Goal: Task Accomplishment & Management: Complete application form

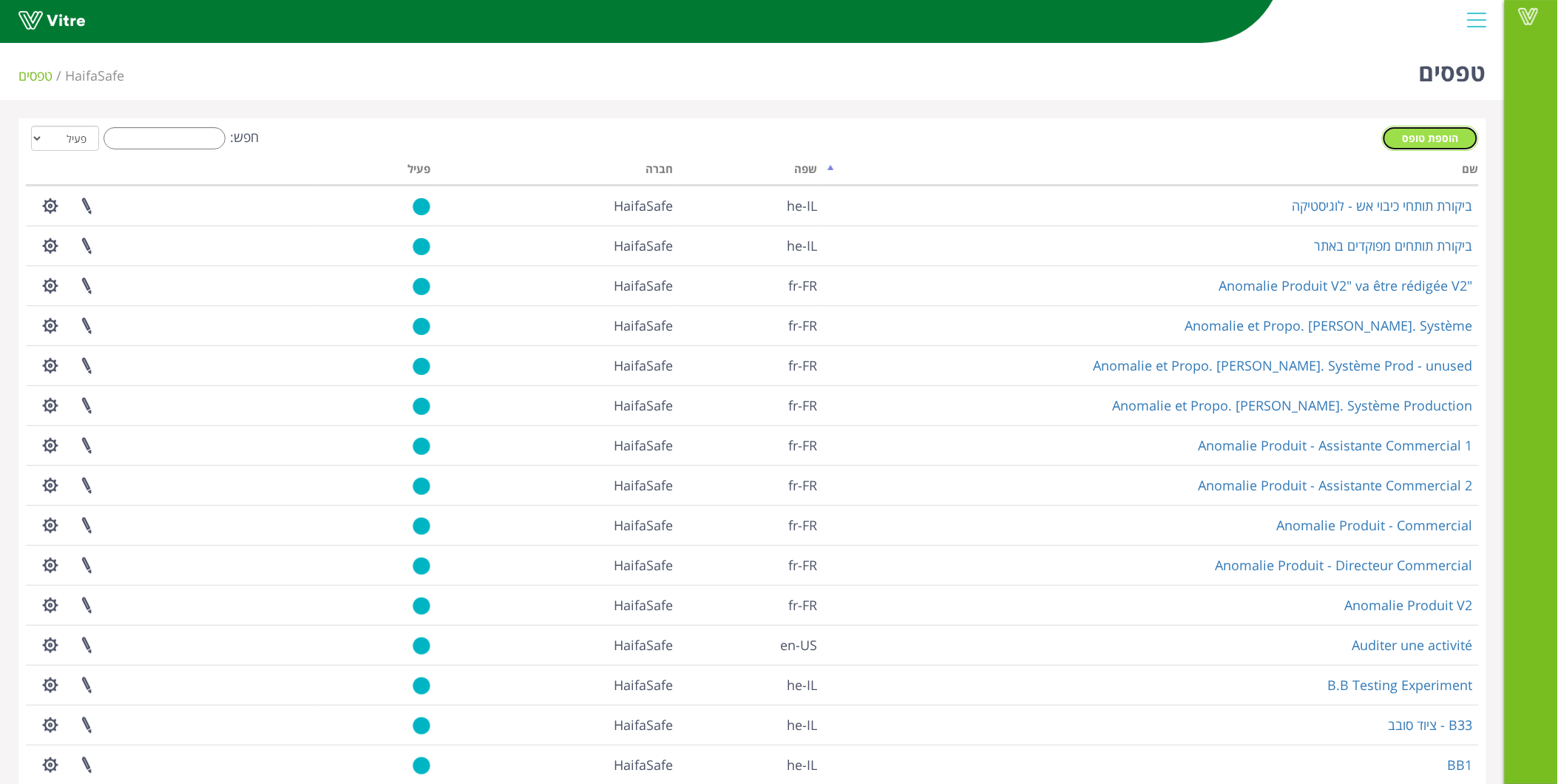
click at [1413, 129] on link "הוספת טופס" at bounding box center [1430, 139] width 97 height 25
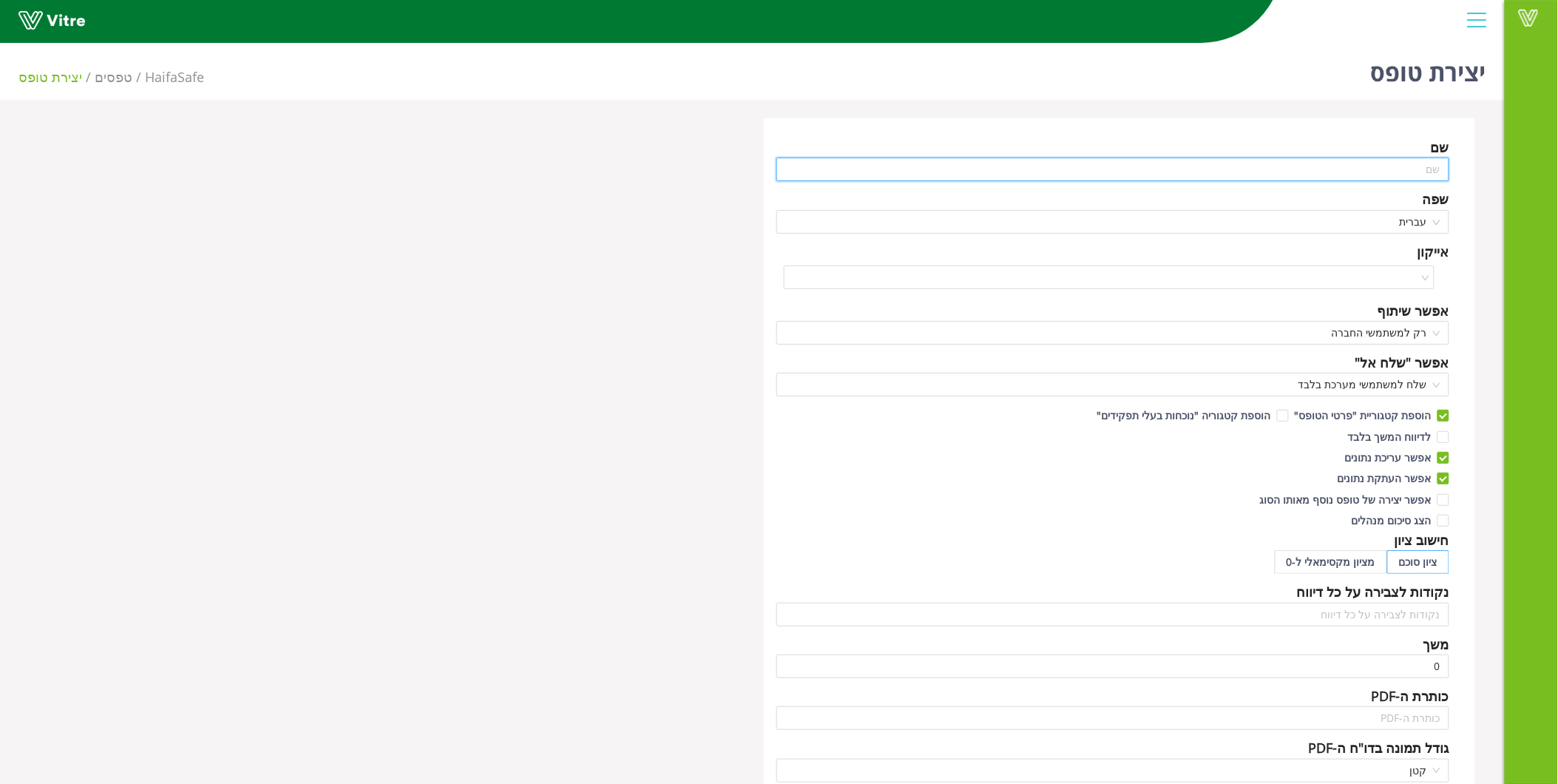
click at [1360, 166] on input "text" at bounding box center [1113, 169] width 673 height 24
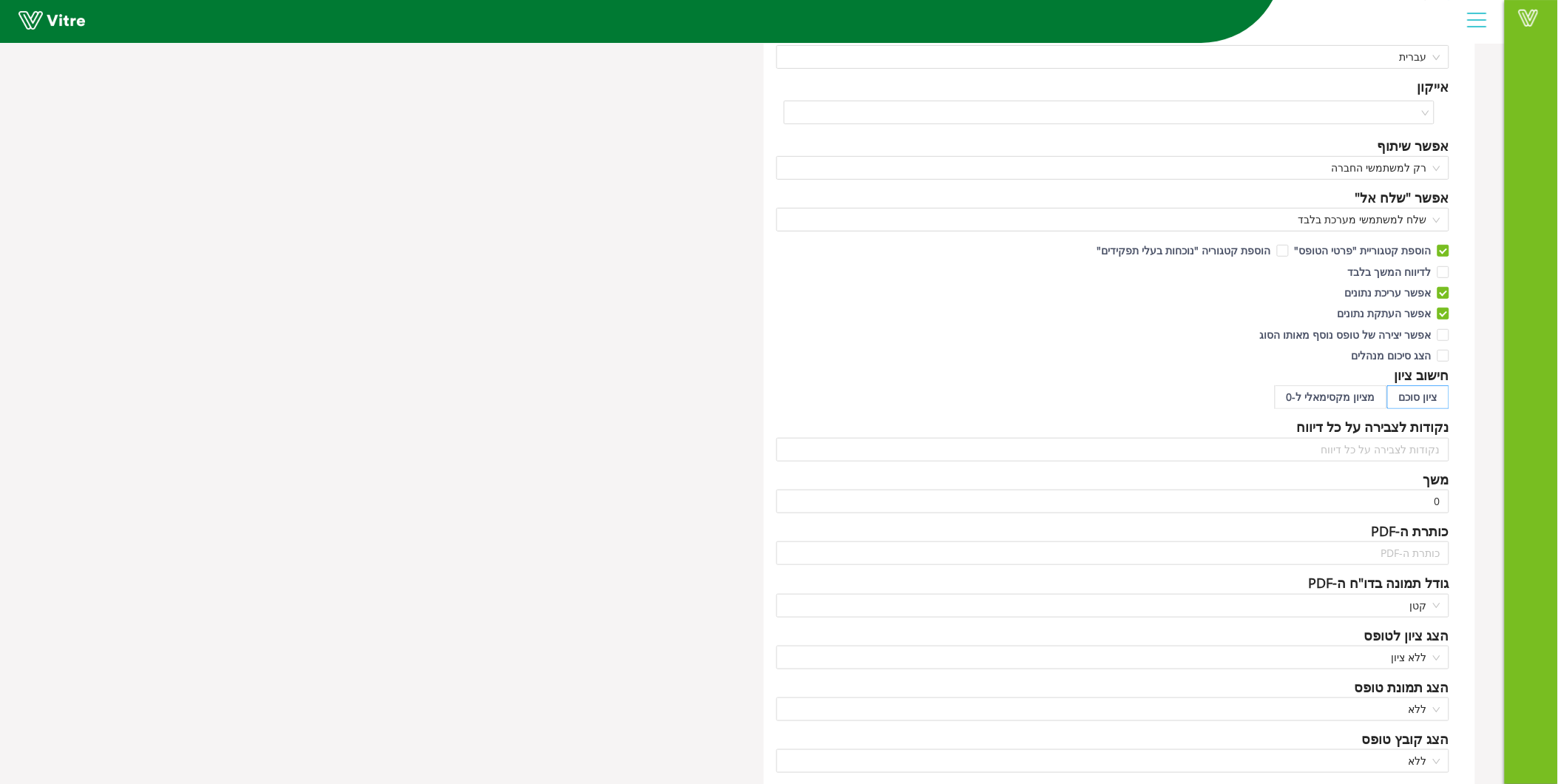
scroll to position [299, 0]
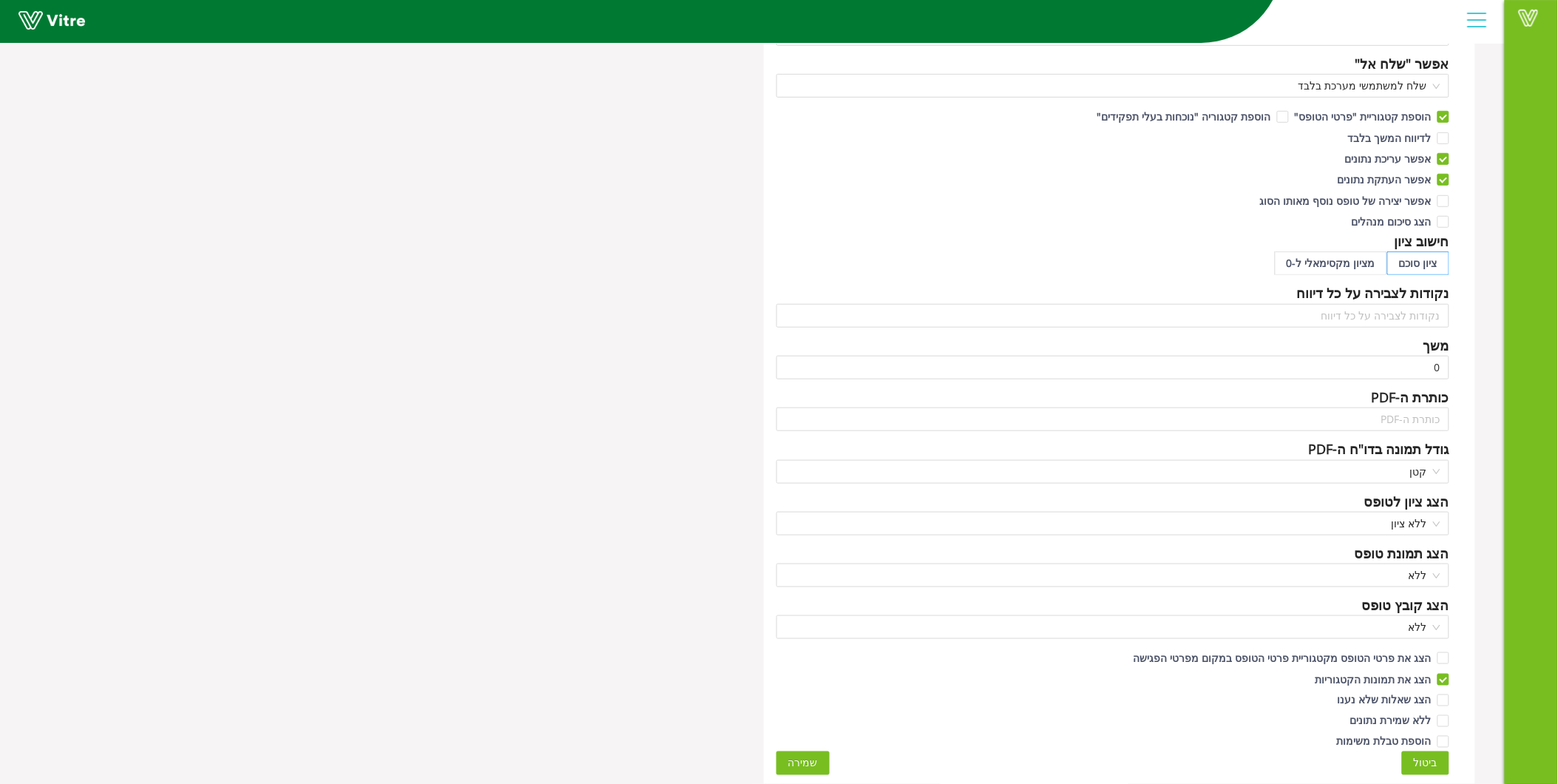
type input "פוליפיד משאית"
click at [804, 760] on span "שמירה" at bounding box center [803, 763] width 30 height 16
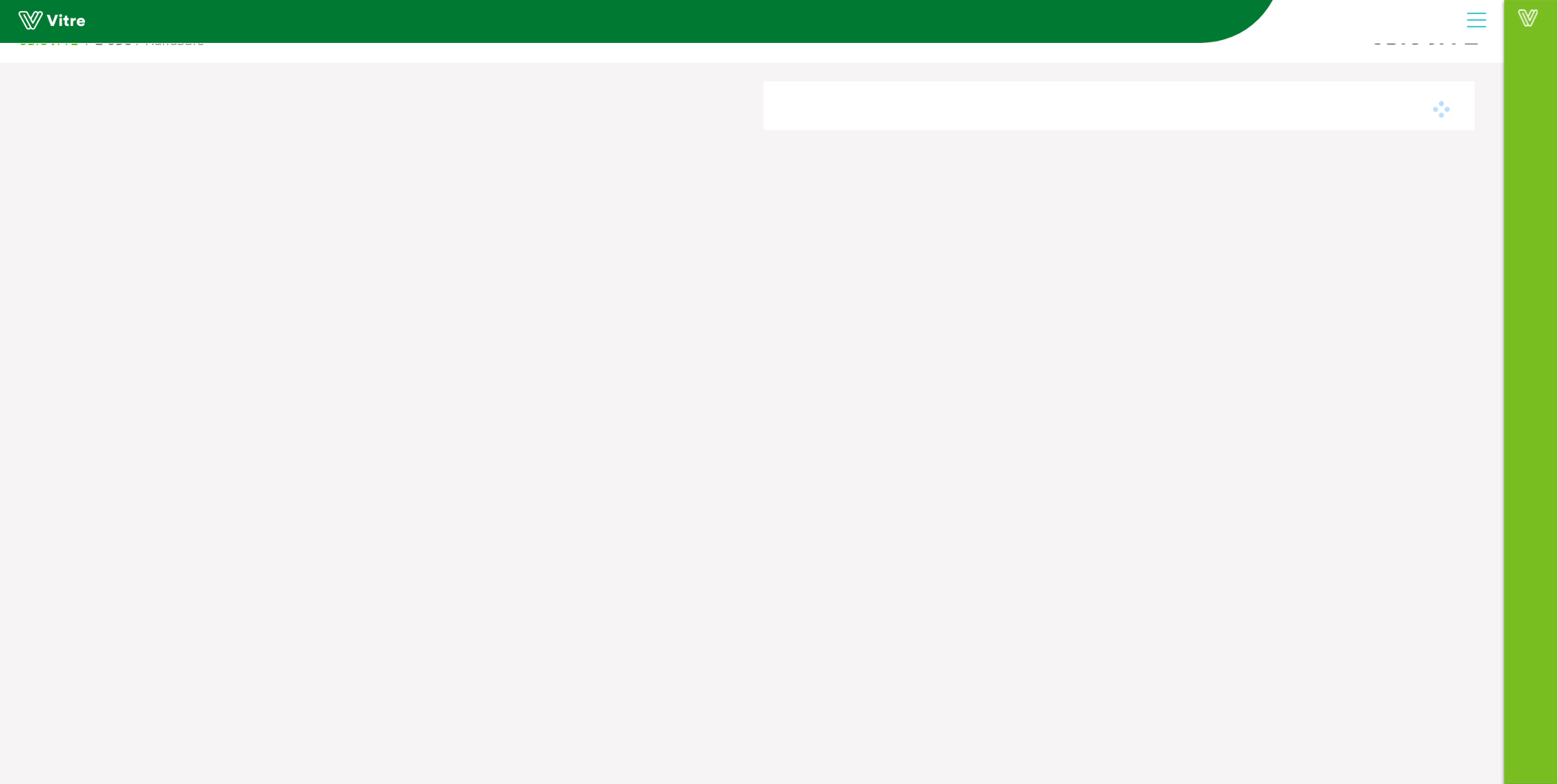
scroll to position [37, 0]
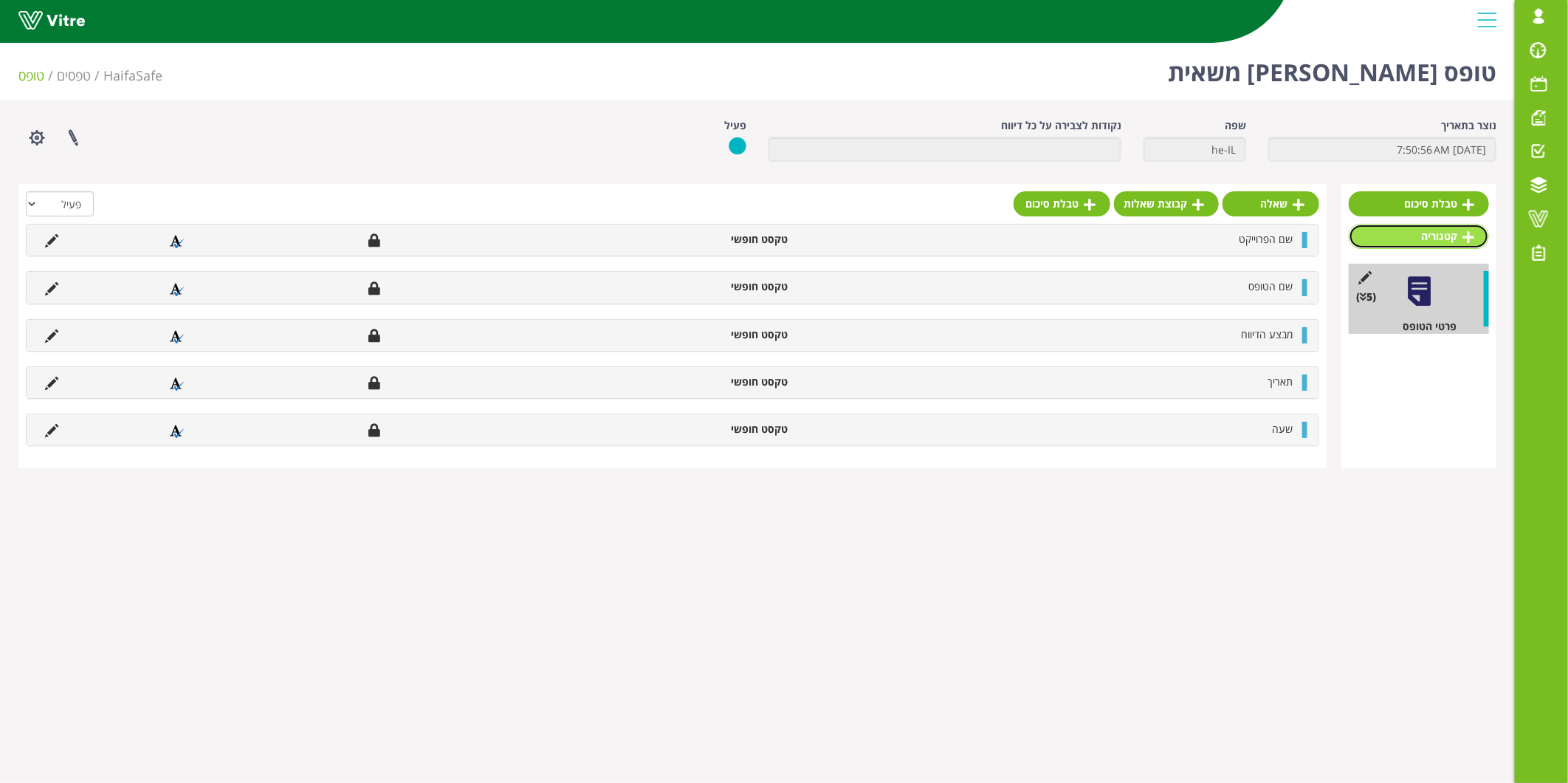
click at [1441, 239] on link "קטגוריה" at bounding box center [1419, 236] width 140 height 25
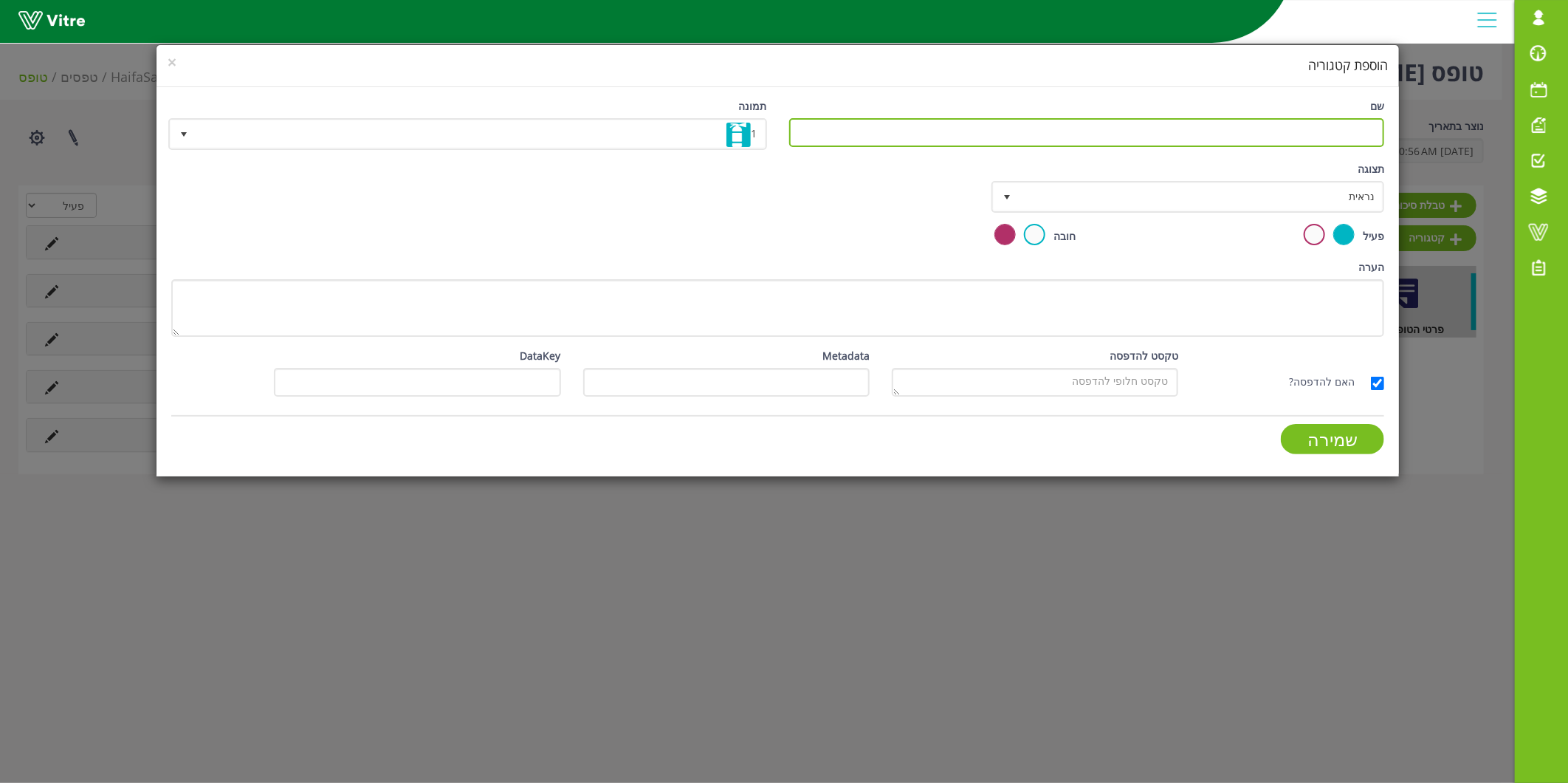
click at [1317, 137] on input "שם" at bounding box center [1087, 132] width 595 height 29
type input "c"
type input "בדיקה חיצונית למשארית"
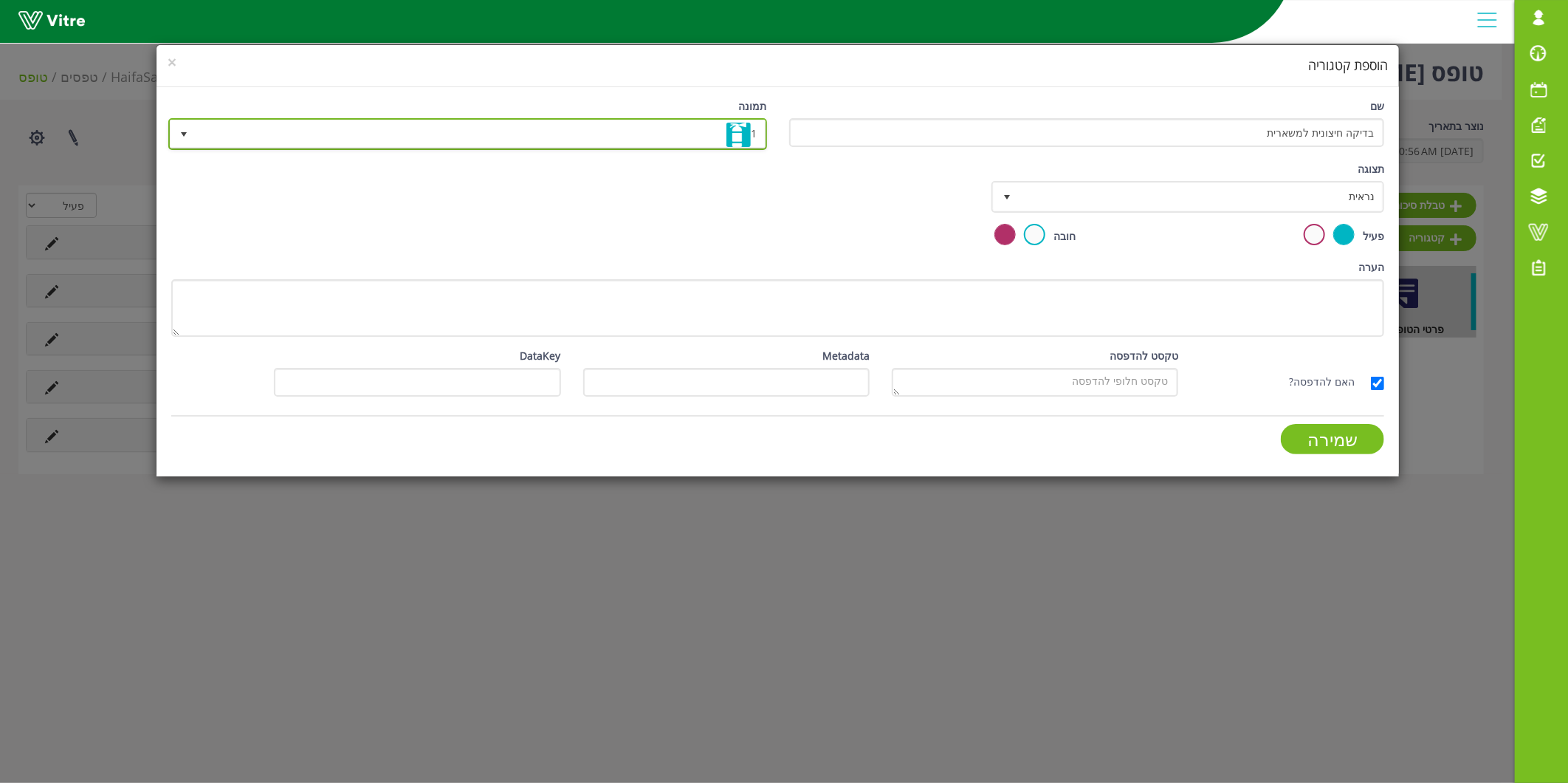
click at [698, 136] on span "1" at bounding box center [481, 134] width 569 height 27
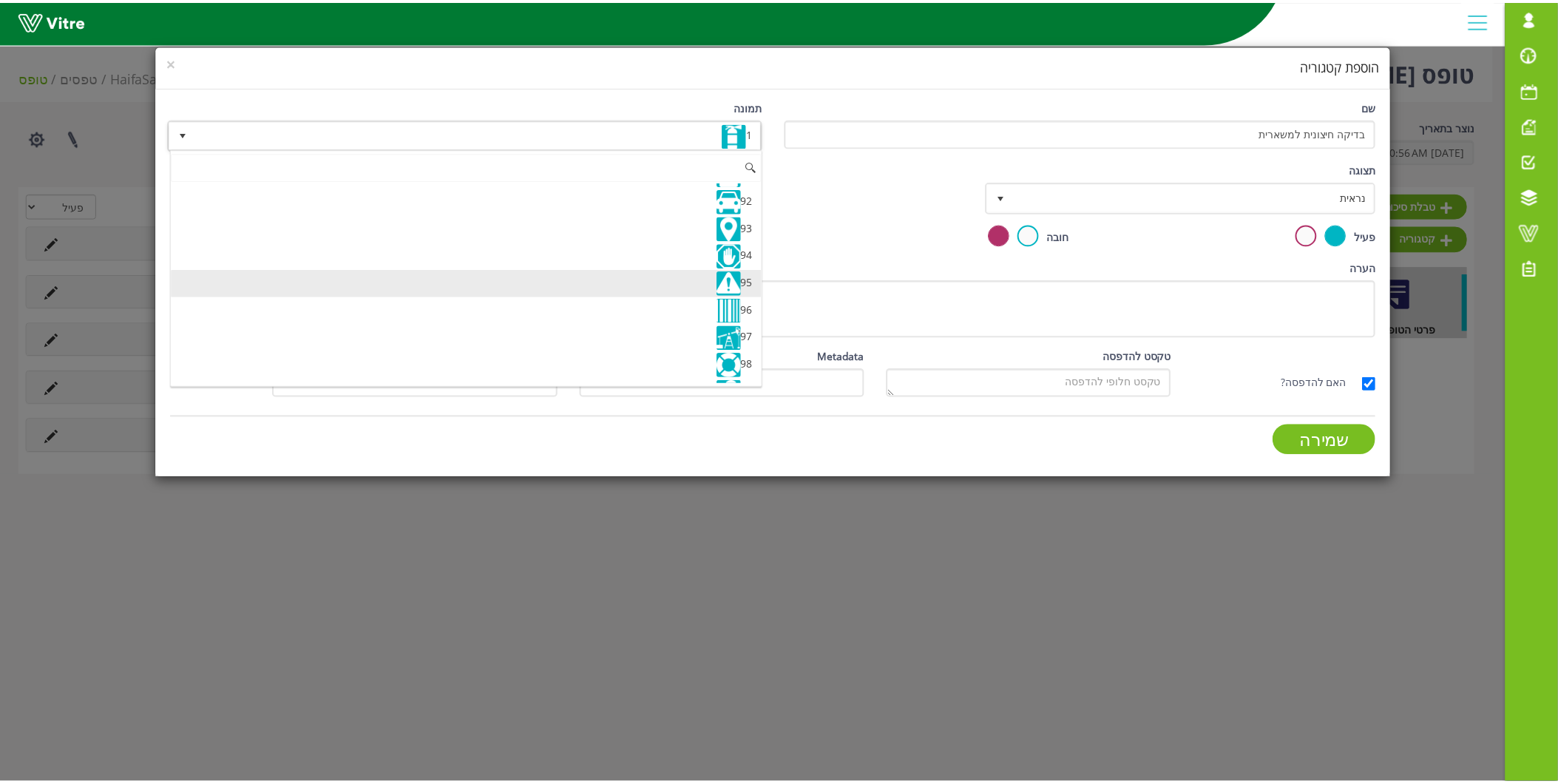
scroll to position [2464, 0]
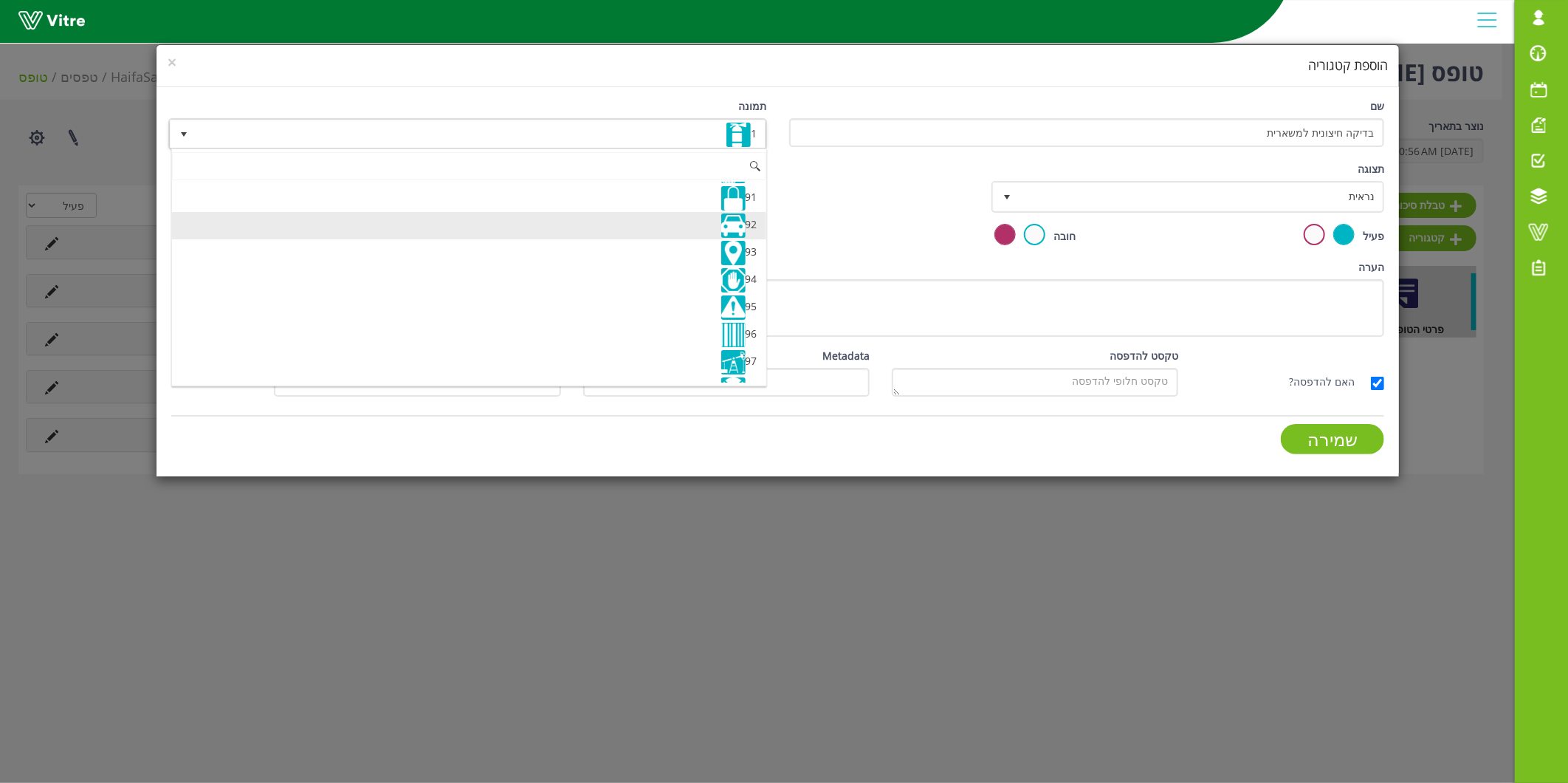
click at [650, 228] on li "92" at bounding box center [469, 225] width 595 height 27
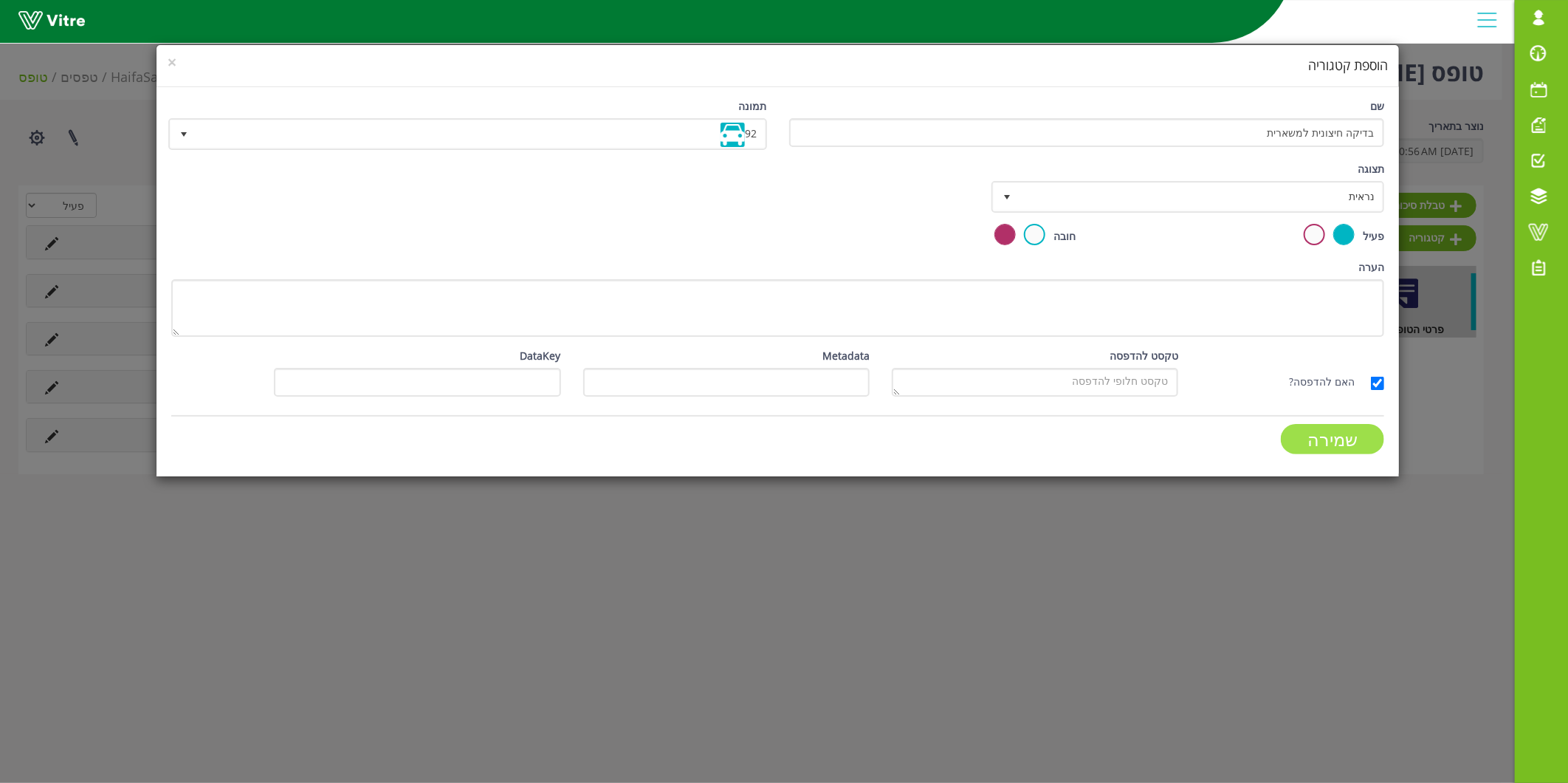
click at [1311, 440] on input "שמירה" at bounding box center [1333, 439] width 104 height 30
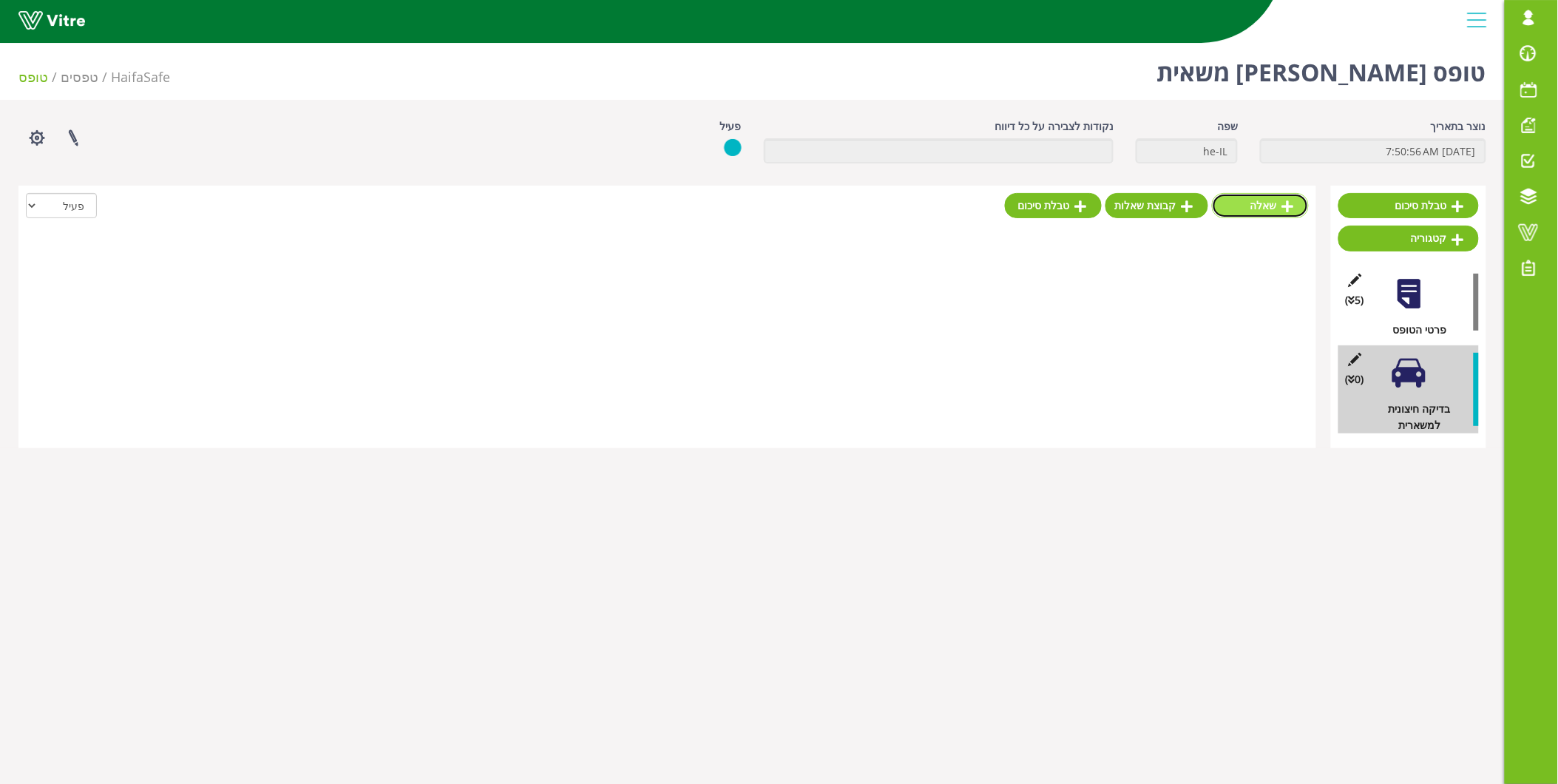
click at [1277, 211] on link "שאלה" at bounding box center [1261, 205] width 97 height 25
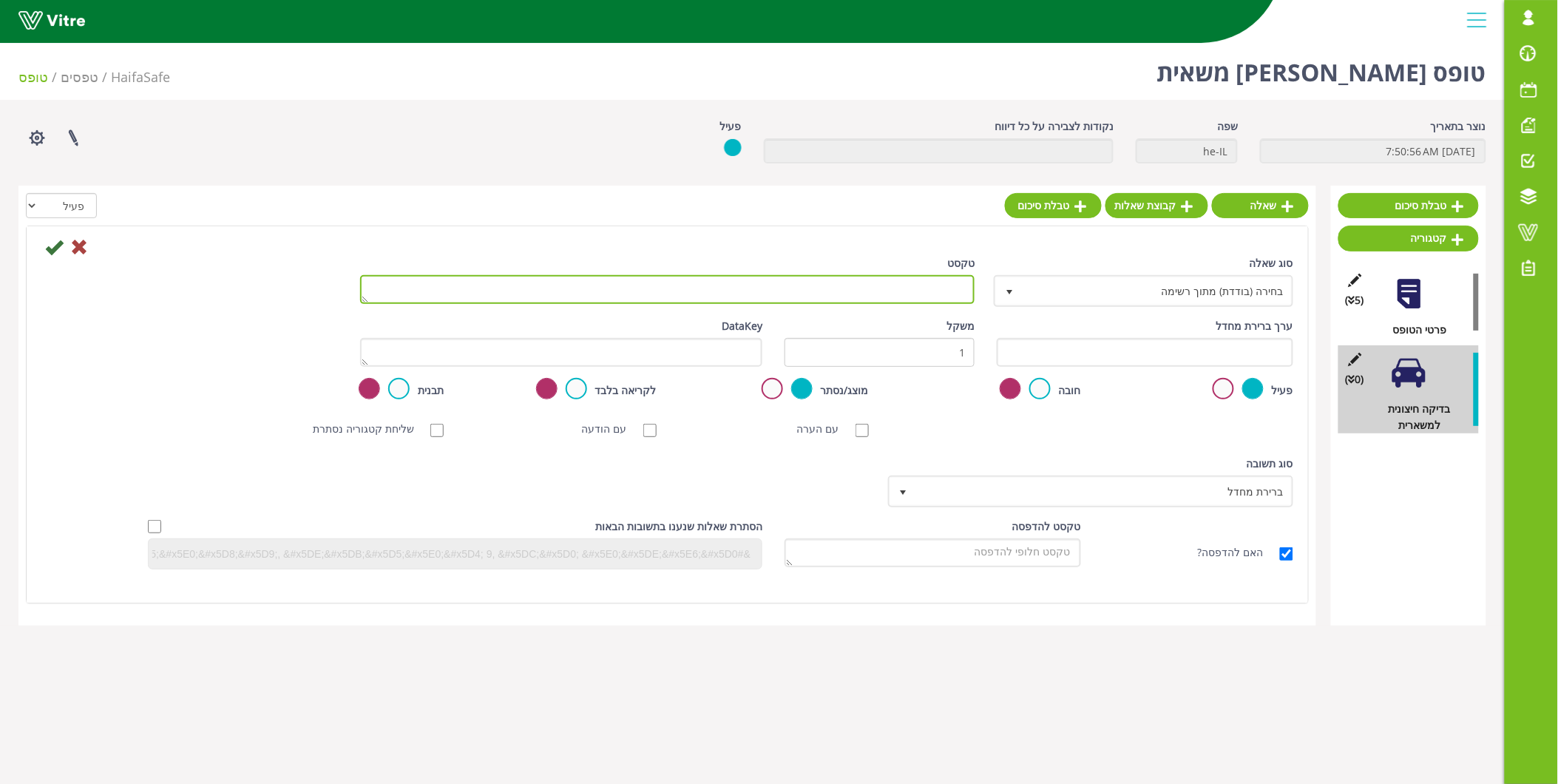
click at [913, 291] on textarea "טקסט" at bounding box center [667, 290] width 615 height 29
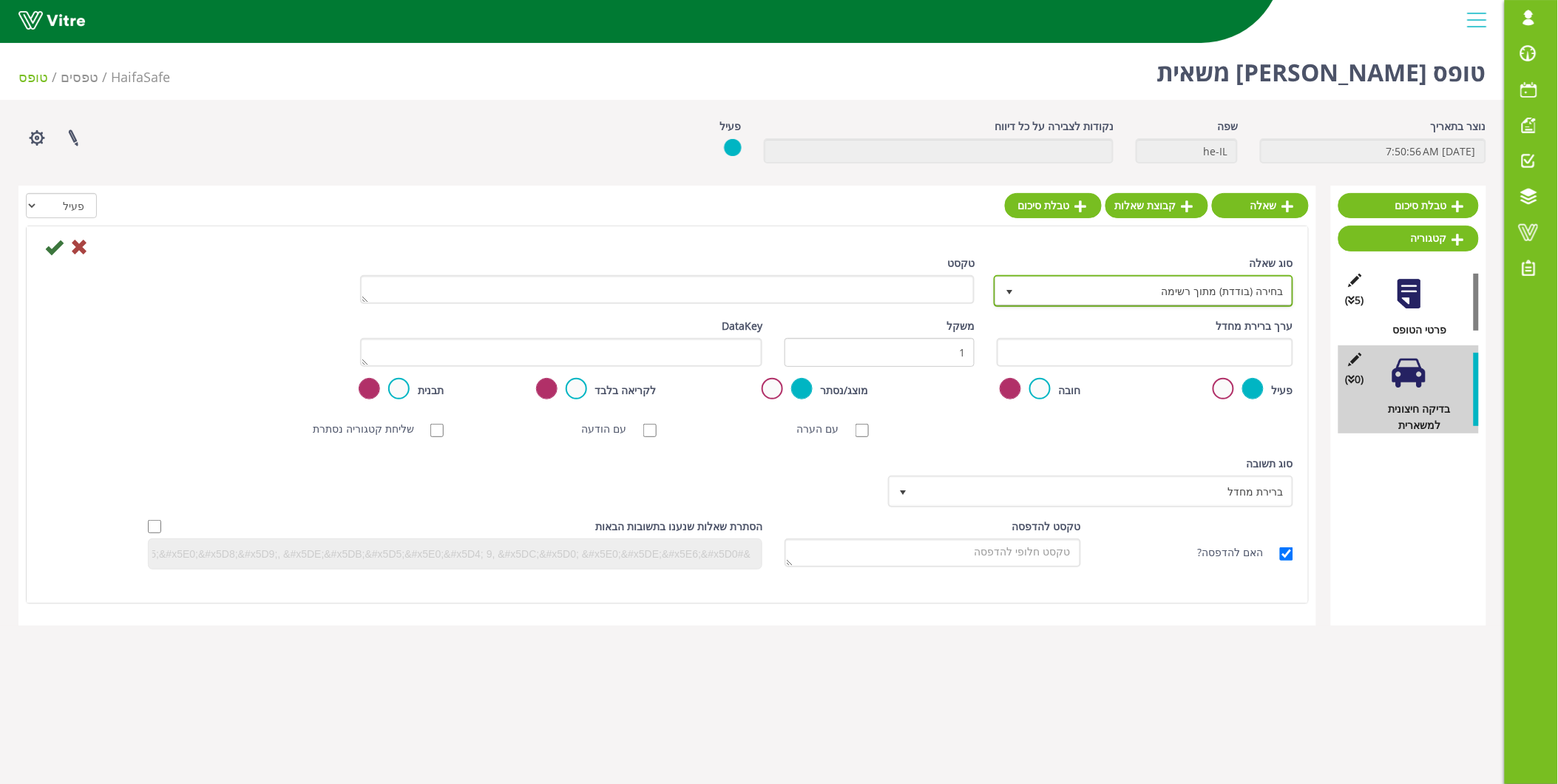
click at [1112, 291] on span "בחירה (בודדת) מתוך רשימה" at bounding box center [1157, 291] width 270 height 27
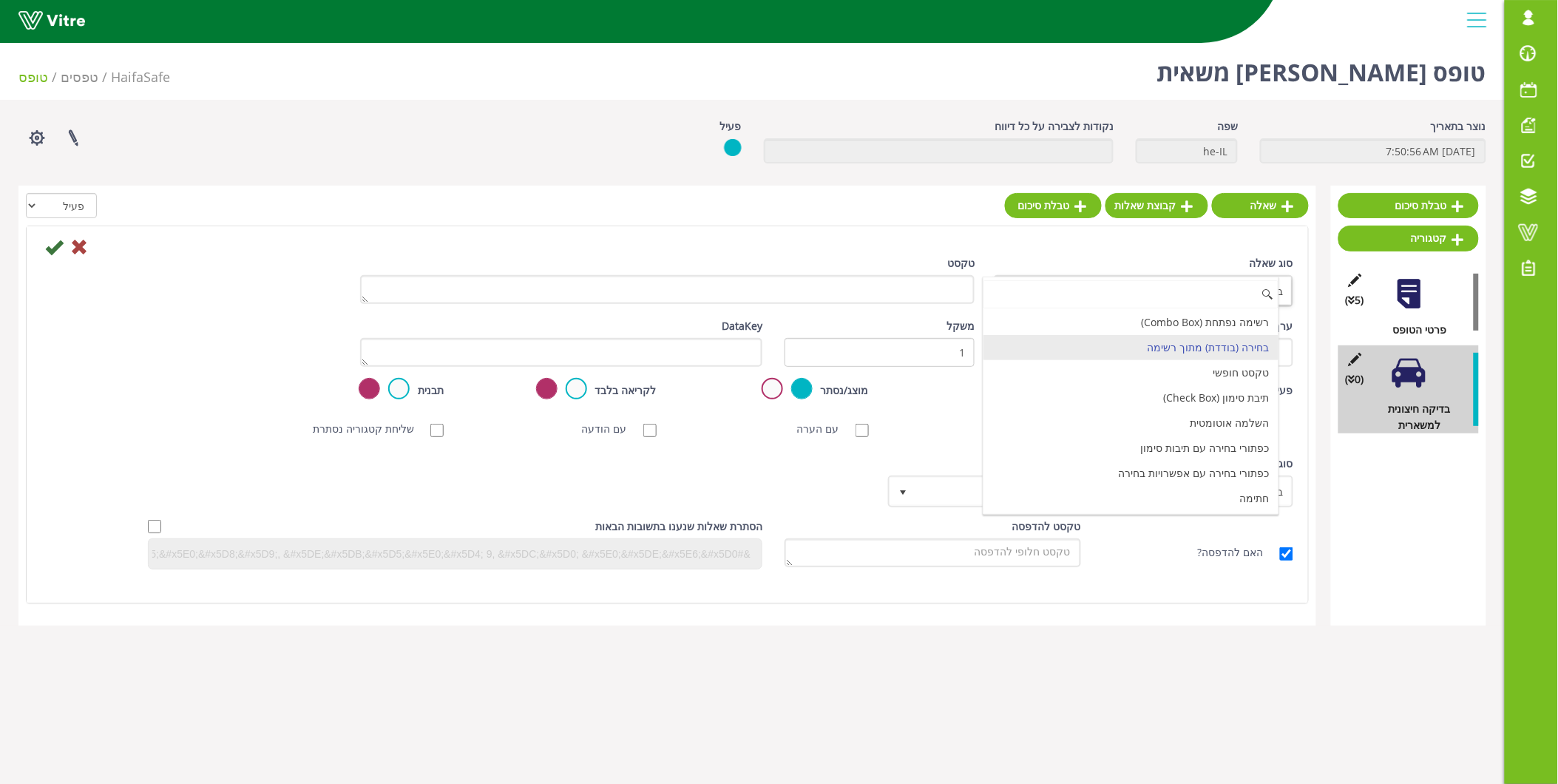
click at [1112, 291] on input at bounding box center [1130, 294] width 295 height 28
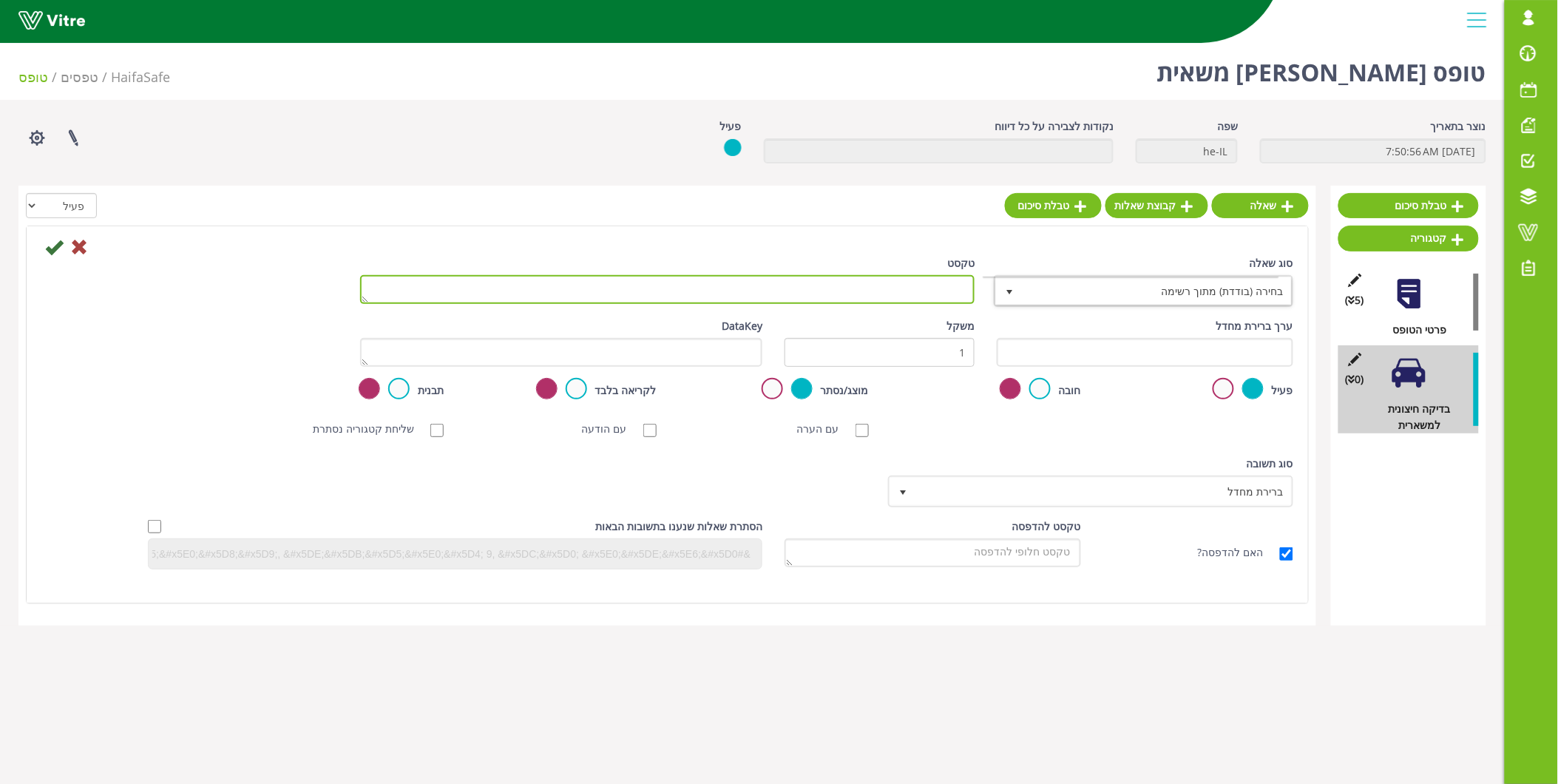
click at [935, 286] on textarea "טקסט" at bounding box center [667, 290] width 615 height 29
type textarea "הזן לוחית רישוי"
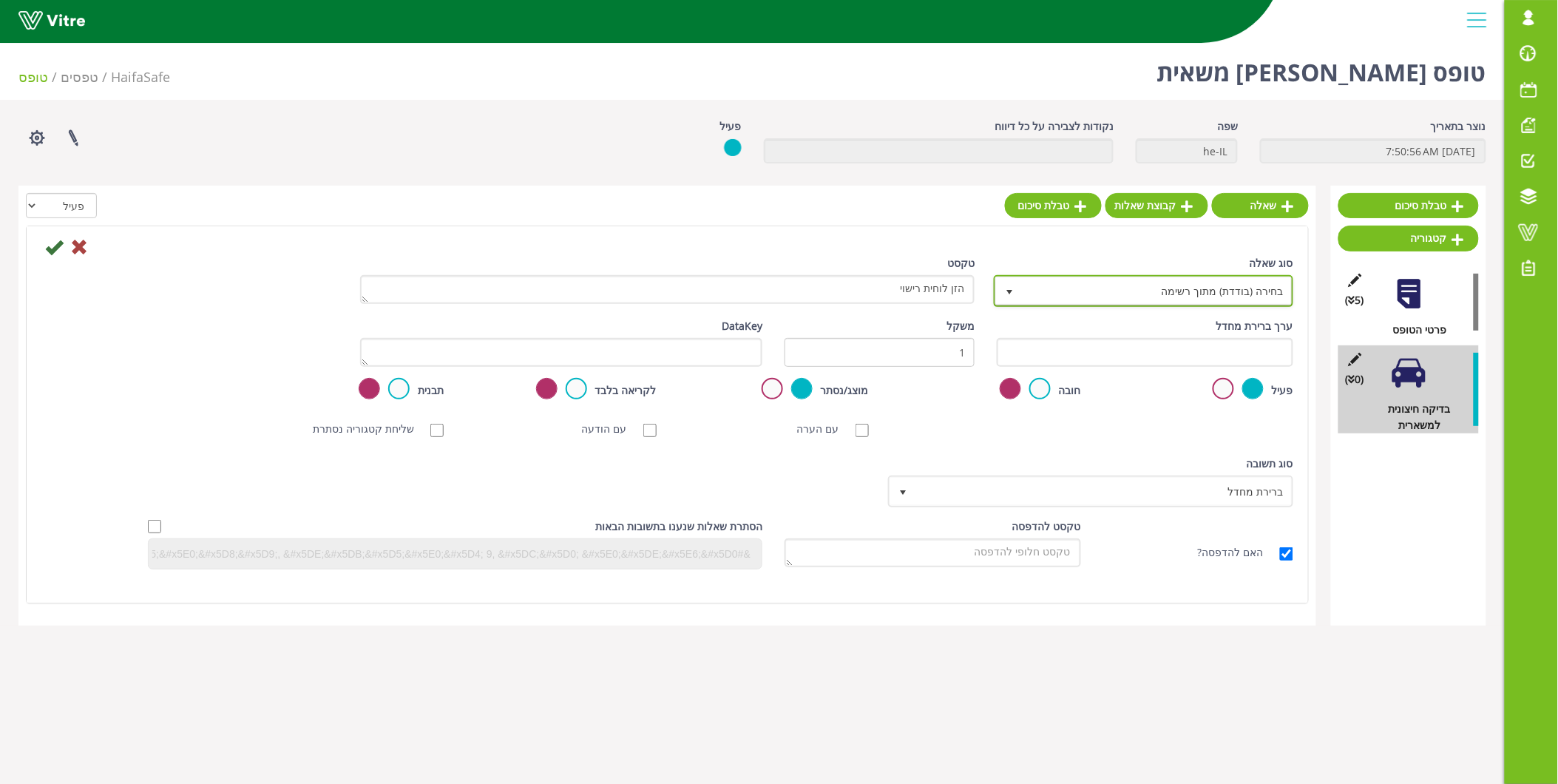
click at [1172, 276] on span "בחירה (בודדת) מתוך רשימה" at bounding box center [1143, 290] width 297 height 28
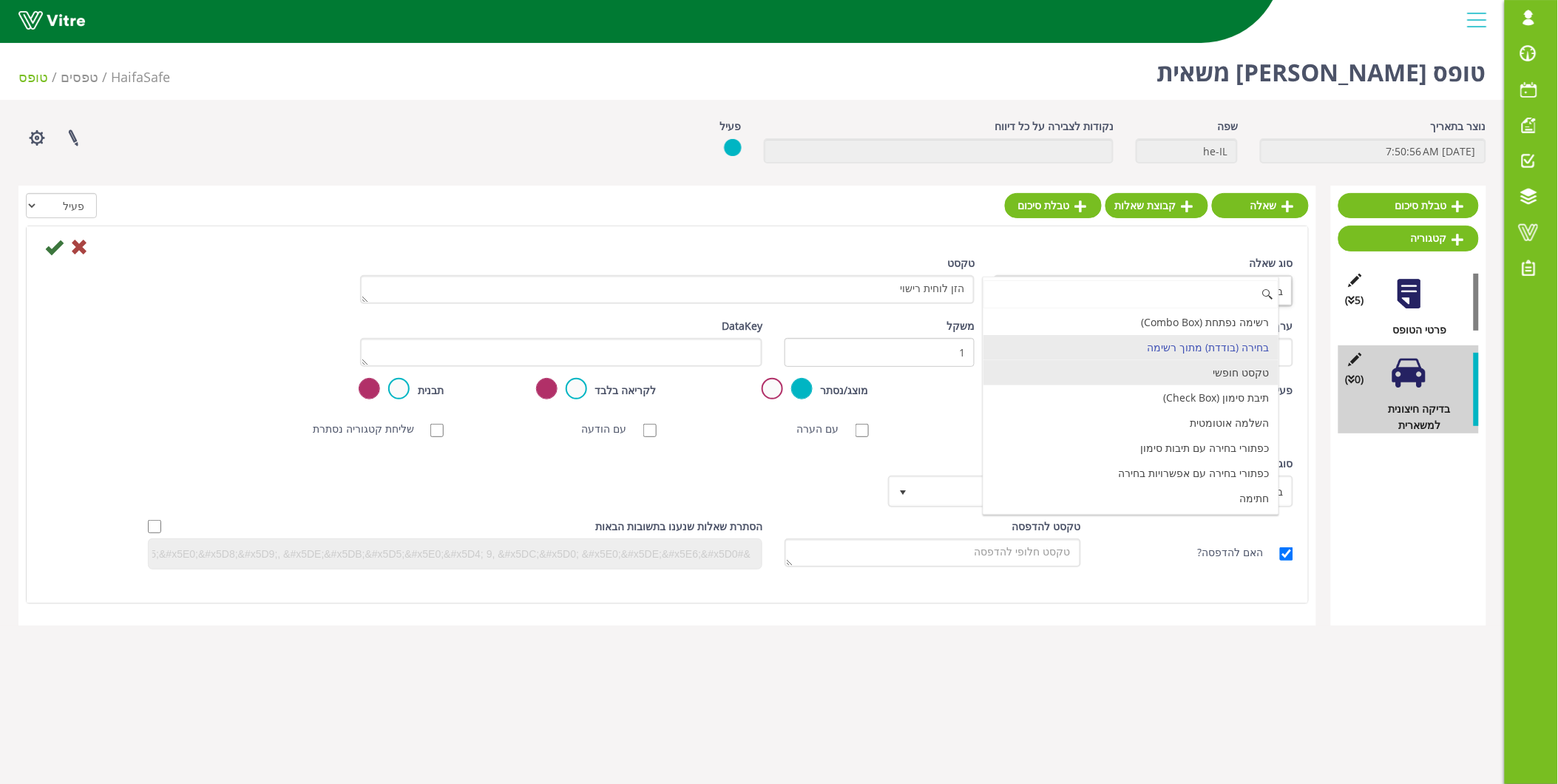
click at [1200, 368] on li "טקסט חופשי" at bounding box center [1130, 373] width 295 height 25
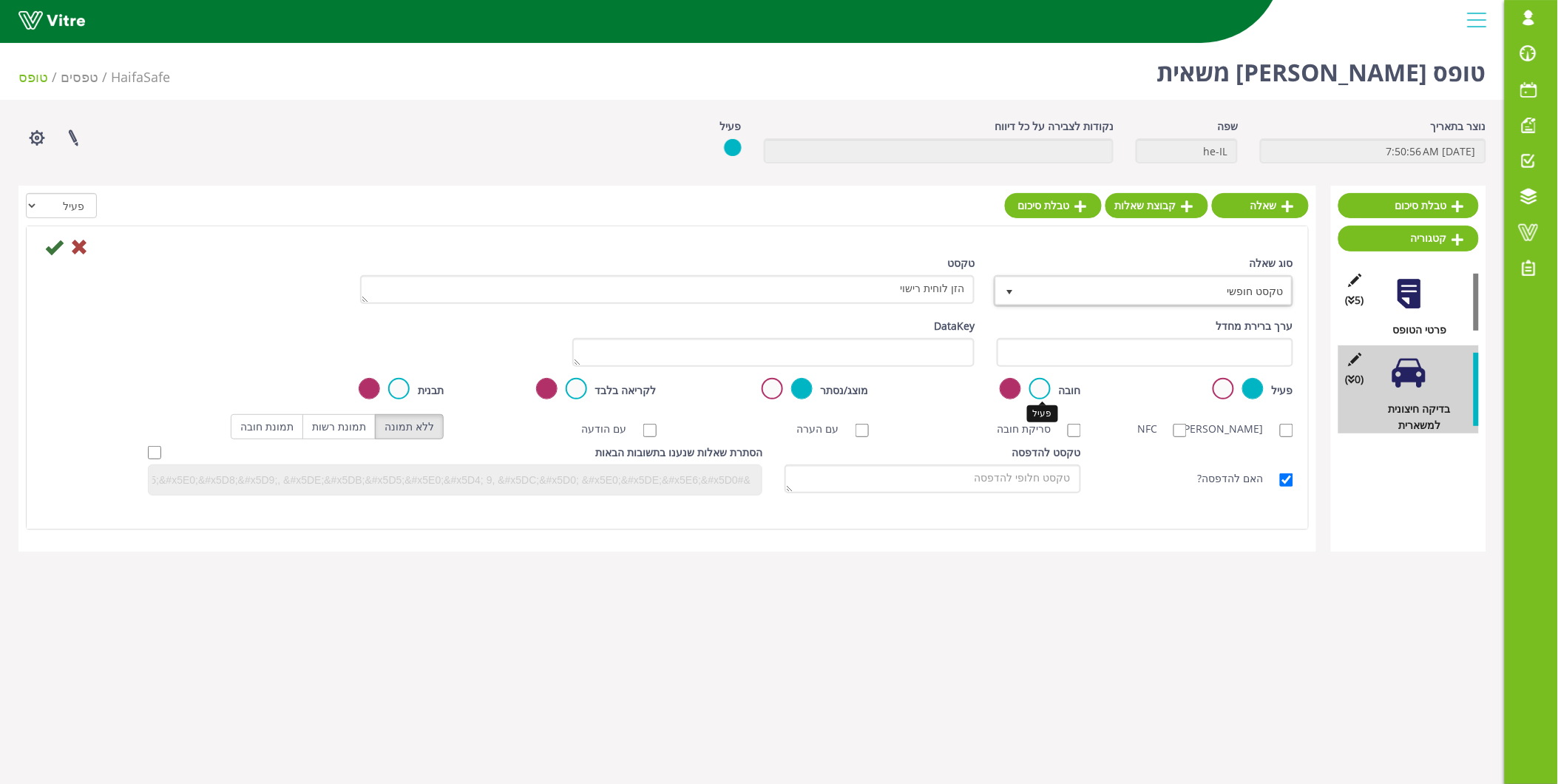
click at [1044, 384] on label at bounding box center [1039, 388] width 21 height 21
click at [0, 0] on input "radio" at bounding box center [0, 0] width 0 height 0
click at [1040, 389] on label at bounding box center [1039, 388] width 21 height 21
click at [0, 0] on input "radio" at bounding box center [0, 0] width 0 height 0
click at [48, 248] on icon at bounding box center [53, 247] width 18 height 18
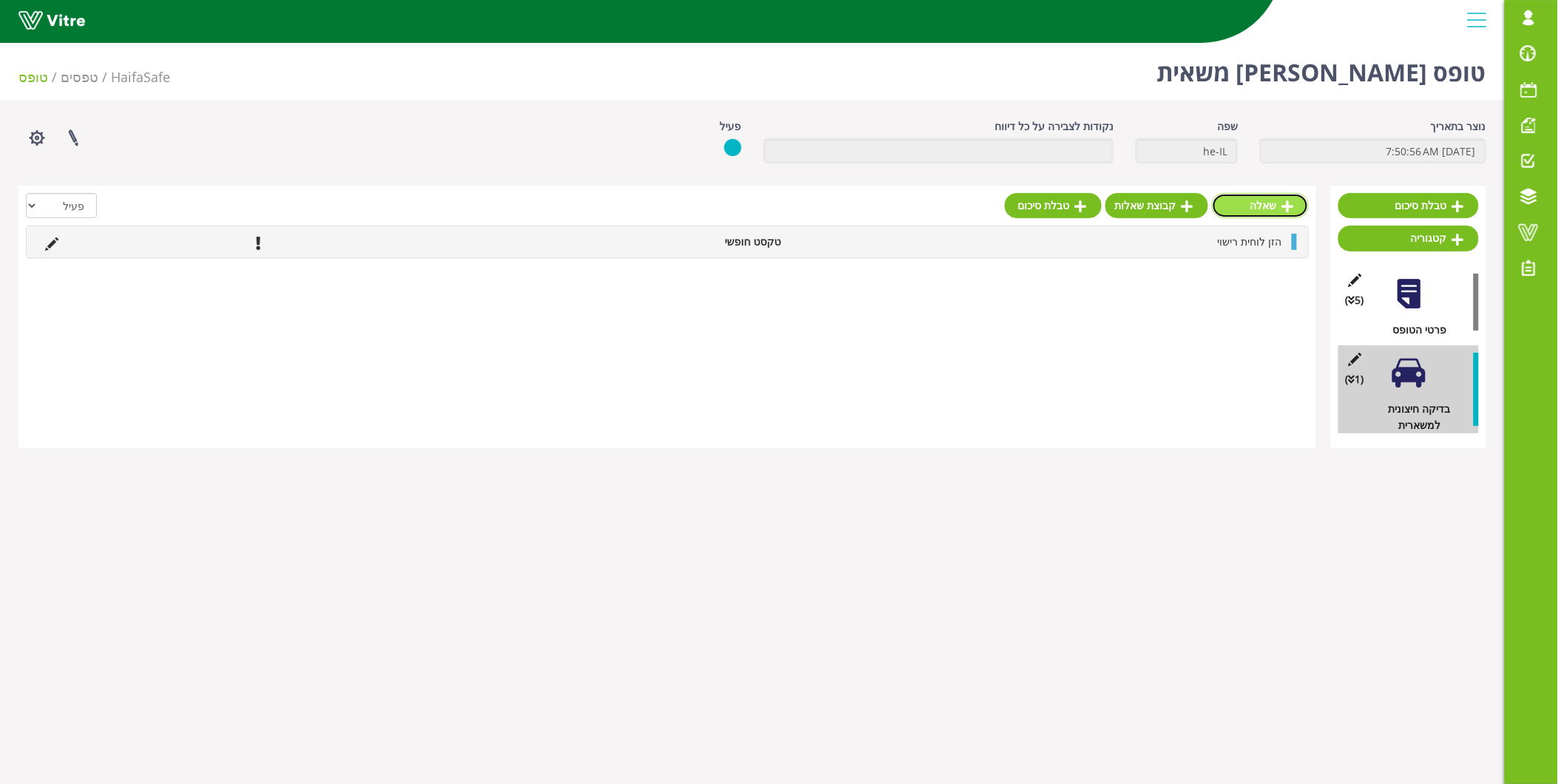
click at [1275, 204] on link "שאלה" at bounding box center [1261, 205] width 97 height 25
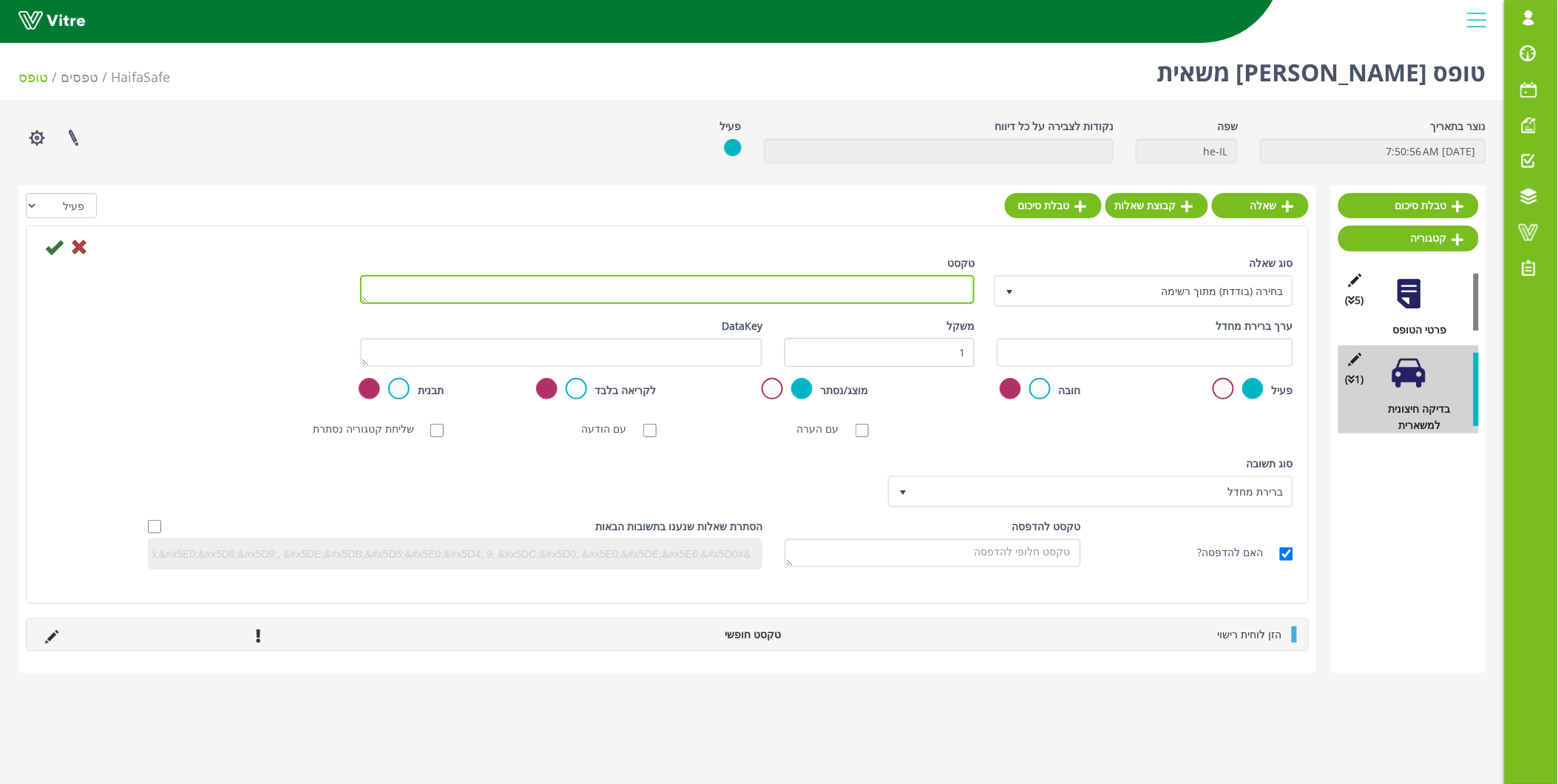
click at [947, 293] on textarea "טקסט" at bounding box center [667, 290] width 615 height 29
paste textarea "בדיקת צמיגים - לחץ אוויר ,שחיקות . 2 ,פגיעה בדופן הצמיג"
drag, startPoint x: 812, startPoint y: 284, endPoint x: 825, endPoint y: 279, distance: 13.9
click at [825, 279] on textarea "בדיקת צמיגים - לחץ אוויר ,שחיקות . 2 ,פגיעה בדופן הצמיג" at bounding box center [667, 290] width 615 height 29
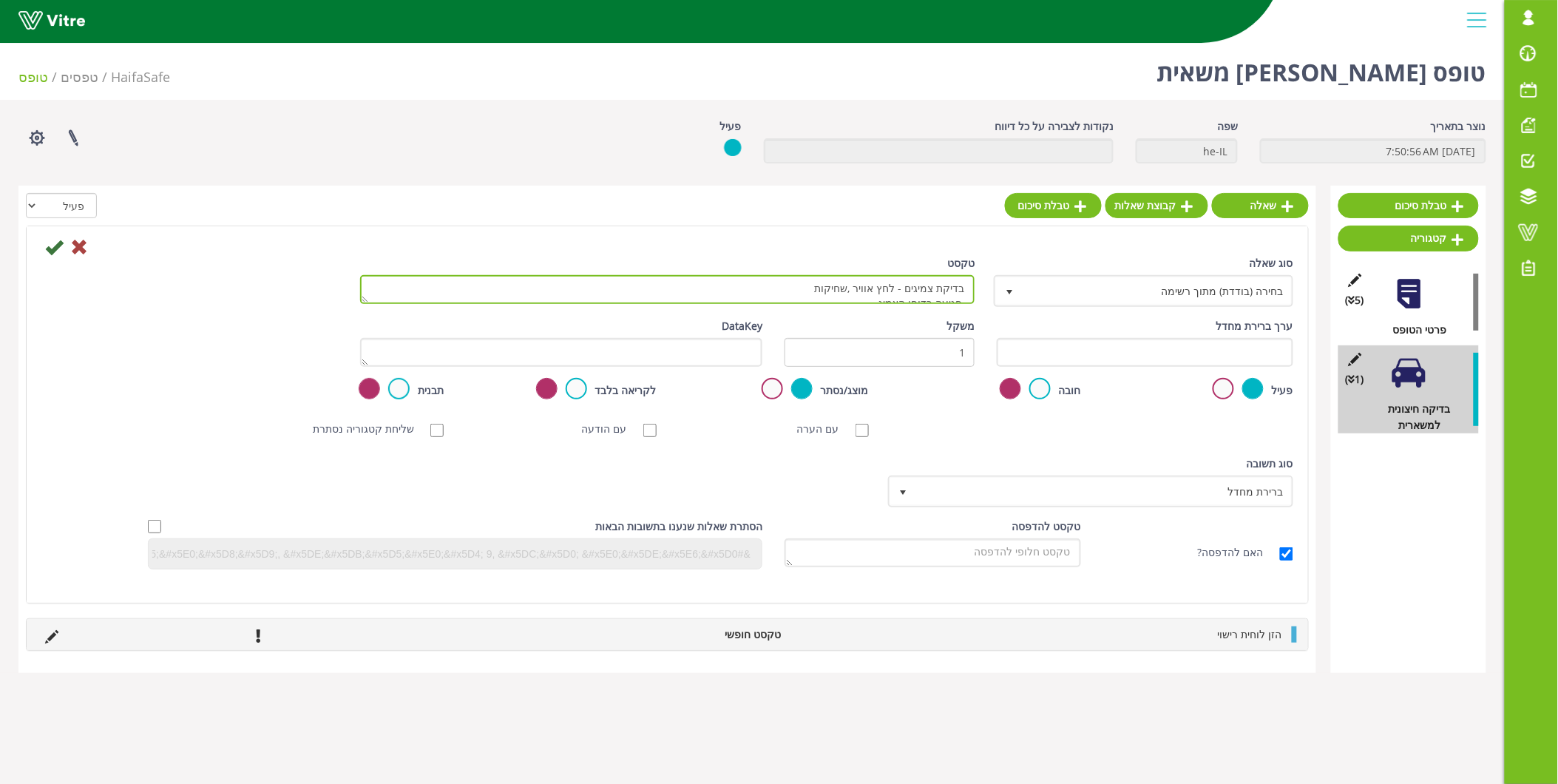
click at [965, 301] on textarea "בדיקת צמיגים - לחץ אוויר ,שחיקות ,פגיעה בדופן הצמיג" at bounding box center [667, 290] width 615 height 29
click at [693, 293] on textarea "בדיקת צמיגים - לחץ אוויר ,שחיקות ,פגיעה בדופן הצמיג" at bounding box center [667, 290] width 615 height 29
type textarea "בדיקת צמיגים - לחץ אוויר ,שחיקות ,פגיעה בדופן הצמיג"
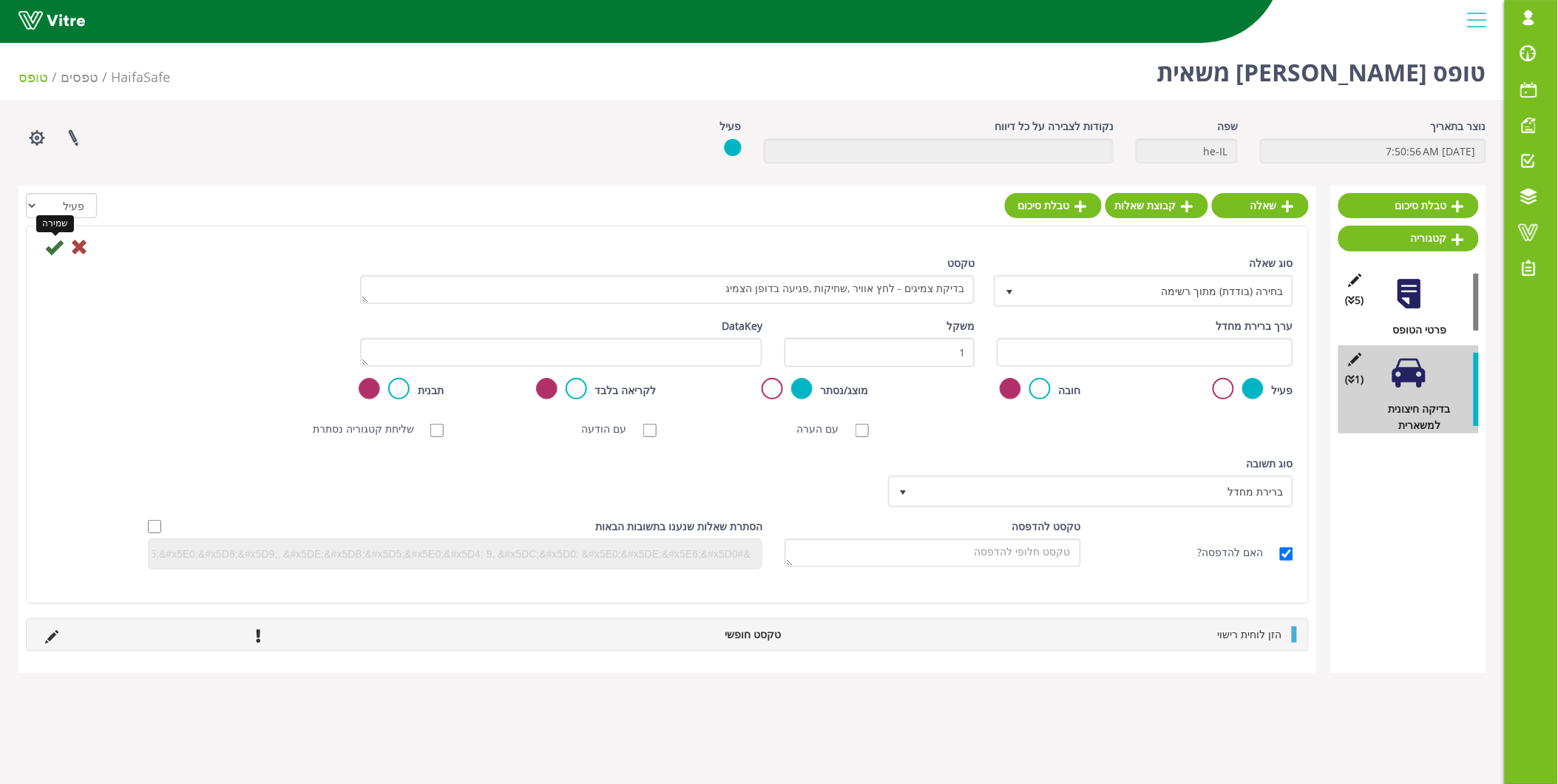
click at [50, 253] on icon at bounding box center [53, 247] width 18 height 18
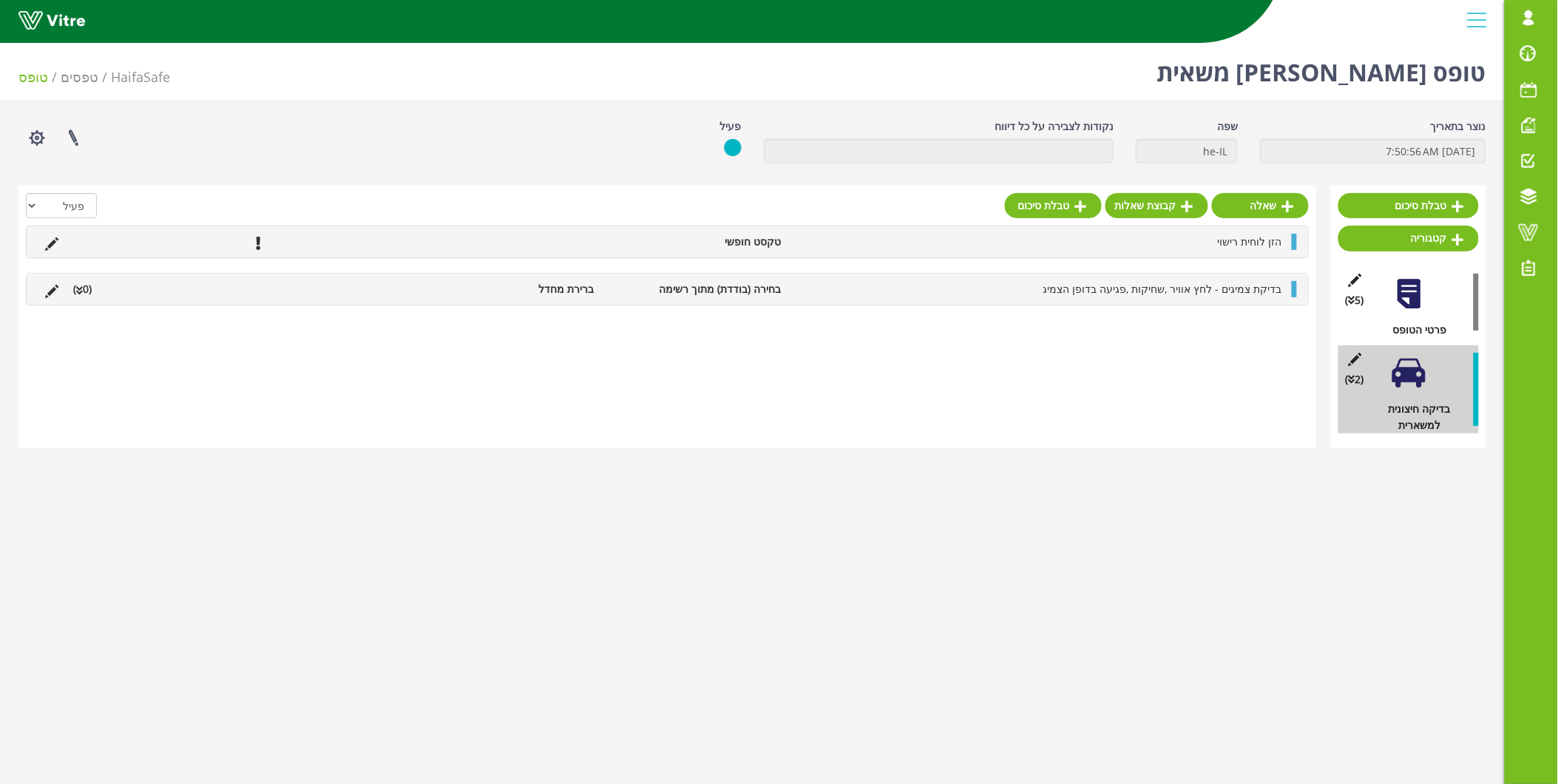
click at [1064, 291] on li "בדיקת צמיגים - לחץ אוויר ,שחיקות ,פגיעה בדופן הצמיג" at bounding box center [1039, 289] width 501 height 16
click at [1239, 325] on link "תשובה" at bounding box center [1241, 324] width 97 height 25
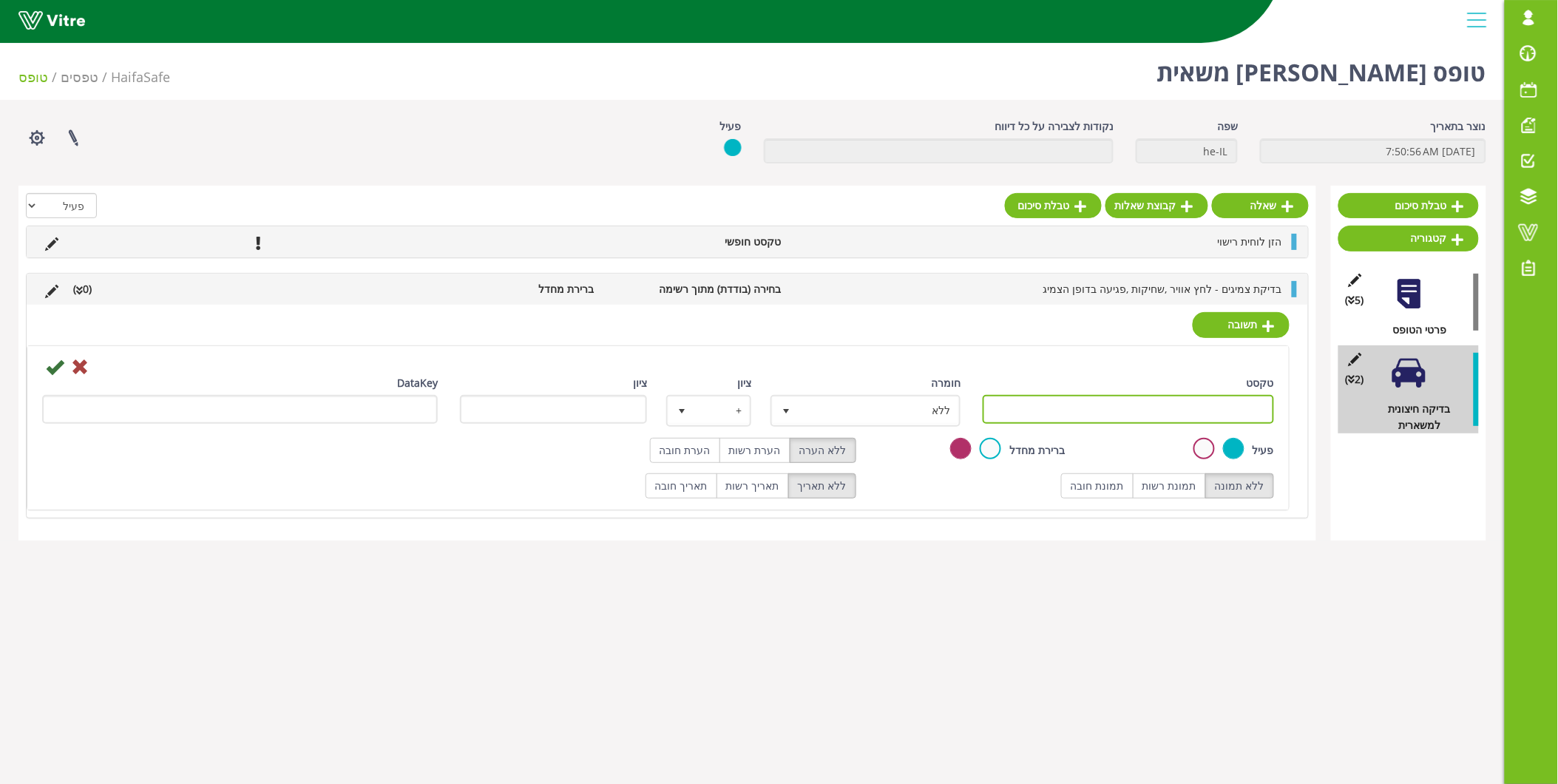
click at [1230, 412] on input "טקסט" at bounding box center [1128, 409] width 291 height 29
type input "תקין"
click at [47, 367] on icon at bounding box center [54, 367] width 18 height 18
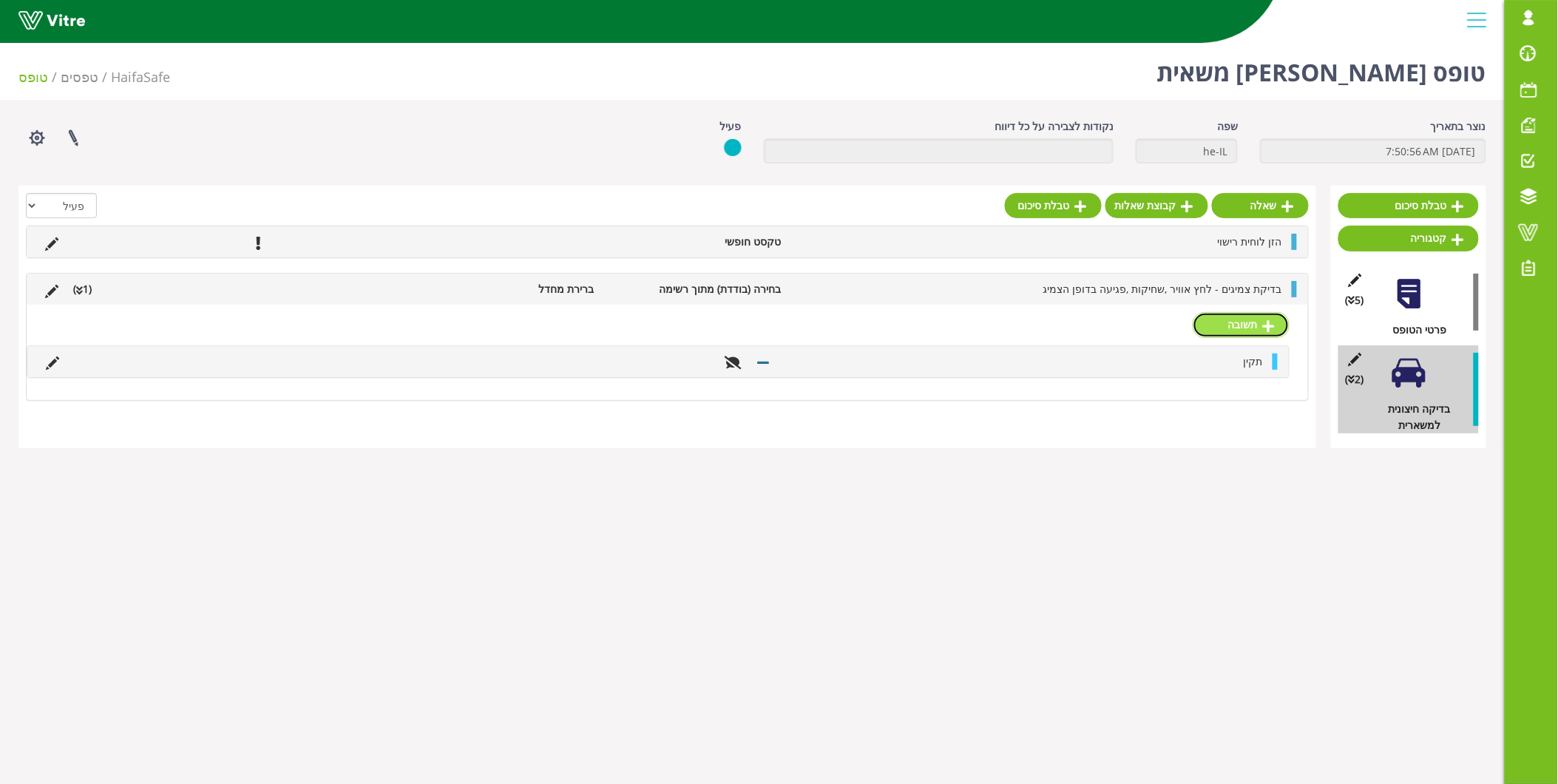
click at [1239, 326] on link "תשובה" at bounding box center [1241, 324] width 97 height 25
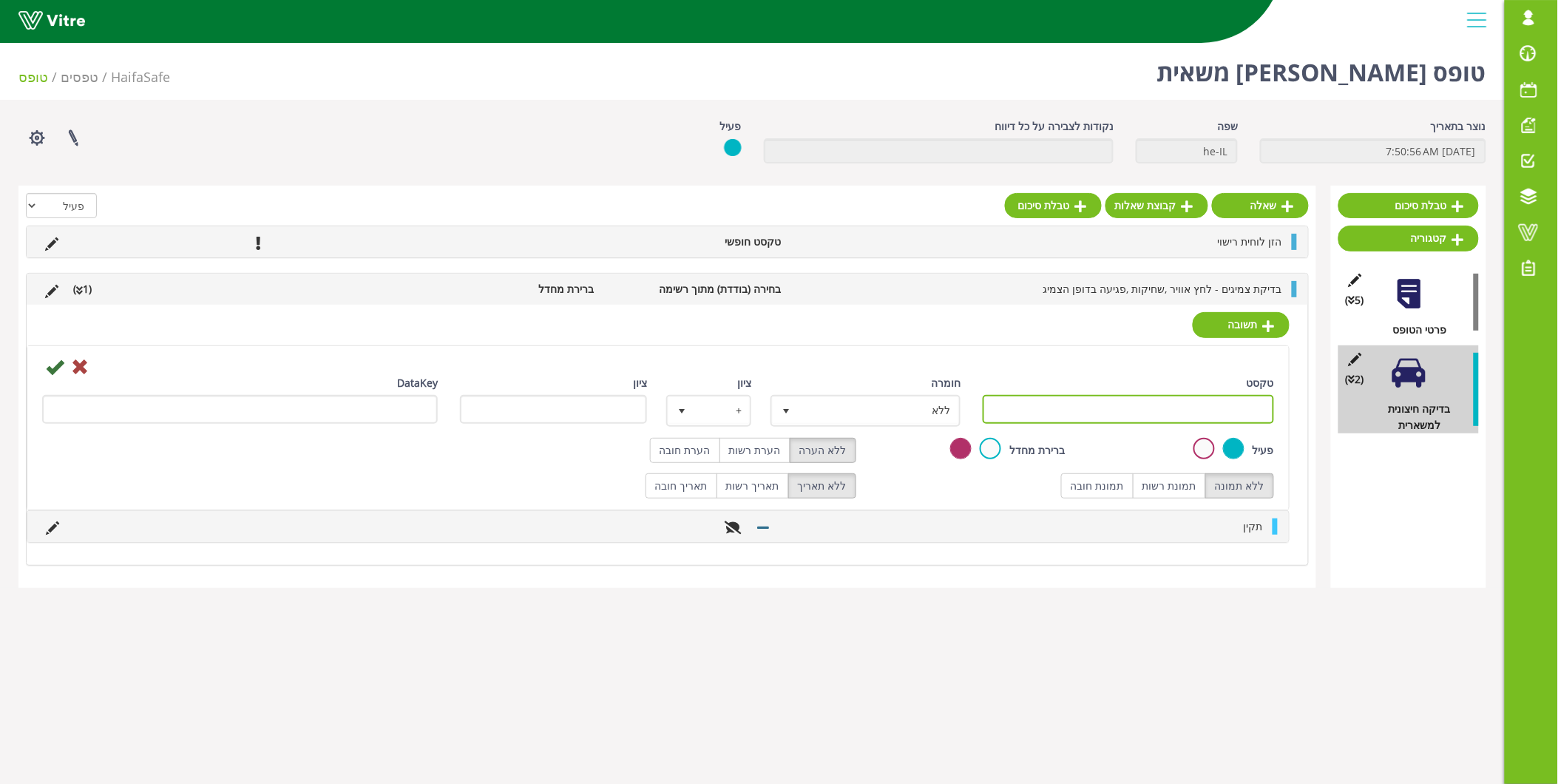
click at [1217, 412] on input "טקסט" at bounding box center [1128, 409] width 291 height 29
type input "לא תקין"
click at [703, 452] on label "הערת חובה" at bounding box center [684, 450] width 70 height 25
radio input "true"
click at [1131, 493] on label "תמונת חובה" at bounding box center [1098, 486] width 73 height 25
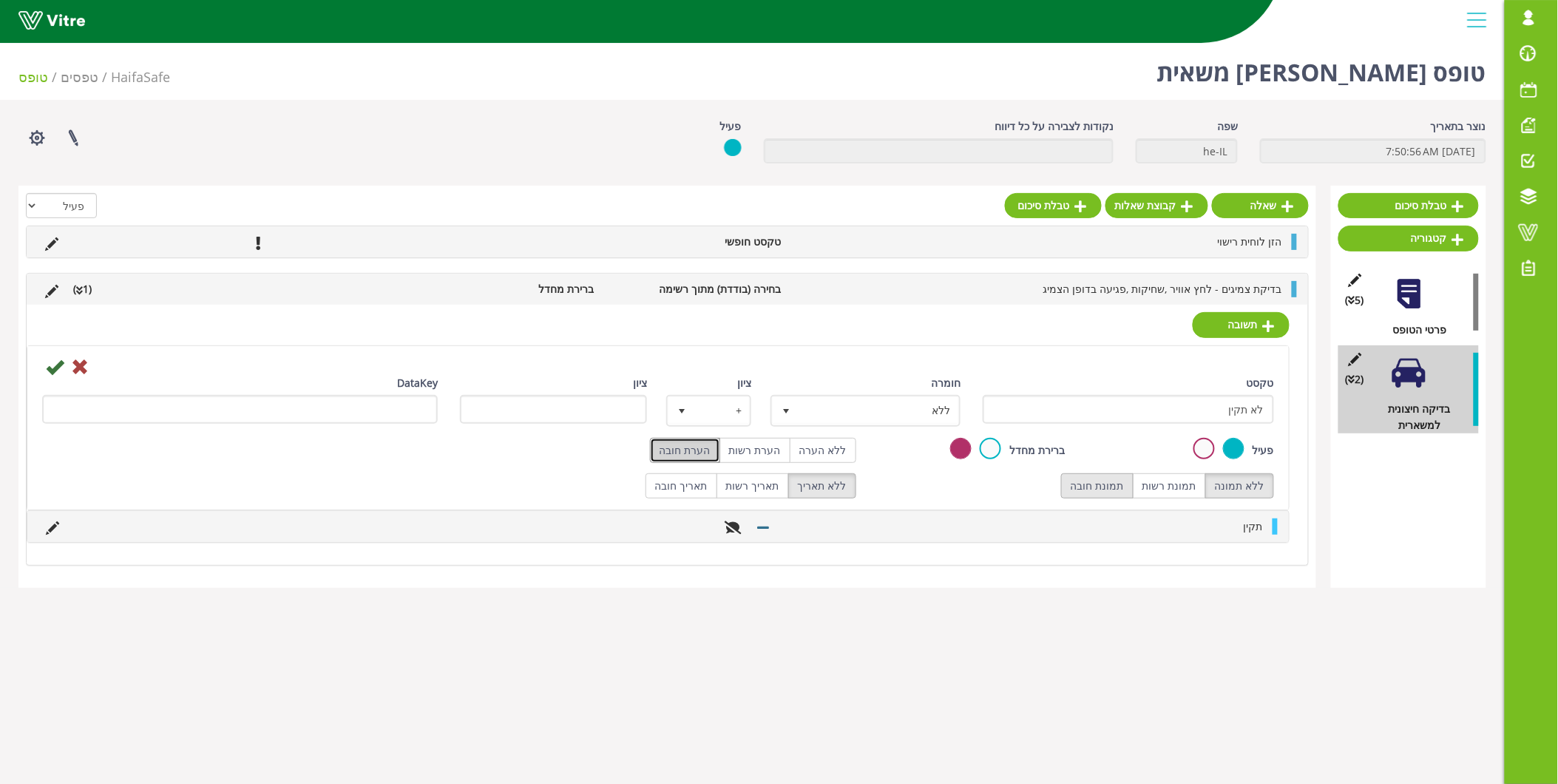
radio input "true"
click at [50, 362] on icon at bounding box center [54, 367] width 18 height 18
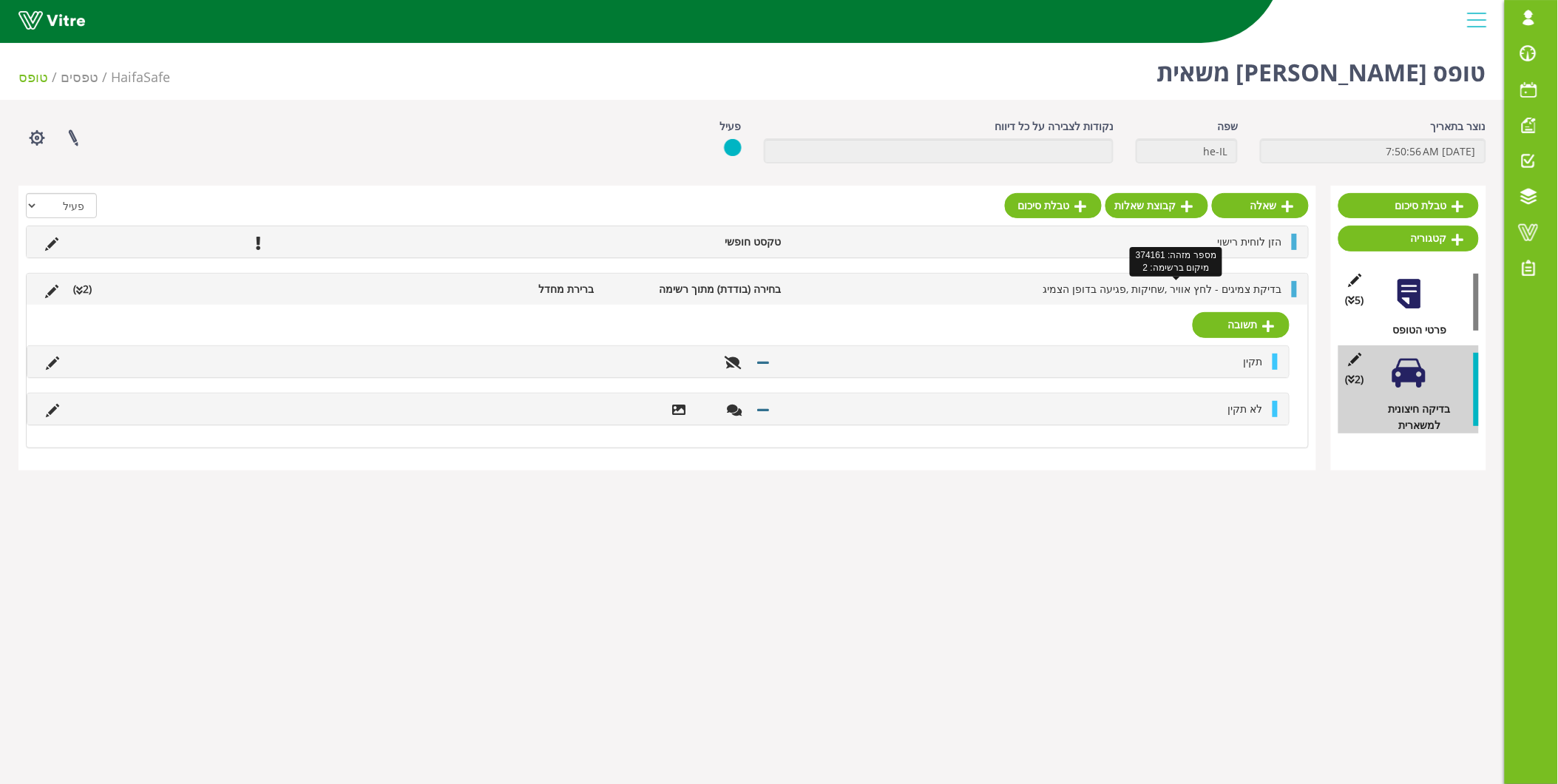
click at [1232, 293] on span "בדיקת צמיגים - לחץ אוויר ,שחיקות ,פגיעה בדופן הצמיג" at bounding box center [1163, 288] width 239 height 14
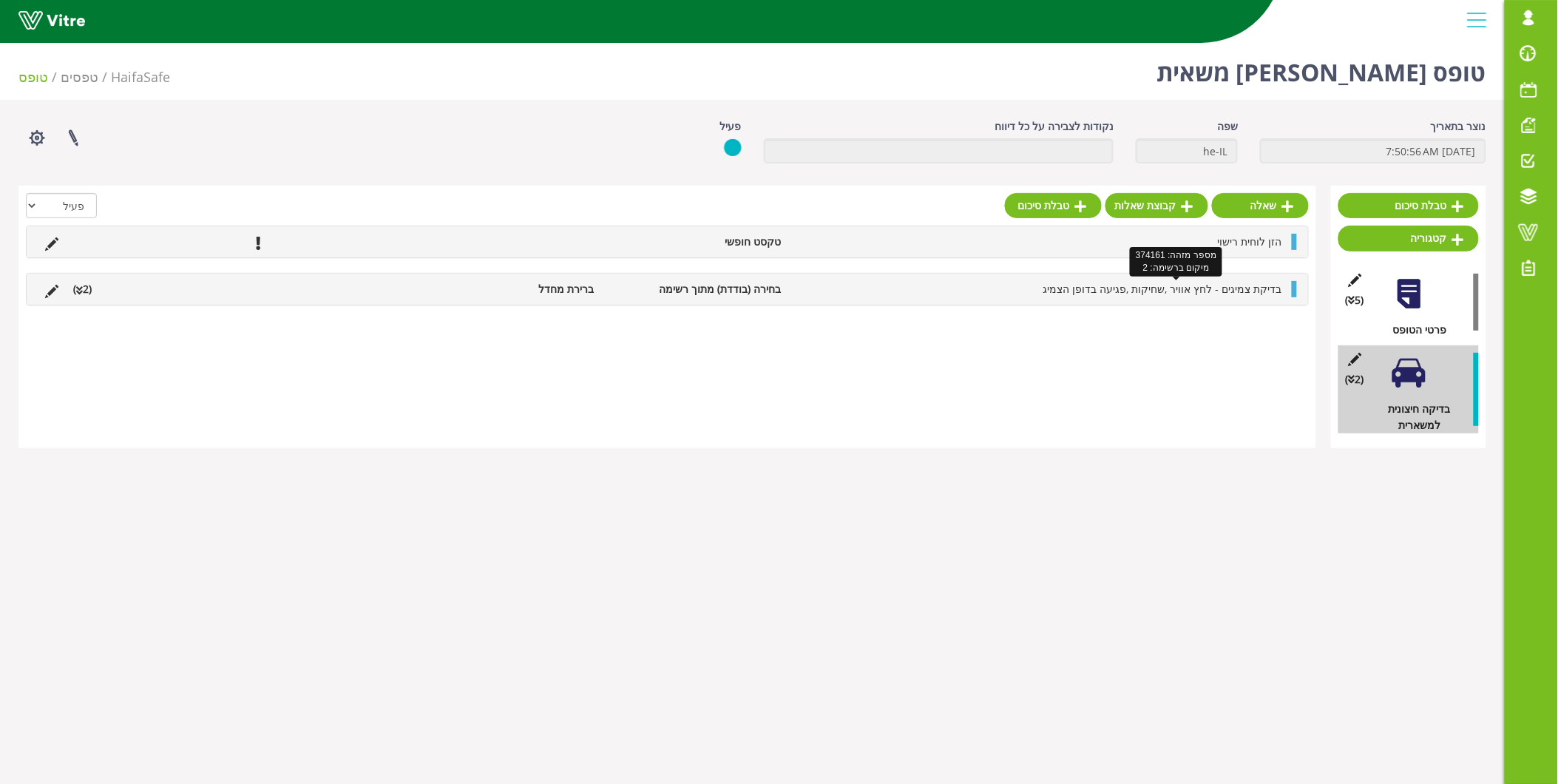
drag, startPoint x: 1232, startPoint y: 293, endPoint x: 1133, endPoint y: 288, distance: 99.1
click at [1133, 288] on span "בדיקת צמיגים - לחץ אוויר ,שחיקות ,פגיעה בדופן הצמיג" at bounding box center [1163, 288] width 239 height 14
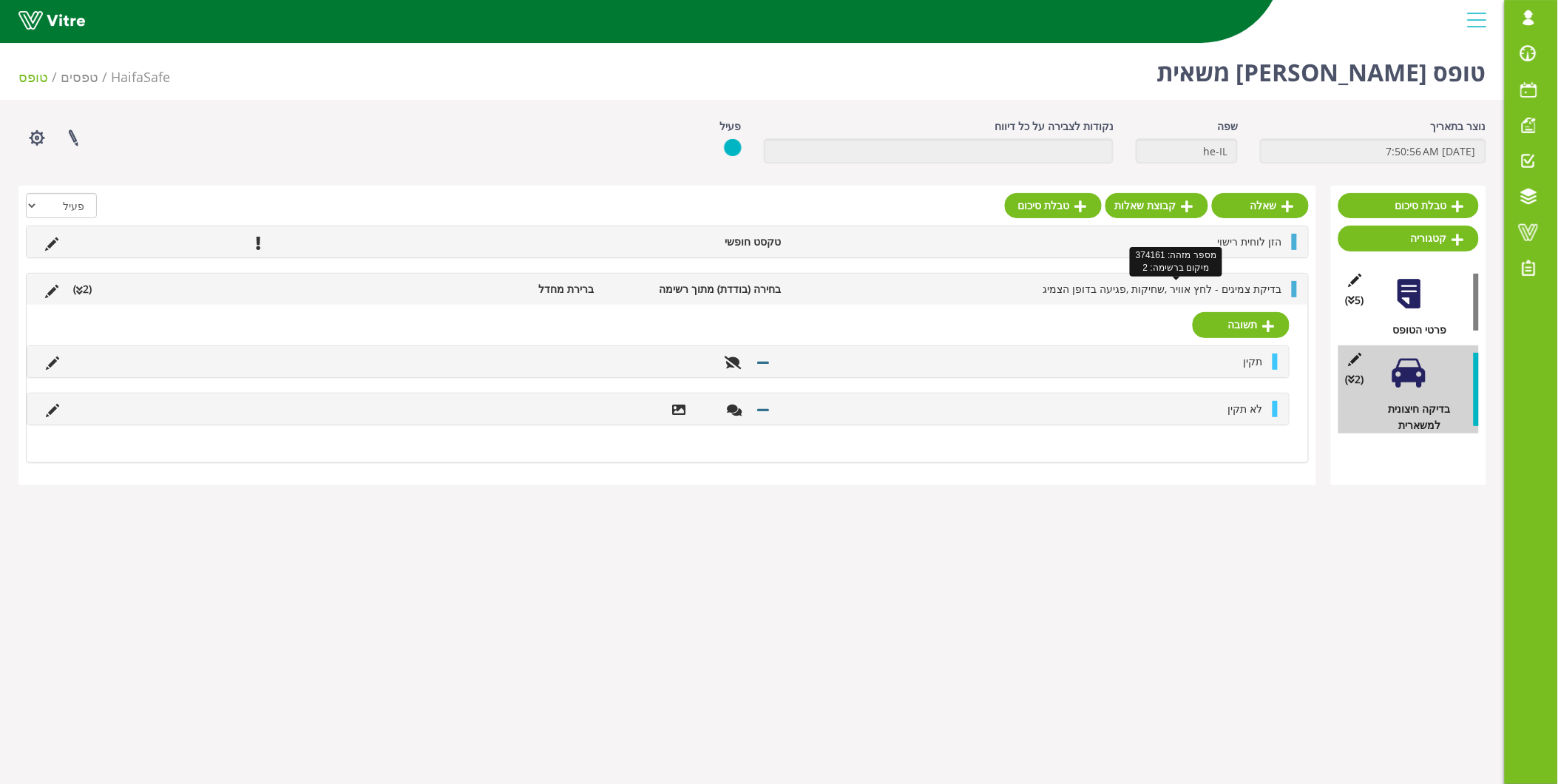
click at [1133, 288] on span "בדיקת צמיגים - לחץ אוויר ,שחיקות ,פגיעה בדופן הצמיג" at bounding box center [1163, 288] width 239 height 14
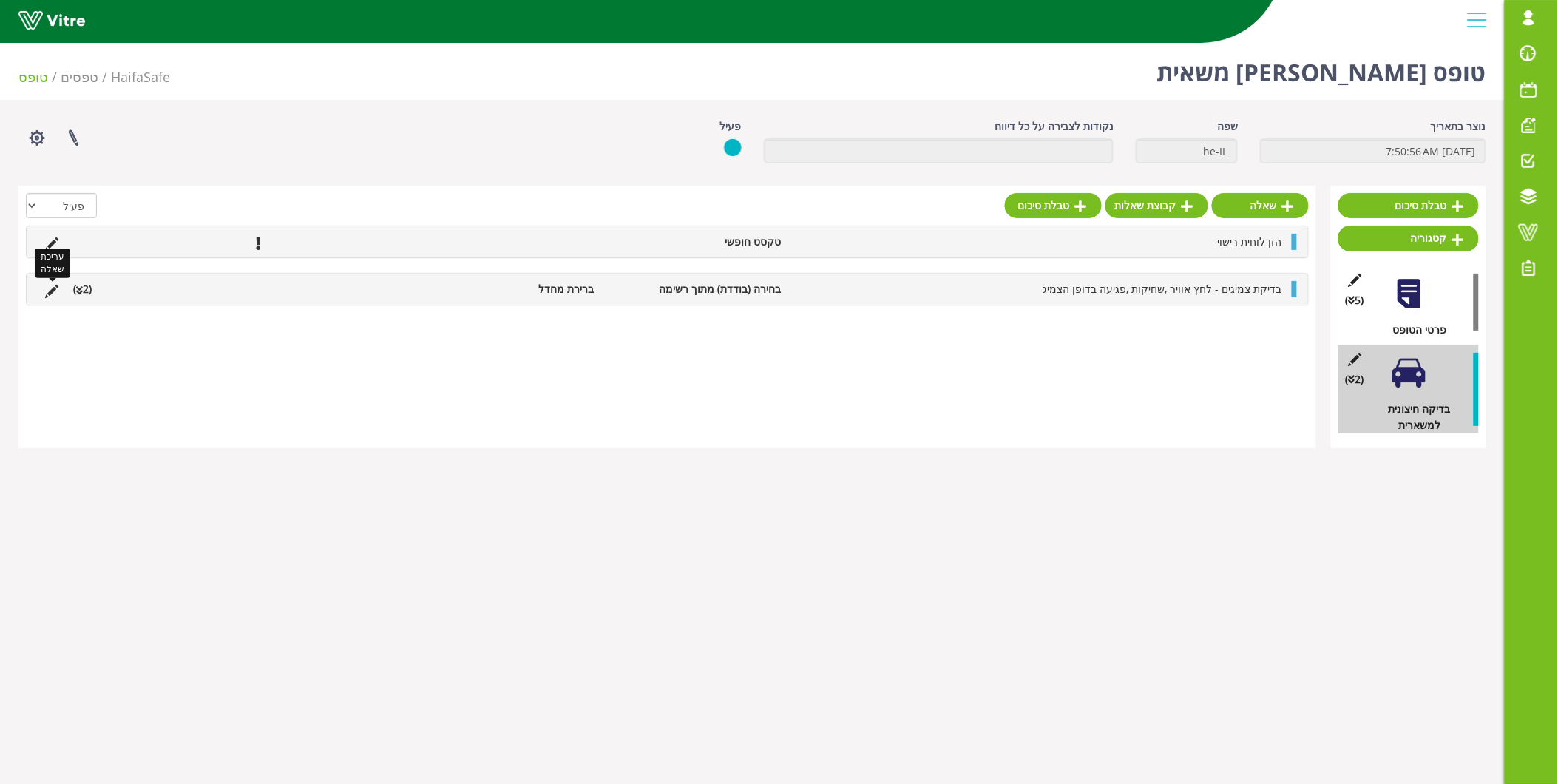
click at [47, 292] on icon at bounding box center [52, 291] width 14 height 14
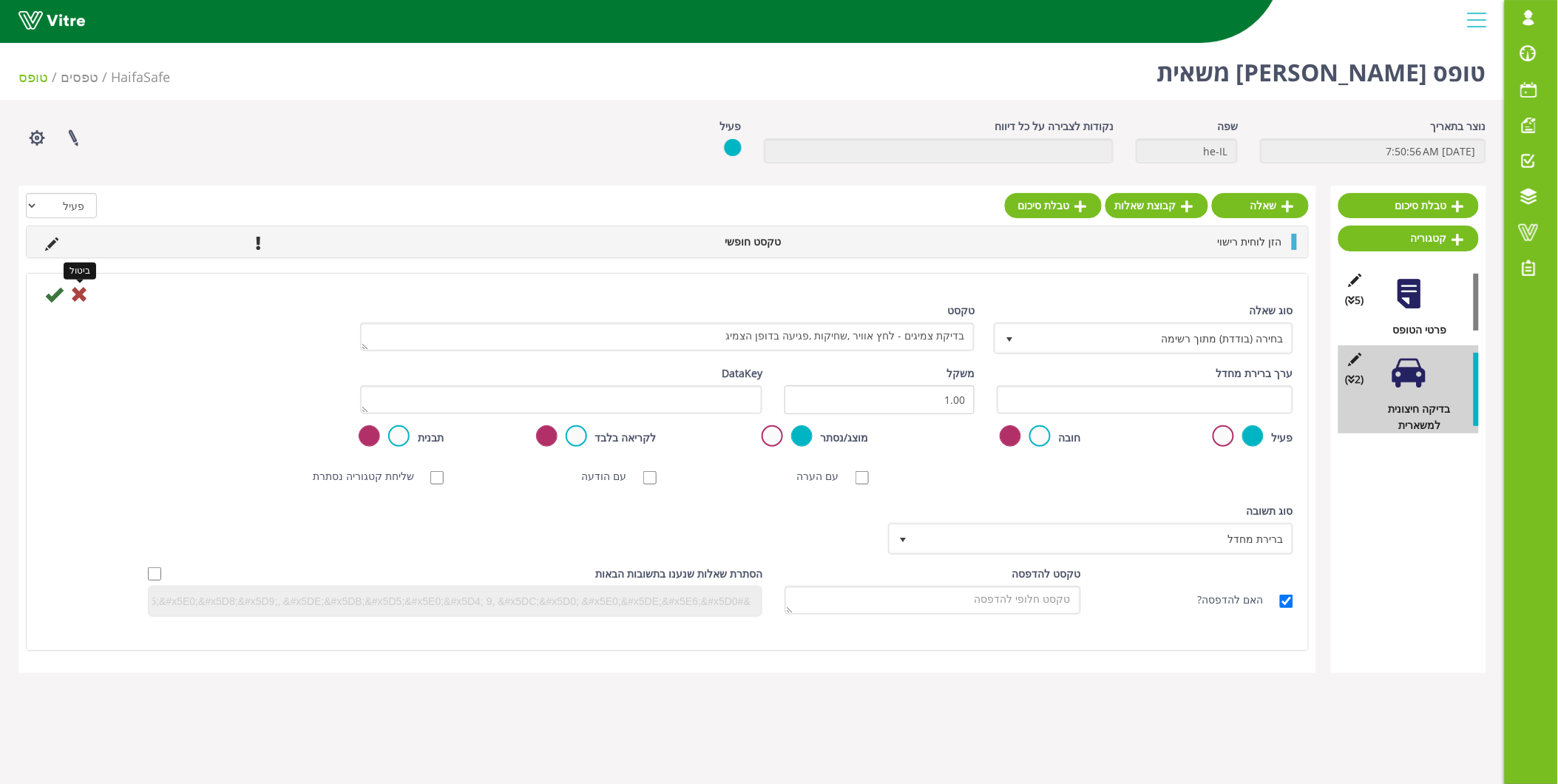
click at [86, 297] on icon at bounding box center [79, 294] width 18 height 18
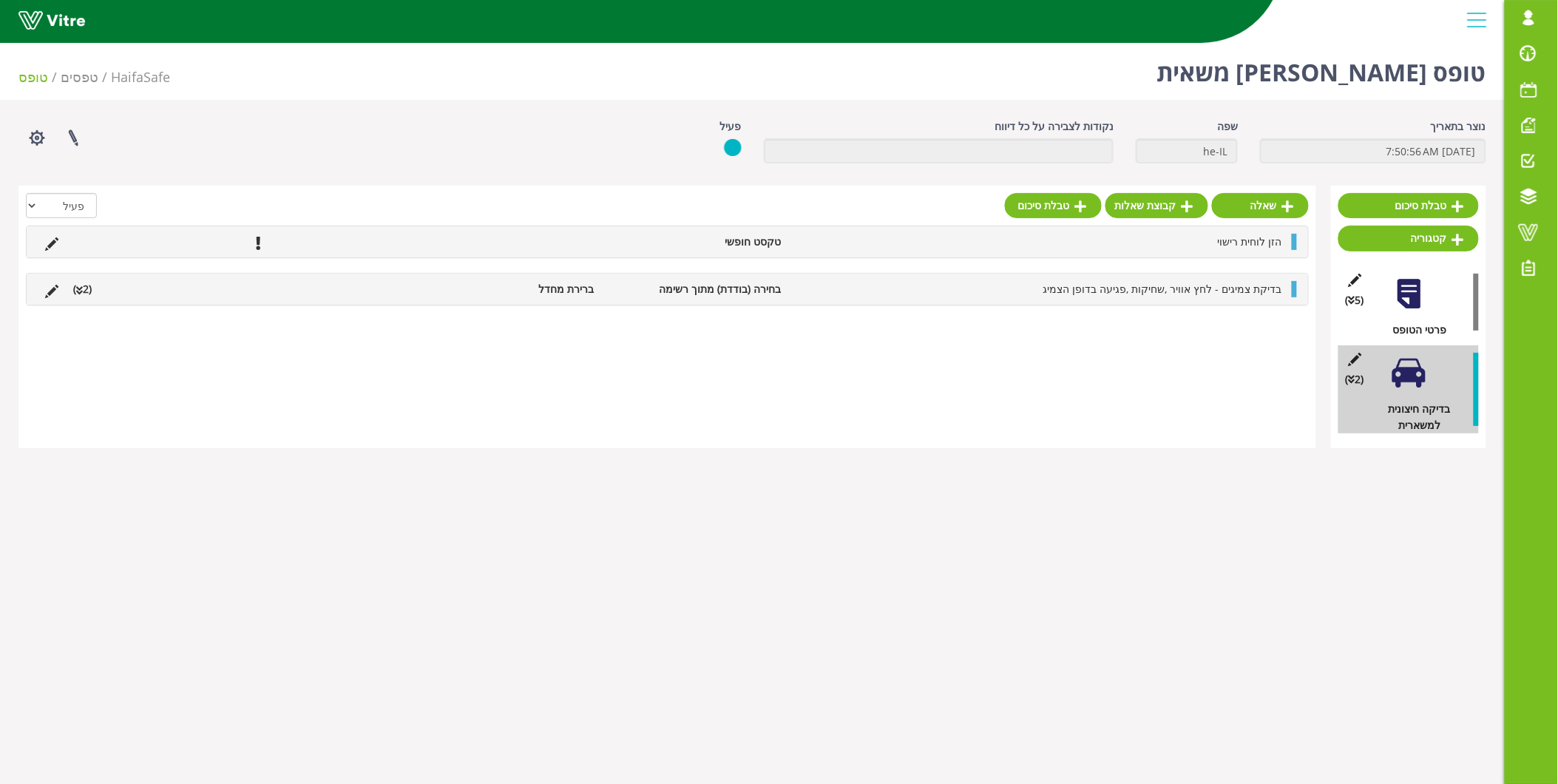
click at [773, 291] on li "בחירה (בודדת) מתוך רשימה" at bounding box center [695, 289] width 188 height 16
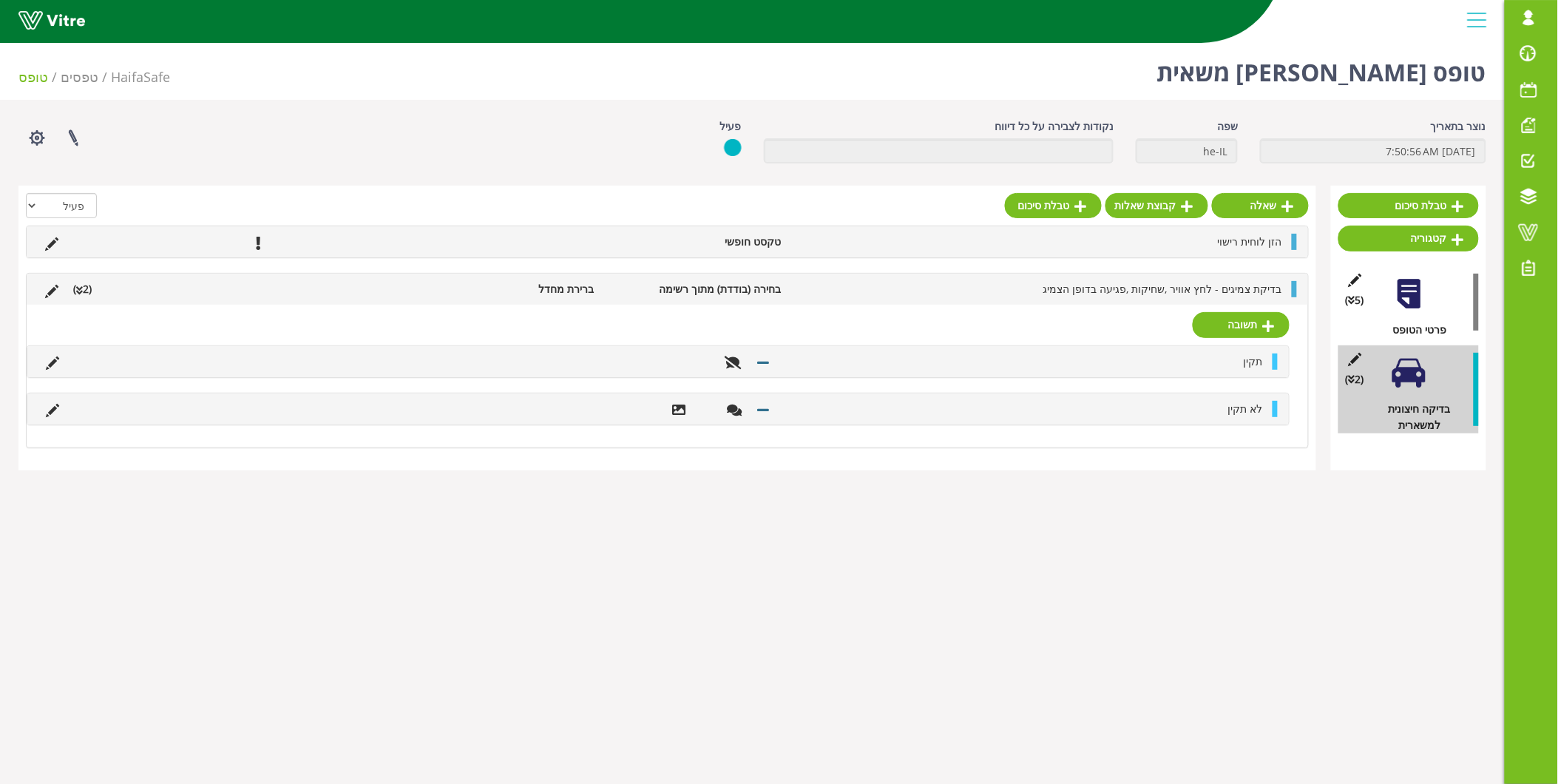
click at [837, 286] on li "בדיקת צמיגים - לחץ אוויר ,שחיקות ,פגיעה בדופן הצמיג" at bounding box center [1039, 289] width 501 height 16
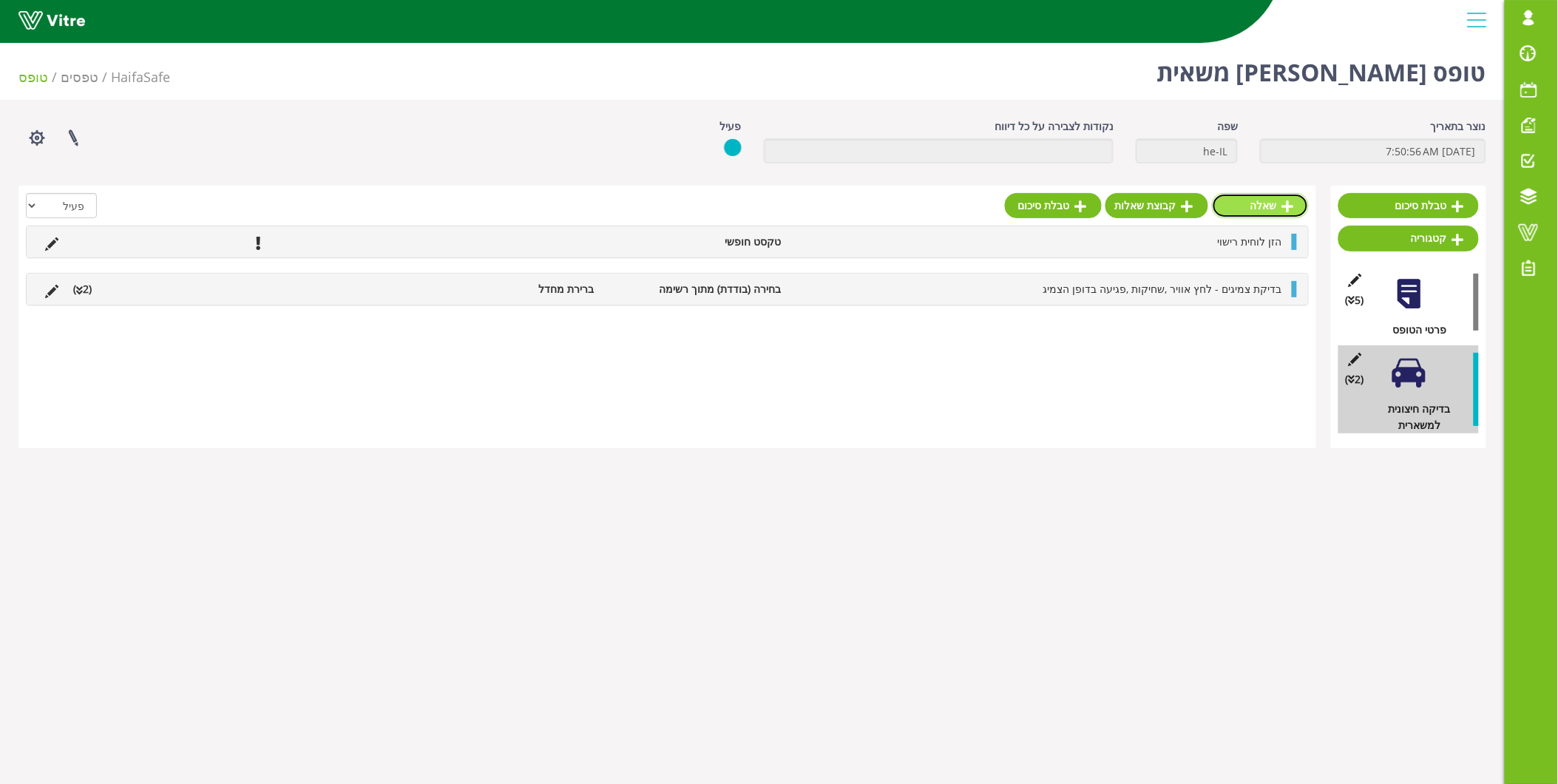
click at [1262, 199] on link "שאלה" at bounding box center [1261, 205] width 97 height 25
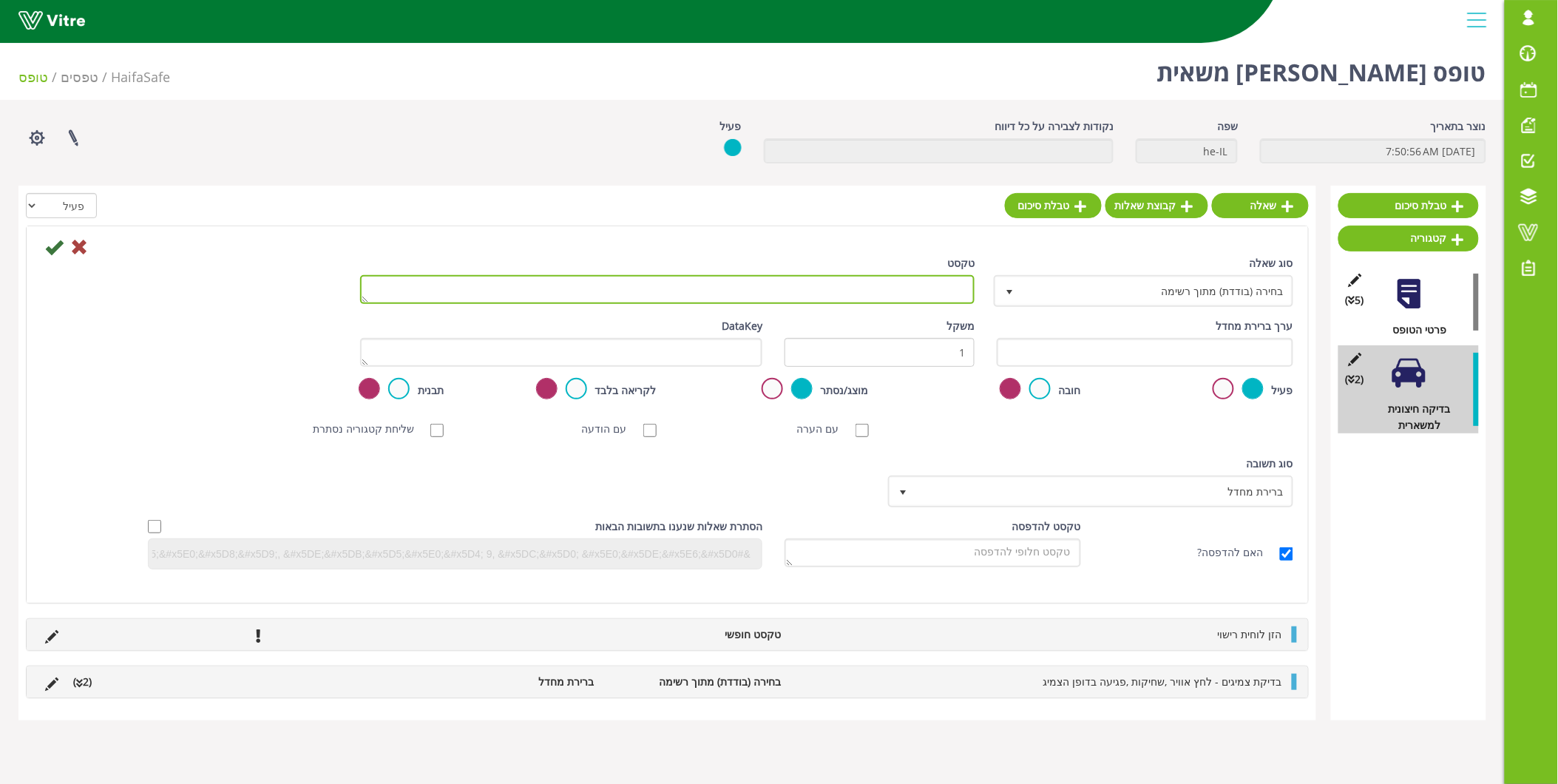
click at [932, 285] on textarea "טקסט" at bounding box center [667, 290] width 615 height 29
click at [888, 293] on textarea "טקסט" at bounding box center [667, 290] width 615 height 29
paste textarea "בדיקת תאורה חיצונית - תאורת . 3 נועלים הנמצא בגשר, תאורת גג צקלקה )צהוב(, לפנים…"
click at [969, 287] on textarea "בדיקת תאורה חיצונית - תאורת . 3 נועלים הנמצא בגשר, תאורת גג צקלקה )צהוב(, לפנים…" at bounding box center [667, 290] width 615 height 29
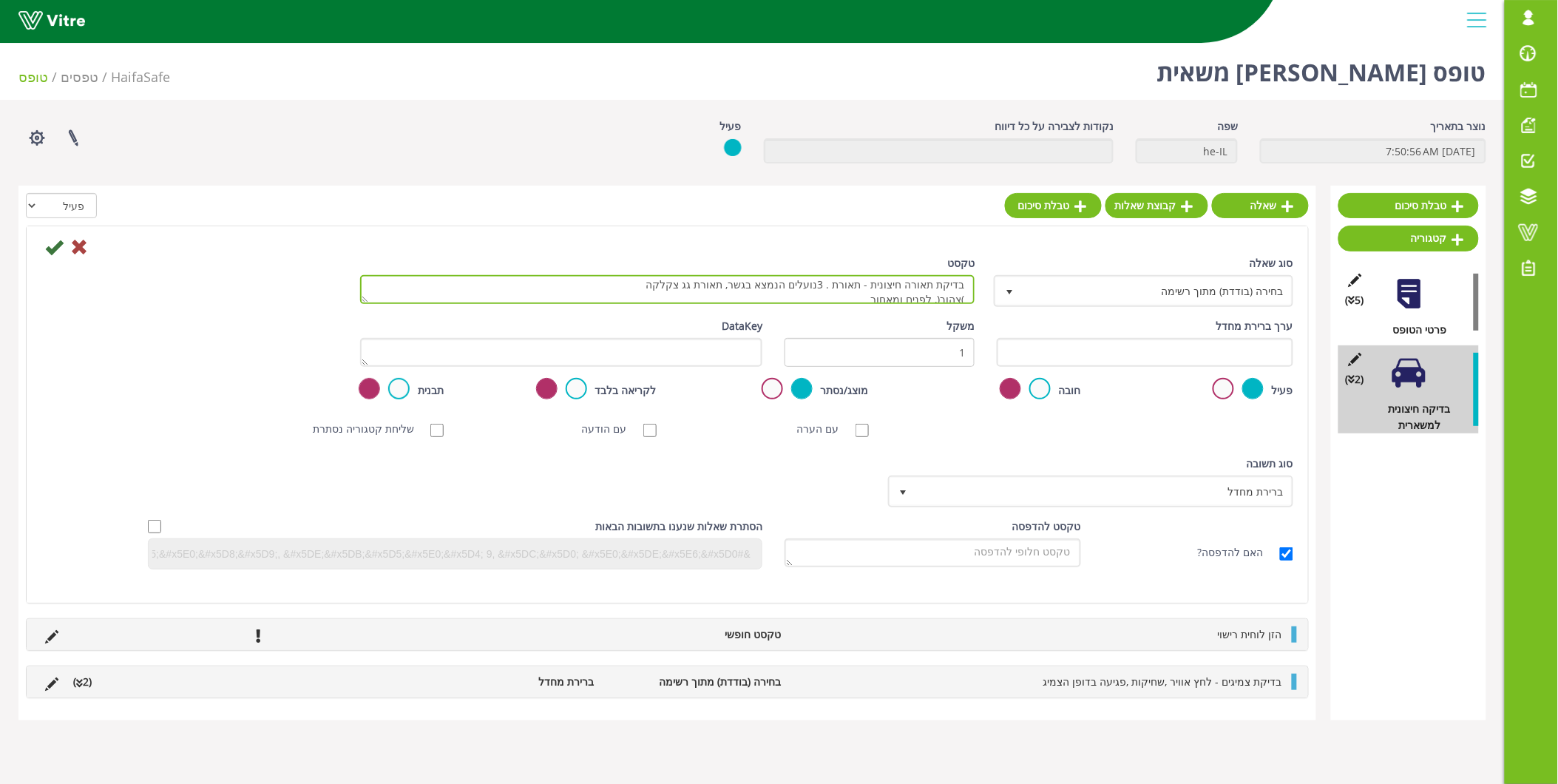
scroll to position [0, 0]
click at [836, 286] on textarea "בדיקת תאורה חיצונית - תאורת . 3נועלים הנמצא בגשר, תאורת גג צקלקה )צהוב(, לפנים …" at bounding box center [667, 290] width 615 height 29
drag, startPoint x: 836, startPoint y: 299, endPoint x: 853, endPoint y: 292, distance: 18.4
click at [853, 292] on textarea "בדיקת תאורה חיצונית - תאורת נועלים הנמצא בגשר, תאורת גג צקלקה )צהוב(, לפנים ומא…" at bounding box center [667, 290] width 615 height 29
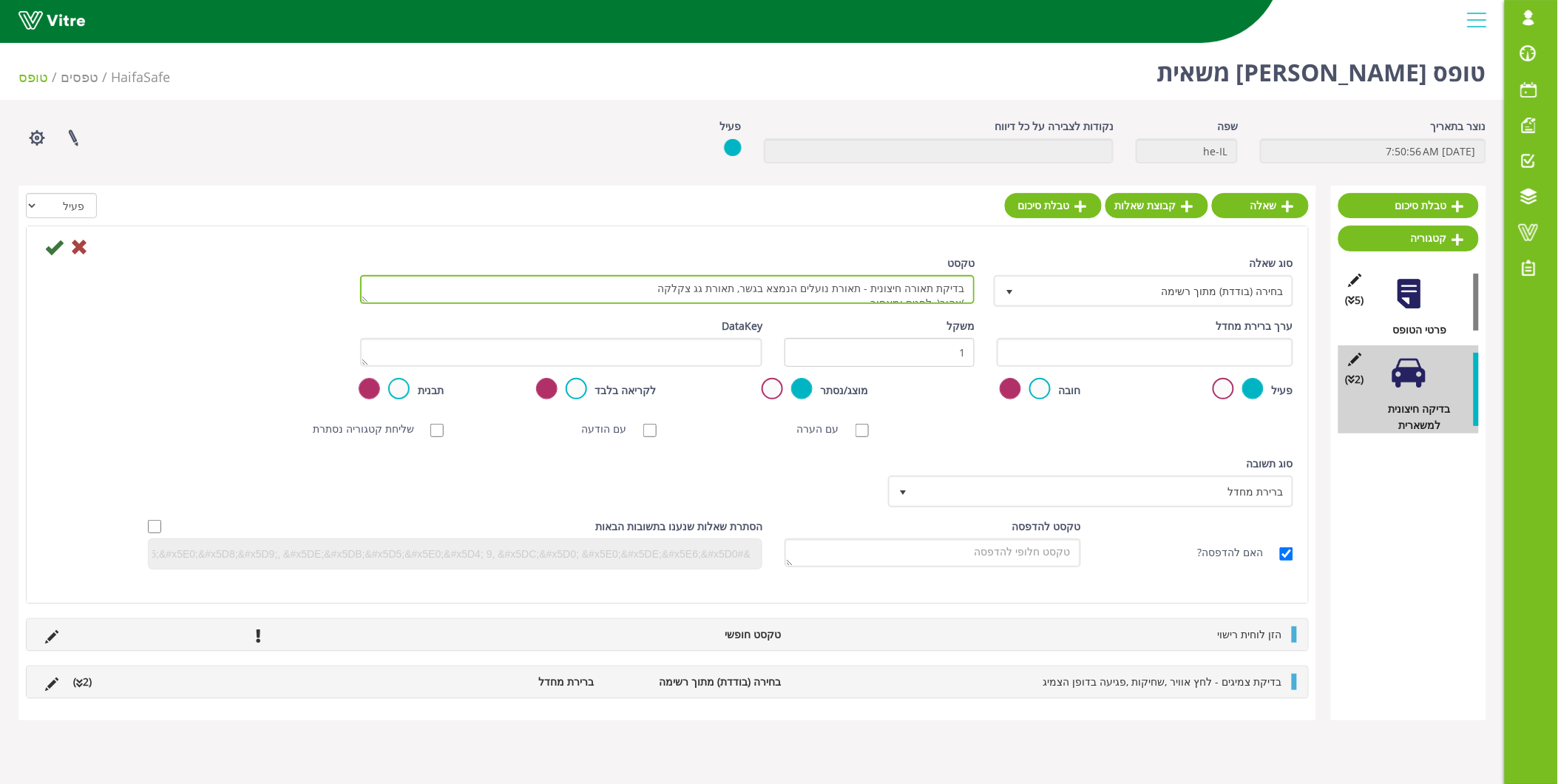
scroll to position [0, 0]
drag, startPoint x: 871, startPoint y: 300, endPoint x: 878, endPoint y: 285, distance: 16.6
click at [878, 285] on textarea "בדיקת תאורה חיצונית - תאורת נועלים הנמצא בגשר, תאורת גג צקלקה )צהוב(, לפנים ומא…" at bounding box center [667, 290] width 615 height 29
click at [842, 291] on textarea "בדיקת תאורה חיצונית -" at bounding box center [667, 290] width 615 height 29
type textarea "בדיקת תאורה חיצונית - אור מעבר, איתות, רוורס, לדים על הנגרר, תאורת לוחית רישוי"
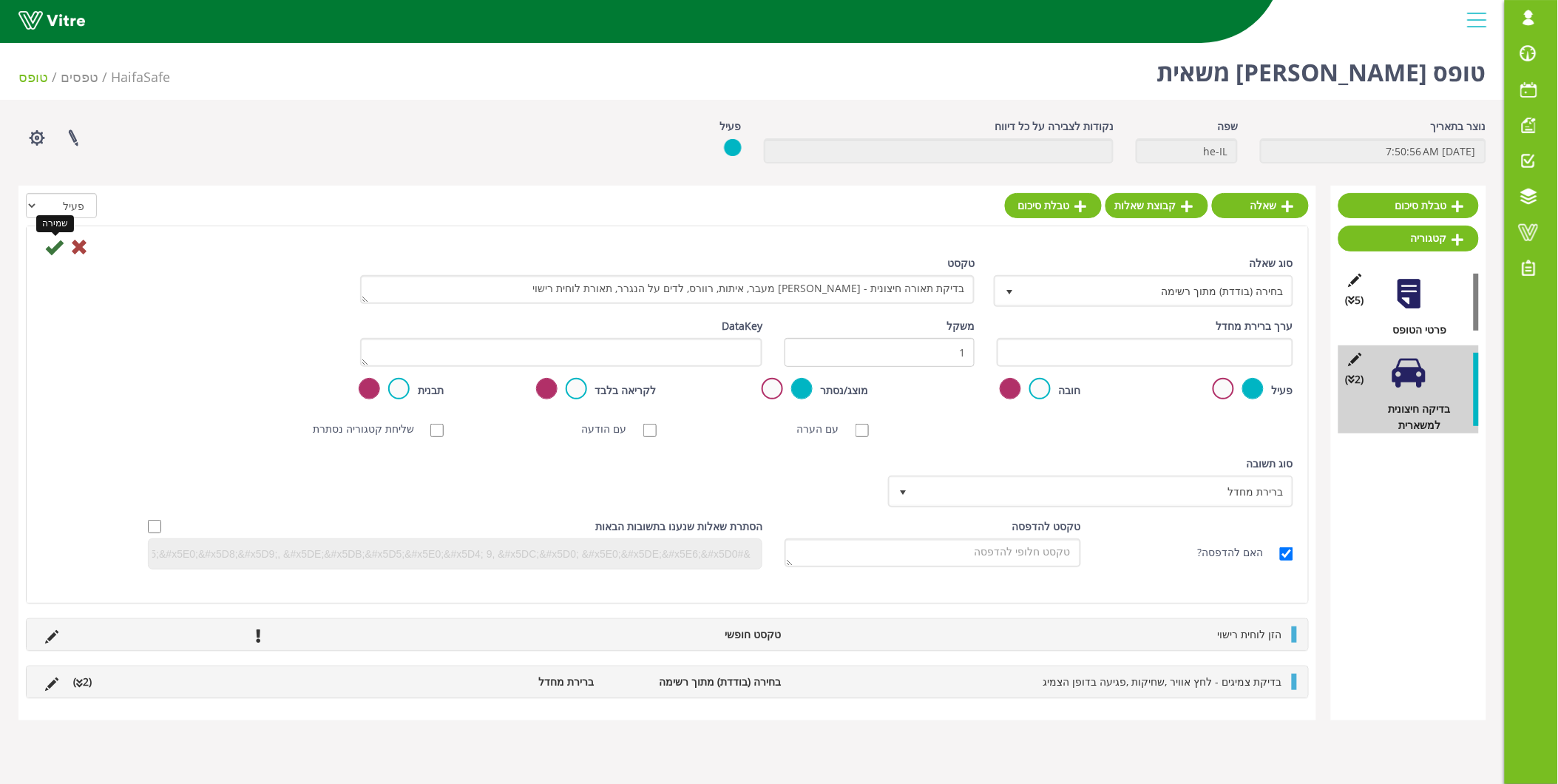
click at [52, 250] on icon at bounding box center [53, 247] width 18 height 18
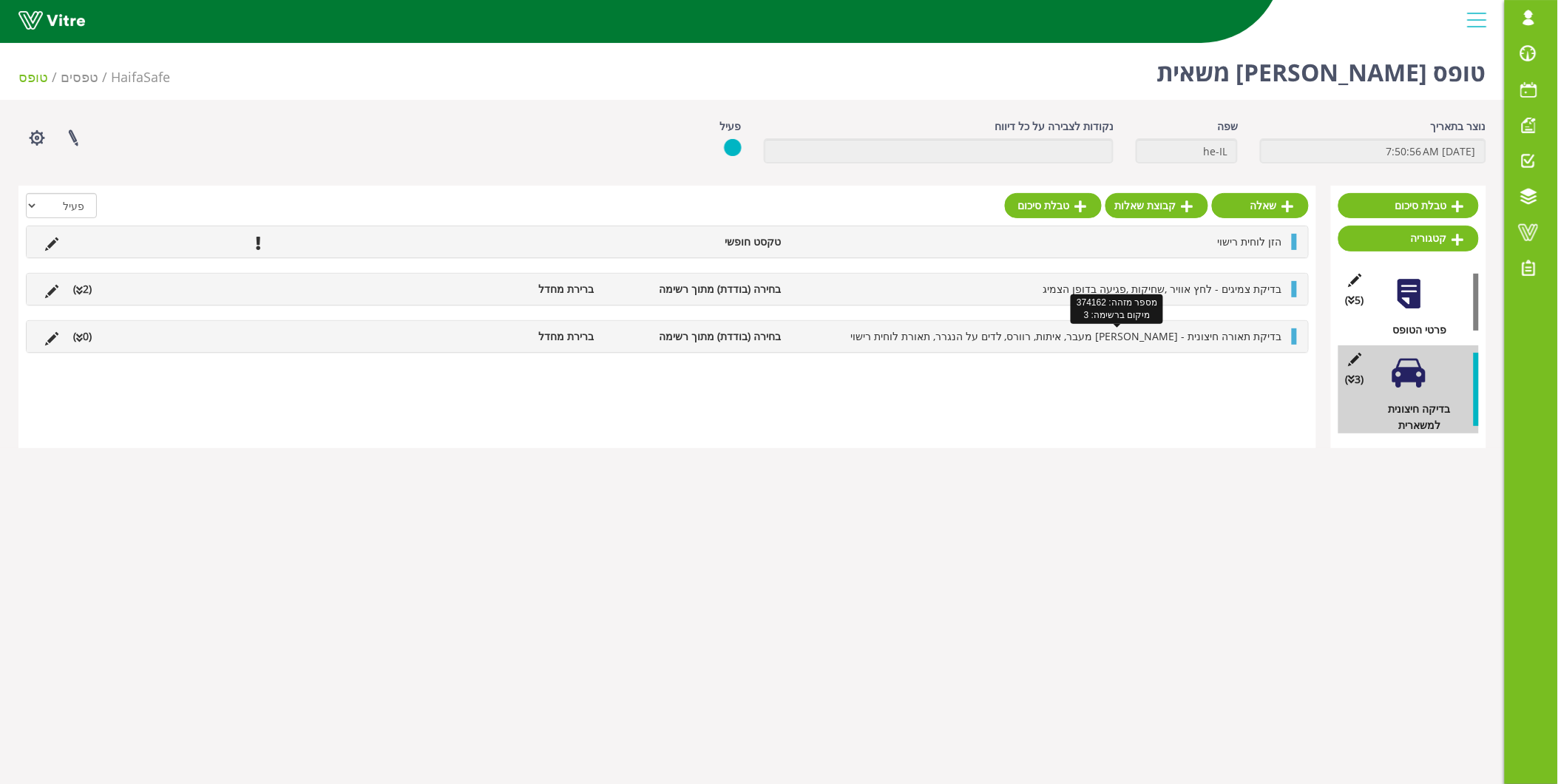
click at [1003, 335] on span "בדיקת תאורה חיצונית - אור מעבר, איתות, רוורס, לדים על הנגרר, תאורת לוחית רישוי" at bounding box center [1066, 335] width 432 height 14
click at [1258, 374] on link "תשובה" at bounding box center [1241, 372] width 97 height 25
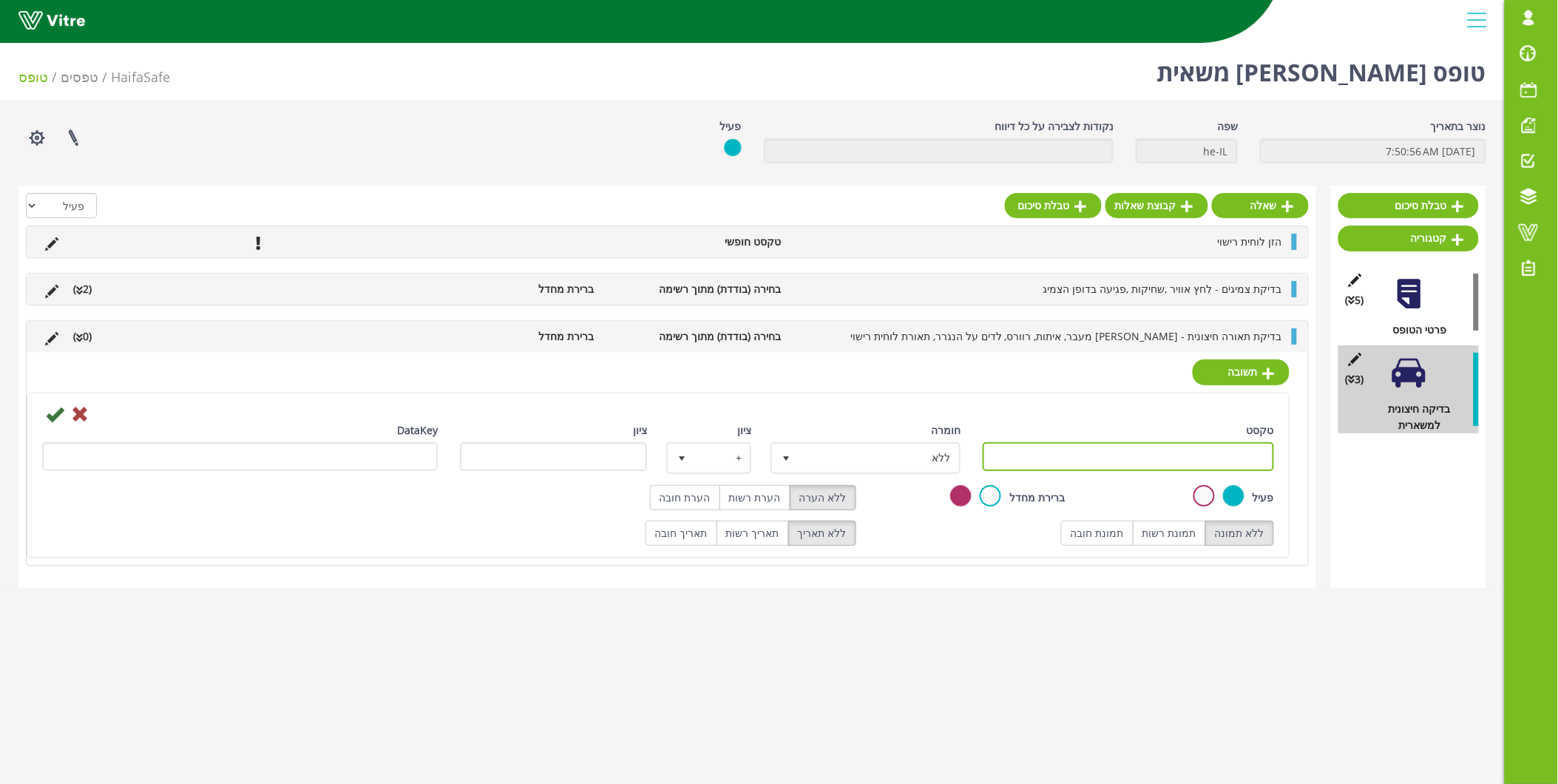
click at [1248, 455] on input "טקסט" at bounding box center [1128, 456] width 291 height 29
type input "תקין"
click at [1135, 415] on div at bounding box center [658, 413] width 1254 height 18
click at [57, 412] on icon at bounding box center [54, 414] width 18 height 18
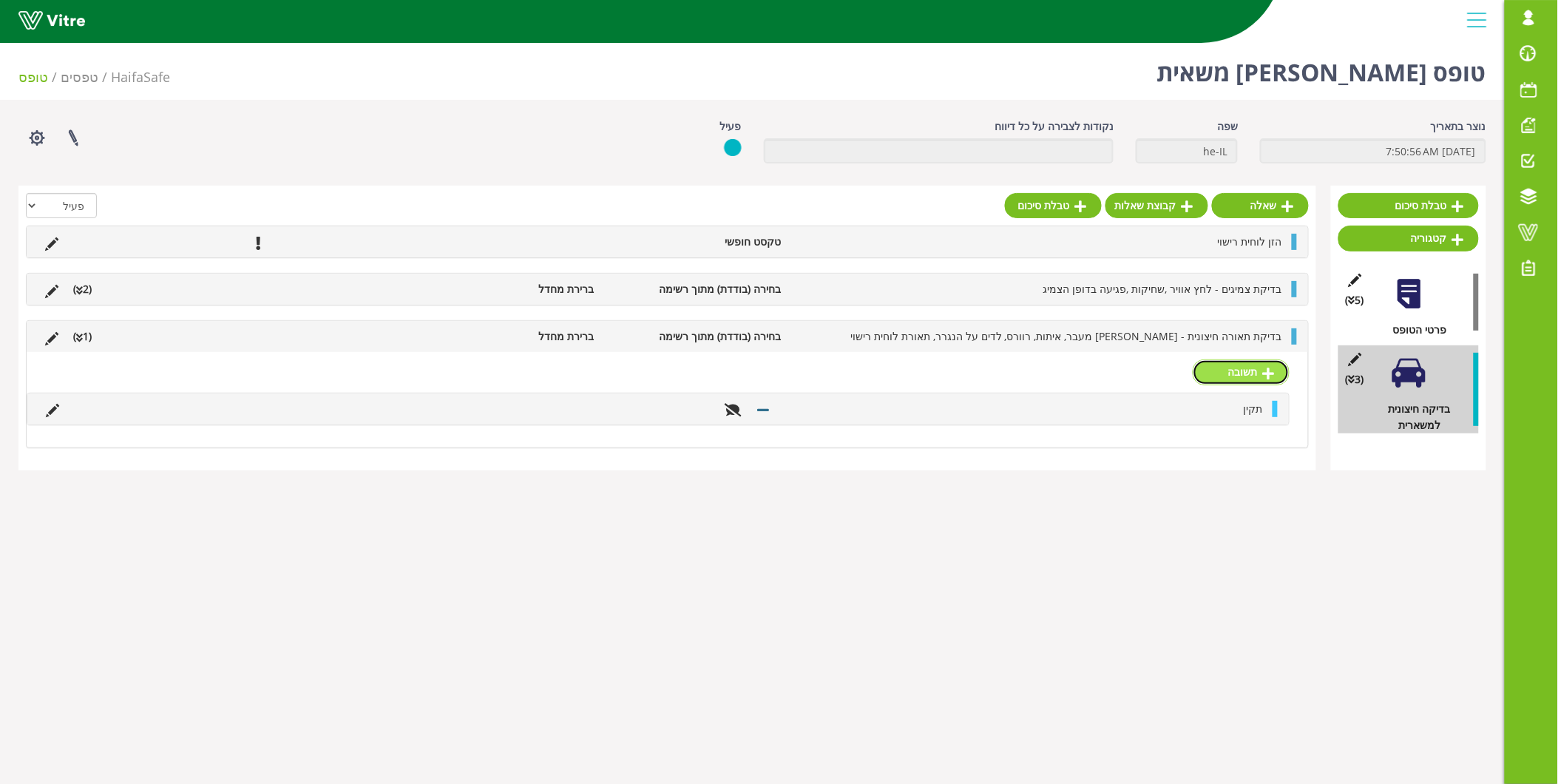
click at [1254, 371] on link "תשובה" at bounding box center [1241, 372] width 97 height 25
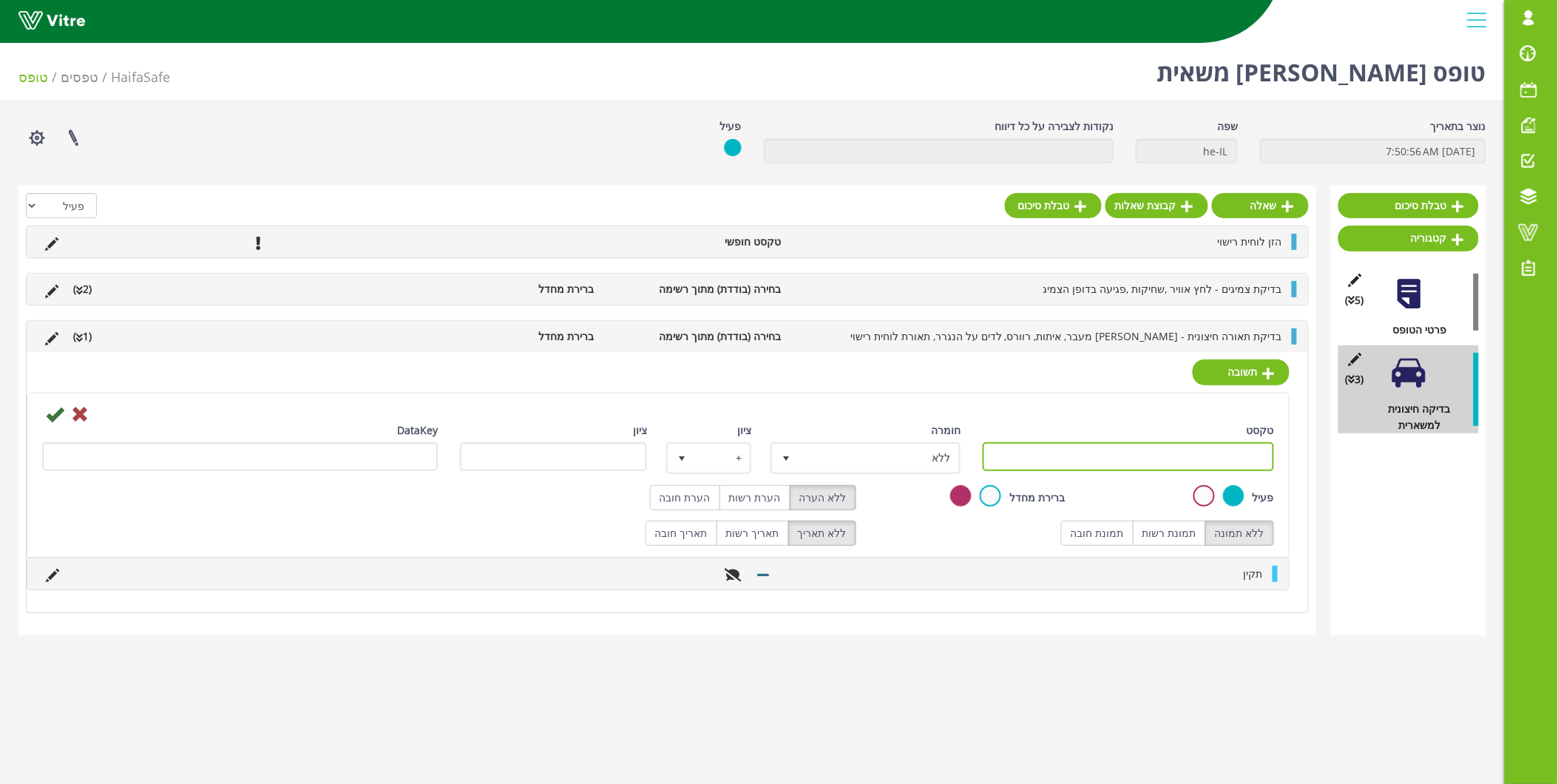
click at [1228, 449] on input "טקסט" at bounding box center [1128, 456] width 291 height 29
type input "לא תקין"
click at [1036, 406] on div at bounding box center [658, 413] width 1254 height 18
click at [1123, 538] on label "תמונת חובה" at bounding box center [1098, 533] width 73 height 25
radio input "true"
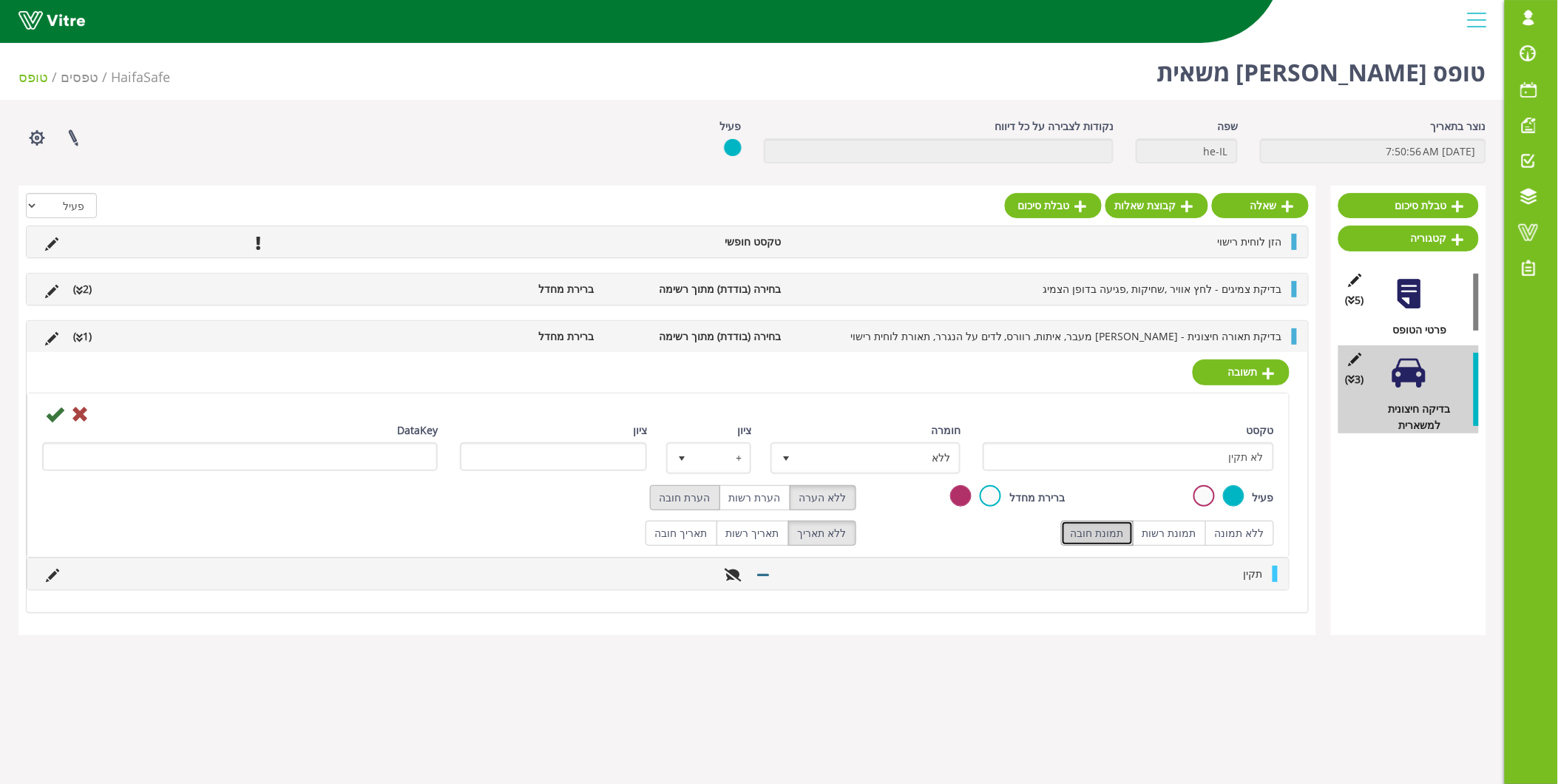
click at [720, 497] on label "הערת חובה" at bounding box center [684, 498] width 70 height 25
radio input "true"
click at [43, 415] on div "שמירה" at bounding box center [658, 413] width 1254 height 18
click at [53, 415] on icon at bounding box center [54, 414] width 18 height 18
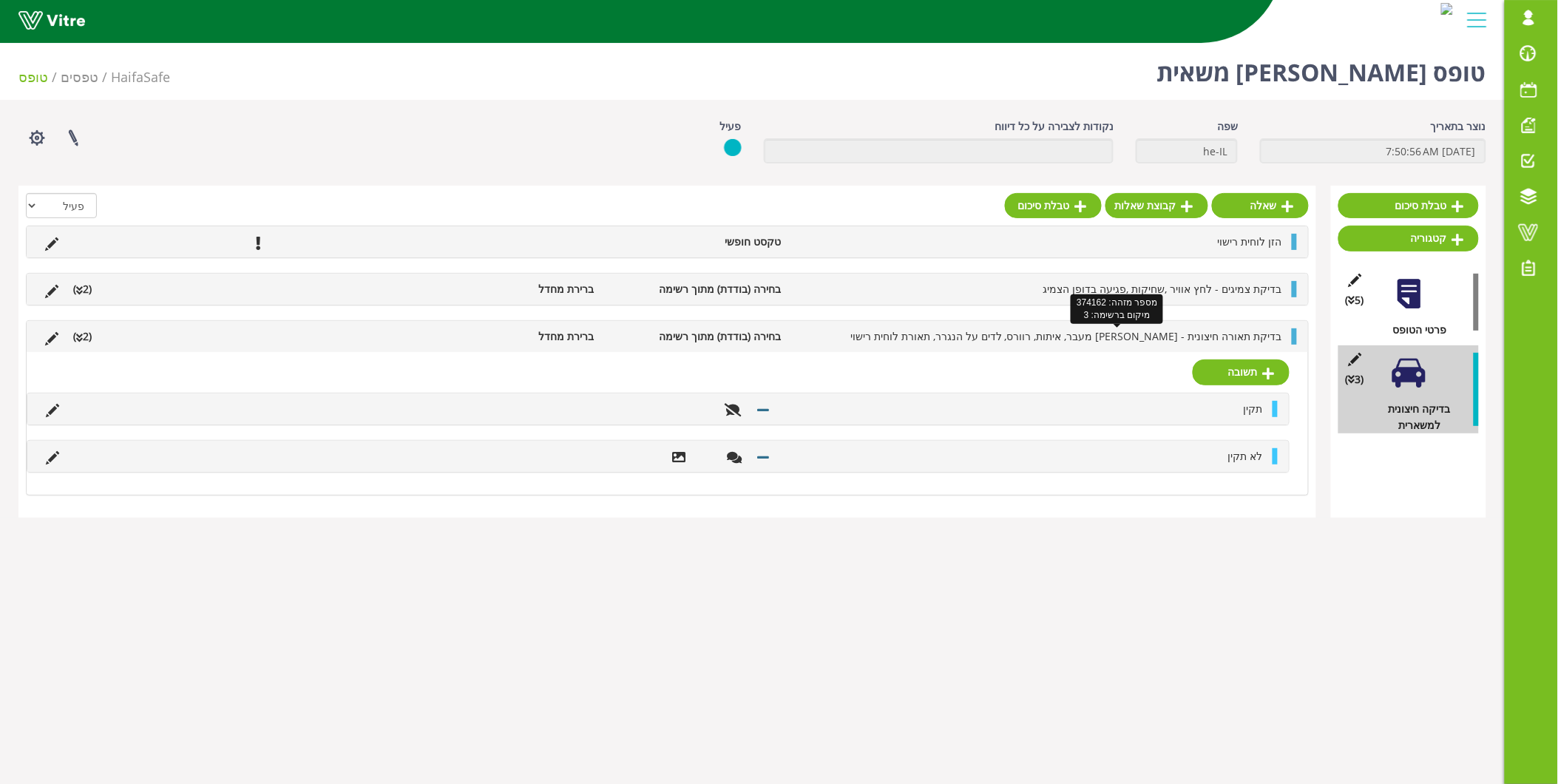
click at [1098, 335] on span "בדיקת תאורה חיצונית - אור מעבר, איתות, רוורס, לדים על הנגרר, תאורת לוחית רישוי" at bounding box center [1066, 335] width 432 height 14
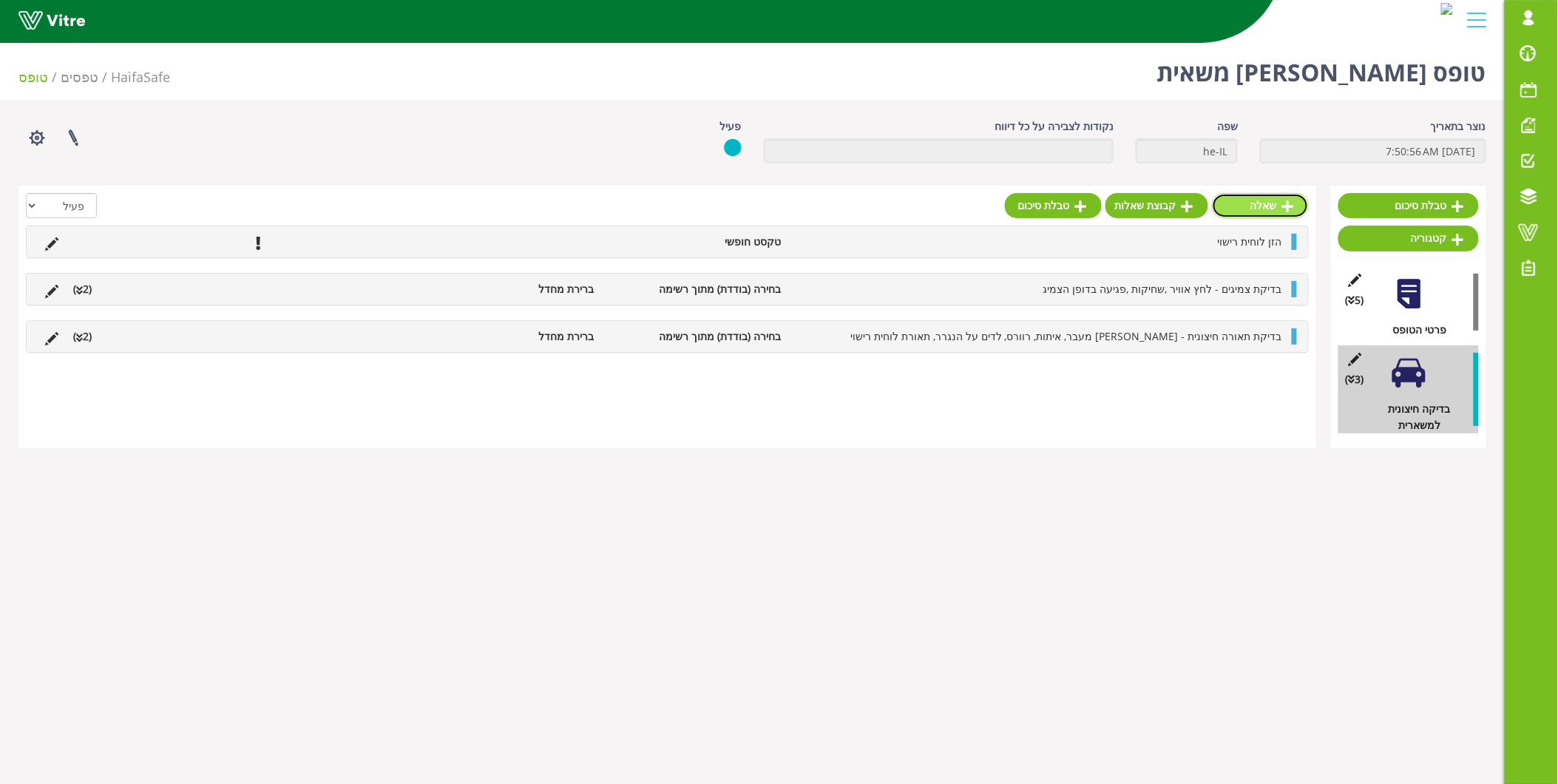
click at [1284, 212] on link "שאלה" at bounding box center [1261, 205] width 97 height 25
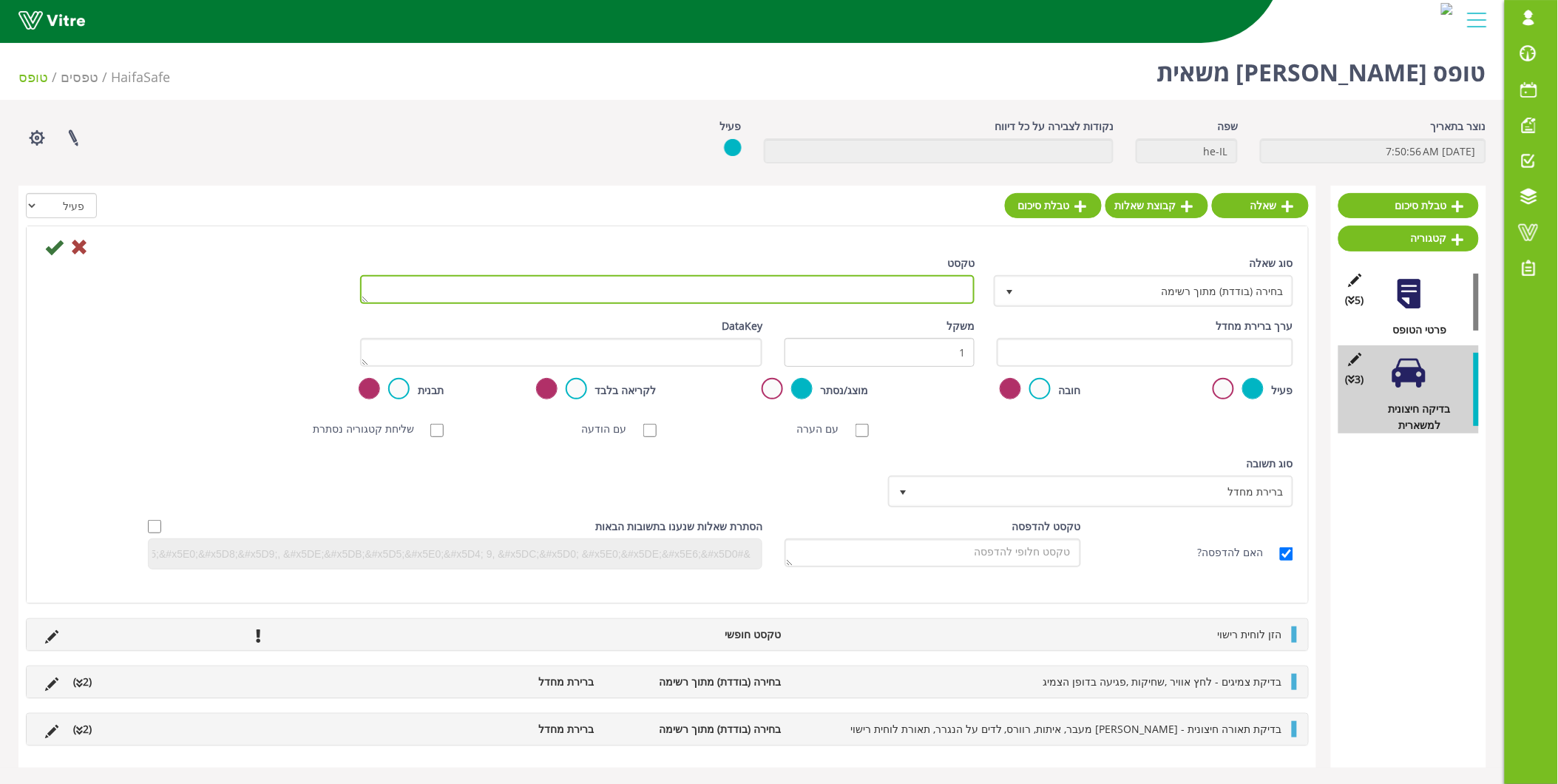
click at [930, 291] on textarea "טקסט" at bounding box center [667, 290] width 615 height 29
click at [863, 290] on textarea "בדיקת נגרר -" at bounding box center [667, 290] width 615 height 29
type textarea "בדיקת נגרר - העדר סדקים, בטנה"
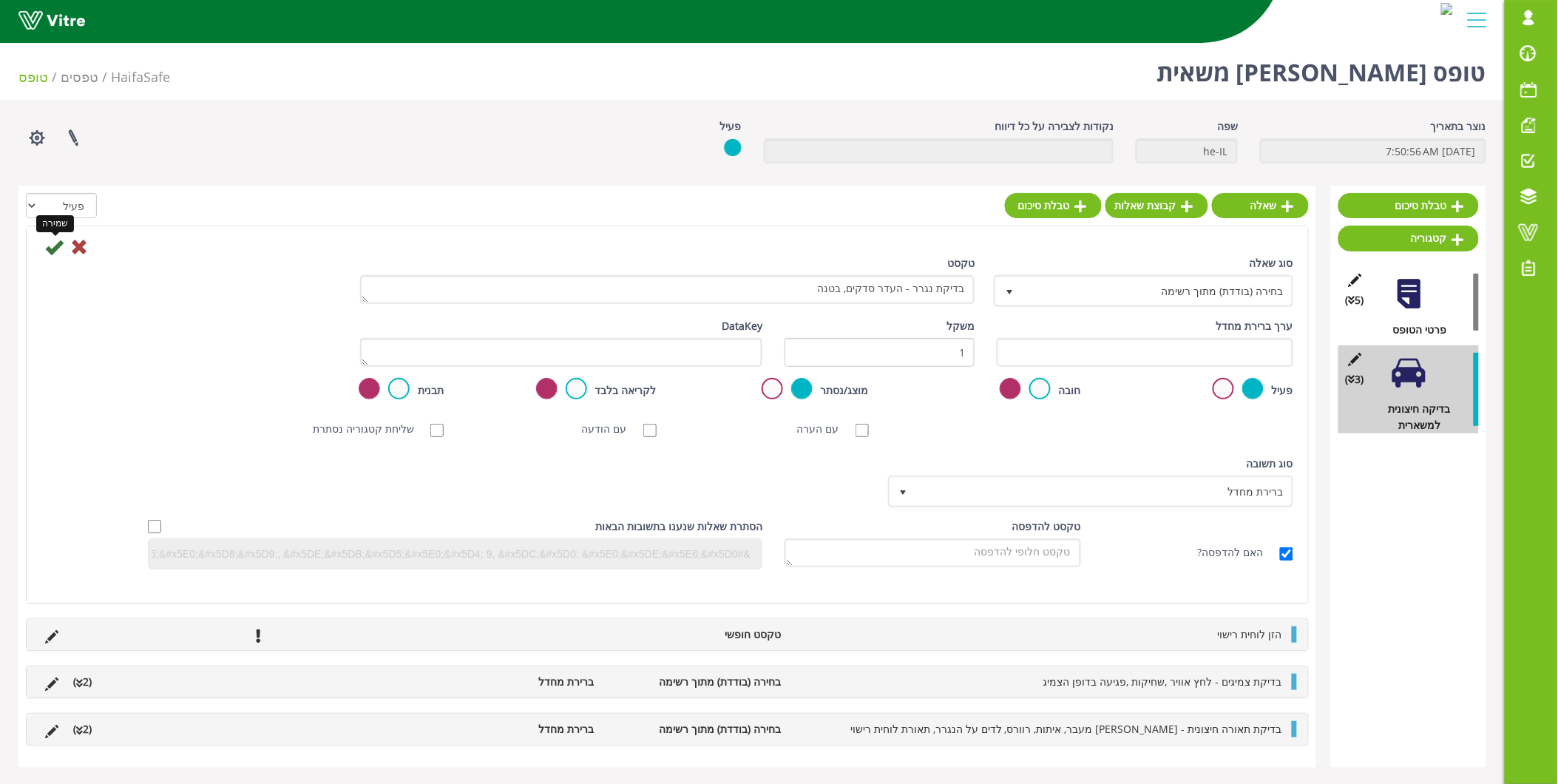
click at [49, 248] on icon at bounding box center [53, 247] width 18 height 18
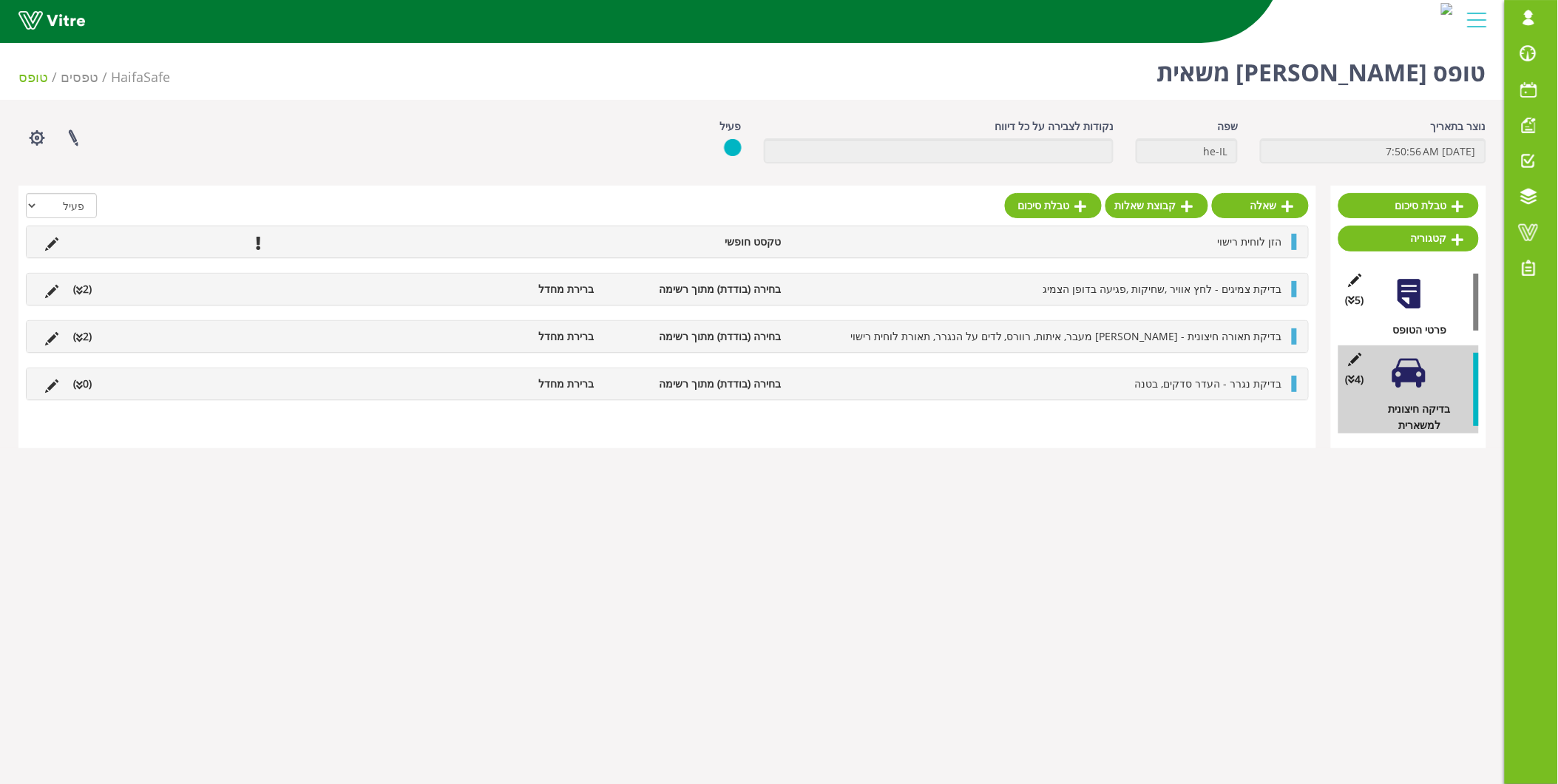
click at [1158, 374] on div "בדיקת נגרר - העדר סדקים, בטנה בחירה (בודדת) מתוך רשימה ברירת מחדל (0 )" at bounding box center [667, 384] width 1282 height 31
click at [1237, 423] on link "תשובה" at bounding box center [1241, 419] width 97 height 25
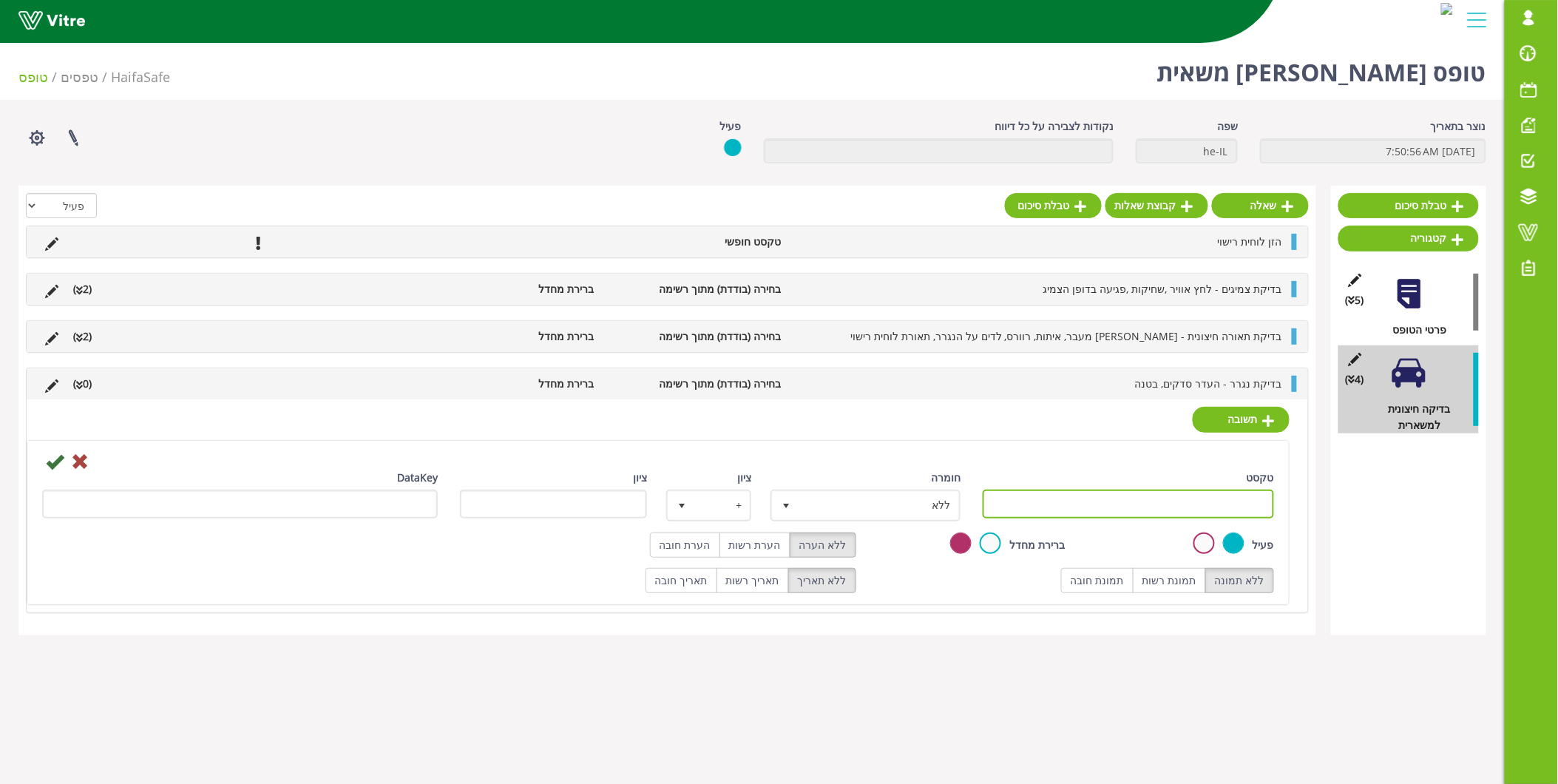
click at [1218, 513] on input "טקסט" at bounding box center [1128, 504] width 291 height 29
type input "תקין"
click at [54, 463] on icon at bounding box center [54, 461] width 18 height 18
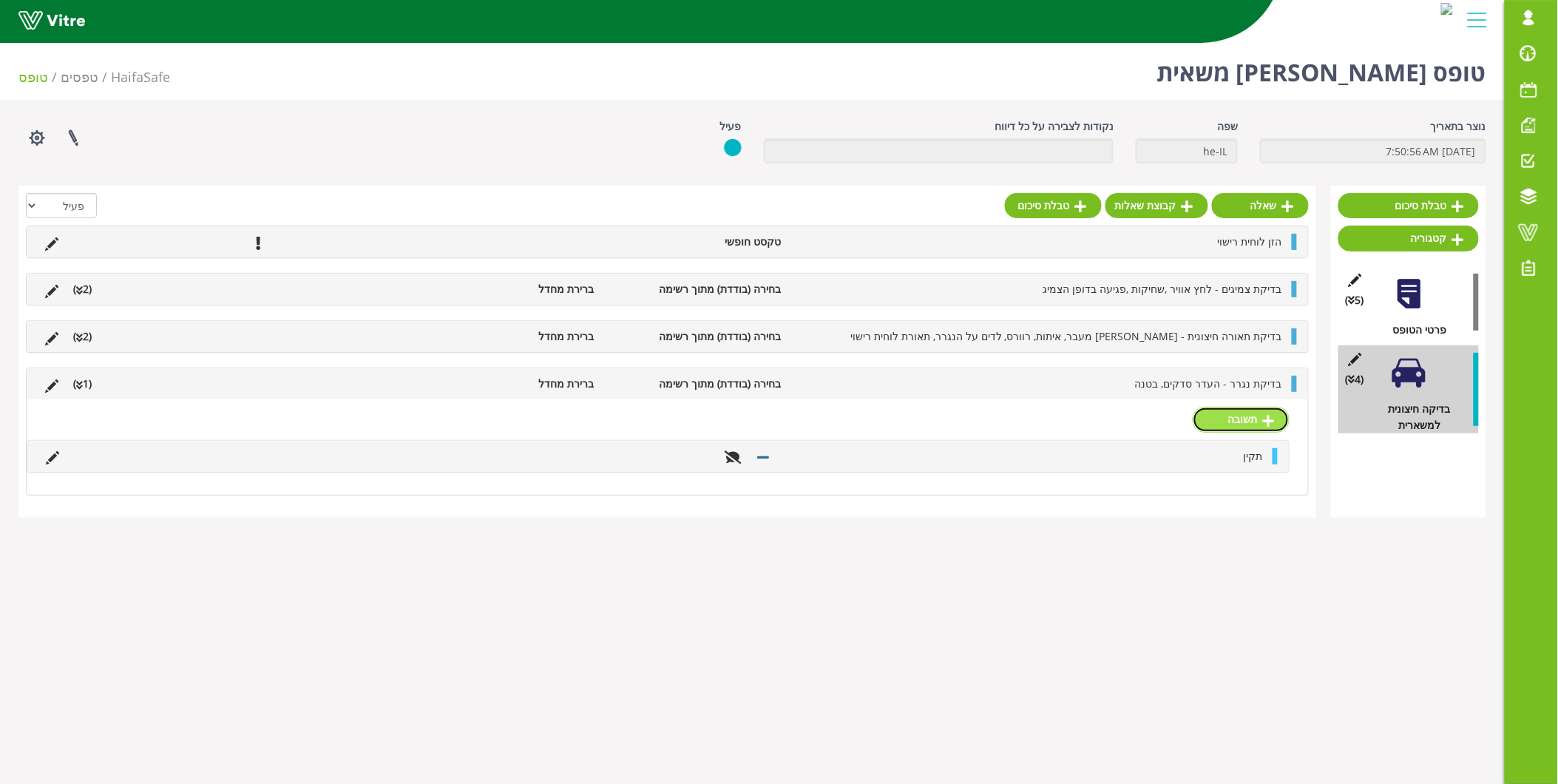
click at [1238, 418] on link "תשובה" at bounding box center [1241, 419] width 97 height 25
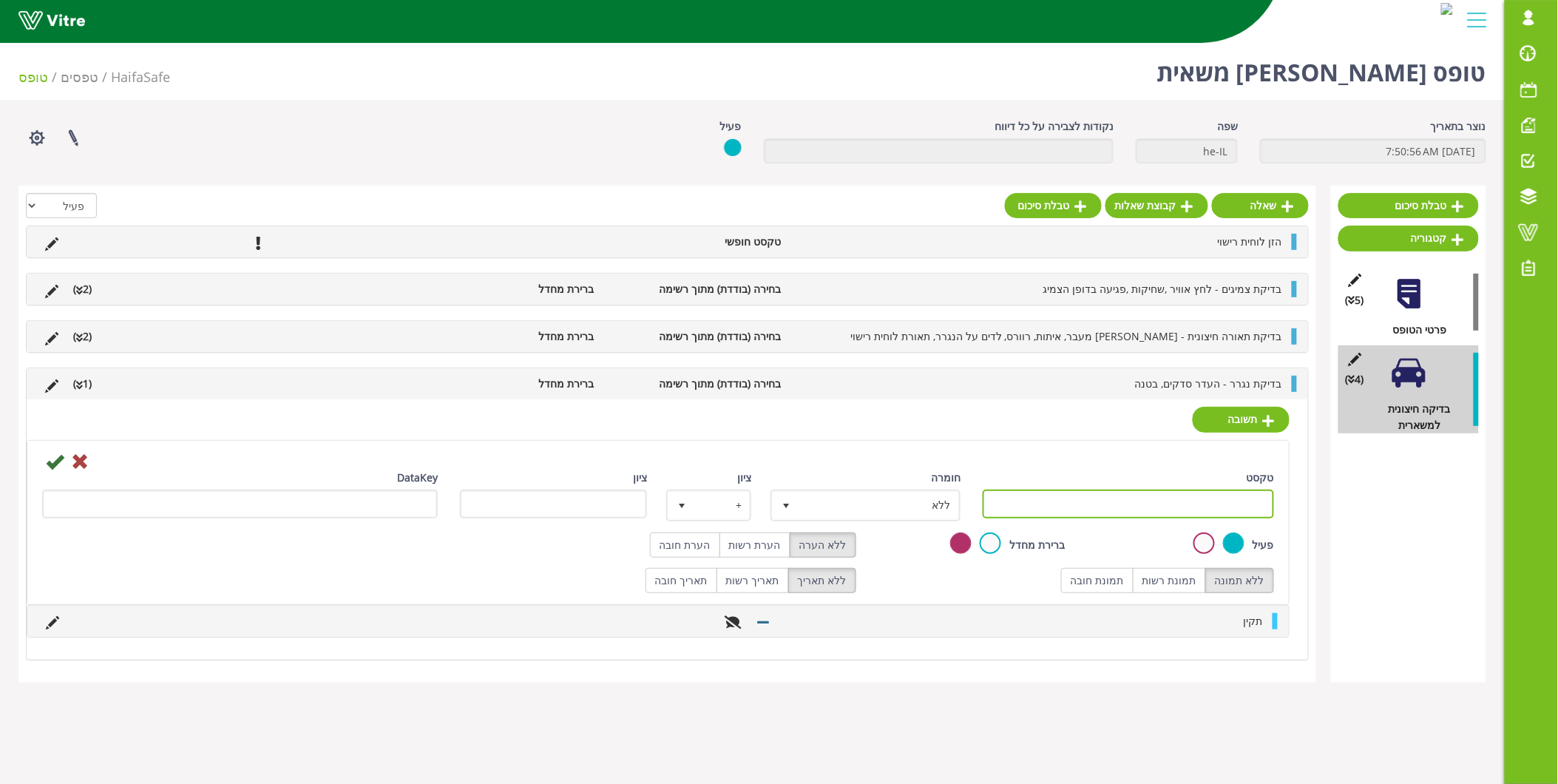
click at [1250, 501] on input "טקסט" at bounding box center [1128, 504] width 291 height 29
type input "לא תקין"
click at [1114, 581] on label "תמונת חובה" at bounding box center [1098, 580] width 73 height 25
radio input "true"
click at [715, 542] on label "הערת חובה" at bounding box center [684, 545] width 70 height 25
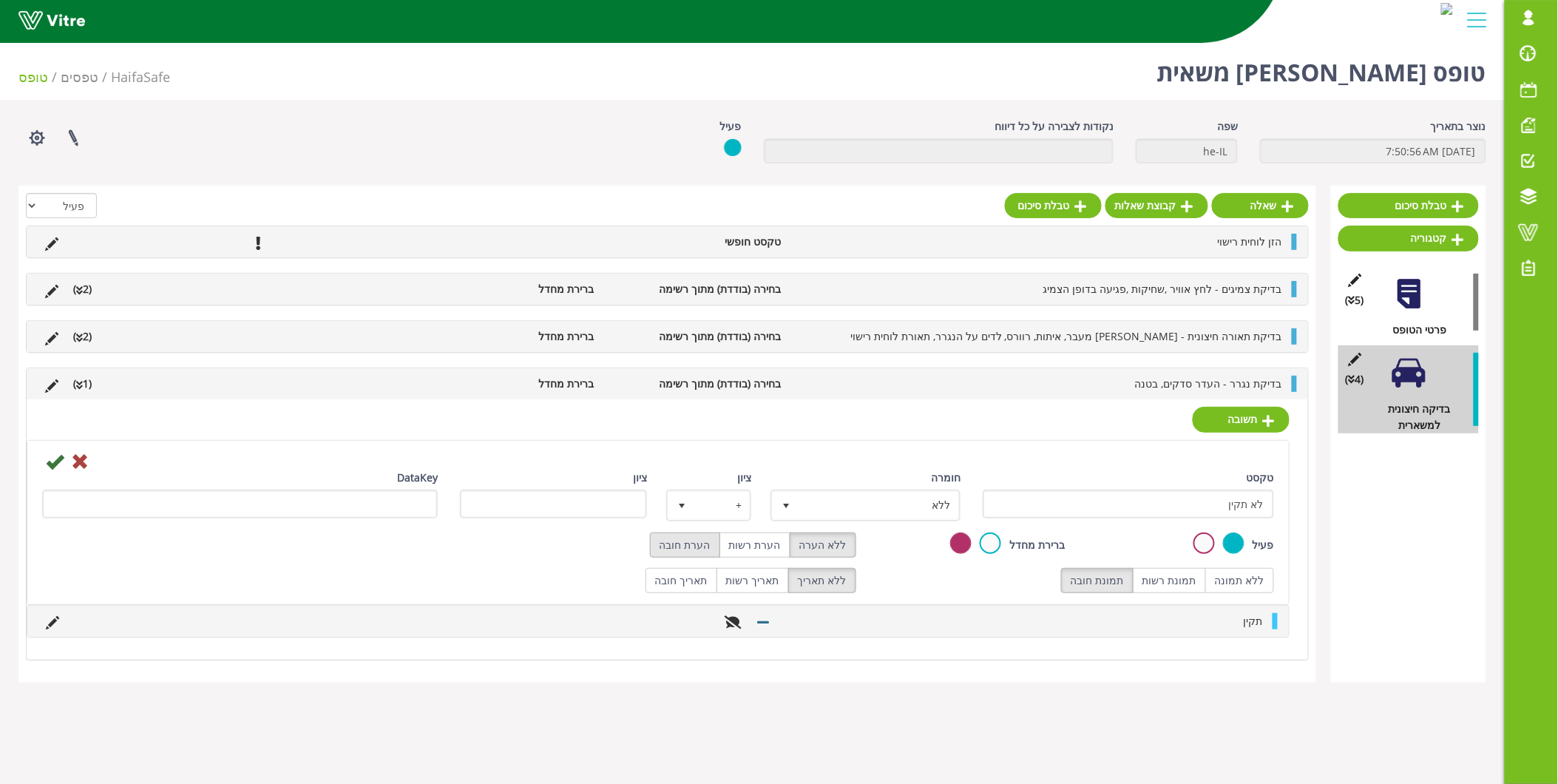
radio input "true"
click at [52, 460] on icon at bounding box center [54, 461] width 18 height 18
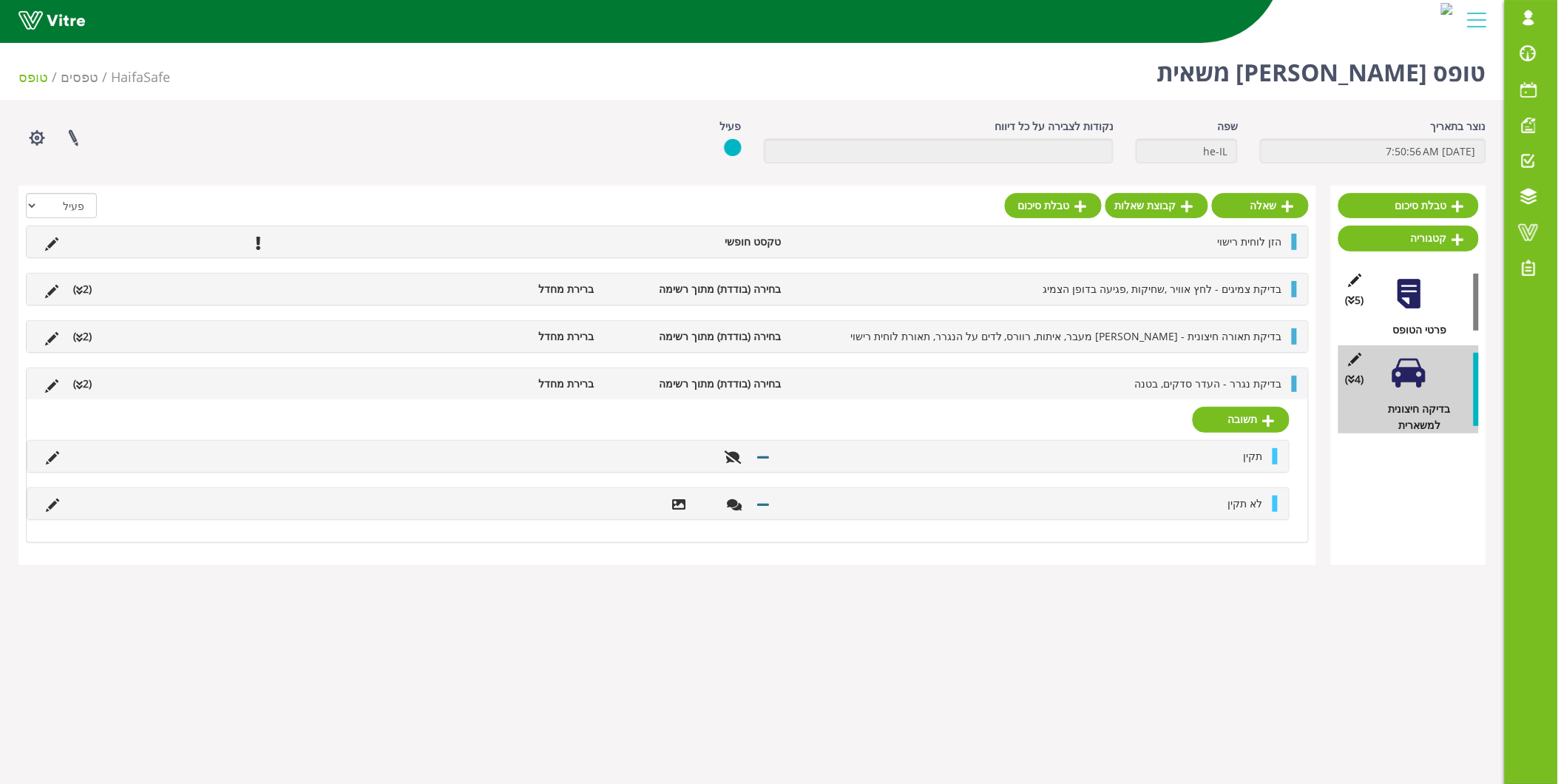
click at [1261, 372] on div "בדיקת נגרר - העדר סדקים, בטנה בחירה (בודדת) מתוך רשימה ברירת מחדל (2 )" at bounding box center [667, 384] width 1282 height 31
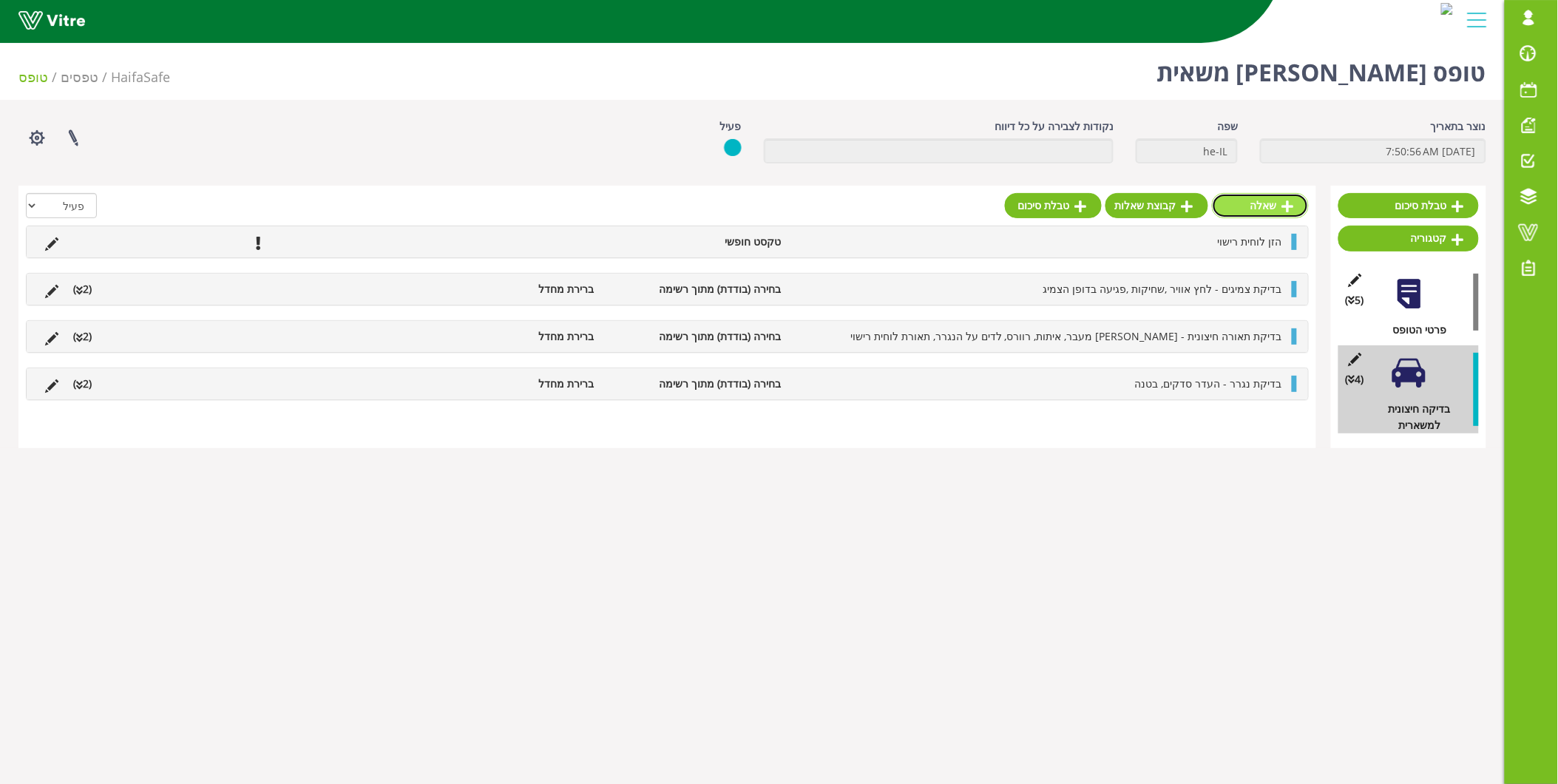
click at [1275, 205] on link "שאלה" at bounding box center [1261, 205] width 97 height 25
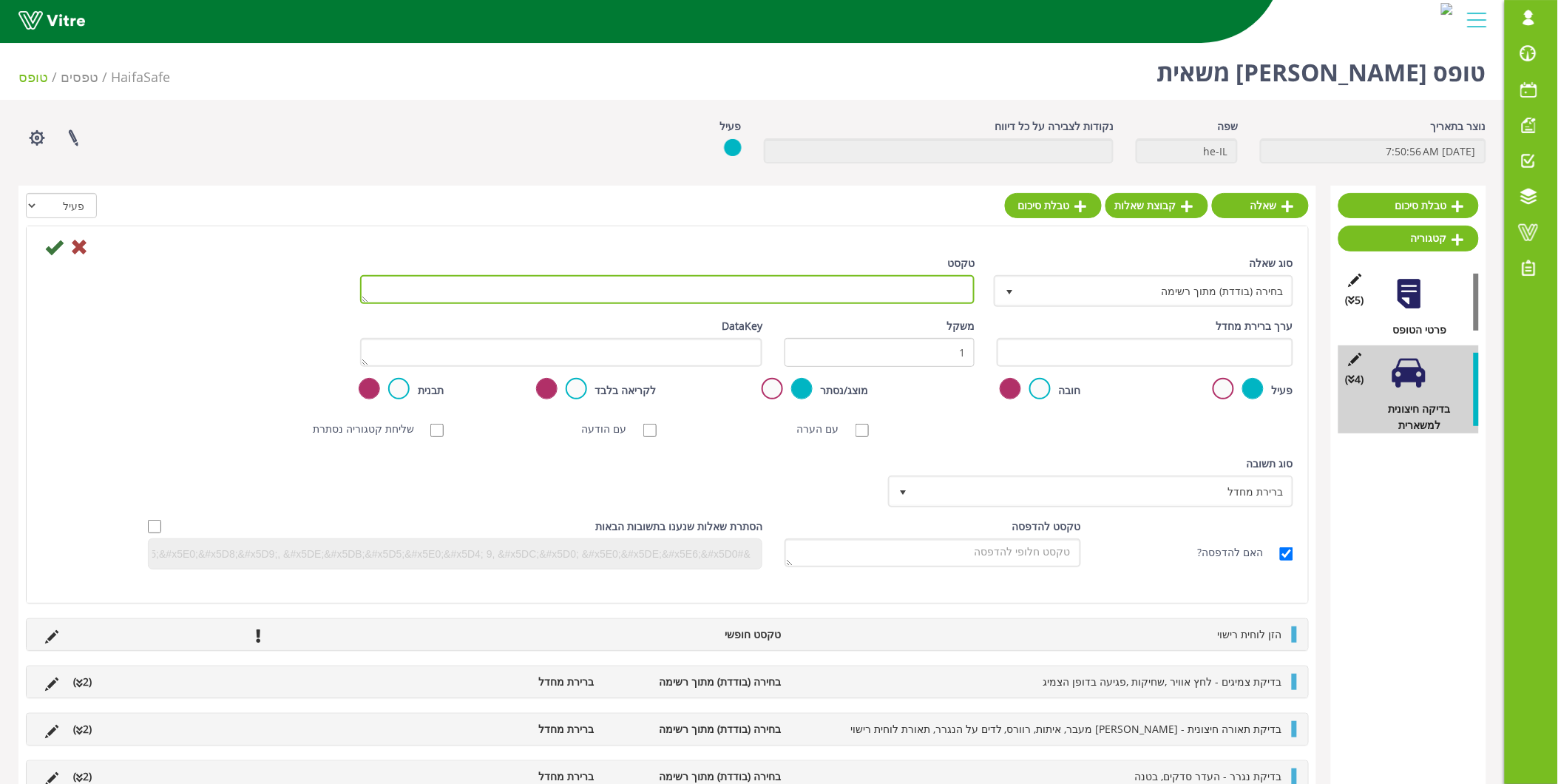
click at [947, 284] on textarea "טקסט" at bounding box center [667, 290] width 615 height 29
click at [778, 286] on textarea "בדיקת יחידת חשמל - מצבר תקין, חוטים קרועים" at bounding box center [667, 290] width 615 height 29
type textarea "בדיקת יחידת חשמל - מצבר תקין, חוטים תקינים"
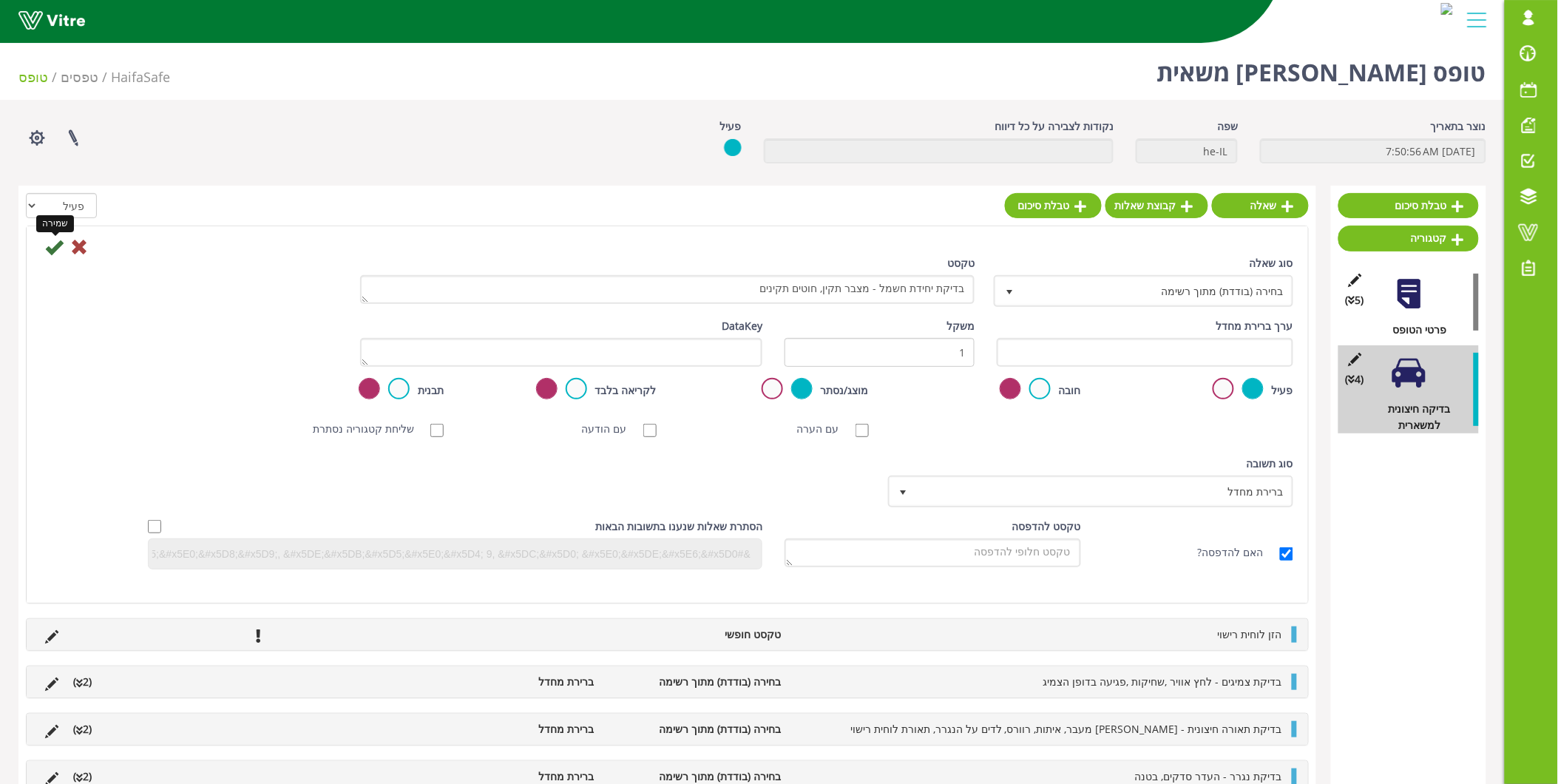
click at [53, 244] on icon at bounding box center [53, 247] width 18 height 18
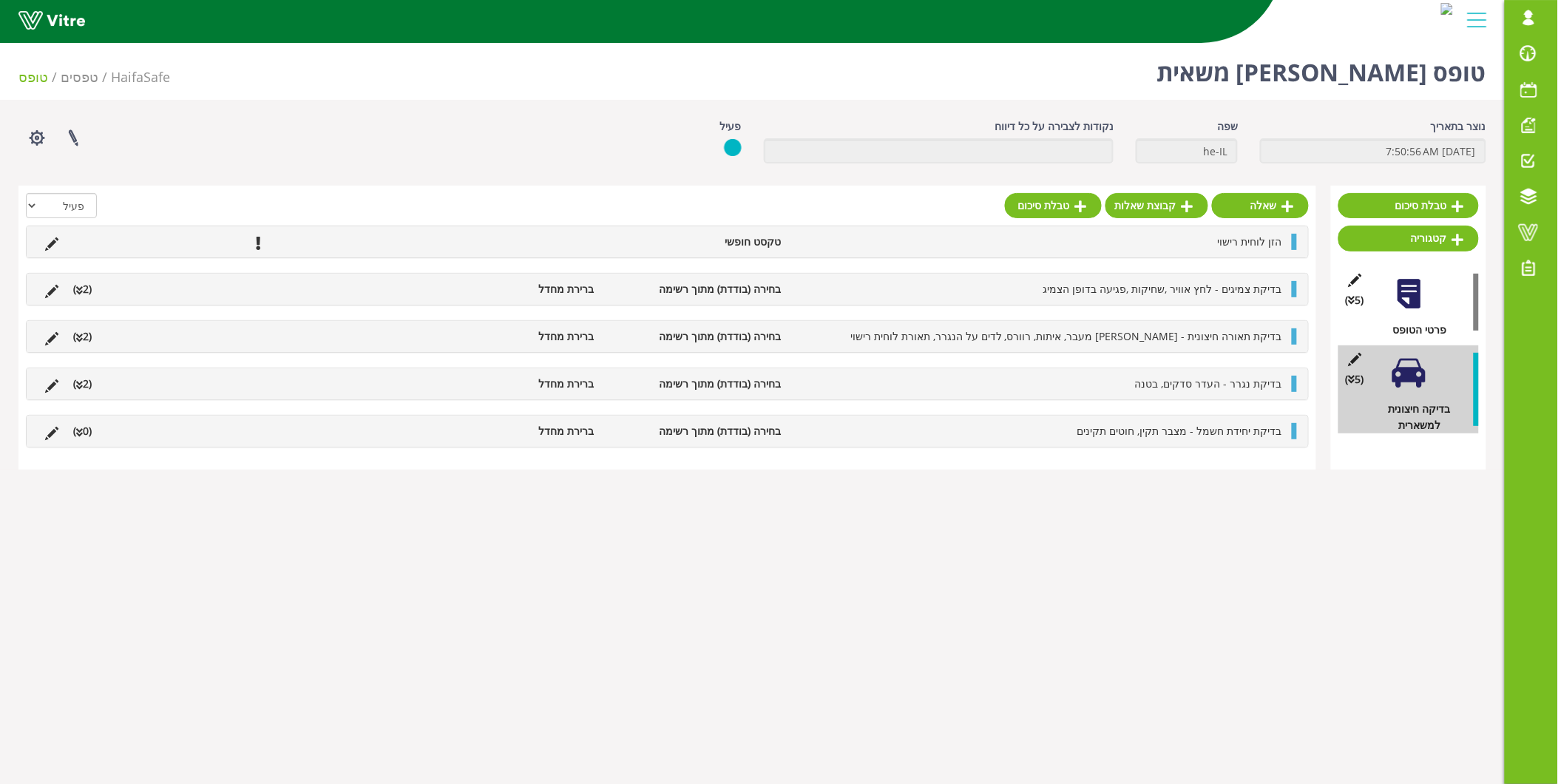
click at [1122, 435] on span "בדיקת יחידת חשמל - מצבר תקין, חוטים תקינים" at bounding box center [1179, 431] width 204 height 14
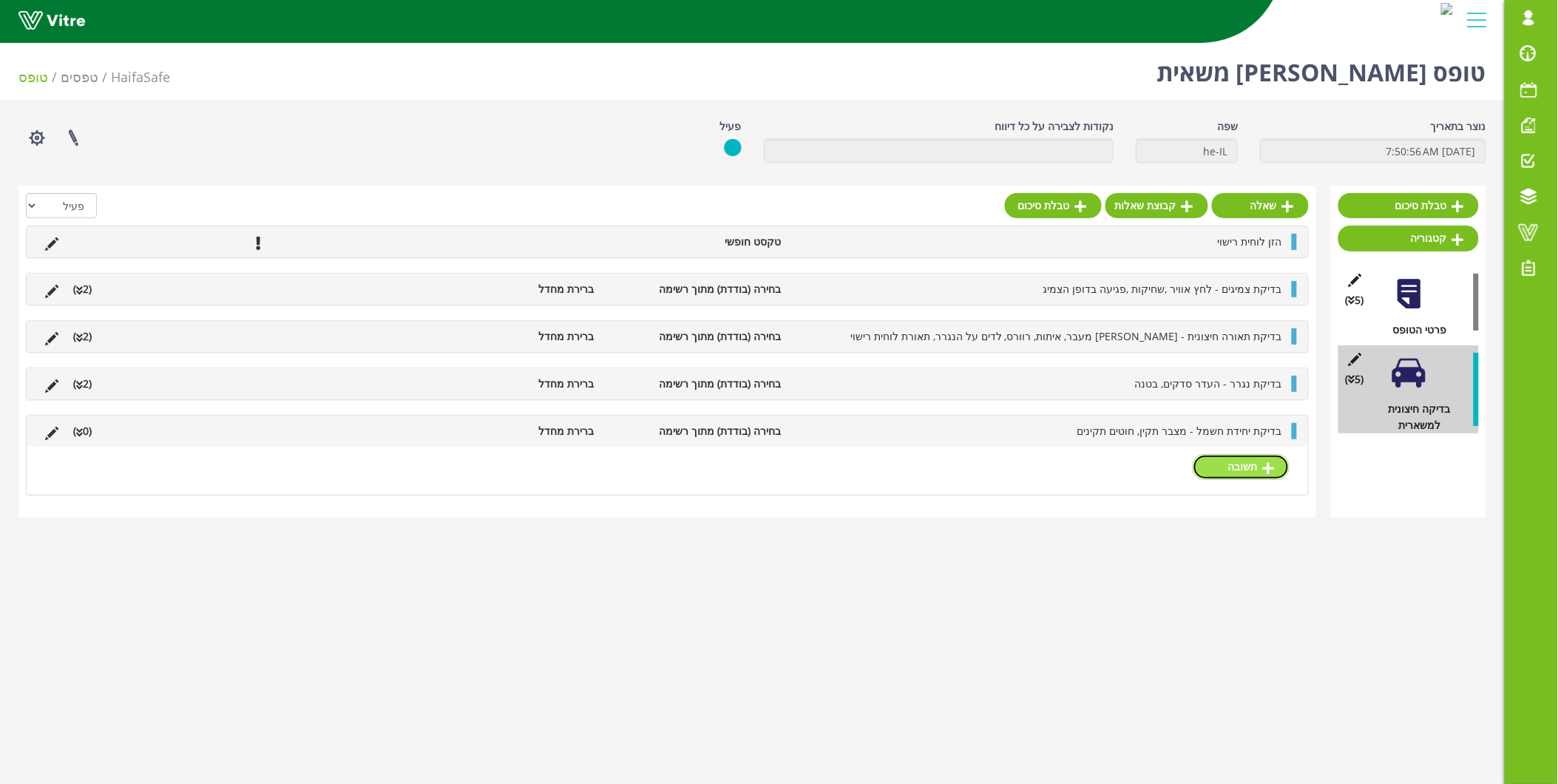
click at [1280, 471] on link "תשובה" at bounding box center [1241, 466] width 97 height 25
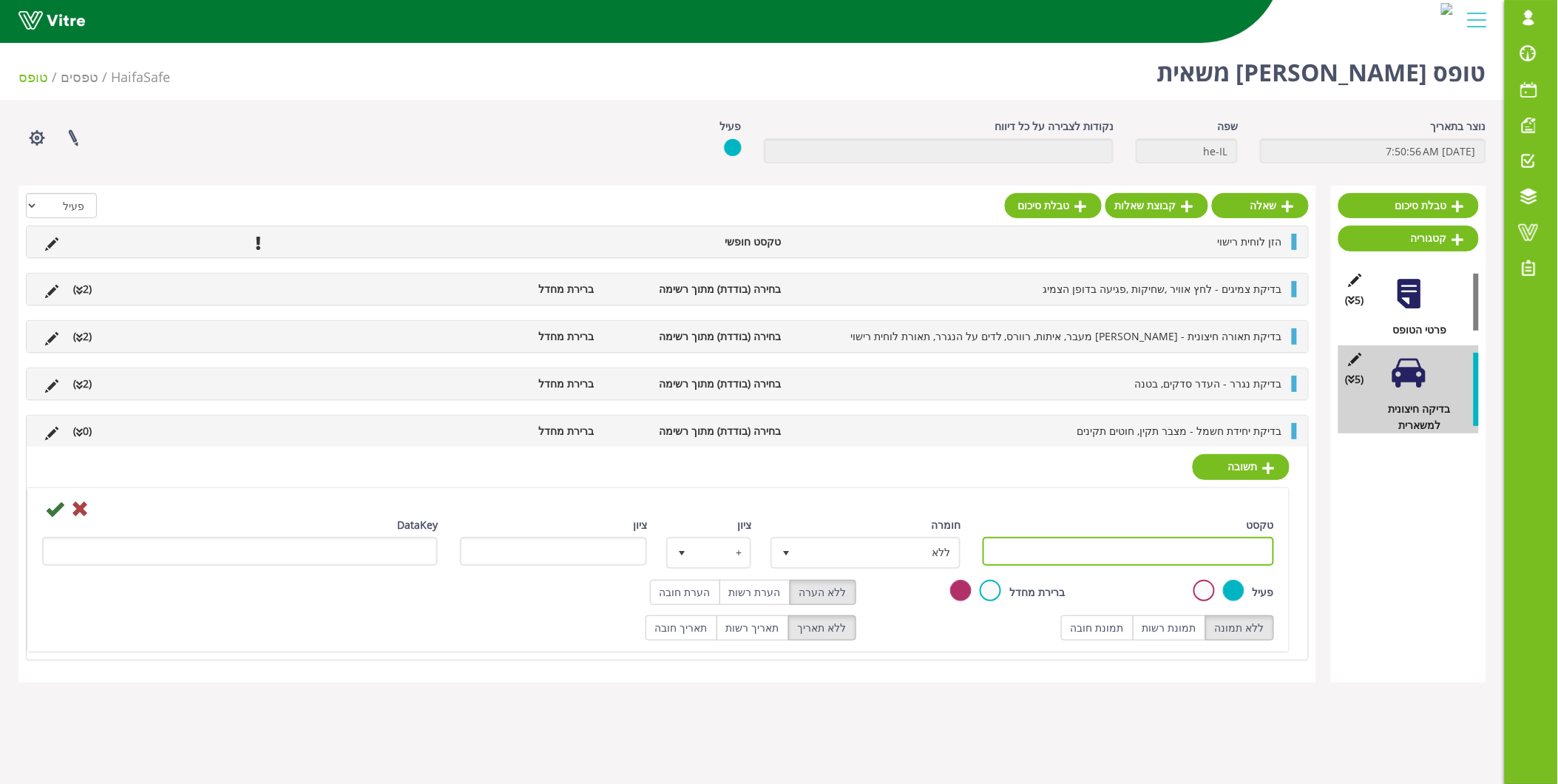
click at [1234, 548] on input "טקסט" at bounding box center [1128, 551] width 291 height 29
type input "תקין"
click at [1111, 622] on label "תמונת חובה" at bounding box center [1098, 628] width 73 height 25
radio input "true"
click at [1268, 633] on label "ללא תמונה" at bounding box center [1239, 628] width 68 height 25
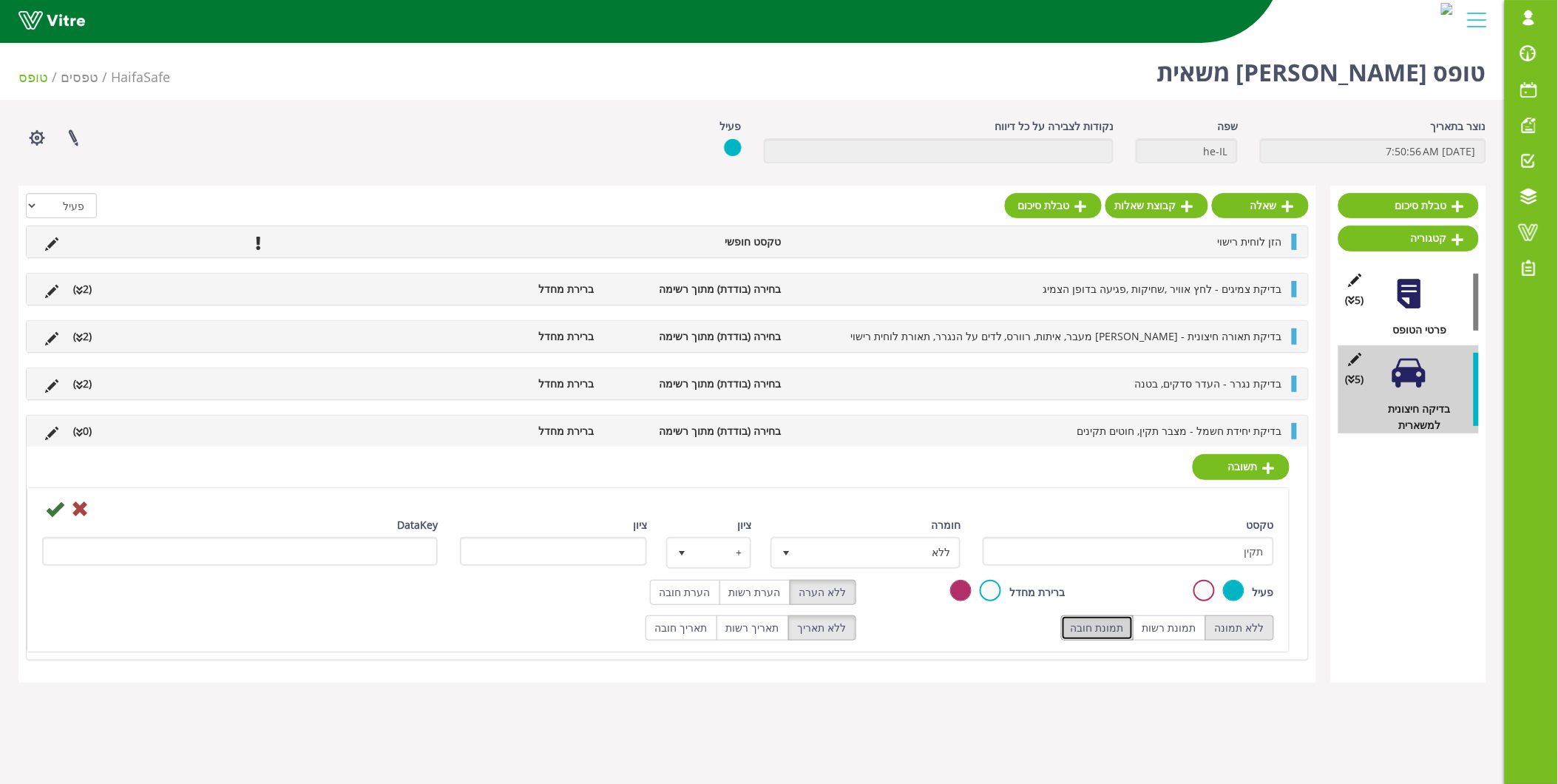
radio input "true"
click at [61, 506] on icon at bounding box center [54, 509] width 18 height 18
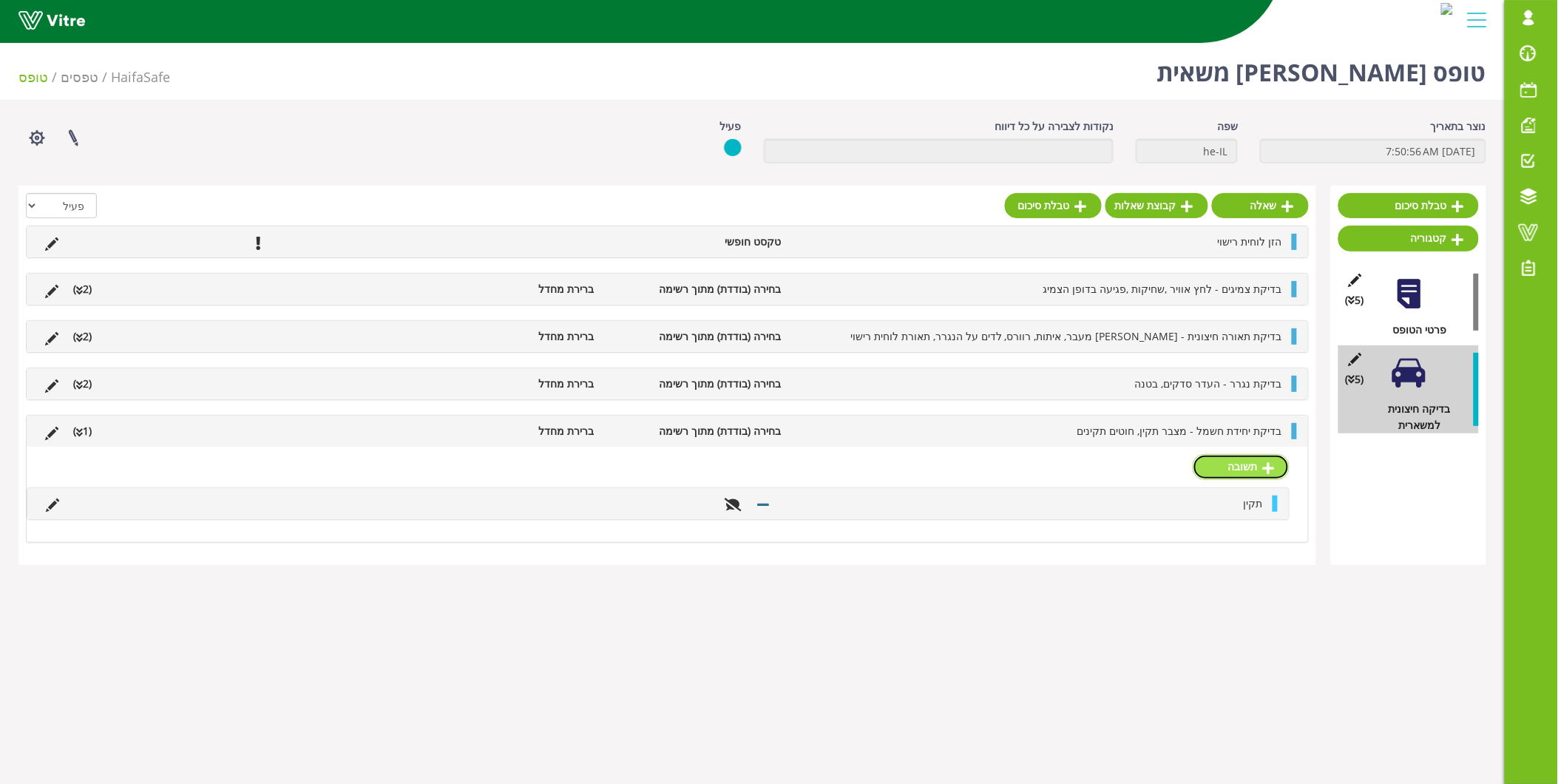
click at [1207, 466] on link "תשובה" at bounding box center [1241, 466] width 97 height 25
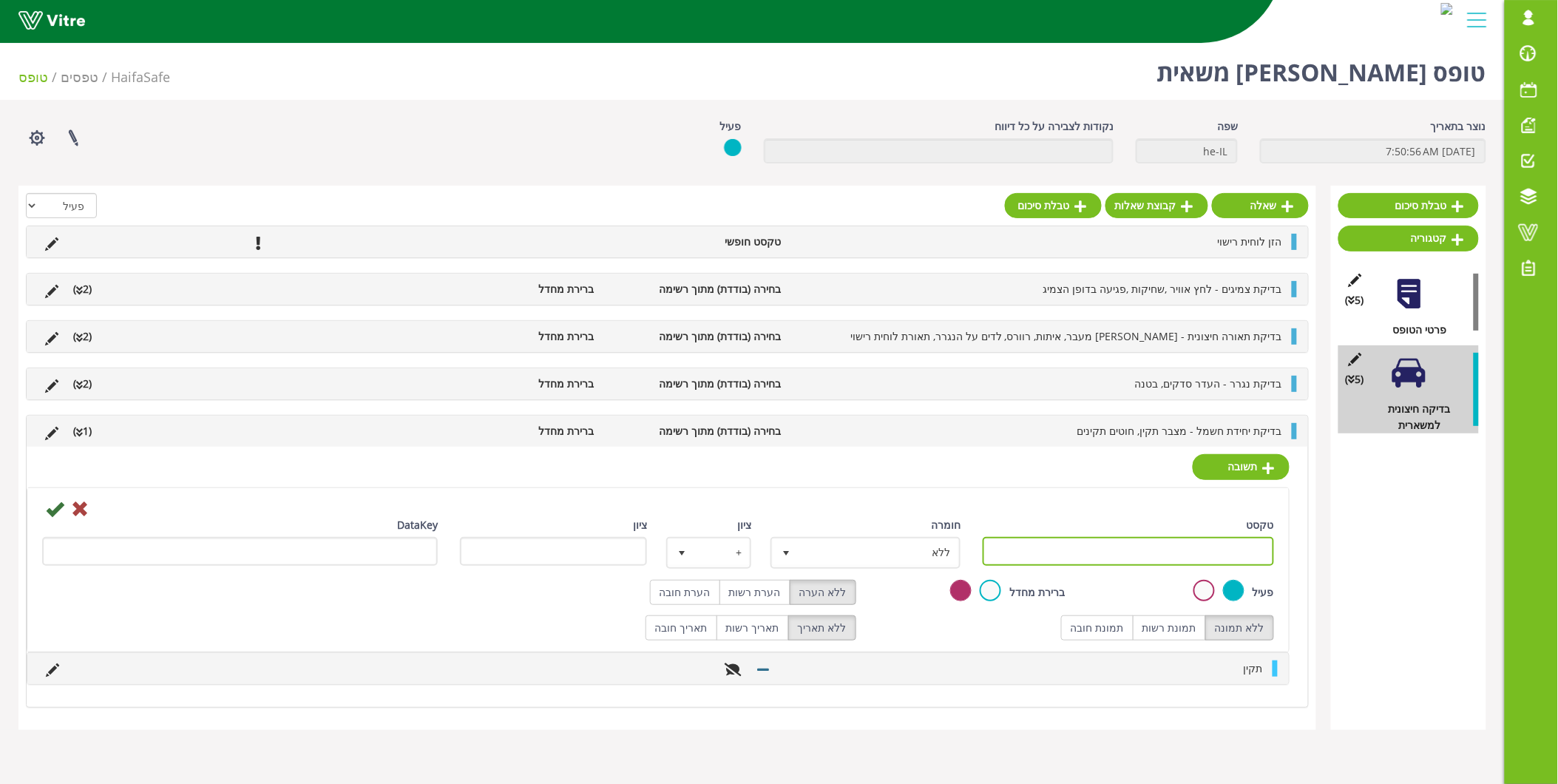
click at [1201, 544] on input "טקסט" at bounding box center [1128, 551] width 291 height 29
type input "לא תקין"
click at [1050, 514] on div at bounding box center [658, 508] width 1254 height 18
click at [713, 594] on label "הערת חובה" at bounding box center [684, 592] width 70 height 25
radio input "true"
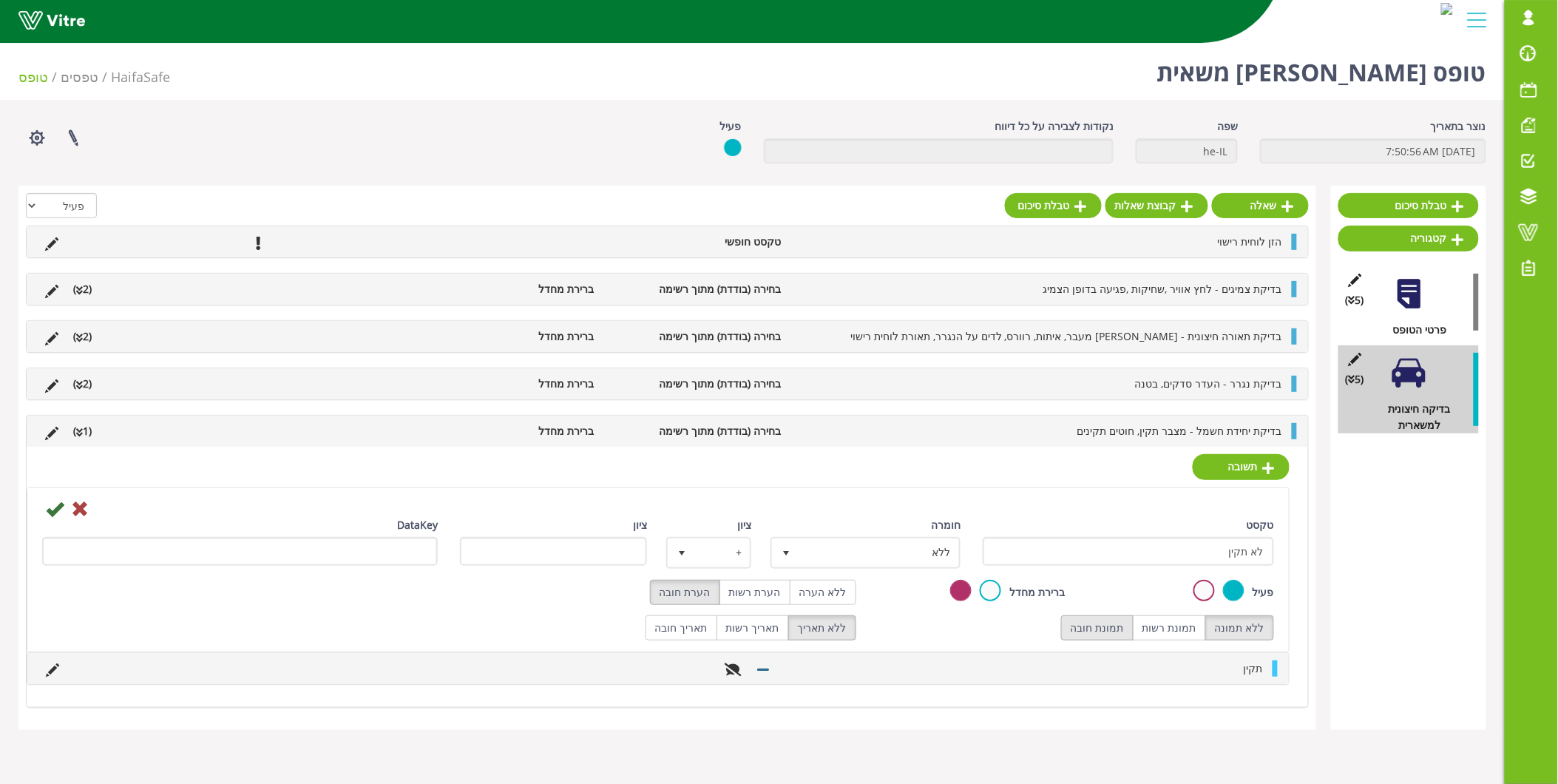
click at [1103, 629] on label "תמונת חובה" at bounding box center [1098, 628] width 73 height 25
radio input "true"
click at [60, 514] on icon at bounding box center [54, 509] width 18 height 18
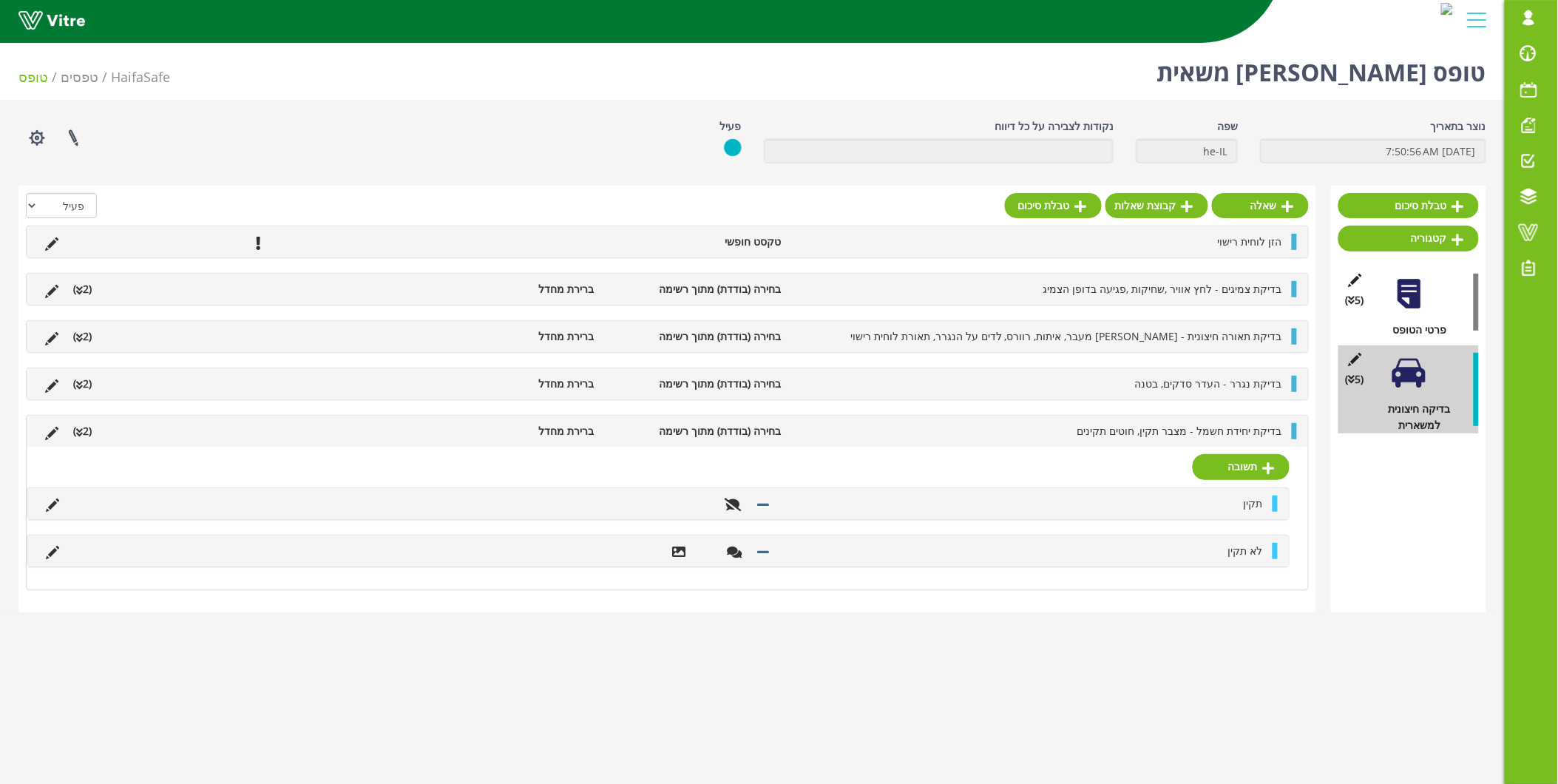
click at [843, 287] on li "בדיקת צמיגים - לחץ אוויר ,שחיקות ,פגיעה בדופן הצמיג" at bounding box center [1039, 289] width 501 height 16
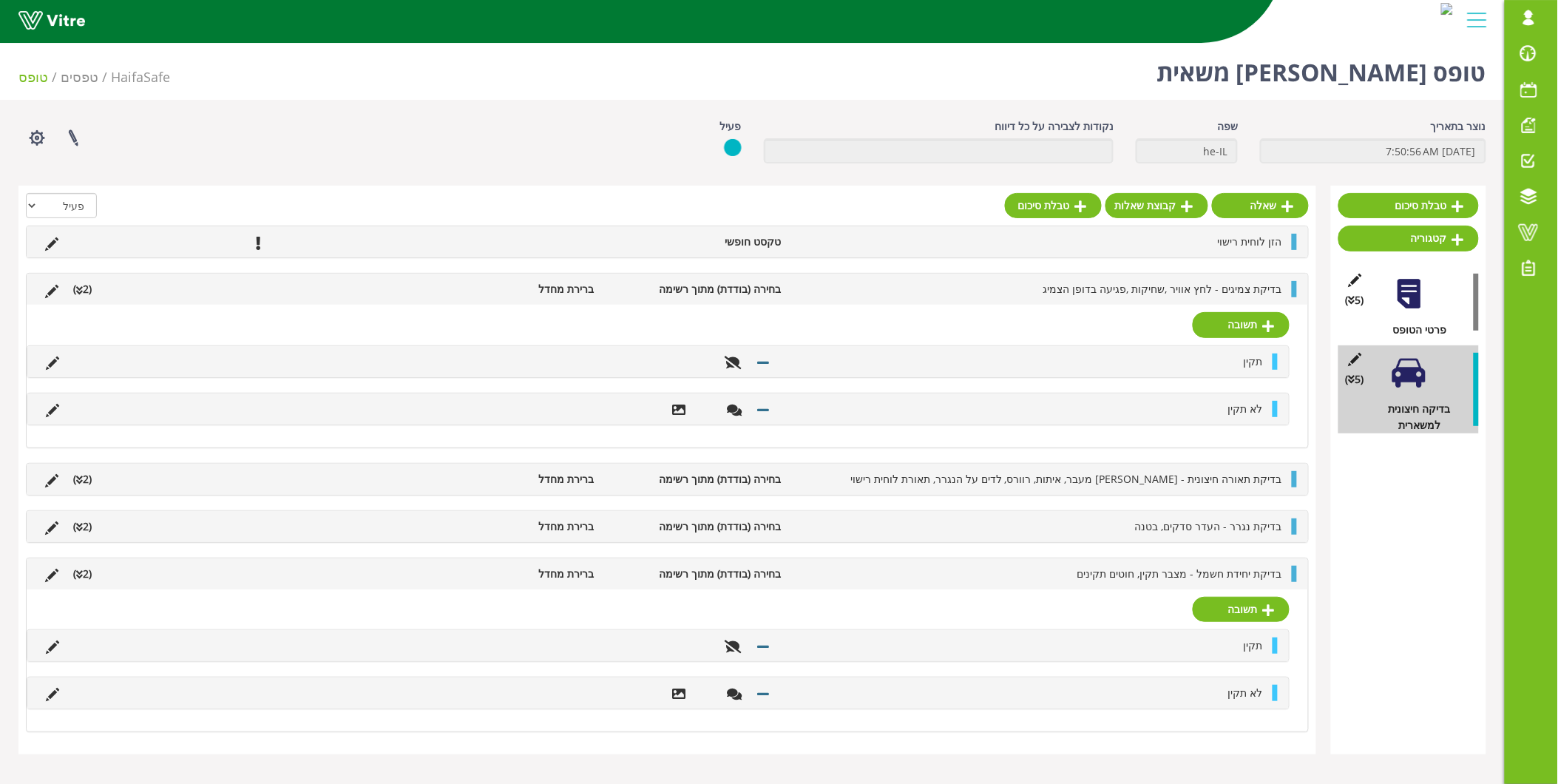
click at [42, 286] on li at bounding box center [52, 289] width 28 height 16
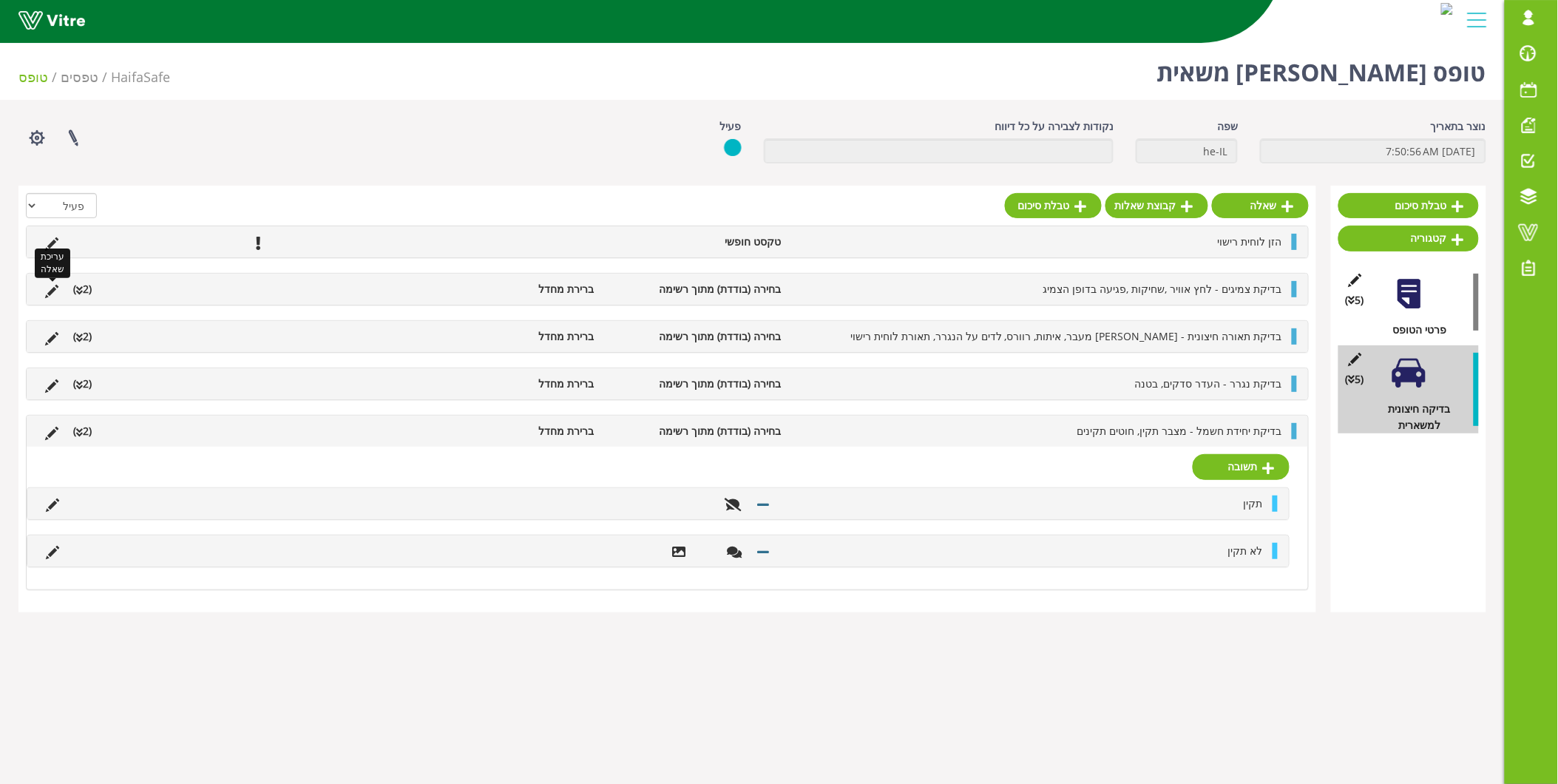
click at [52, 292] on icon at bounding box center [52, 291] width 14 height 14
click at [1170, 427] on span "בדיקת יחידת חשמל - מצבר תקין, חוטים תקינים" at bounding box center [1179, 431] width 204 height 14
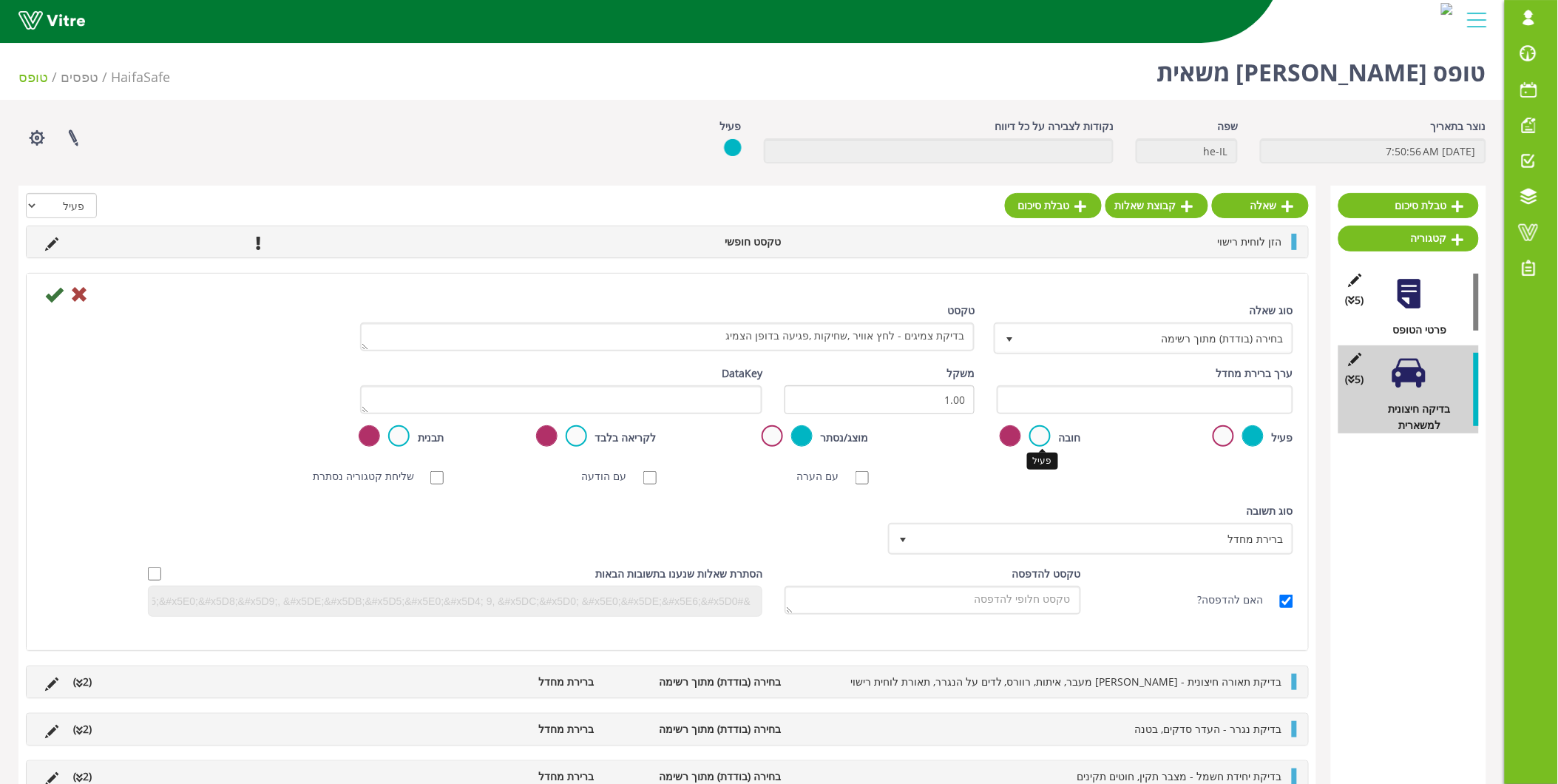
click at [1041, 439] on label at bounding box center [1039, 435] width 21 height 21
click at [0, 0] on input "radio" at bounding box center [0, 0] width 0 height 0
click at [55, 294] on icon at bounding box center [53, 294] width 18 height 18
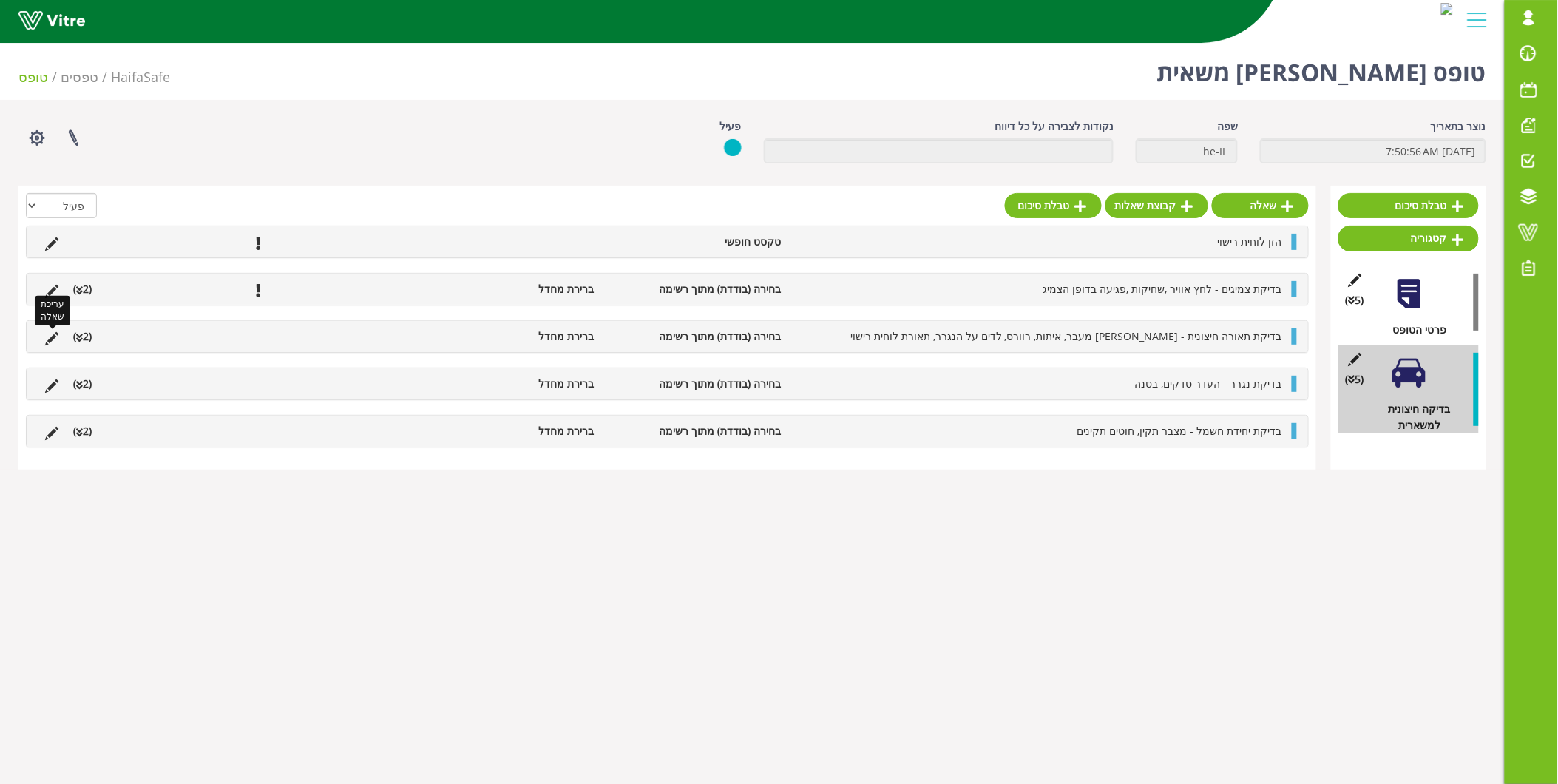
click at [57, 343] on icon at bounding box center [52, 339] width 14 height 14
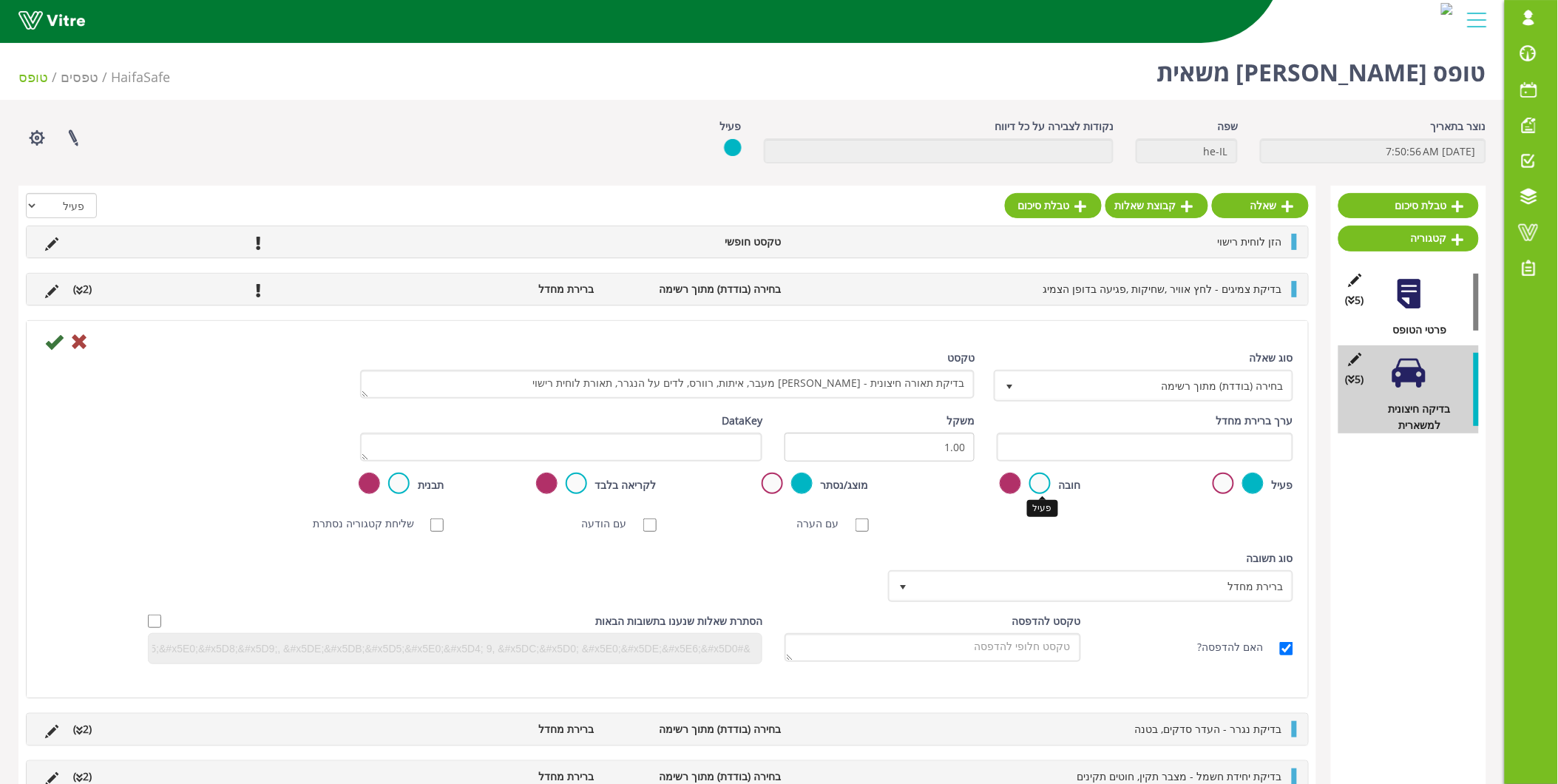
click at [1044, 482] on label at bounding box center [1039, 482] width 21 height 21
click at [0, 0] on input "radio" at bounding box center [0, 0] width 0 height 0
click at [47, 346] on icon at bounding box center [53, 341] width 18 height 18
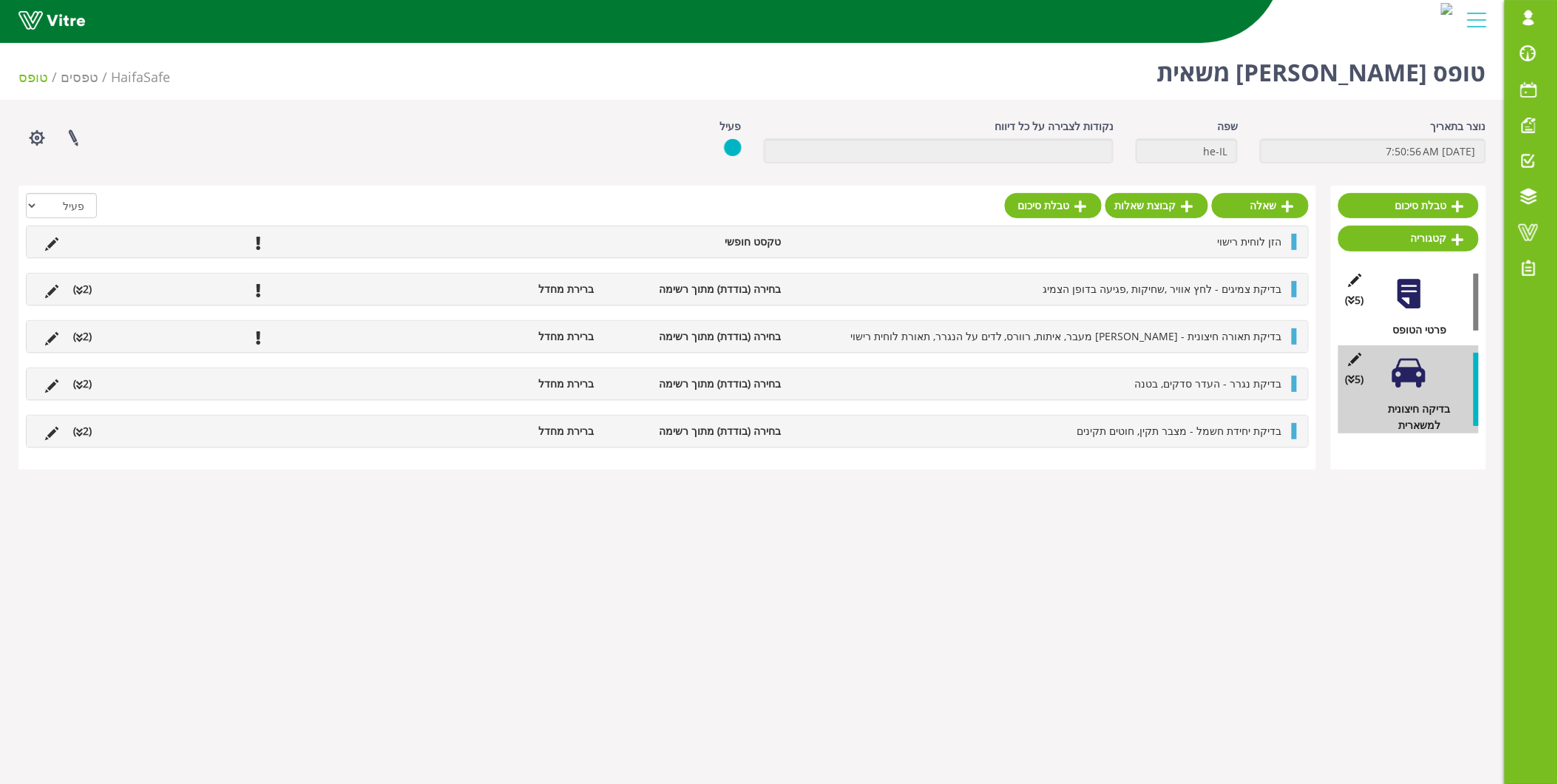
click at [867, 387] on li "בדיקת נגרר - העדר סדקים, בטנה" at bounding box center [1039, 384] width 501 height 16
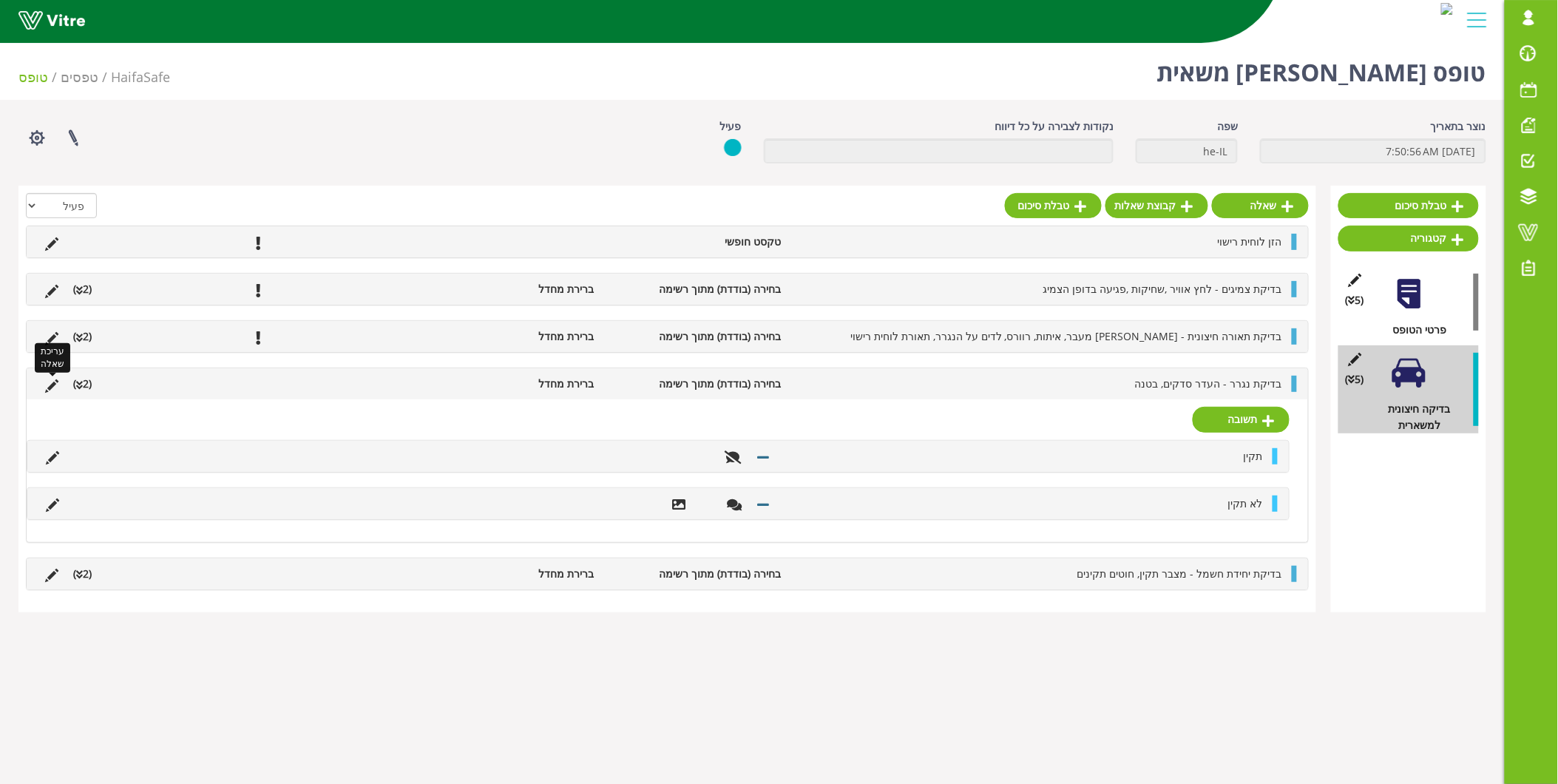
click at [45, 389] on icon at bounding box center [52, 386] width 14 height 14
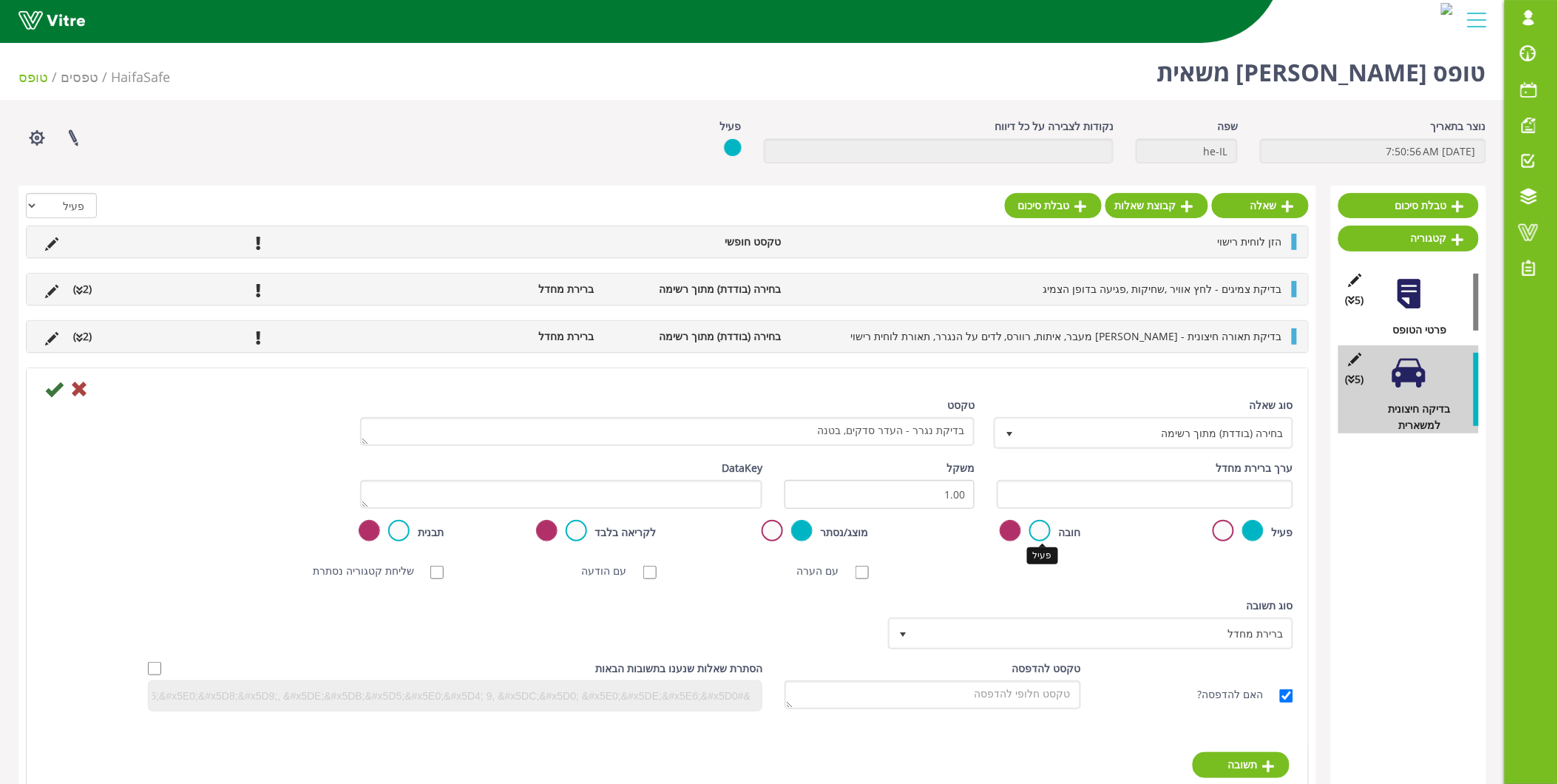
click at [1035, 531] on label at bounding box center [1039, 530] width 21 height 21
click at [0, 0] on input "radio" at bounding box center [0, 0] width 0 height 0
click at [56, 381] on icon at bounding box center [53, 389] width 18 height 18
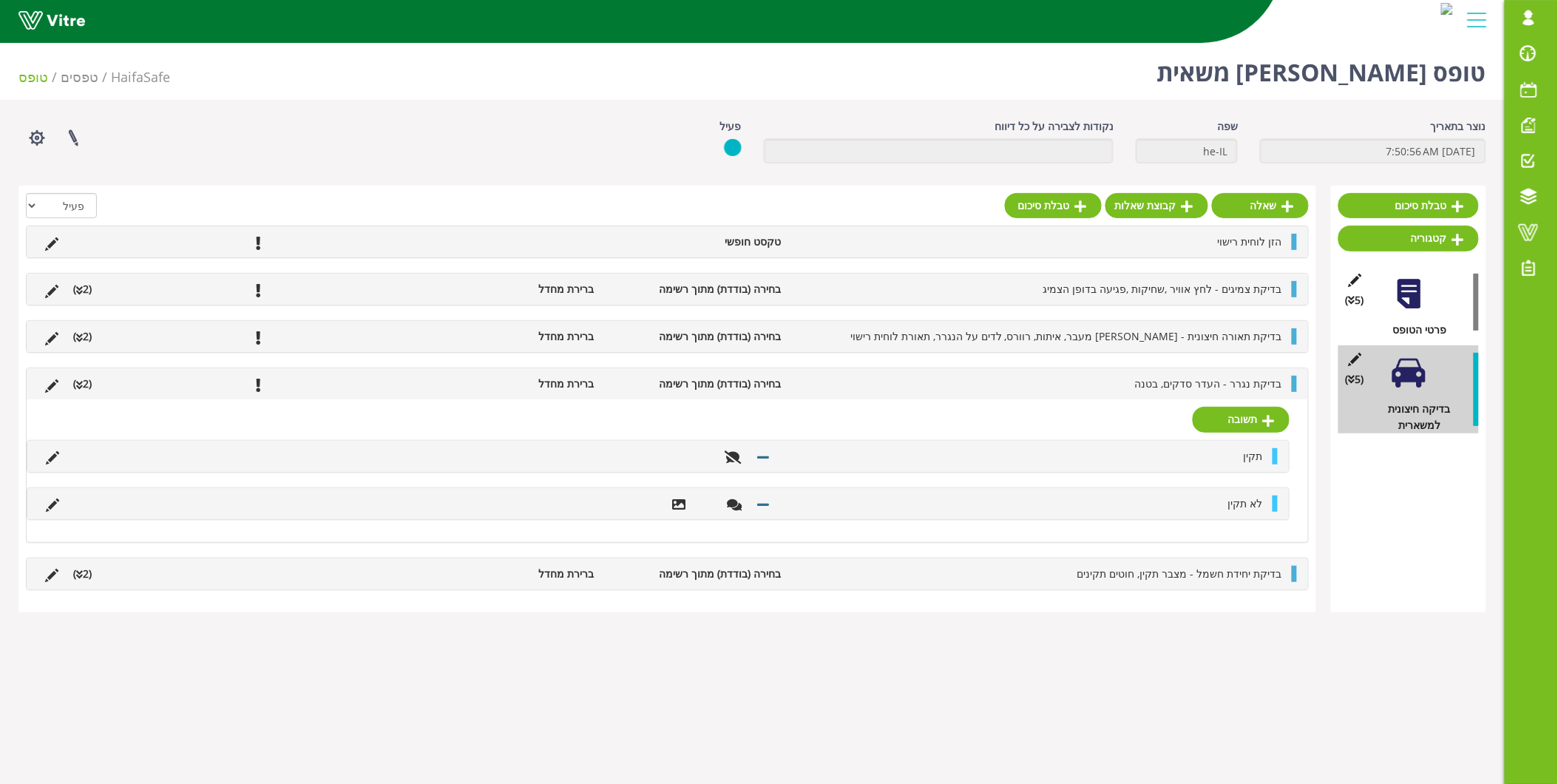
click at [925, 377] on li "בדיקת נגרר - העדר סדקים, בטנה" at bounding box center [1039, 384] width 501 height 16
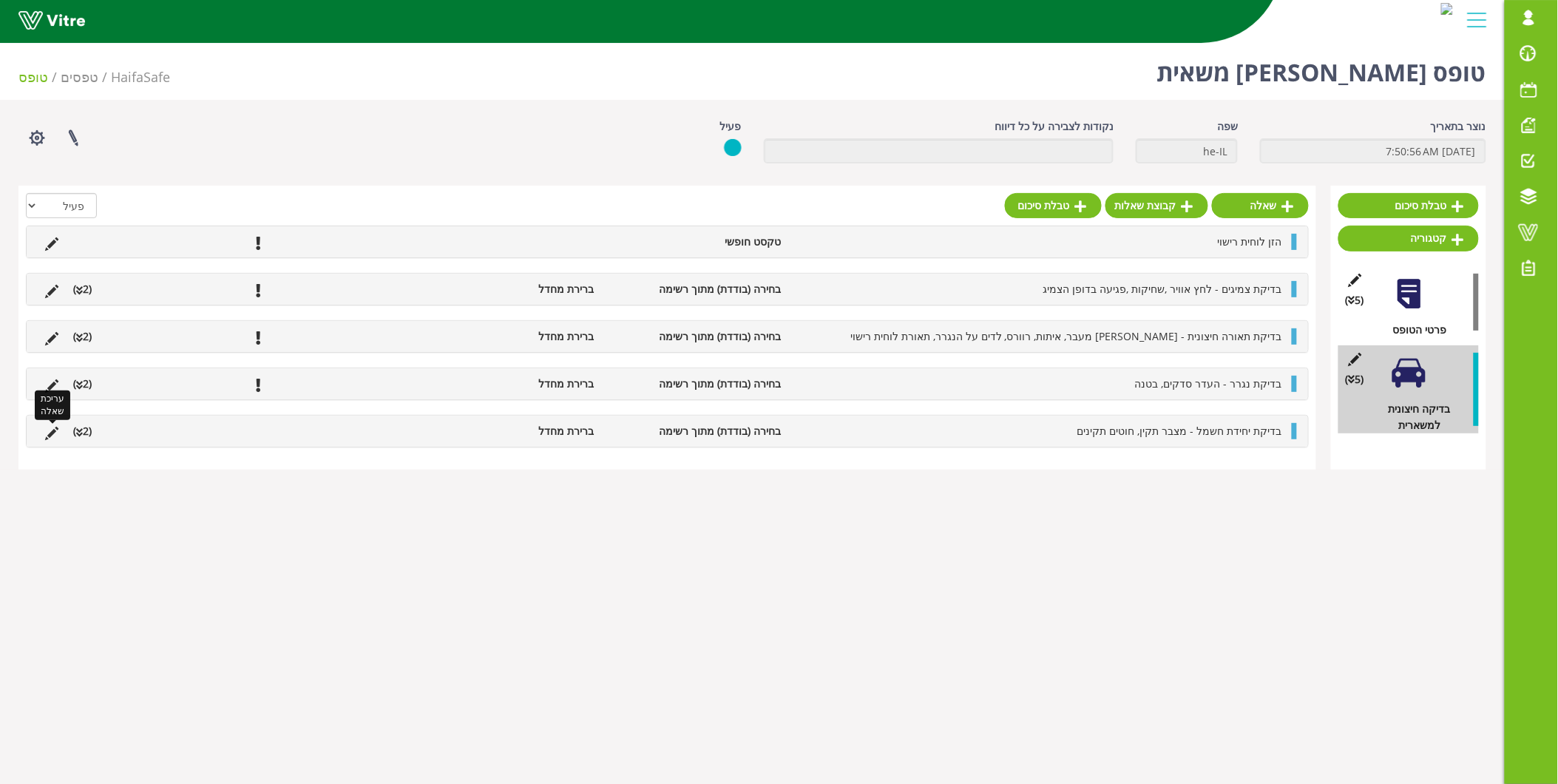
click at [47, 429] on icon at bounding box center [52, 433] width 14 height 14
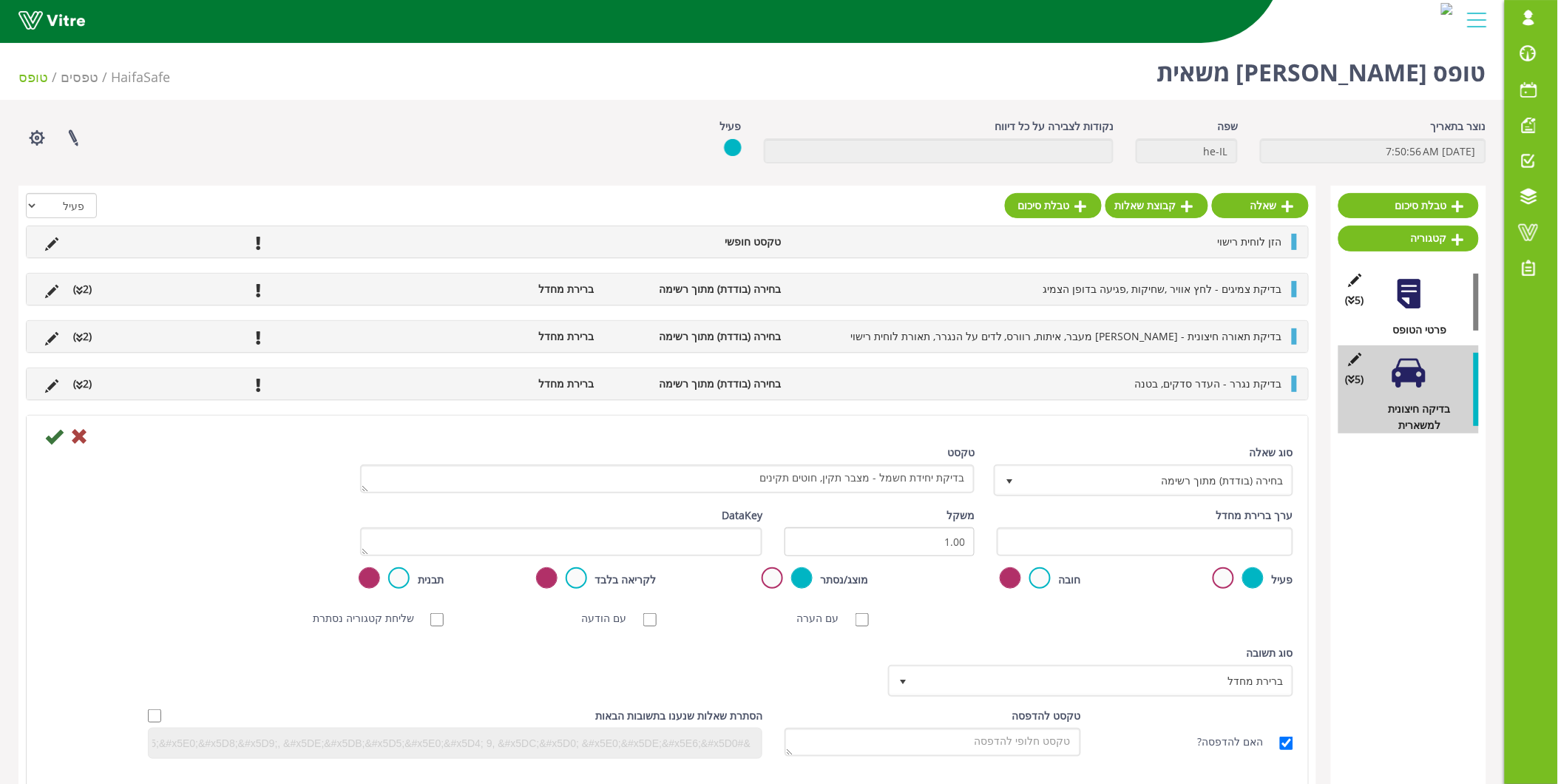
click at [1044, 571] on label at bounding box center [1039, 577] width 21 height 21
click at [0, 0] on input "radio" at bounding box center [0, 0] width 0 height 0
click at [52, 438] on icon at bounding box center [53, 436] width 18 height 18
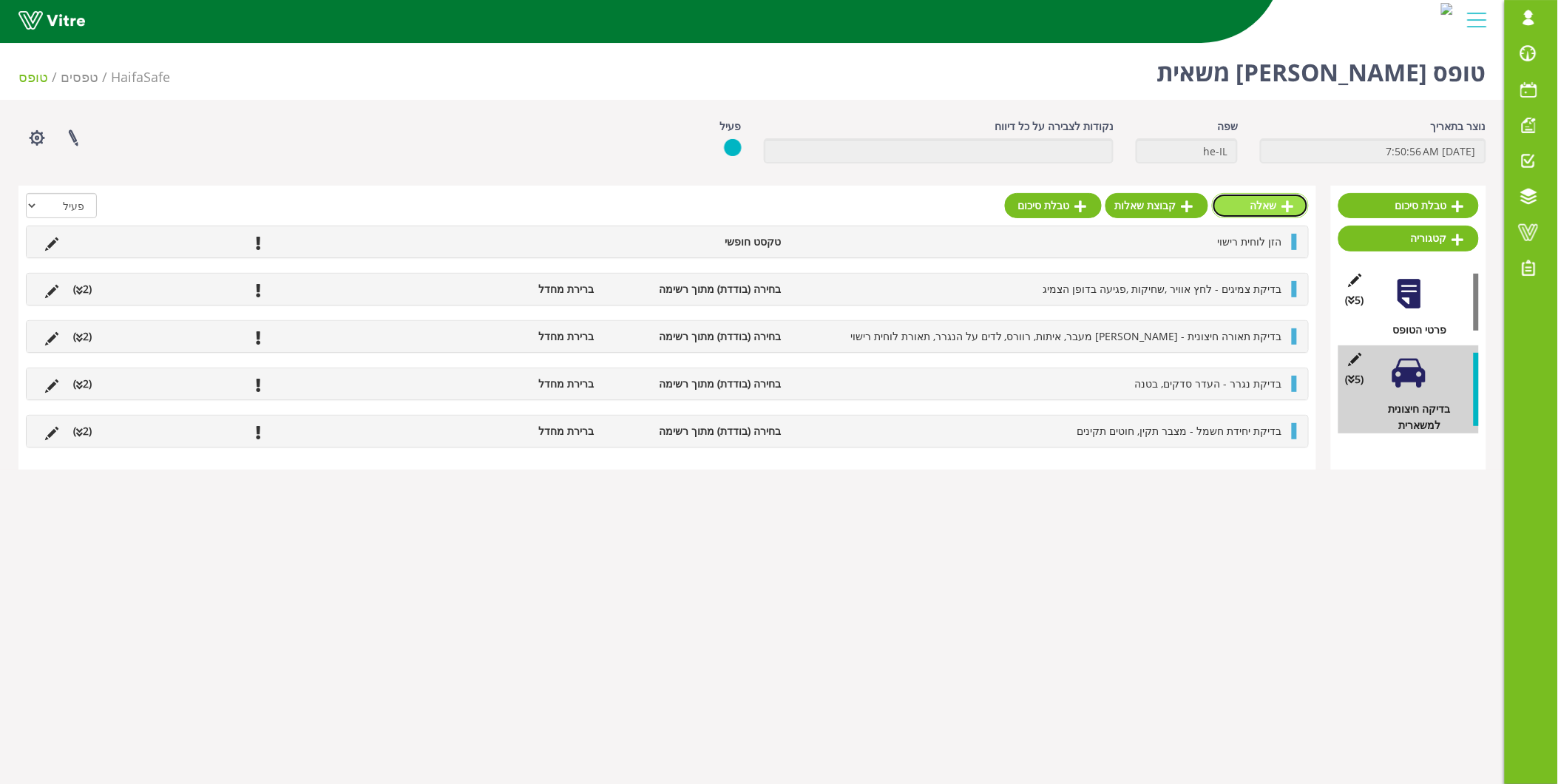
click at [1266, 209] on link "שאלה" at bounding box center [1261, 205] width 97 height 25
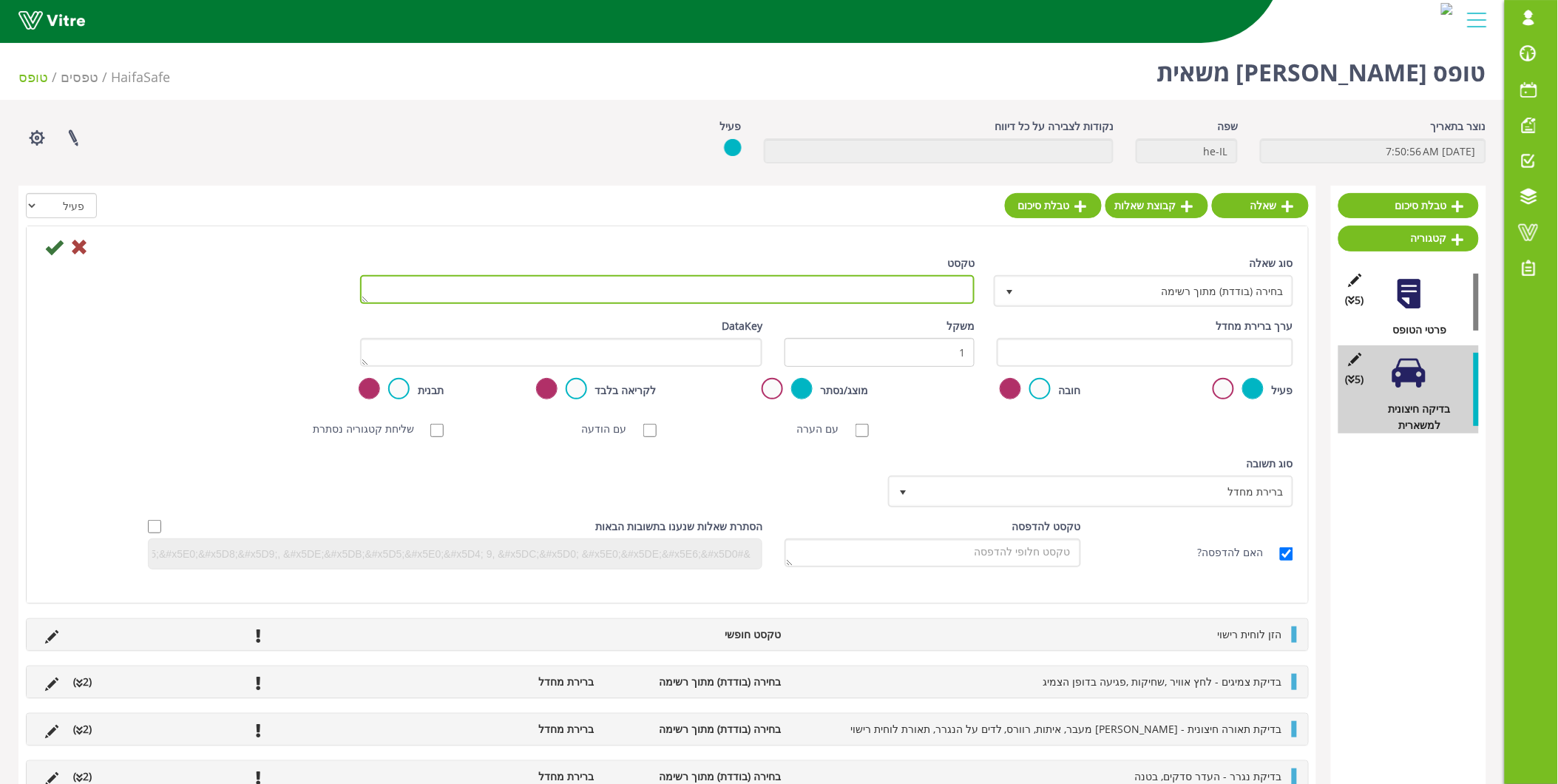
click at [924, 302] on textarea "טקסט" at bounding box center [667, 290] width 615 height 29
type textarea "בדיקת מראות - העדר שברים במראות צד ומראת חזית"
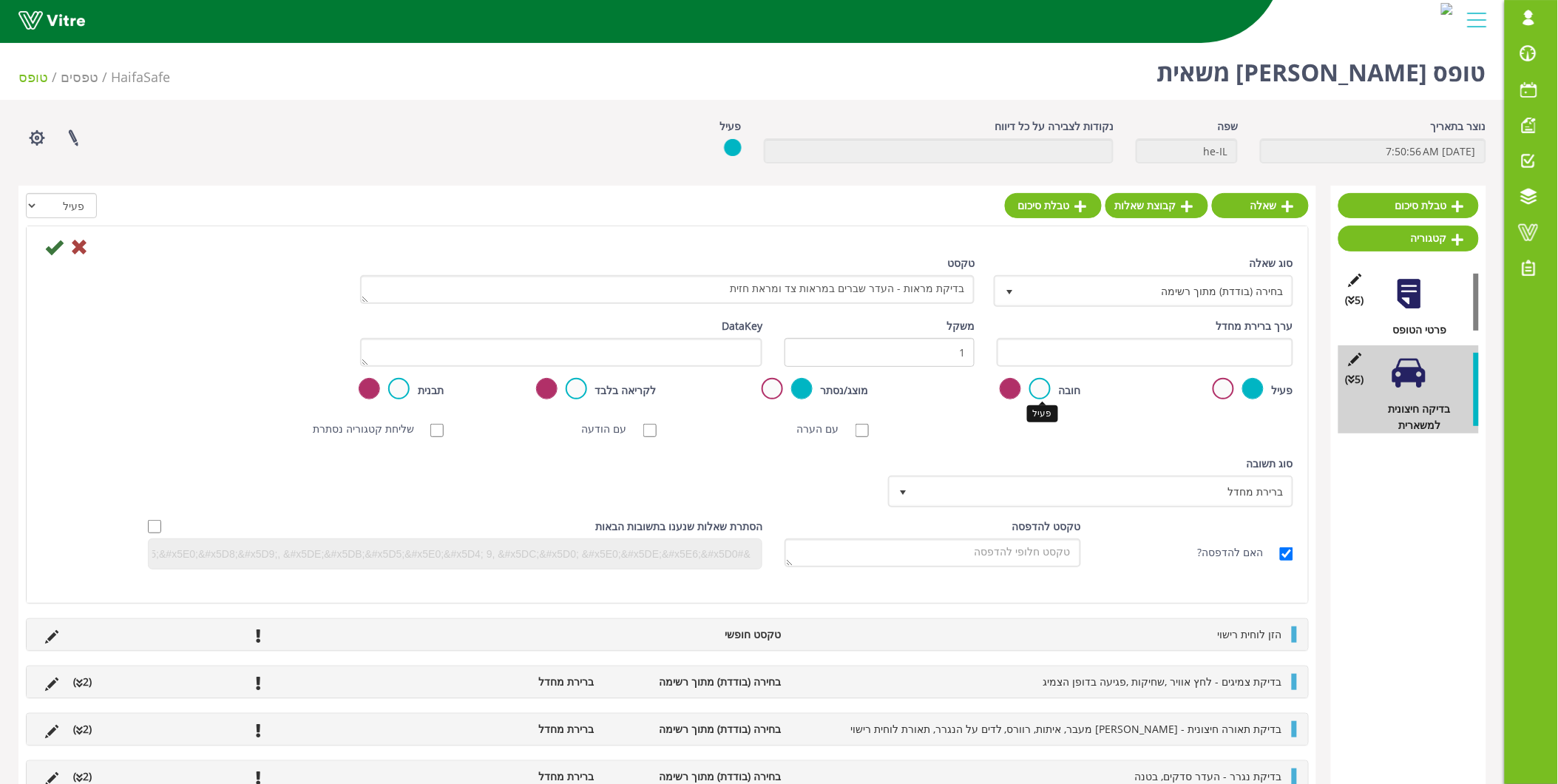
click at [1046, 385] on label at bounding box center [1039, 388] width 21 height 21
click at [0, 0] on input "radio" at bounding box center [0, 0] width 0 height 0
click at [62, 248] on icon at bounding box center [53, 247] width 18 height 18
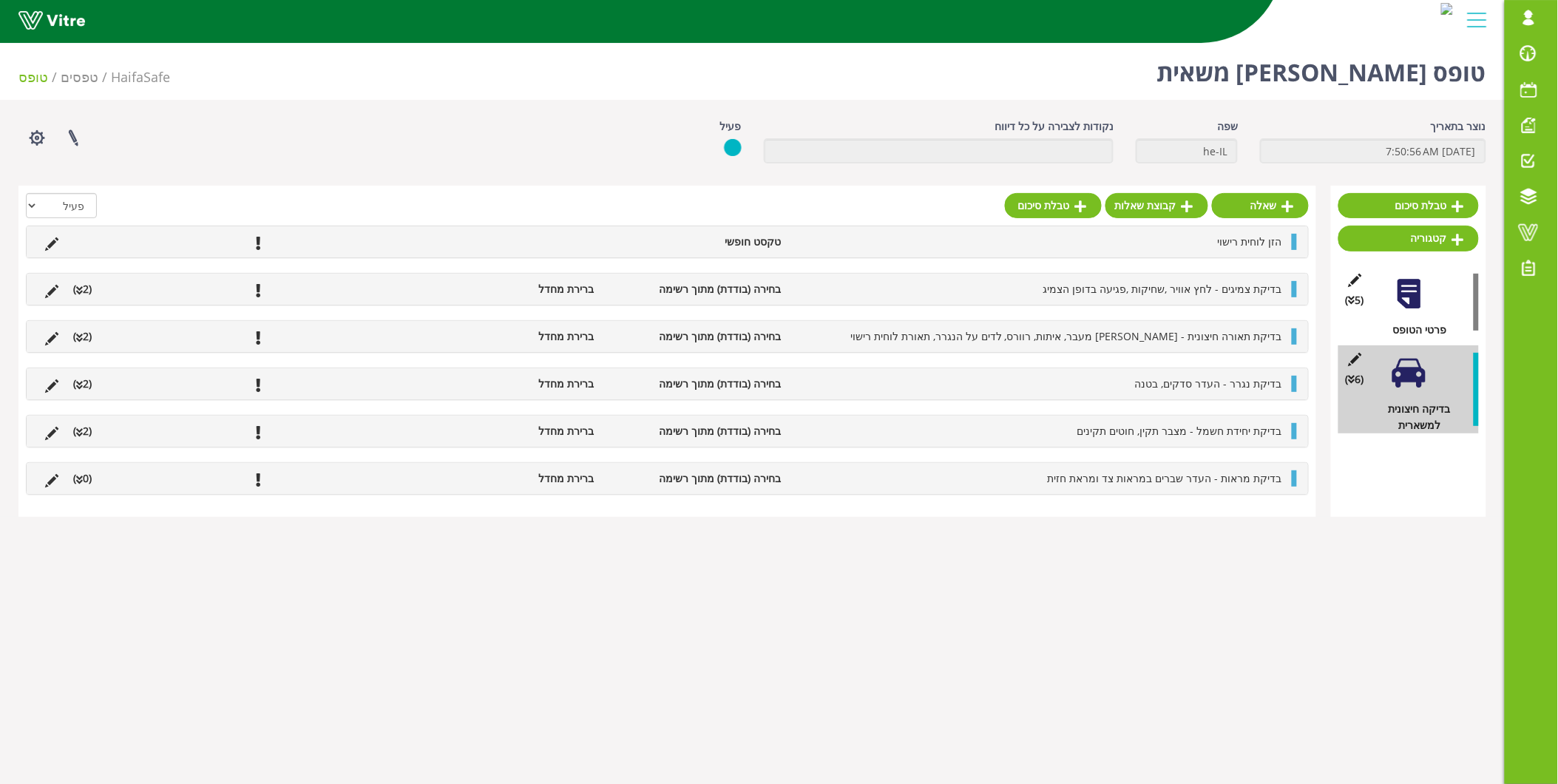
click at [1250, 488] on div "בדיקת מראות - העדר שברים במראות צד ומראת חזית בחירה (בודדת) מתוך רשימה ברירת מח…" at bounding box center [667, 478] width 1282 height 31
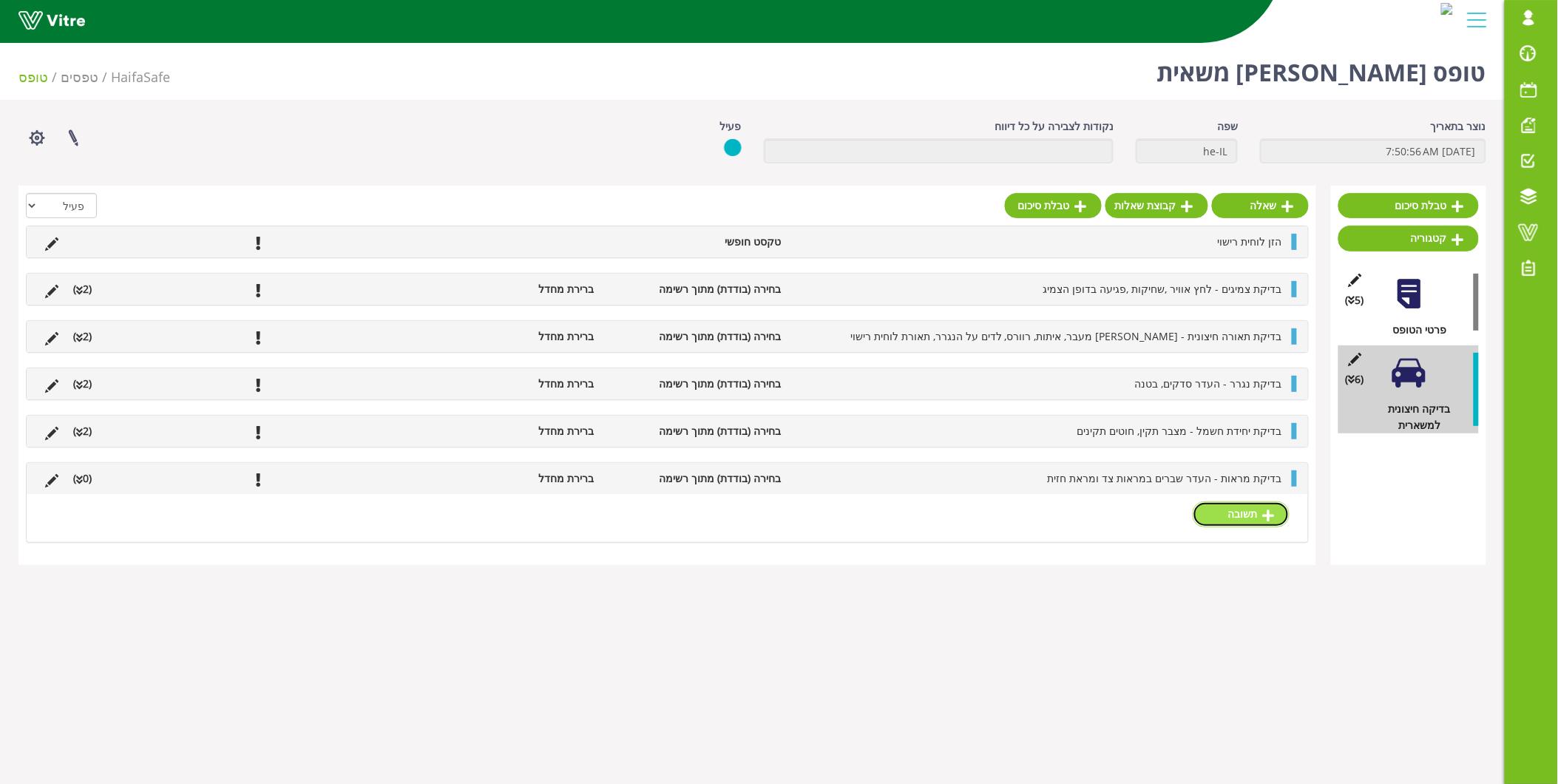
click at [1257, 516] on link "תשובה" at bounding box center [1241, 514] width 97 height 25
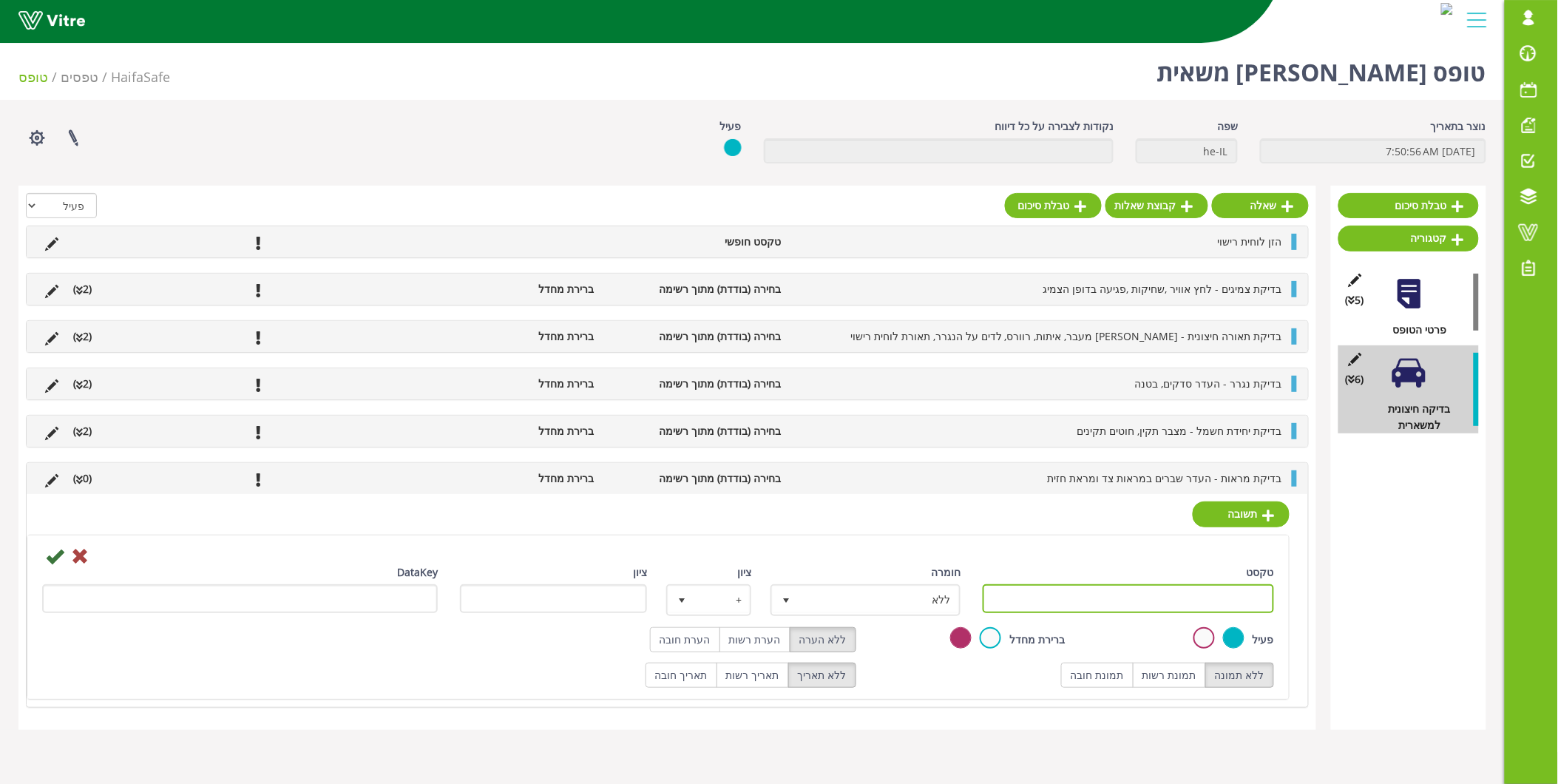
click at [1230, 602] on input "טקסט" at bounding box center [1128, 598] width 291 height 29
type input "תקין"
click at [817, 534] on div "תשובה טקסט תקין חומרה ללא 0 ציון + 1 ציון DataKey פעיל ברירת מחדל ללא הערה הערת…" at bounding box center [667, 600] width 1282 height 212
click at [64, 563] on div at bounding box center [658, 555] width 1254 height 18
click at [63, 558] on icon at bounding box center [54, 556] width 18 height 18
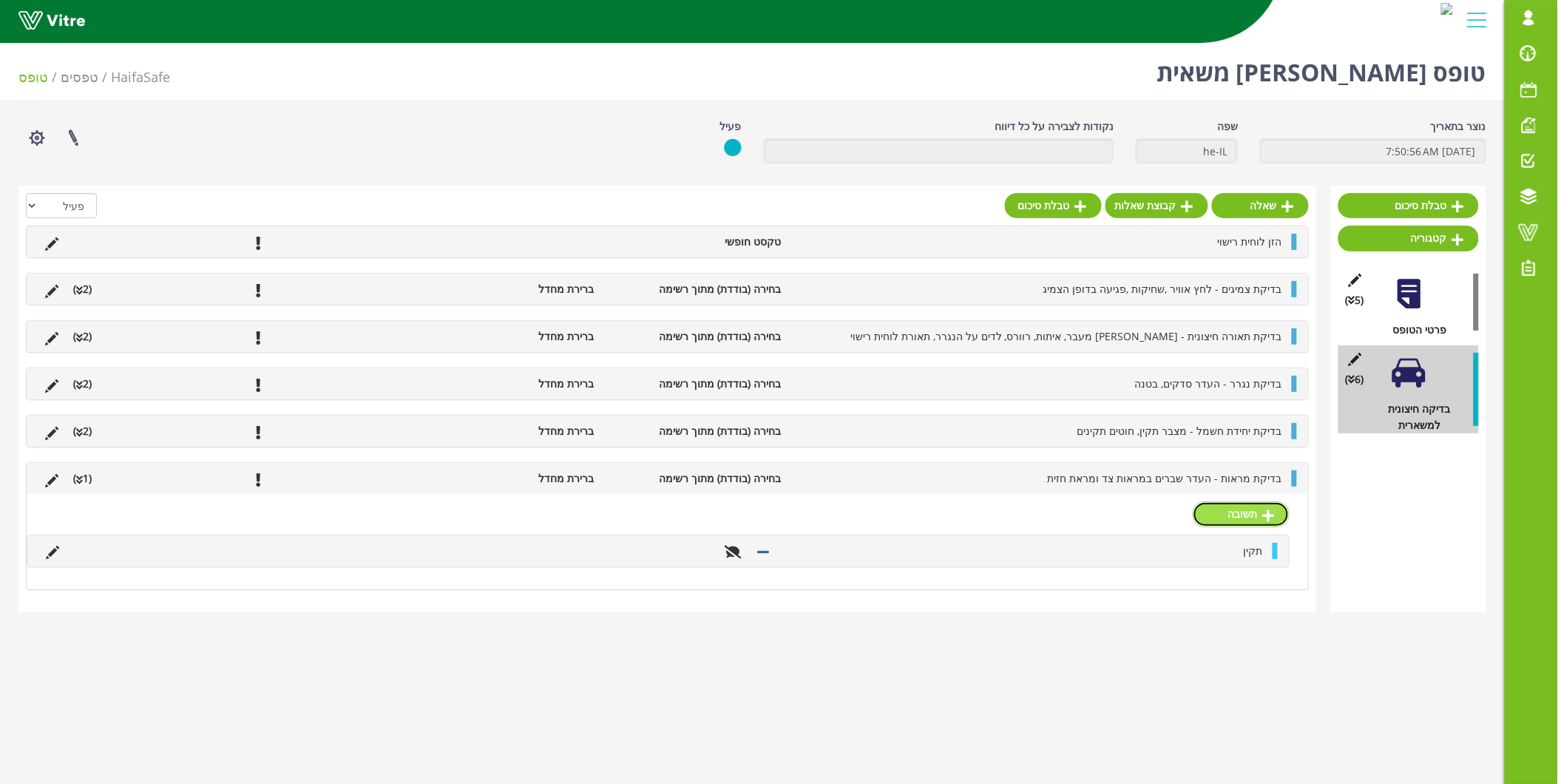
click at [1272, 520] on icon at bounding box center [1269, 515] width 12 height 14
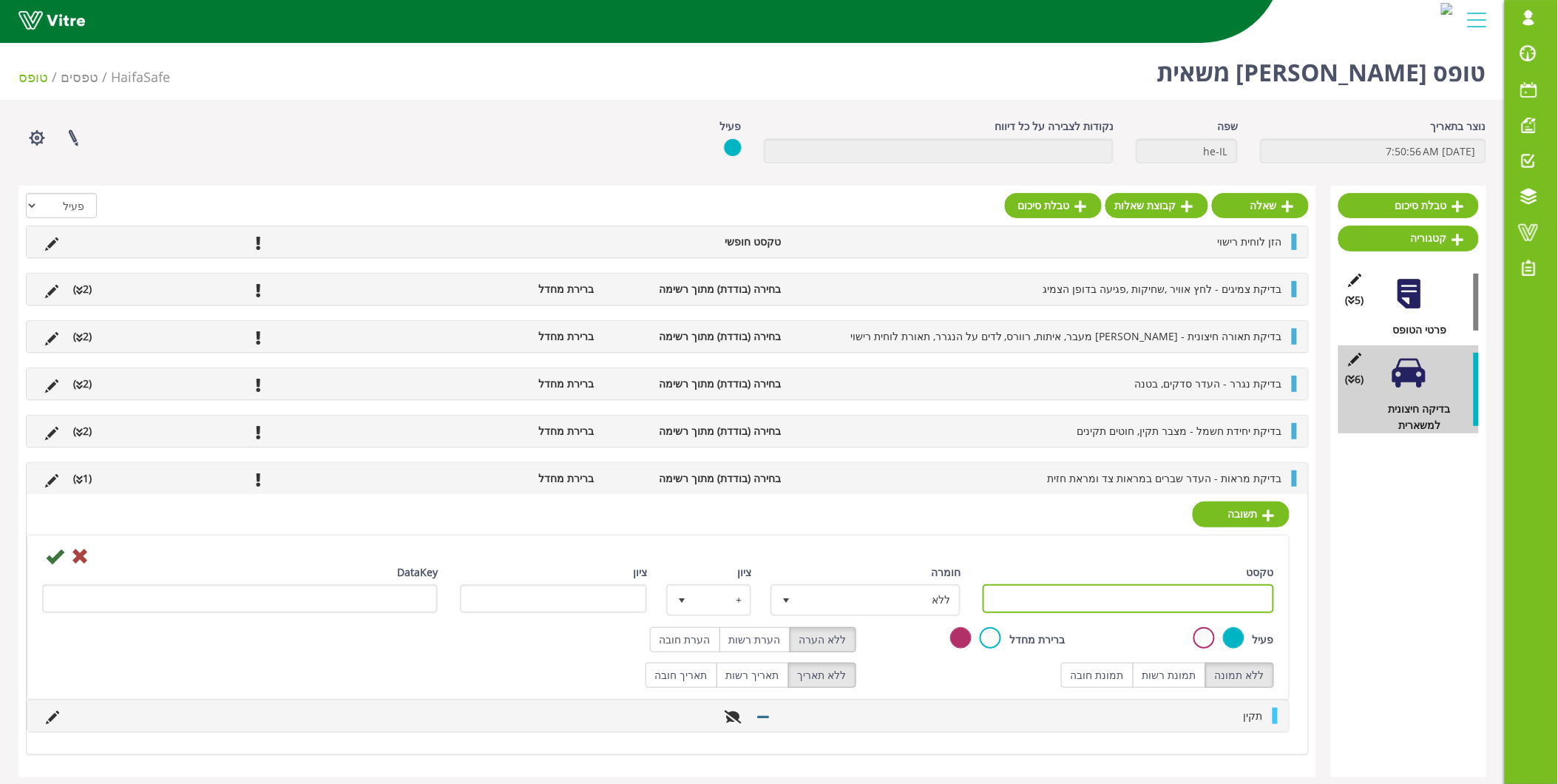
click at [1224, 593] on input "טקסט" at bounding box center [1128, 598] width 291 height 29
type input "לא תקין"
click at [1133, 680] on label "תמונת חובה" at bounding box center [1098, 675] width 73 height 25
radio input "true"
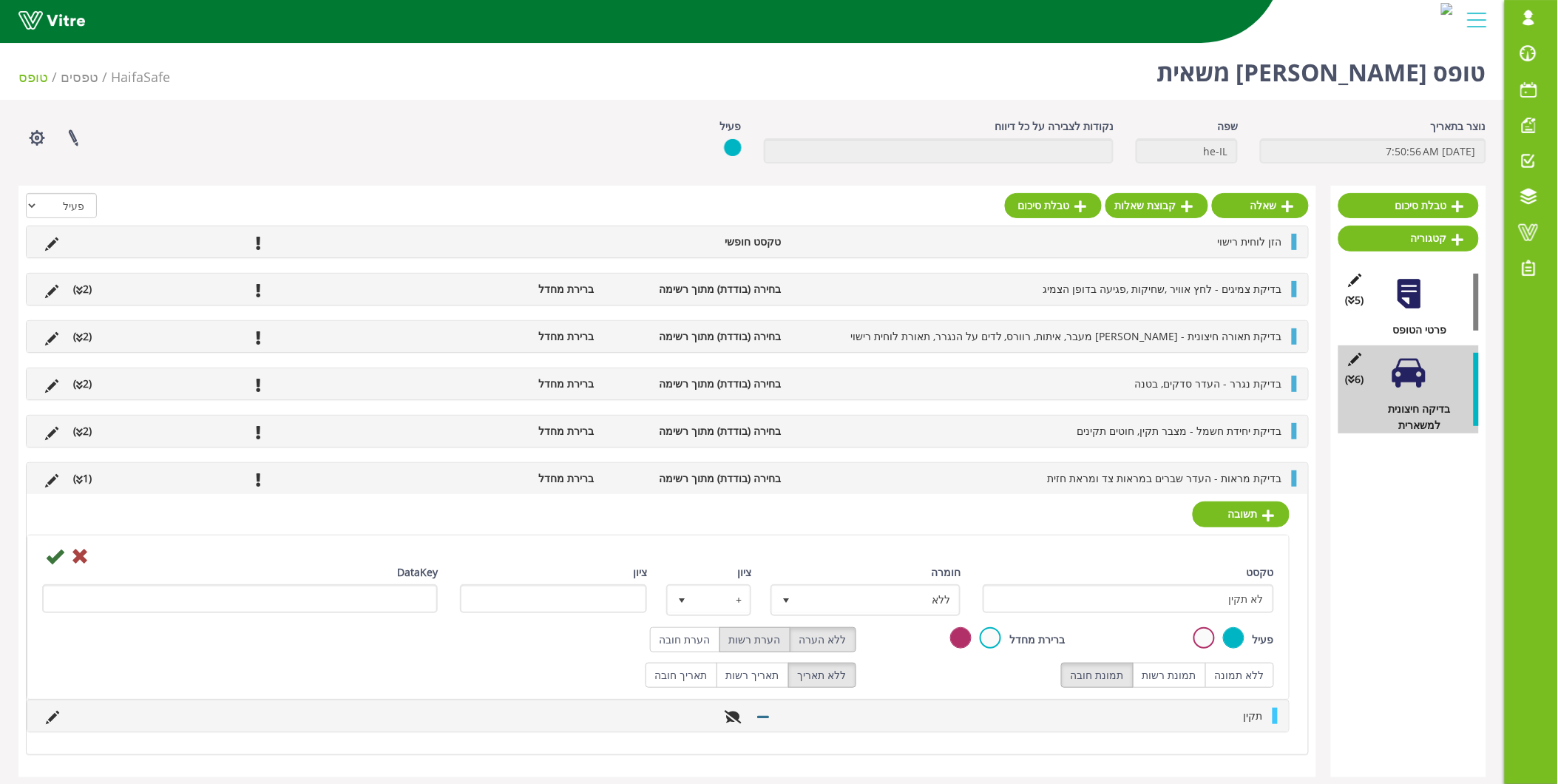
click at [731, 644] on label "הערת רשות" at bounding box center [755, 640] width 71 height 25
radio input "true"
click at [717, 641] on label "הערת חובה" at bounding box center [684, 640] width 70 height 25
radio input "true"
click at [63, 554] on icon at bounding box center [54, 556] width 18 height 18
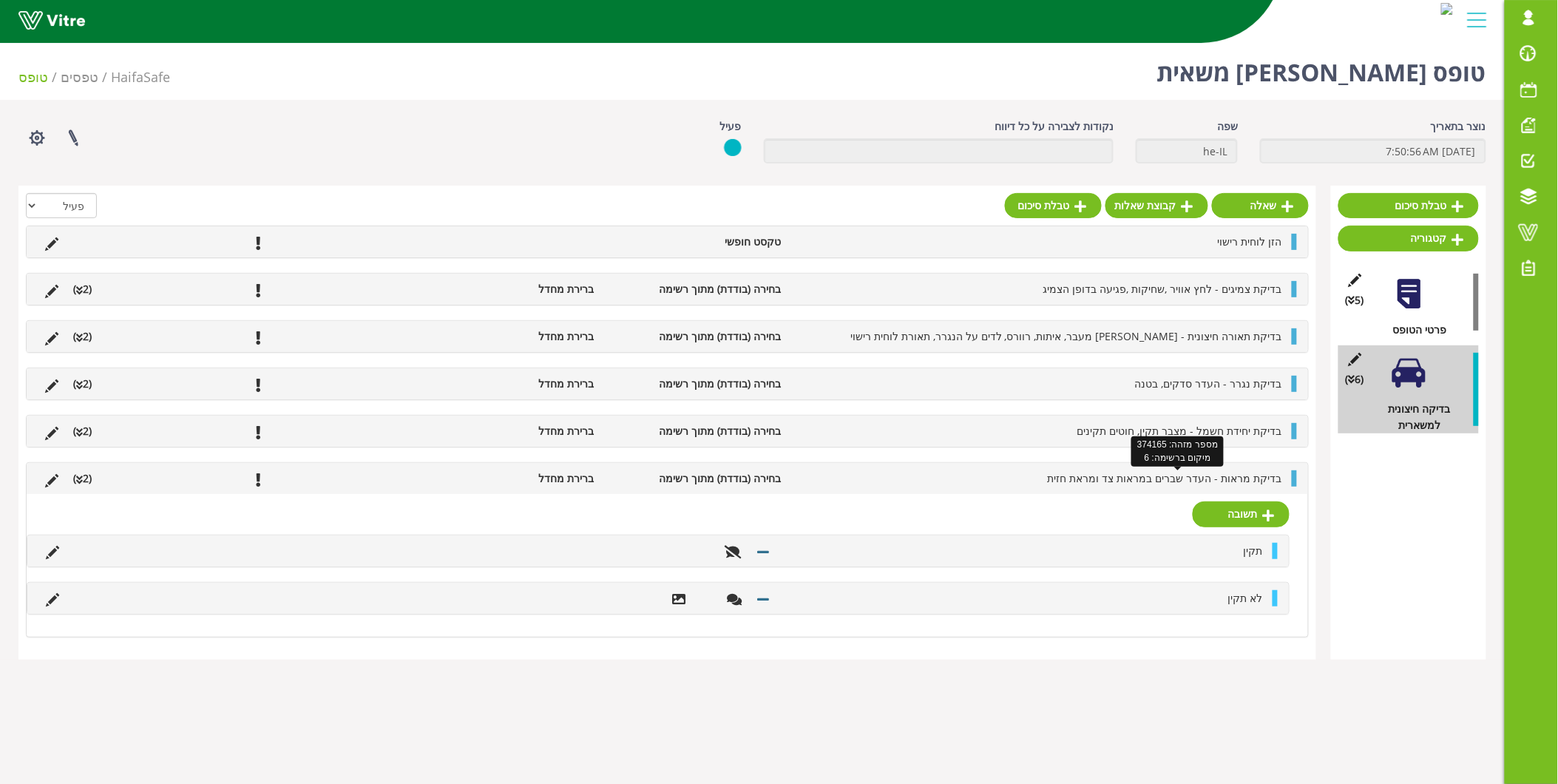
click at [1242, 483] on span "בדיקת מראות - העדר שברים במראות צד ומראת חזית" at bounding box center [1164, 478] width 234 height 14
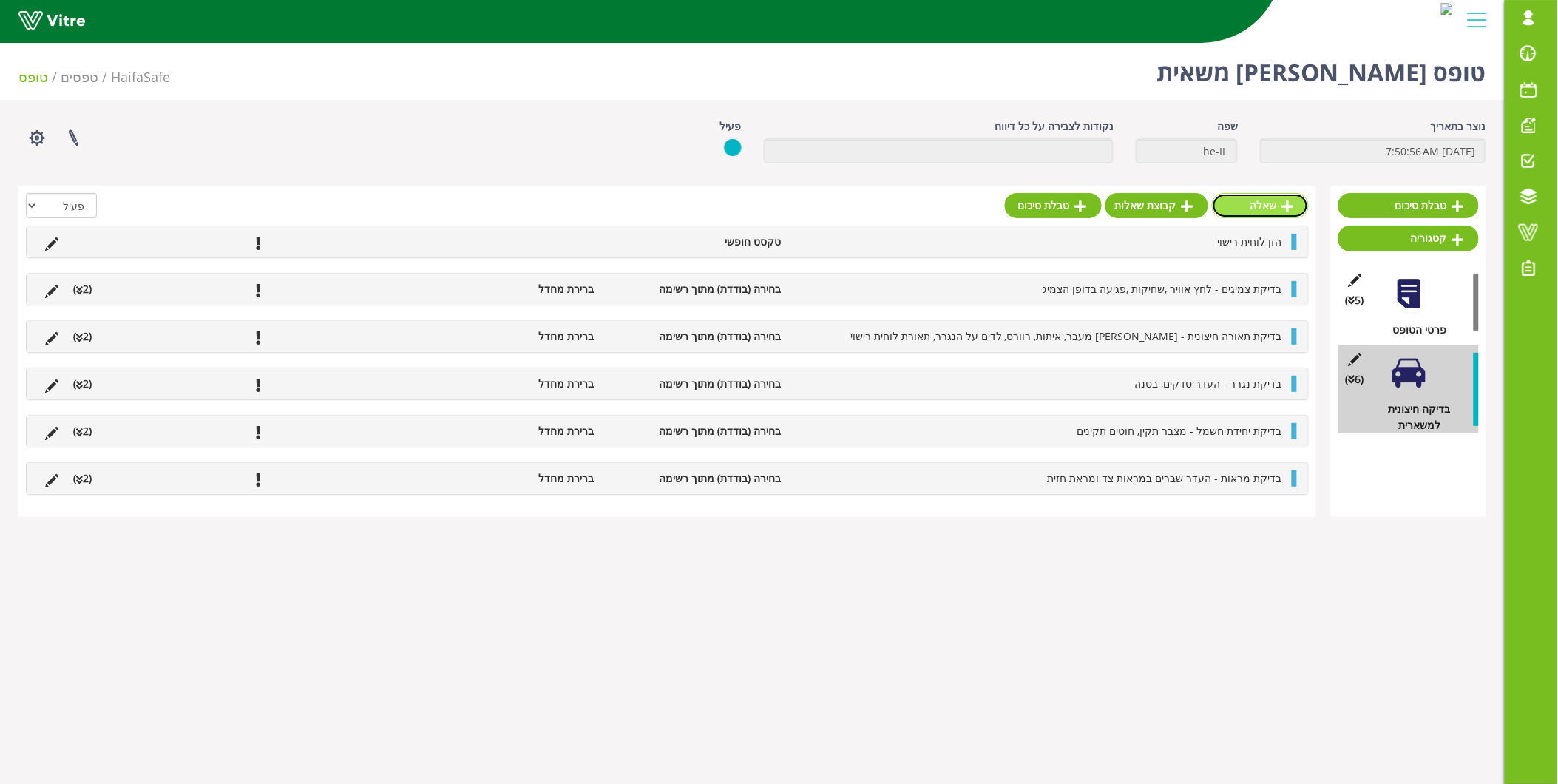
click at [1272, 210] on link "שאלה" at bounding box center [1261, 205] width 97 height 25
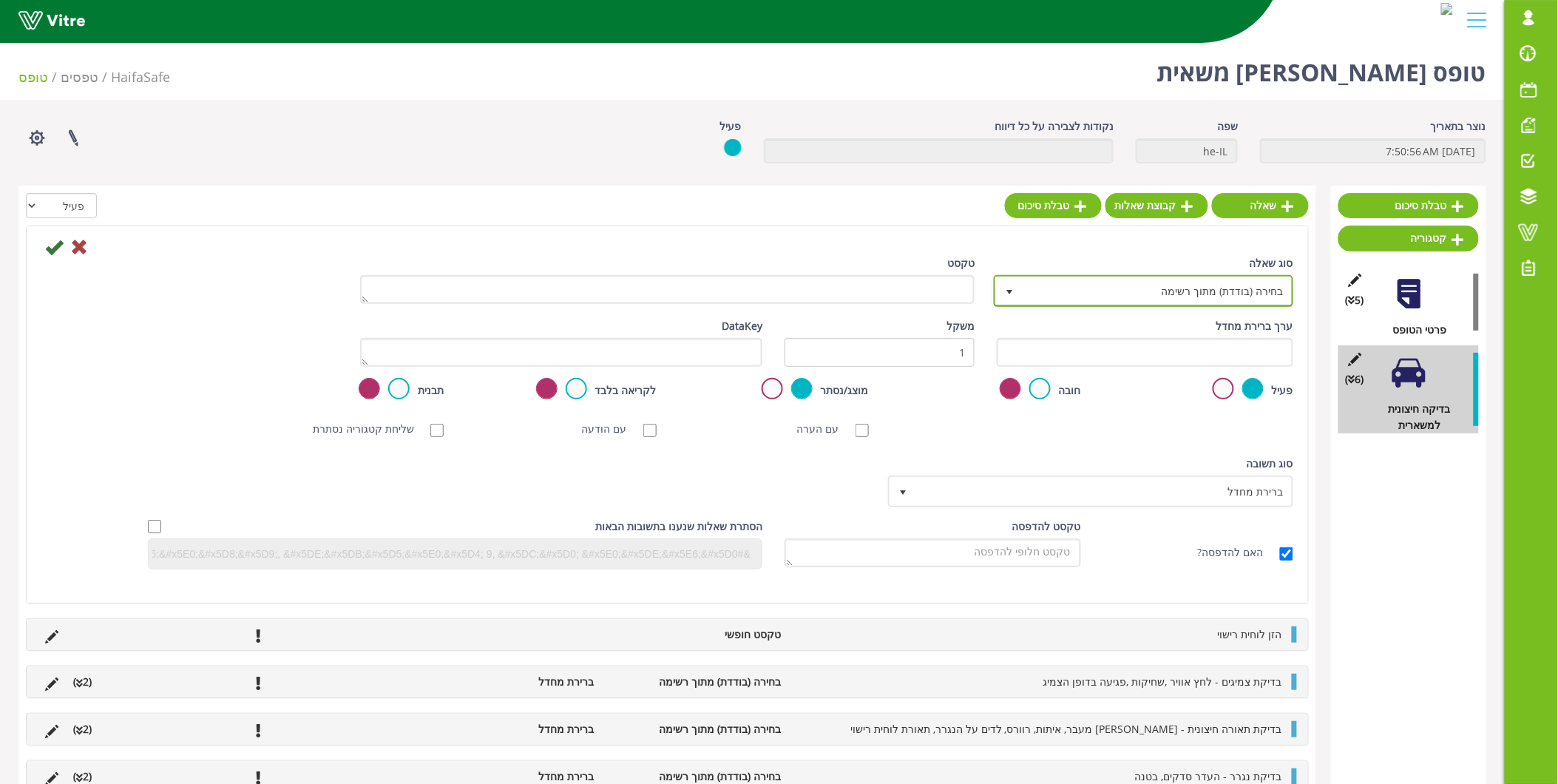
click at [1245, 291] on span "בחירה (בודדת) מתוך רשימה" at bounding box center [1157, 291] width 270 height 27
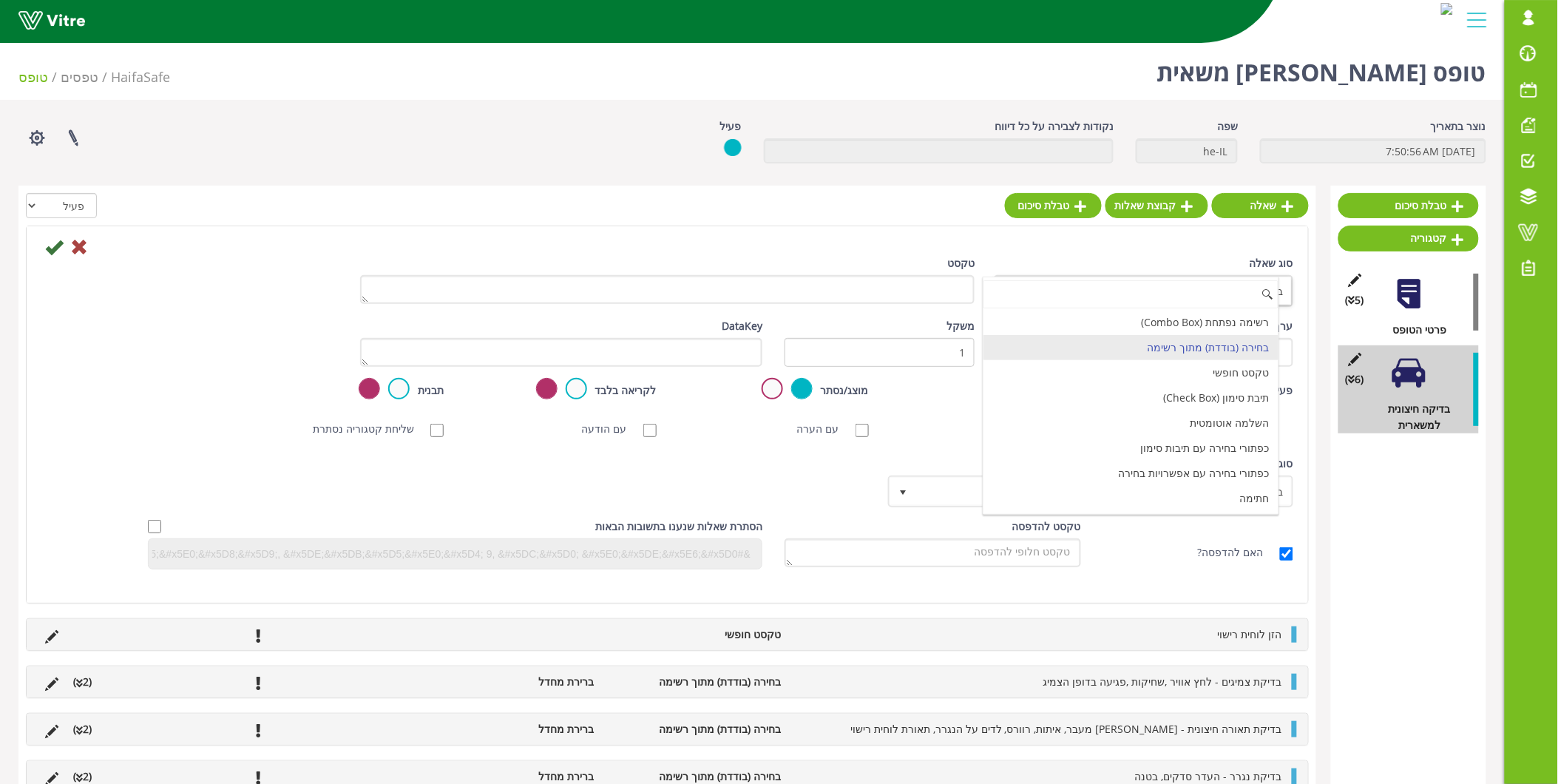
click at [1085, 234] on div "סוג שאלה בחירה (בודדת) מתוך רשימה 3 טקסט ערך ברירת מחדל משקל 1 DataKey פעיל חוב…" at bounding box center [667, 415] width 1282 height 377
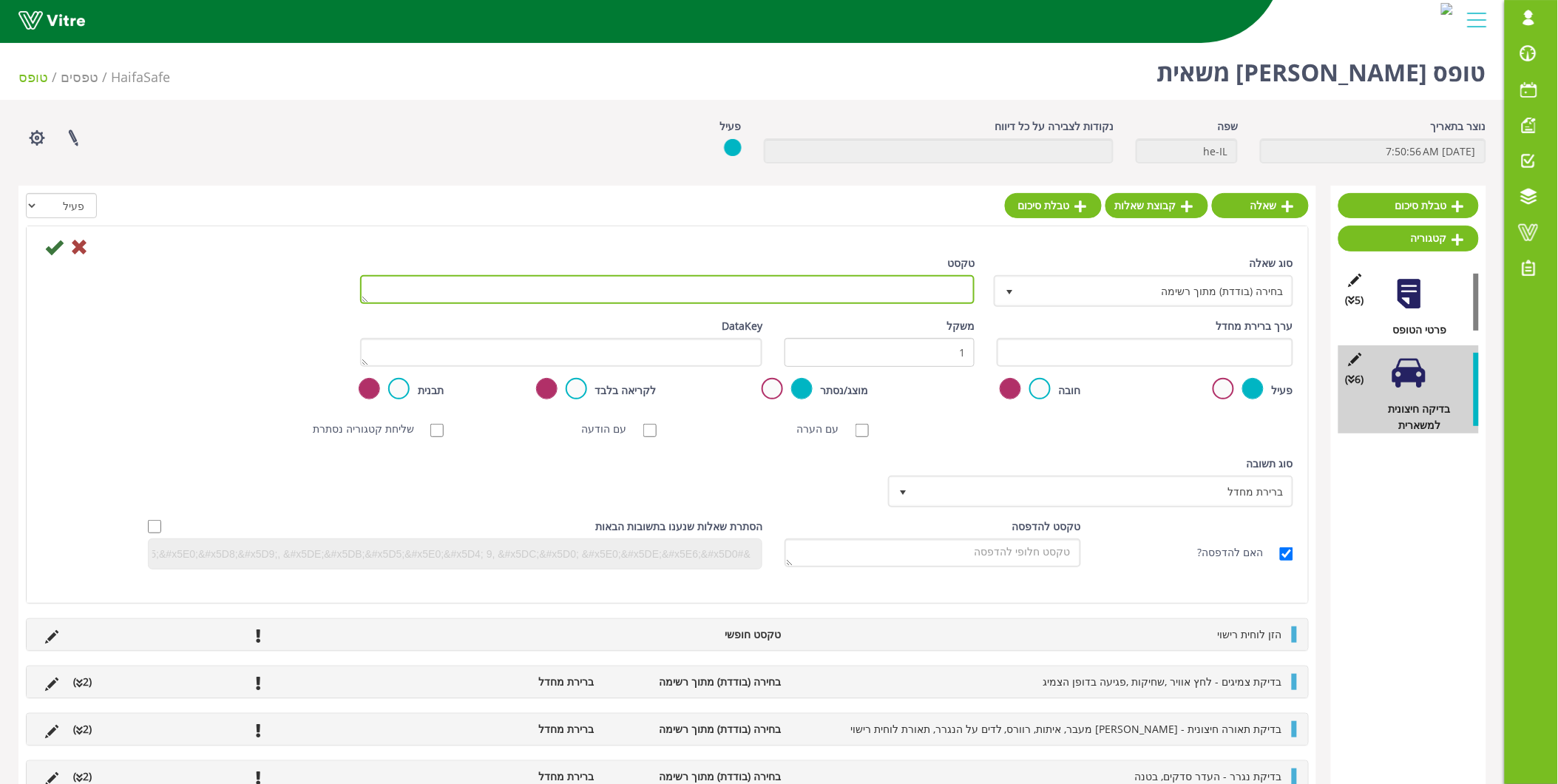
click at [912, 292] on textarea "טקסט" at bounding box center [667, 290] width 615 height 29
click at [807, 296] on textarea "טקסט" at bounding box center [667, 290] width 615 height 29
paste textarea "כיסויים - מכסים של דלק ואוראה . 4 קיימים"
drag, startPoint x: 823, startPoint y: 282, endPoint x: 837, endPoint y: 276, distance: 15.2
click at [837, 276] on textarea "כיסויים - מכסים של דלק ואוראה . 4 קיימים" at bounding box center [667, 290] width 615 height 29
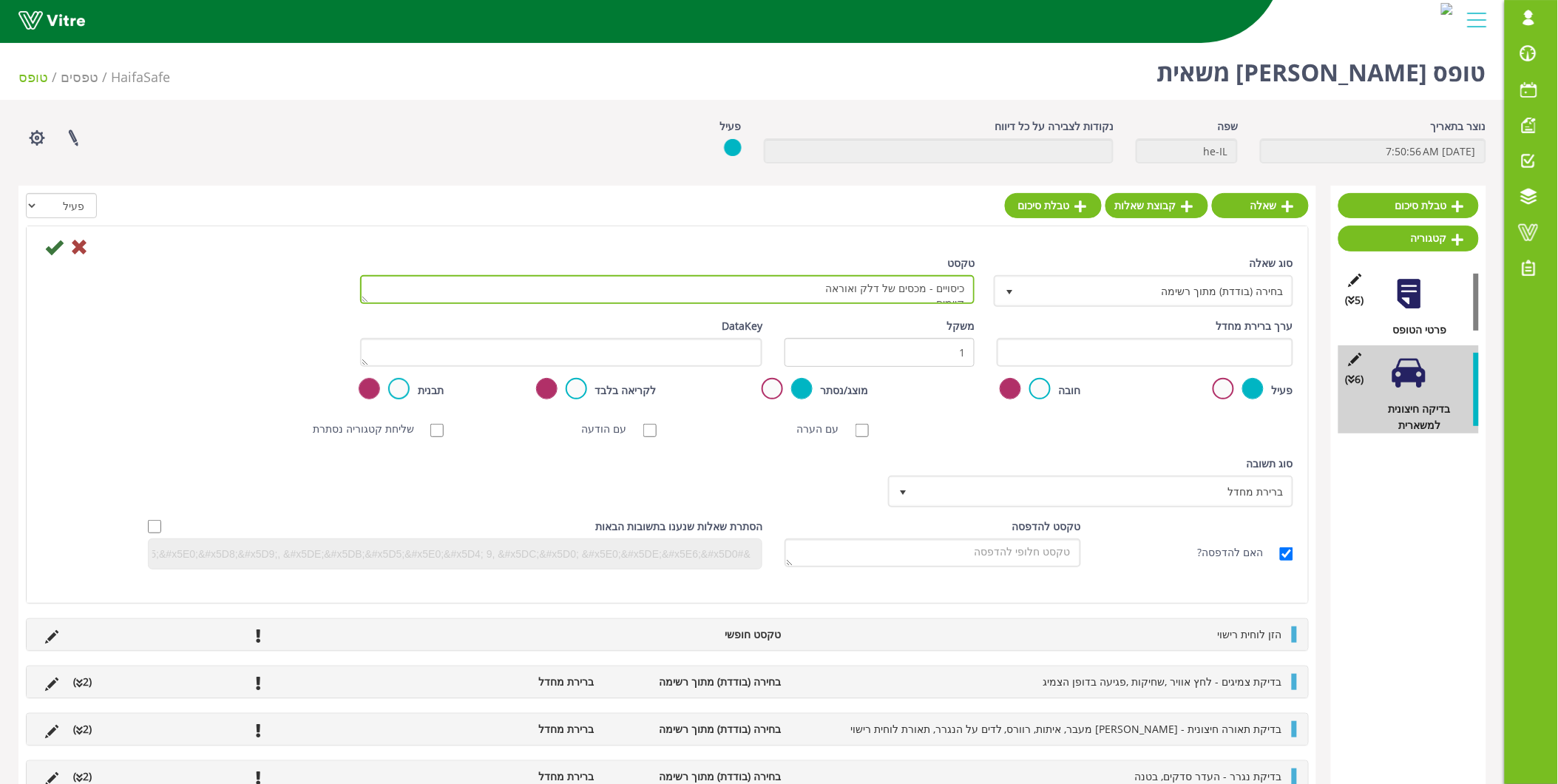
click at [966, 299] on textarea "כיסויים - מכסים של דלק ואוראה קיימים" at bounding box center [667, 290] width 615 height 29
type textarea "כיסויים - מכסים של דלק ואוראה קיימים"
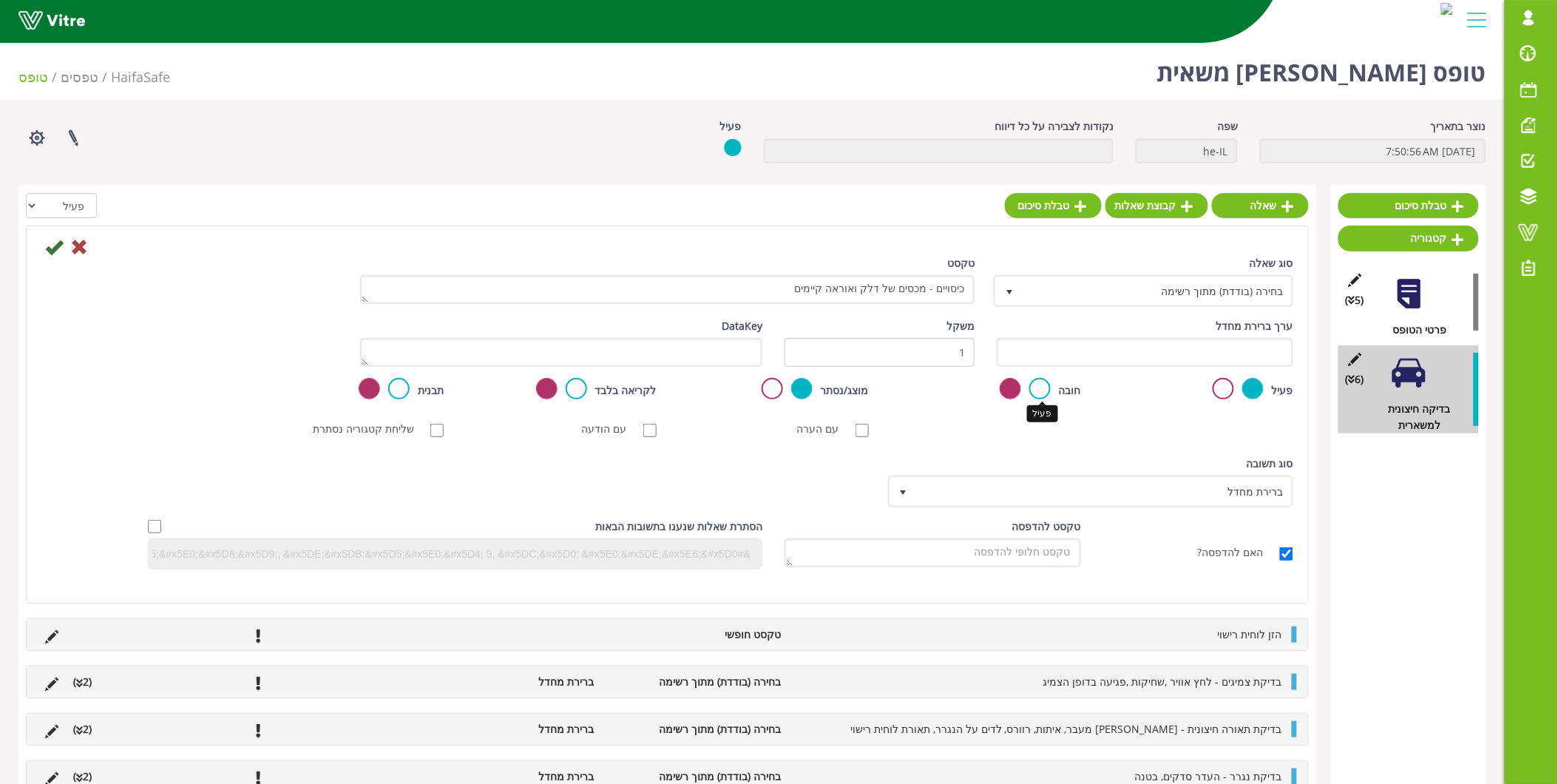
click at [1038, 387] on label at bounding box center [1039, 388] width 21 height 21
click at [0, 0] on input "radio" at bounding box center [0, 0] width 0 height 0
click at [63, 253] on div at bounding box center [667, 246] width 1274 height 18
click at [54, 247] on icon at bounding box center [53, 247] width 18 height 18
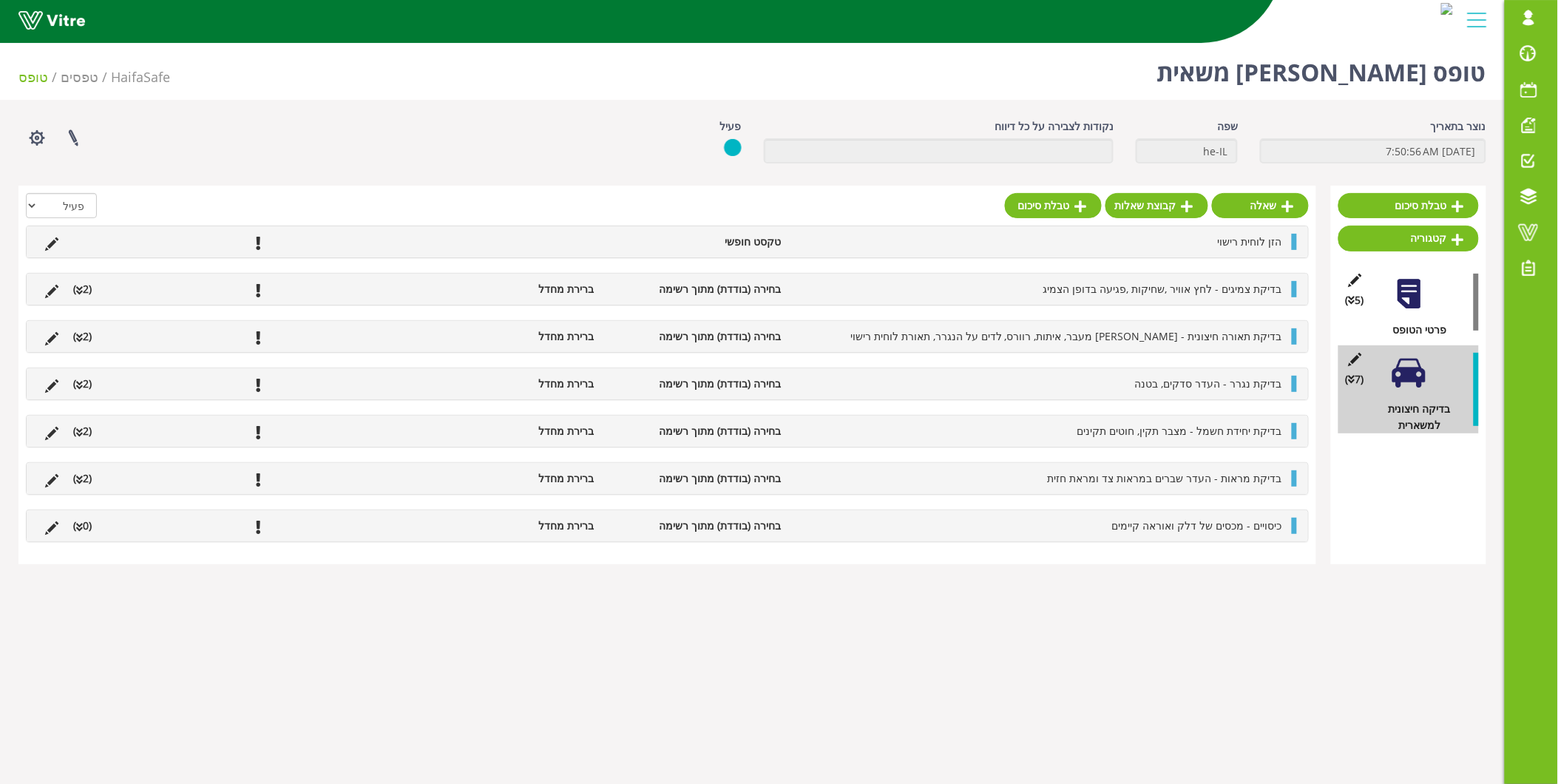
click at [1222, 526] on span "כיסויים - מכסים של דלק ואוראה קיימים" at bounding box center [1196, 525] width 170 height 14
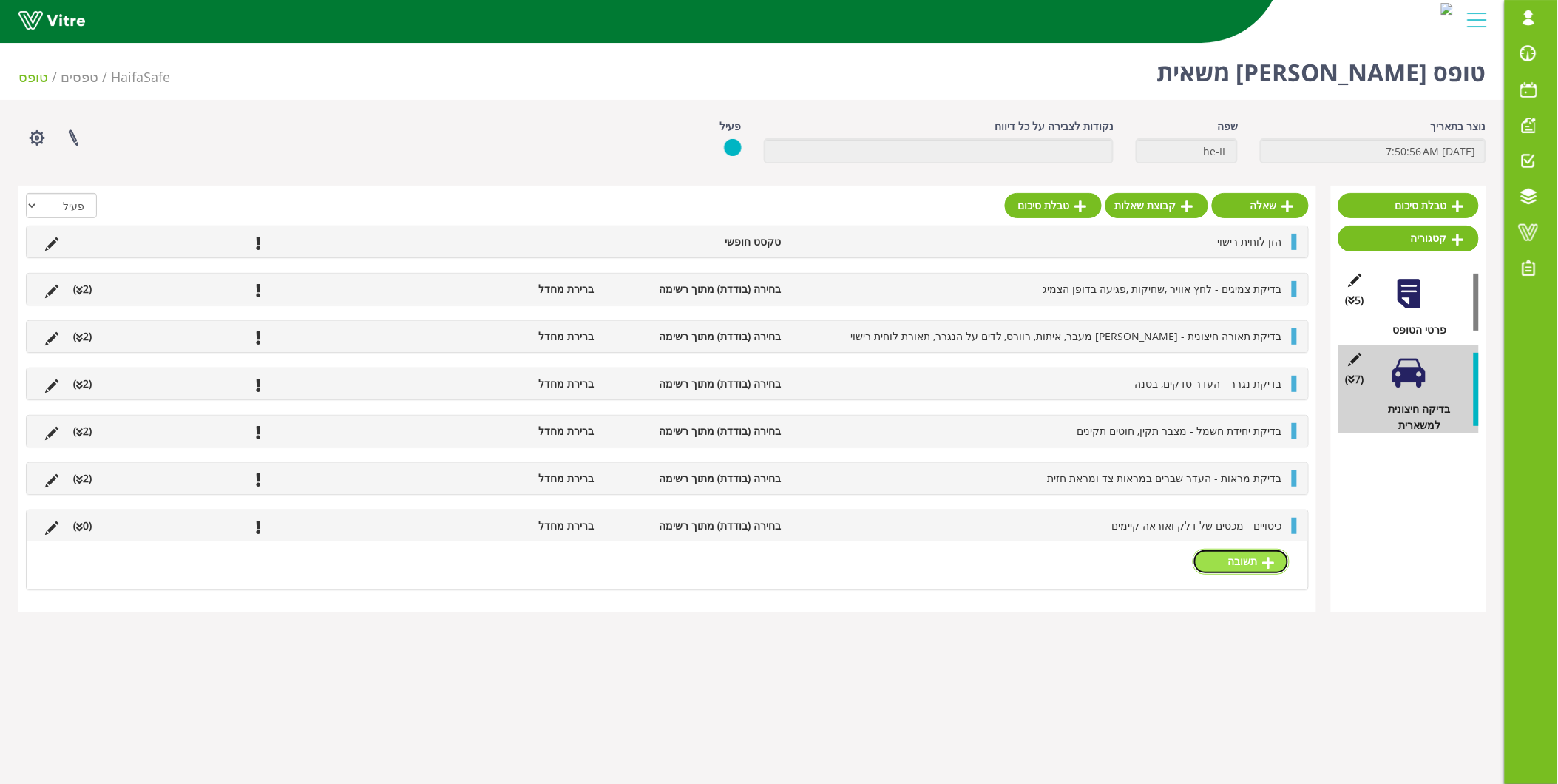
click at [1254, 573] on link "תשובה" at bounding box center [1241, 561] width 97 height 25
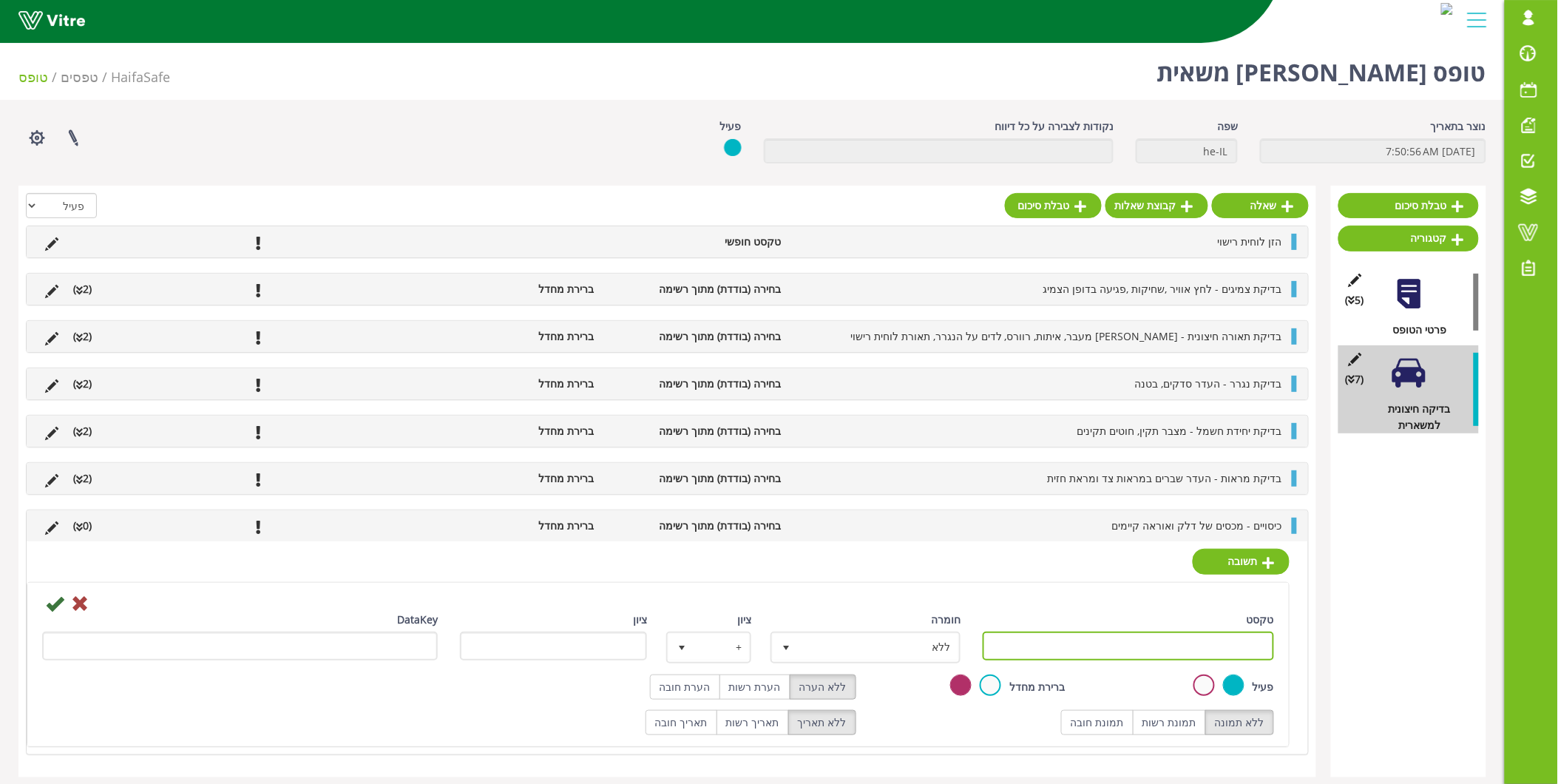
click at [1244, 639] on input "טקסט" at bounding box center [1128, 645] width 291 height 29
type input "תקין"
click at [56, 608] on icon at bounding box center [54, 603] width 18 height 18
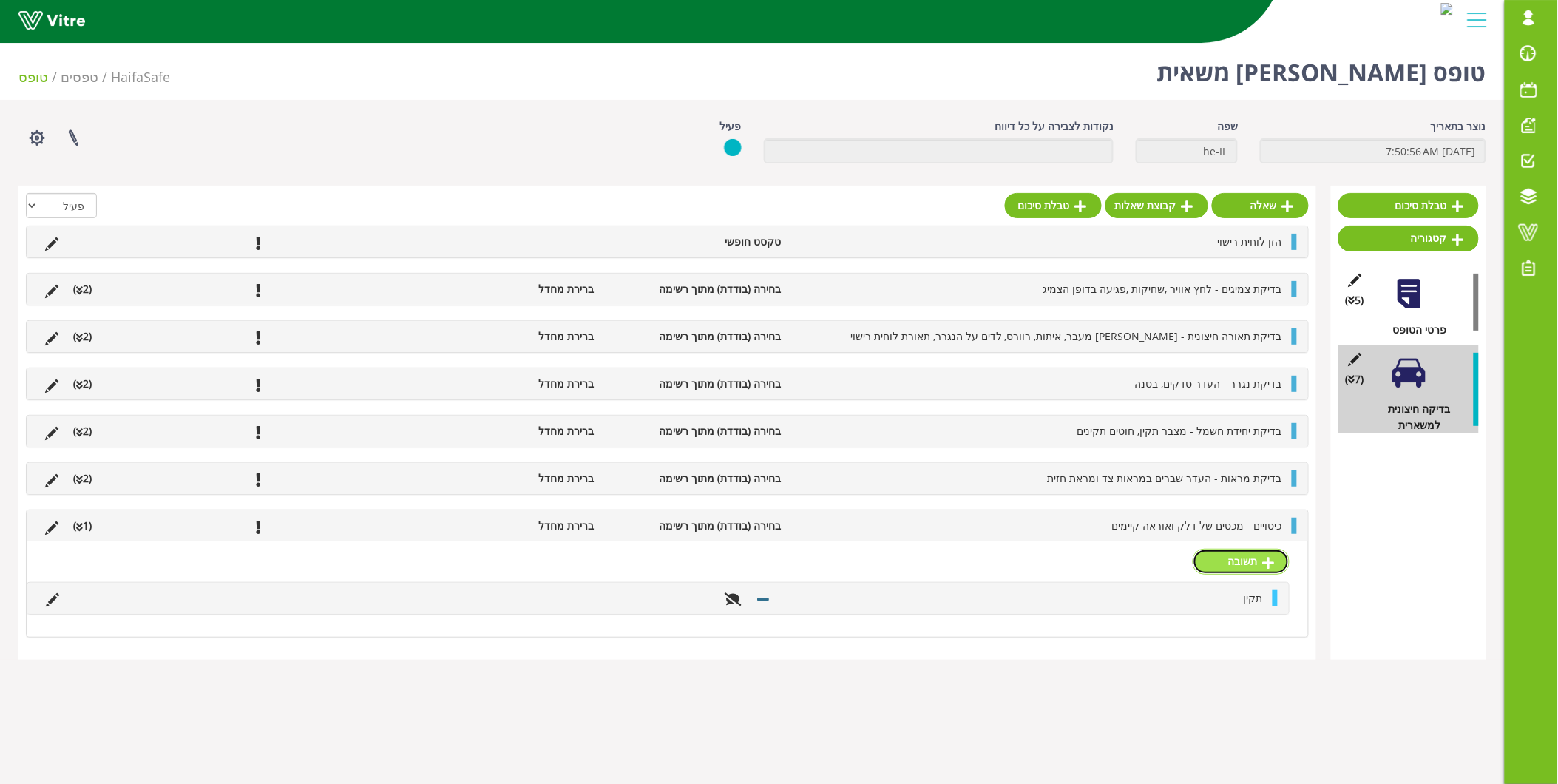
click at [1221, 562] on link "תשובה" at bounding box center [1241, 561] width 97 height 25
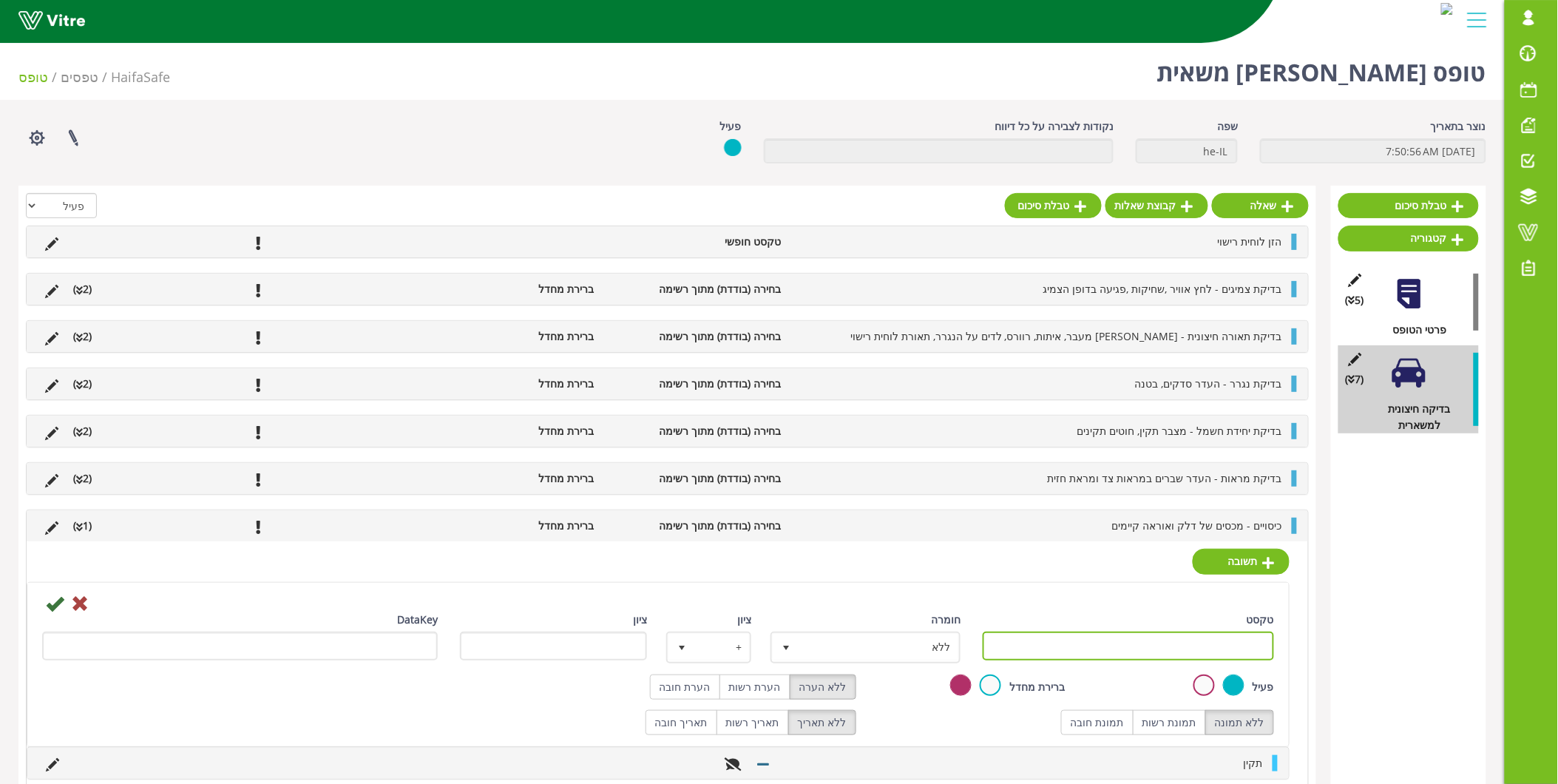
click at [1209, 637] on input "טקסט" at bounding box center [1128, 645] width 291 height 29
type input "לא תקין"
click at [48, 607] on icon at bounding box center [54, 603] width 18 height 18
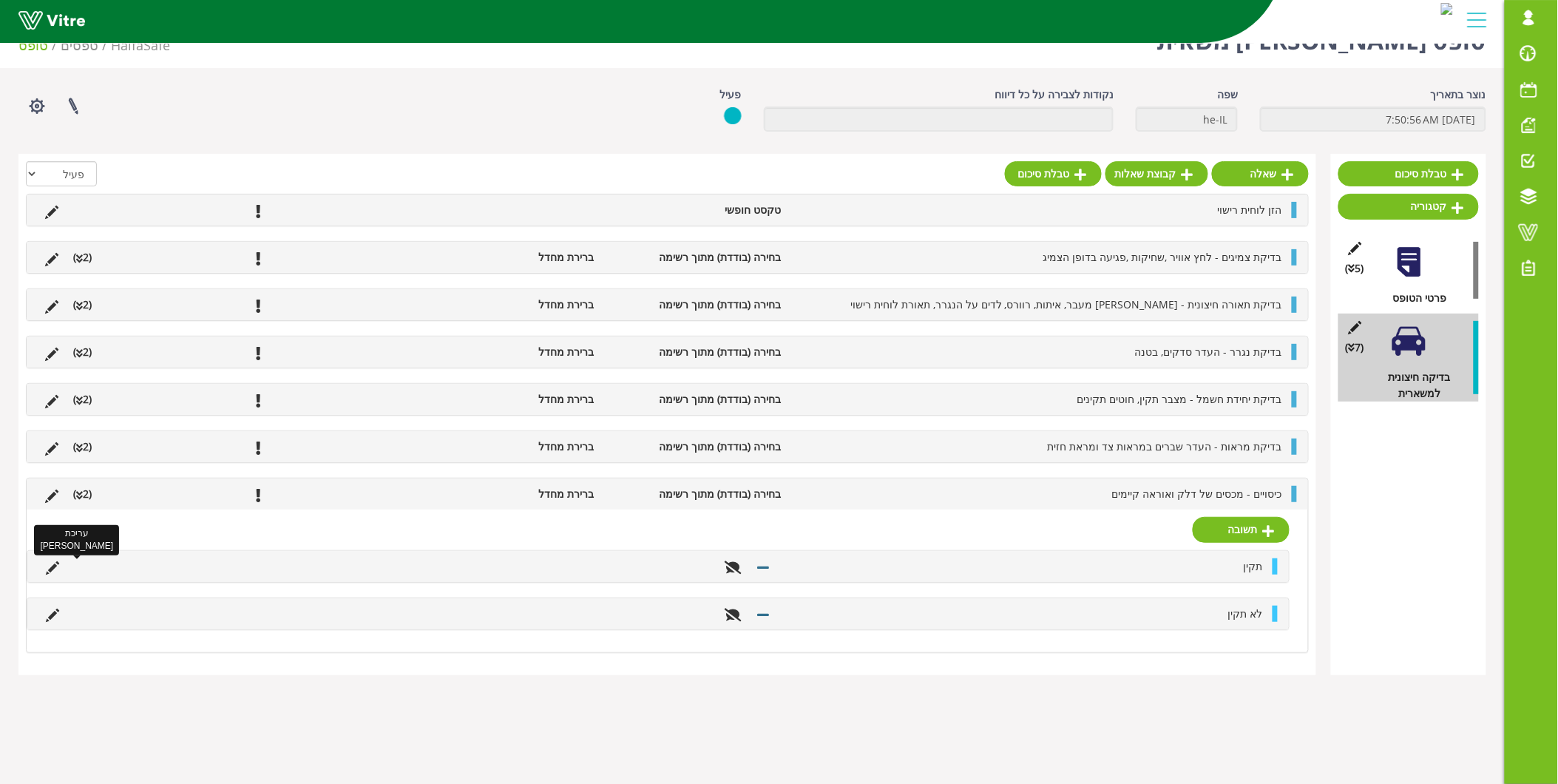
scroll to position [37, 0]
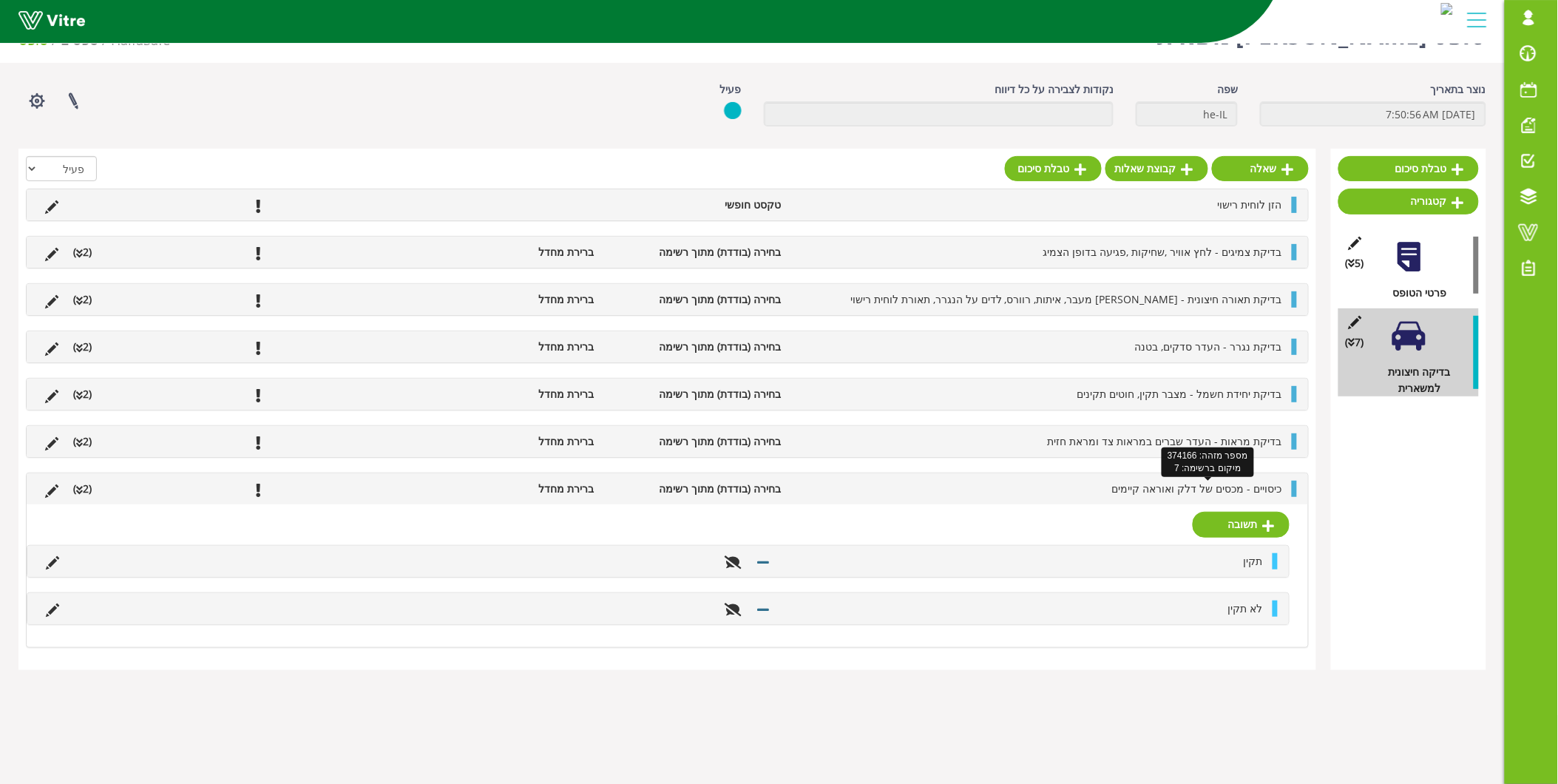
click at [1153, 485] on span "כיסויים - מכסים של דלק ואוראה קיימים" at bounding box center [1196, 488] width 170 height 14
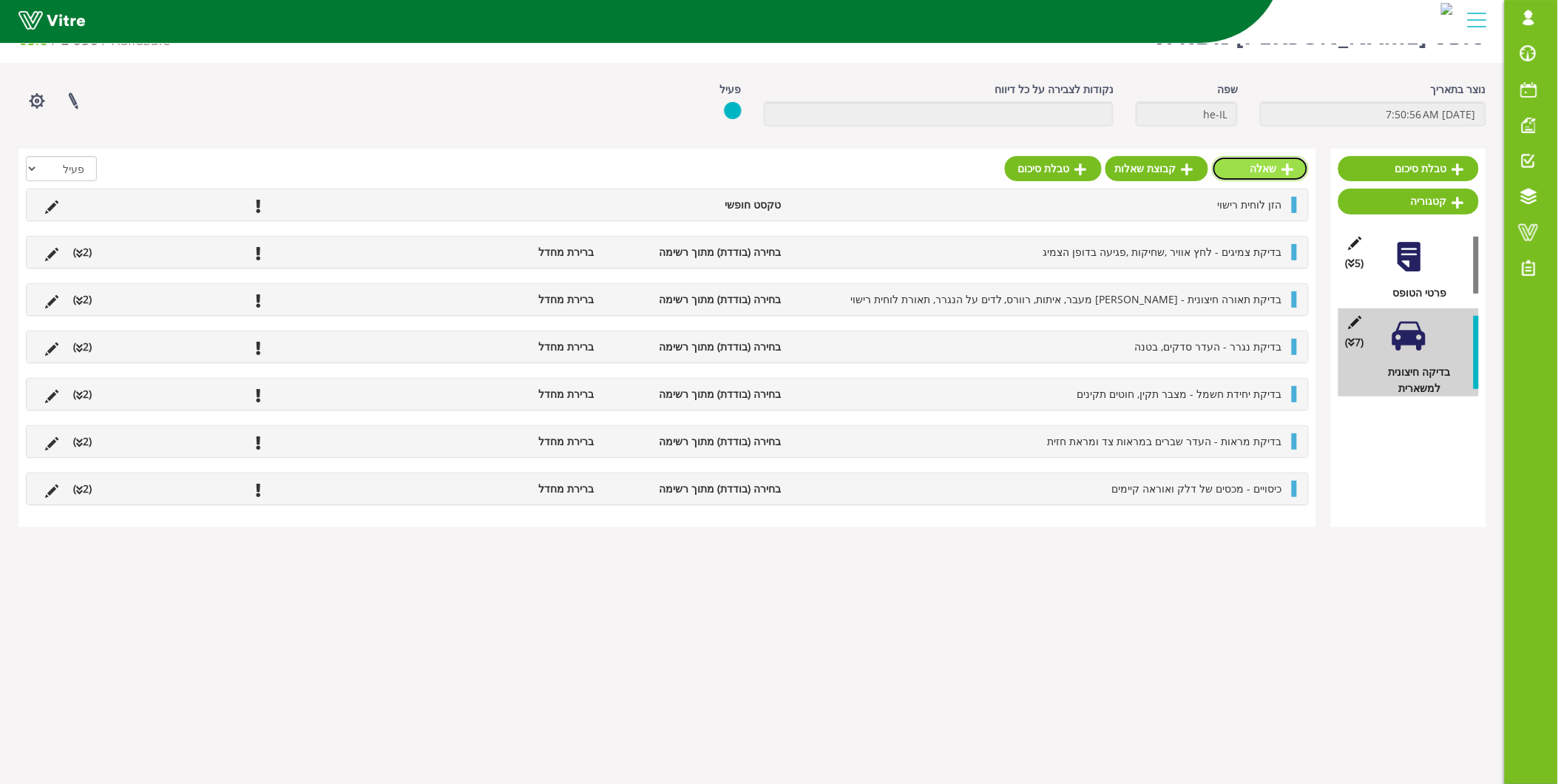
click at [1267, 171] on link "שאלה" at bounding box center [1261, 169] width 97 height 25
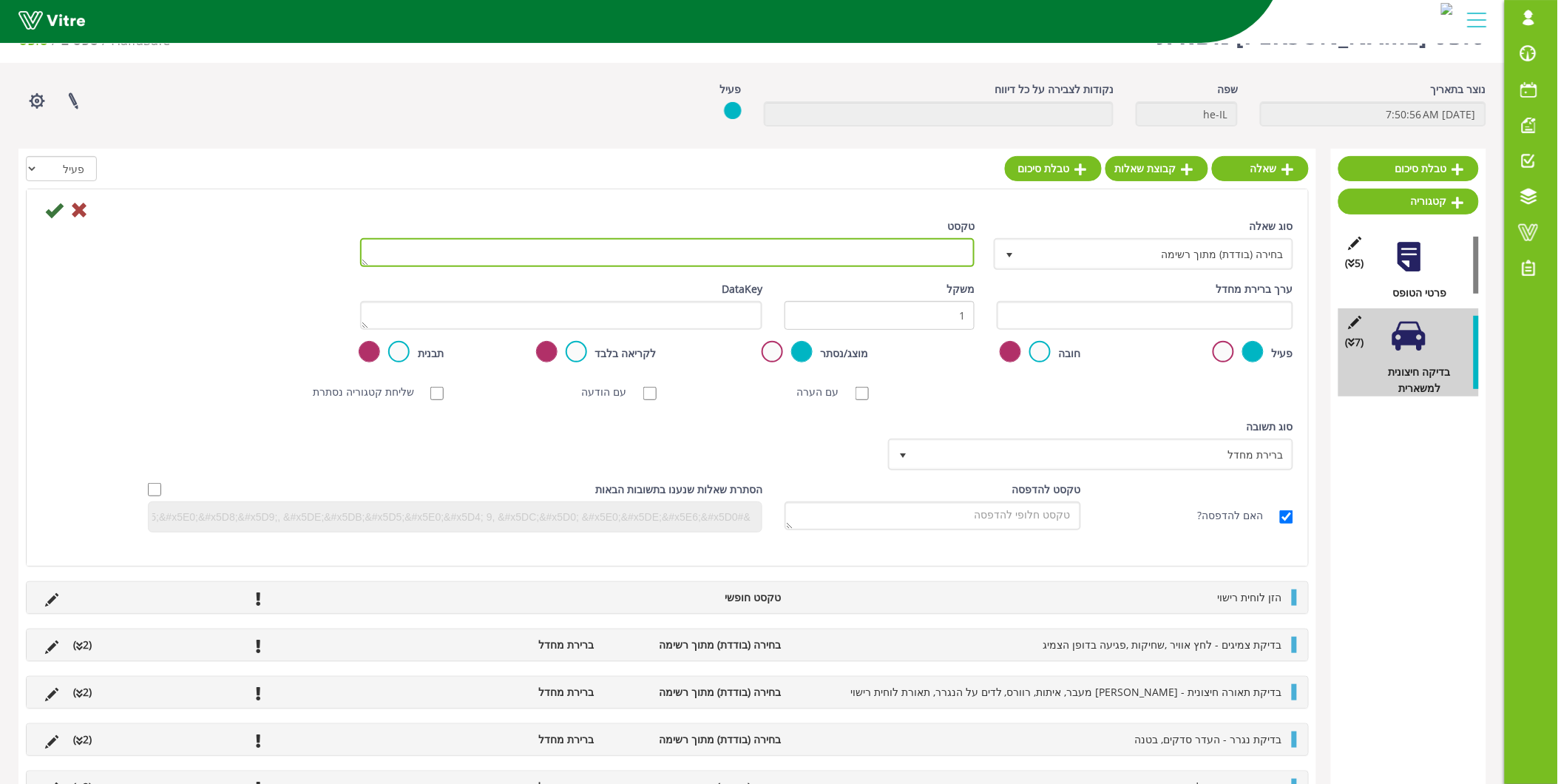
click at [885, 260] on textarea "טקסט" at bounding box center [667, 253] width 615 height 29
type textarea "זמזם רוורס פעיל ותקין"
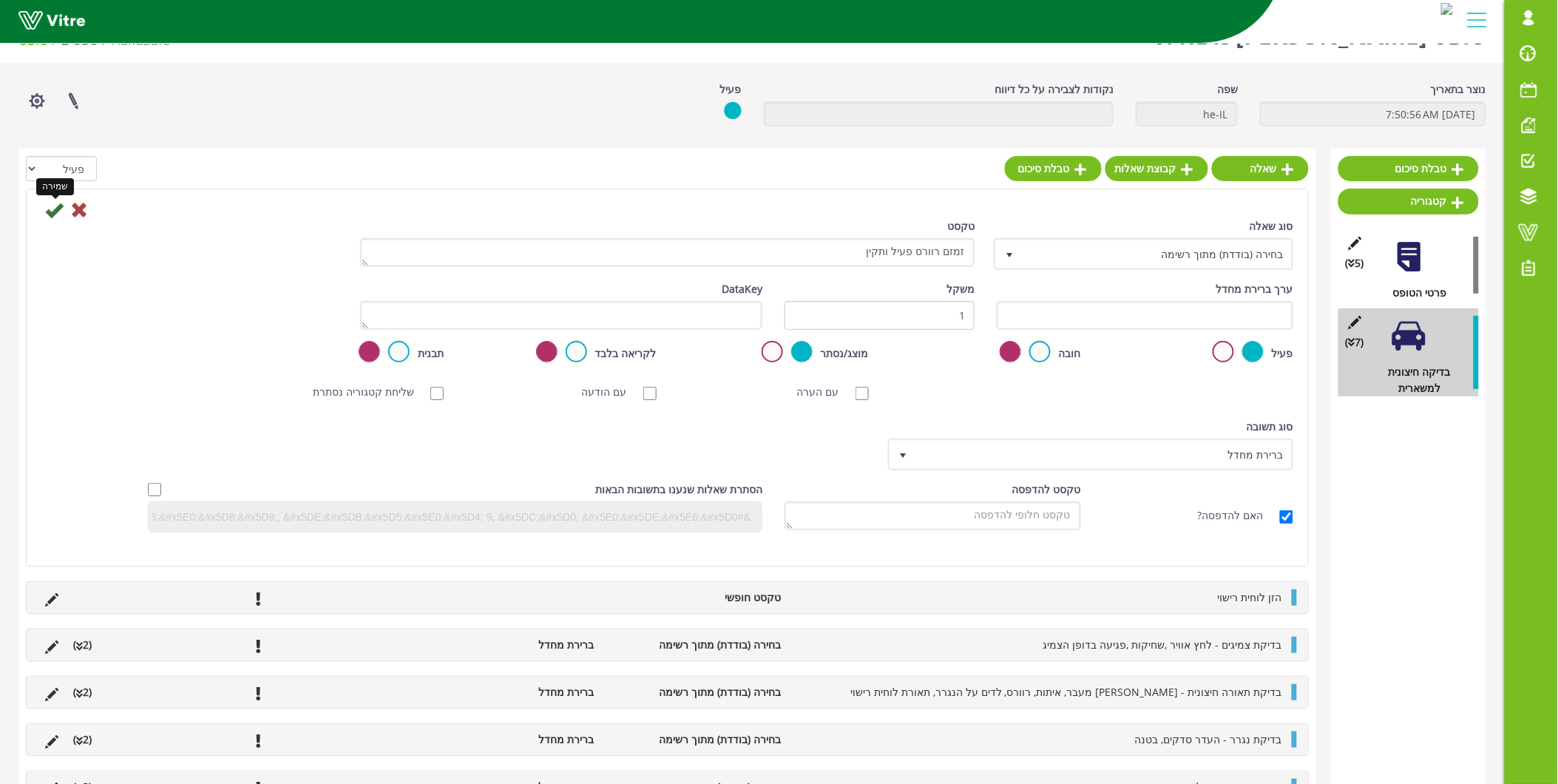
click at [57, 216] on icon at bounding box center [53, 210] width 18 height 18
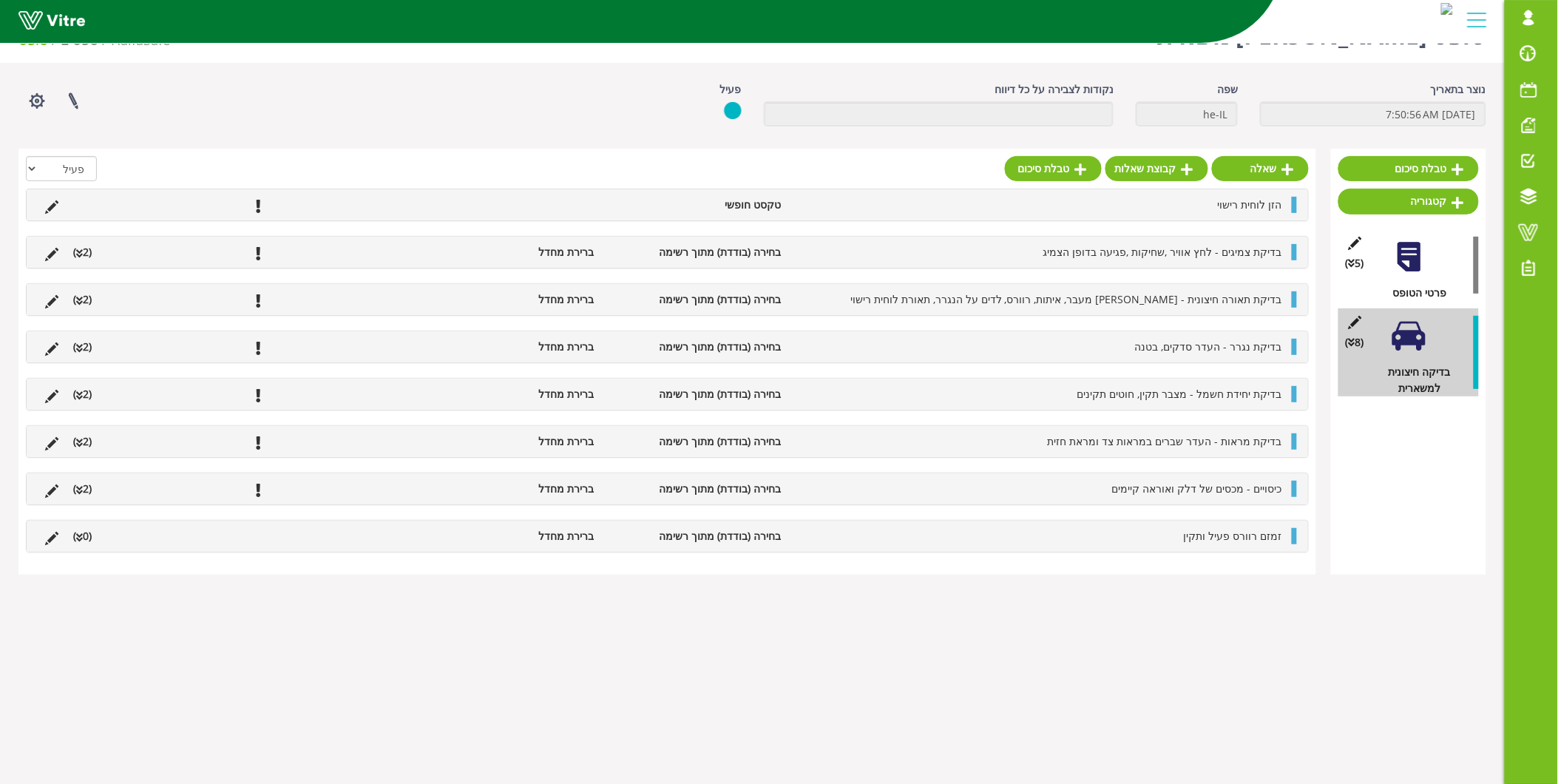
click at [1243, 542] on span "זמזם רוורס פעיל ותקין" at bounding box center [1233, 536] width 98 height 14
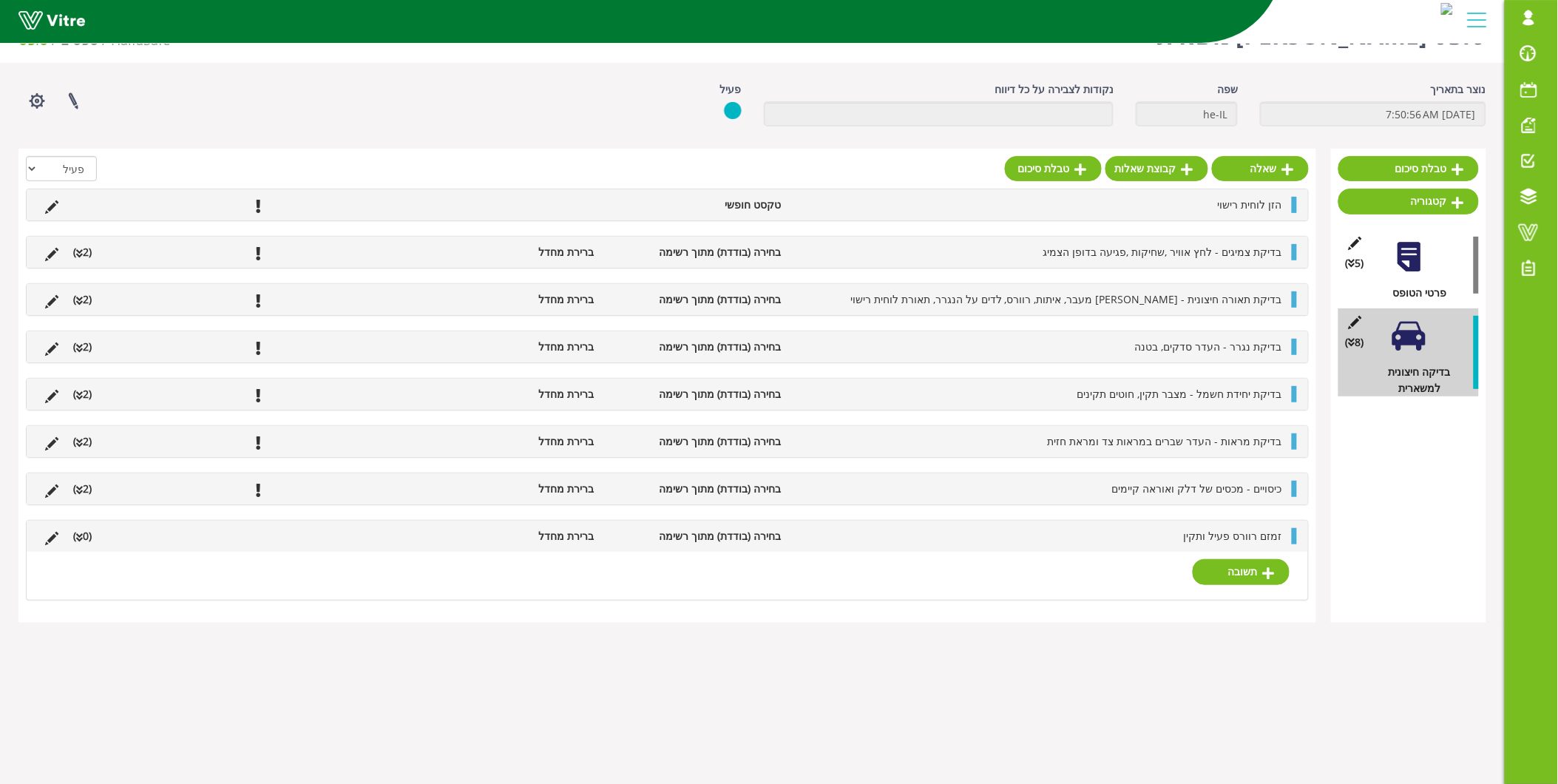
click at [1246, 596] on div "תשובה" at bounding box center [667, 575] width 1282 height 47
click at [1248, 578] on link "תשובה" at bounding box center [1241, 572] width 97 height 25
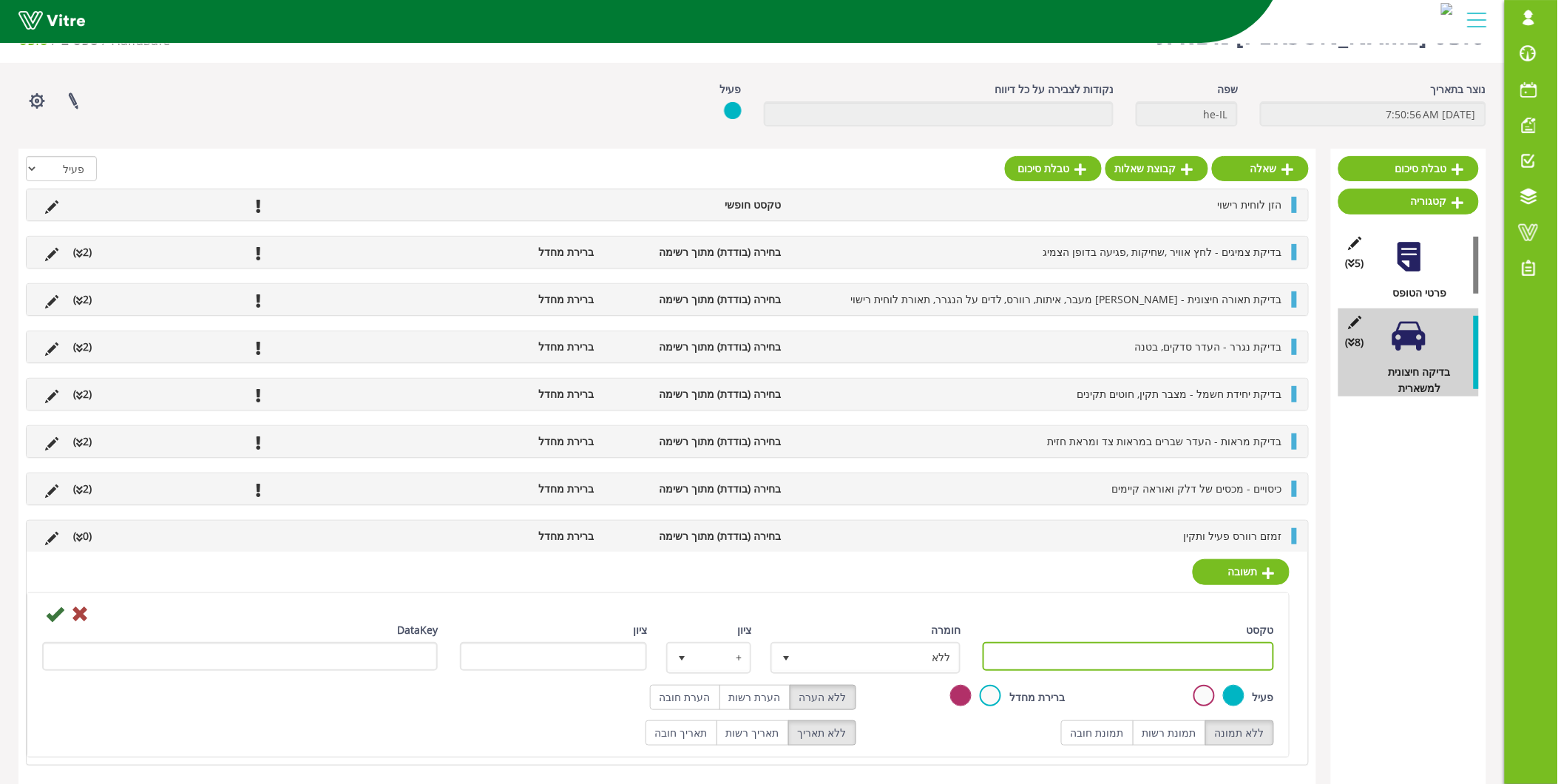
click at [1187, 667] on input "טקסט" at bounding box center [1128, 656] width 291 height 29
type input "תקין"
drag, startPoint x: 1453, startPoint y: 680, endPoint x: 934, endPoint y: 647, distance: 520.0
click at [1453, 680] on div "טבלת סיכום קטגוריה (5 ) פרטי הטופס (8 ) בדיקה חיצונית למשארית" at bounding box center [1408, 468] width 155 height 639
click at [51, 615] on icon at bounding box center [54, 613] width 18 height 18
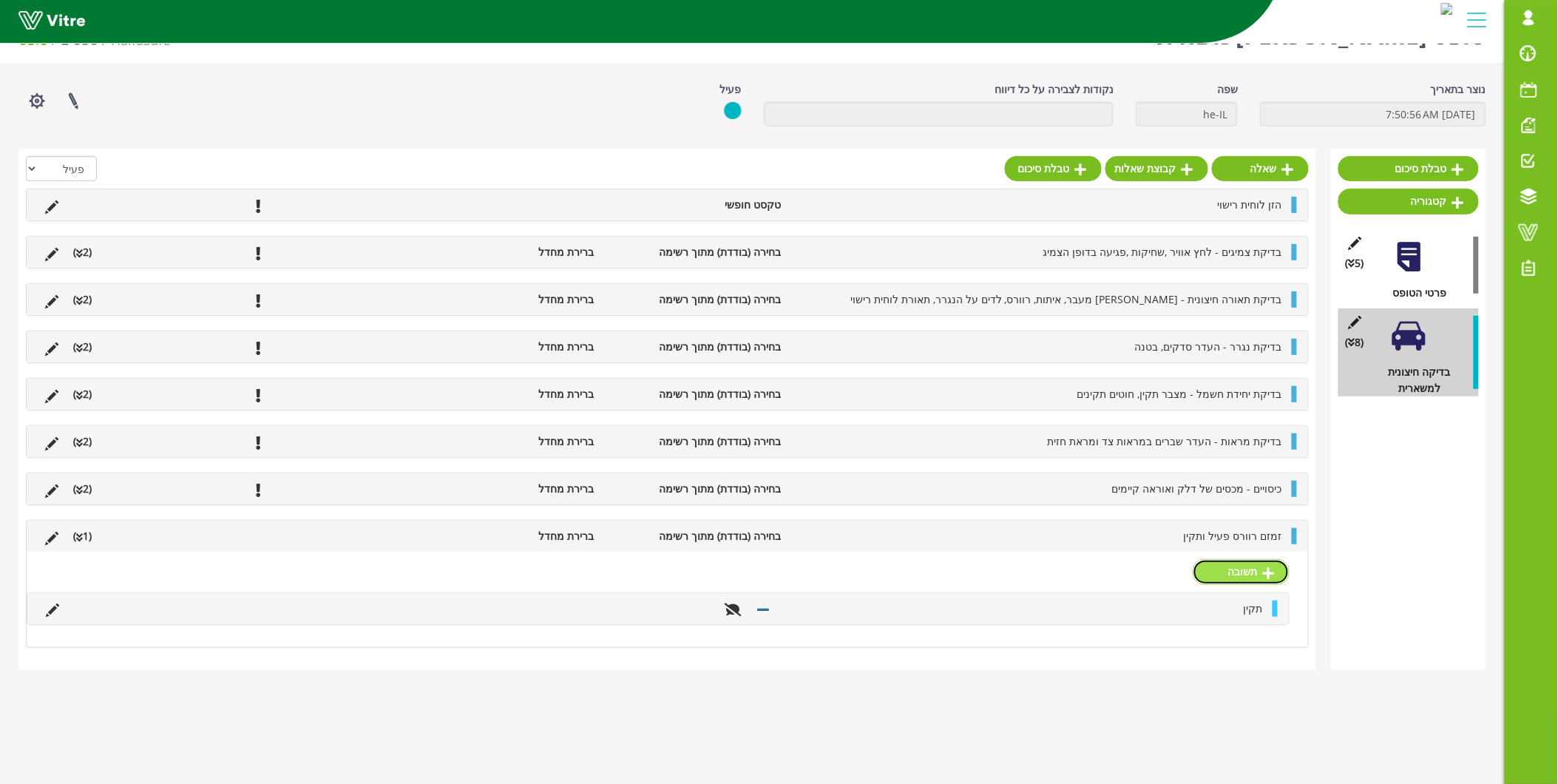
click at [1232, 566] on link "תשובה" at bounding box center [1241, 572] width 97 height 25
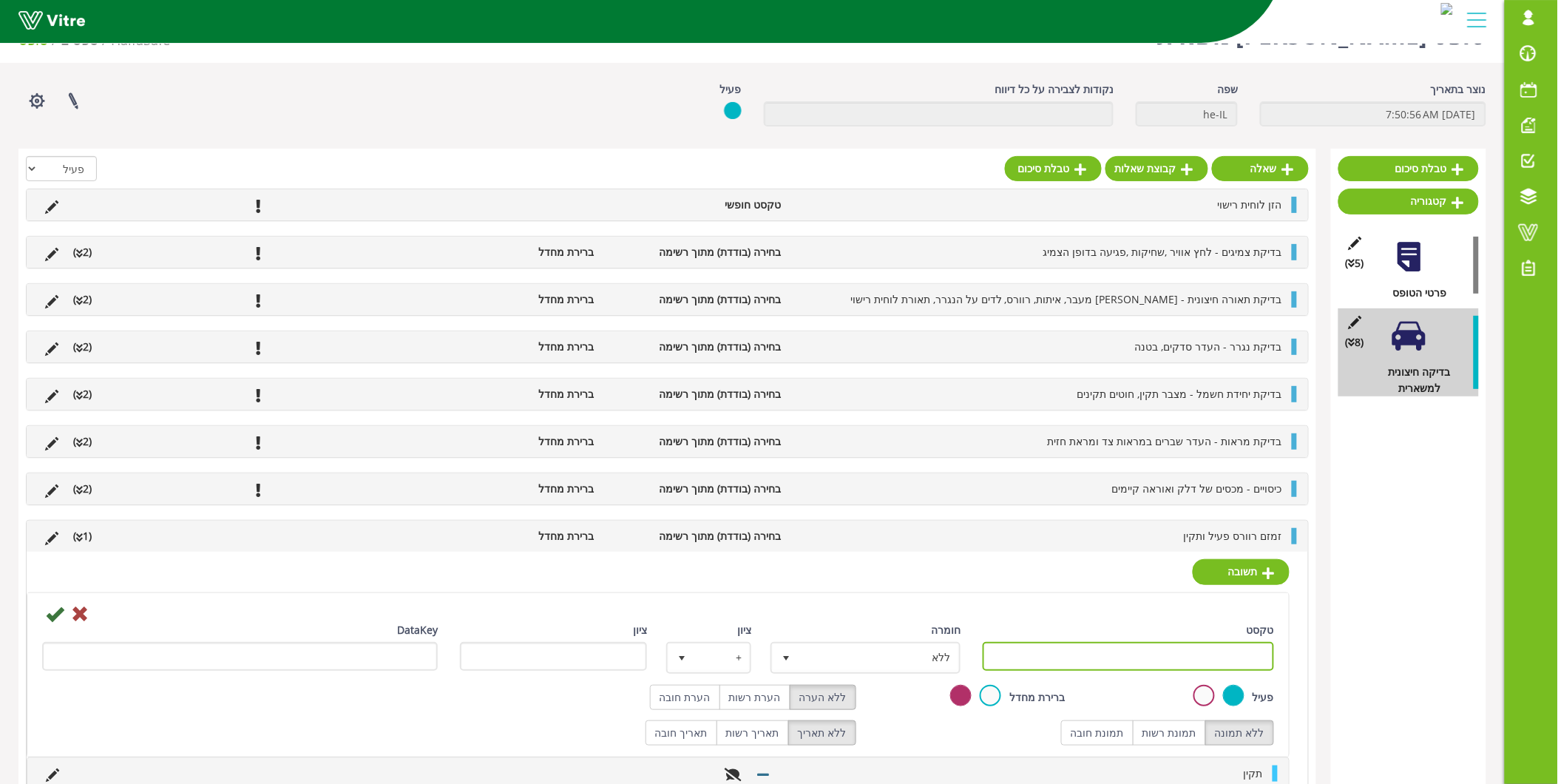
click at [1221, 666] on input "טקסט" at bounding box center [1128, 656] width 291 height 29
type input "לא תקין"
click at [1333, 645] on div "טבלת סיכום קטגוריה (5 ) פרטי הטופס (8 ) בדיקה חיצונית למשארית" at bounding box center [1408, 492] width 155 height 686
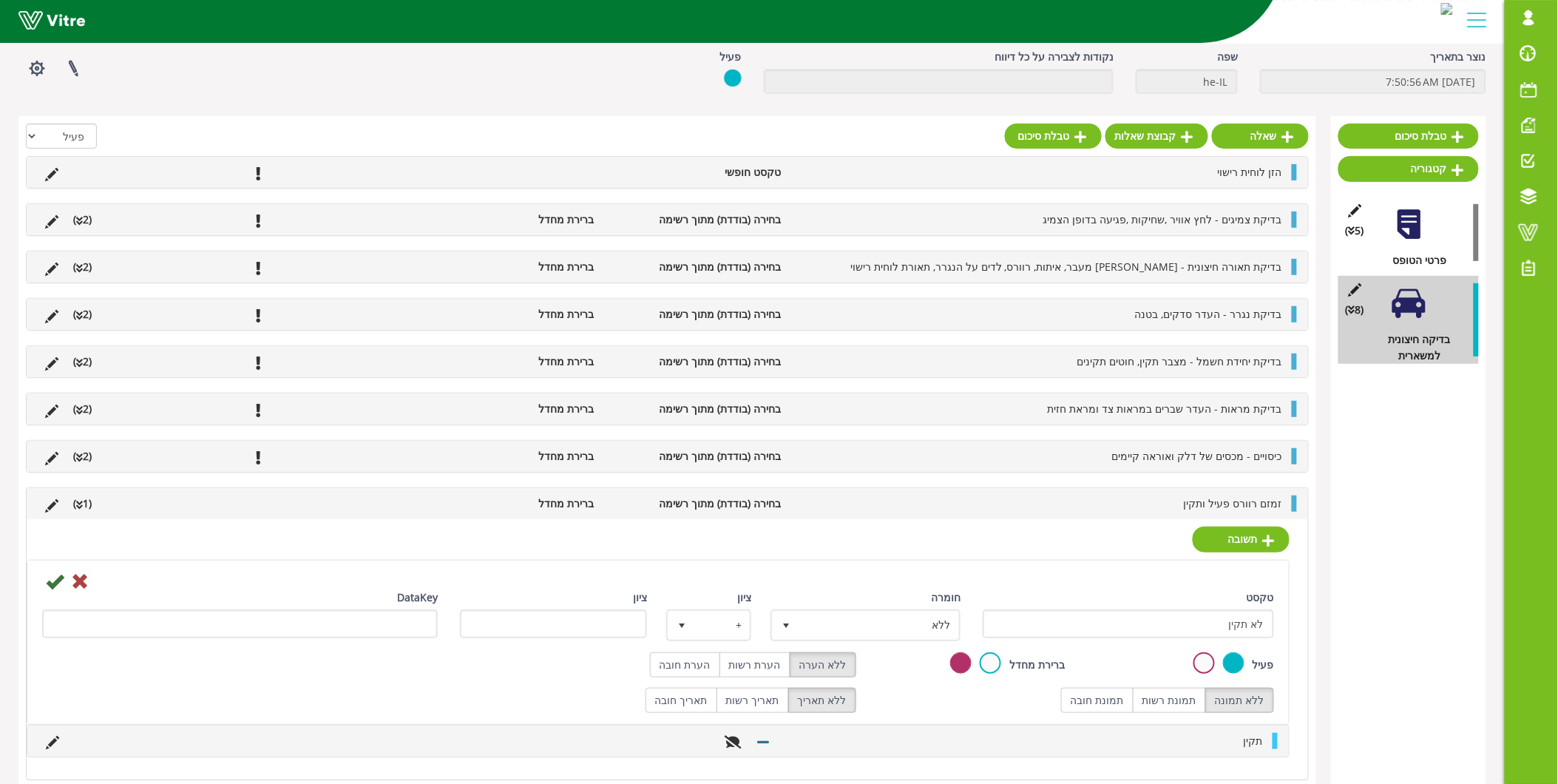
scroll to position [87, 0]
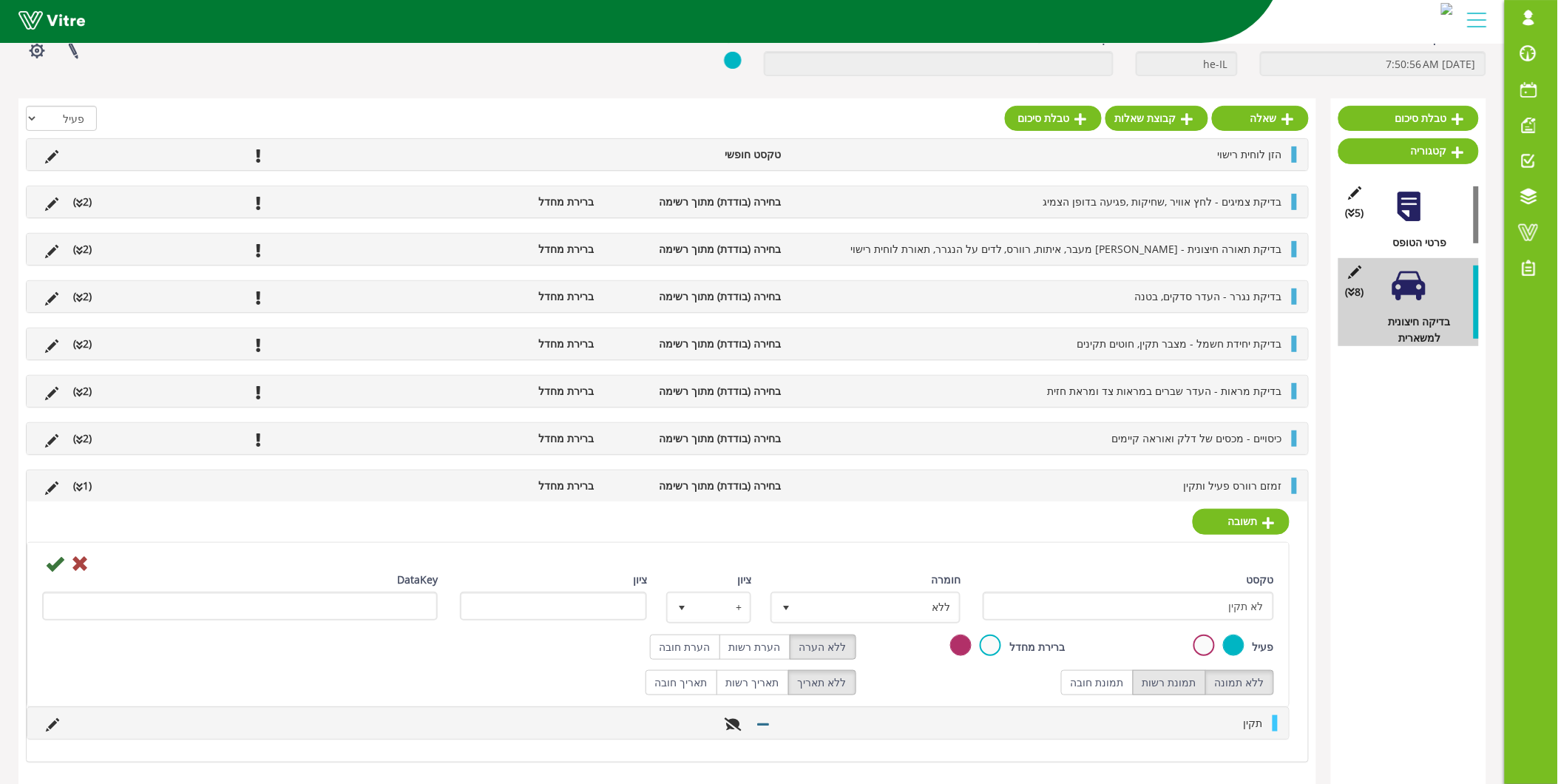
click at [1185, 689] on label "תמונת רשות" at bounding box center [1169, 683] width 74 height 25
radio input "true"
click at [1234, 680] on label "ללא תמונה" at bounding box center [1239, 683] width 68 height 25
radio input "true"
click at [708, 649] on label "הערת חובה" at bounding box center [684, 647] width 70 height 25
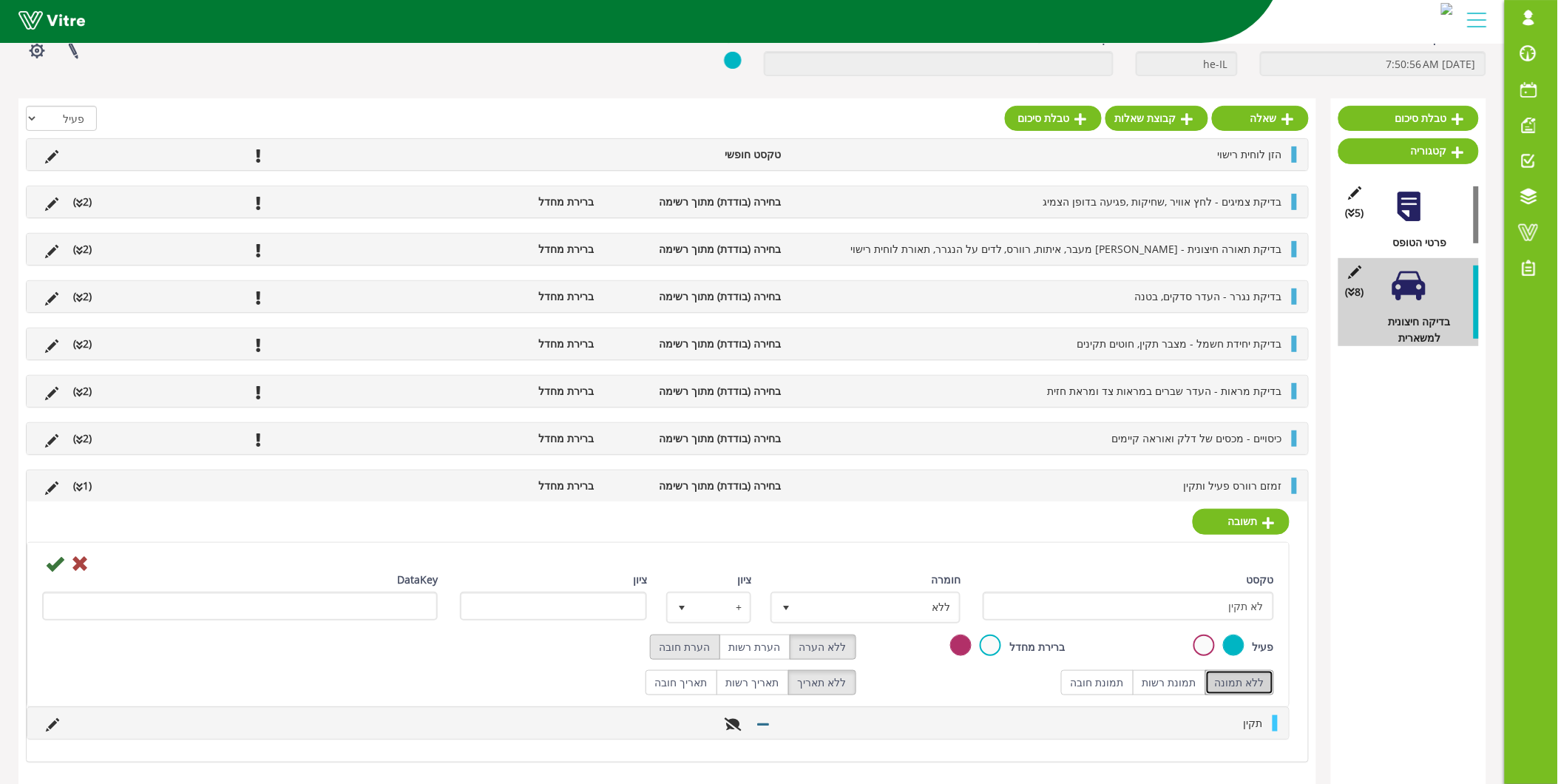
radio input "true"
click at [47, 568] on icon at bounding box center [54, 563] width 18 height 18
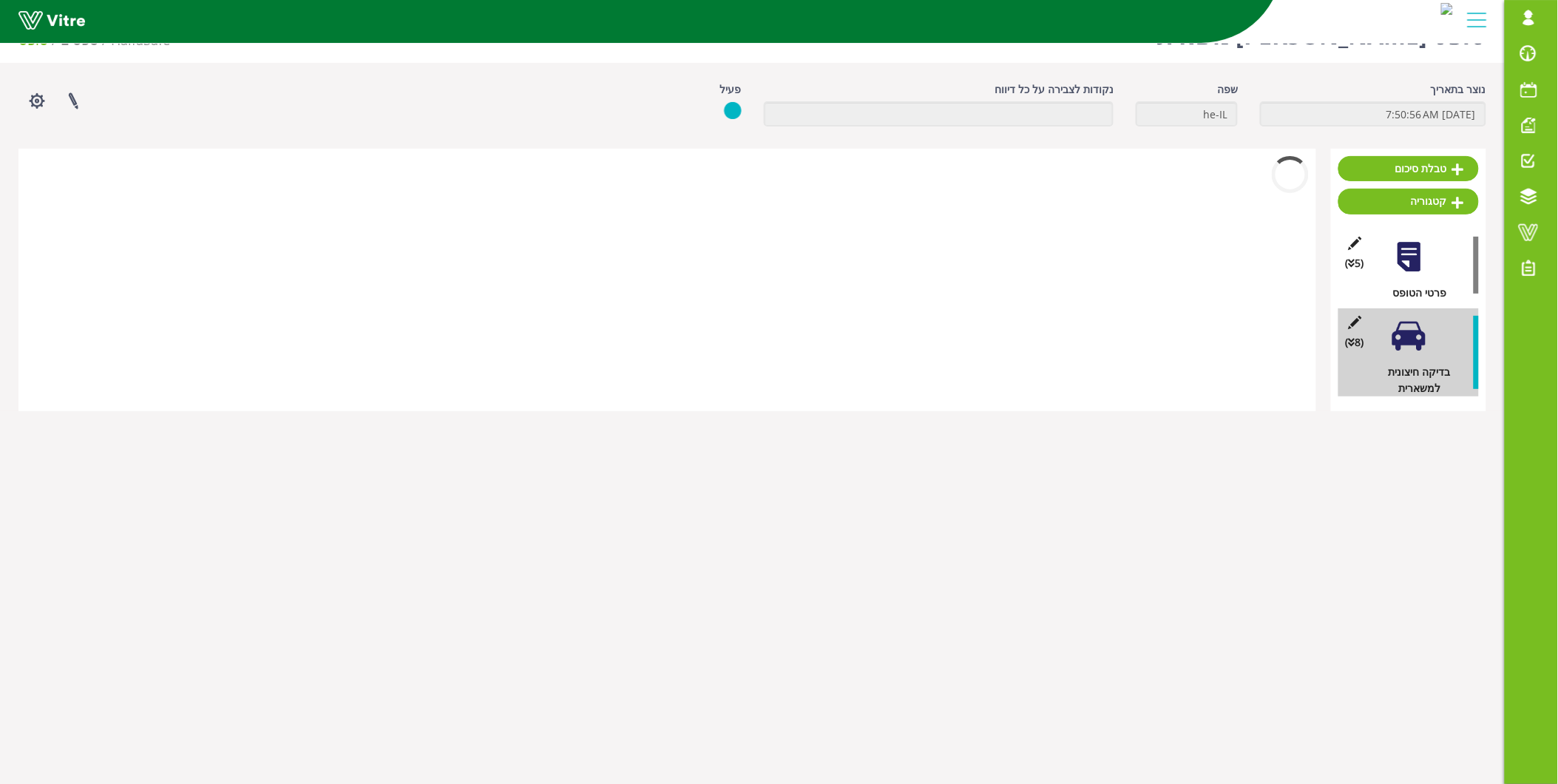
scroll to position [37, 0]
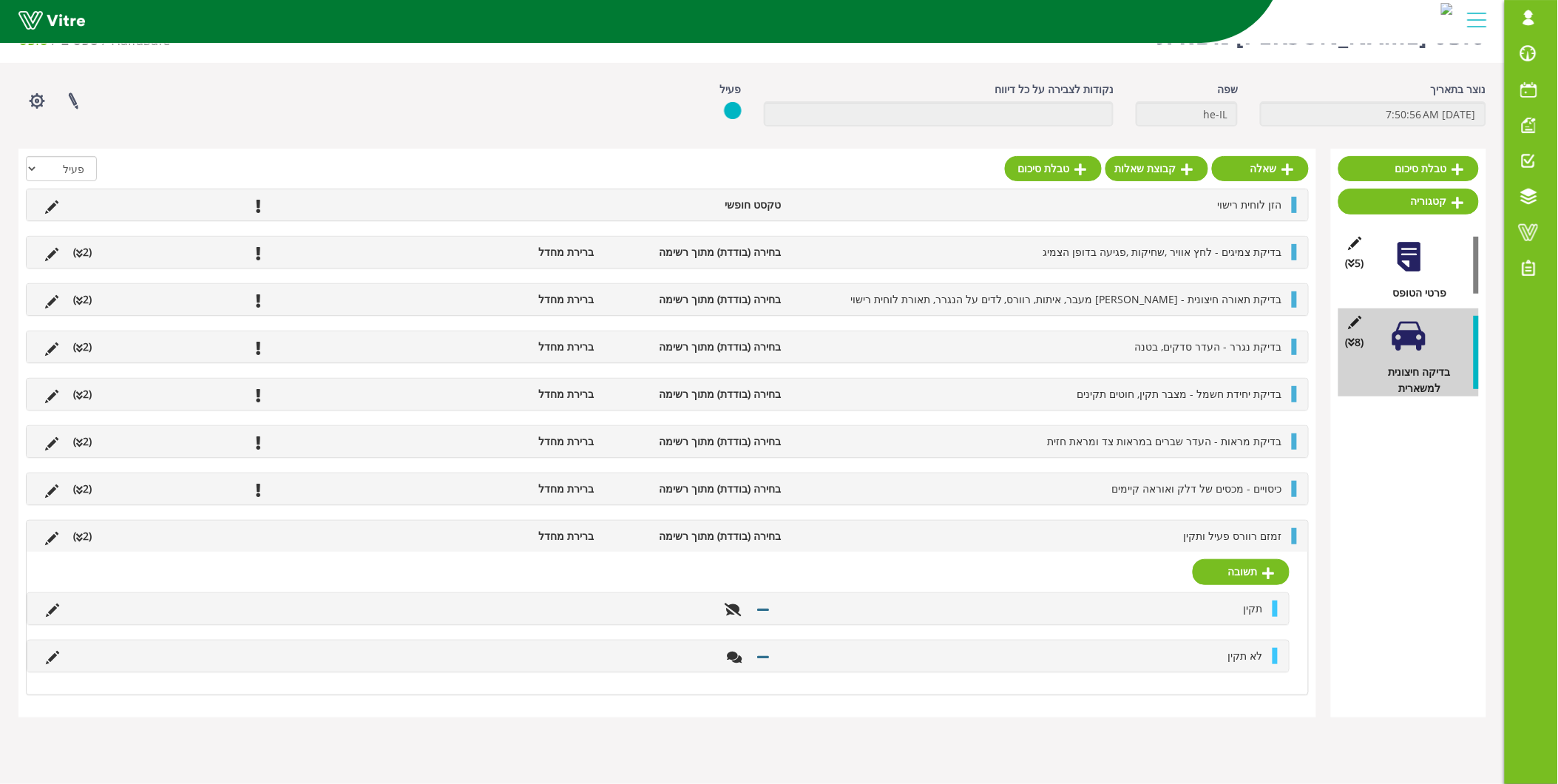
click at [1167, 536] on li "זמזם רוורס פעיל ותקין" at bounding box center [1039, 536] width 501 height 16
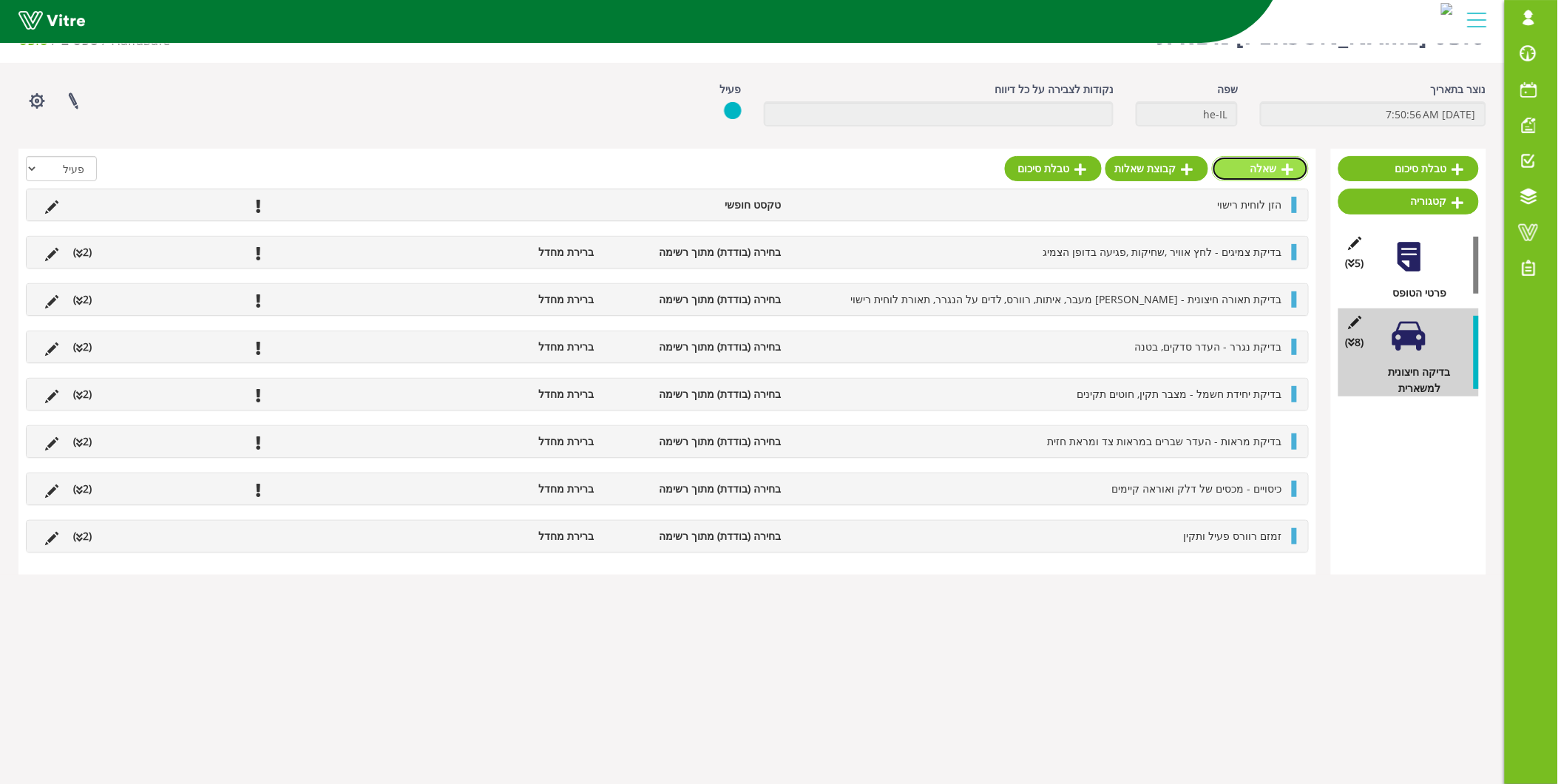
click at [1279, 164] on link "שאלה" at bounding box center [1261, 169] width 97 height 25
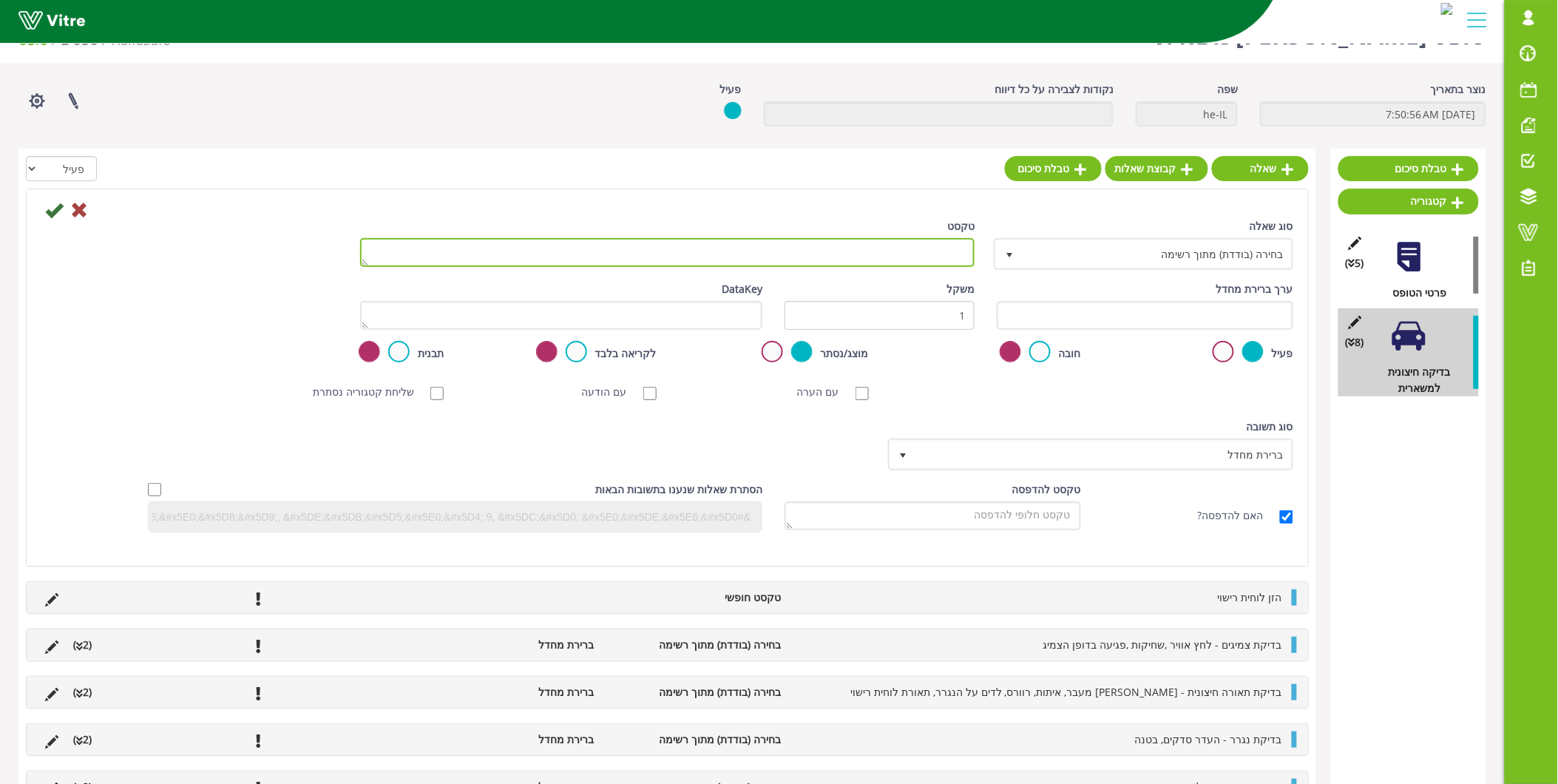
click at [947, 258] on textarea "טקסט" at bounding box center [667, 253] width 615 height 29
click at [952, 246] on textarea "טקסט" at bounding box center [667, 253] width 615 height 29
type textarea "ה"
click at [923, 252] on textarea "צינורות נגרר -" at bounding box center [667, 253] width 615 height 29
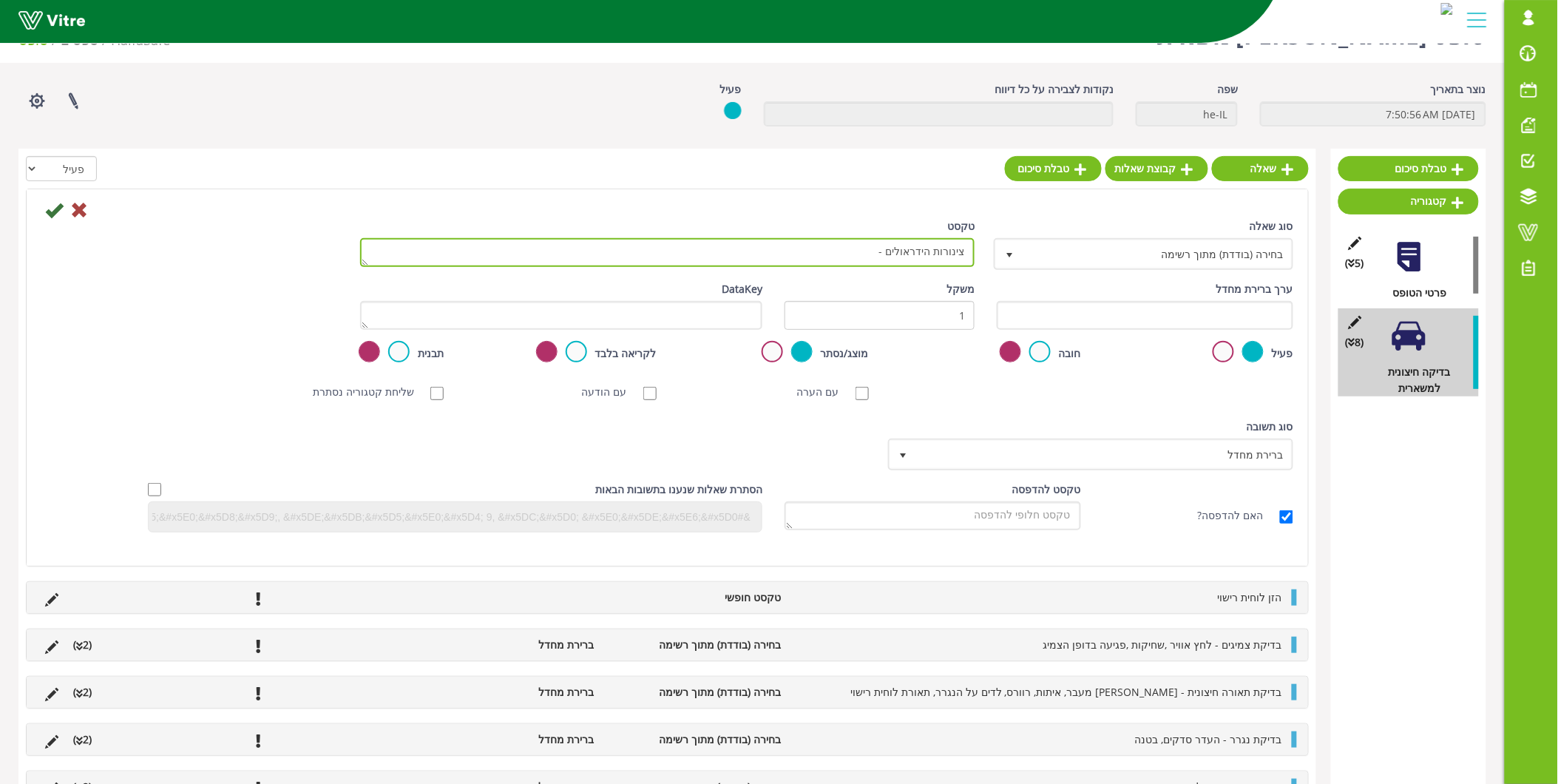
click at [870, 260] on textarea "צינורות הידראולים -" at bounding box center [667, 253] width 615 height 29
click at [867, 253] on textarea "צינורות הידראולים -" at bounding box center [667, 253] width 615 height 29
click at [707, 248] on textarea "צינורות הידראולים - מערכת בלמים תקינה בנגרר, העדר נזילות," at bounding box center [667, 253] width 615 height 29
click at [883, 252] on textarea "צינורות הידראולים - מערכת בלמים תקינה בנגרר, העדר נזילות, העדר דליפת אוויר" at bounding box center [667, 253] width 615 height 29
type textarea "צינורות הידראולים - מערכת בלמים תקינה בנגרר, העדר נזילות, העדר דליפת אוויר"
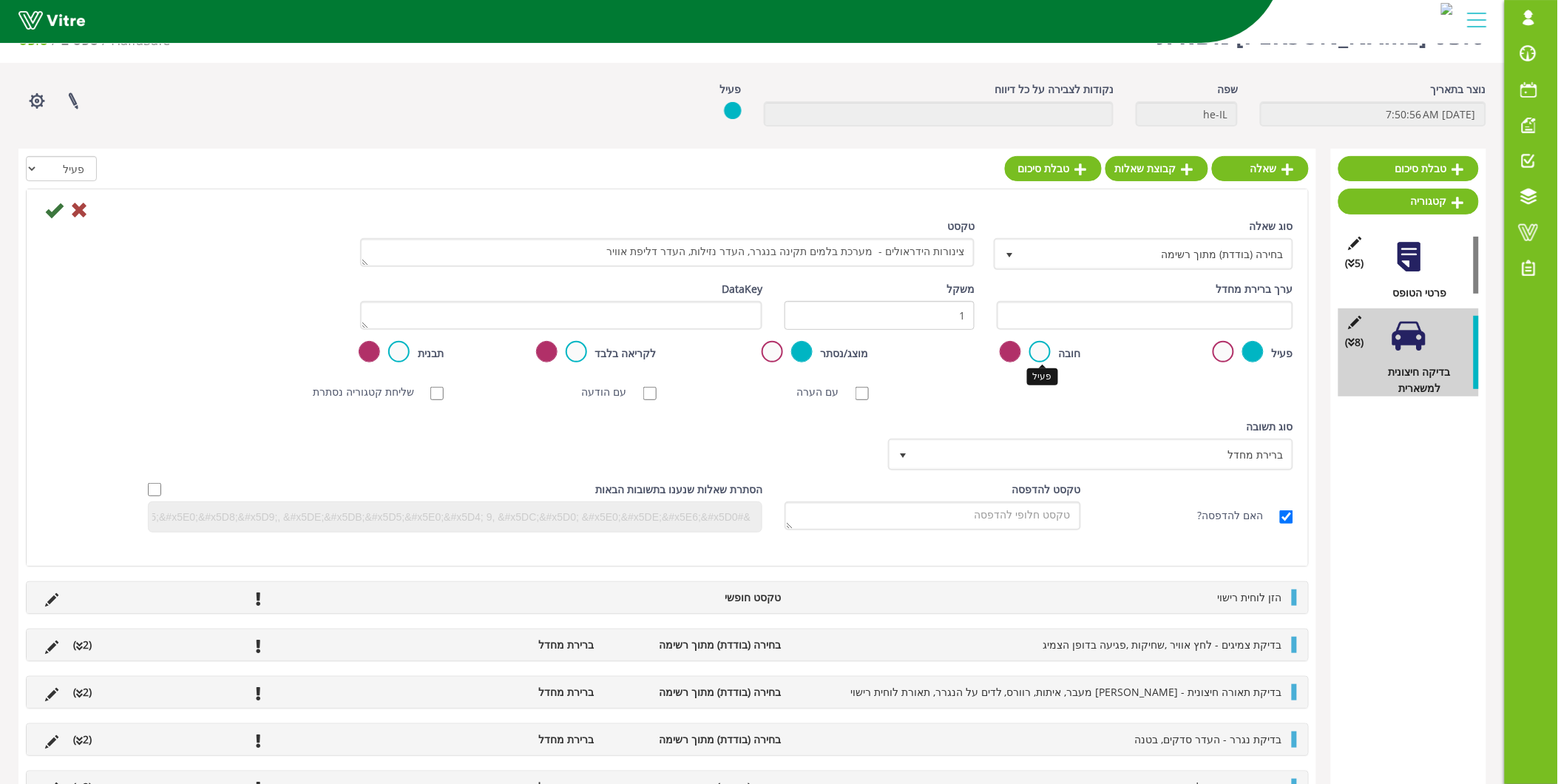
click at [1050, 348] on label at bounding box center [1039, 351] width 21 height 21
click at [0, 0] on input "radio" at bounding box center [0, 0] width 0 height 0
click at [57, 216] on icon at bounding box center [53, 210] width 18 height 18
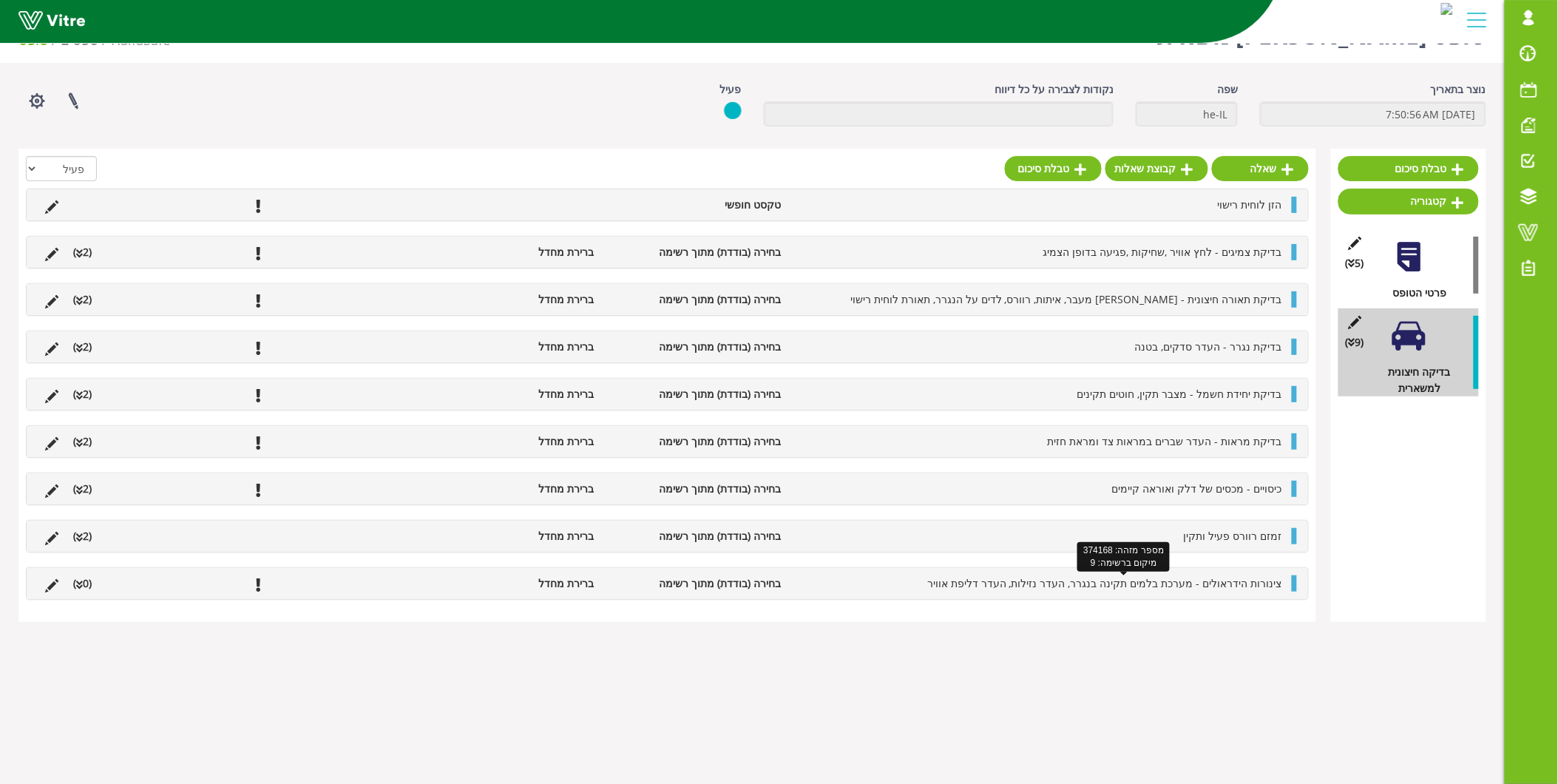
click at [1238, 590] on span "צינורות הידראולים - מערכת בלמים תקינה בנגרר, העדר נזילות, העדר דליפת אוויר" at bounding box center [1105, 583] width 355 height 14
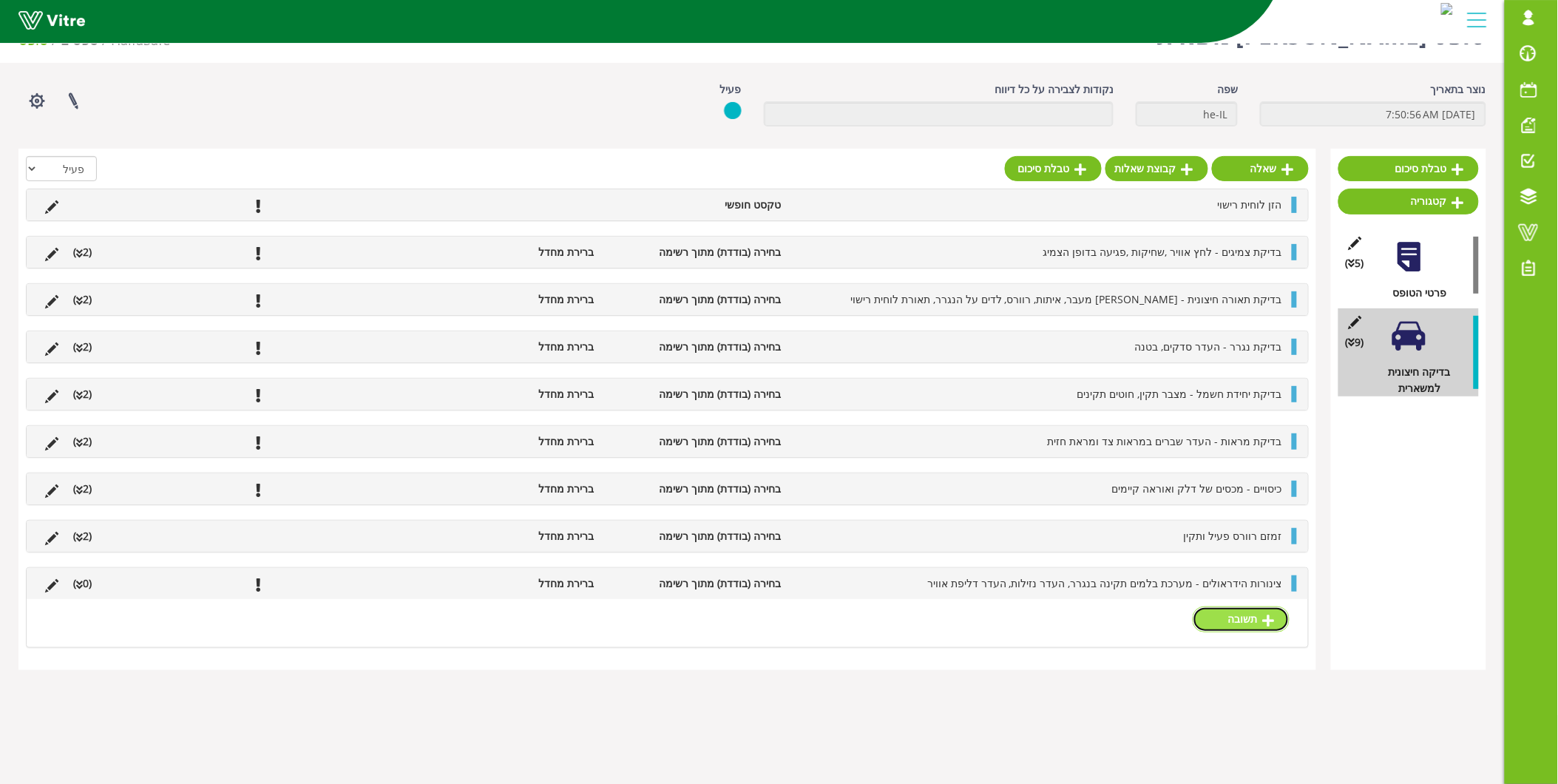
click at [1273, 619] on icon at bounding box center [1269, 620] width 12 height 14
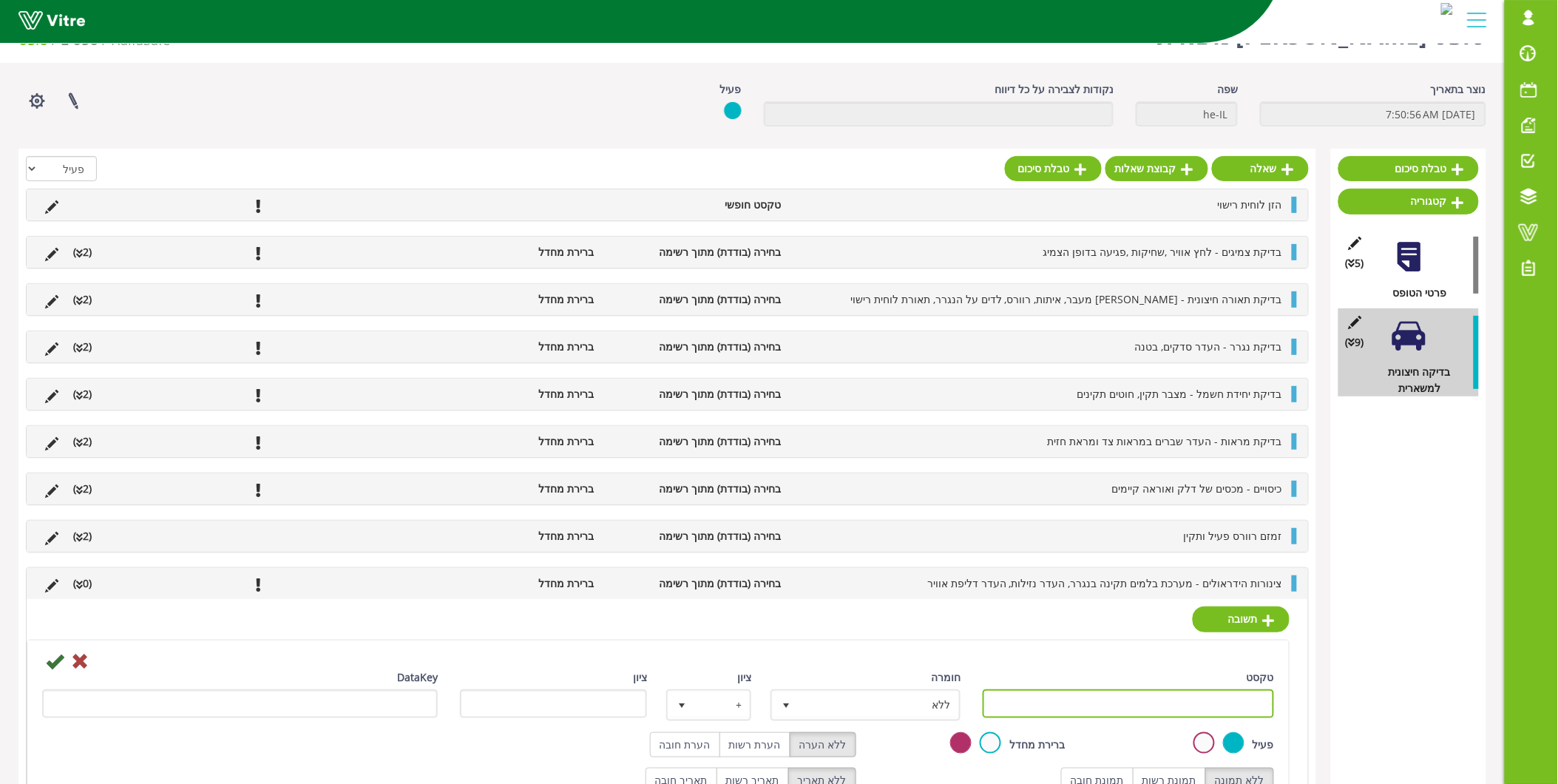
click at [1233, 700] on input "טקסט" at bounding box center [1128, 704] width 291 height 29
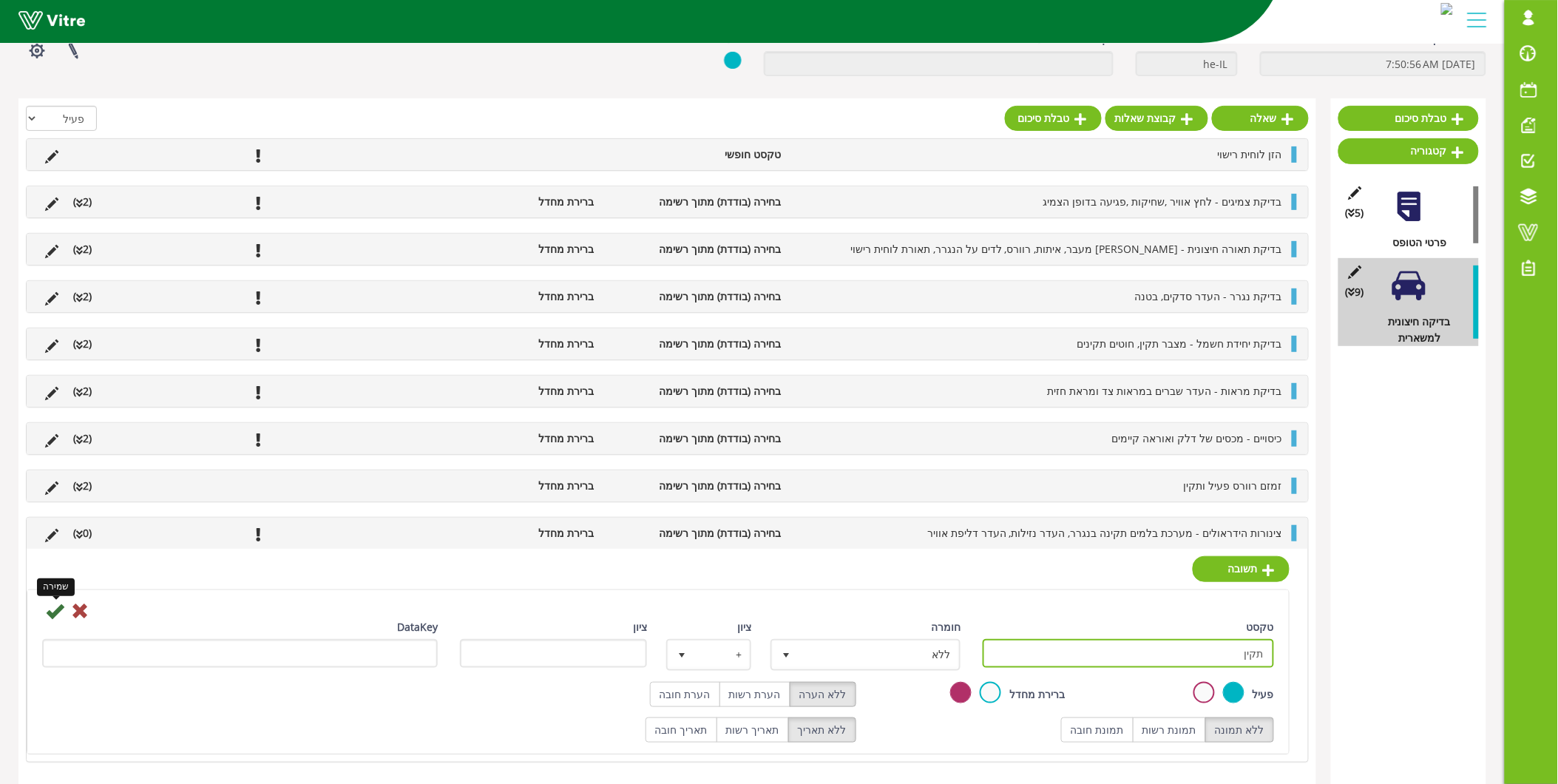
type input "תקין"
click at [56, 611] on icon at bounding box center [54, 610] width 18 height 18
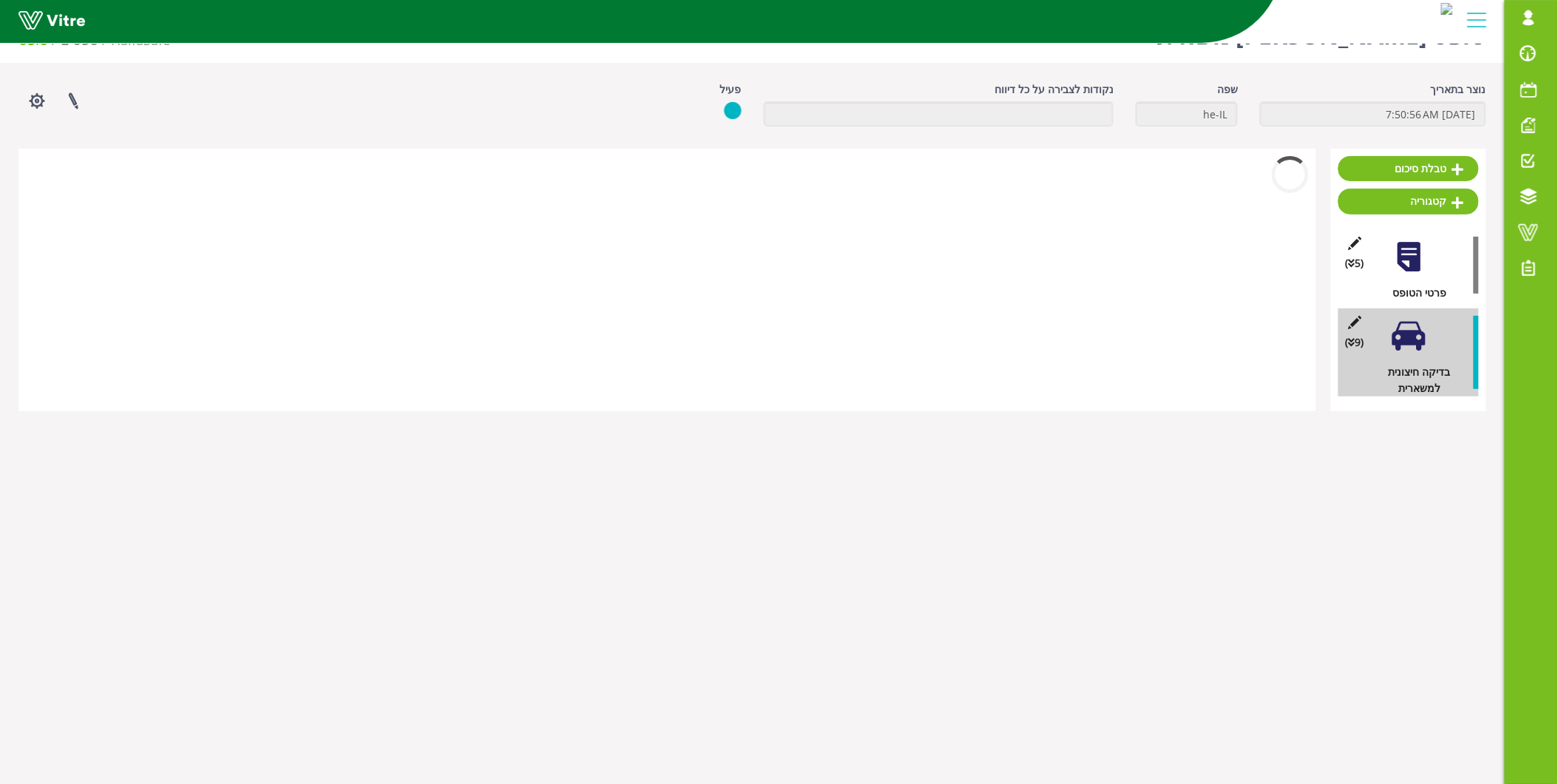
scroll to position [37, 0]
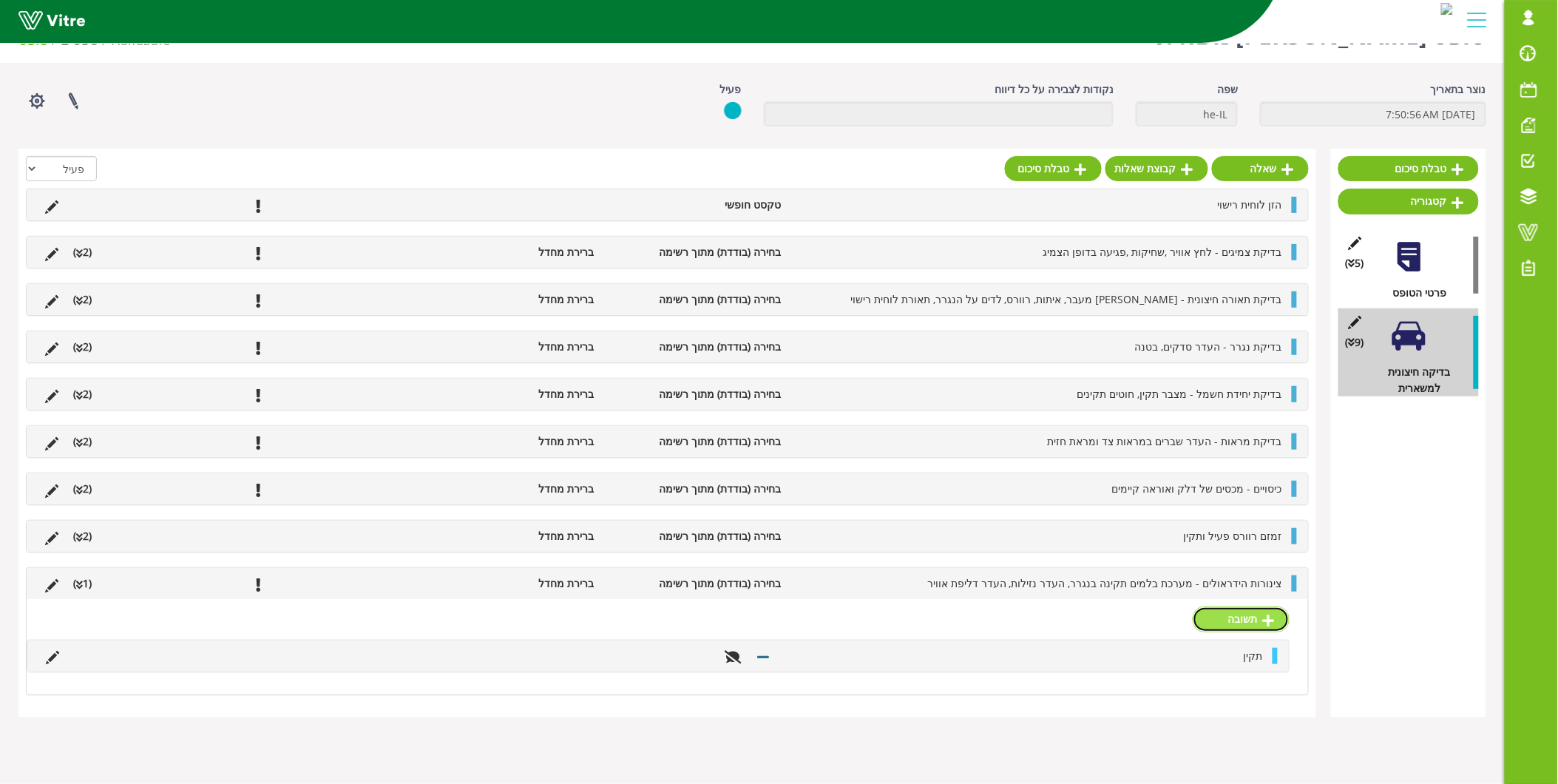
click at [1258, 622] on link "תשובה" at bounding box center [1241, 619] width 97 height 25
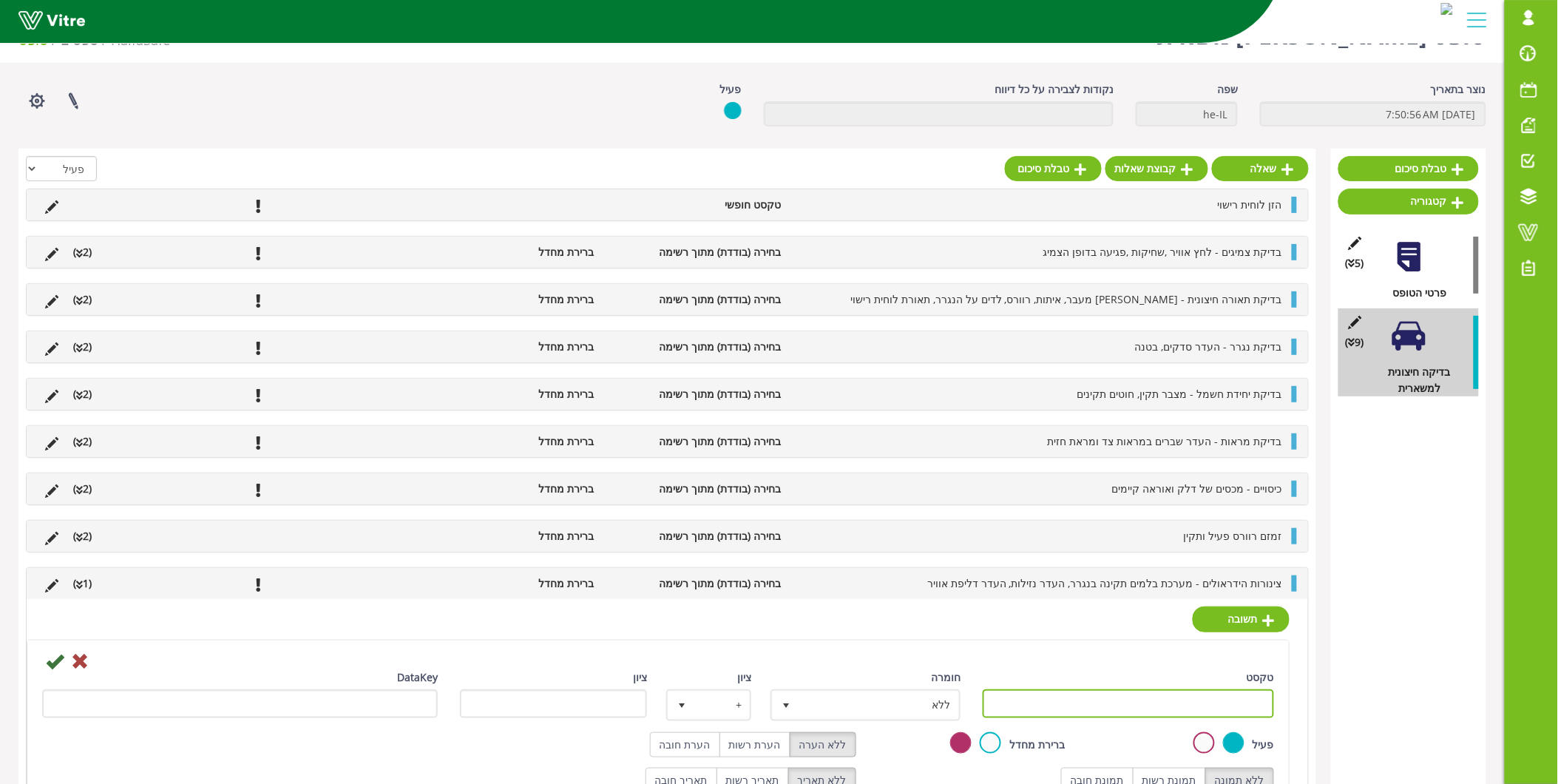
click at [1247, 707] on input "טקסט" at bounding box center [1128, 704] width 291 height 29
type input "לא תקין"
click at [56, 666] on icon at bounding box center [54, 661] width 18 height 18
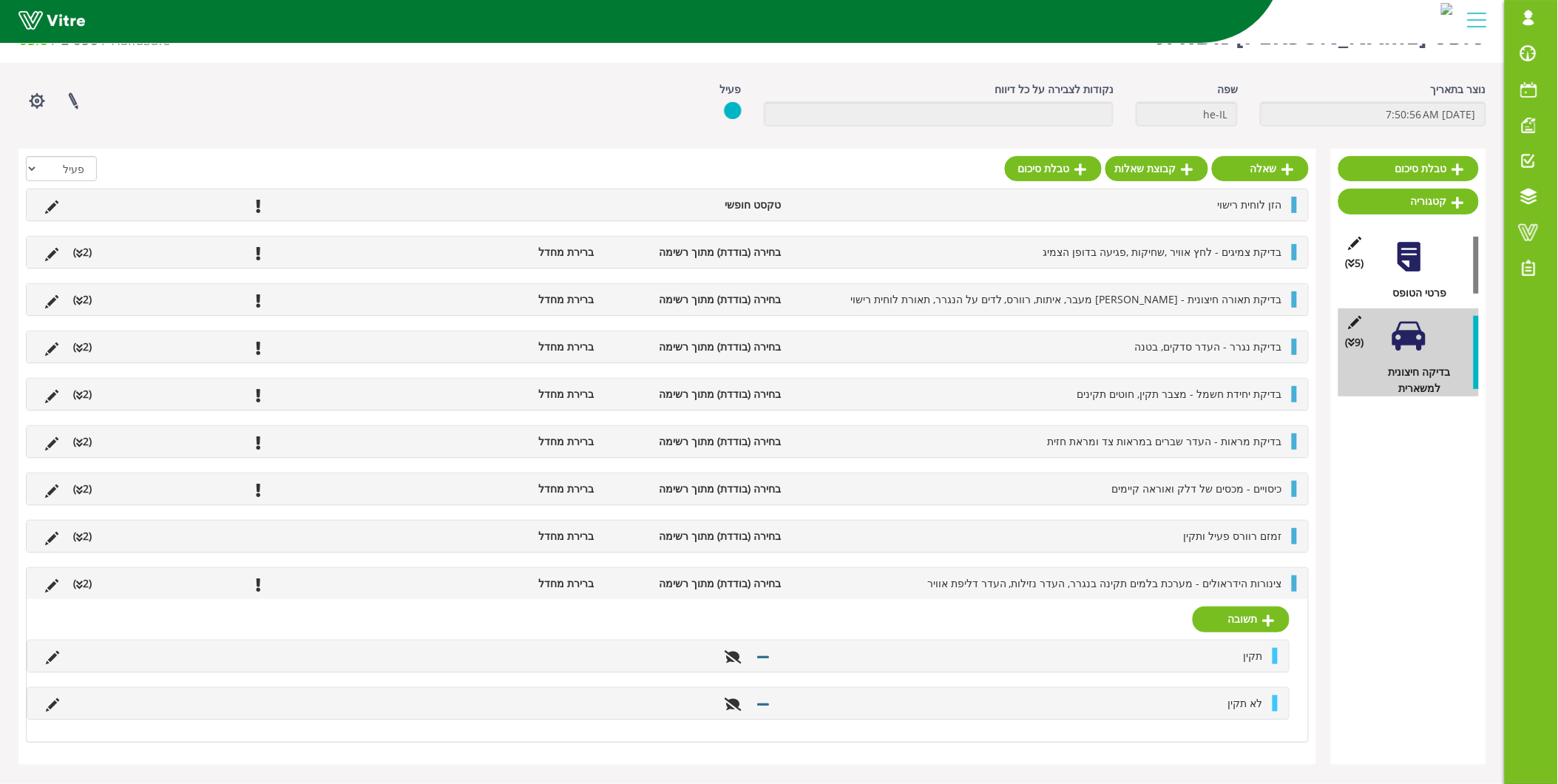
click at [1254, 588] on span "צינורות הידראולים - מערכת בלמים תקינה בנגרר, העדר נזילות, העדר דליפת אוויר" at bounding box center [1105, 583] width 355 height 14
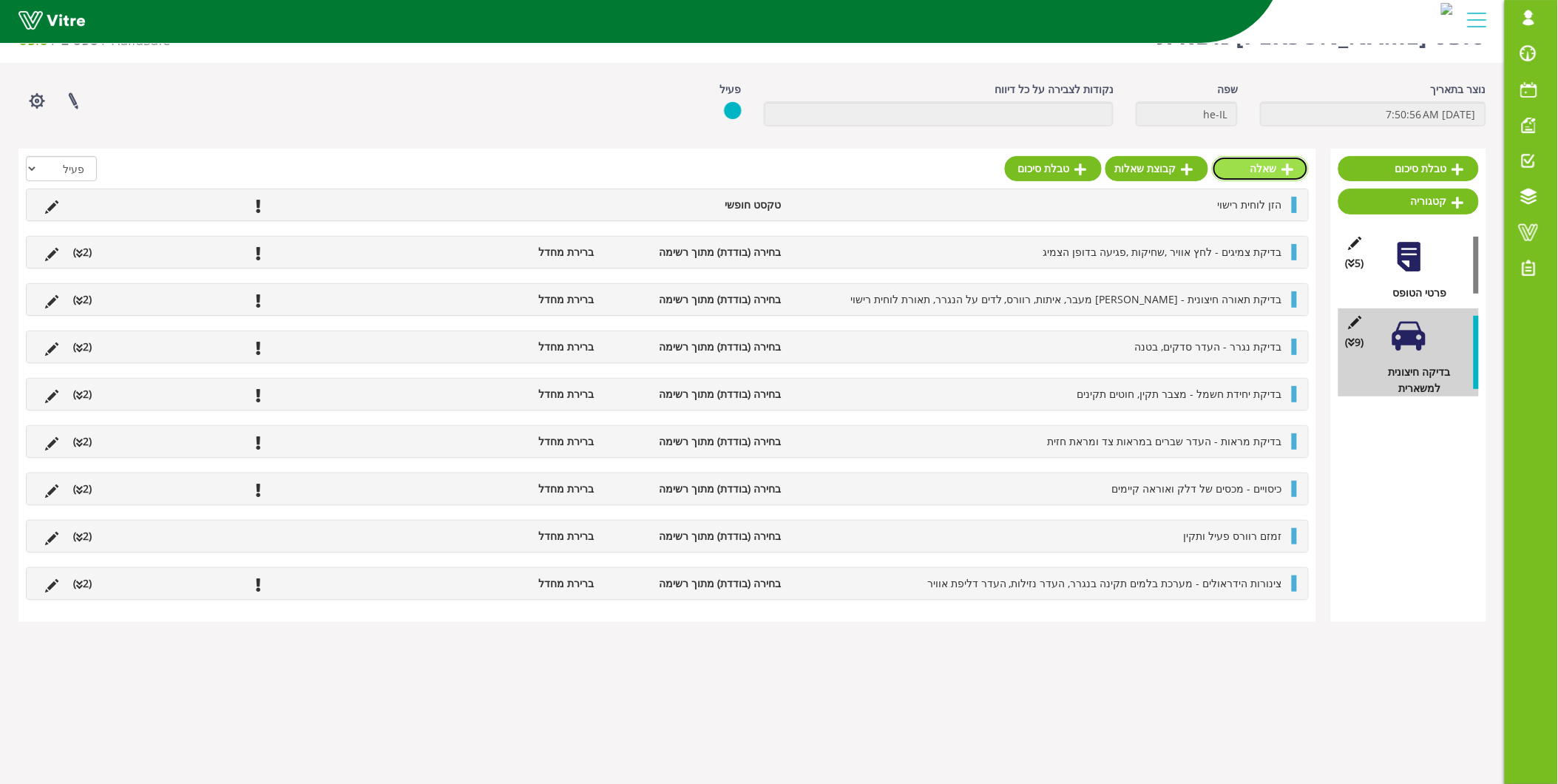
click at [1277, 167] on link "שאלה" at bounding box center [1261, 169] width 97 height 25
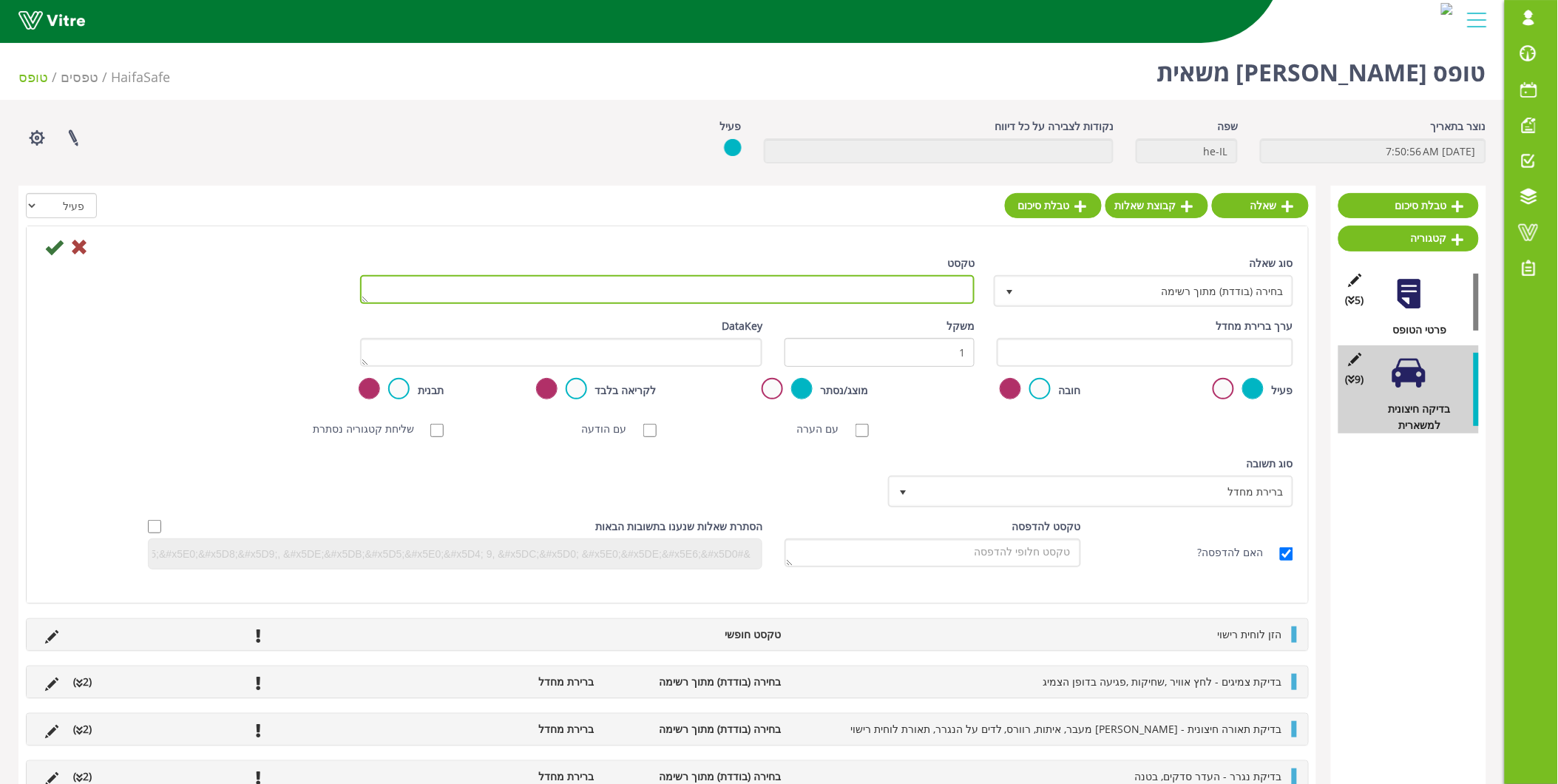
click at [816, 293] on textarea "טקסט" at bounding box center [667, 290] width 615 height 29
type textarea "ודא נעילת פיסטוקים, ודא שהם לא שבורים או רופפים"
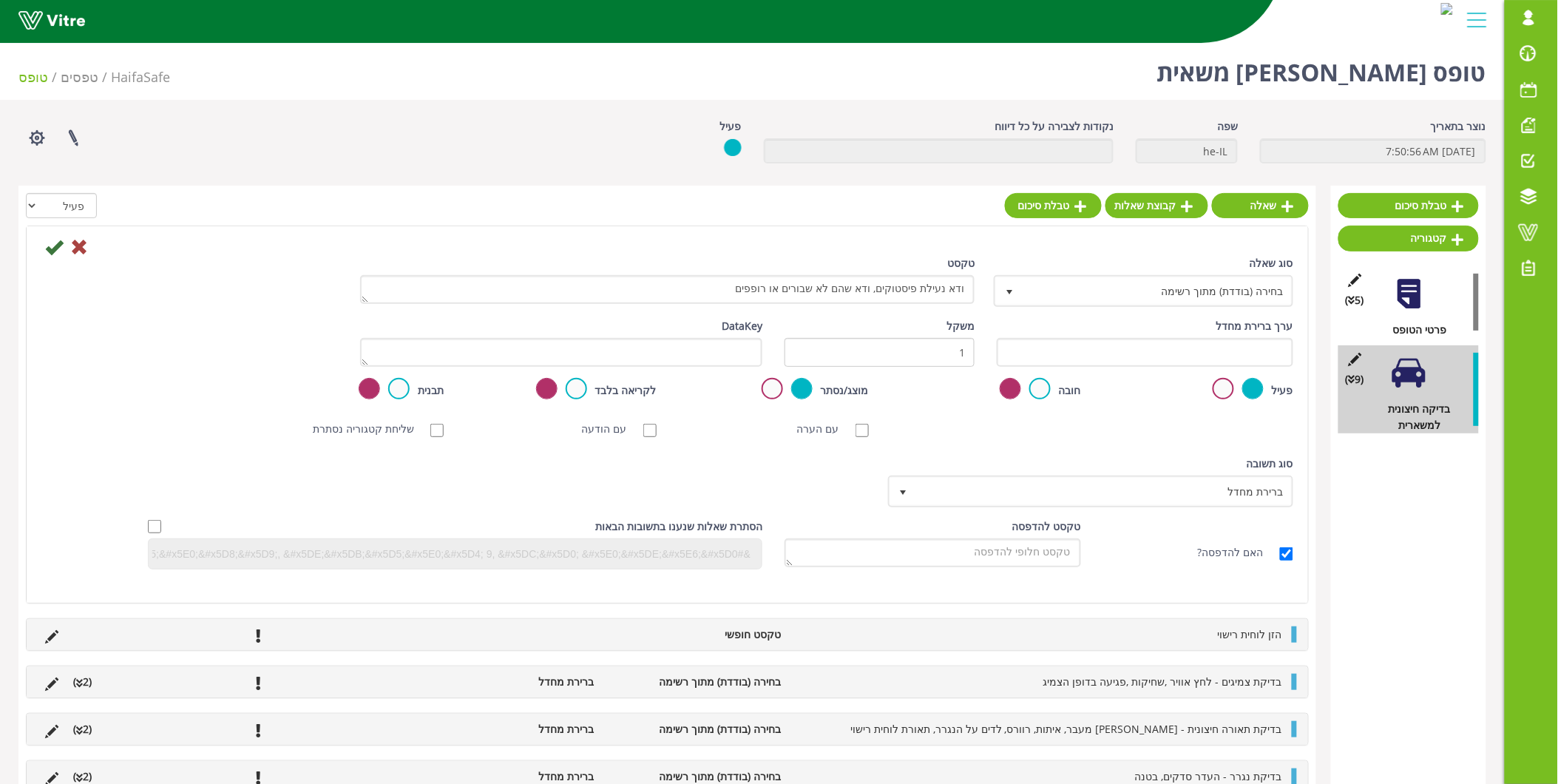
click at [1049, 395] on label at bounding box center [1039, 388] width 21 height 21
click at [0, 0] on input "radio" at bounding box center [0, 0] width 0 height 0
click at [53, 253] on icon at bounding box center [53, 247] width 18 height 18
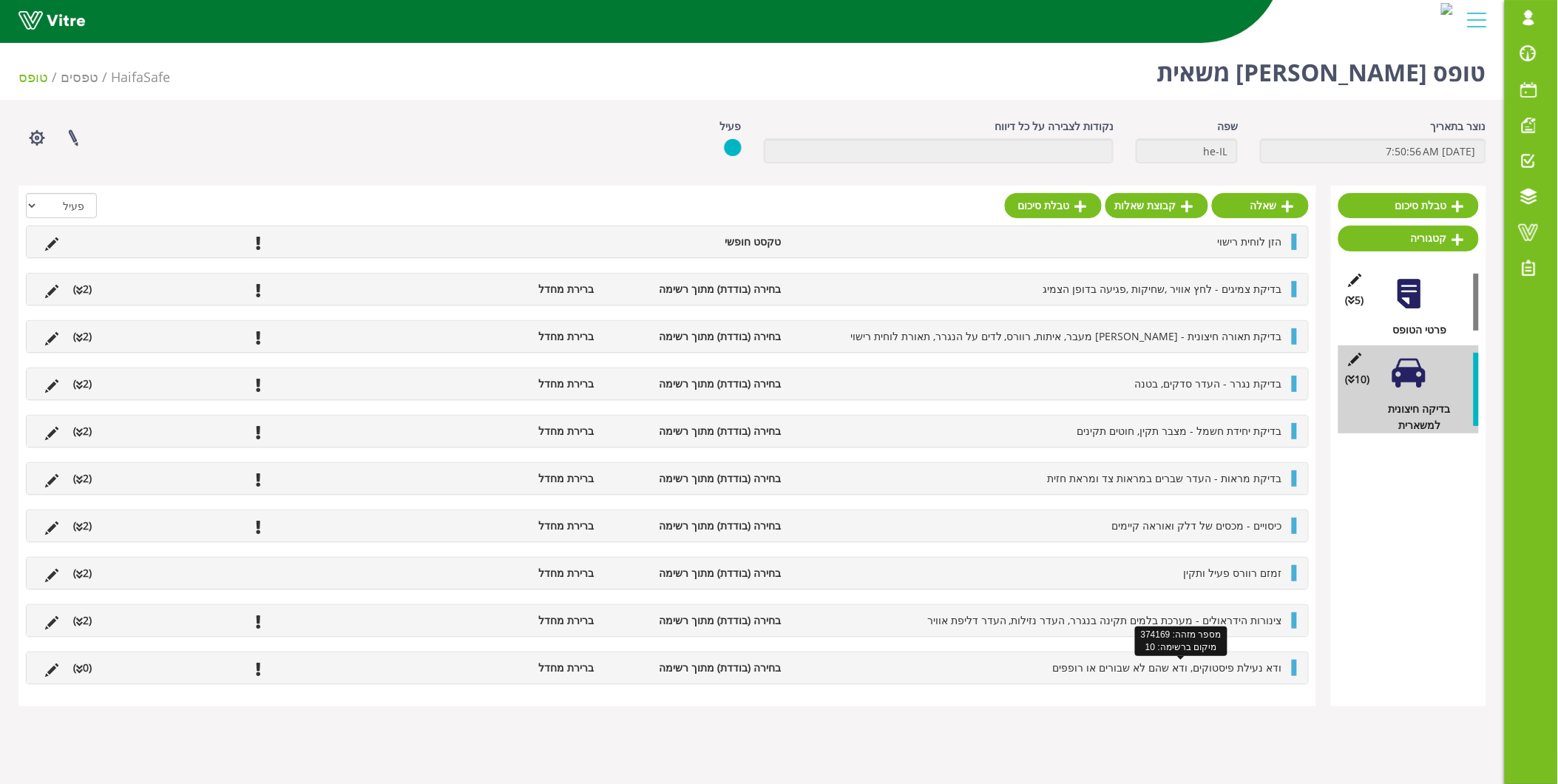
click at [1251, 667] on span "ודא נעילת פיסטוקים, ודא שהם לא שבורים או רופפים" at bounding box center [1167, 667] width 229 height 14
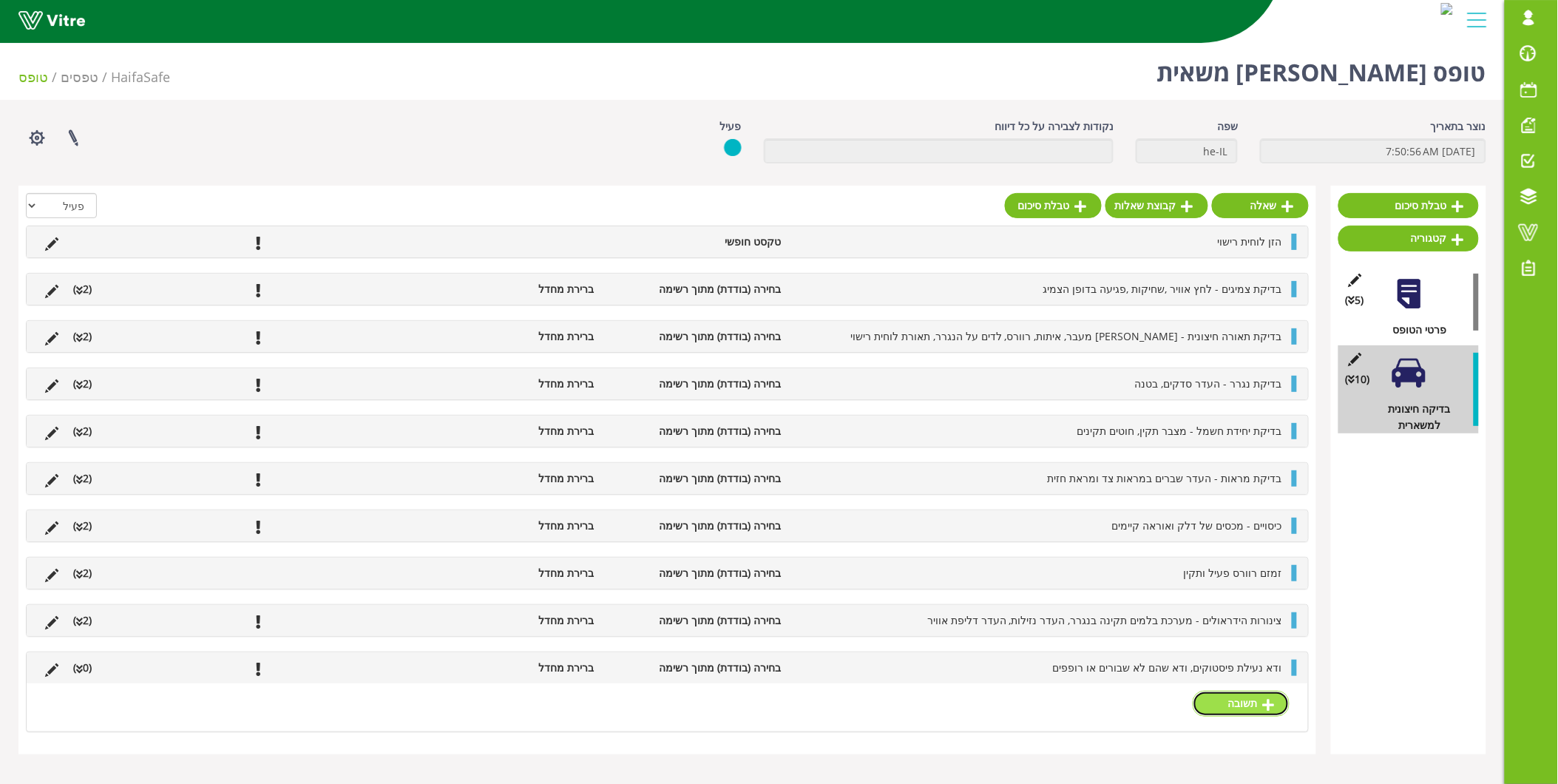
click at [1277, 701] on link "תשובה" at bounding box center [1241, 703] width 97 height 25
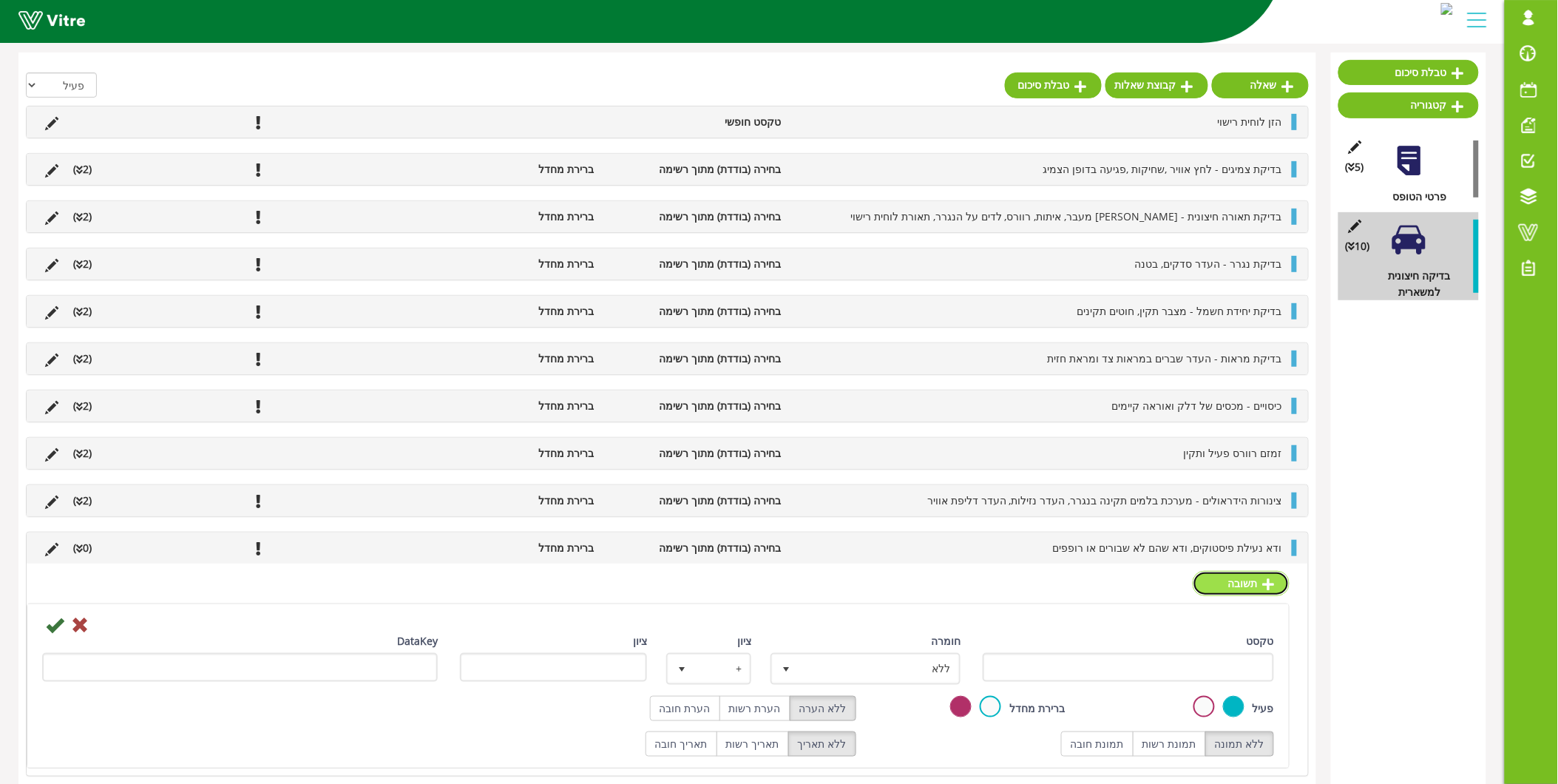
scroll to position [135, 0]
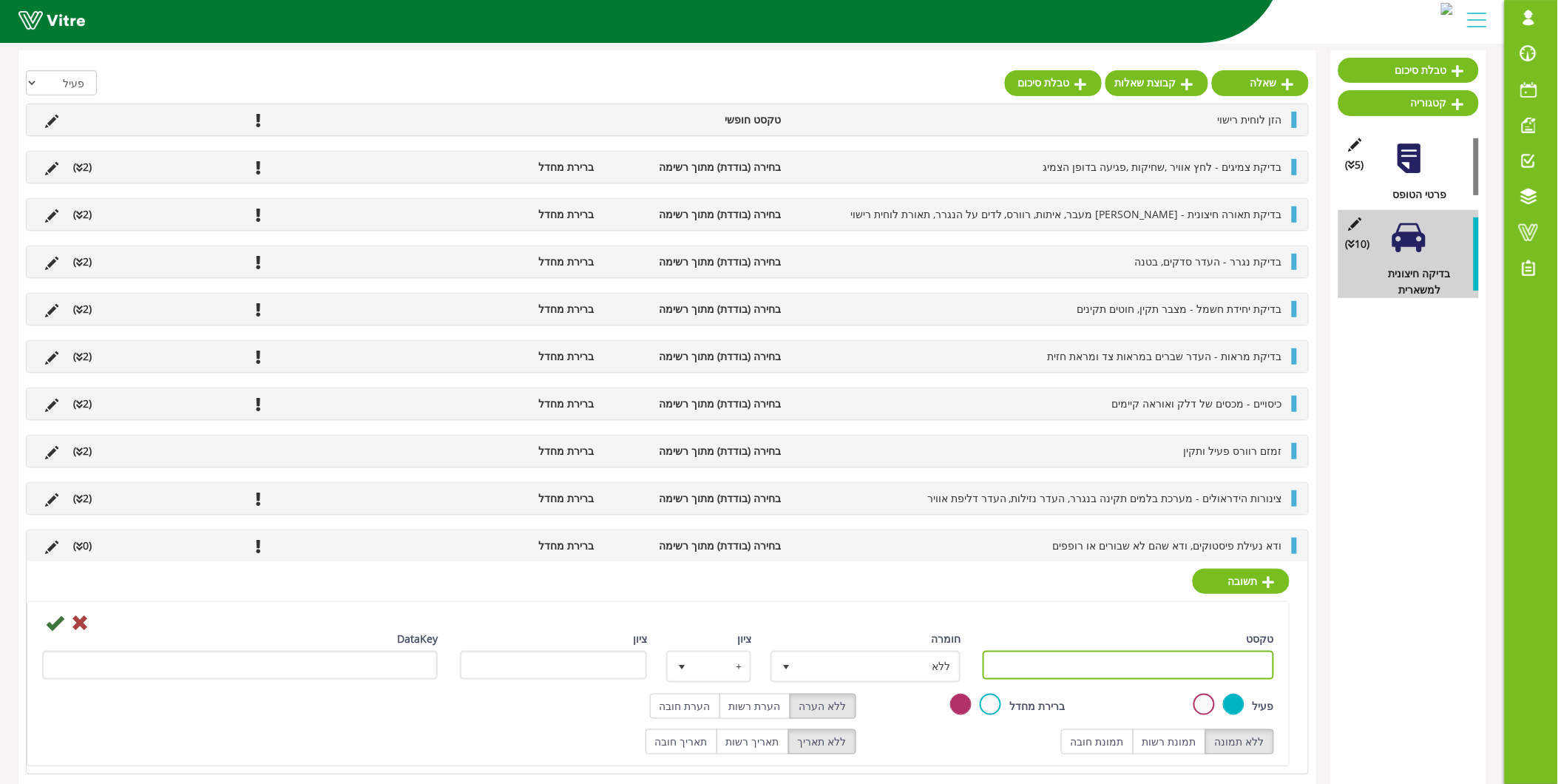
click at [1204, 661] on input "טקסט" at bounding box center [1128, 665] width 291 height 29
type input "תקין"
click at [52, 623] on icon at bounding box center [54, 622] width 18 height 18
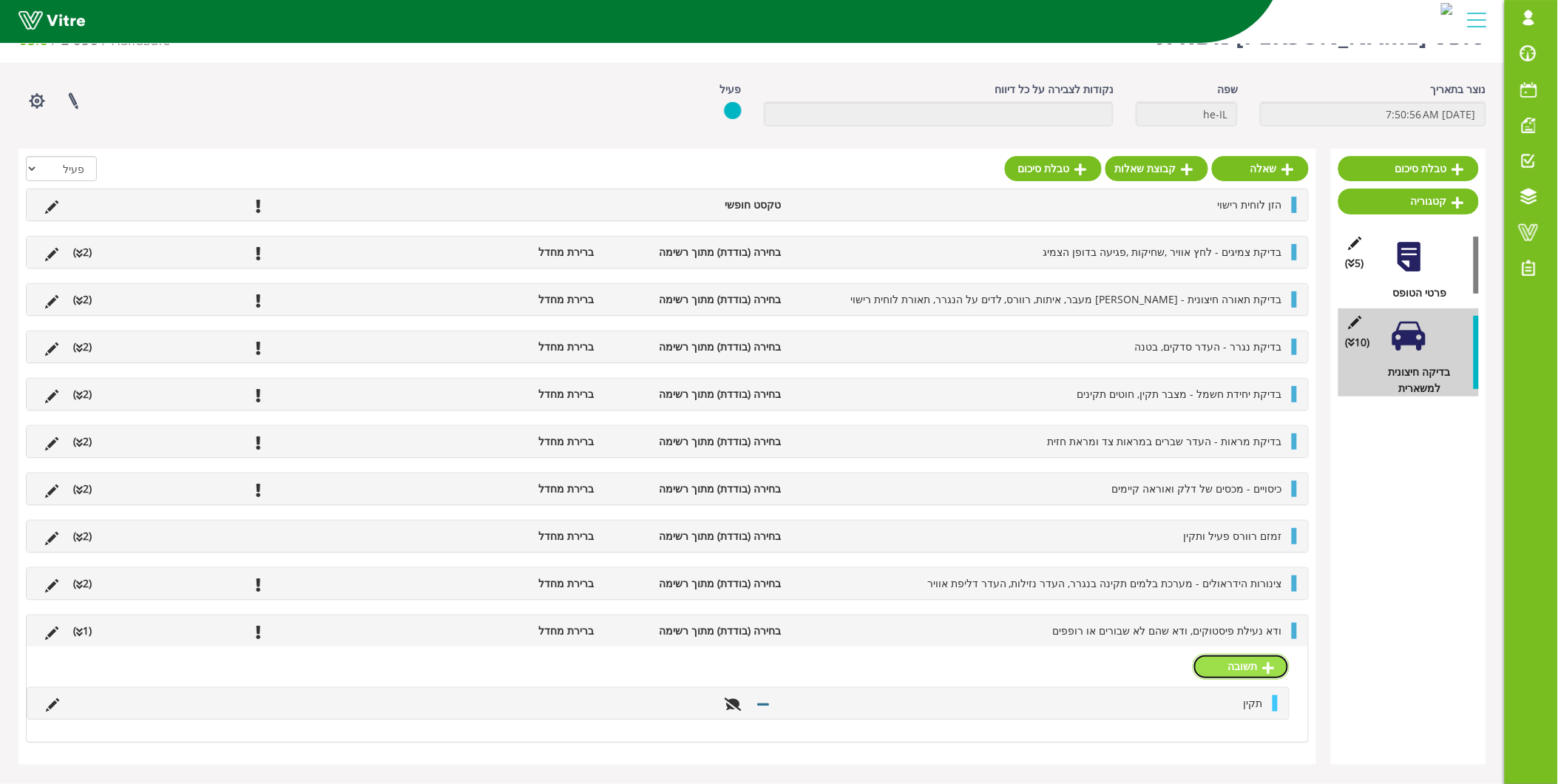
click at [1236, 664] on link "תשובה" at bounding box center [1241, 667] width 97 height 25
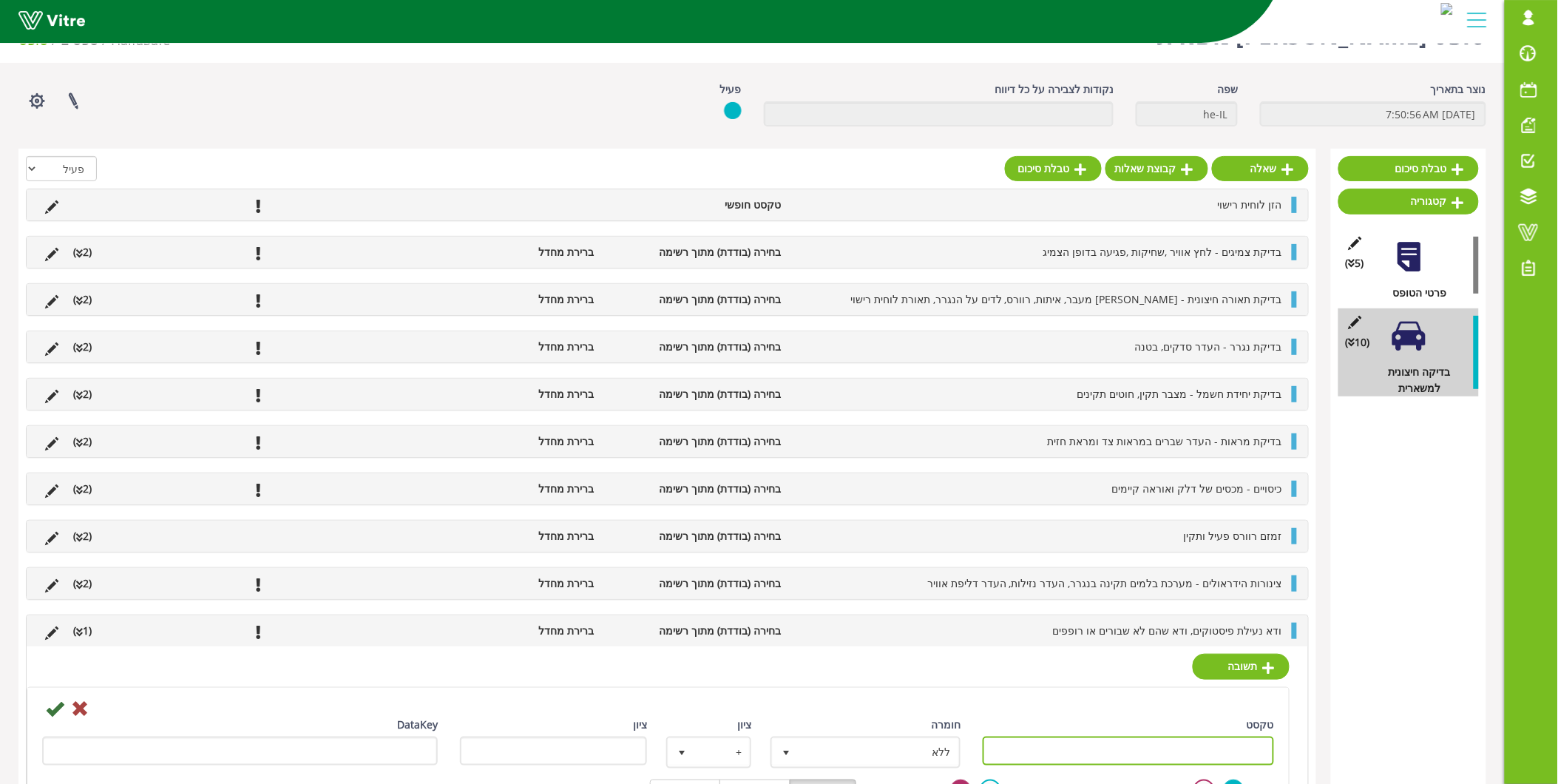
click at [1224, 760] on input "טקסט" at bounding box center [1128, 751] width 291 height 29
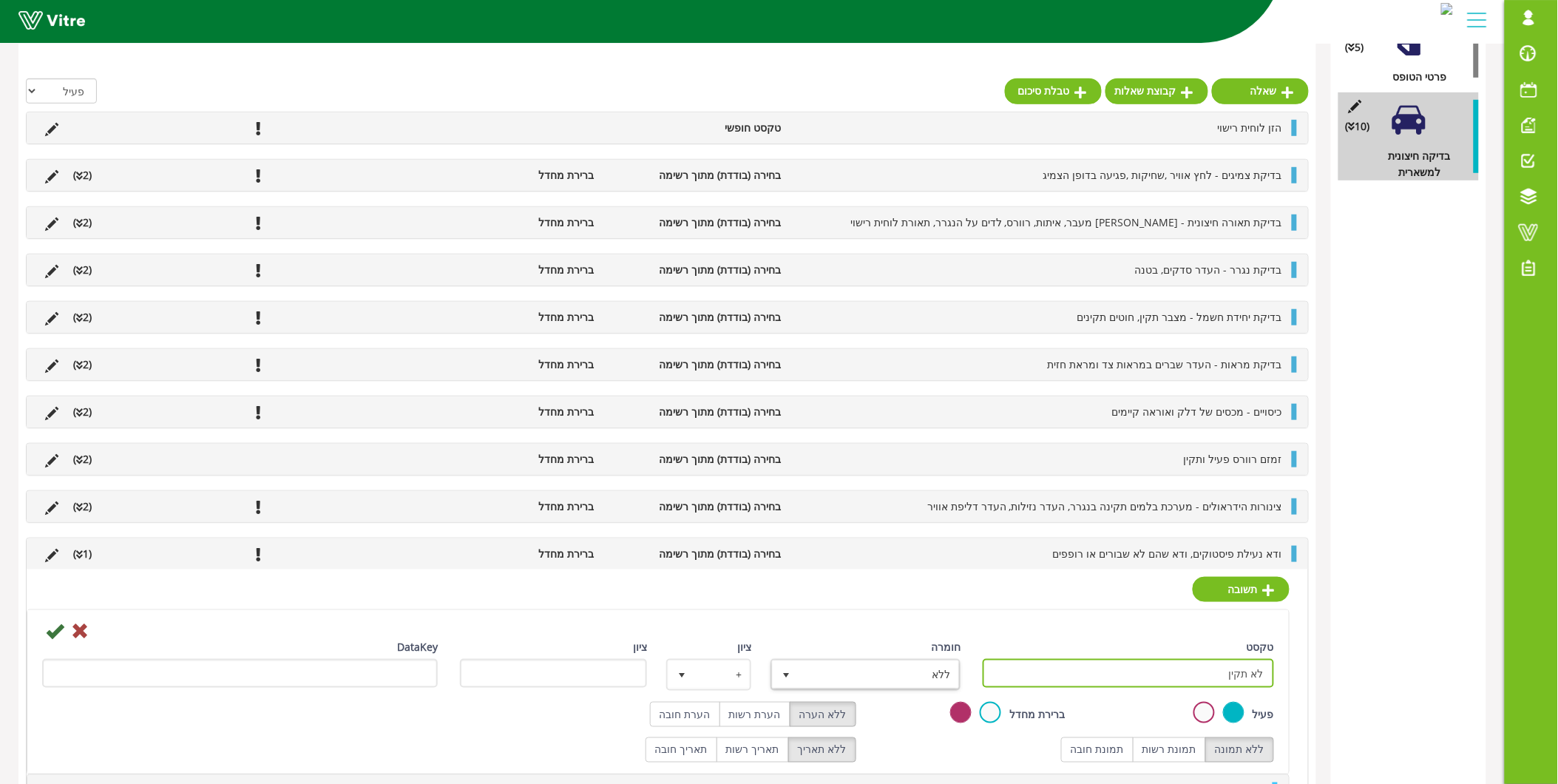
scroll to position [261, 0]
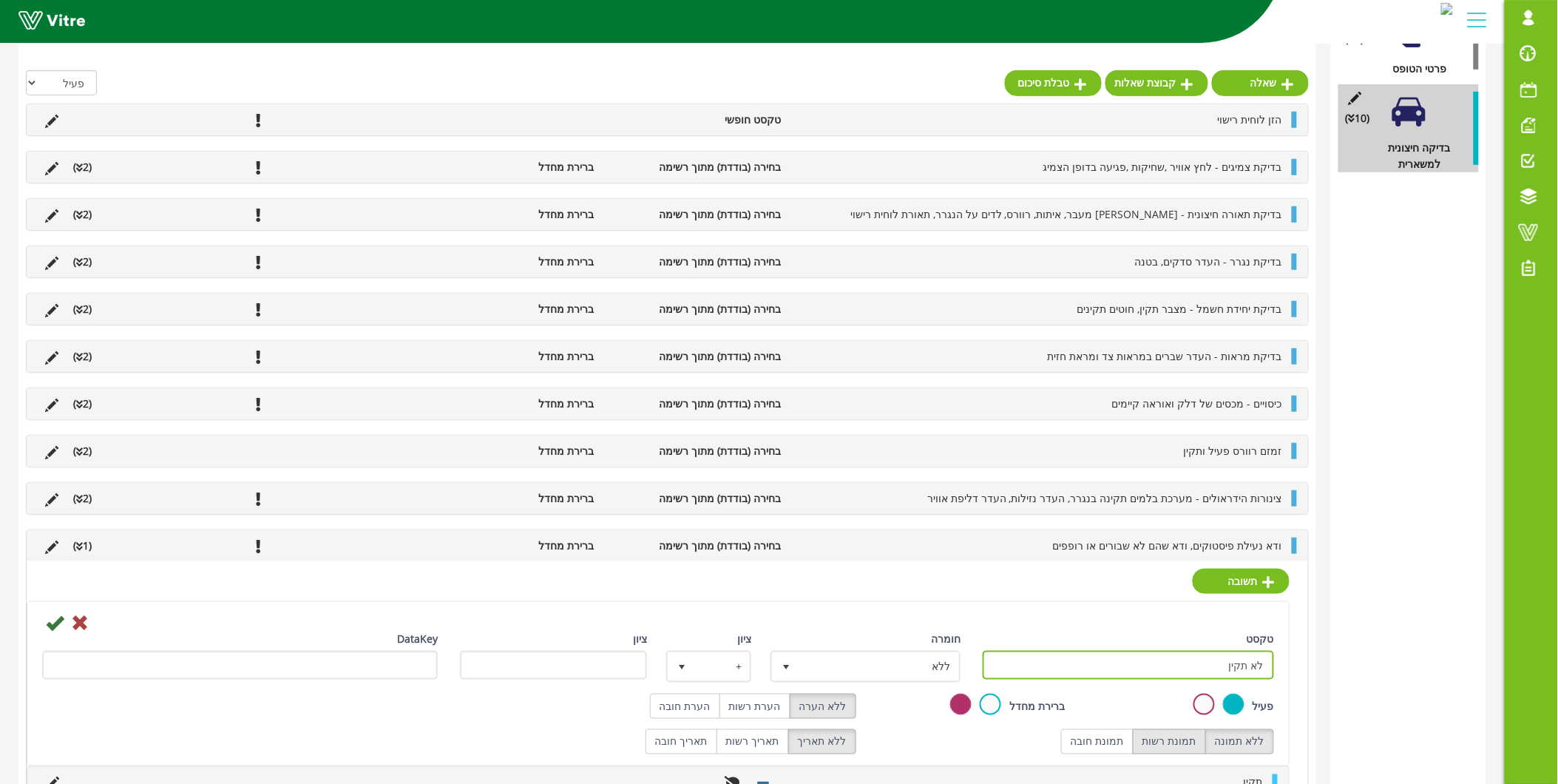
type input "לא תקין"
click at [1182, 740] on label "תמונת רשות" at bounding box center [1169, 742] width 74 height 25
radio input "true"
click at [715, 702] on label "הערת חובה" at bounding box center [684, 706] width 70 height 25
radio input "true"
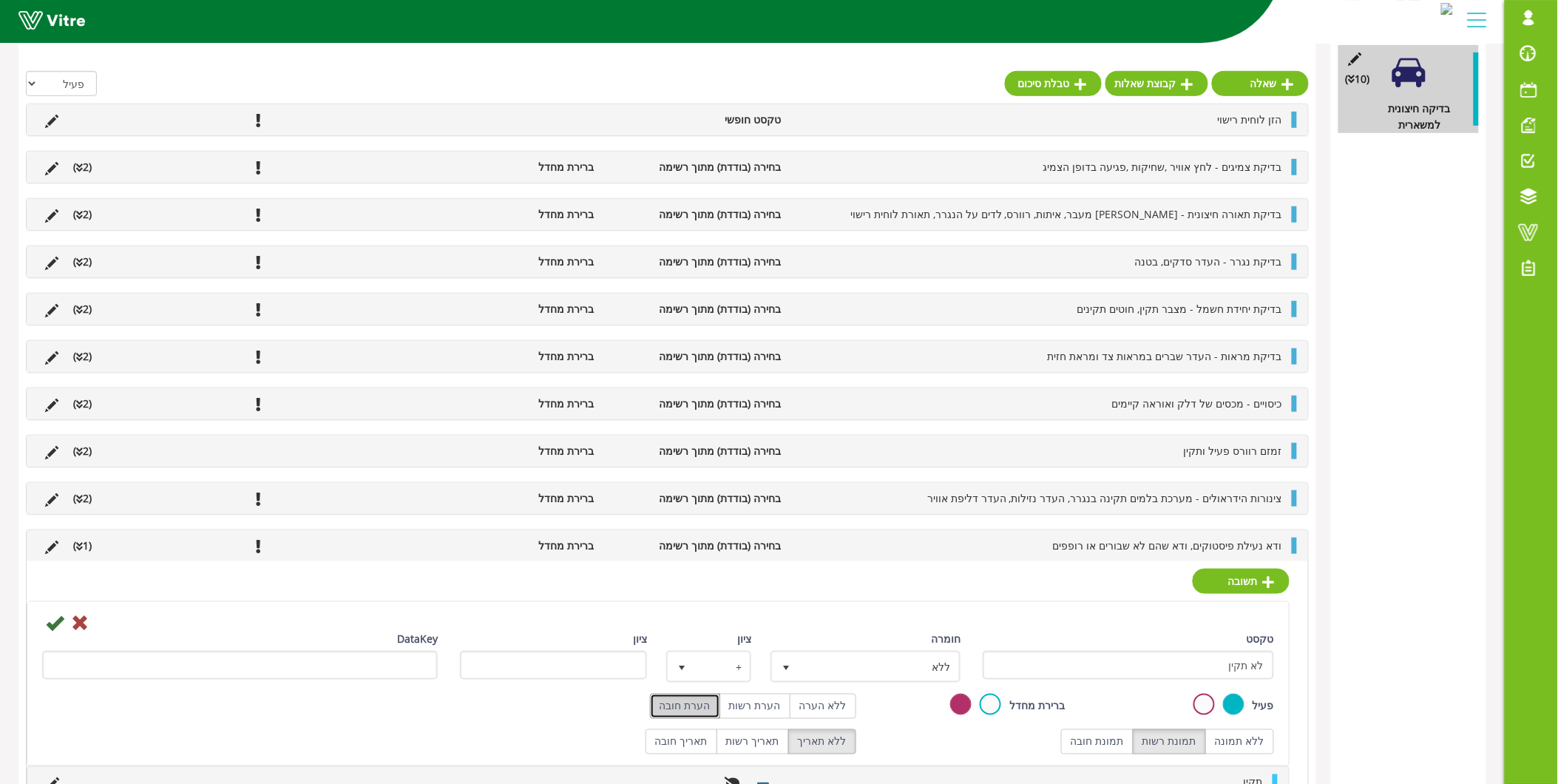
scroll to position [322, 0]
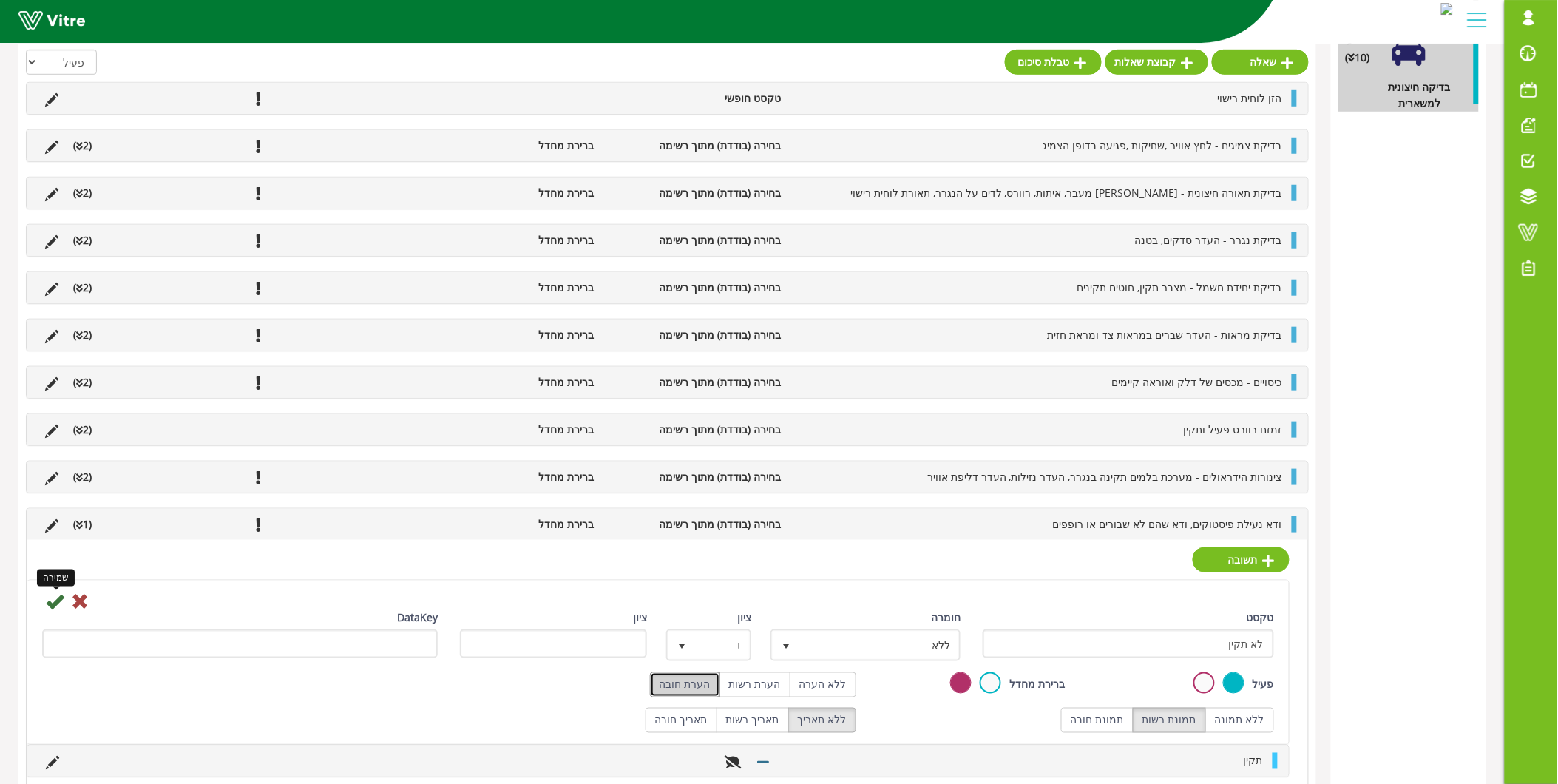
click at [51, 607] on icon at bounding box center [54, 601] width 18 height 18
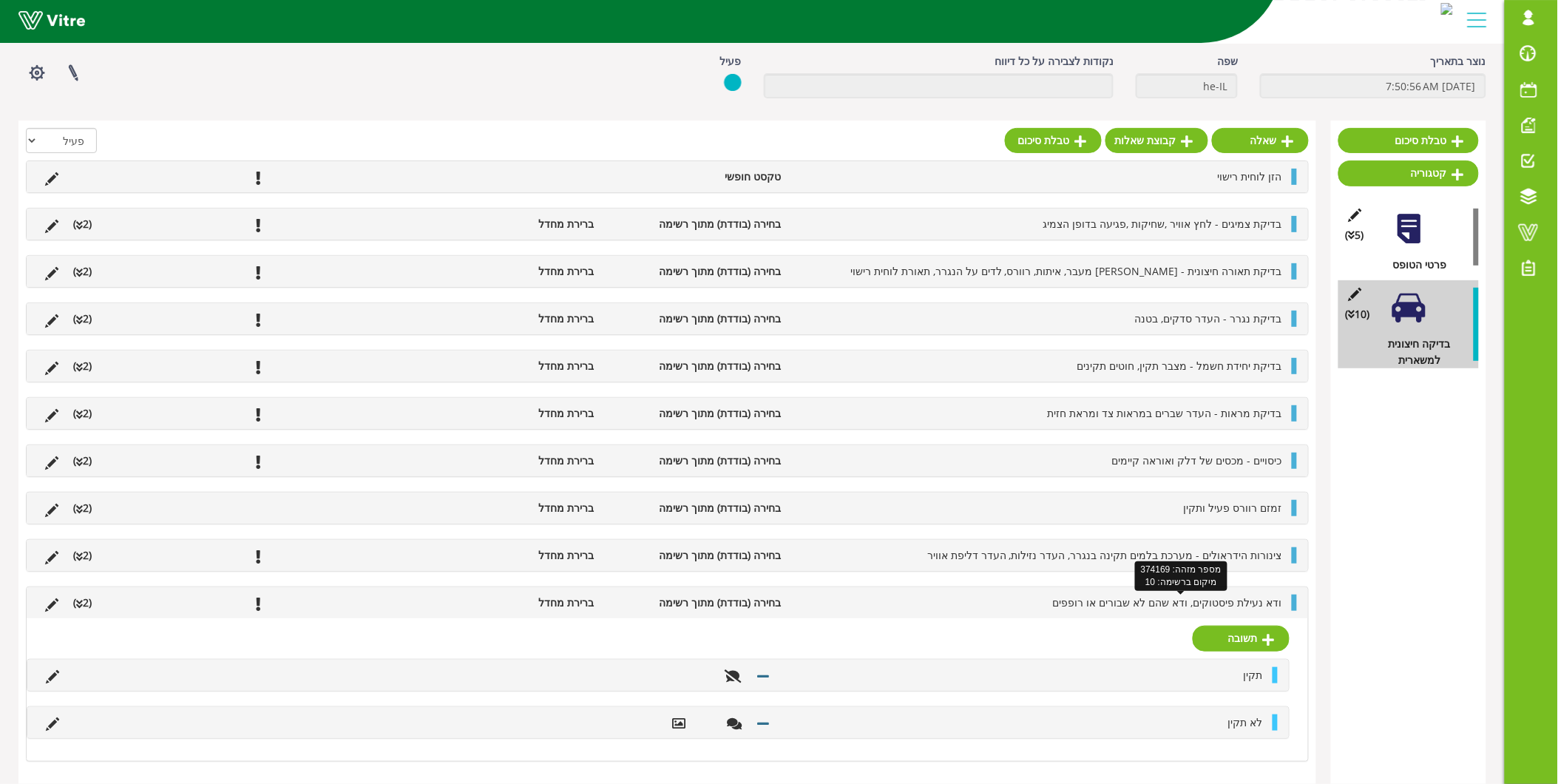
click at [1187, 602] on span "ודא נעילת פיסטוקים, ודא שהם לא שבורים או רופפים" at bounding box center [1167, 602] width 229 height 14
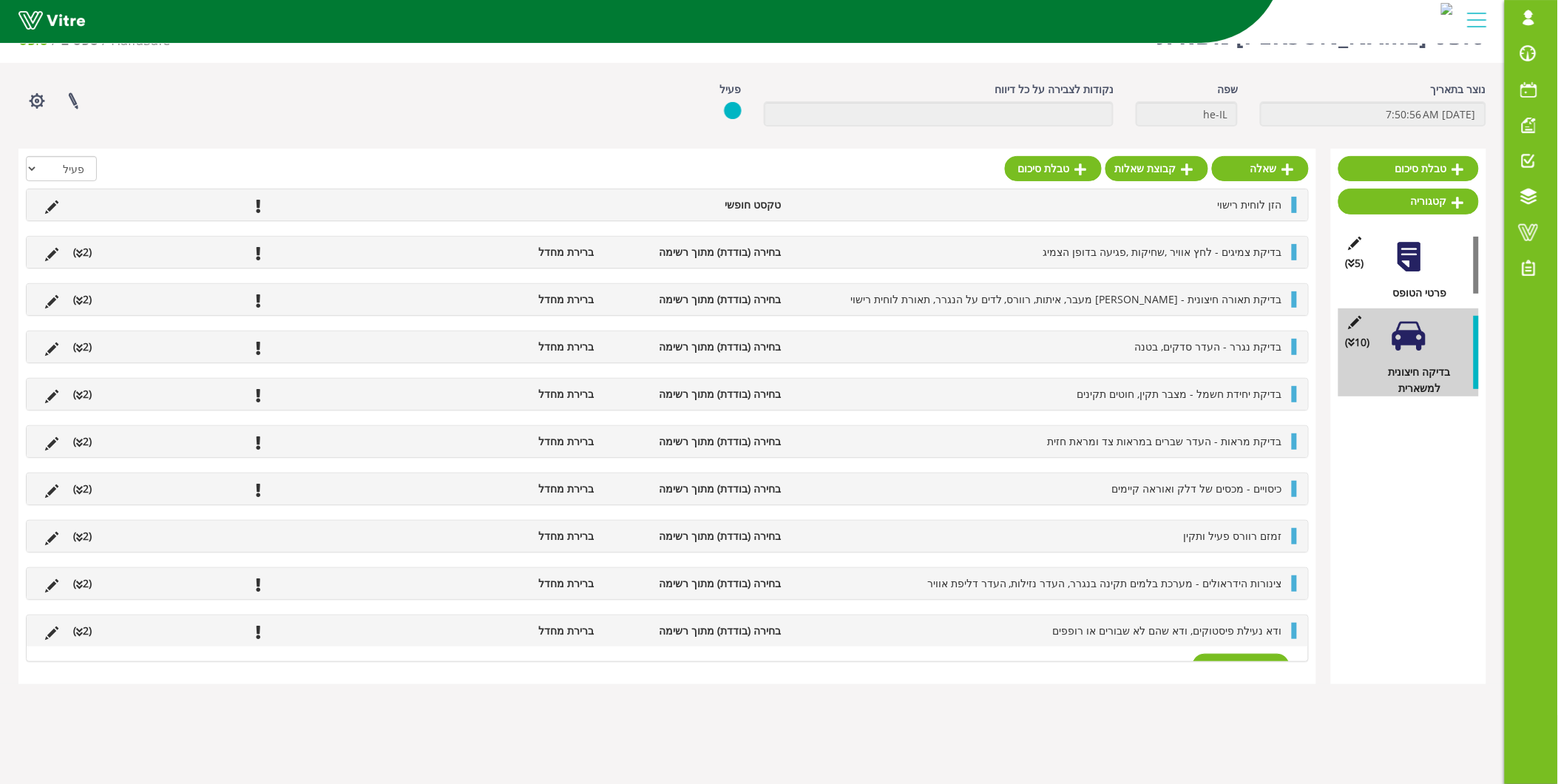
scroll to position [37, 0]
click at [1267, 169] on link "שאלה" at bounding box center [1261, 169] width 97 height 25
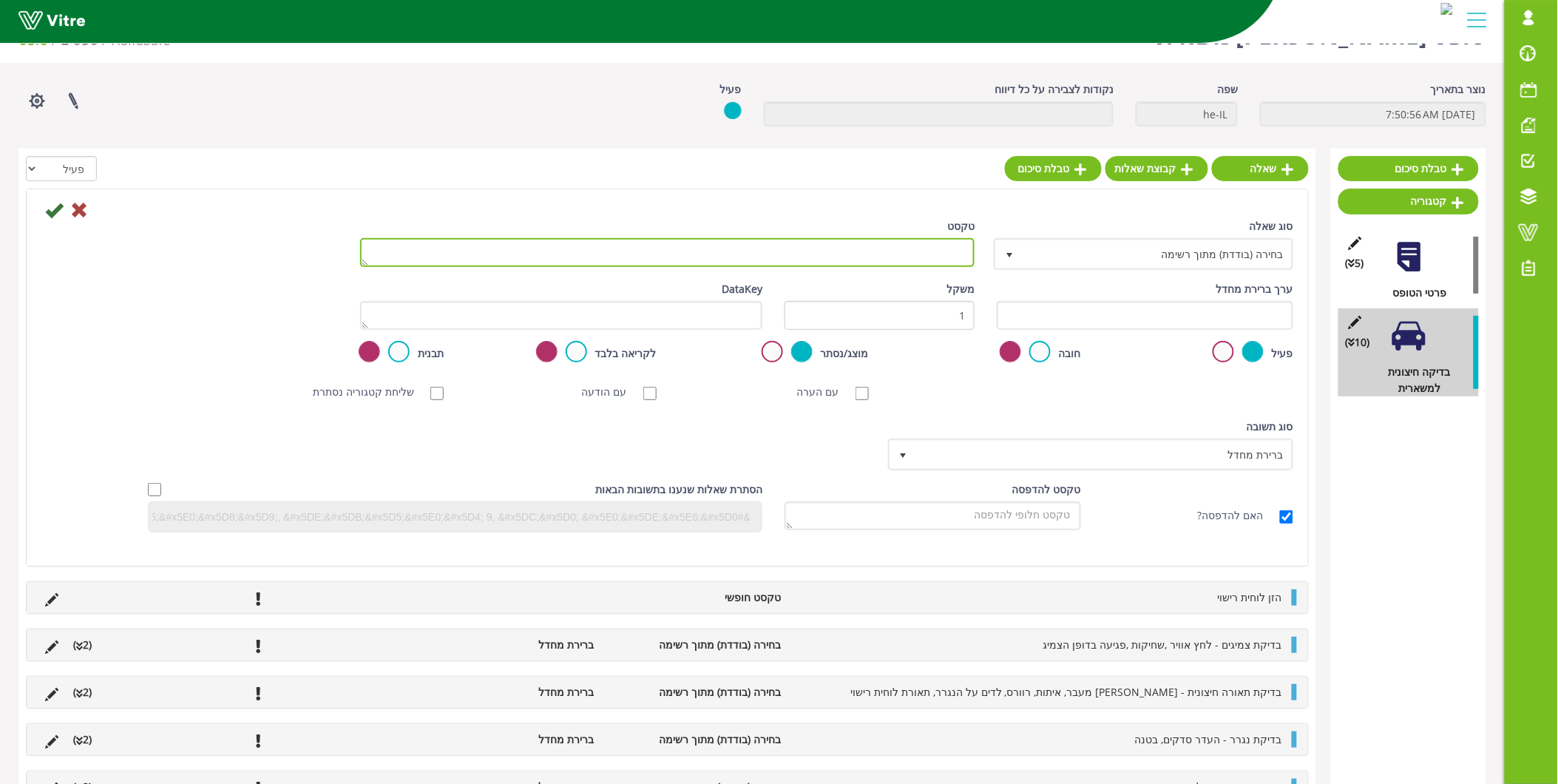
click at [933, 255] on textarea "טקסט" at bounding box center [667, 253] width 615 height 29
type textarea "ברזנט עליון תקין - ללא קרעים או פגיעות"
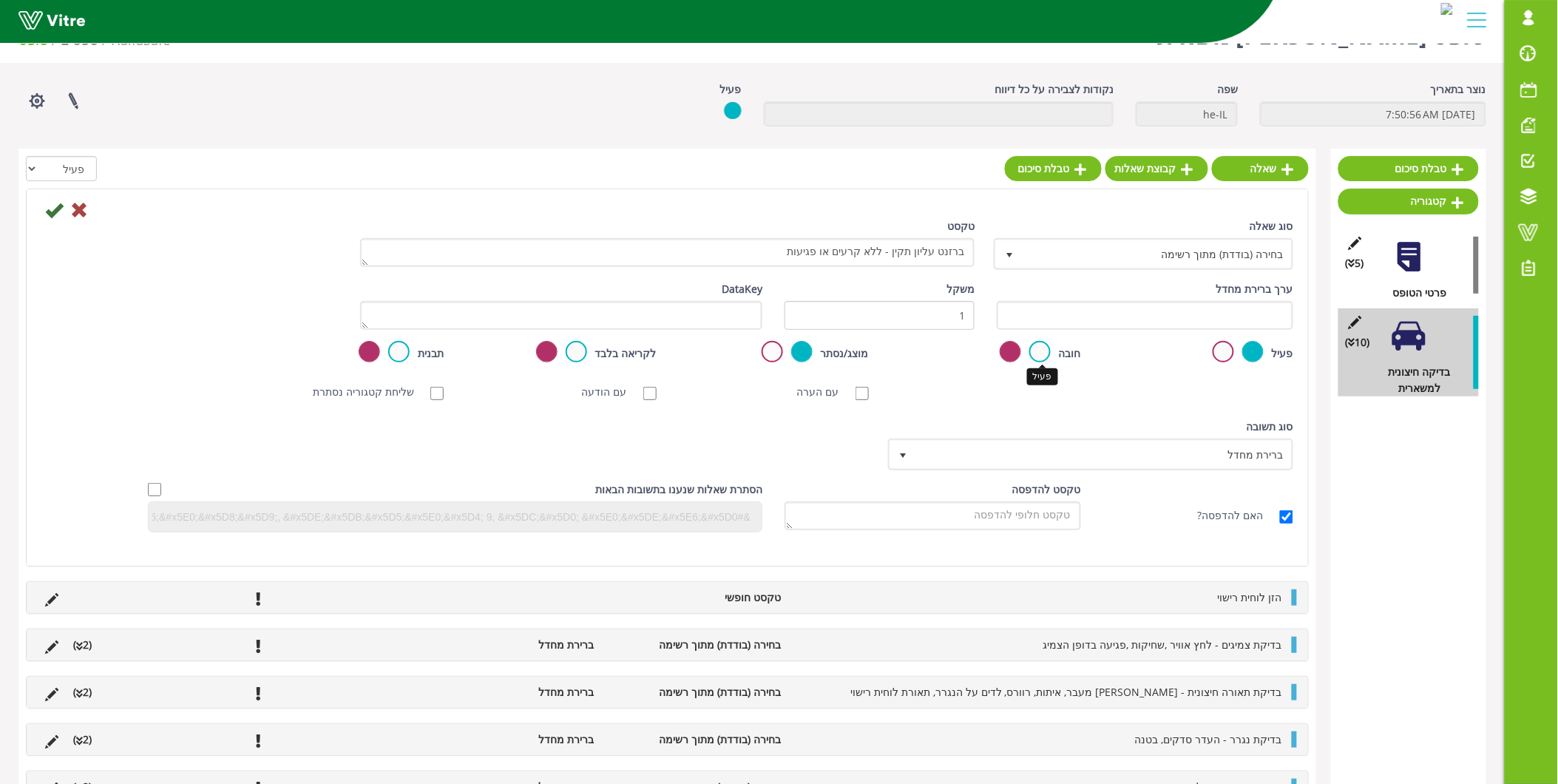
click at [1035, 351] on label at bounding box center [1039, 351] width 21 height 21
click at [0, 0] on input "radio" at bounding box center [0, 0] width 0 height 0
click at [53, 211] on icon at bounding box center [53, 210] width 18 height 18
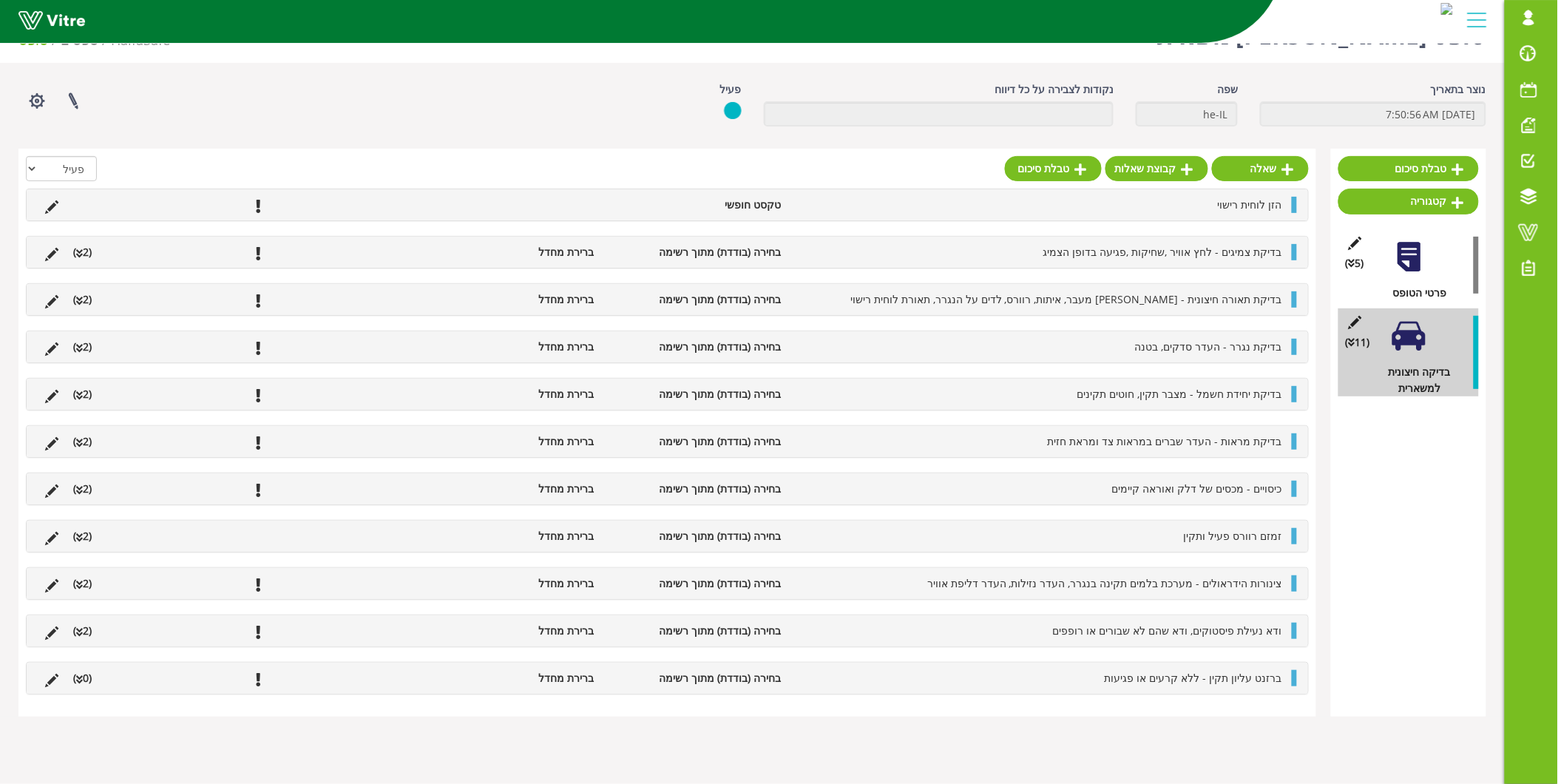
click at [1171, 683] on span "ברזנט עליון תקין - ללא קרעים או פגיעות" at bounding box center [1194, 678] width 177 height 14
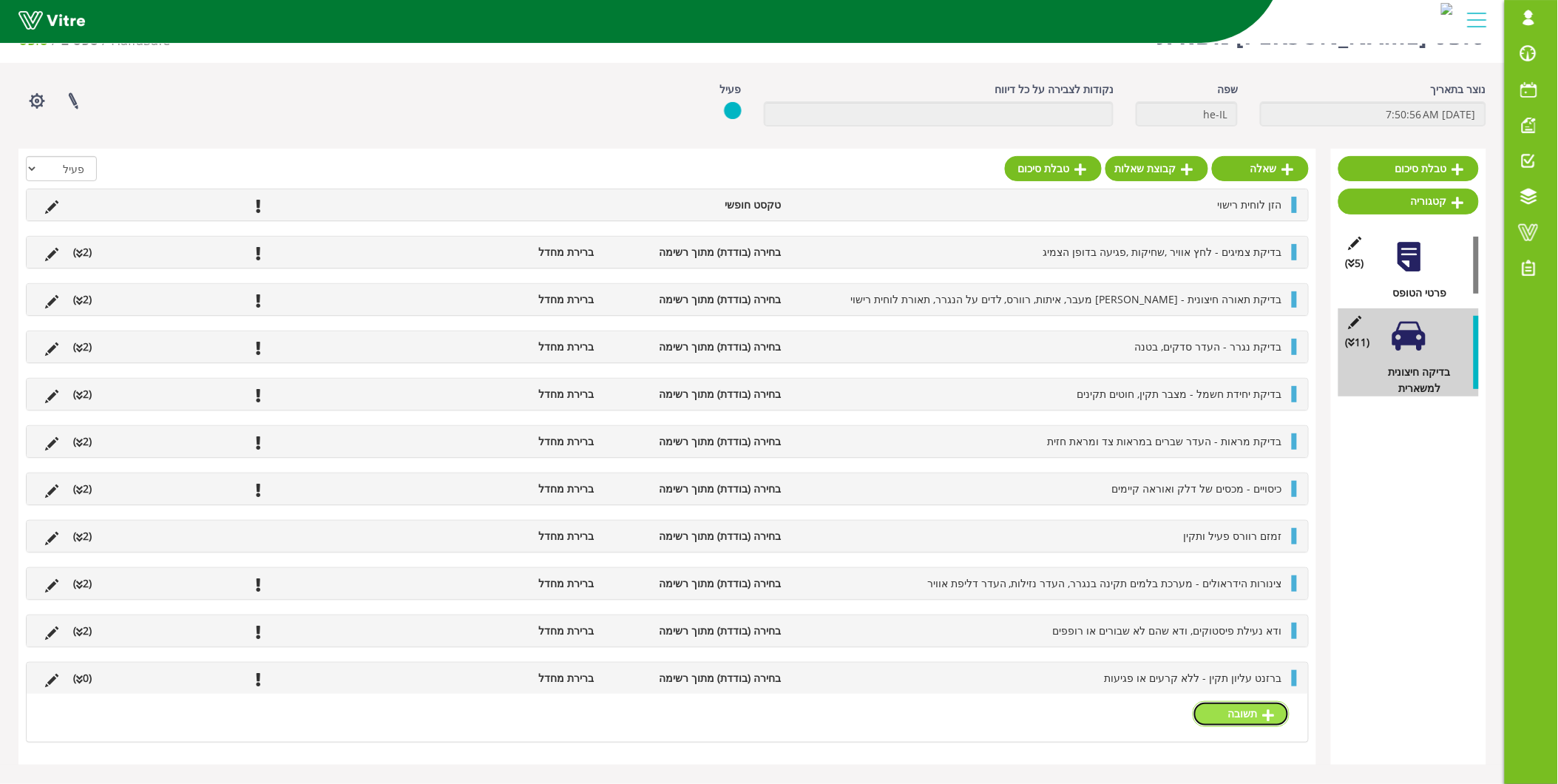
click at [1240, 720] on link "תשובה" at bounding box center [1241, 714] width 97 height 25
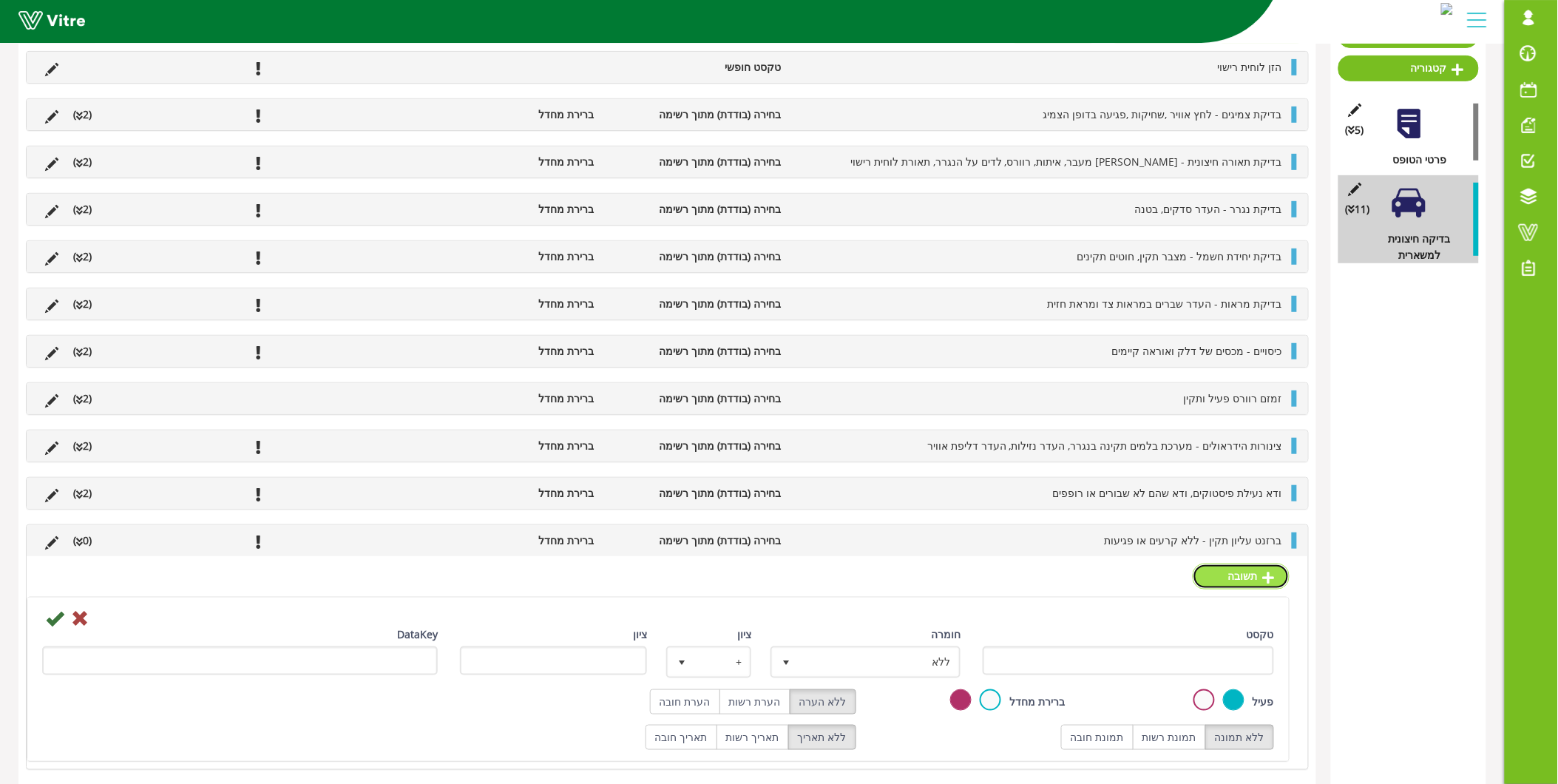
scroll to position [182, 0]
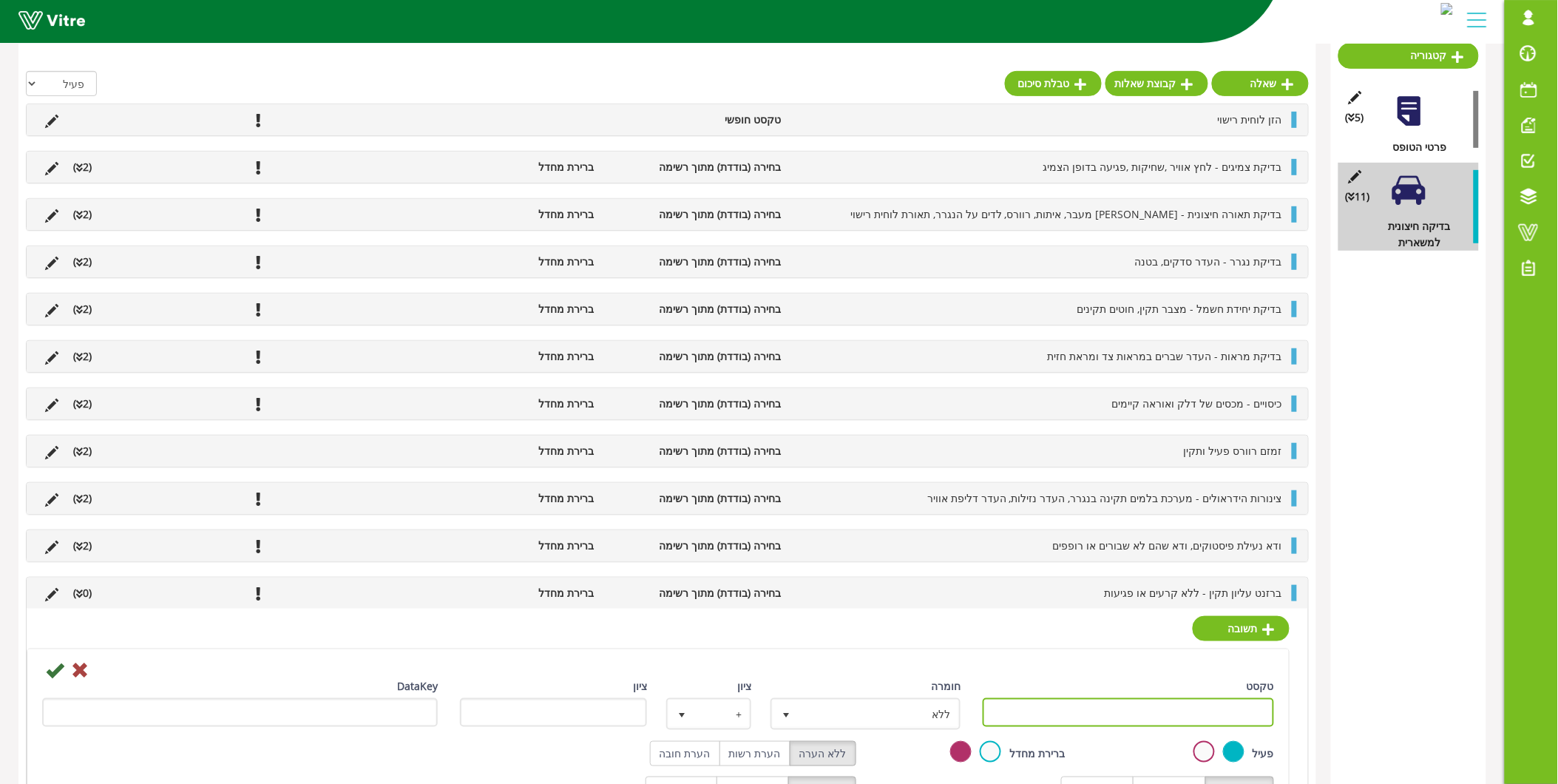
click at [1185, 715] on input "טקסט" at bounding box center [1128, 712] width 291 height 29
type input "תקין"
click at [56, 672] on icon at bounding box center [54, 669] width 18 height 18
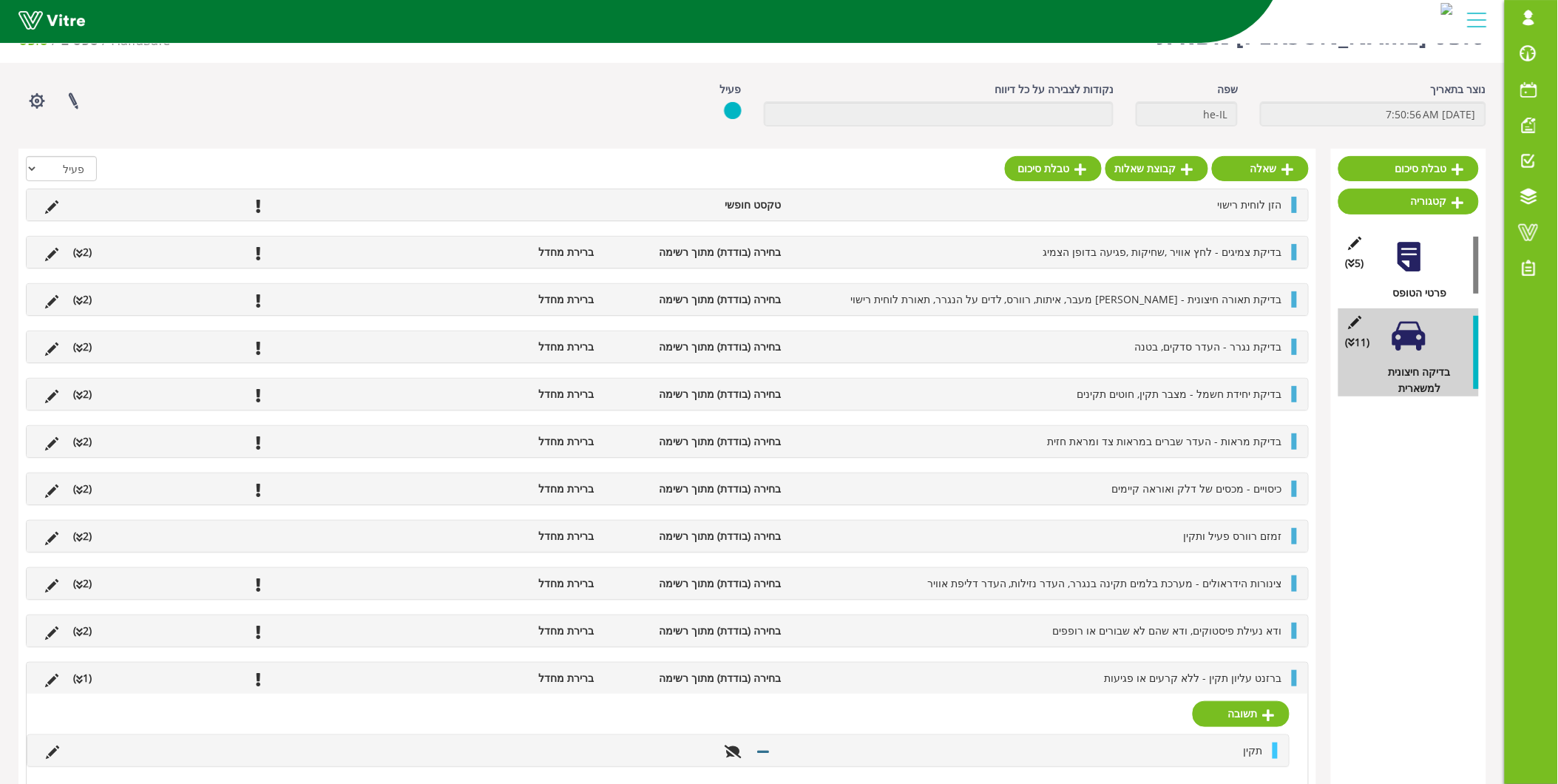
scroll to position [67, 0]
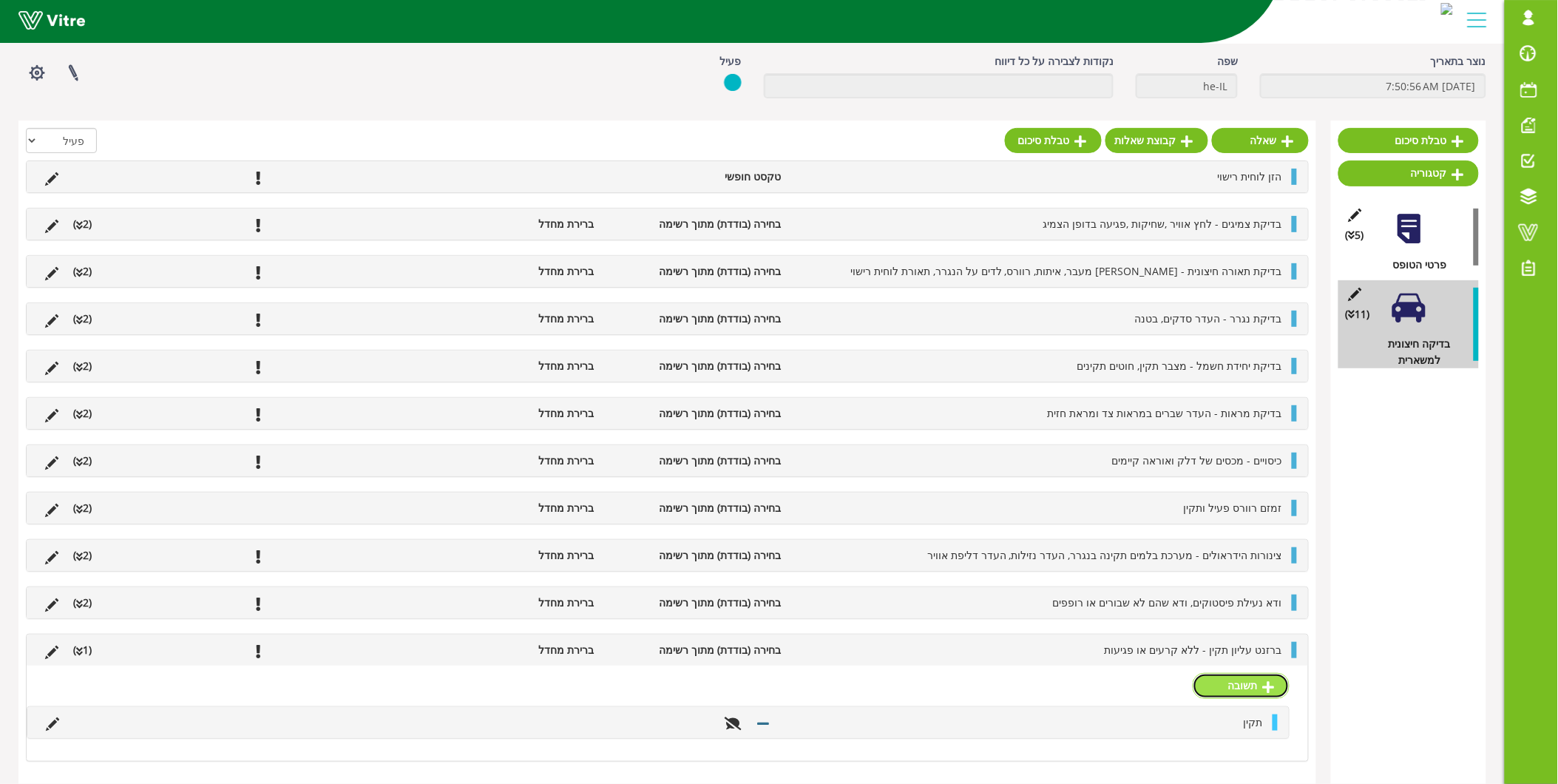
click at [1239, 689] on link "תשובה" at bounding box center [1241, 685] width 97 height 25
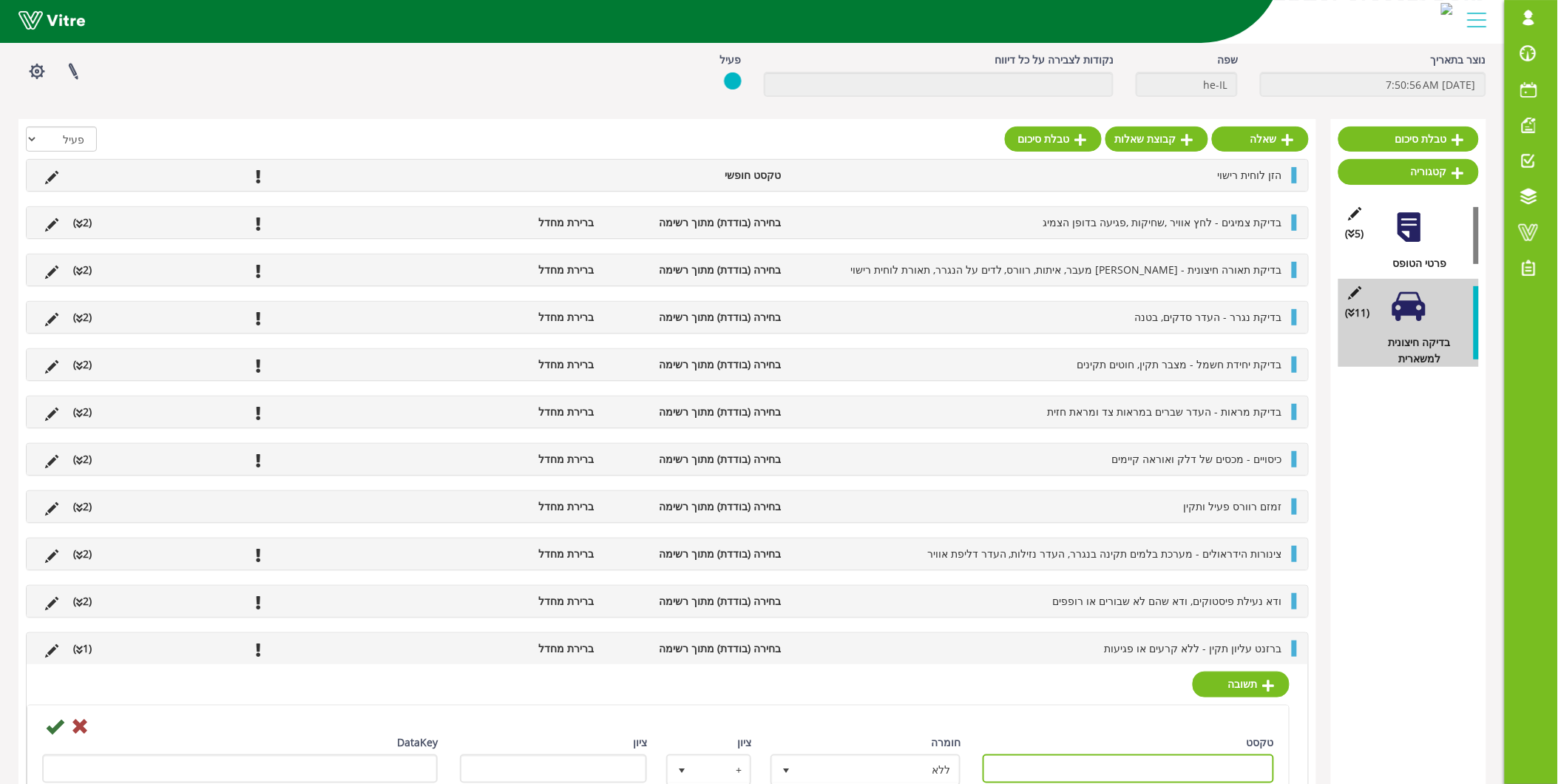
click at [1216, 776] on input "טקסט" at bounding box center [1128, 769] width 291 height 29
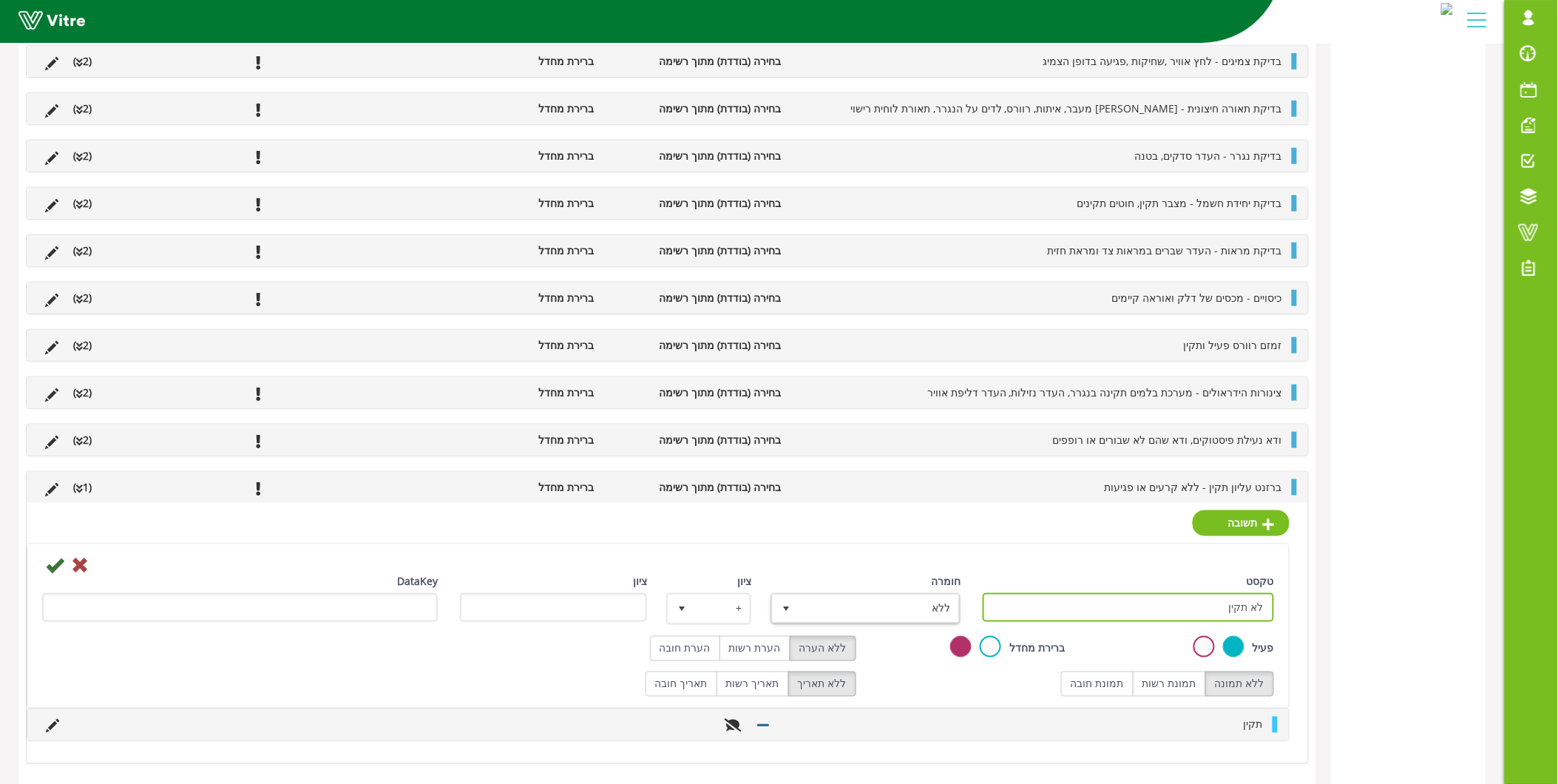
scroll to position [404, 0]
type input "לא תקין"
click at [1134, 686] on label "תמונת חובה" at bounding box center [1098, 682] width 73 height 25
radio input "true"
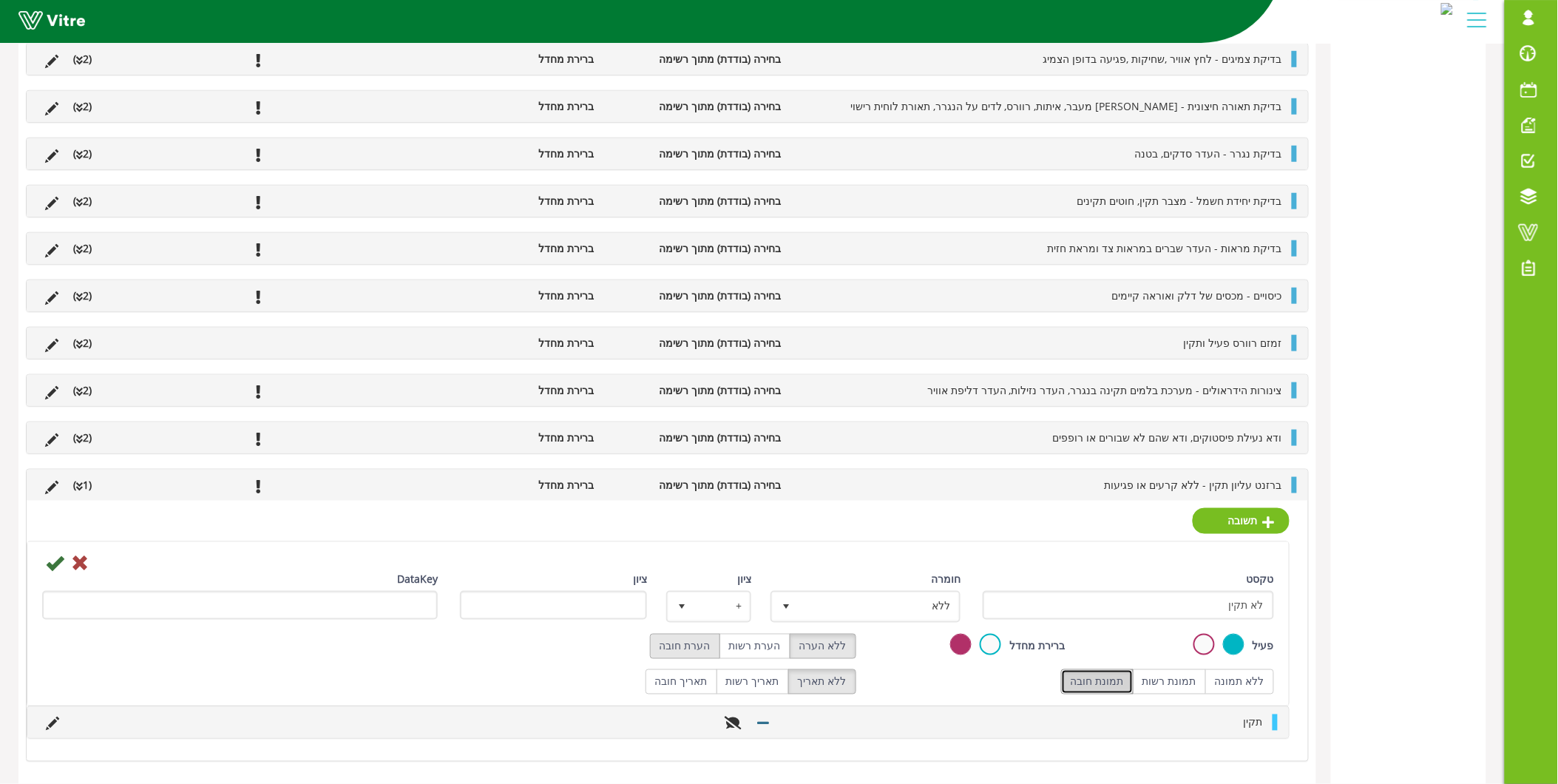
click at [720, 651] on label "הערת חובה" at bounding box center [684, 646] width 70 height 25
radio input "true"
click at [57, 557] on icon at bounding box center [54, 563] width 18 height 18
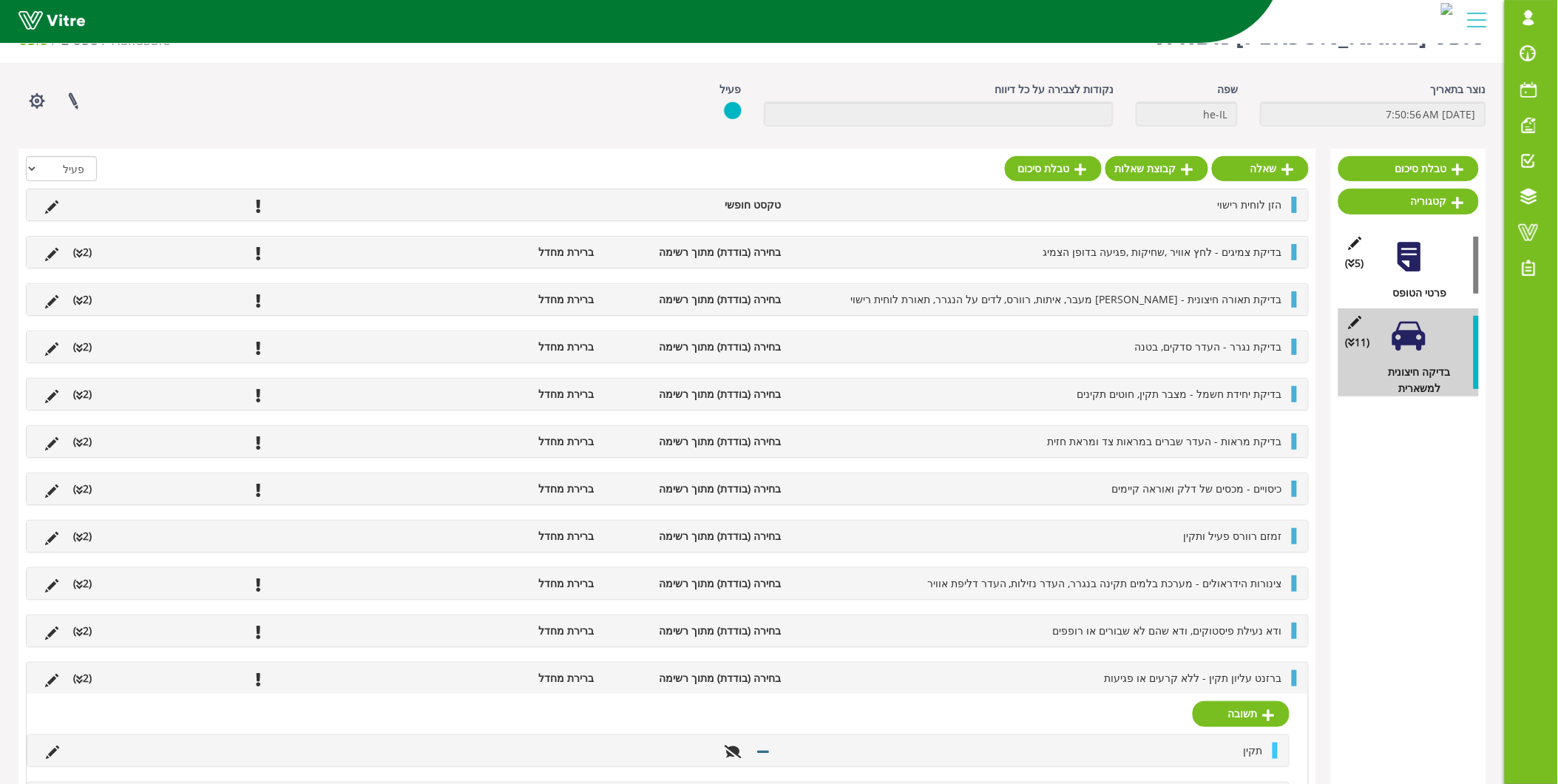
scroll to position [114, 0]
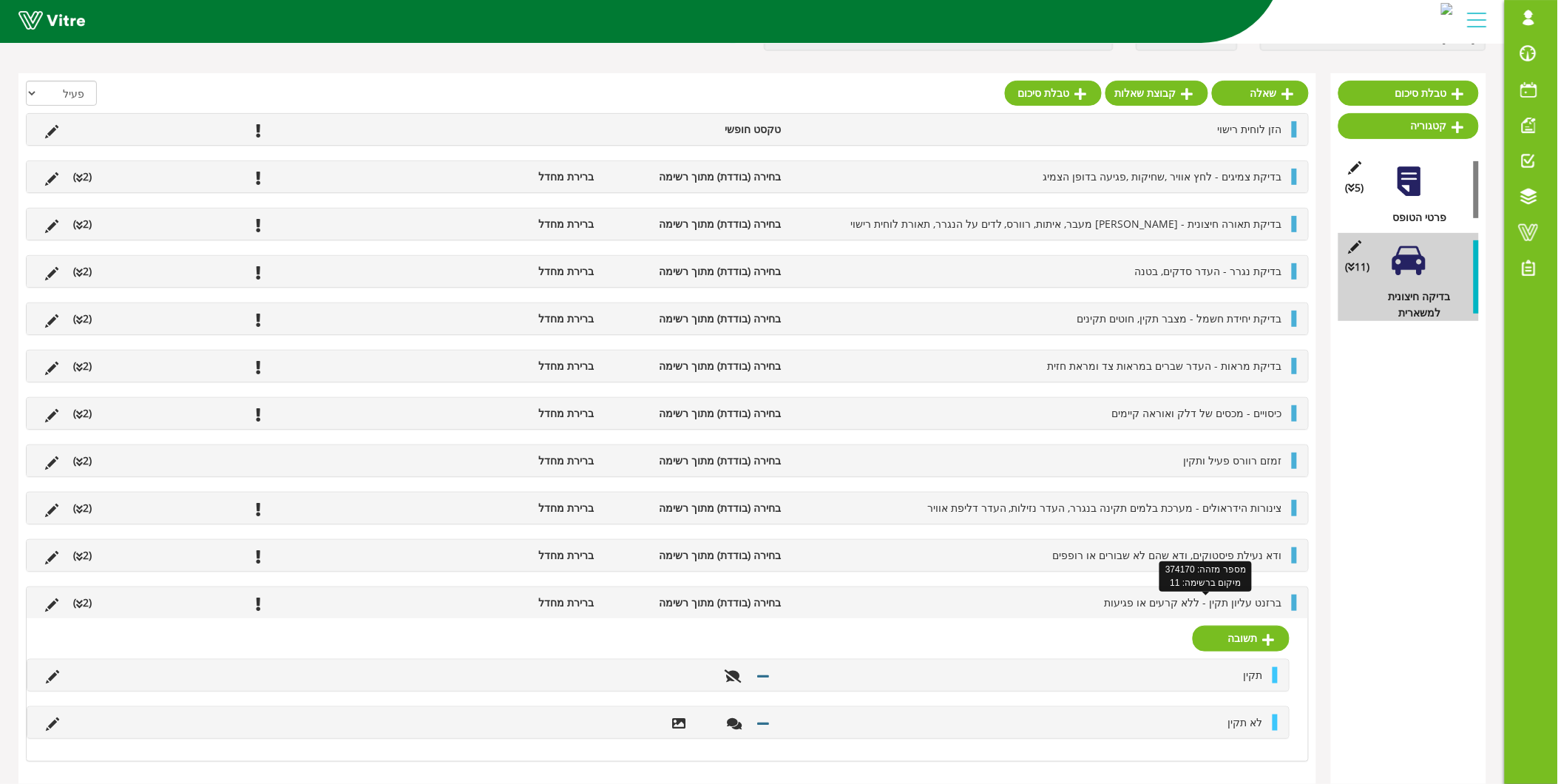
click at [1206, 603] on span "ברזנט עליון תקין - ללא קרעים או פגיעות" at bounding box center [1194, 602] width 177 height 14
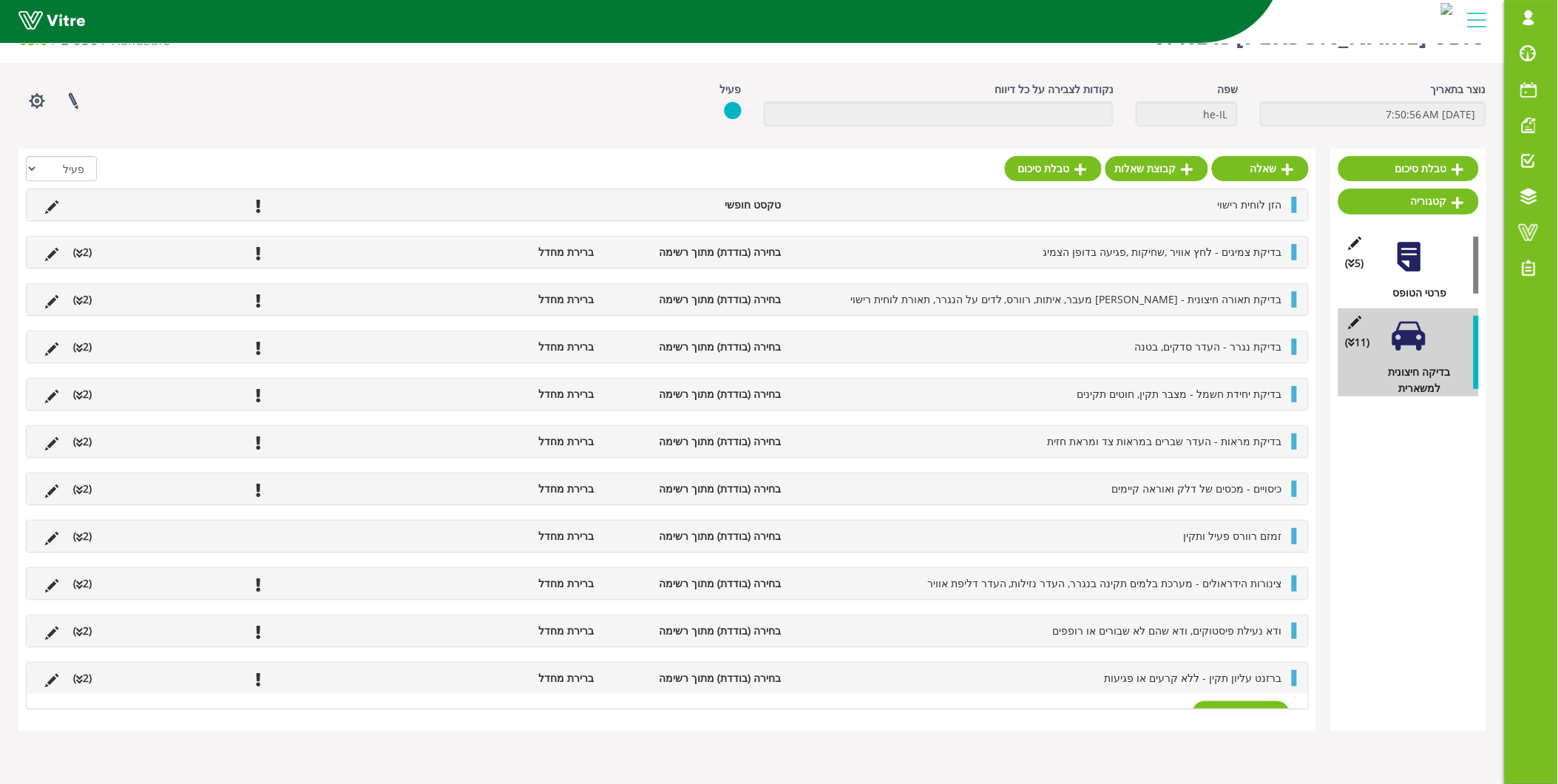
scroll to position [37, 0]
click at [1430, 196] on link "קטגוריה" at bounding box center [1408, 201] width 140 height 25
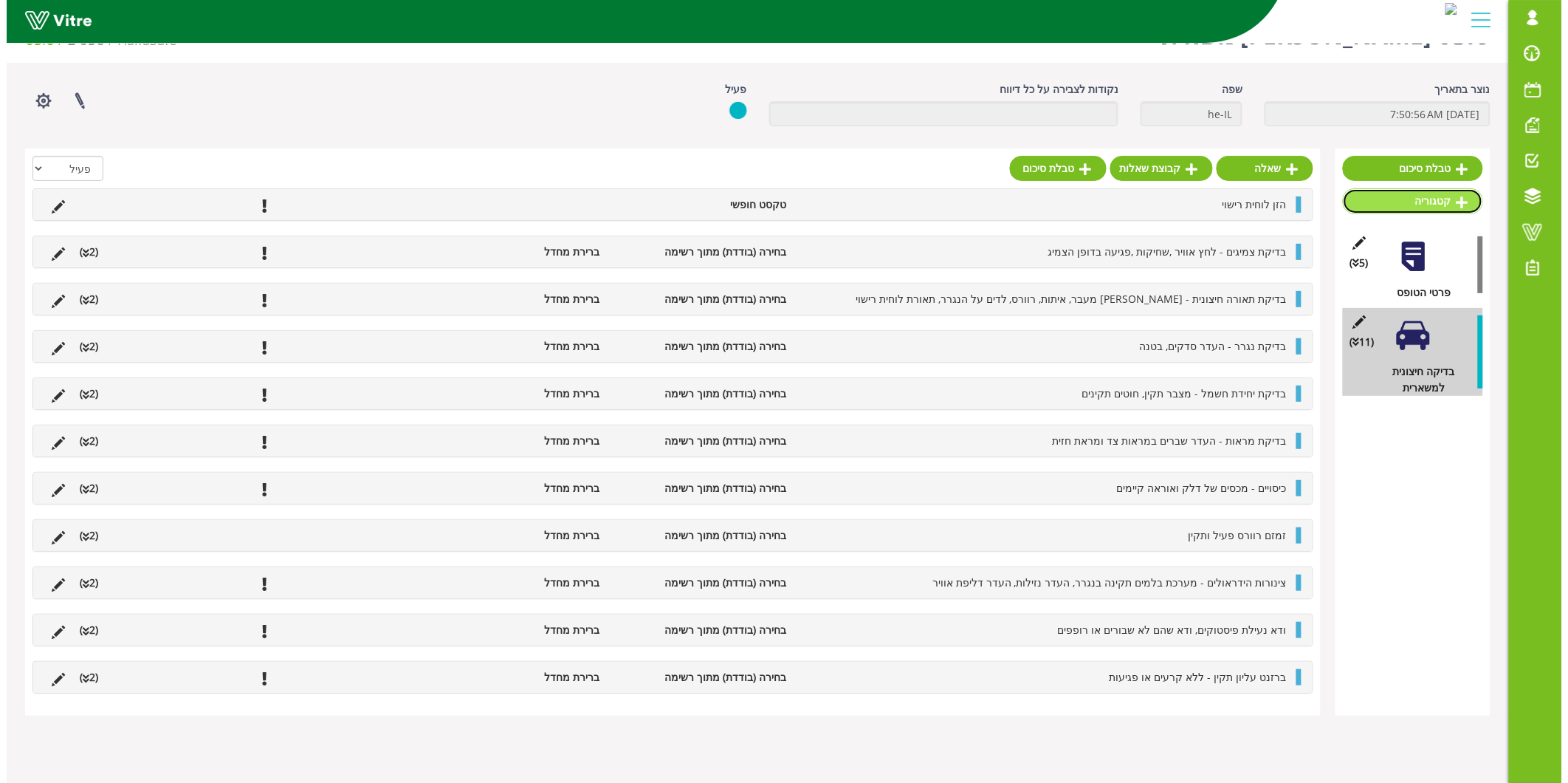
scroll to position [0, 0]
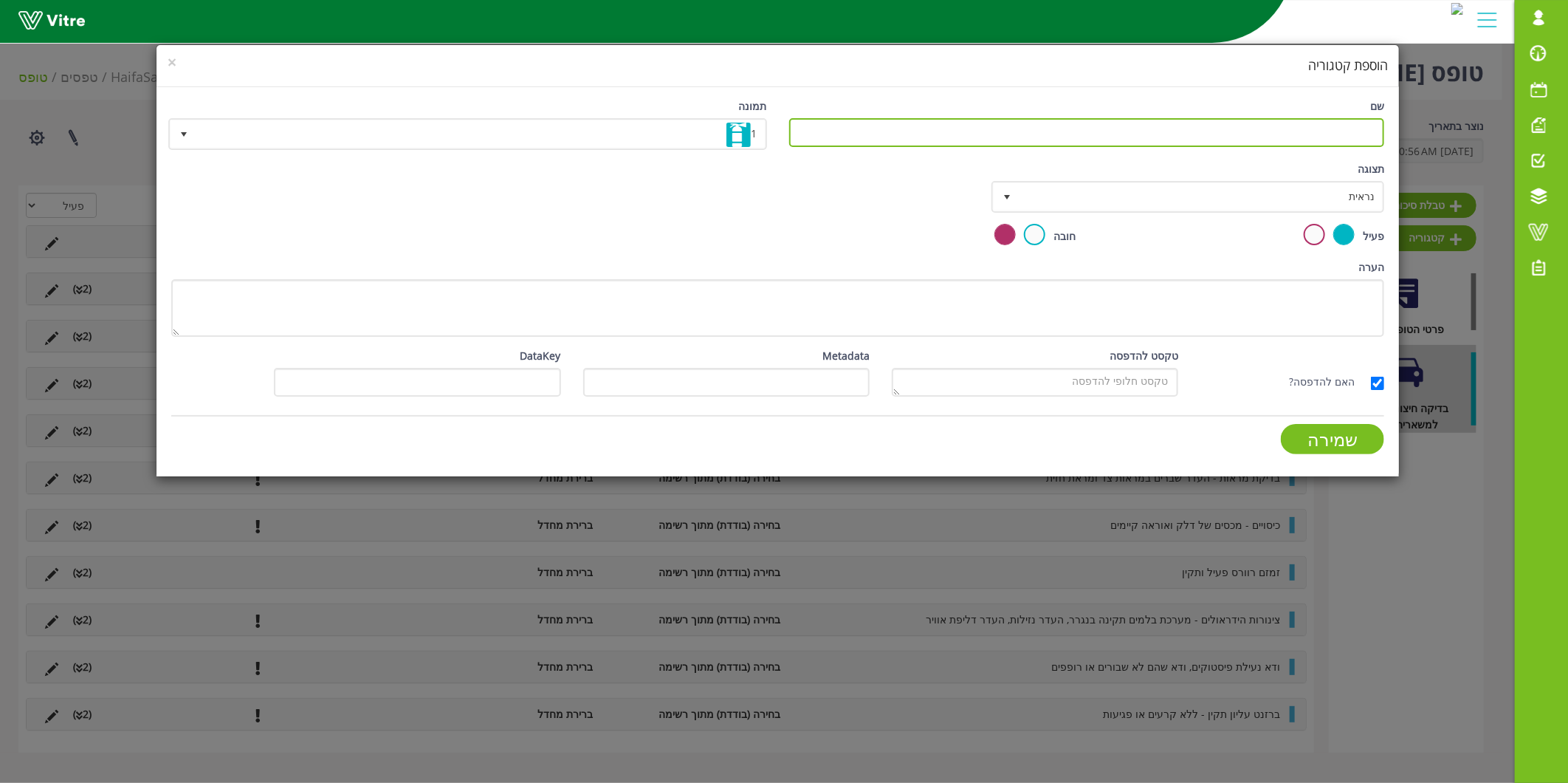
click at [1068, 124] on input "שם" at bounding box center [1087, 132] width 595 height 29
type input "בדיקות פנימיות למשאית"
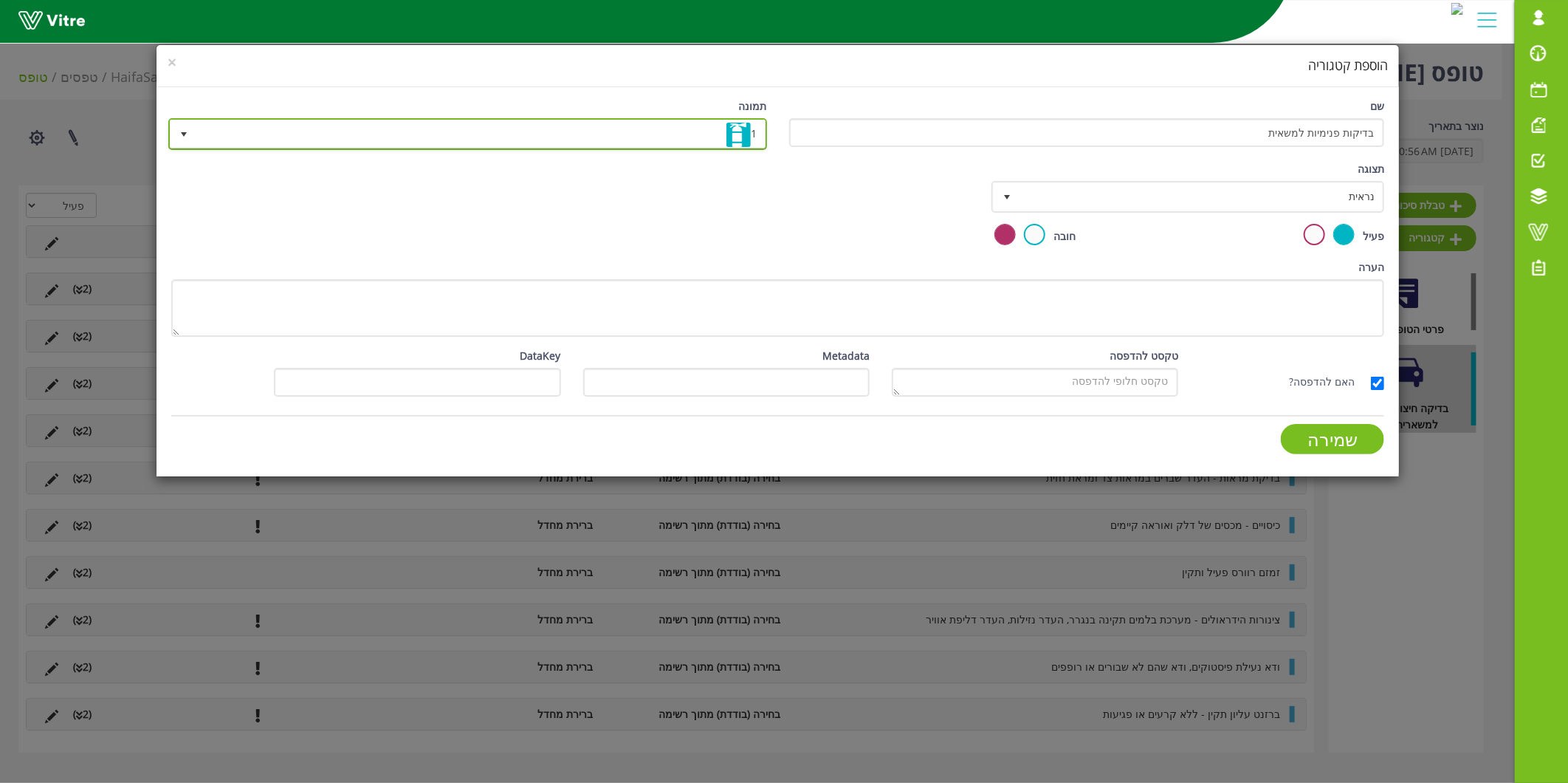
click at [562, 148] on span "1 1" at bounding box center [468, 134] width 599 height 32
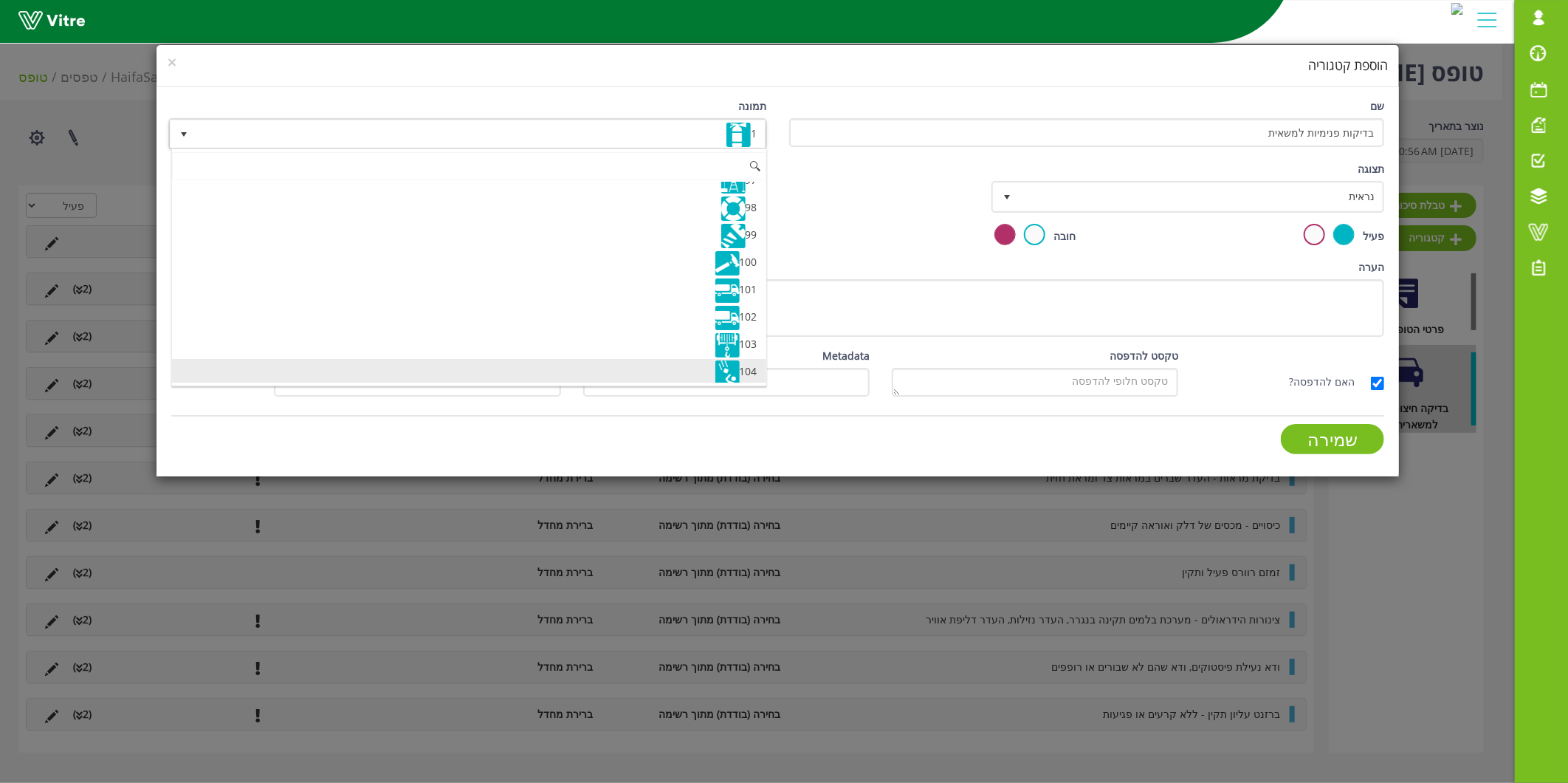
scroll to position [2626, 0]
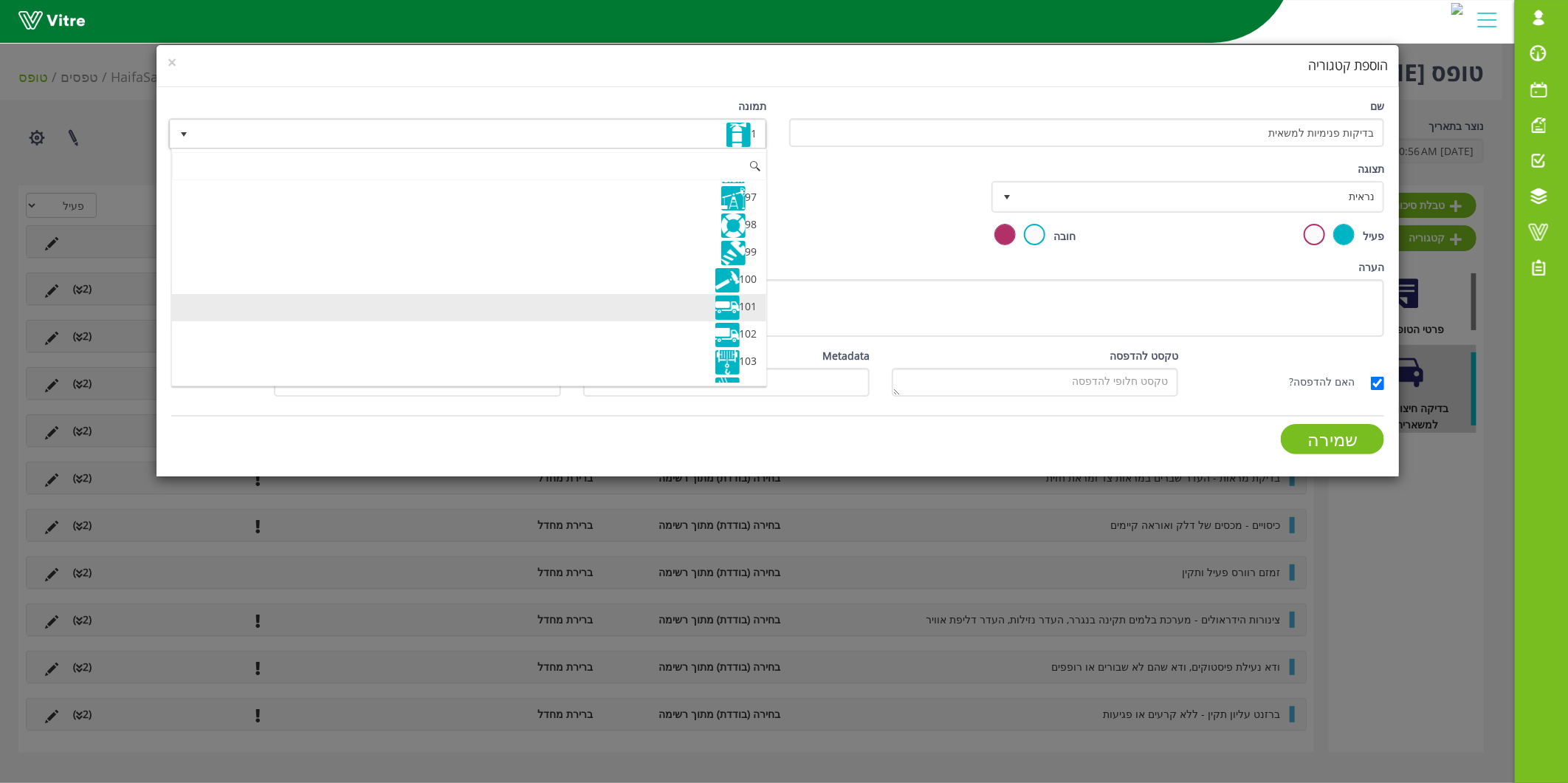
click at [633, 318] on li "101" at bounding box center [469, 307] width 595 height 27
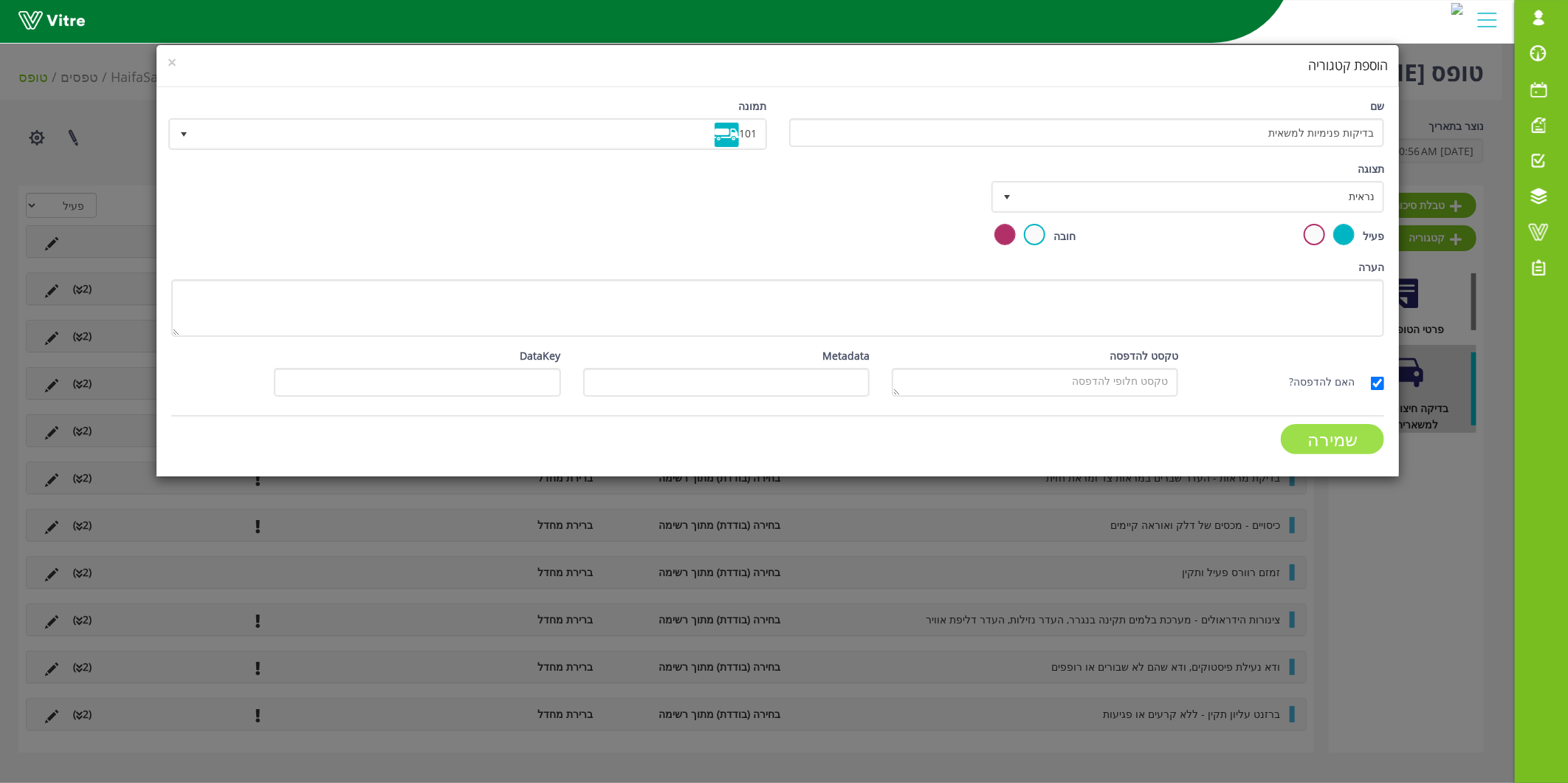
click at [1366, 443] on input "שמירה" at bounding box center [1333, 439] width 104 height 30
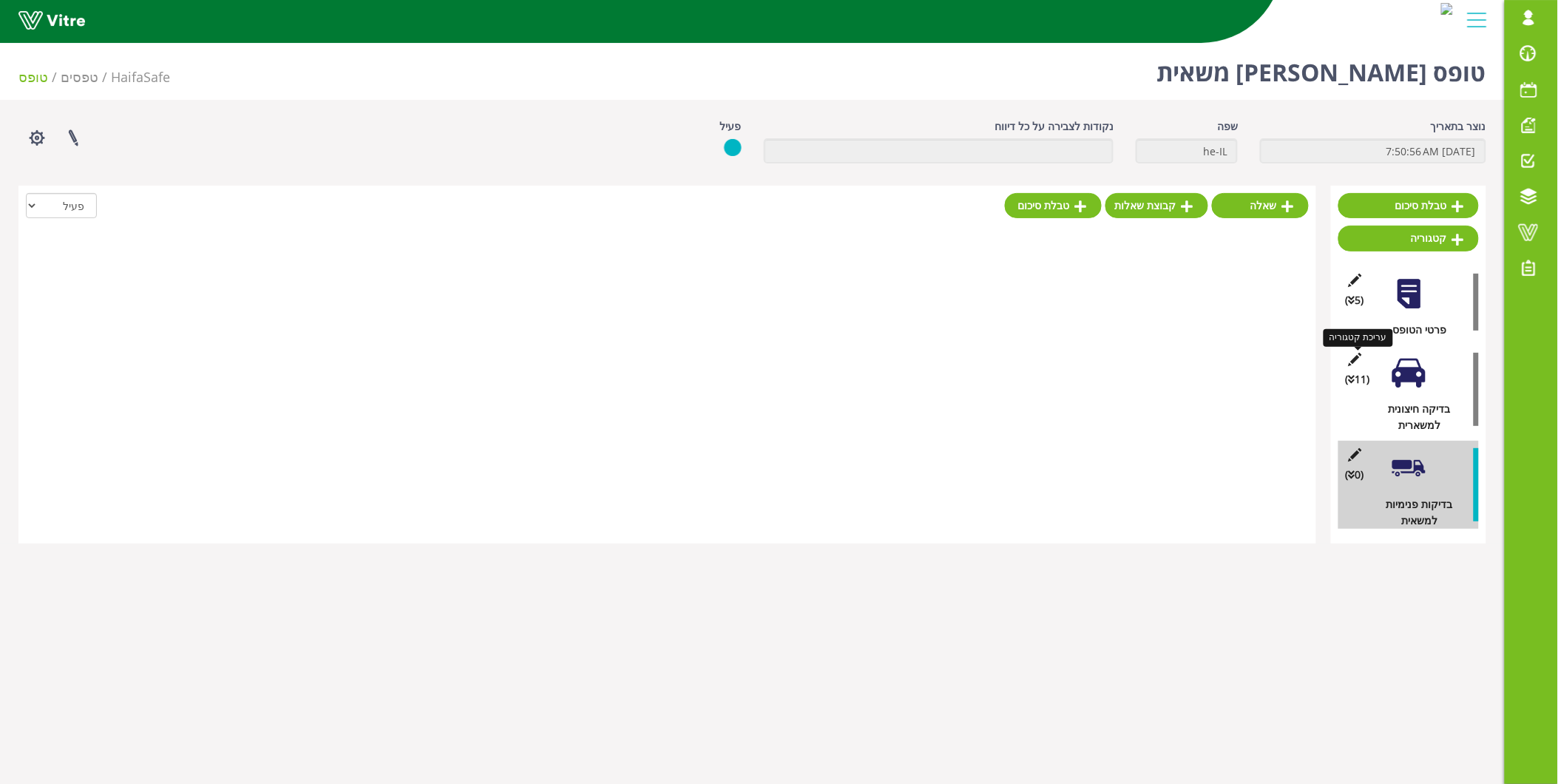
click at [1357, 360] on icon at bounding box center [1355, 359] width 19 height 14
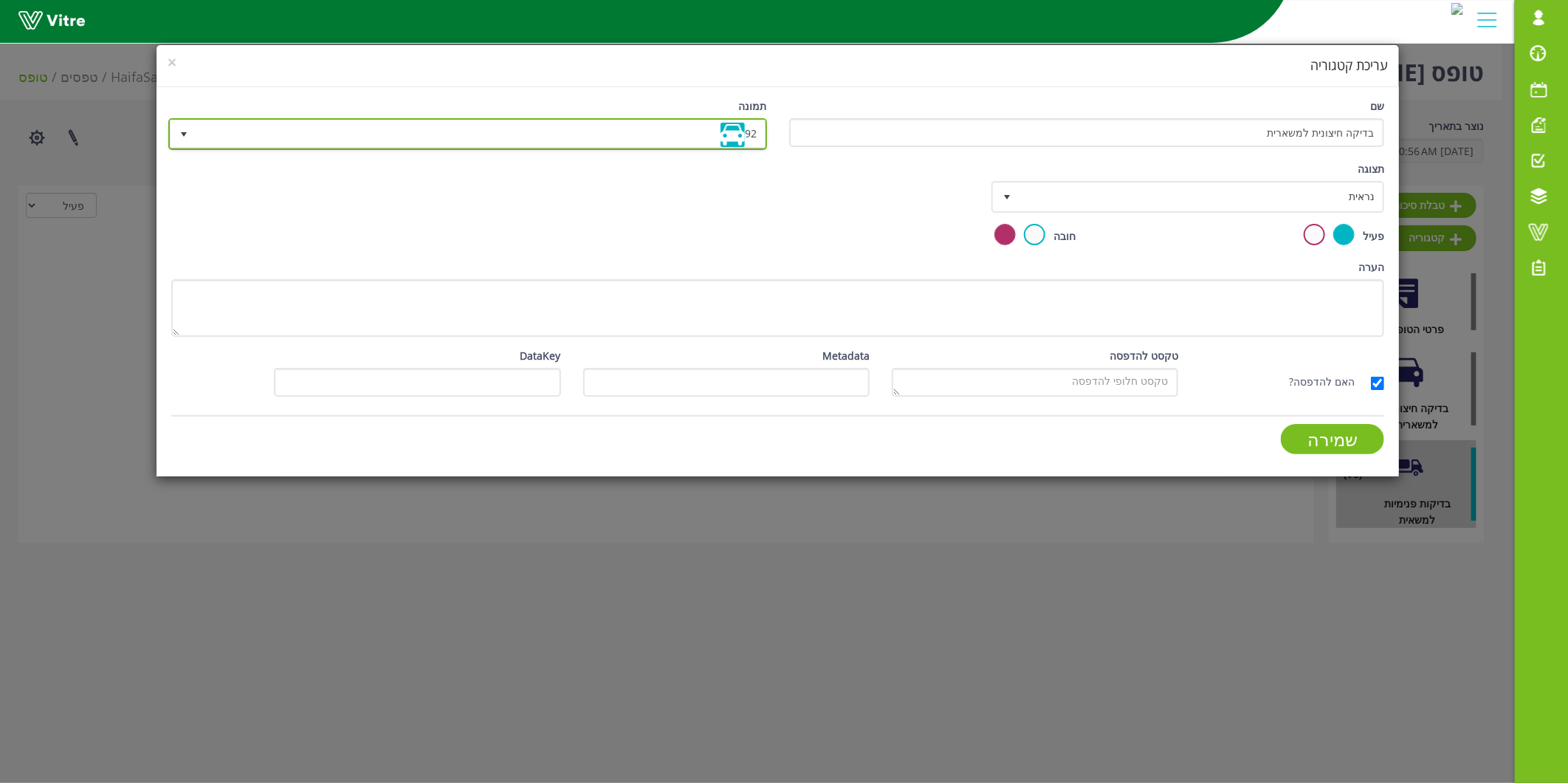
click at [703, 138] on span "92" at bounding box center [481, 134] width 569 height 27
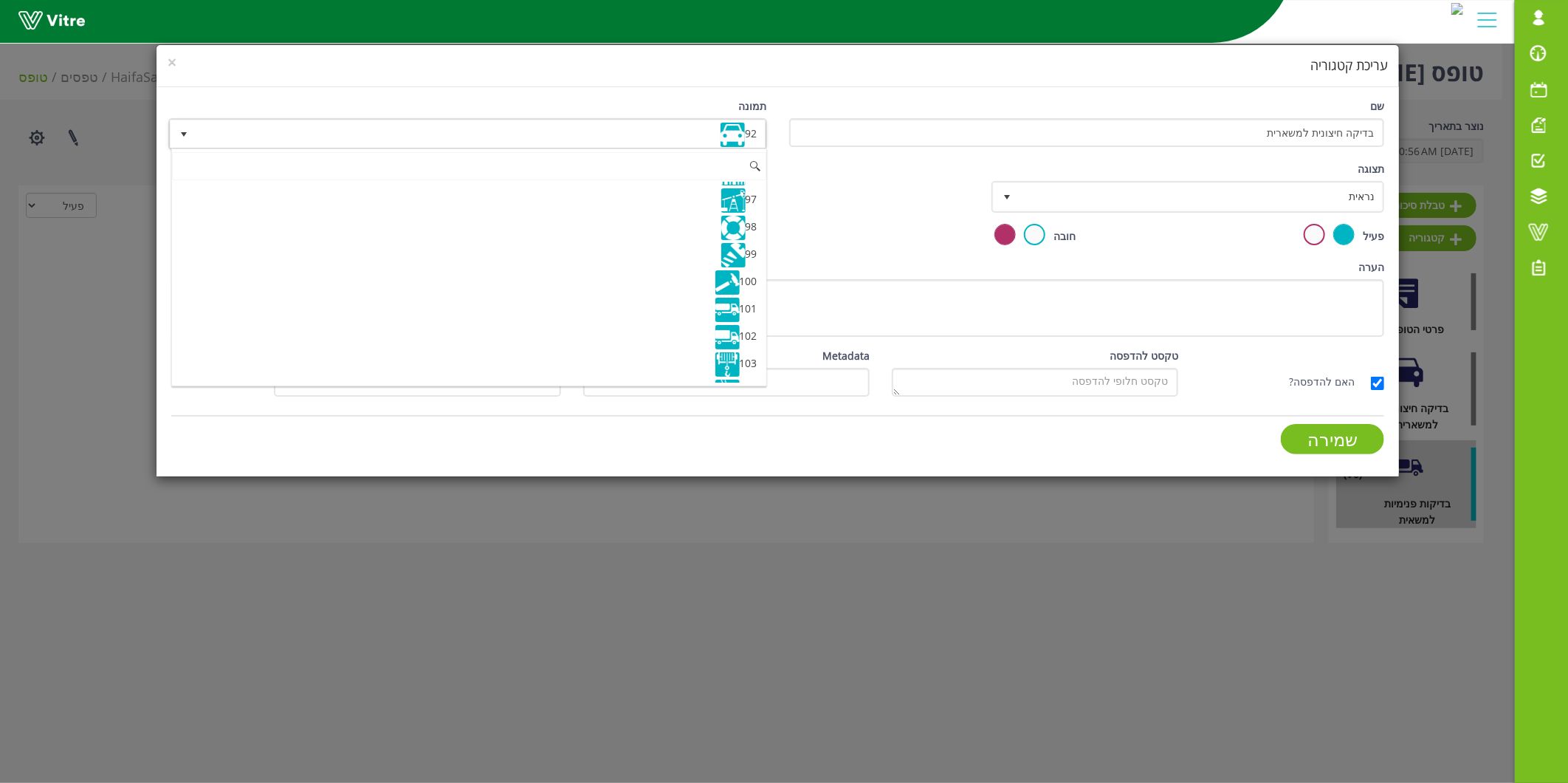
scroll to position [2660, 0]
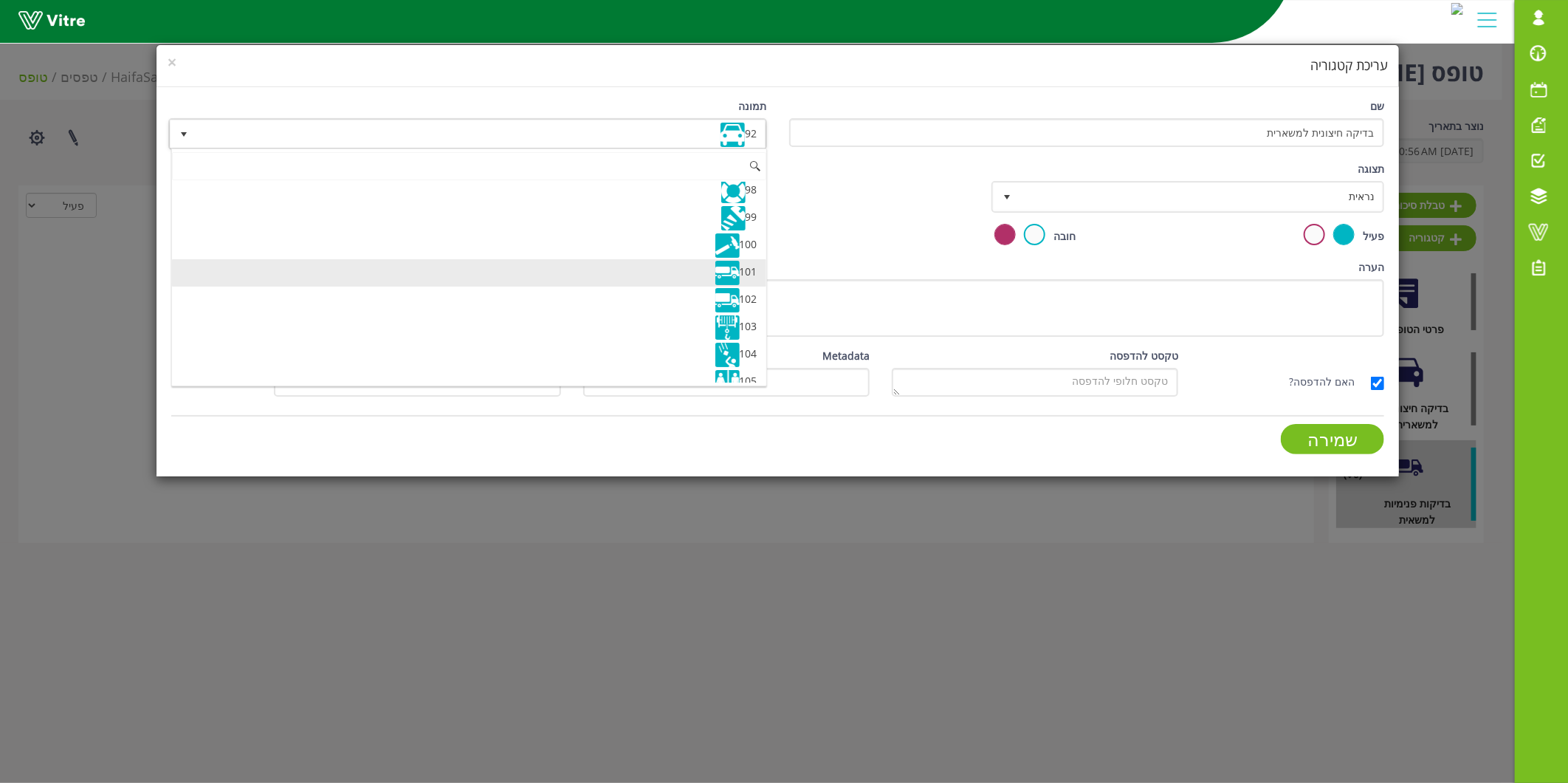
click at [621, 277] on li "101" at bounding box center [469, 273] width 595 height 27
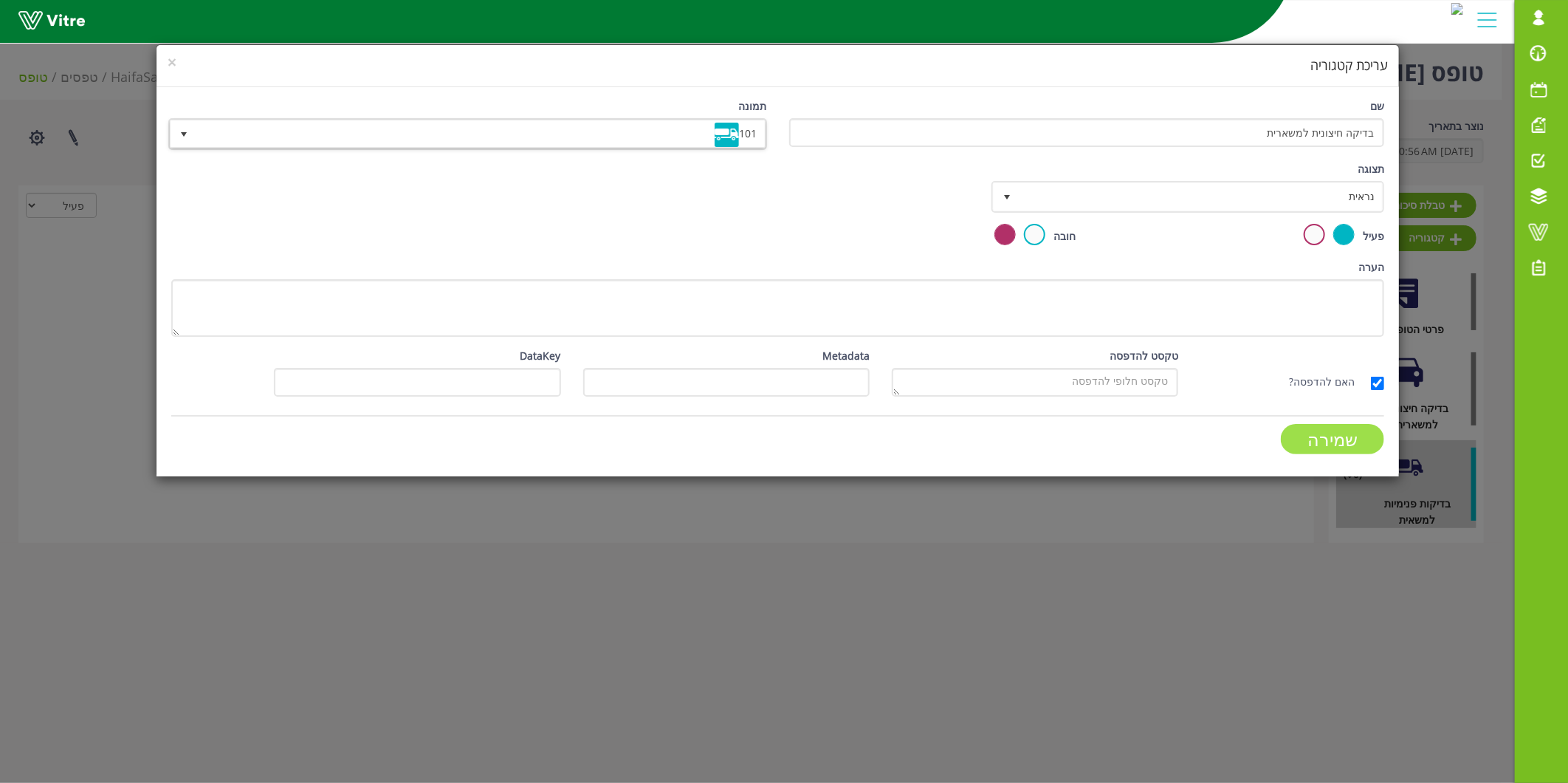
click at [1323, 441] on input "שמירה" at bounding box center [1333, 439] width 104 height 30
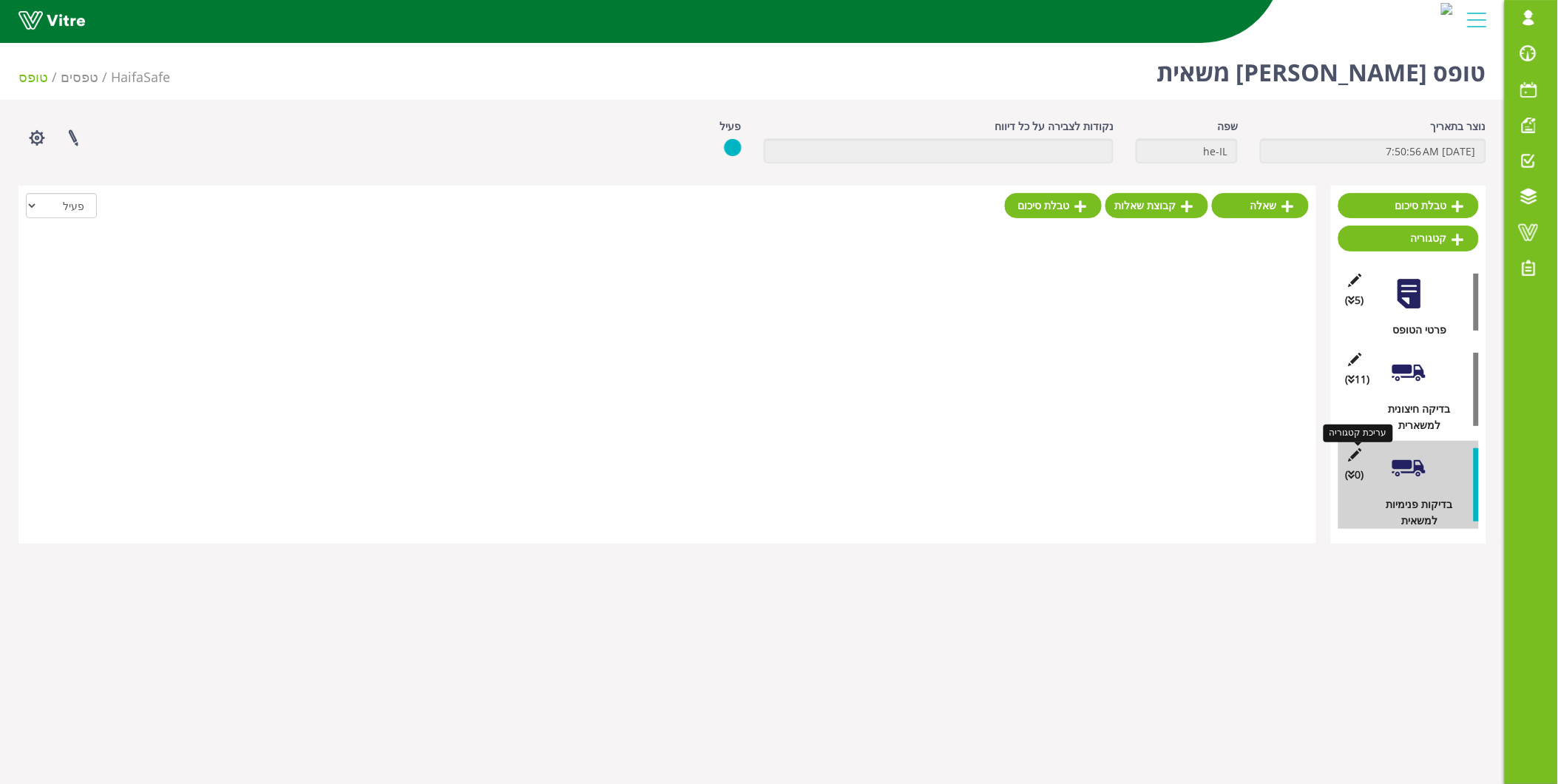
click at [1360, 455] on icon at bounding box center [1355, 455] width 19 height 14
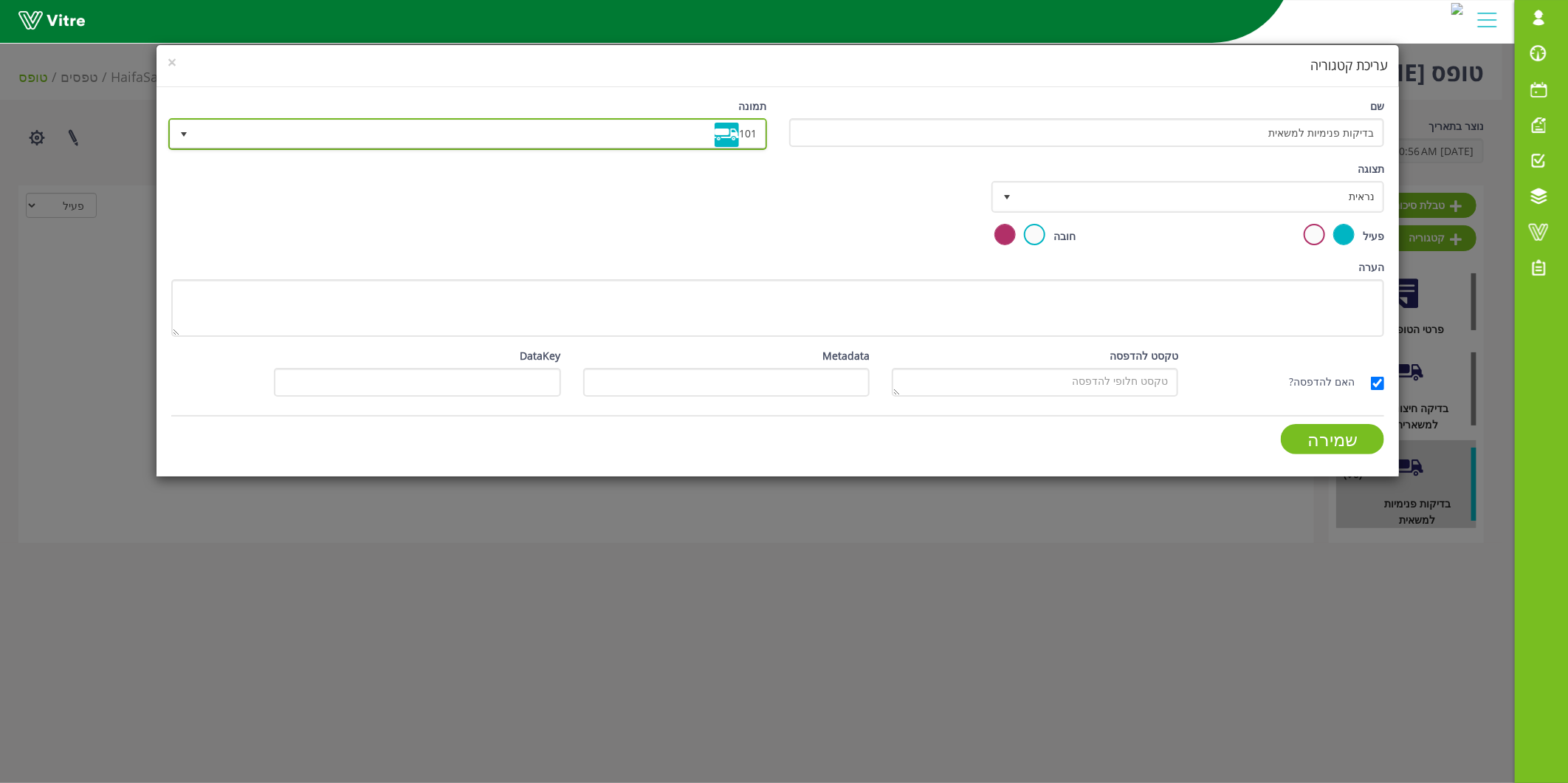
click at [700, 134] on span "101" at bounding box center [481, 134] width 569 height 27
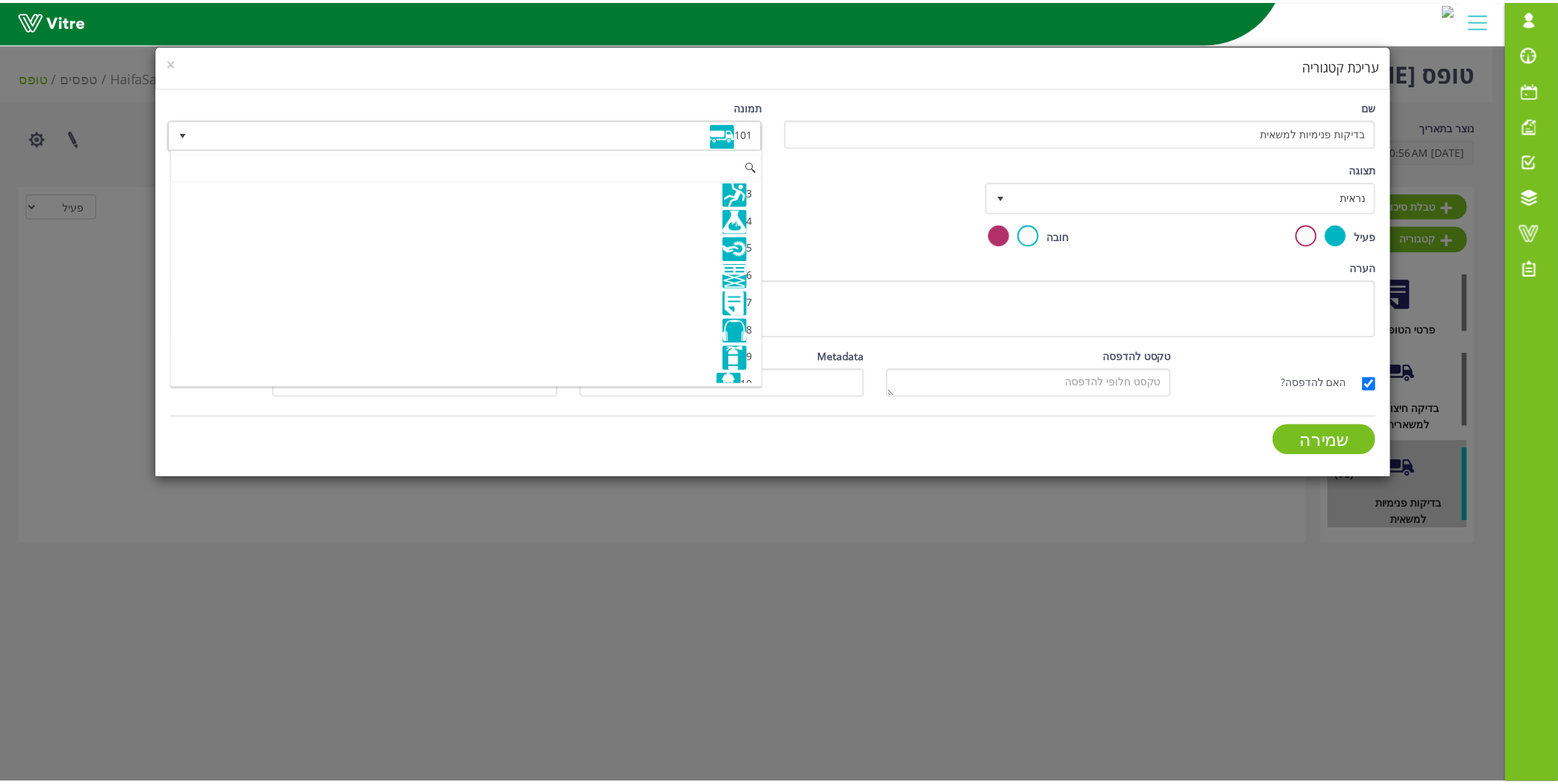
scroll to position [39, 0]
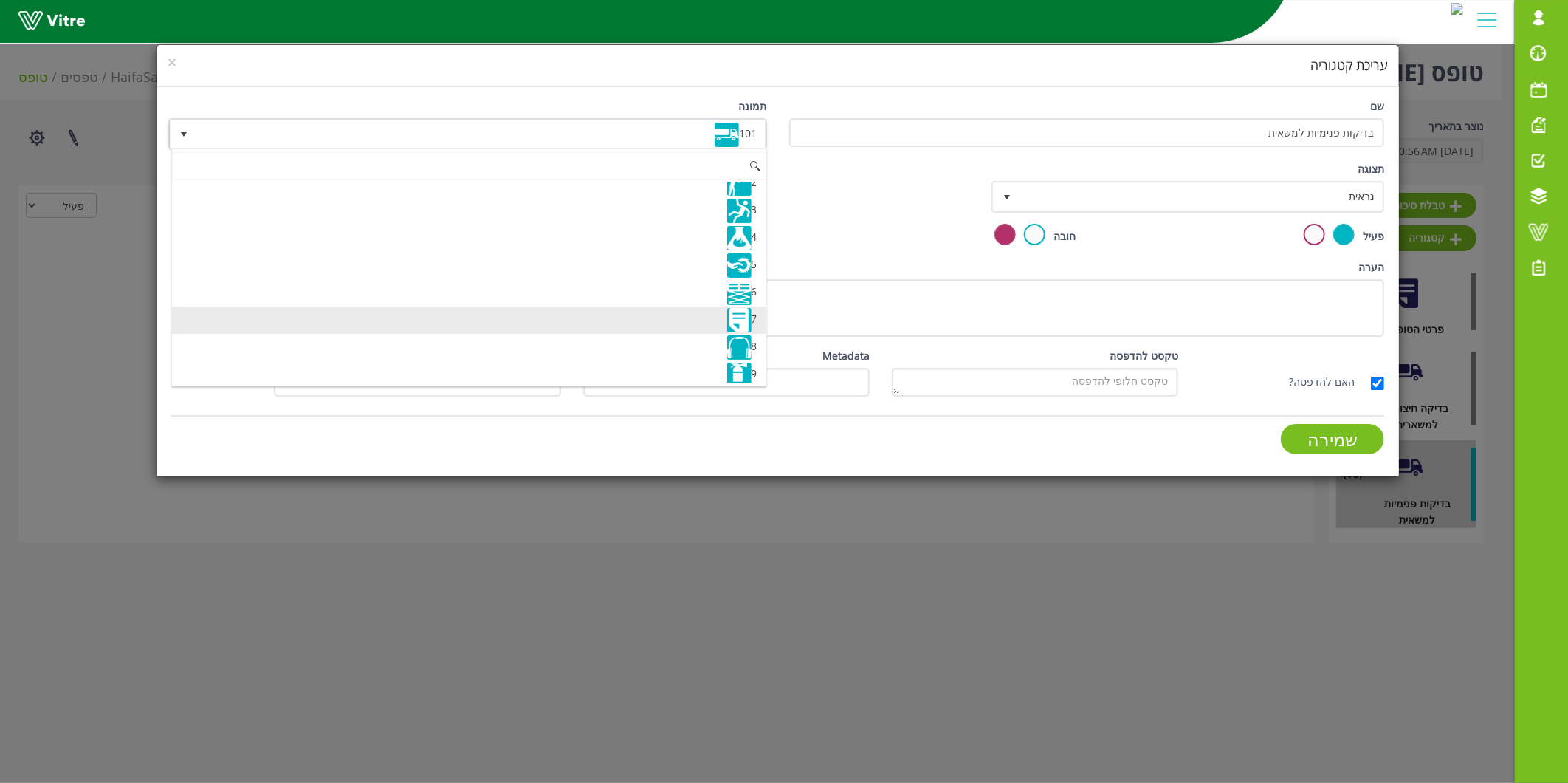
click at [595, 322] on li "7" at bounding box center [469, 320] width 595 height 27
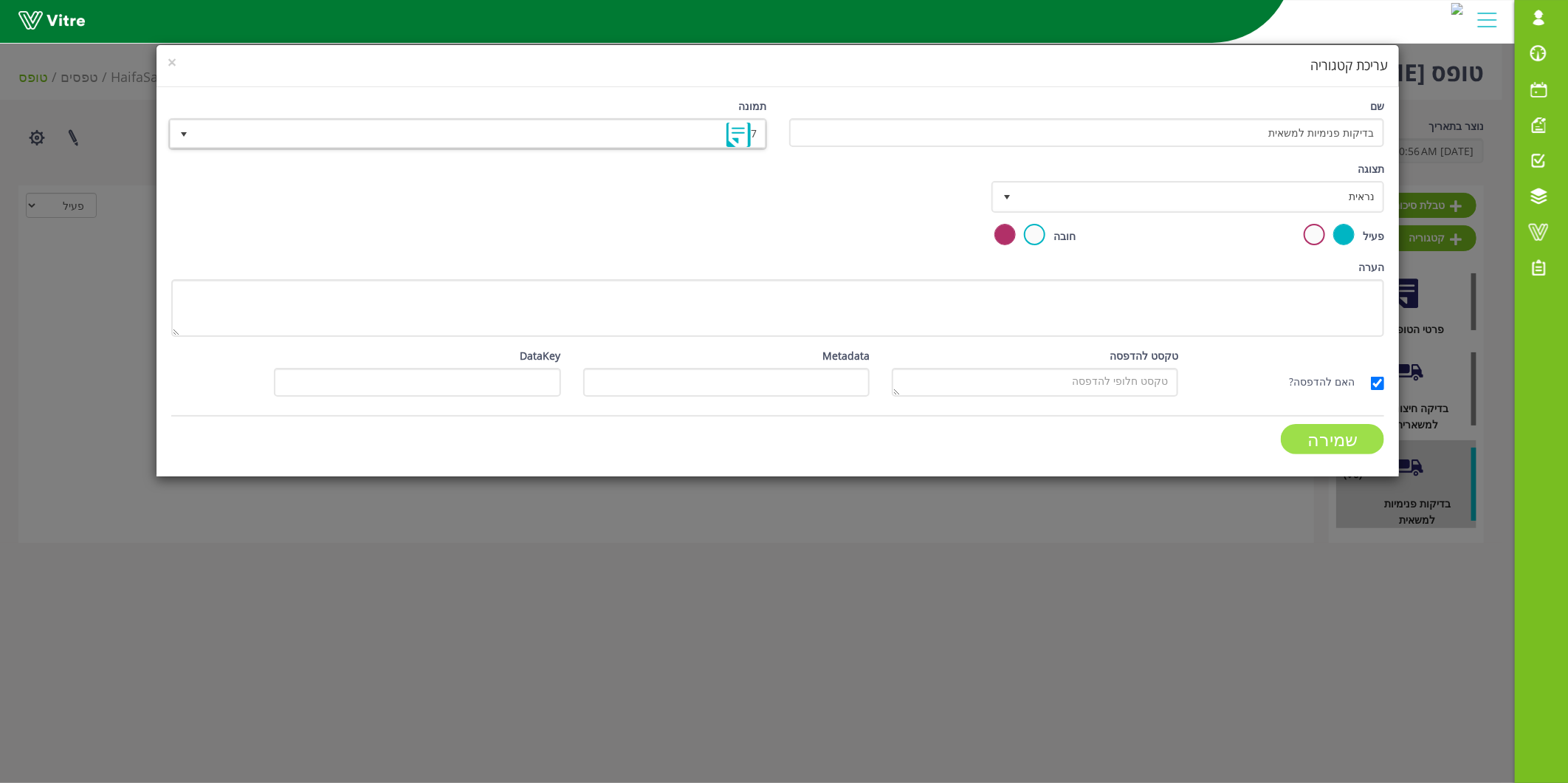
click at [1374, 440] on input "שמירה" at bounding box center [1333, 439] width 104 height 30
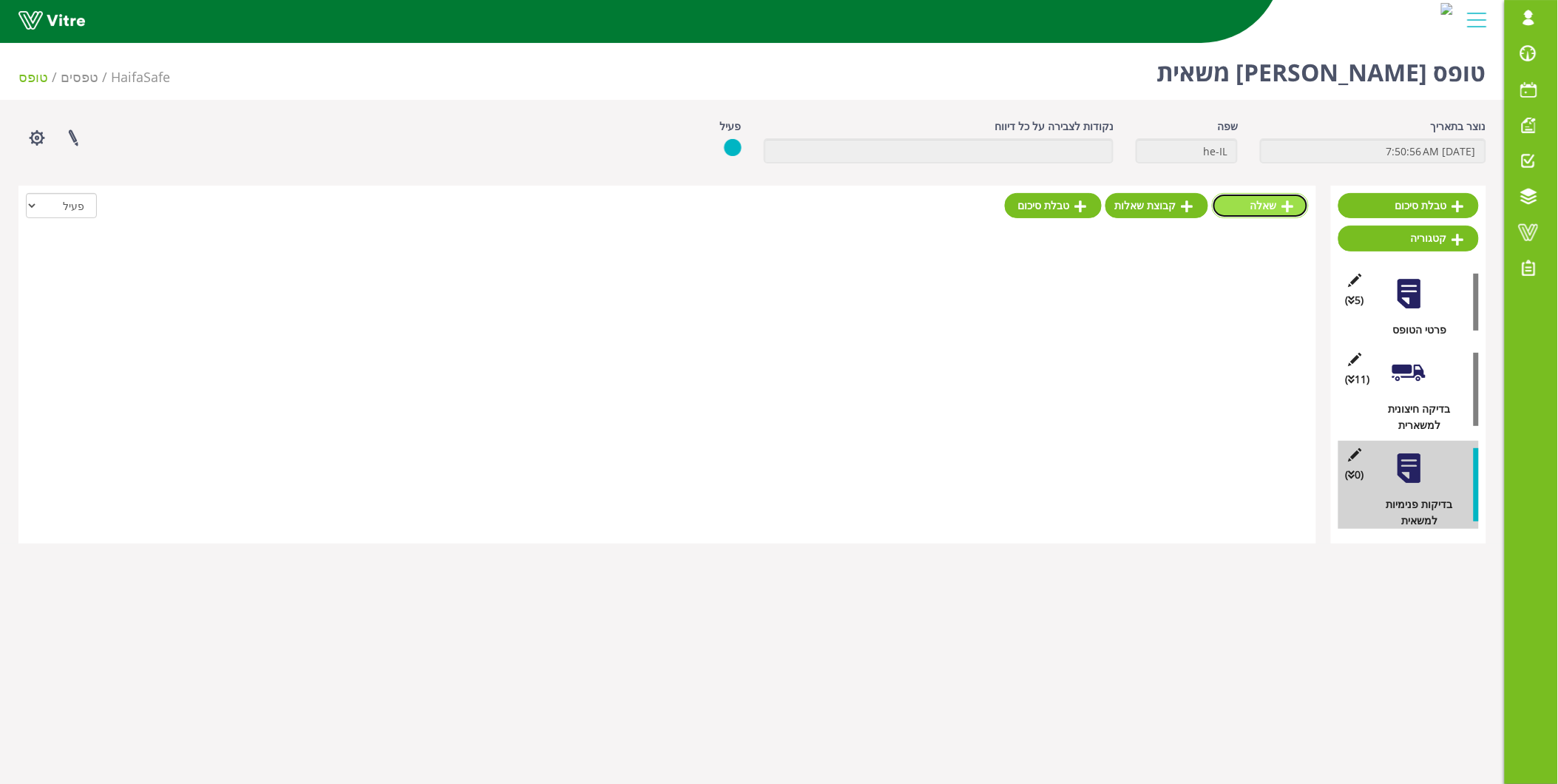
click at [1271, 204] on link "שאלה" at bounding box center [1261, 205] width 97 height 25
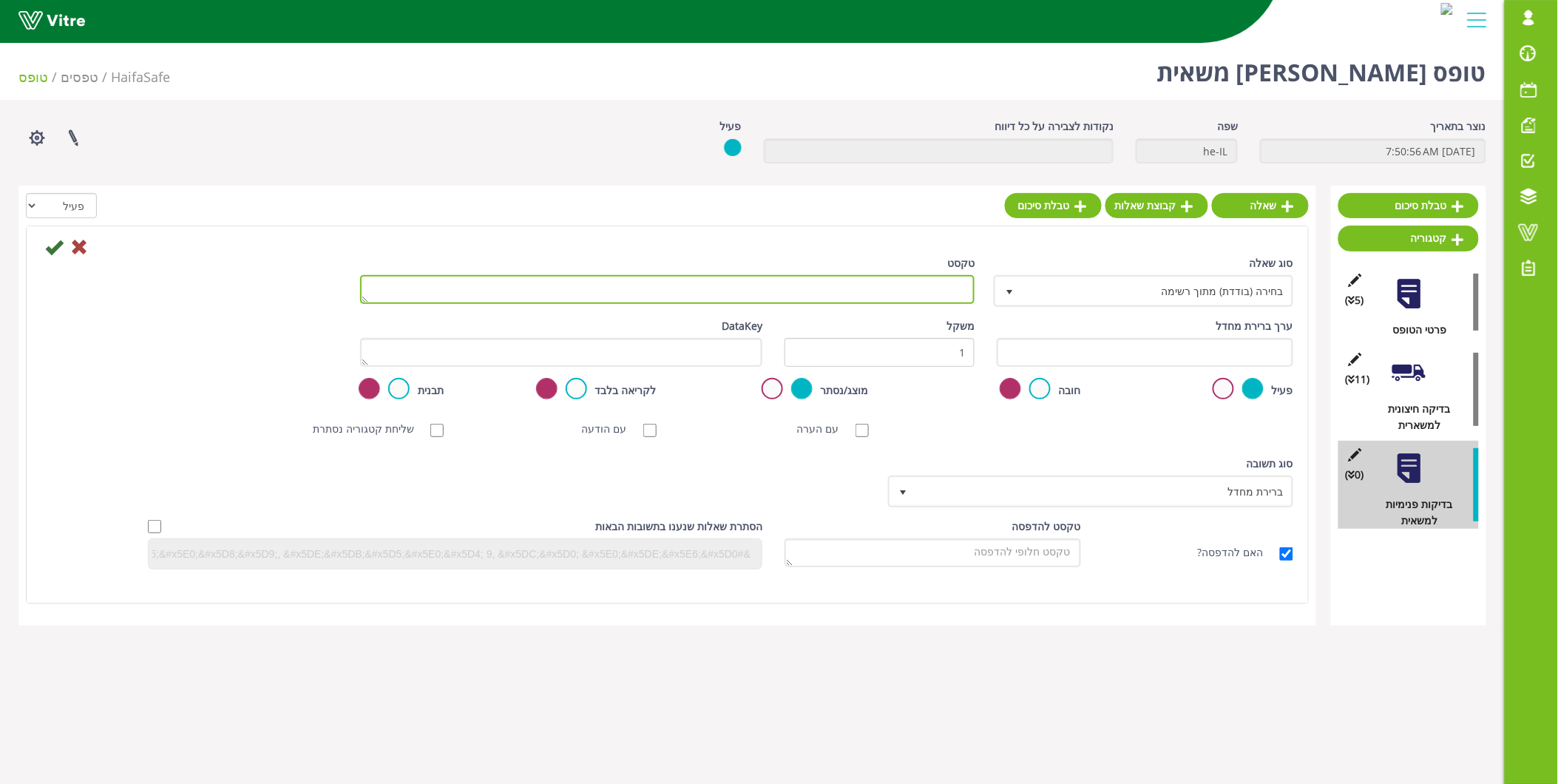
click at [951, 293] on textarea "טקסט" at bounding box center [667, 290] width 615 height 29
paste textarea "כיסא נהג - תקין וקיים מערכת אוויר"
click at [921, 286] on textarea "כיסא נהג - תקין וקיים מערכת אוויר" at bounding box center [667, 290] width 615 height 29
type textarea "כיסא נהג - תקין לא שבור או קרוע, וקיים מערכת אוויר"
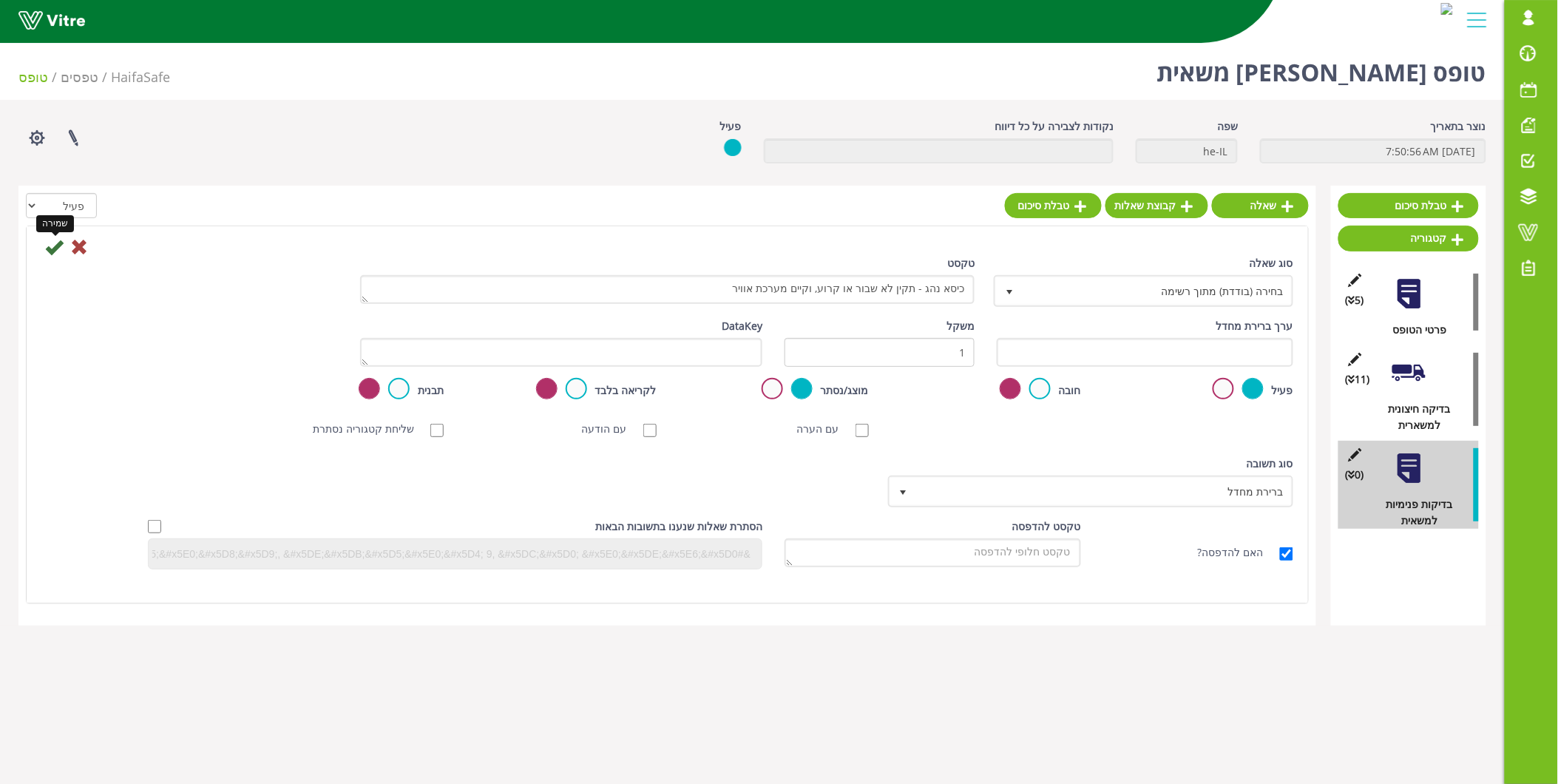
click at [53, 242] on icon at bounding box center [53, 247] width 18 height 18
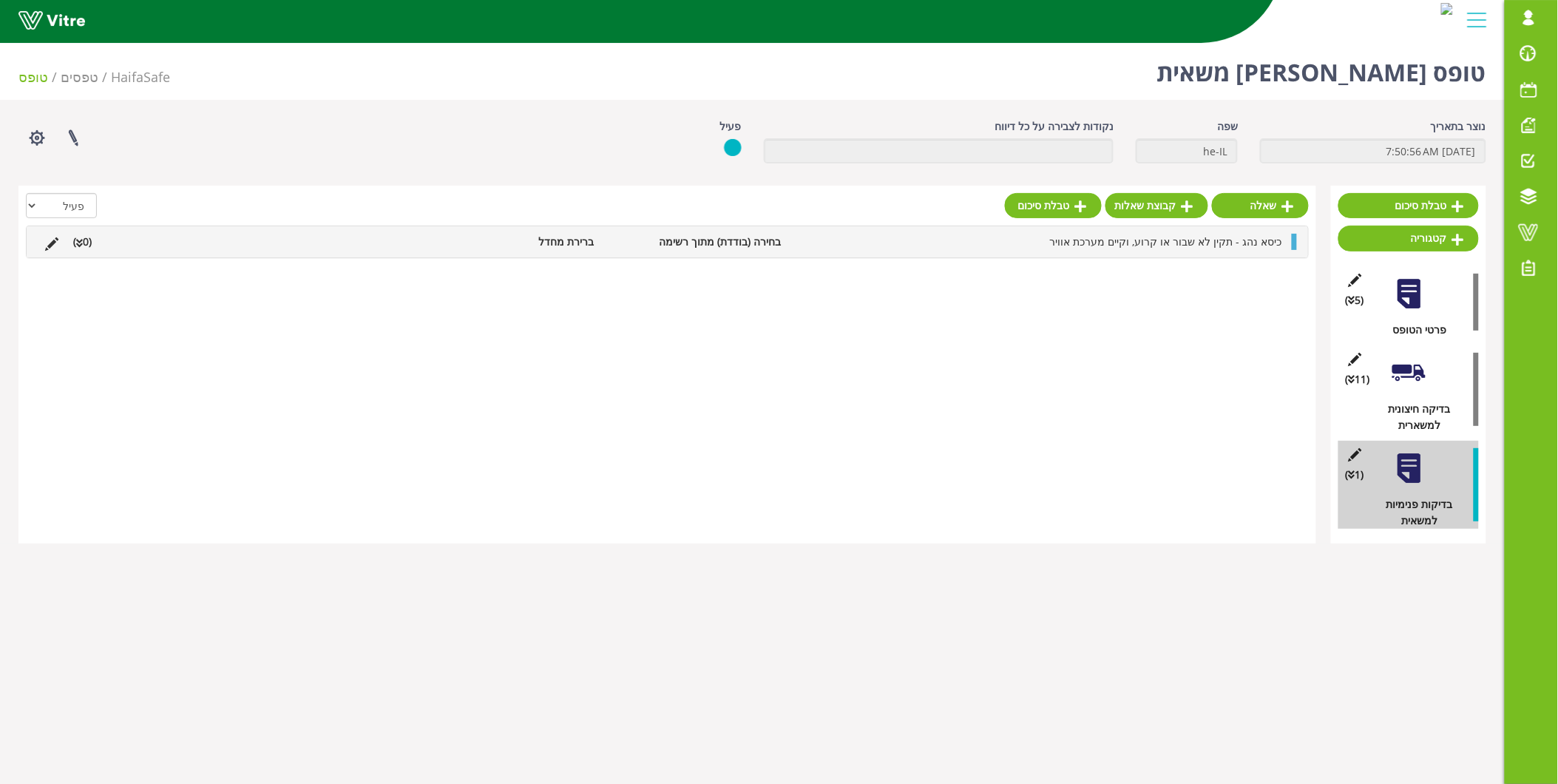
click at [1187, 252] on div "כיסא נהג - תקין לא שבור או קרוע, וקיים מערכת אוויר בחירה (בודדת) מתוך רשימה ברי…" at bounding box center [667, 242] width 1282 height 31
click at [1252, 277] on link "תשובה" at bounding box center [1241, 277] width 97 height 25
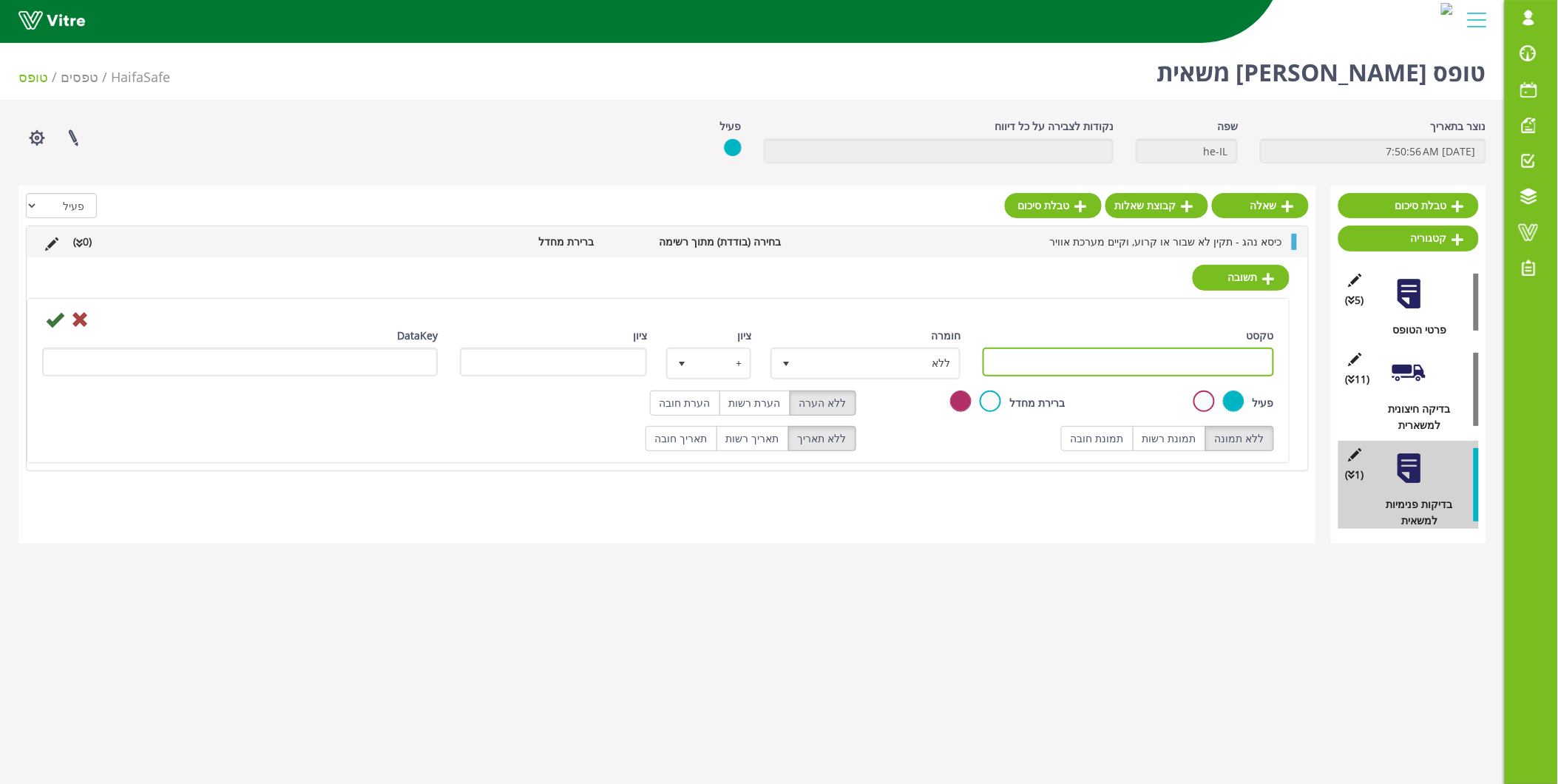
click at [1226, 358] on input "טקסט" at bounding box center [1128, 362] width 291 height 29
type input "תקין"
click at [51, 320] on icon at bounding box center [54, 319] width 18 height 18
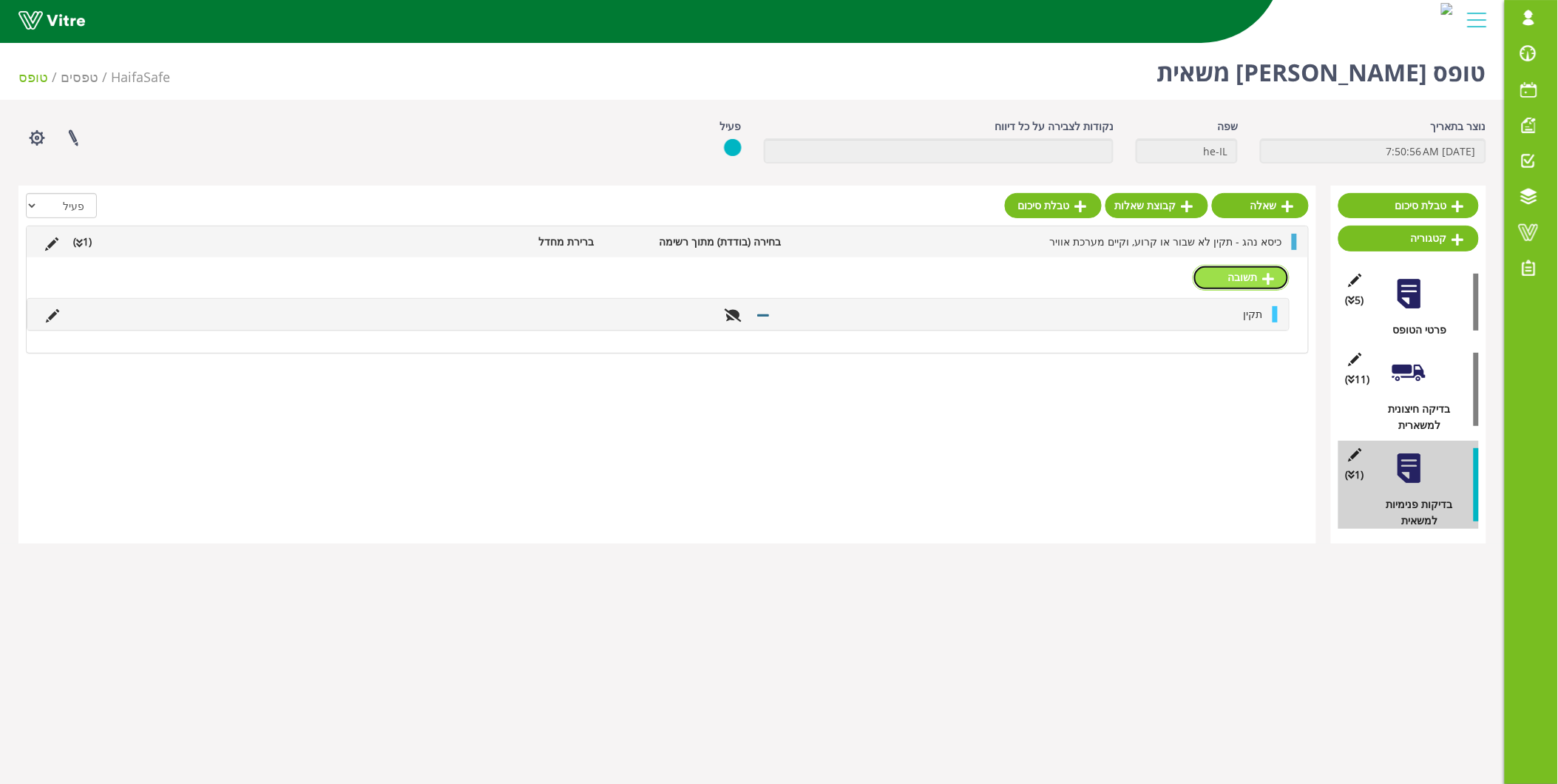
click at [1223, 278] on link "תשובה" at bounding box center [1241, 277] width 97 height 25
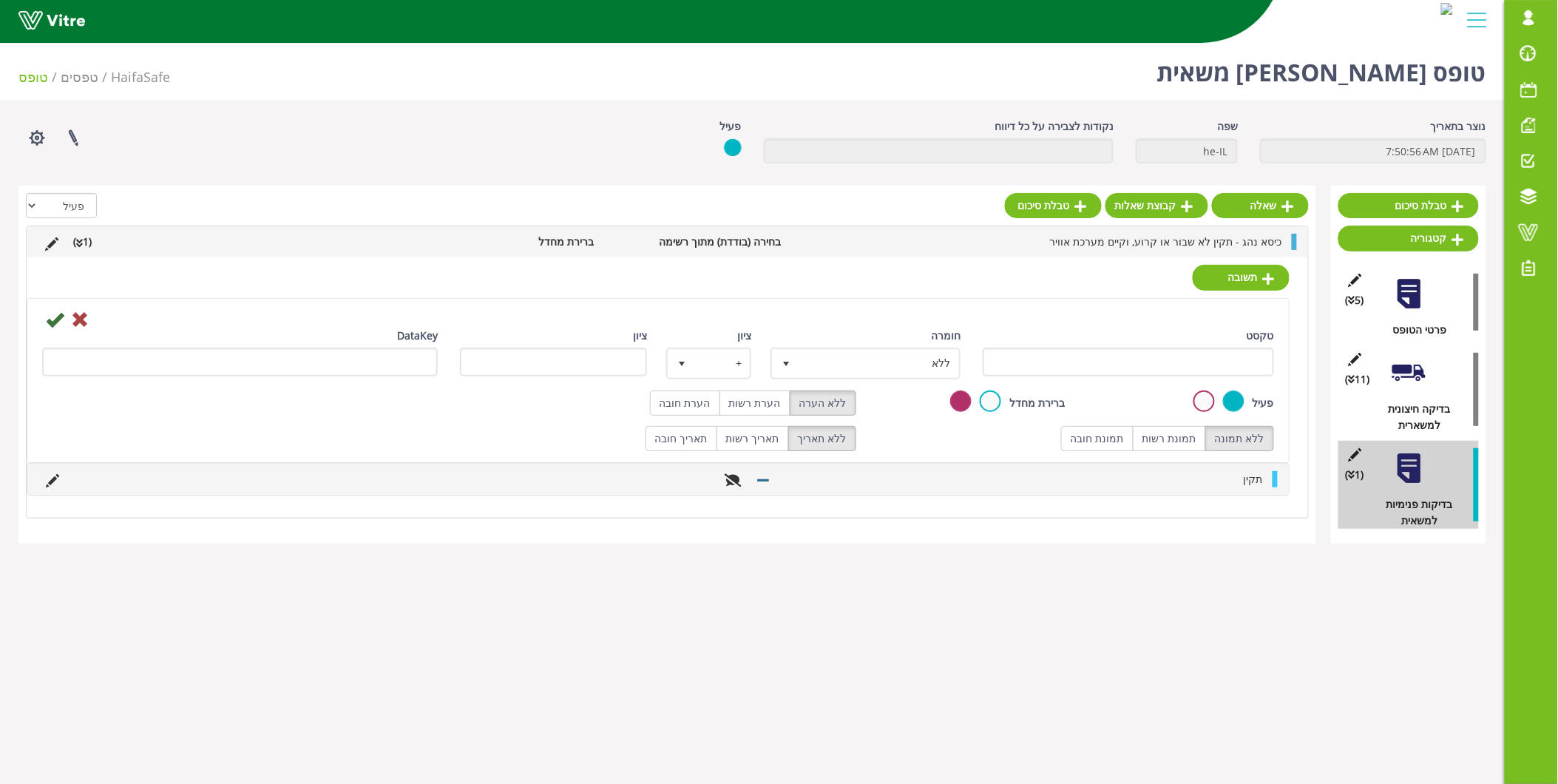
click at [1206, 341] on div "טקסט" at bounding box center [1128, 352] width 291 height 49
click at [1204, 350] on input "טקסט" at bounding box center [1128, 362] width 291 height 29
type input "לא תקין"
click at [59, 328] on div "DataKey" at bounding box center [240, 352] width 395 height 49
click at [48, 322] on icon at bounding box center [54, 319] width 18 height 18
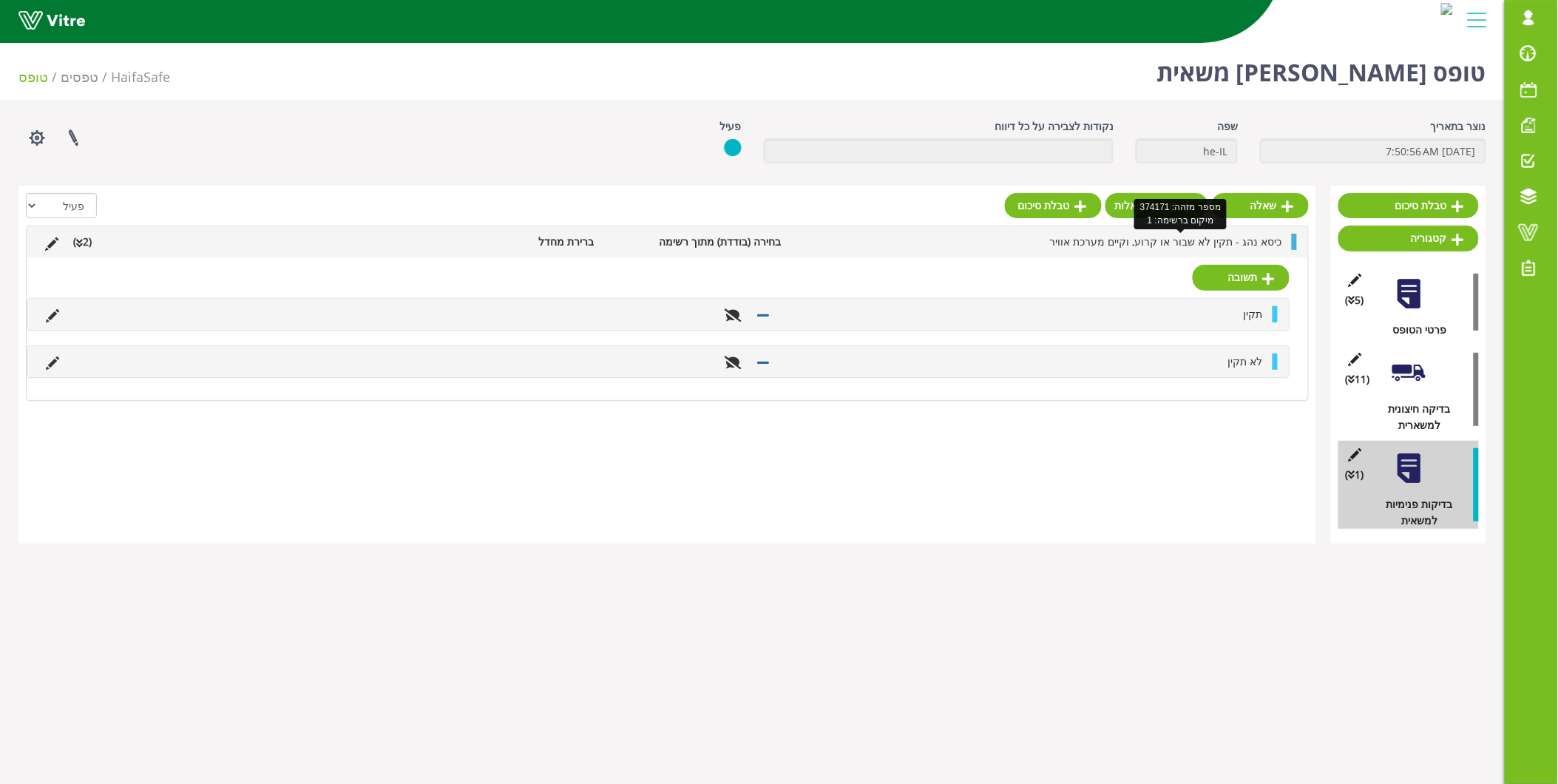
click at [1235, 246] on span "כיסא נהג - תקין לא שבור או קרוע, וקיים מערכת אוויר" at bounding box center [1166, 241] width 232 height 14
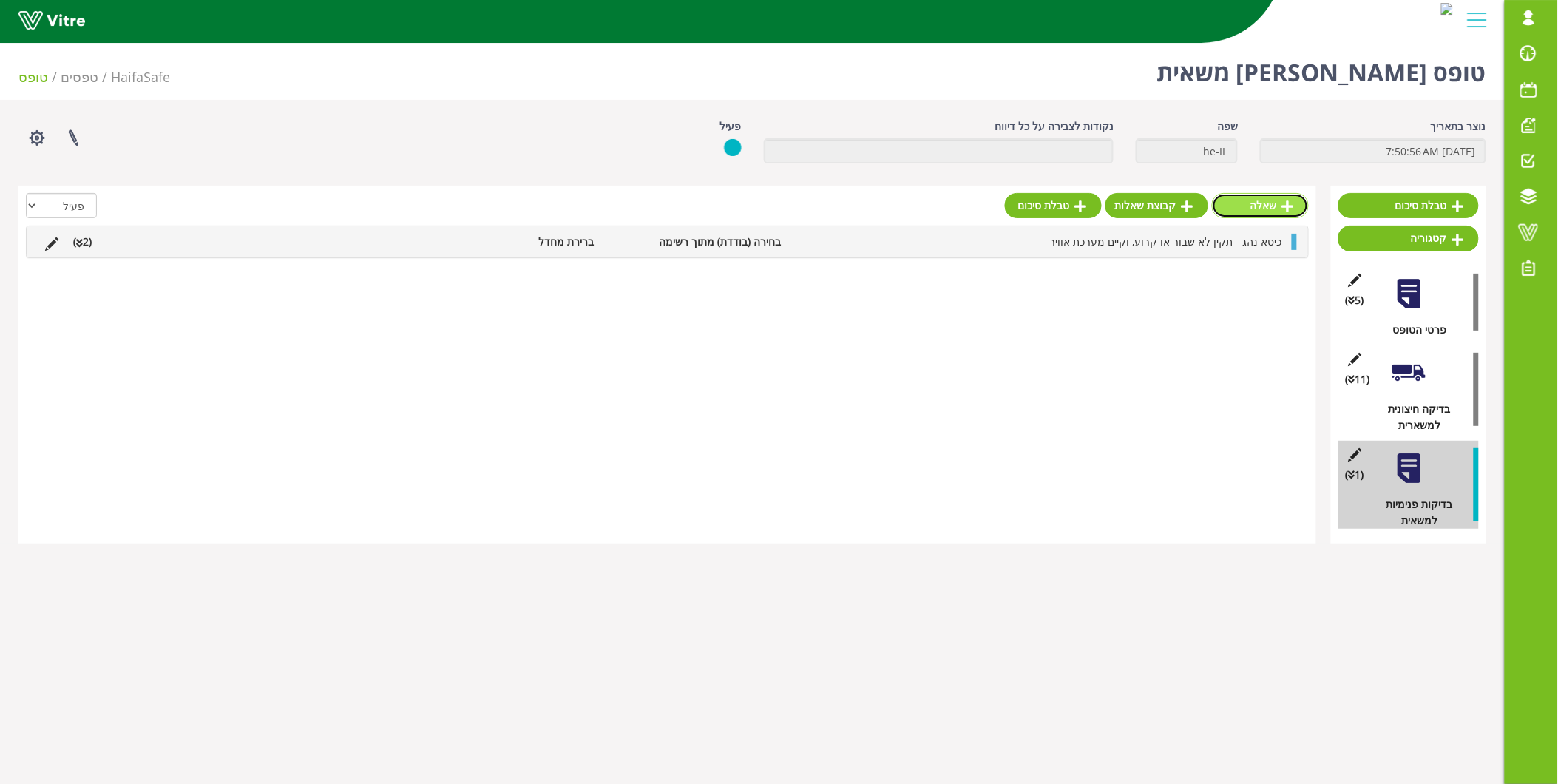
click at [1266, 210] on link "שאלה" at bounding box center [1261, 205] width 97 height 25
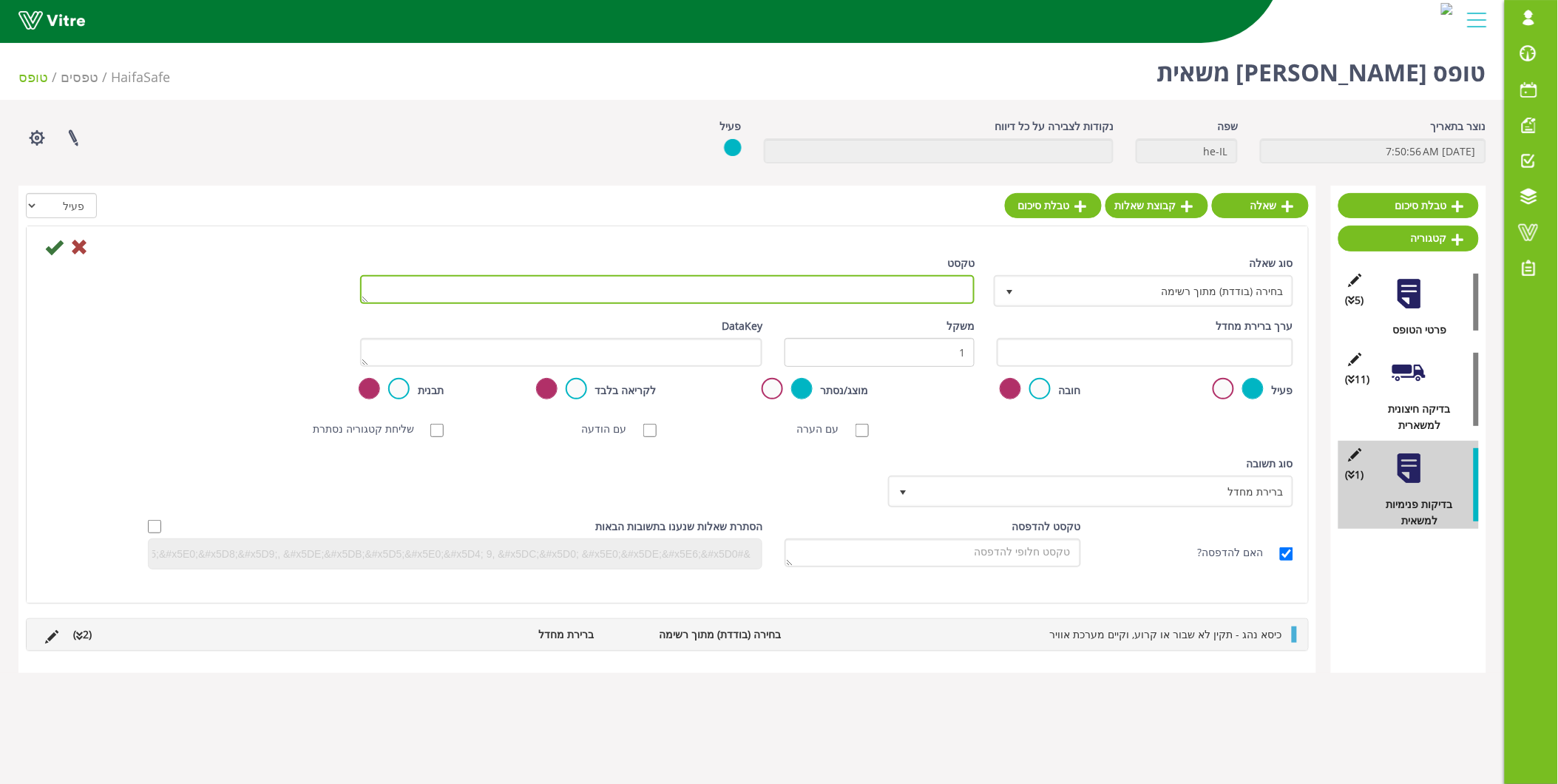
click at [951, 279] on textarea "טקסט" at bounding box center [667, 290] width 615 height 29
paste textarea "מחוון שעונים - תקנים אשר נותנים לנו . 2 מדד נכון"
drag, startPoint x: 801, startPoint y: 279, endPoint x: 819, endPoint y: 286, distance: 19.3
click at [819, 286] on textarea "מחוון שעונים - תקנים אשר נותנים לנו . 2 מדד נכון" at bounding box center [667, 290] width 615 height 29
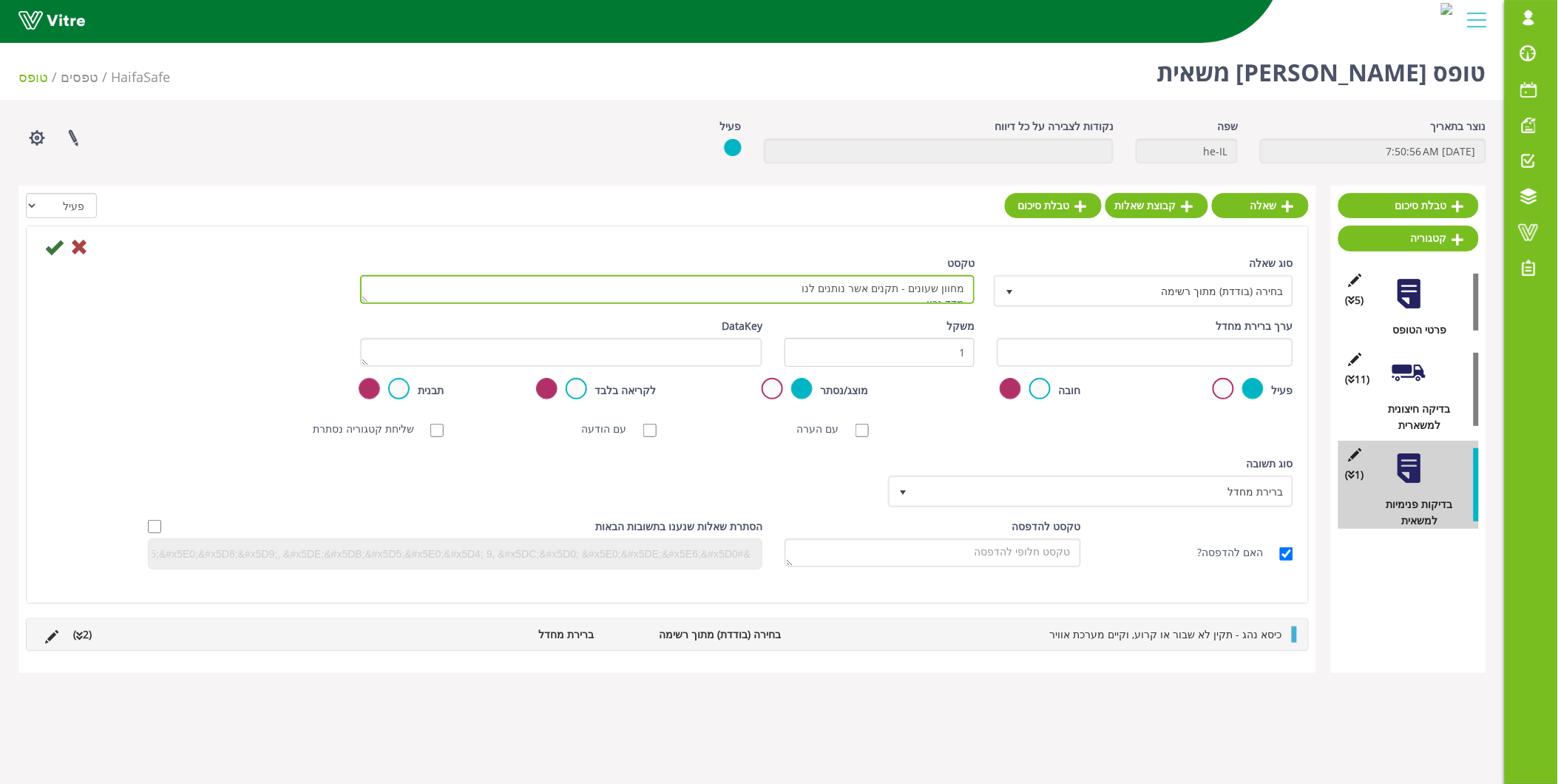
click at [967, 297] on textarea "מחוון שעונים - תקנים אשר נותנים לנו מדד נכון" at bounding box center [667, 290] width 615 height 29
click at [891, 289] on textarea "מחוון שעונים - תקנים אשר נותנים לנו מדד נכון" at bounding box center [667, 290] width 615 height 29
click at [892, 290] on textarea "מחוון שעונים - תקנים אשר נותנים לנו מדד נכון" at bounding box center [667, 290] width 615 height 29
type textarea "מחוון שעונים - תקינים אשר נותנים לנו מדד נכון"
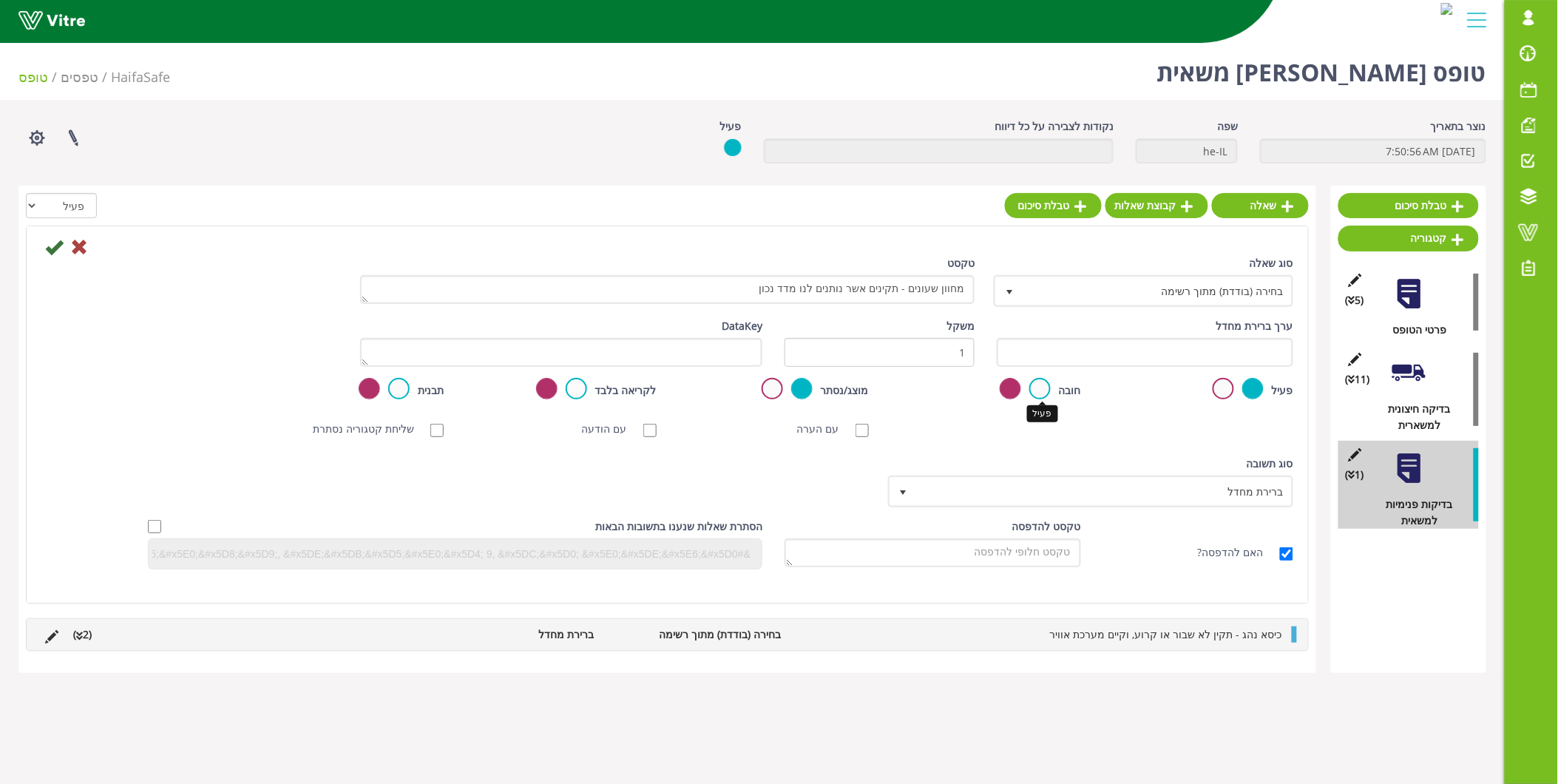
click at [1045, 384] on label at bounding box center [1039, 388] width 21 height 21
click at [0, 0] on input "radio" at bounding box center [0, 0] width 0 height 0
click at [57, 242] on icon at bounding box center [53, 247] width 18 height 18
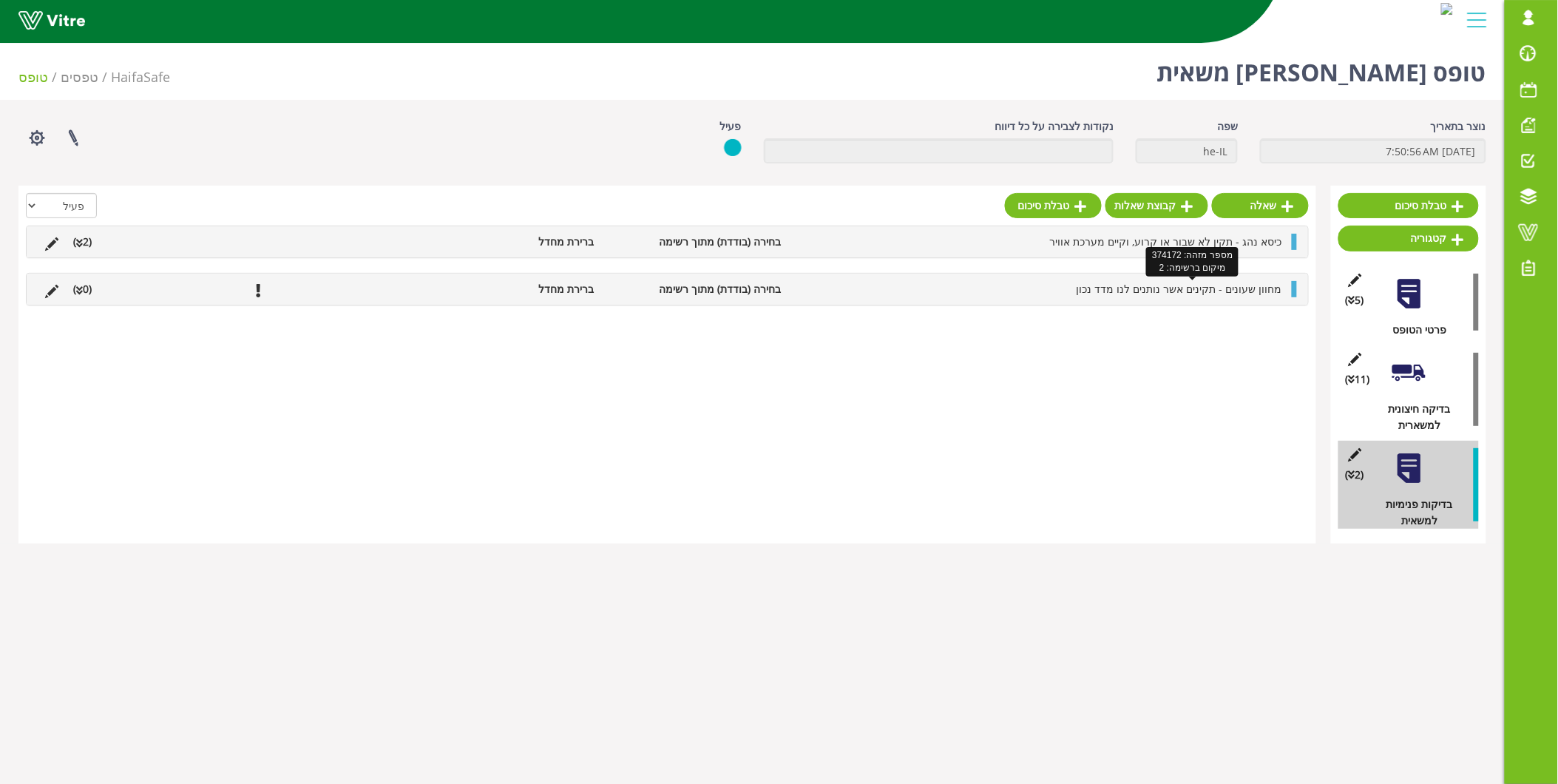
click at [1237, 286] on span "מחוון שעונים - תקינים אשר נותנים לנו מדד נכון" at bounding box center [1179, 288] width 205 height 14
click at [1248, 325] on link "תשובה" at bounding box center [1241, 324] width 97 height 25
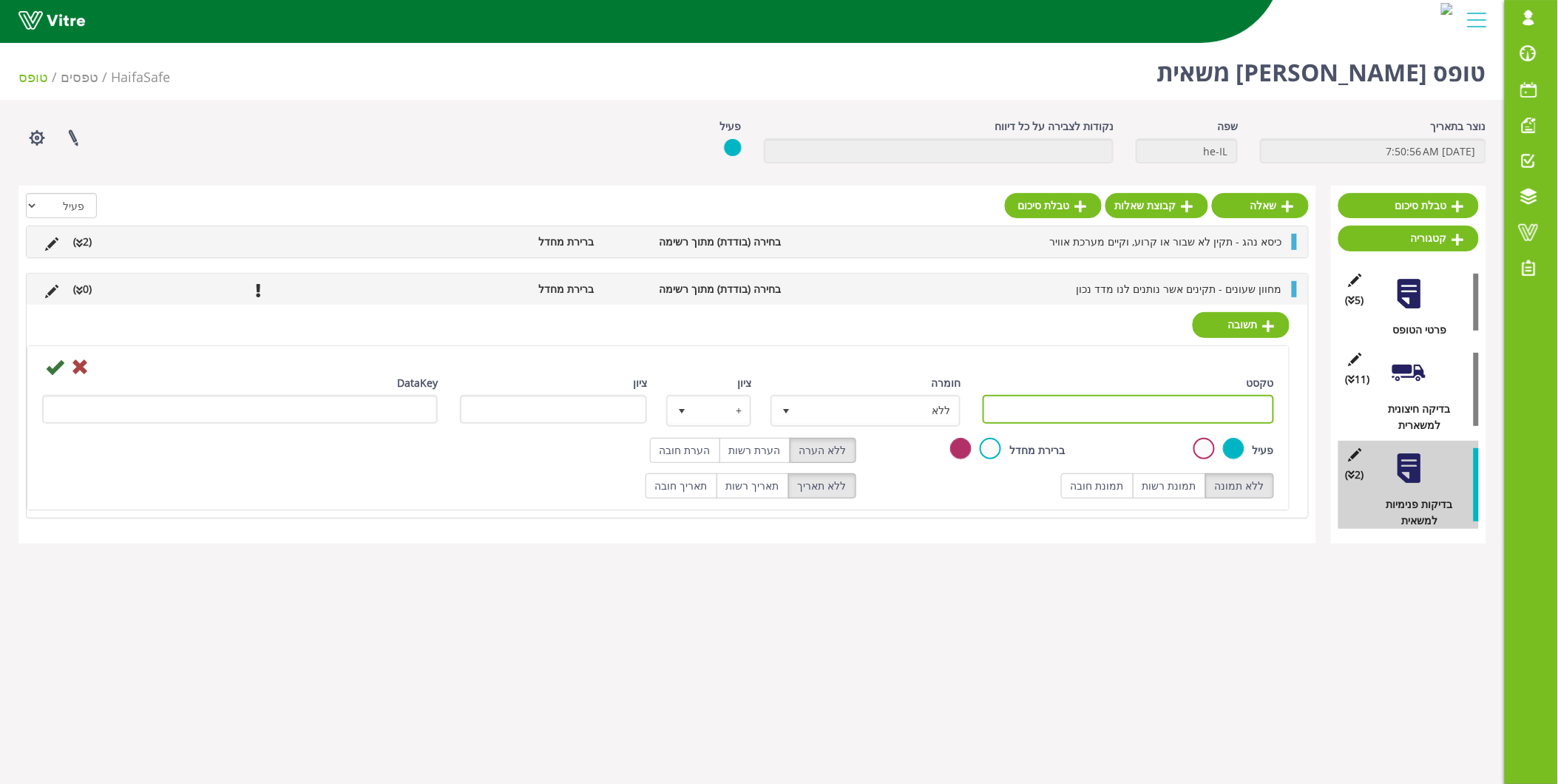
click at [1218, 411] on input "טקסט" at bounding box center [1128, 409] width 291 height 29
type input "תקין"
click at [51, 372] on icon at bounding box center [54, 367] width 18 height 18
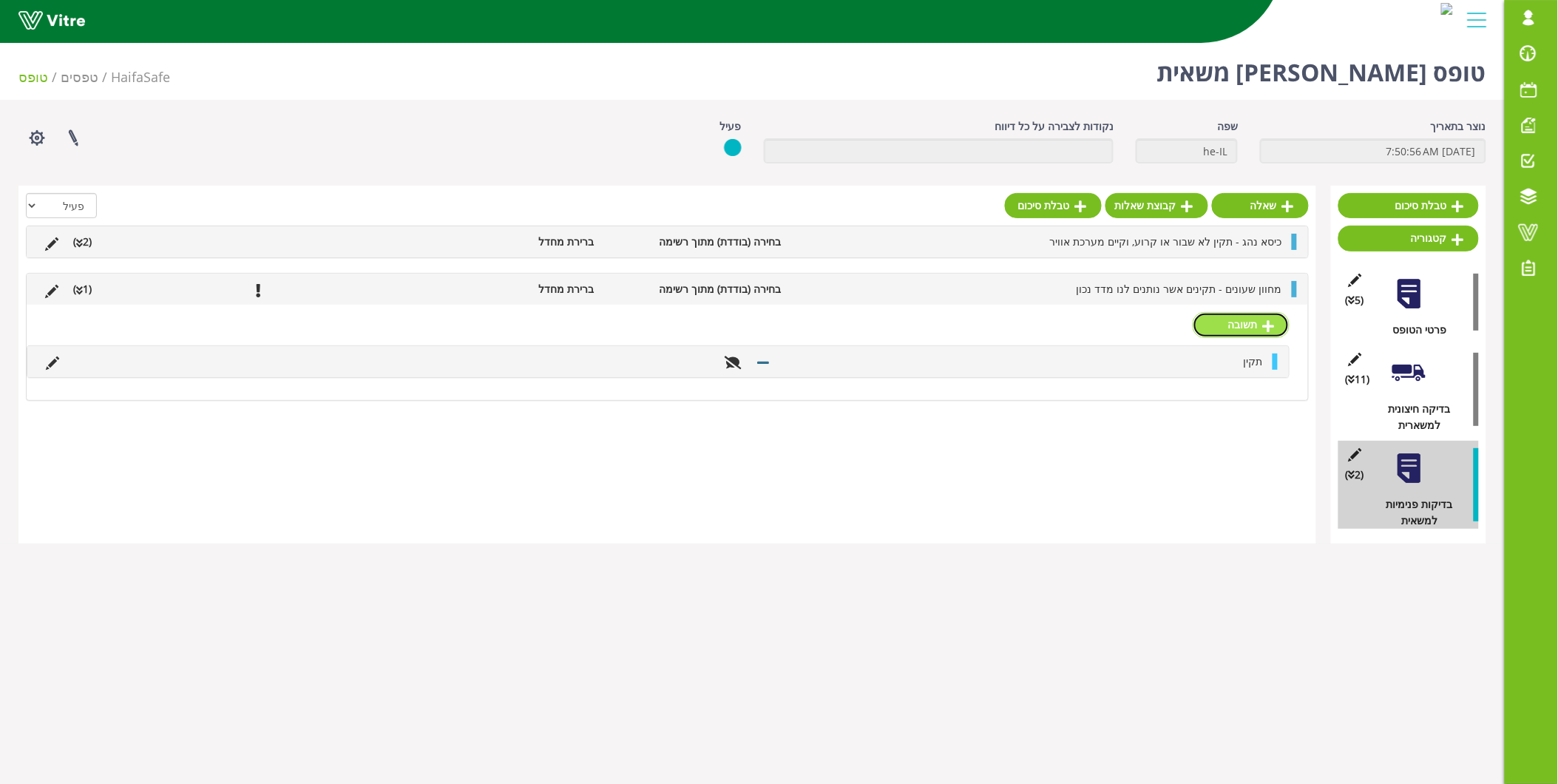
click at [1241, 335] on link "תשובה" at bounding box center [1241, 324] width 97 height 25
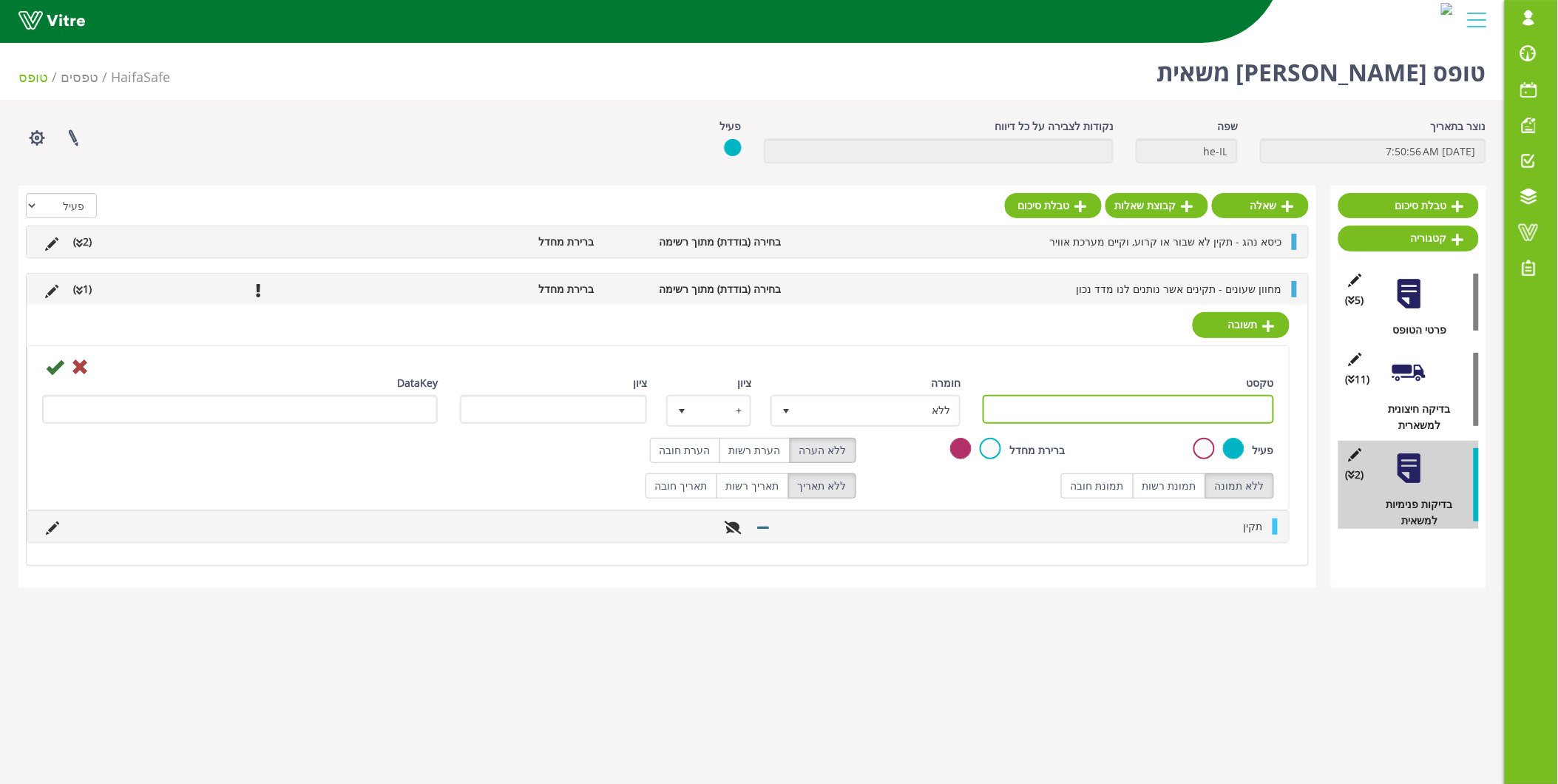
click at [1120, 418] on input "טקסט" at bounding box center [1128, 409] width 291 height 29
type input "לא תקין"
click at [751, 447] on label "הערת רשות" at bounding box center [755, 450] width 71 height 25
radio input "true"
click at [706, 452] on label "הערת חובה" at bounding box center [684, 450] width 70 height 25
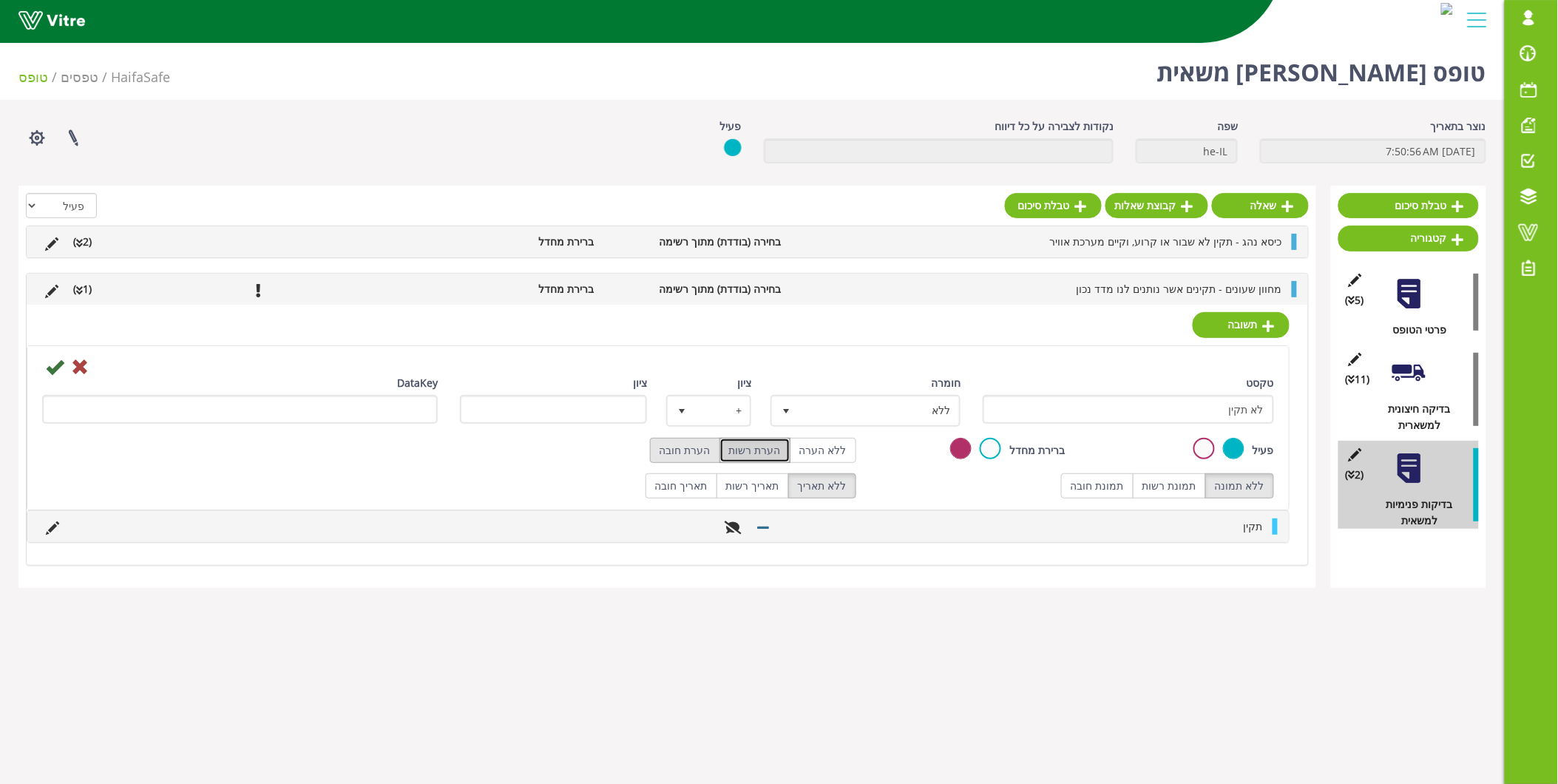
radio input "true"
click at [52, 365] on icon at bounding box center [54, 367] width 18 height 18
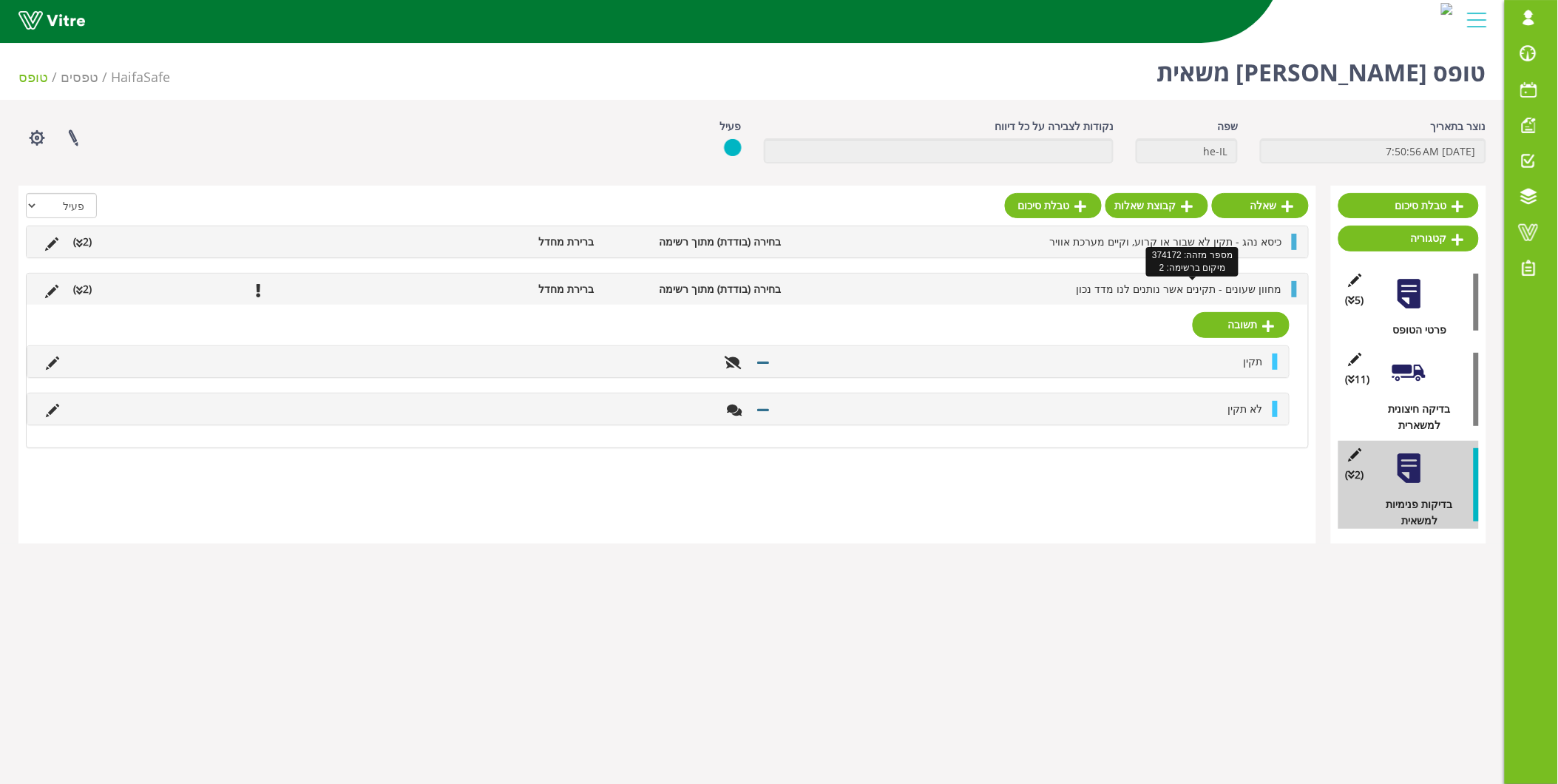
click at [1251, 291] on span "מחוון שעונים - תקינים אשר נותנים לנו מדד נכון" at bounding box center [1179, 288] width 205 height 14
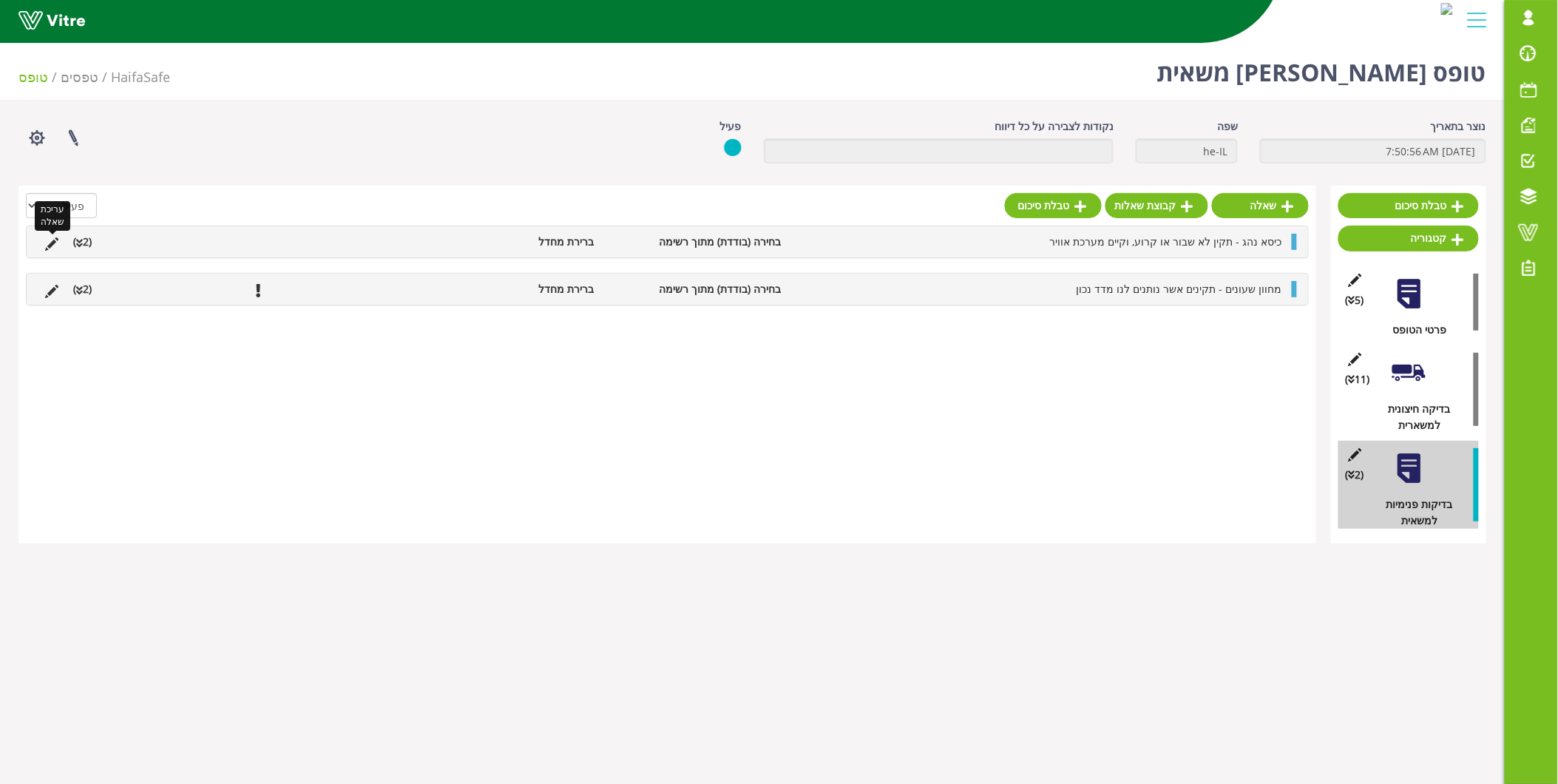
click at [52, 237] on icon at bounding box center [52, 244] width 14 height 14
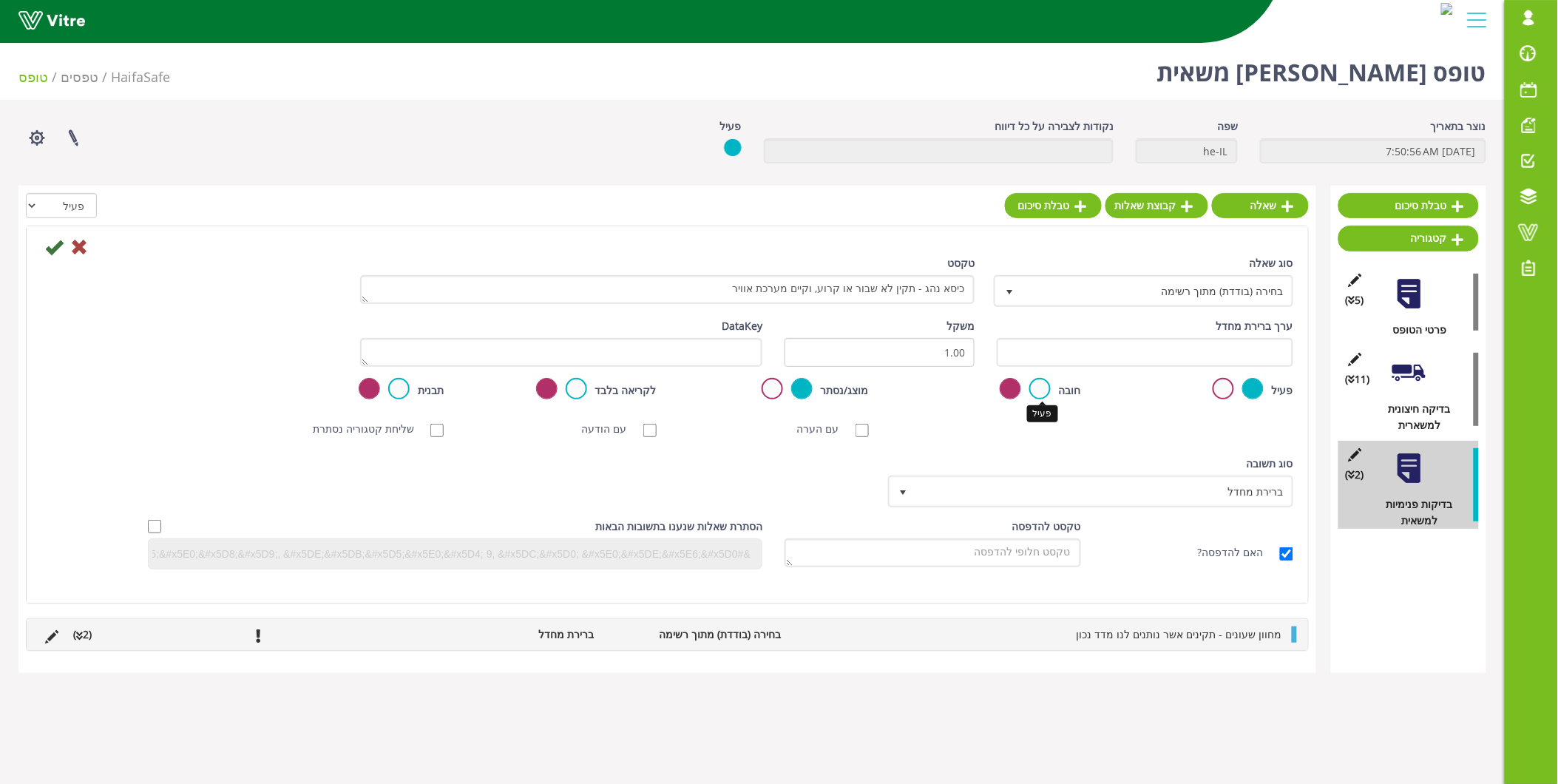
click at [1040, 387] on label at bounding box center [1039, 388] width 21 height 21
click at [0, 0] on input "radio" at bounding box center [0, 0] width 0 height 0
click at [56, 245] on icon at bounding box center [53, 247] width 18 height 18
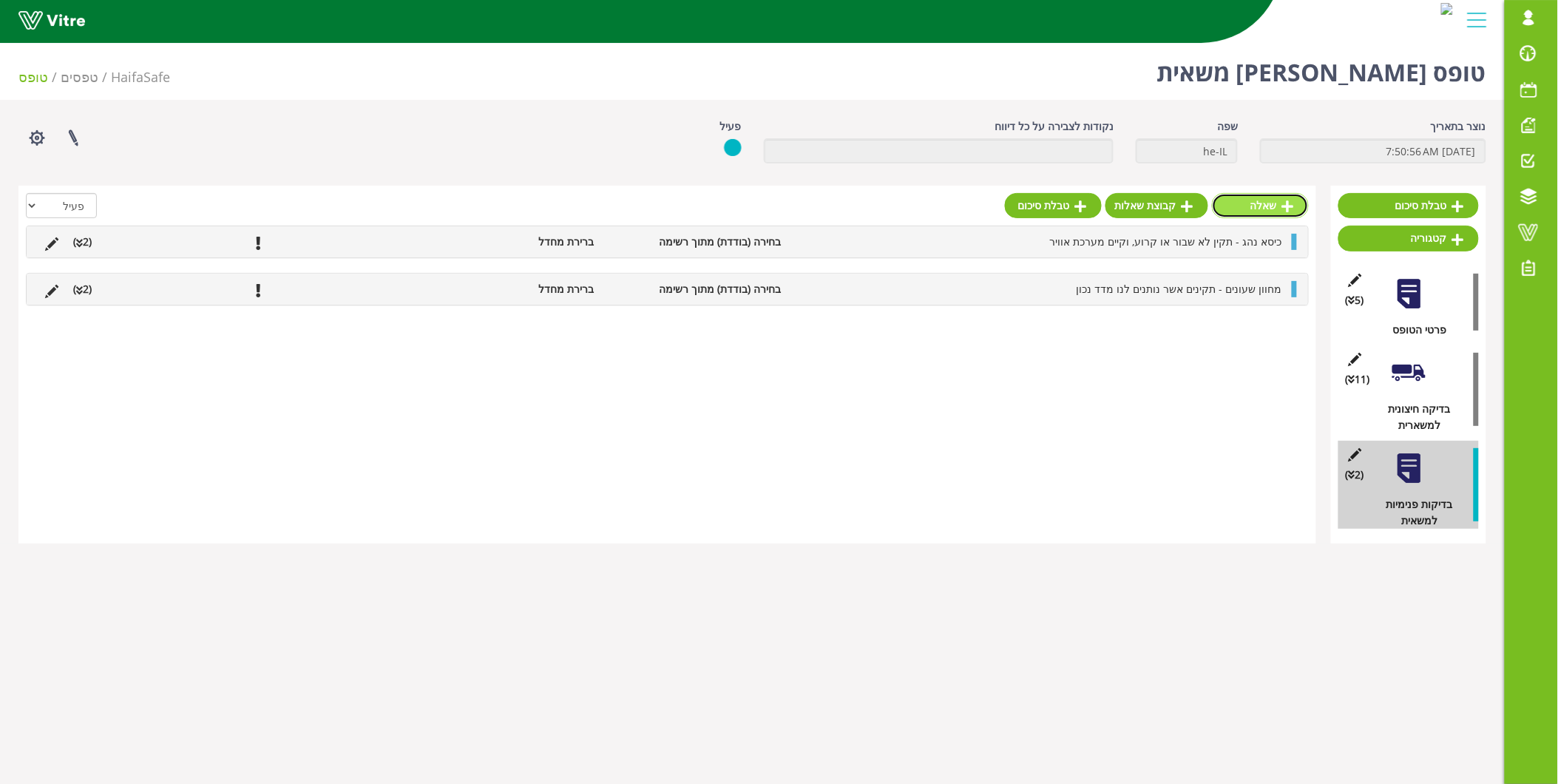
click at [1267, 200] on link "שאלה" at bounding box center [1261, 205] width 97 height 25
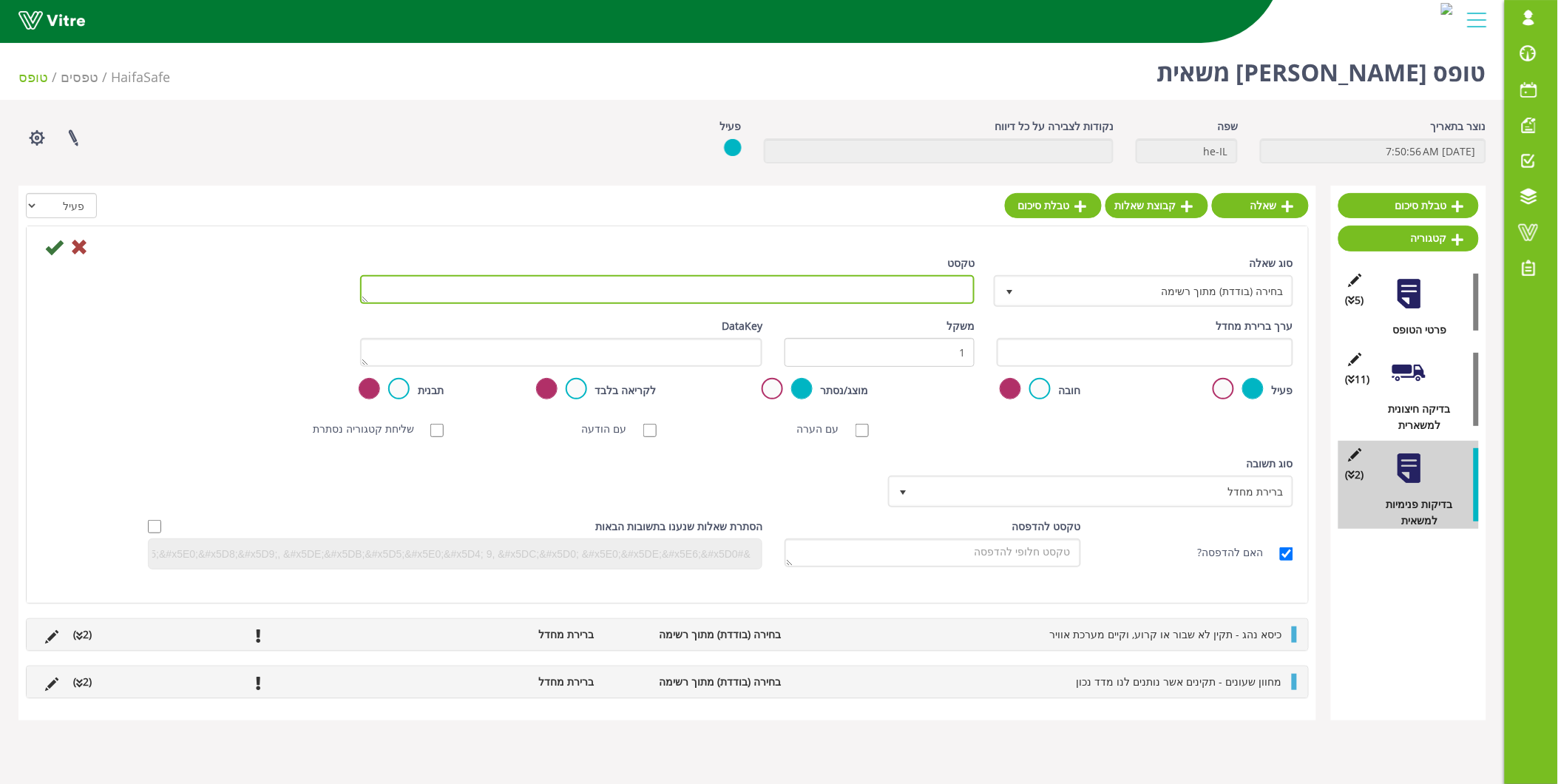
click at [844, 301] on textarea "טקסט" at bounding box center [667, 290] width 615 height 29
paste textarea "מתגים - תקינות של מתגים אשר בעת . 3 הפעלה פועלים כנדרש"
click at [967, 292] on textarea "מתגים - תקינות של מתגים אשר בעת . 3 הפעלה פועלים כנדרש" at bounding box center [667, 290] width 615 height 29
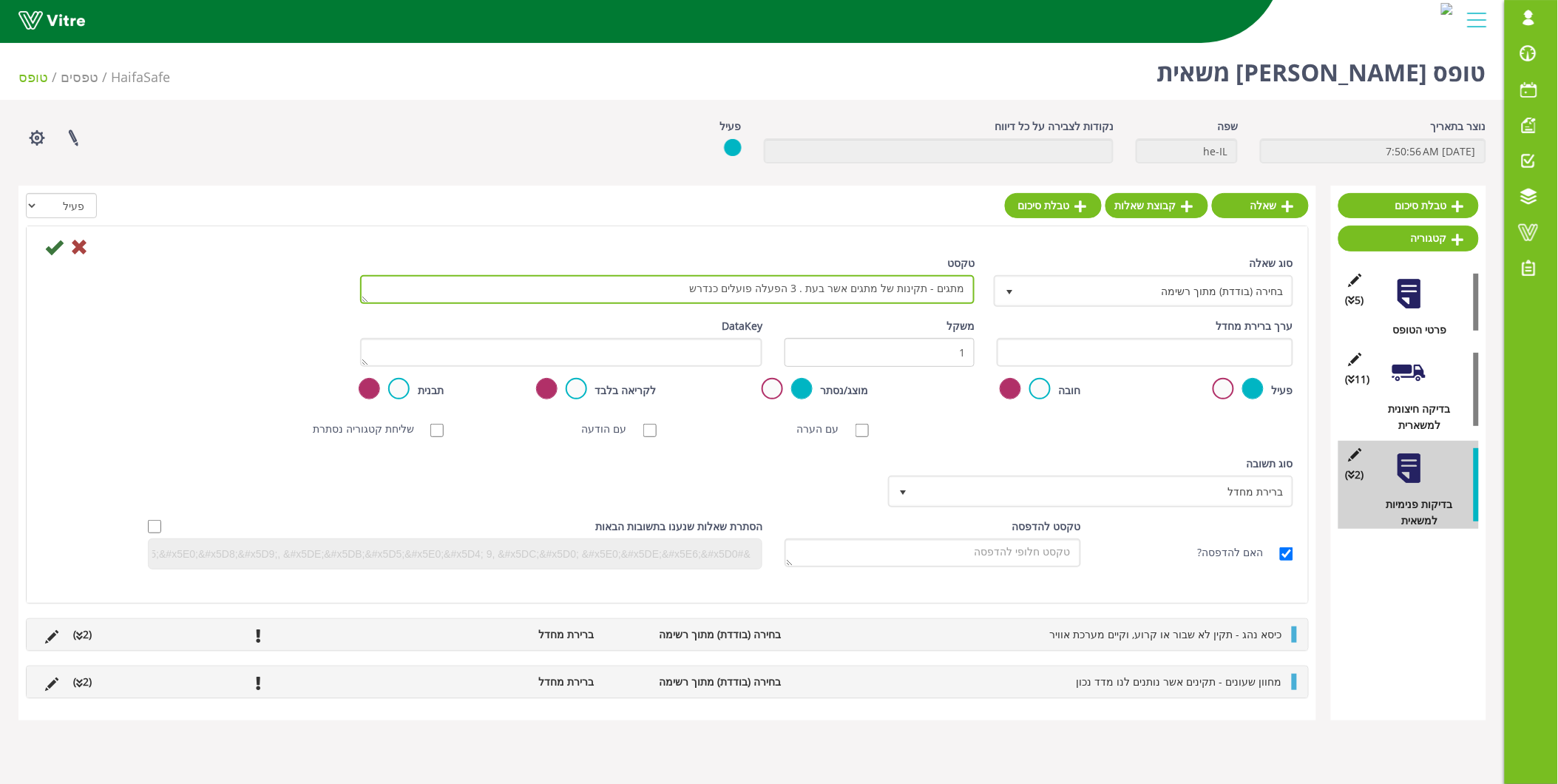
click at [812, 290] on textarea "מתגים - תקינות של מתגים אשר בעת . 3 הפעלה פועלים כנדרש" at bounding box center [667, 290] width 615 height 29
type textarea "מתגים - תקינות של מתגים אשר בעת הפעלה פועלים כנדרש"
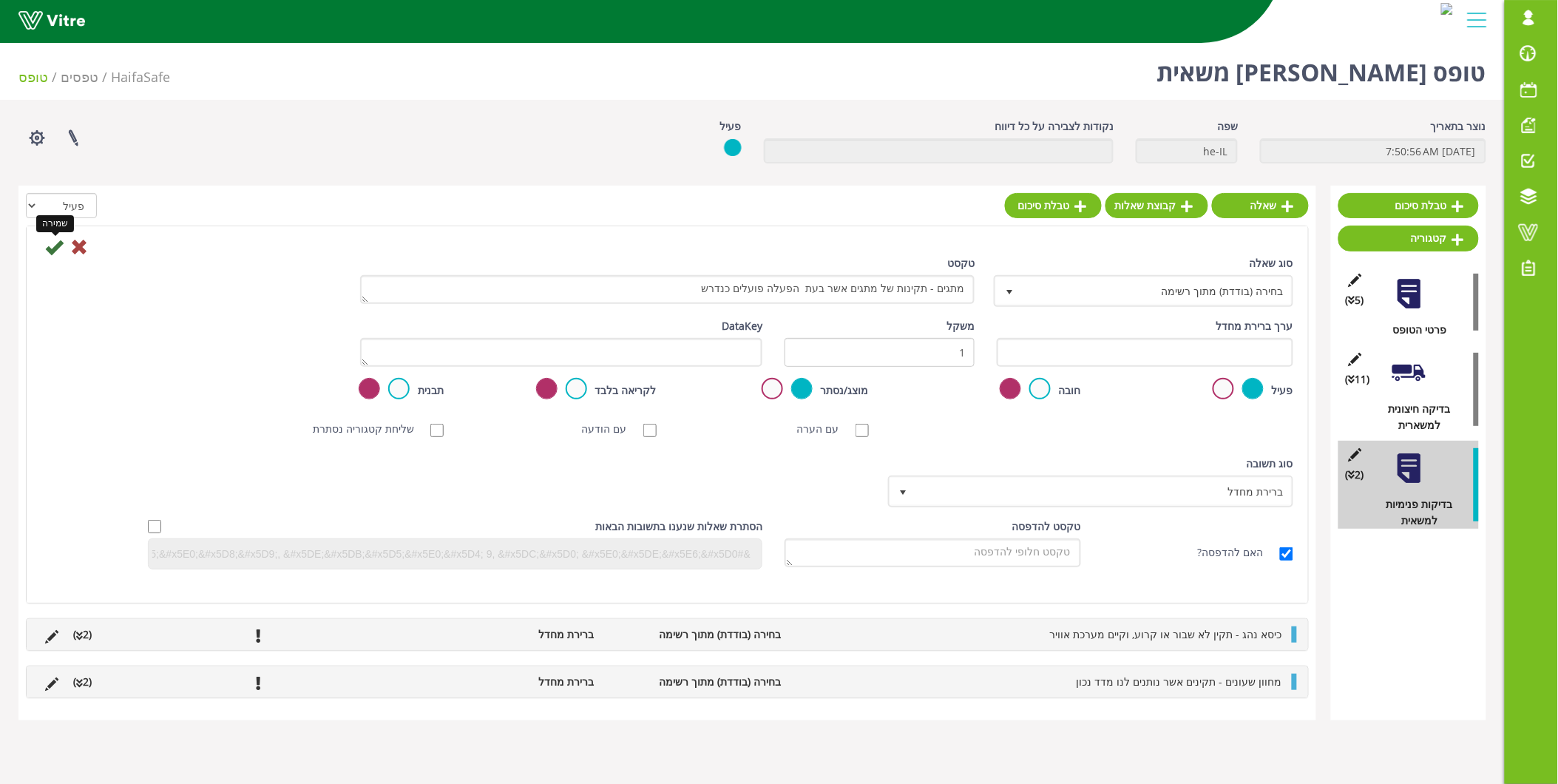
click at [49, 240] on icon at bounding box center [53, 247] width 18 height 18
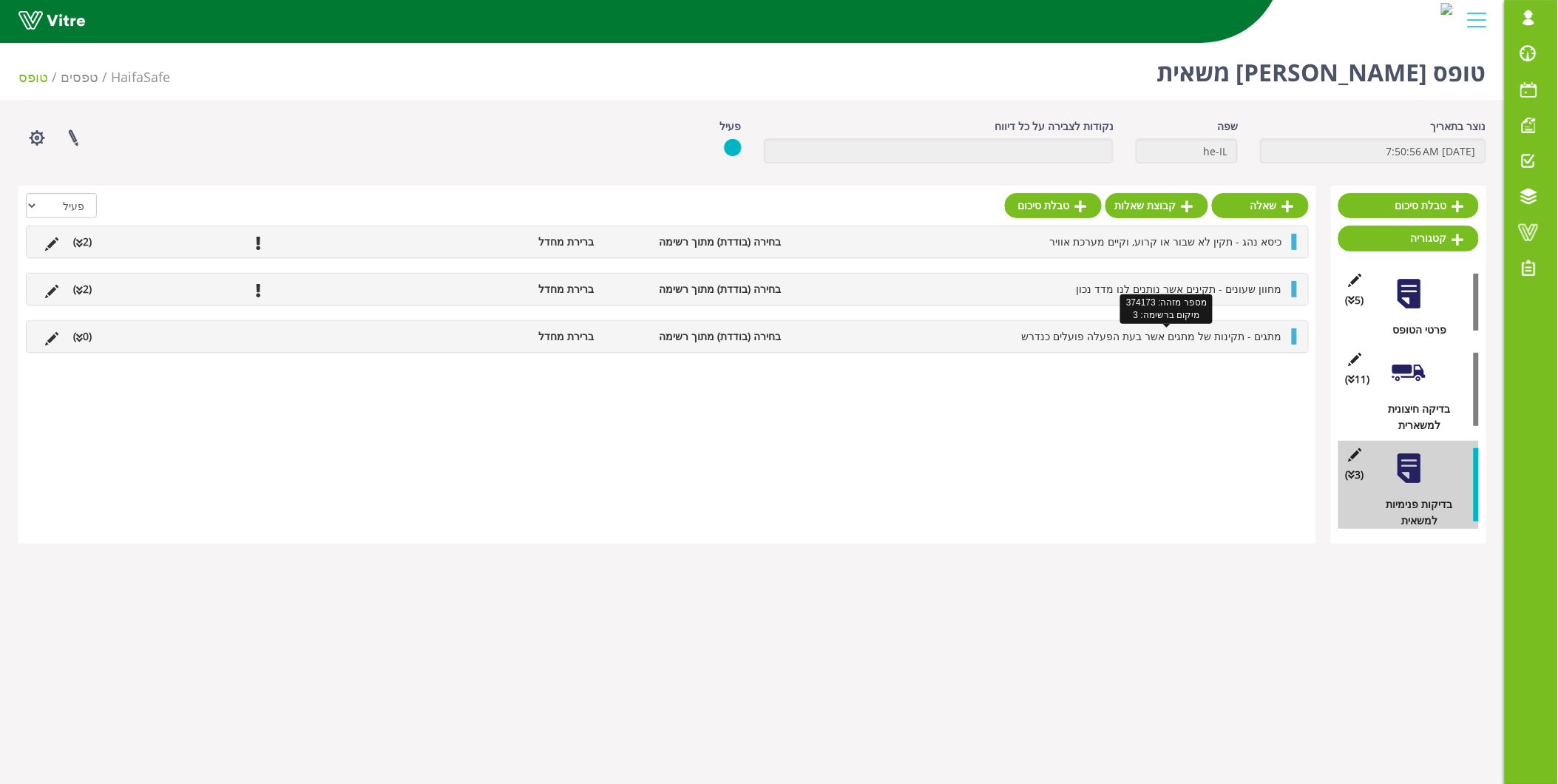
click at [1194, 340] on span "מתגים - תקינות של מתגים אשר בעת הפעלה פועלים כנדרש" at bounding box center [1152, 335] width 260 height 14
click at [1254, 371] on link "תשובה" at bounding box center [1241, 372] width 97 height 25
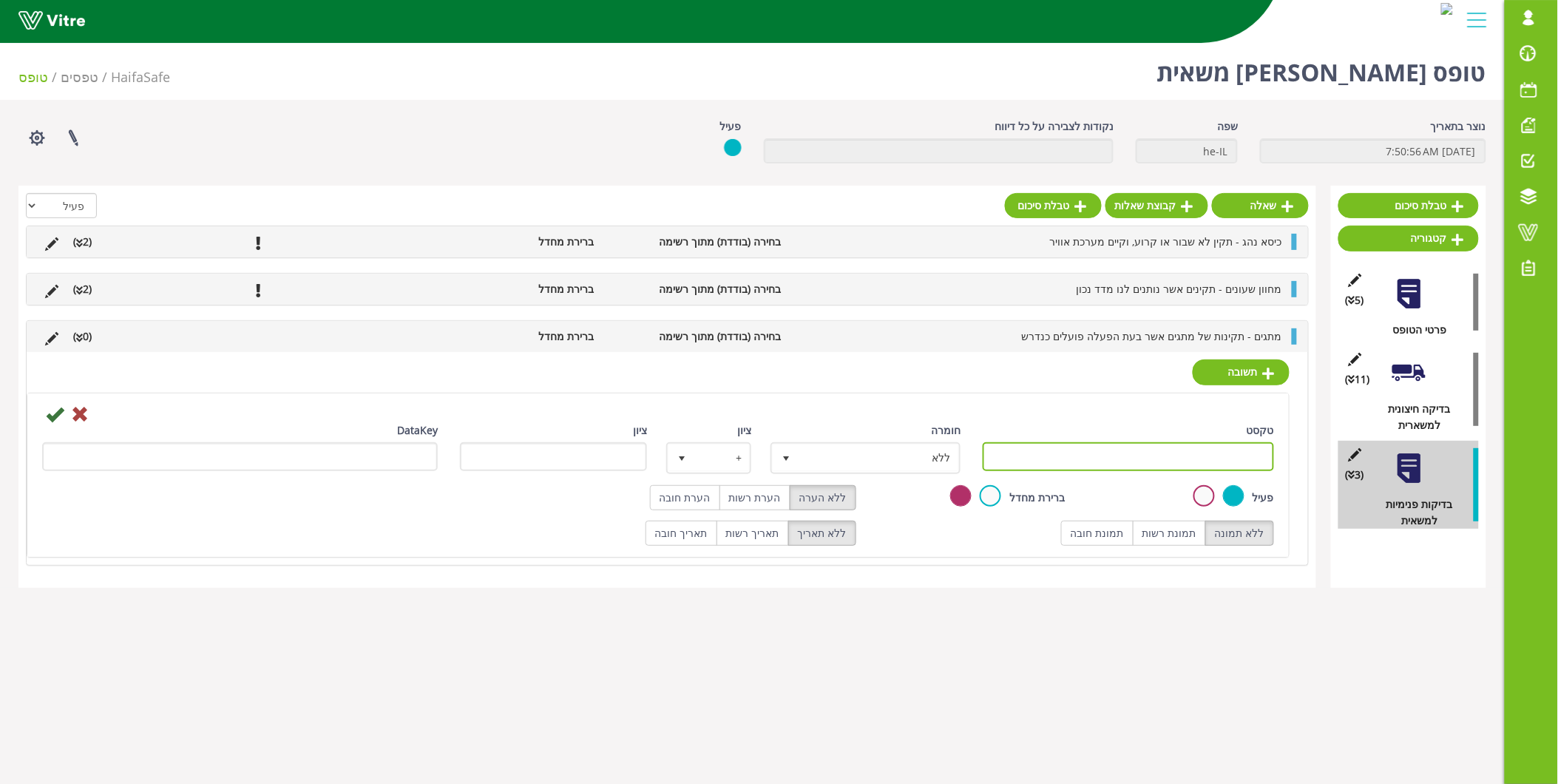
click at [1179, 456] on input "טקסט" at bounding box center [1128, 456] width 291 height 29
type input "תקין"
click at [52, 410] on icon at bounding box center [54, 414] width 18 height 18
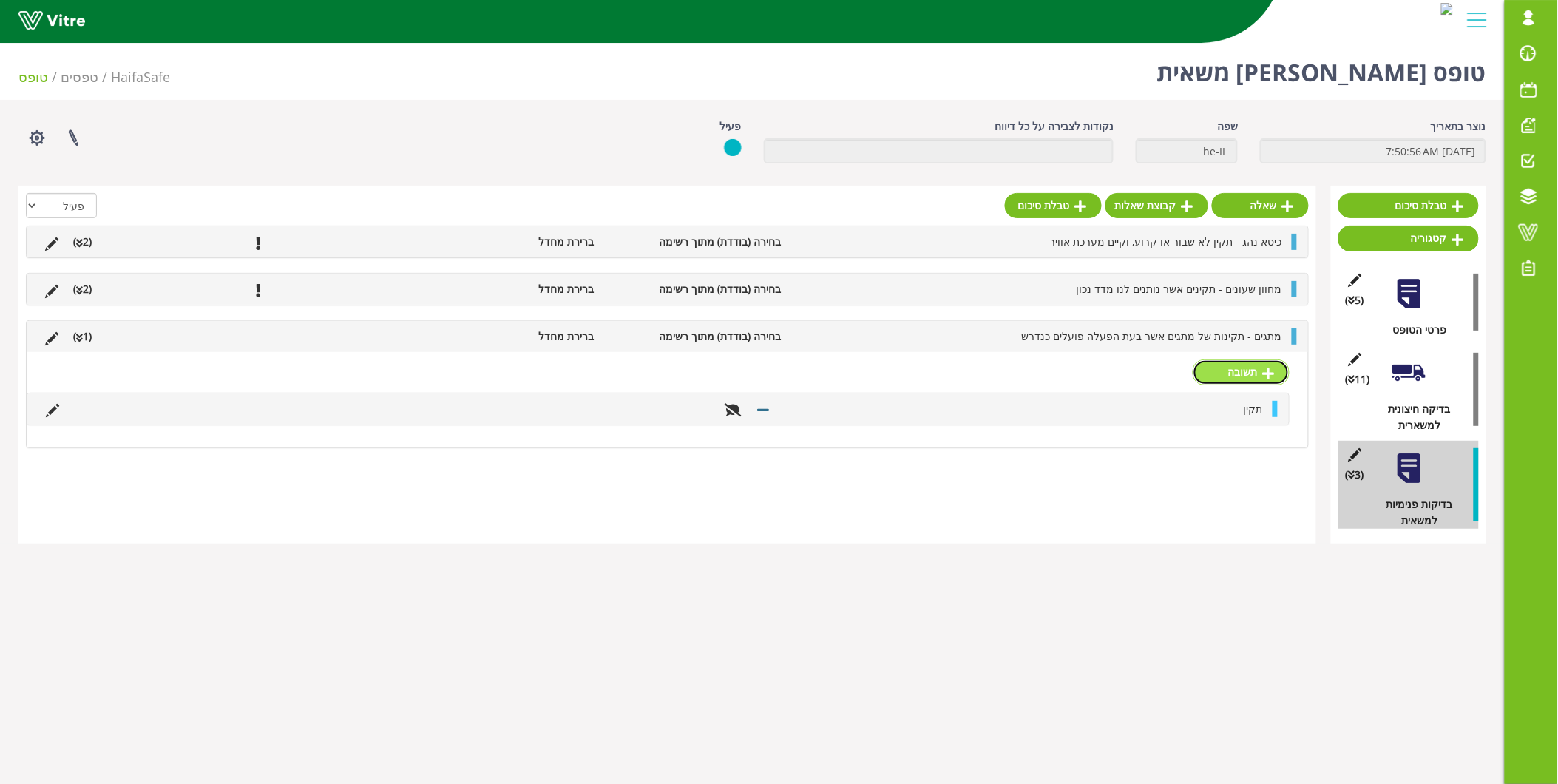
click at [1239, 360] on link "תשובה" at bounding box center [1241, 372] width 97 height 25
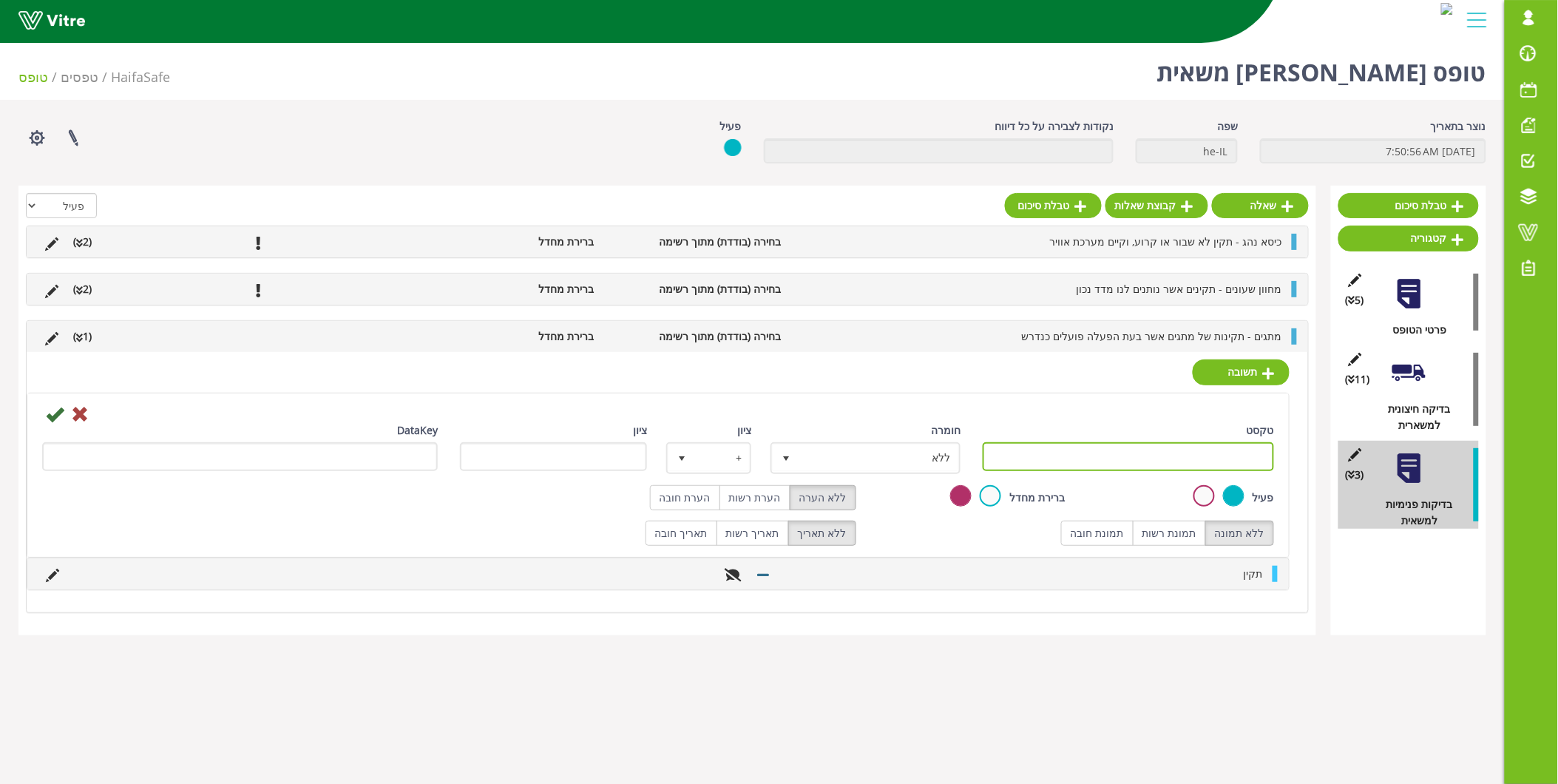
click at [1136, 454] on input "טקסט" at bounding box center [1128, 456] width 291 height 29
type input "לא תקין"
click at [671, 500] on label "הערת חובה" at bounding box center [684, 498] width 70 height 25
radio input "true"
click at [56, 419] on icon at bounding box center [54, 414] width 18 height 18
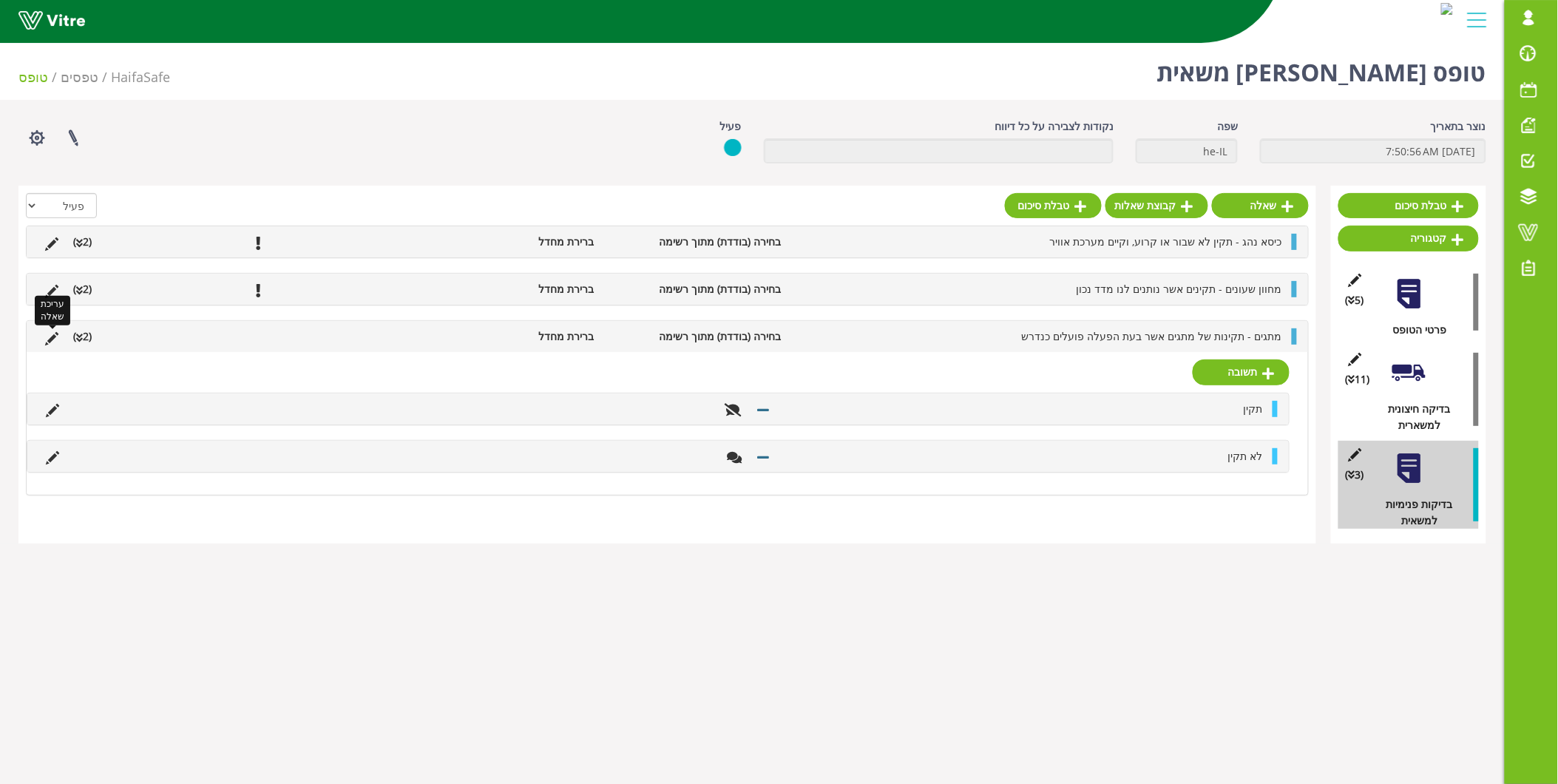
click at [50, 338] on icon at bounding box center [52, 339] width 14 height 14
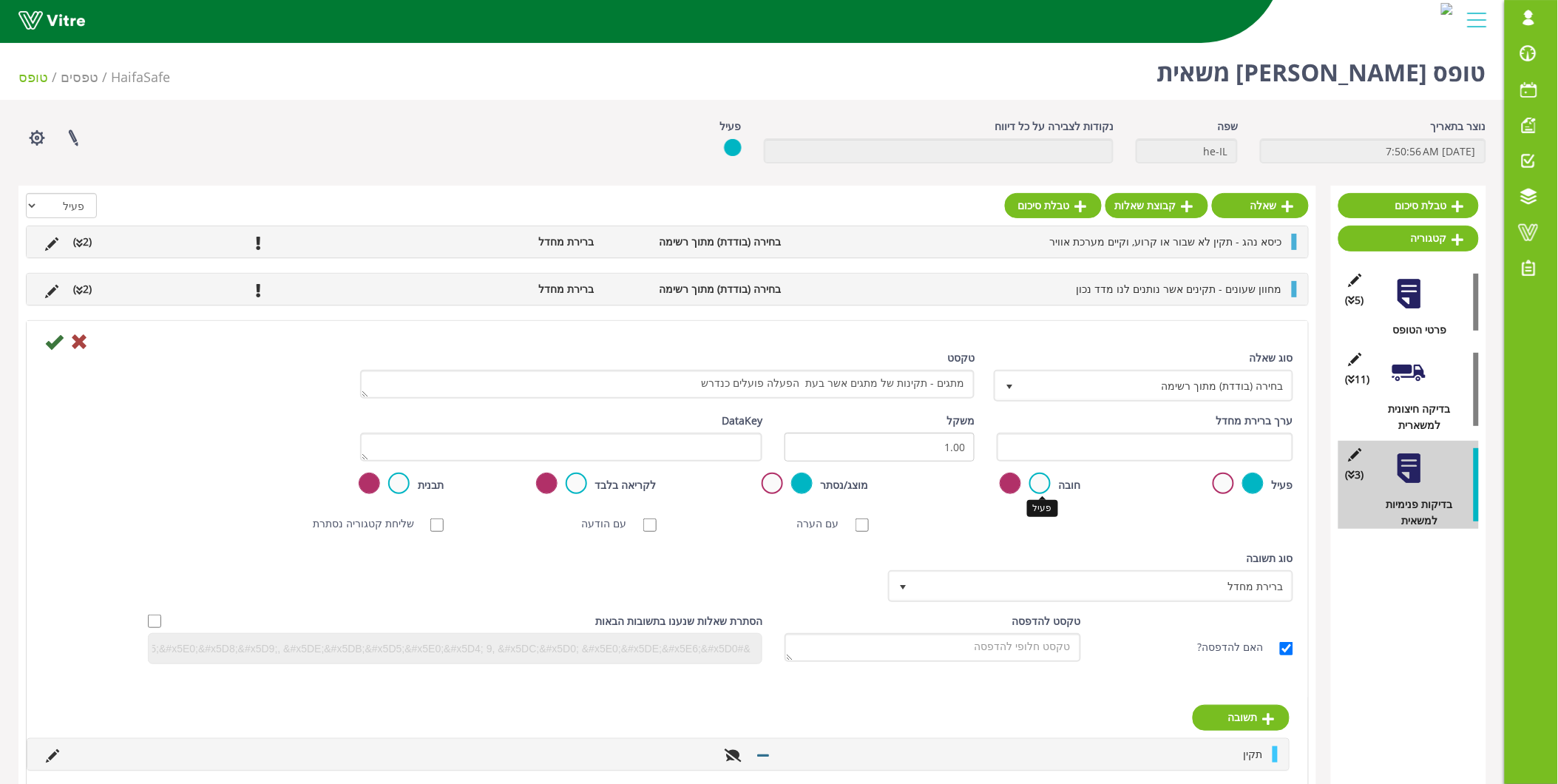
click at [1037, 479] on label at bounding box center [1039, 482] width 21 height 21
click at [0, 0] on input "radio" at bounding box center [0, 0] width 0 height 0
click at [56, 337] on icon at bounding box center [53, 341] width 18 height 18
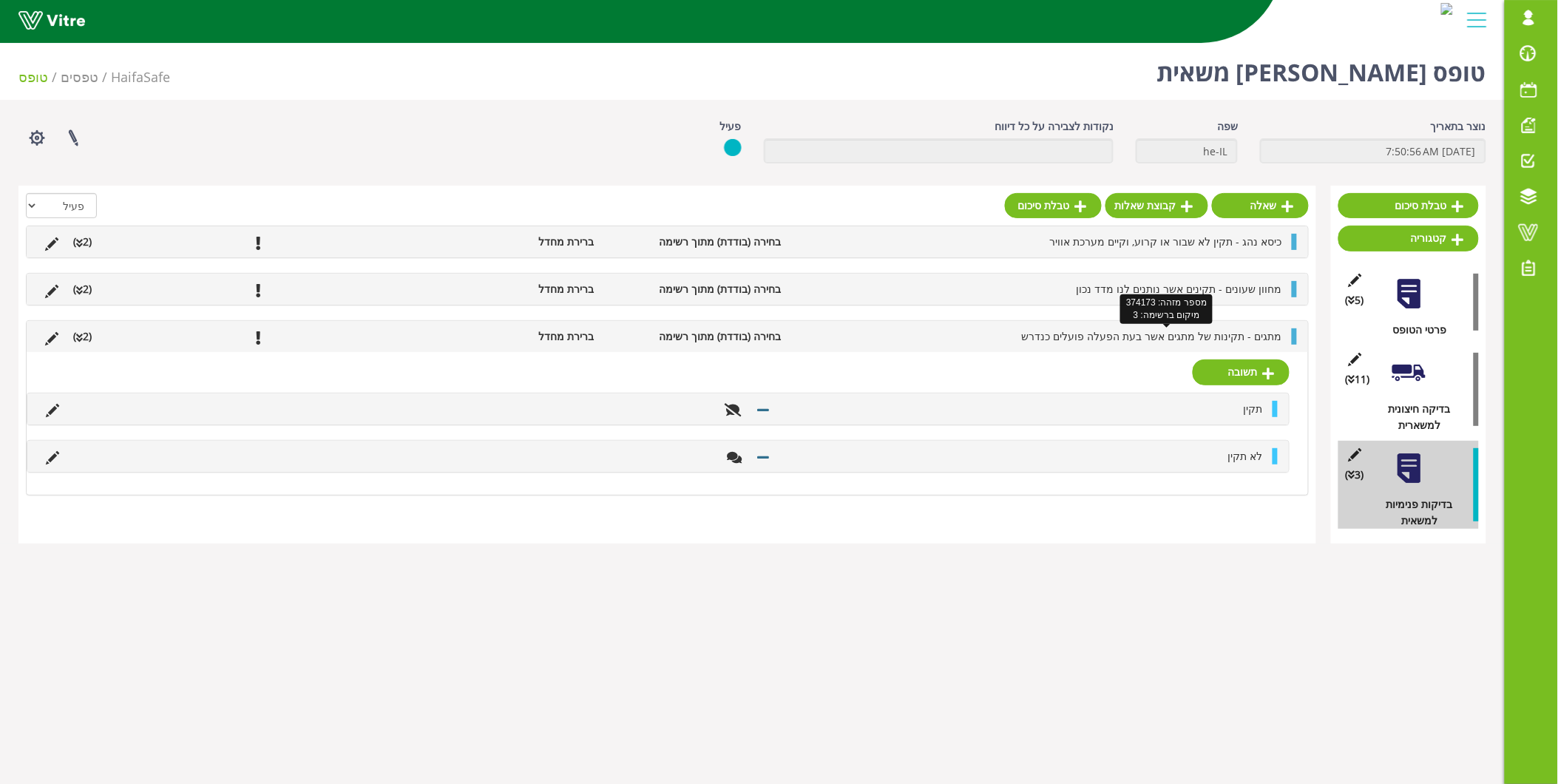
click at [1218, 340] on span "מתגים - תקינות של מתגים אשר בעת הפעלה פועלים כנדרש" at bounding box center [1152, 335] width 260 height 14
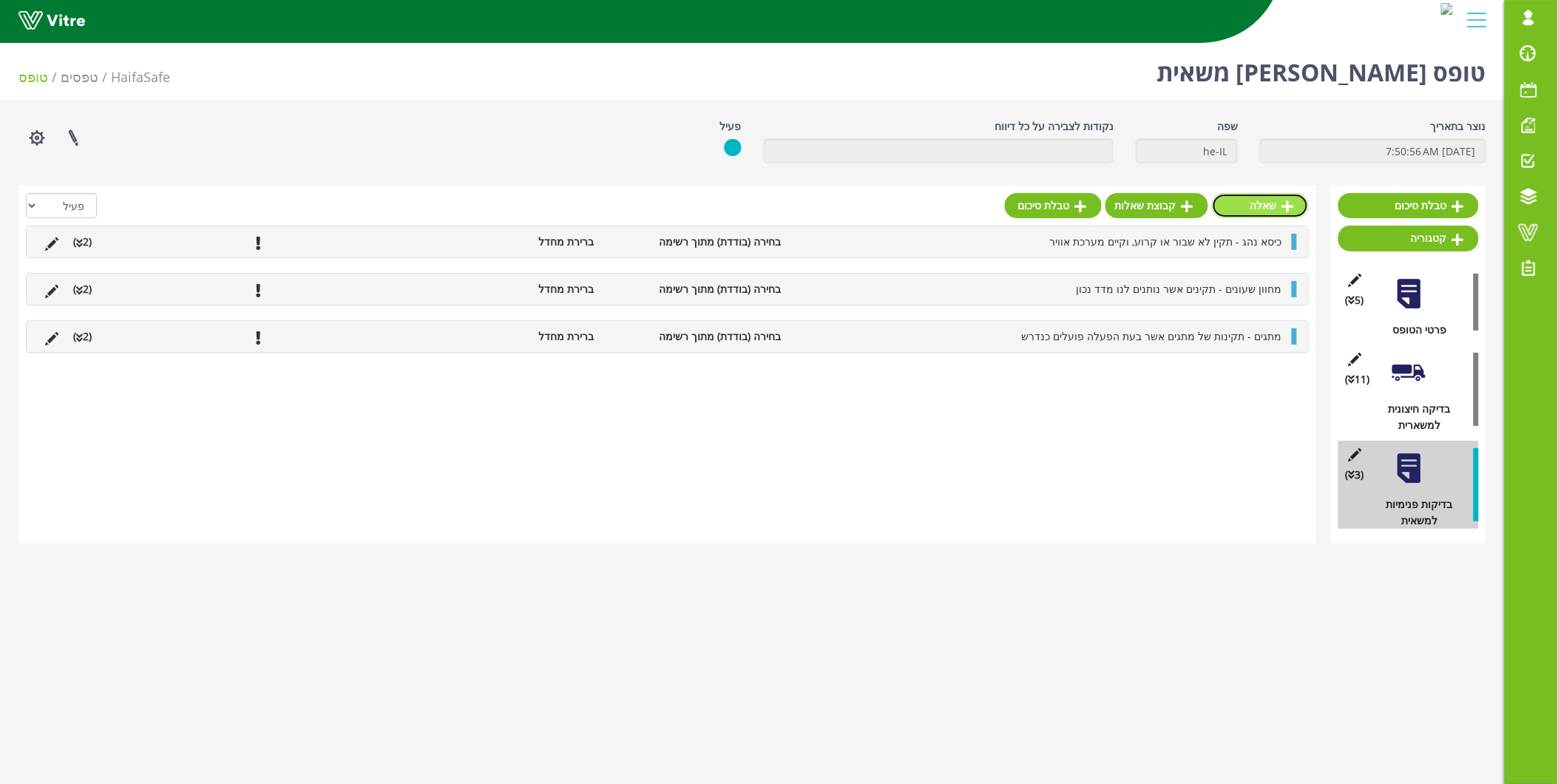
click at [1283, 209] on icon at bounding box center [1288, 206] width 12 height 14
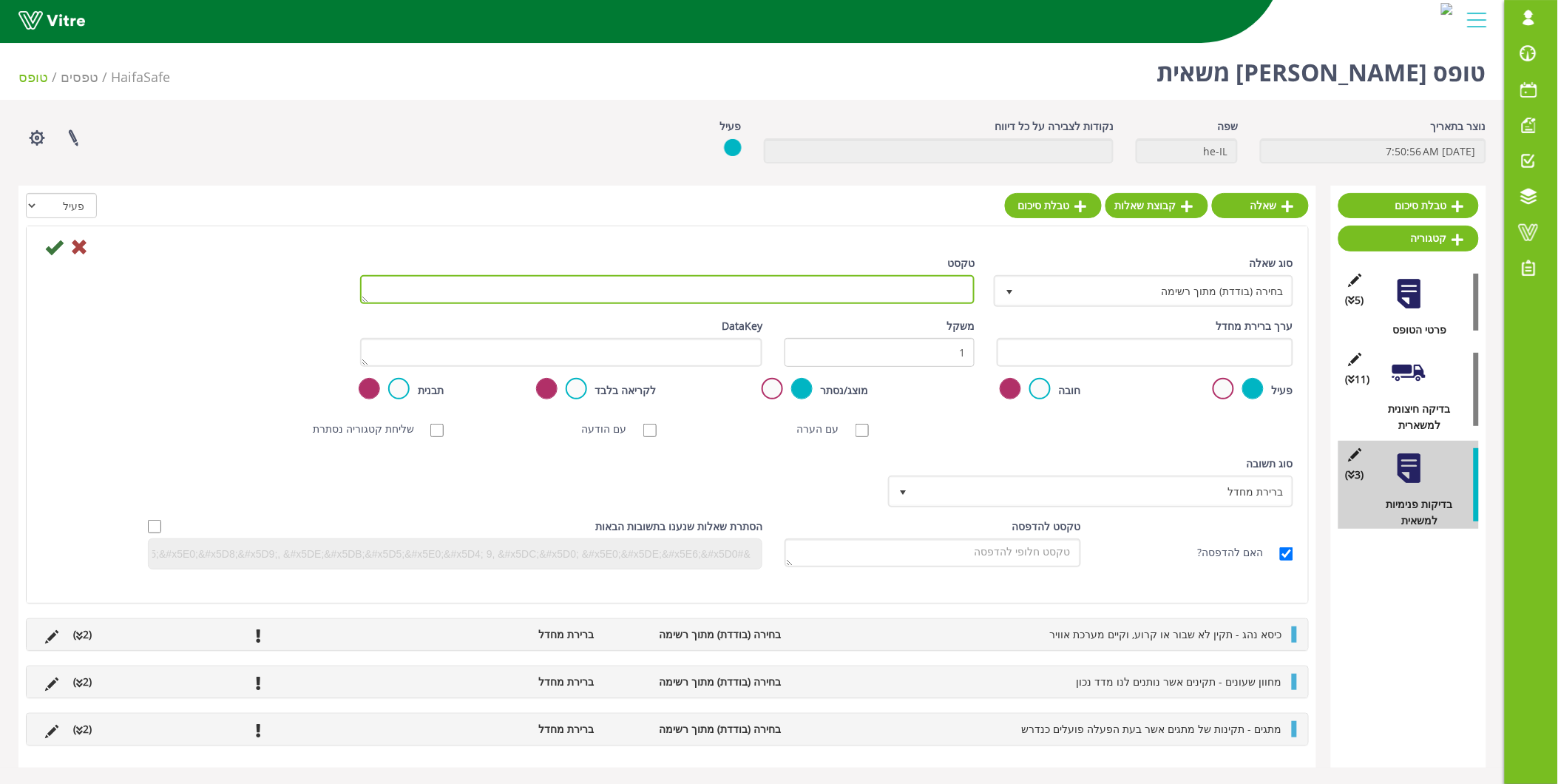
click at [833, 293] on textarea "טקסט" at bounding box center [667, 290] width 615 height 29
type textarea "בדיקת תקינות מצלמת מילוי"
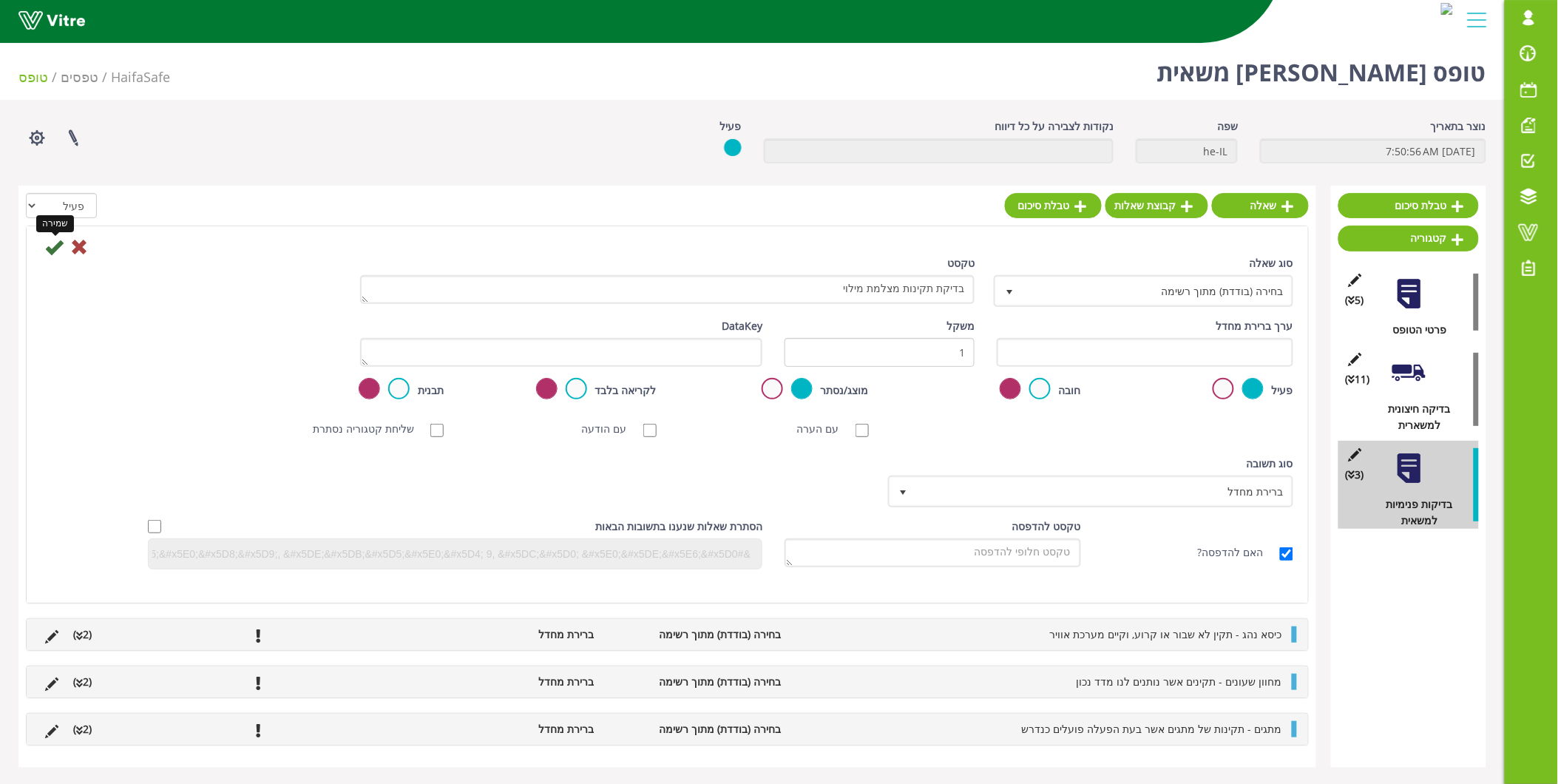
click at [50, 242] on icon at bounding box center [53, 247] width 18 height 18
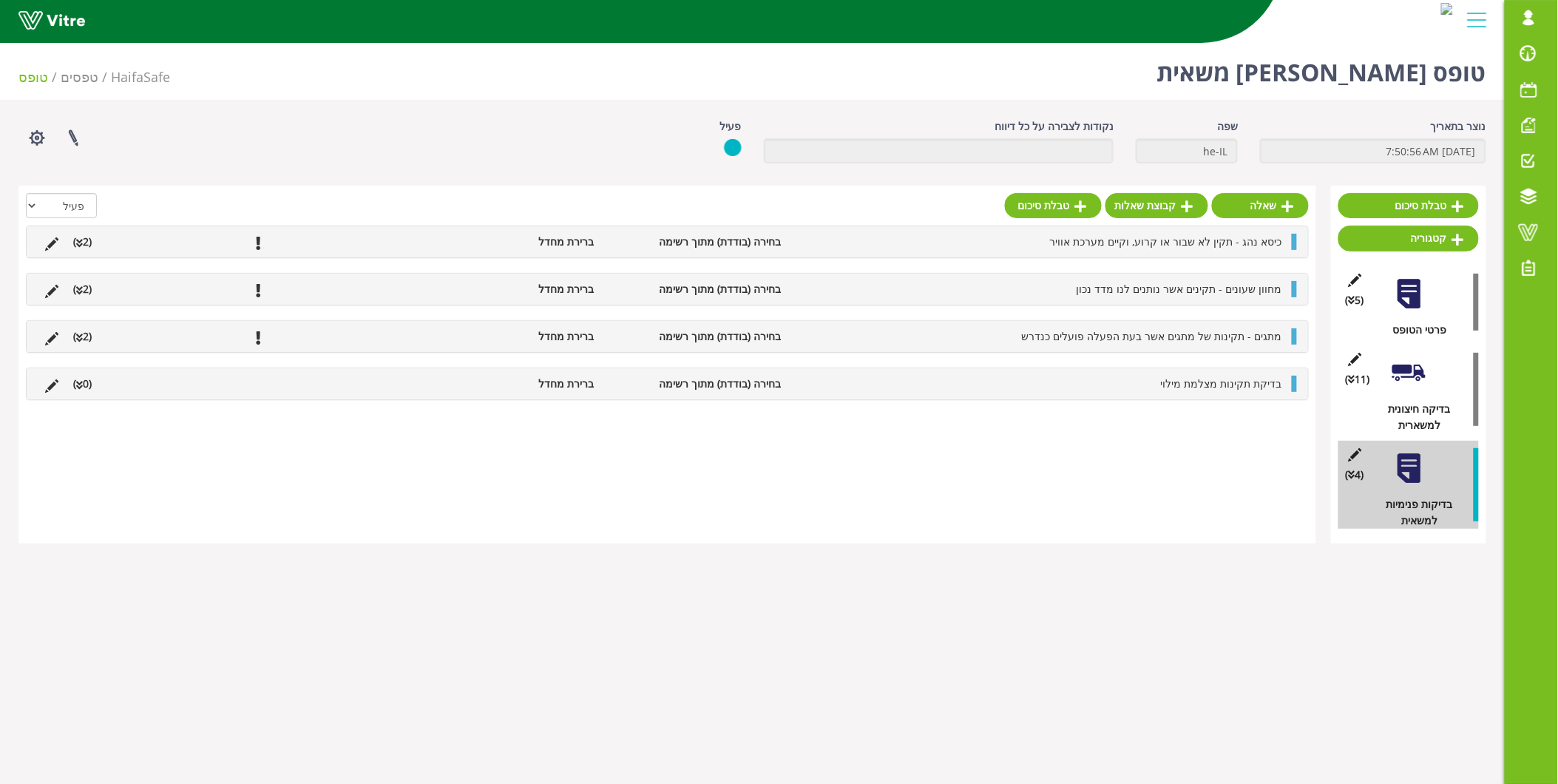
click at [1265, 386] on span "בדיקת תקינות מצלמת מילוי" at bounding box center [1222, 384] width 122 height 14
click at [1263, 424] on icon at bounding box center [1269, 421] width 12 height 14
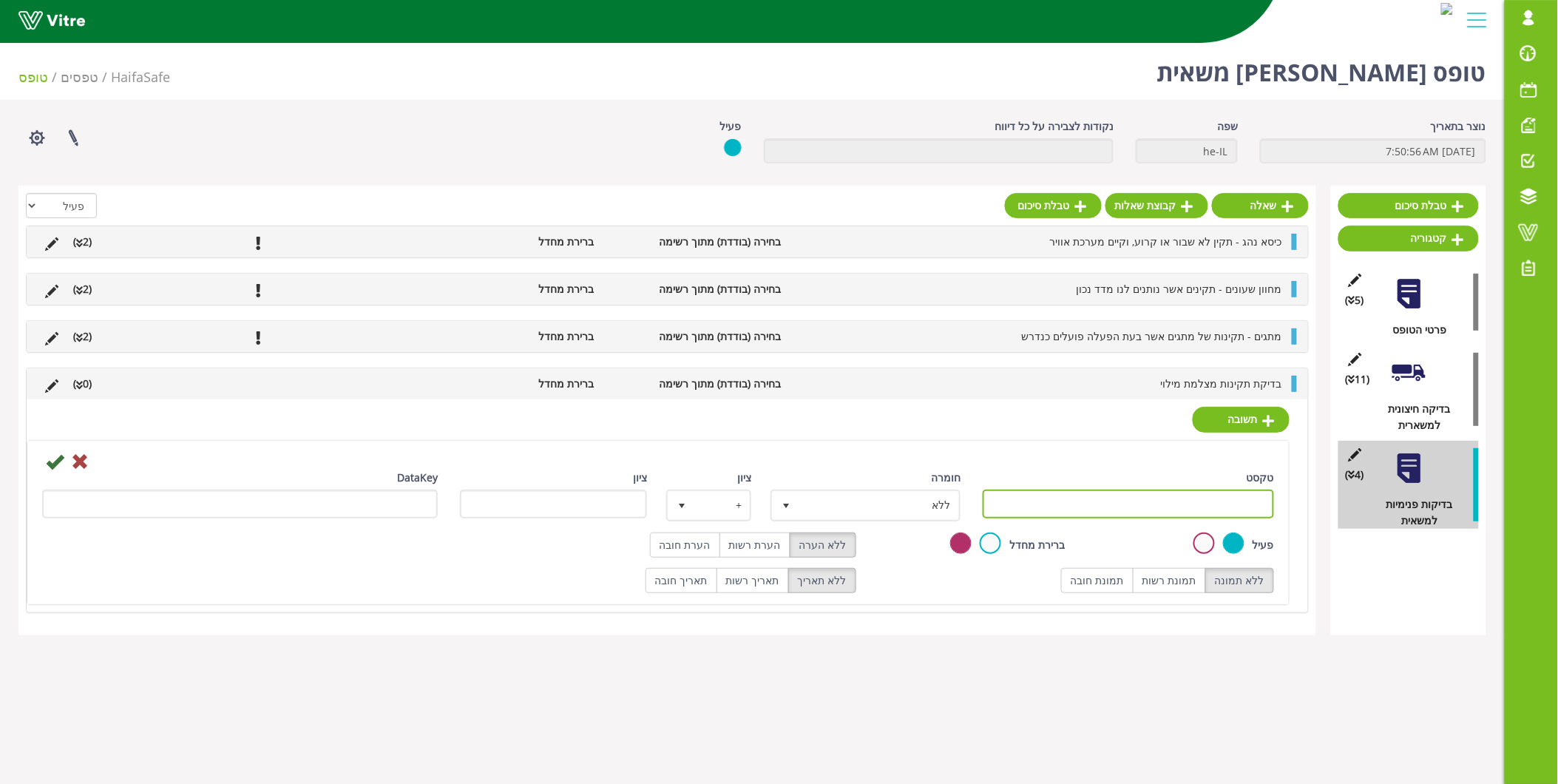
click at [1228, 490] on input "טקסט" at bounding box center [1128, 504] width 291 height 29
type input "תקין"
click at [55, 461] on icon at bounding box center [54, 461] width 18 height 18
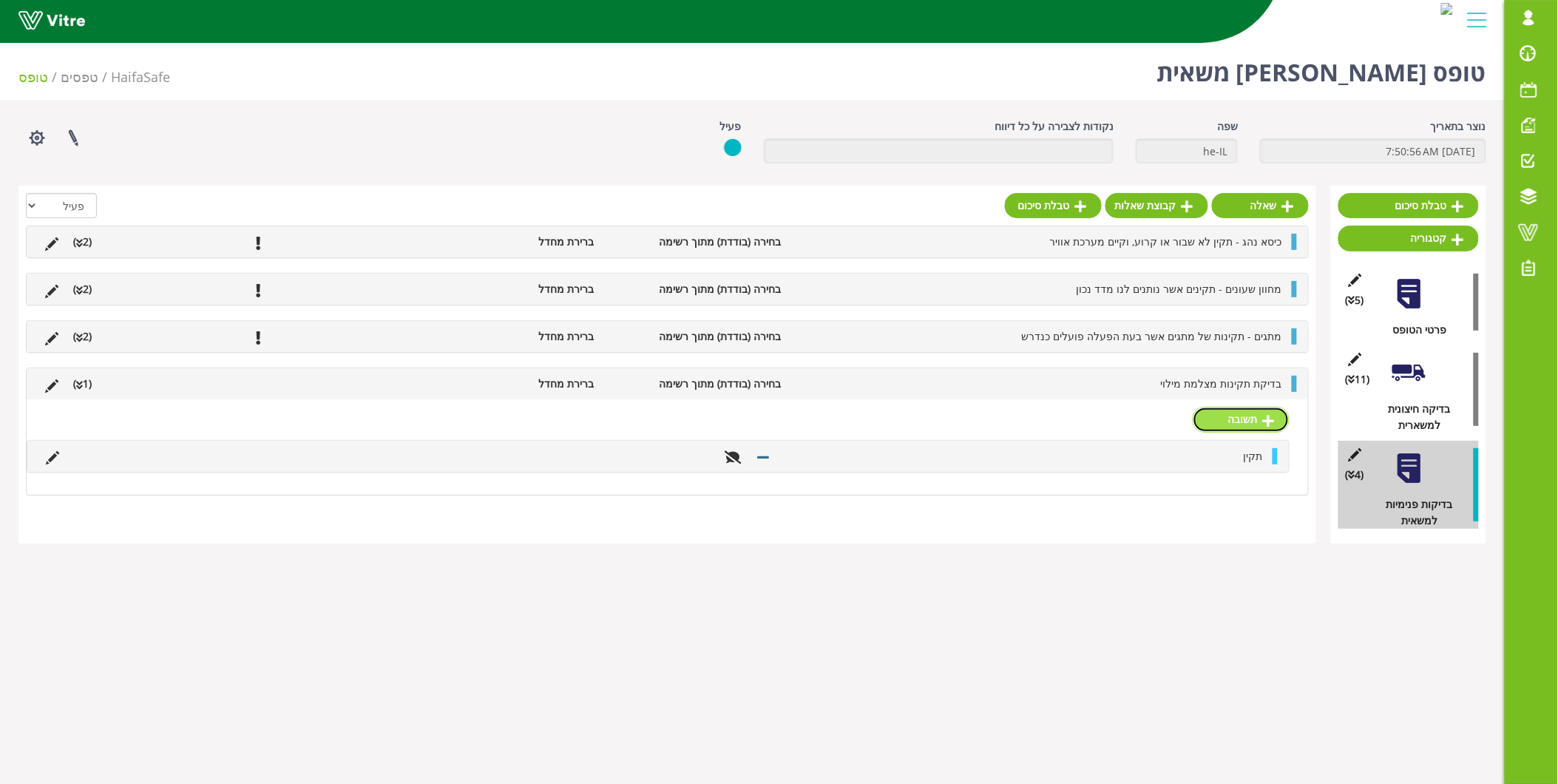
click at [1265, 424] on icon at bounding box center [1269, 421] width 12 height 14
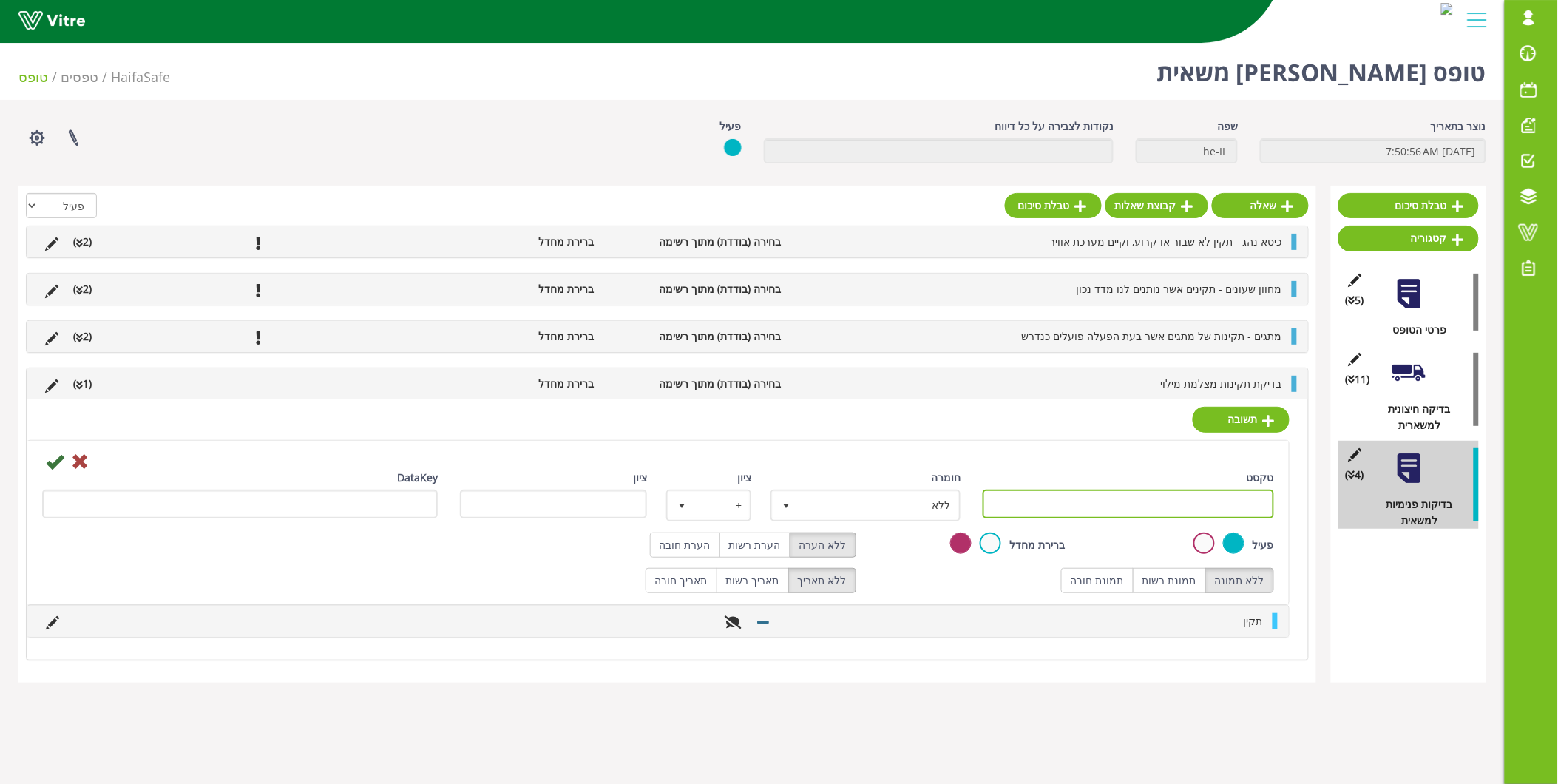
click at [1226, 507] on input "טקסט" at bounding box center [1128, 504] width 291 height 29
type input "לא תקין"
click at [653, 546] on div "ללא הערה הערת רשות הערת חובה" at bounding box center [657, 545] width 418 height 25
click at [677, 553] on label "הערת חובה" at bounding box center [684, 545] width 70 height 25
radio input "true"
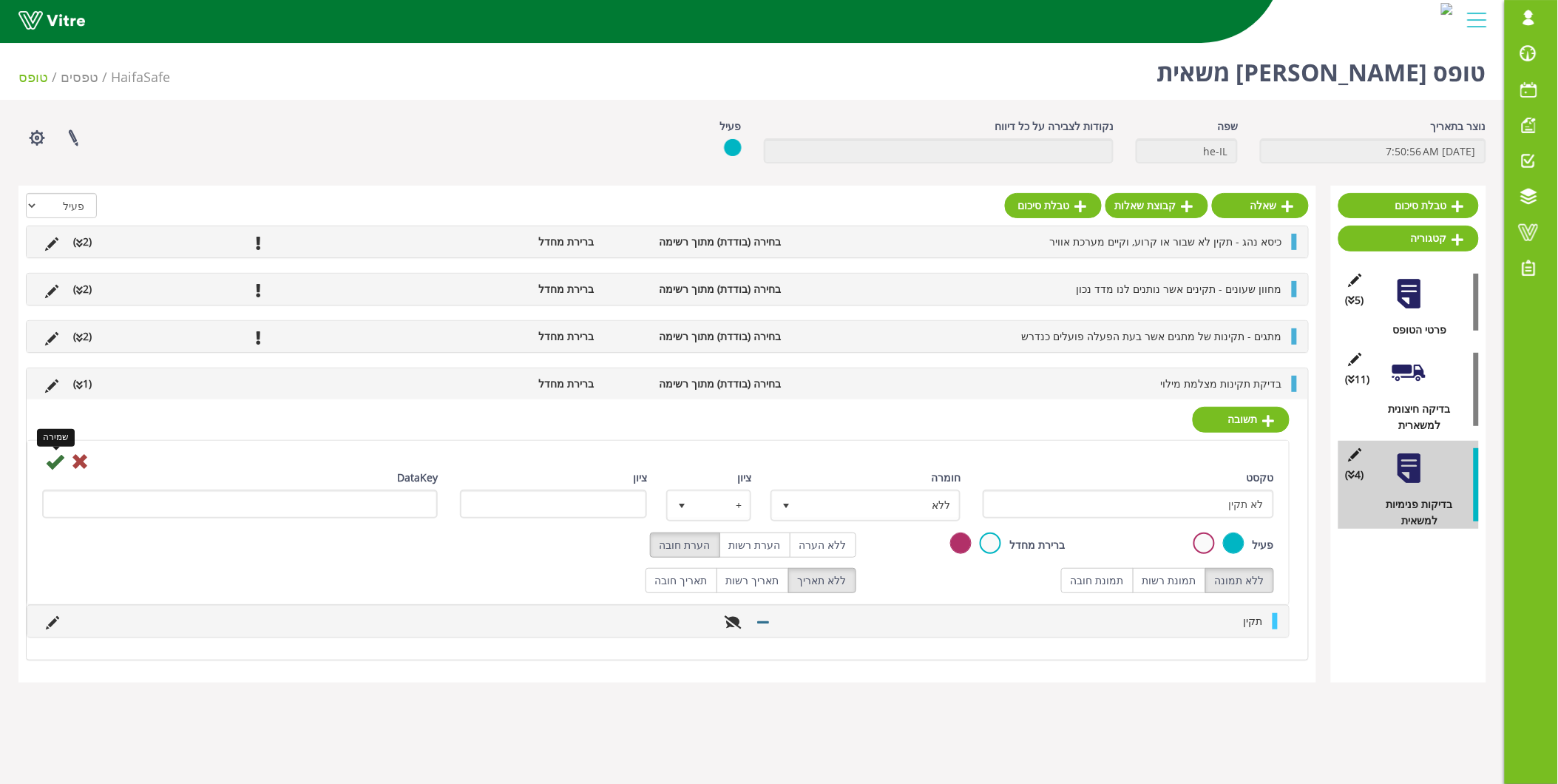
click at [52, 457] on icon at bounding box center [54, 461] width 18 height 18
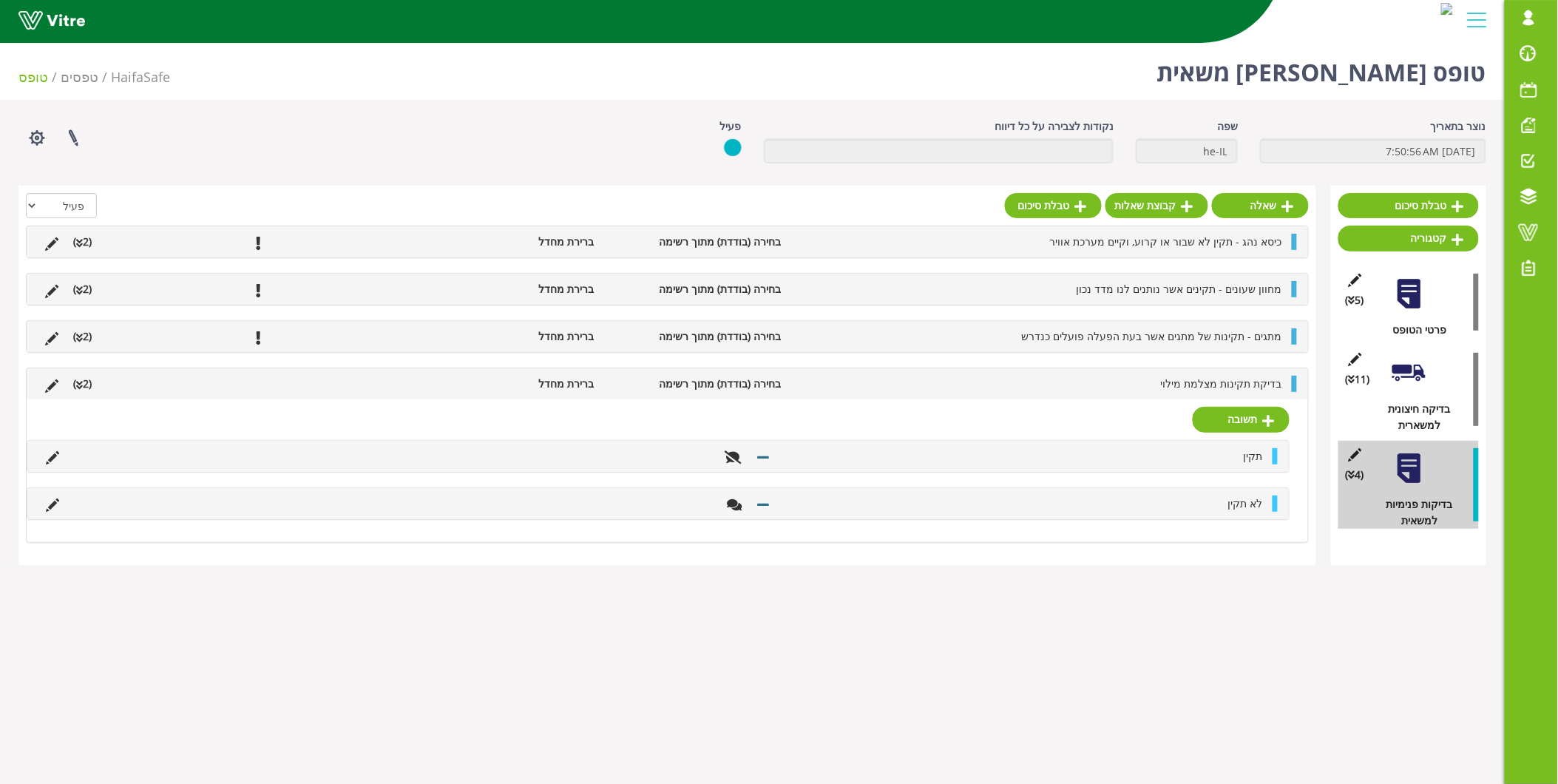
click at [1165, 378] on li "בדיקת תקינות מצלמת מילוי" at bounding box center [1039, 384] width 501 height 16
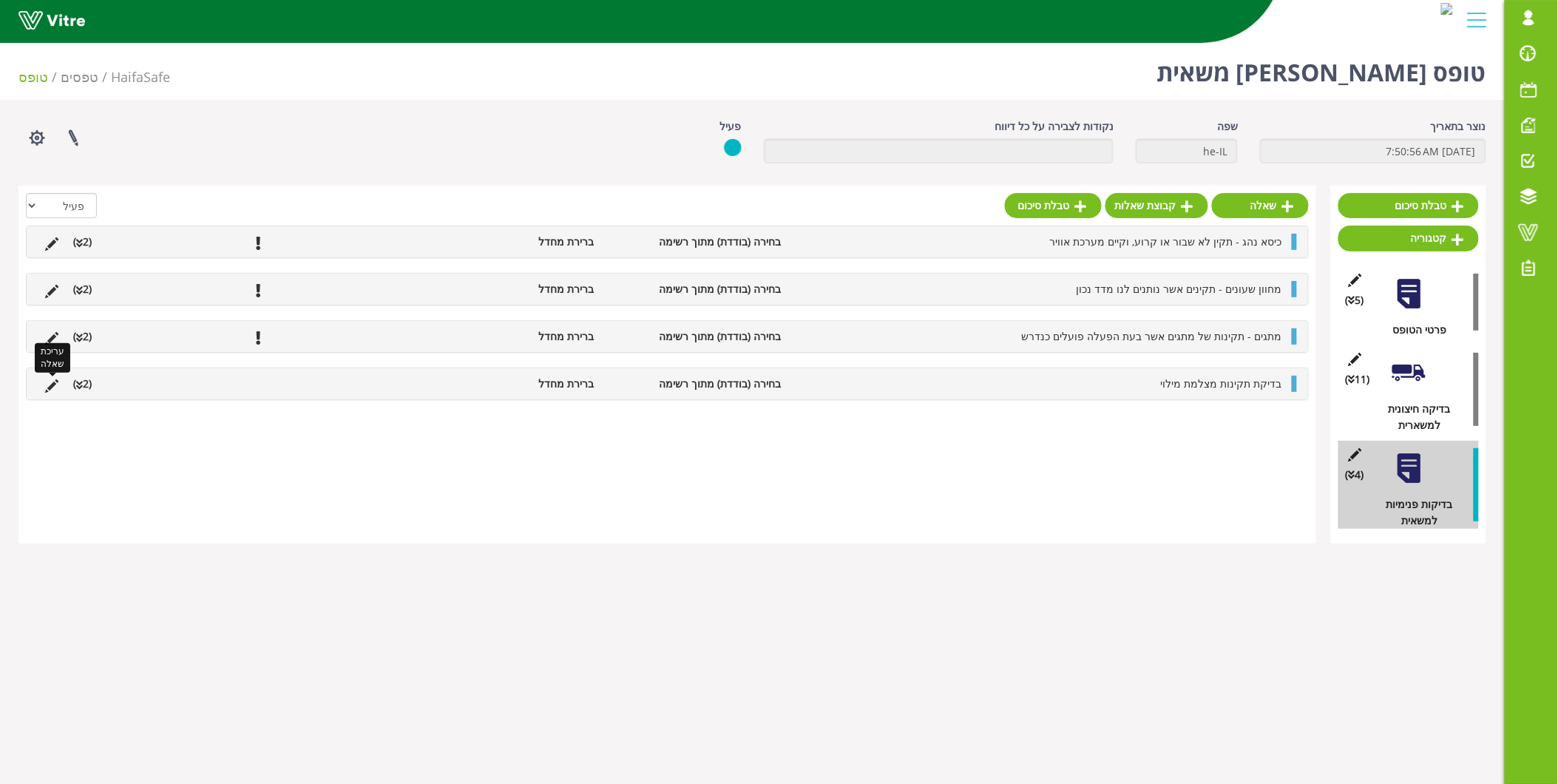
click at [45, 386] on icon at bounding box center [52, 386] width 14 height 14
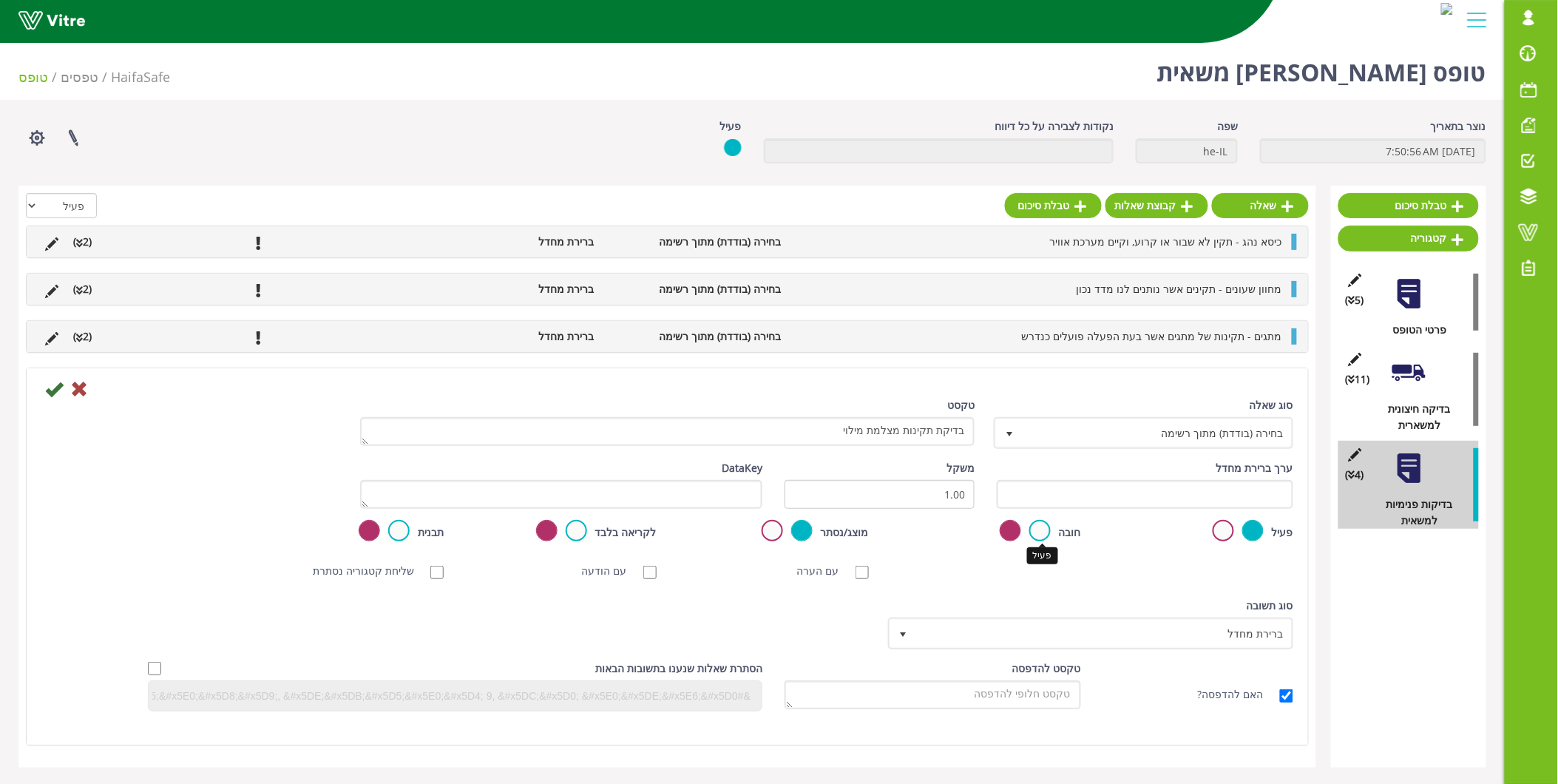
click at [1048, 535] on label at bounding box center [1039, 530] width 21 height 21
click at [0, 0] on input "radio" at bounding box center [0, 0] width 0 height 0
click at [50, 393] on icon at bounding box center [53, 389] width 18 height 18
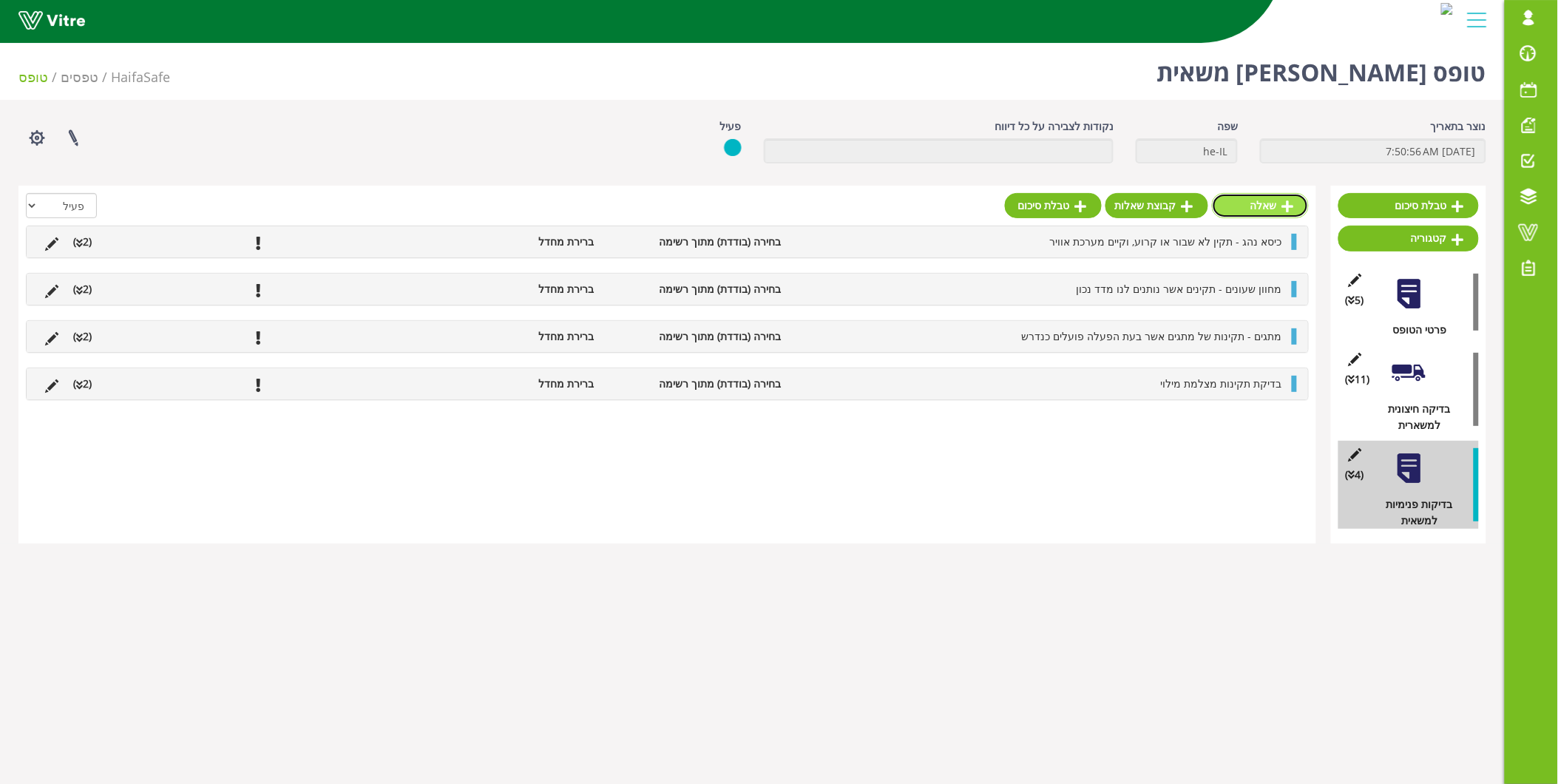
click at [1297, 199] on link "שאלה" at bounding box center [1261, 205] width 97 height 25
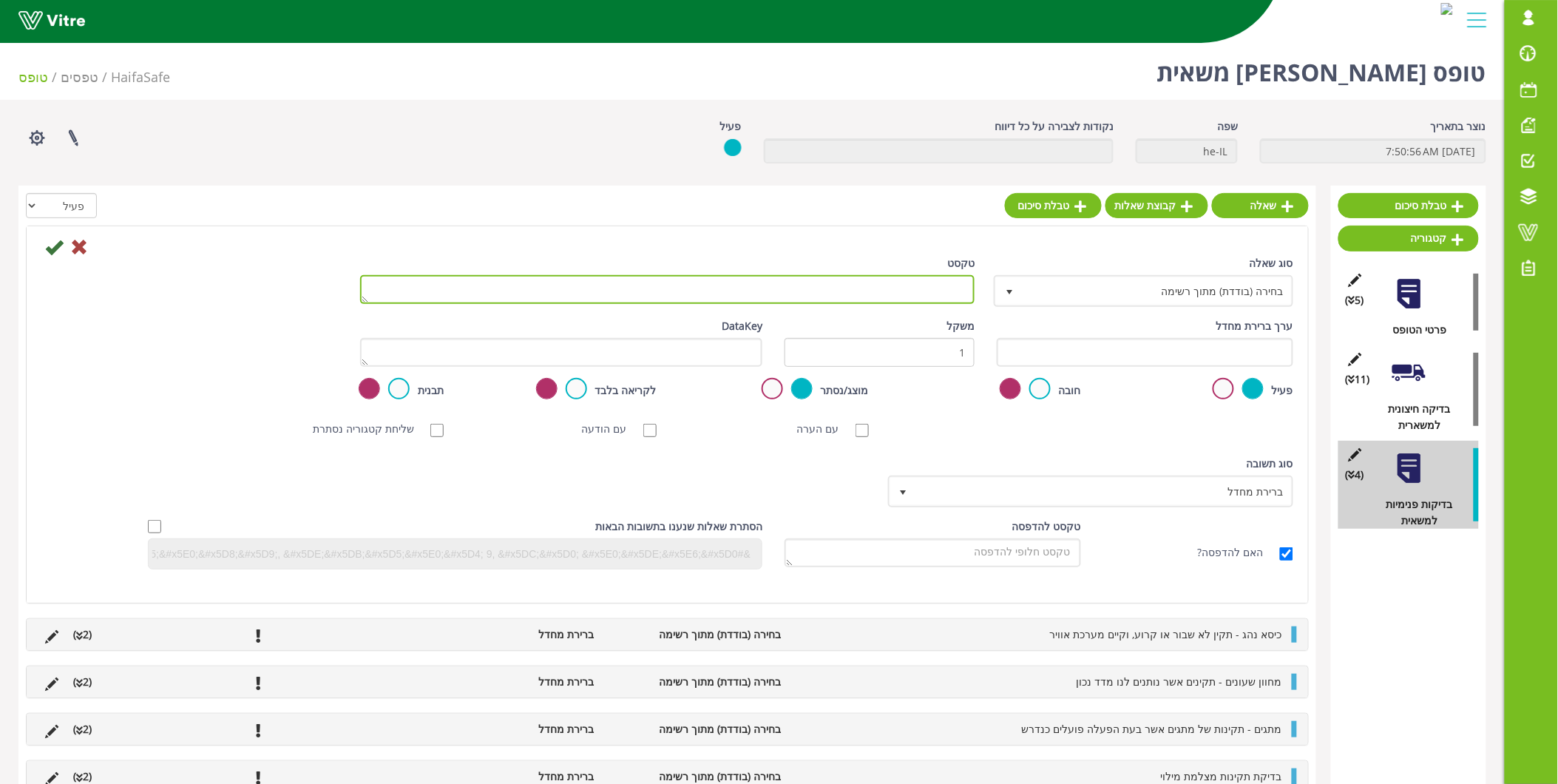
click at [856, 297] on textarea "טקסט" at bounding box center [667, 290] width 615 height 29
paste textarea "בלם יד - תקינות של בלם יד בזמן . 5 משיכה"
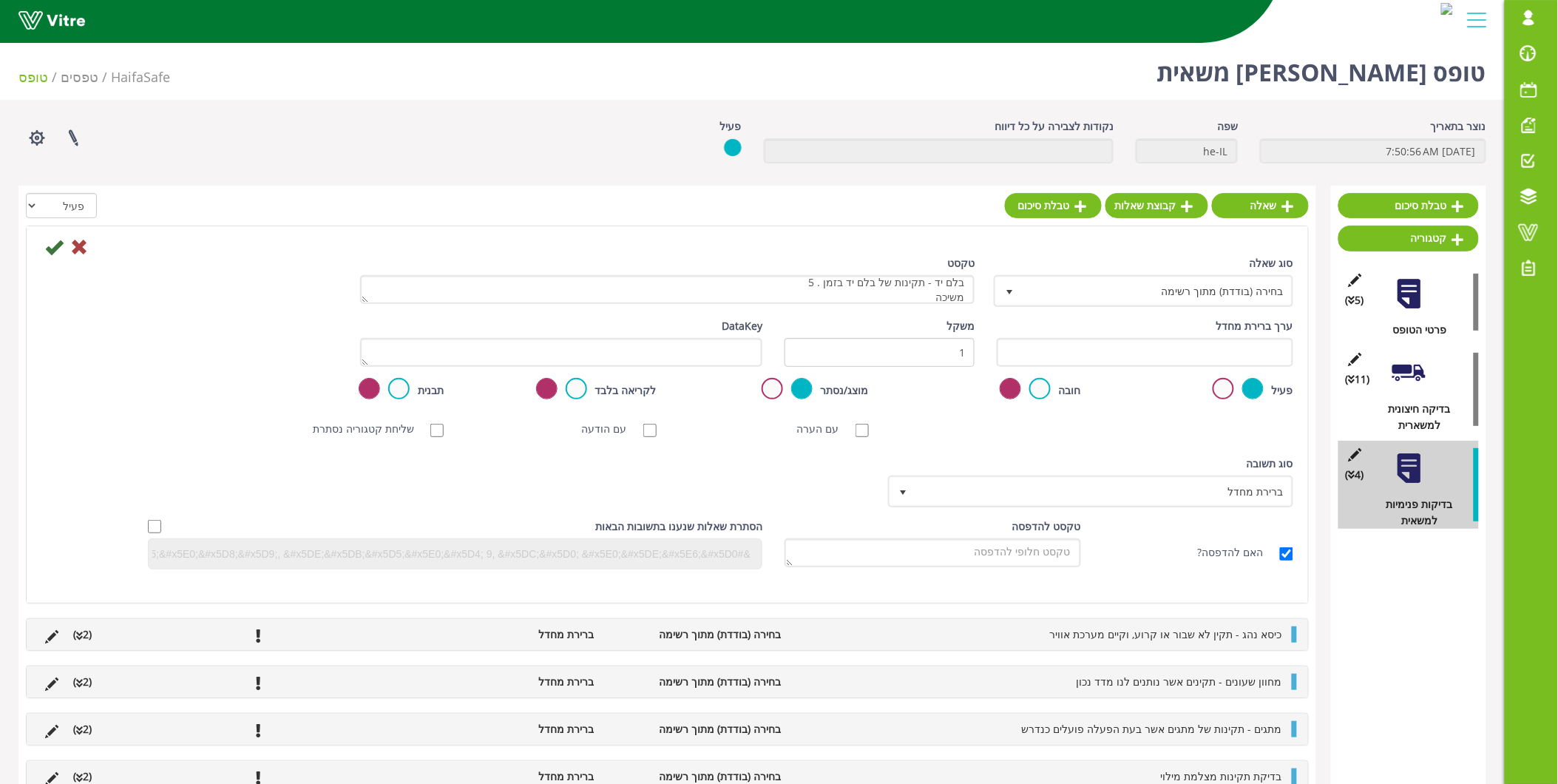
click at [975, 284] on div "טקסט בלם יד - תקינות של בלם יד בזמן . 5 משיכה" at bounding box center [667, 285] width 637 height 60
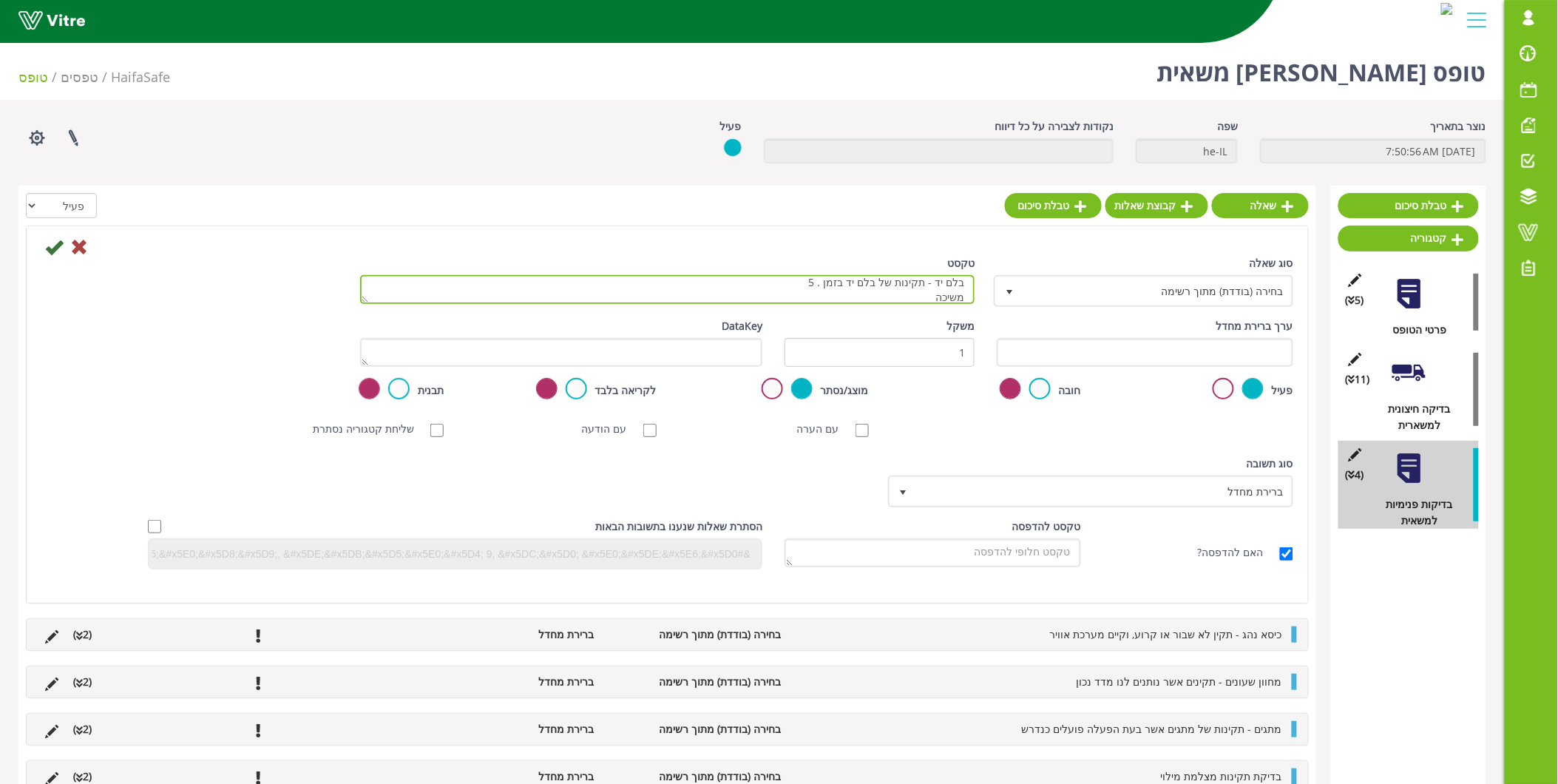
click at [966, 292] on textarea "בלם יד - תקינות של בלם יד בזמן . 5 משיכה" at bounding box center [667, 290] width 615 height 29
type textarea "בלם יד - תקינות של בלם יד בזמן משיכה"
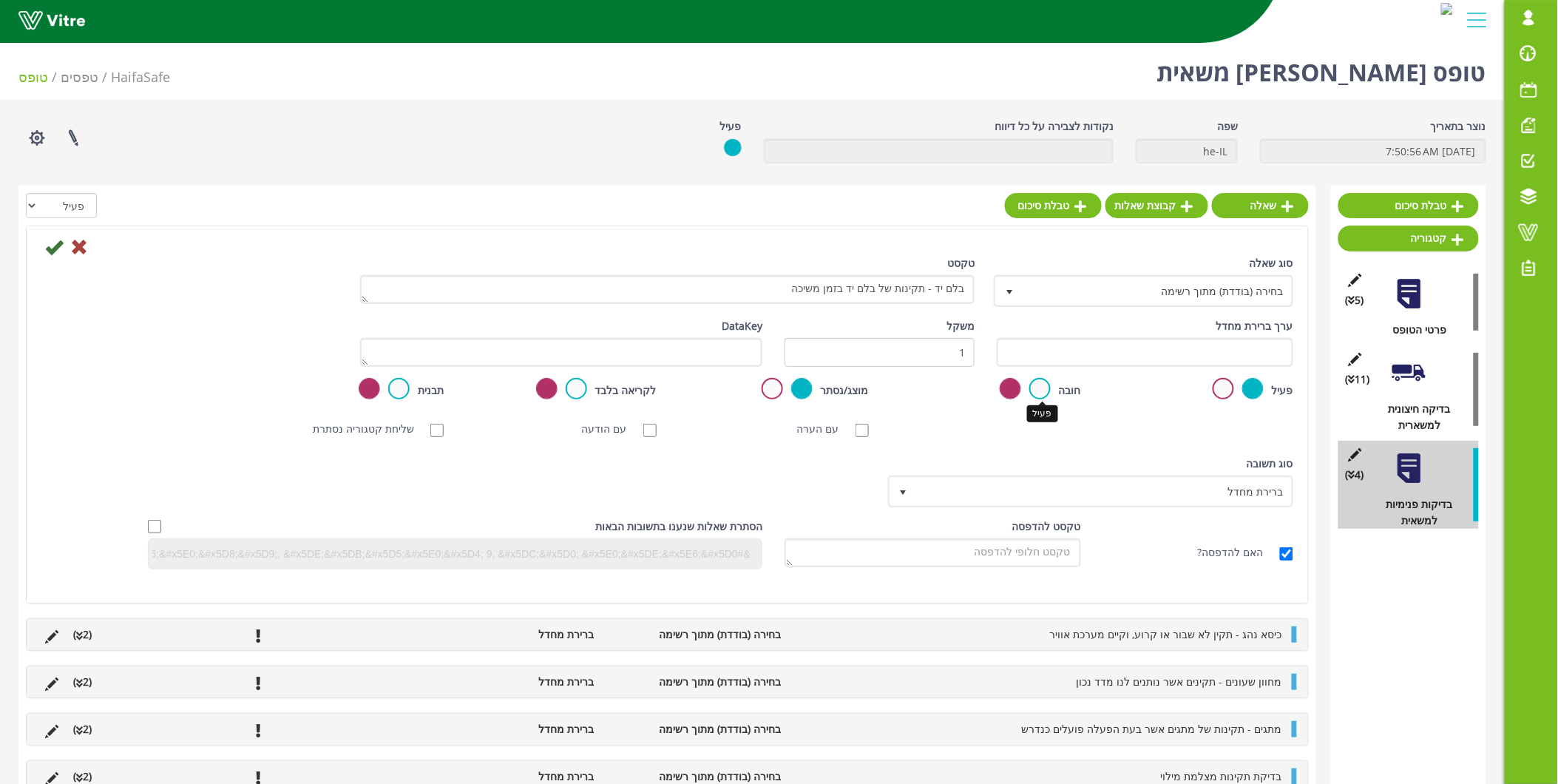
click at [1049, 390] on label at bounding box center [1039, 388] width 21 height 21
click at [0, 0] on input "radio" at bounding box center [0, 0] width 0 height 0
click at [45, 248] on icon at bounding box center [53, 247] width 18 height 18
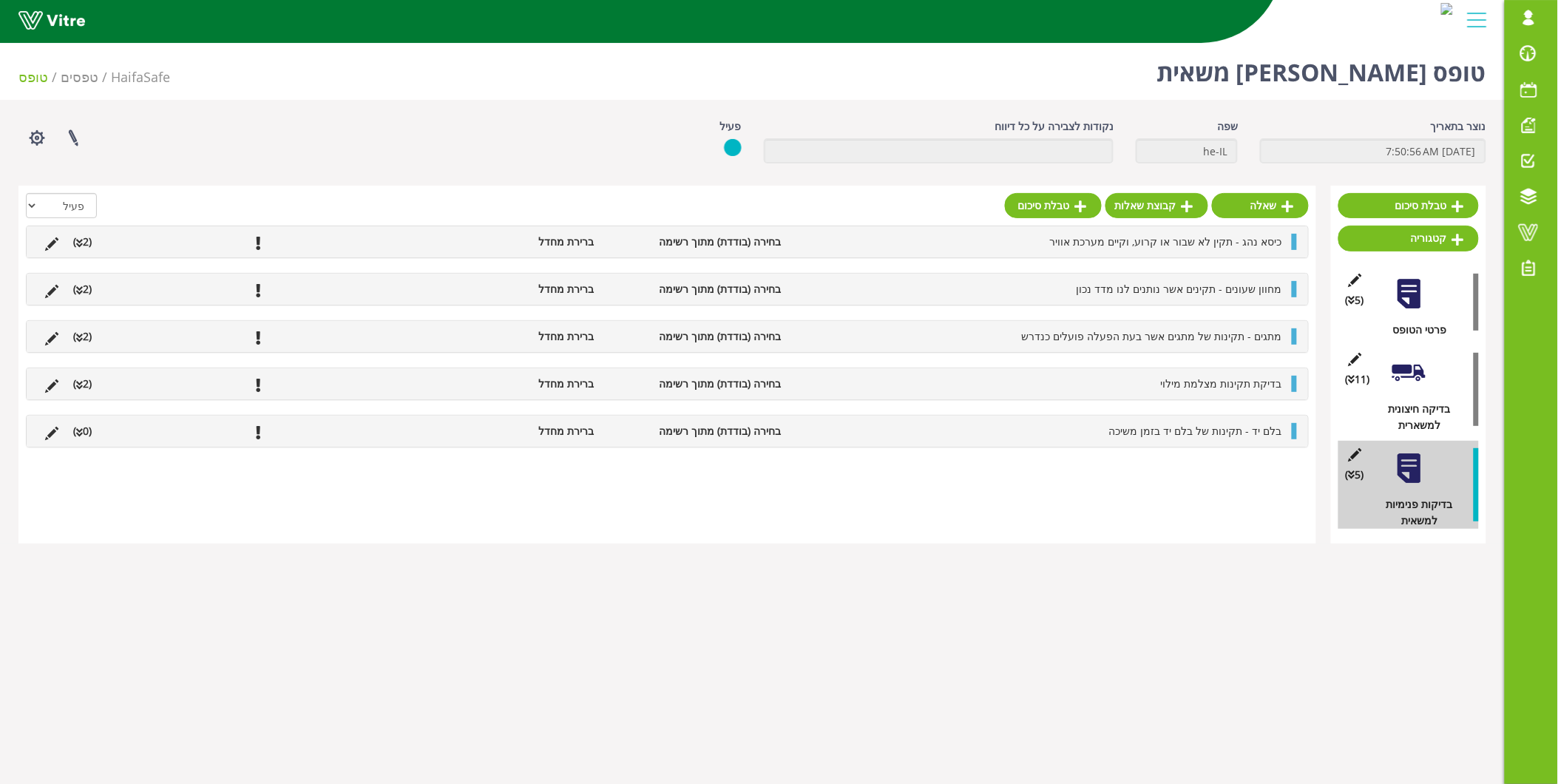
click at [1037, 431] on li "בלם יד - תקינות של בלם יד בזמן משיכה" at bounding box center [1039, 431] width 501 height 16
click at [1263, 461] on icon at bounding box center [1269, 468] width 12 height 14
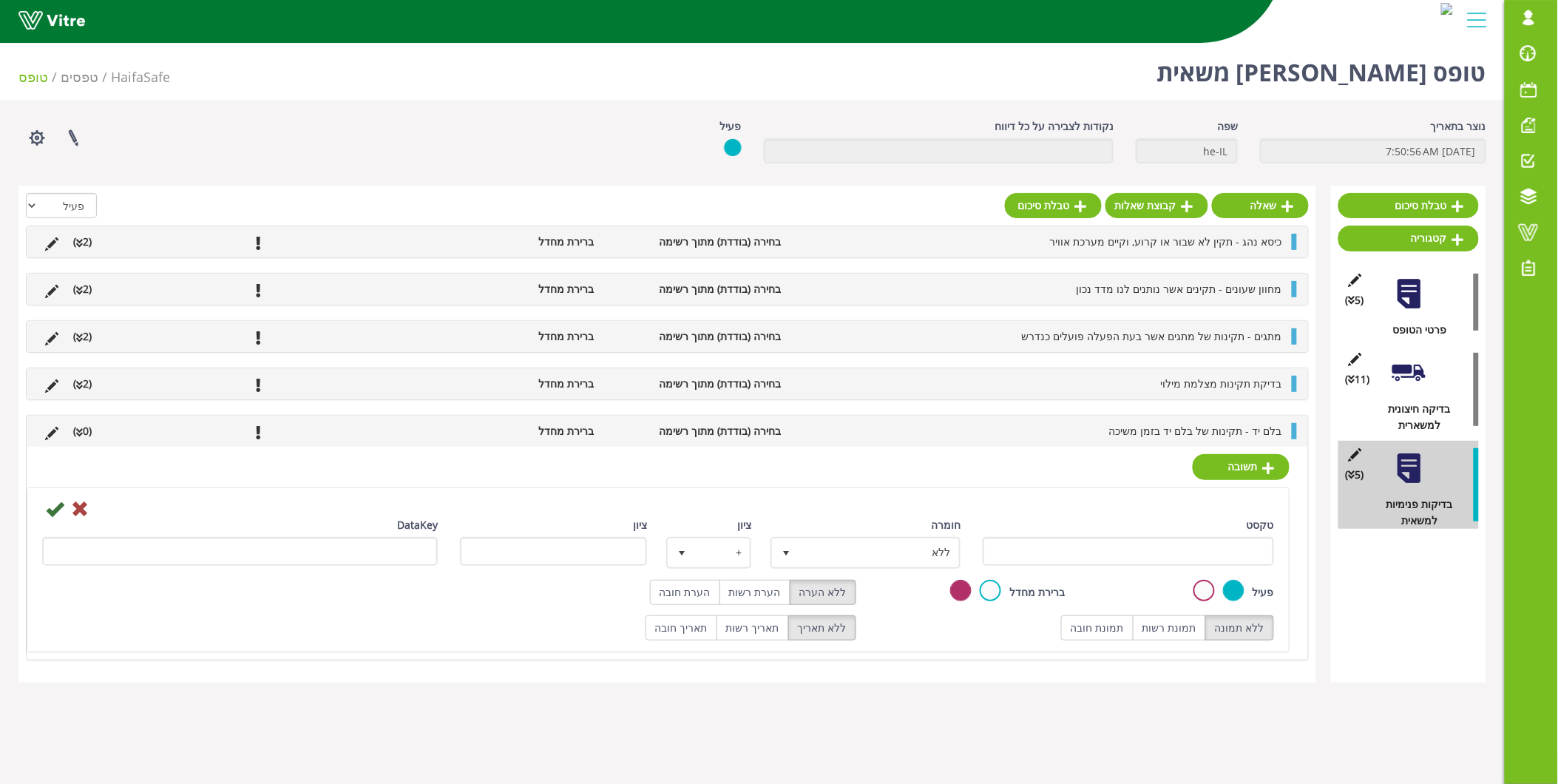
click at [1201, 574] on div "טקסט" at bounding box center [1128, 547] width 313 height 60
click at [1232, 558] on input "טקסט" at bounding box center [1128, 551] width 291 height 29
type input "תקין"
click at [52, 506] on icon at bounding box center [54, 509] width 18 height 18
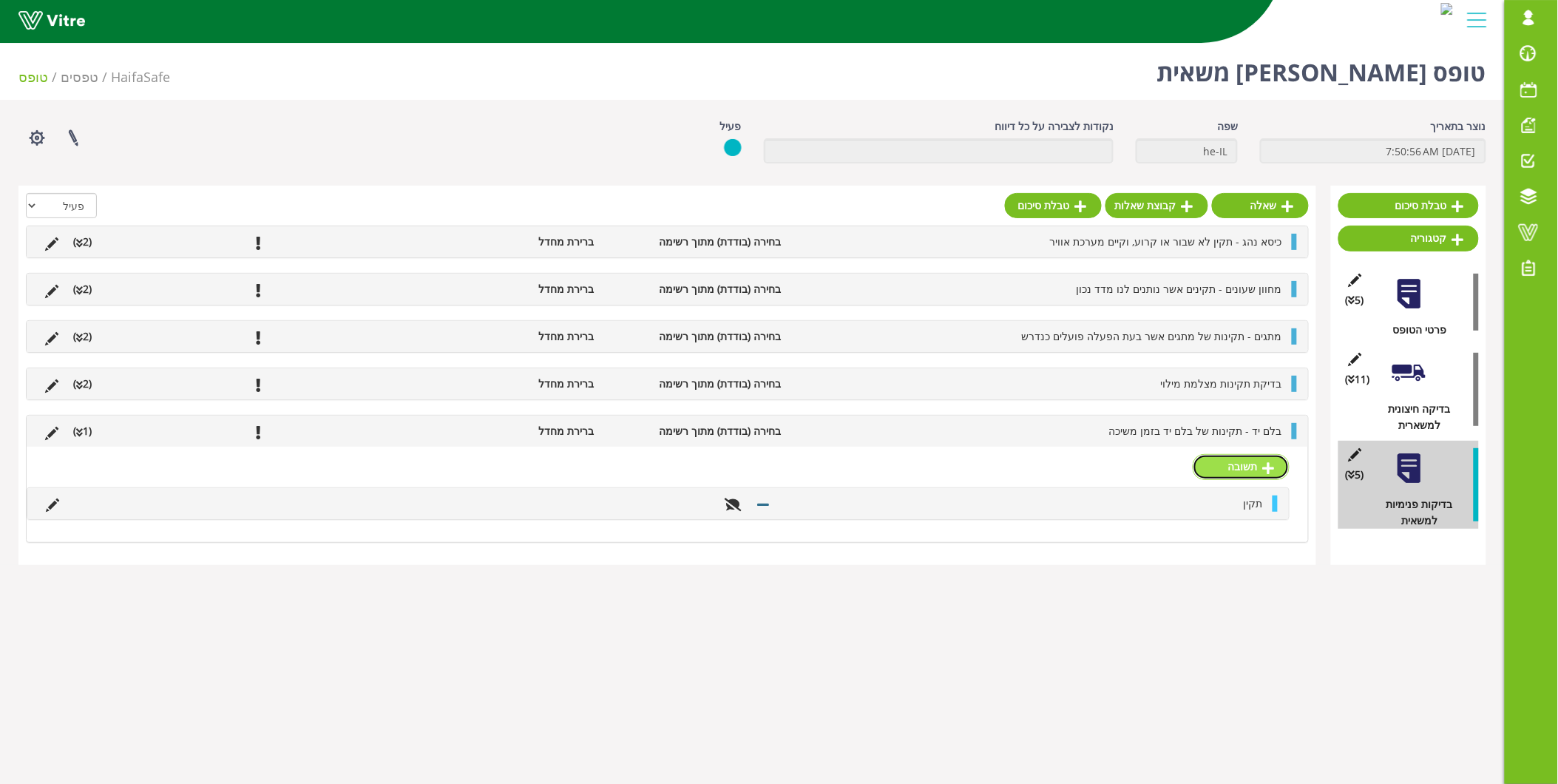
click at [1216, 471] on link "תשובה" at bounding box center [1241, 466] width 97 height 25
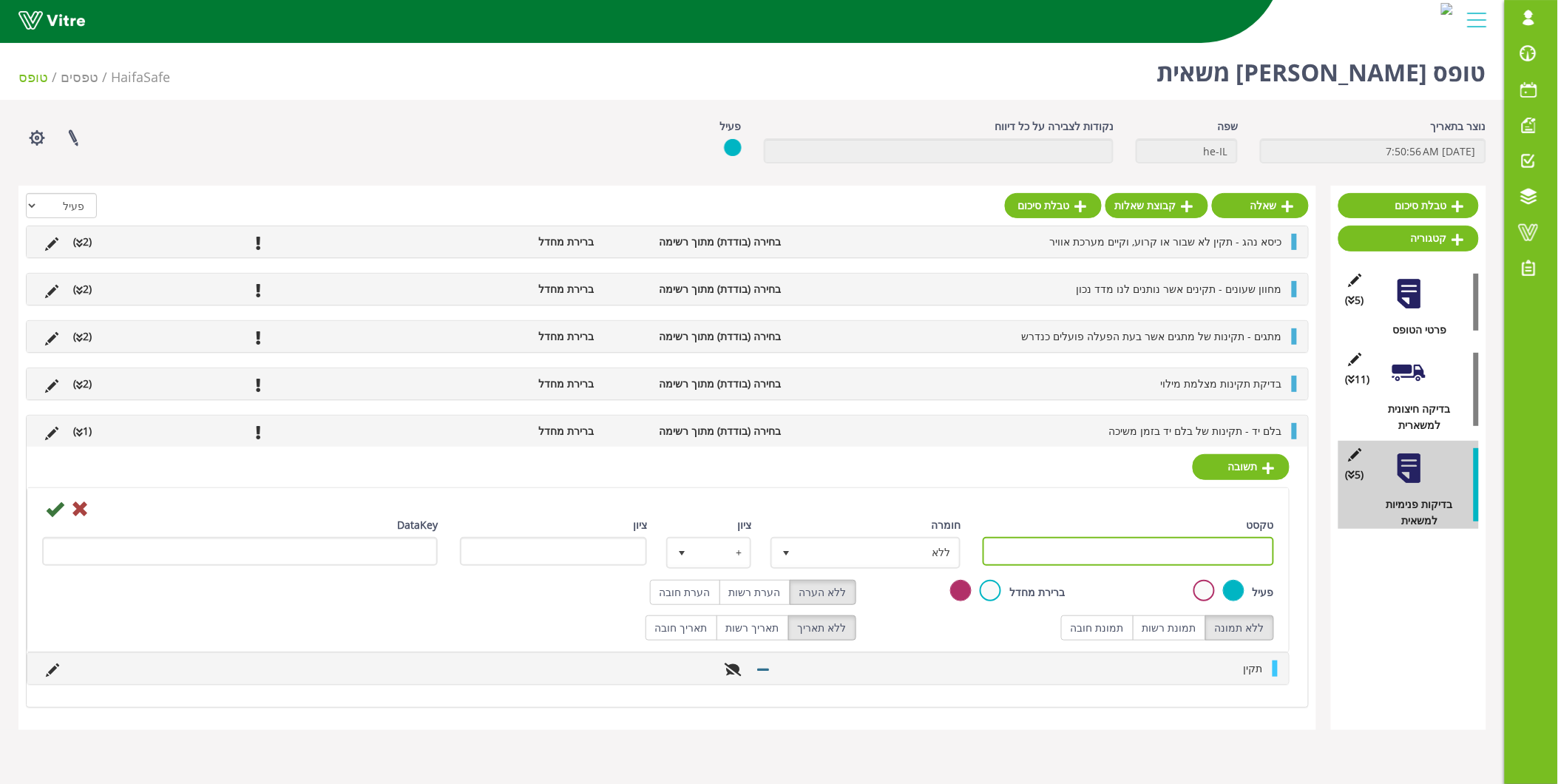
click at [1182, 552] on input "טקסט" at bounding box center [1128, 551] width 291 height 29
type input "לא תקין"
click at [667, 589] on label "הערת חובה" at bounding box center [684, 592] width 70 height 25
radio input "true"
click at [46, 507] on icon at bounding box center [54, 509] width 18 height 18
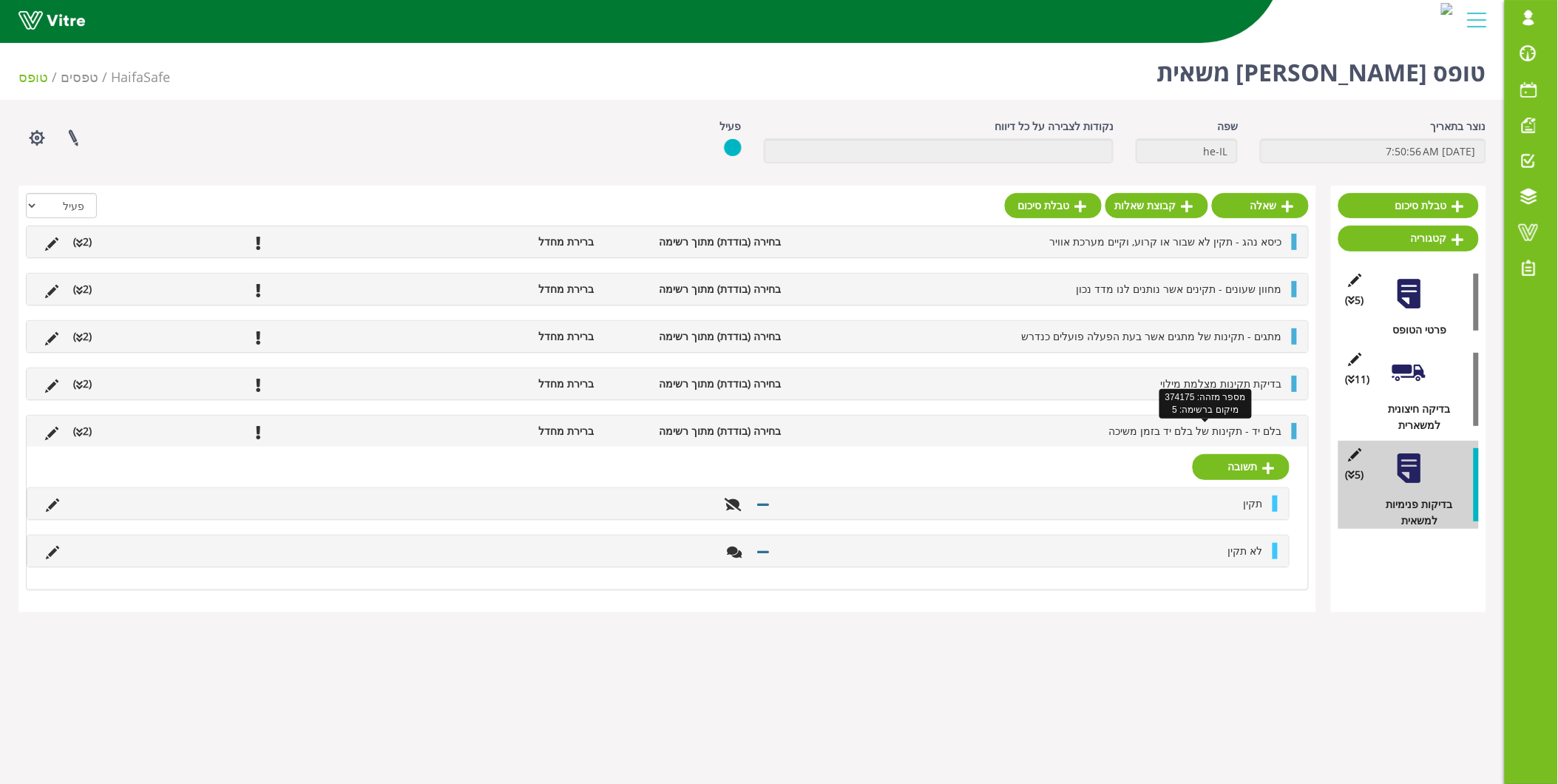
click at [1236, 433] on span "בלם יד - תקינות של בלם יד בזמן משיכה" at bounding box center [1196, 431] width 173 height 14
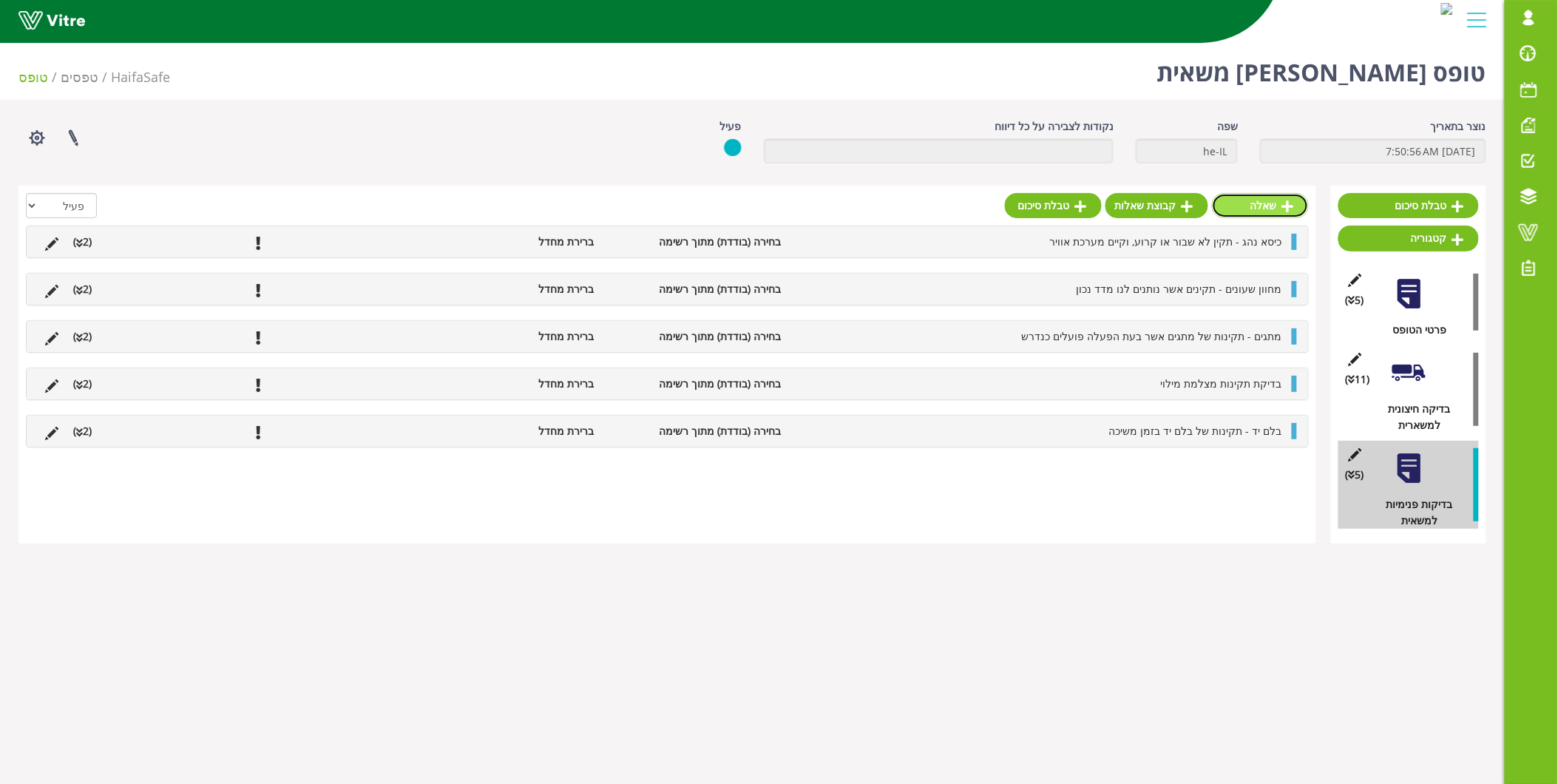
click at [1247, 200] on link "שאלה" at bounding box center [1261, 205] width 97 height 25
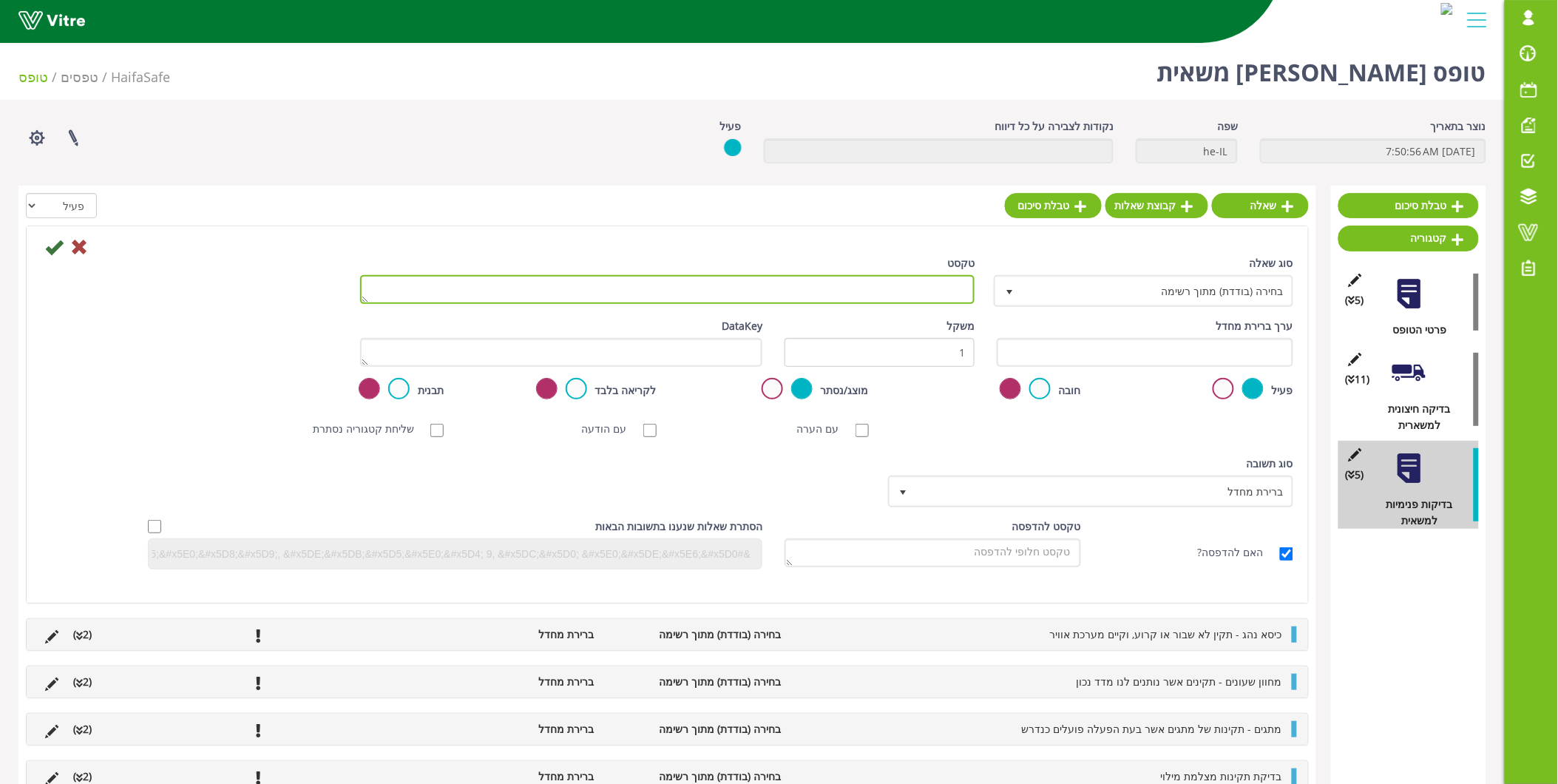
click at [950, 276] on textarea "טקסט" at bounding box center [667, 290] width 615 height 29
paste textarea "שמשות / מראות - מראות תקינות . 6 ואינם סדוקים או שבורים / שמשות תקינות ללא כל ס…"
click at [962, 293] on textarea "שמשות / מראות - מראות תקינות . 6 ואינם סדוקים או שבורים / שמשות תקינות ללא כל ס…" at bounding box center [667, 290] width 615 height 29
click at [963, 293] on textarea "שמשות / מראות - מראות תקינות . 6 ואינם סדוקים או שבורים / שמשות תקינות ללא כל ס…" at bounding box center [667, 290] width 615 height 29
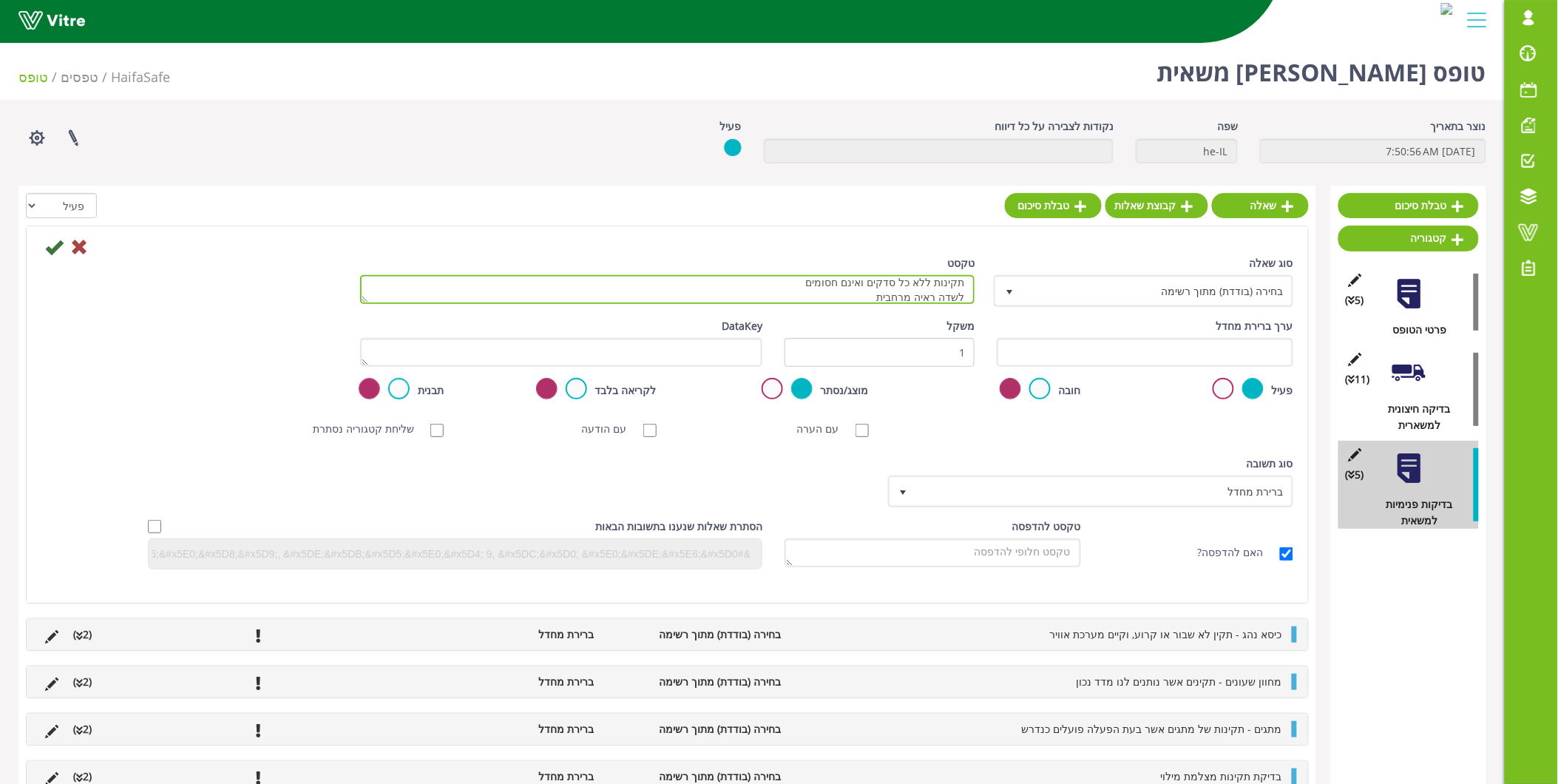
click at [966, 296] on textarea "שמשות / מראות - מראות תקינות . 6 ואינם סדוקים או שבורים / שמשות תקינות ללא כל ס…" at bounding box center [667, 290] width 615 height 29
click at [965, 294] on textarea "שמשות / מראות - מראות תקינות . 6 ואינם סדוקים או שבורים / שמשות תקינות ללא כל ס…" at bounding box center [667, 290] width 615 height 29
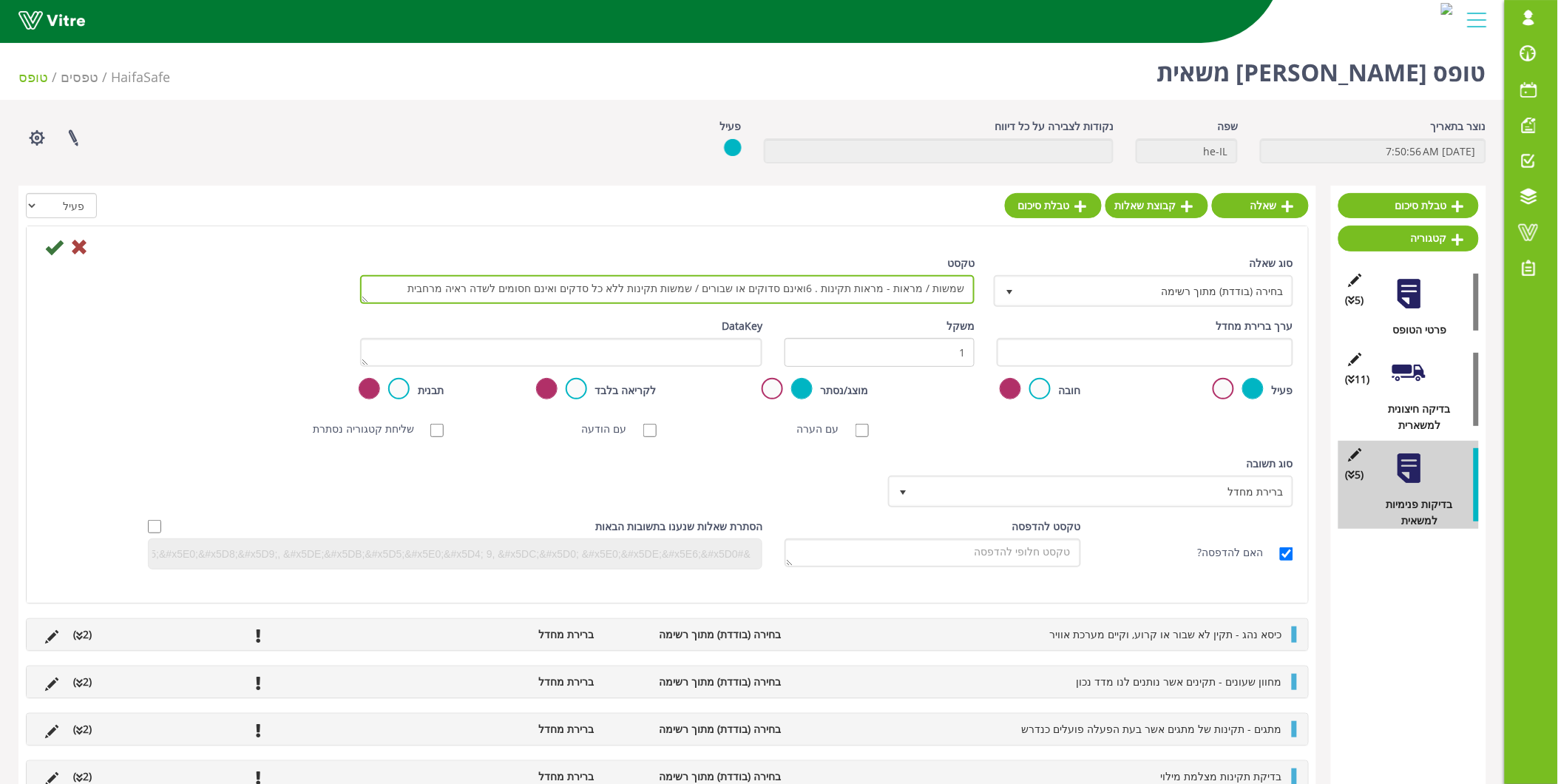
scroll to position [0, 0]
drag, startPoint x: 820, startPoint y: 285, endPoint x: 833, endPoint y: 282, distance: 13.3
click at [833, 282] on textarea "שמשות / מראות - מראות תקינות . 6ואינם סדוקים או שבורים / שמשות תקינות ללא כל סד…" at bounding box center [667, 290] width 615 height 29
click at [431, 293] on textarea "שמשות / מראות - מראות תקינות ואינם סדוקים או שבורים / שמשות תקינות ללא כל סדקים…" at bounding box center [667, 290] width 615 height 29
type textarea "שמשות / מראות - מראות תקינות ואינם סדוקים או שבורים / שמשות תקינות ללא כל סדקים…"
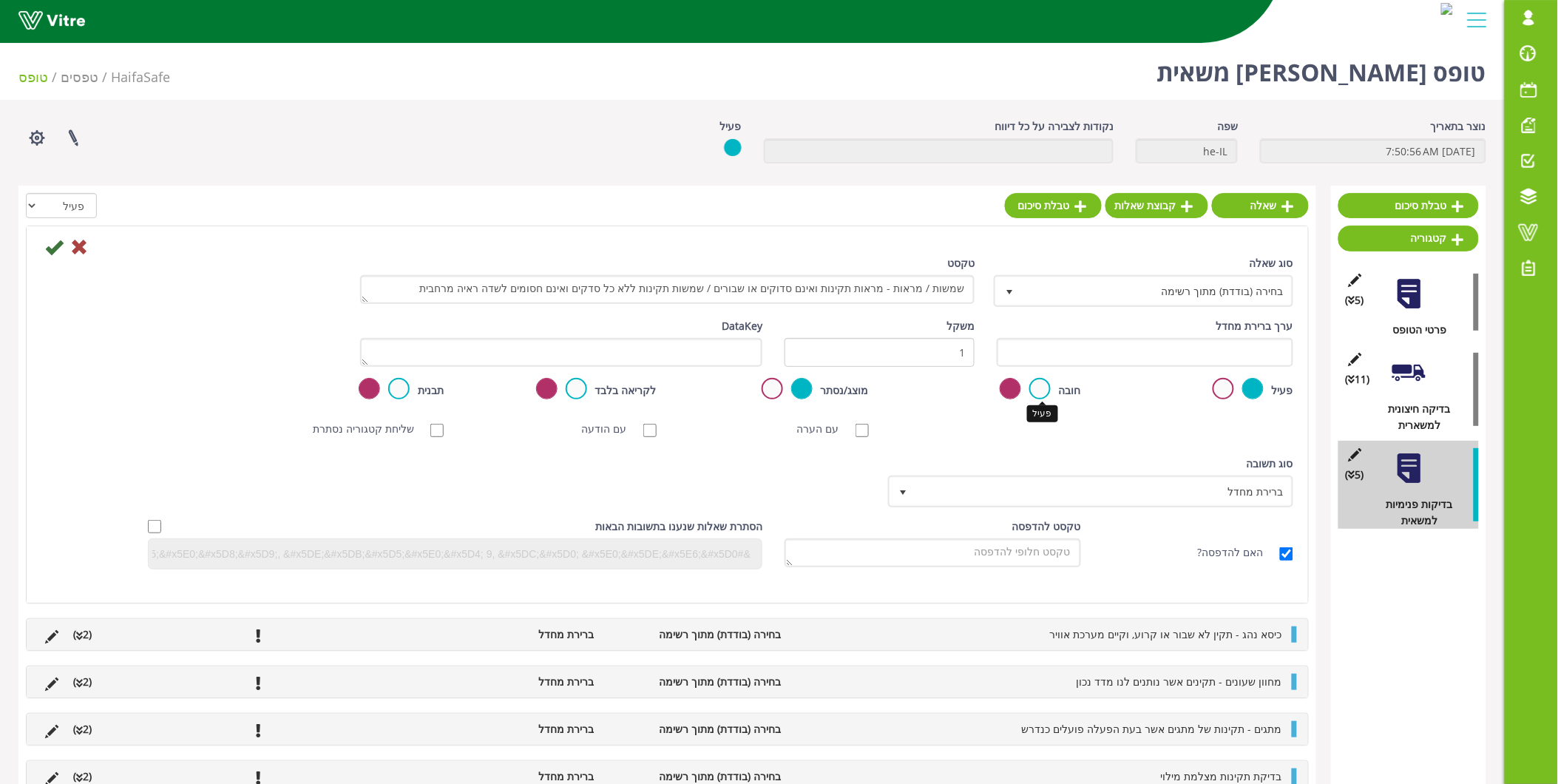
click at [1038, 383] on label at bounding box center [1039, 388] width 21 height 21
click at [0, 0] on input "radio" at bounding box center [0, 0] width 0 height 0
click at [56, 252] on icon at bounding box center [53, 247] width 18 height 18
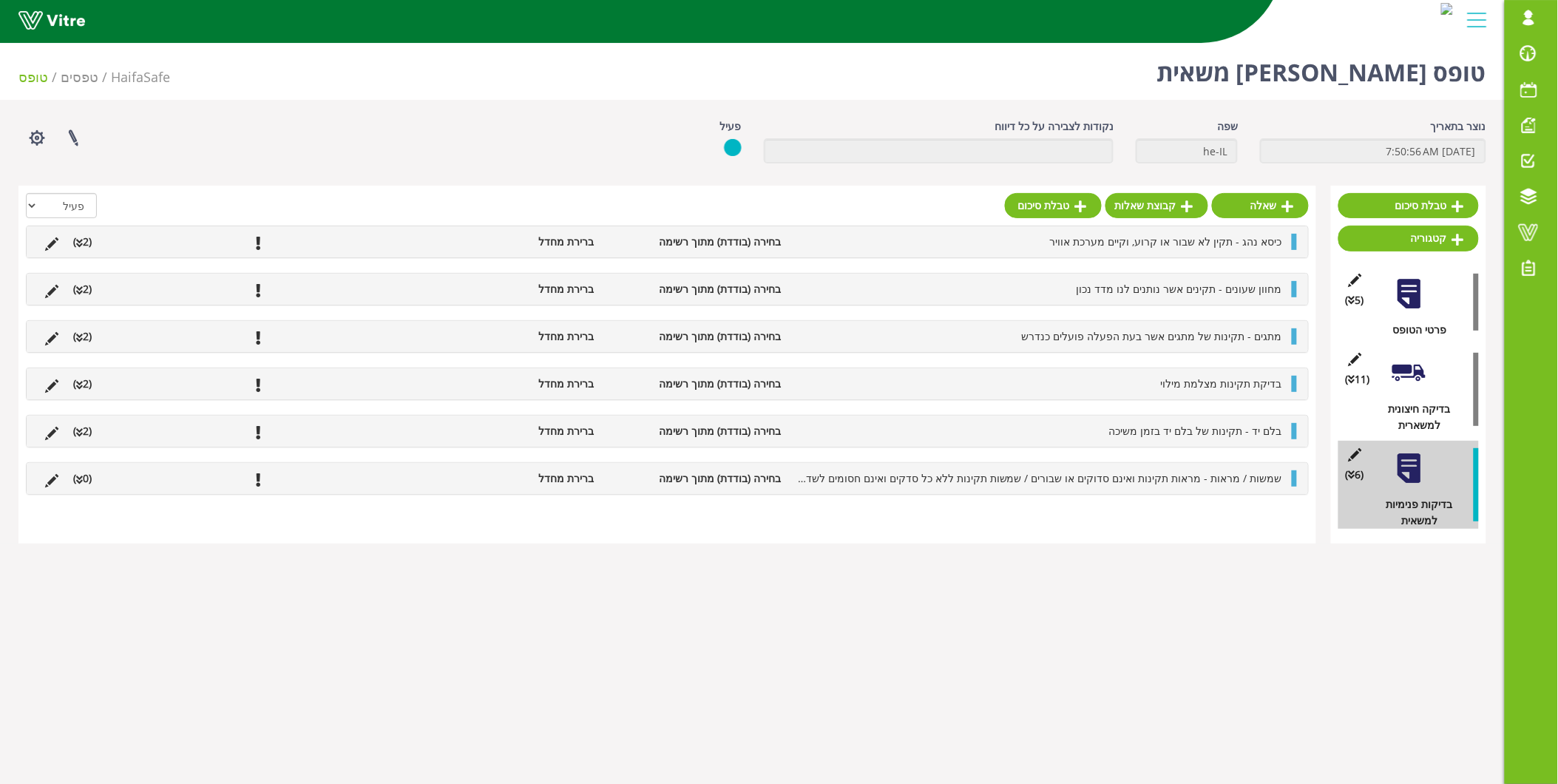
click at [1074, 478] on span "שמשות / מראות - מראות תקינות ואינם סדוקים או שבורים / שמשות תקינות ללא כל סדקים…" at bounding box center [1010, 478] width 545 height 14
click at [1271, 519] on icon at bounding box center [1269, 515] width 12 height 14
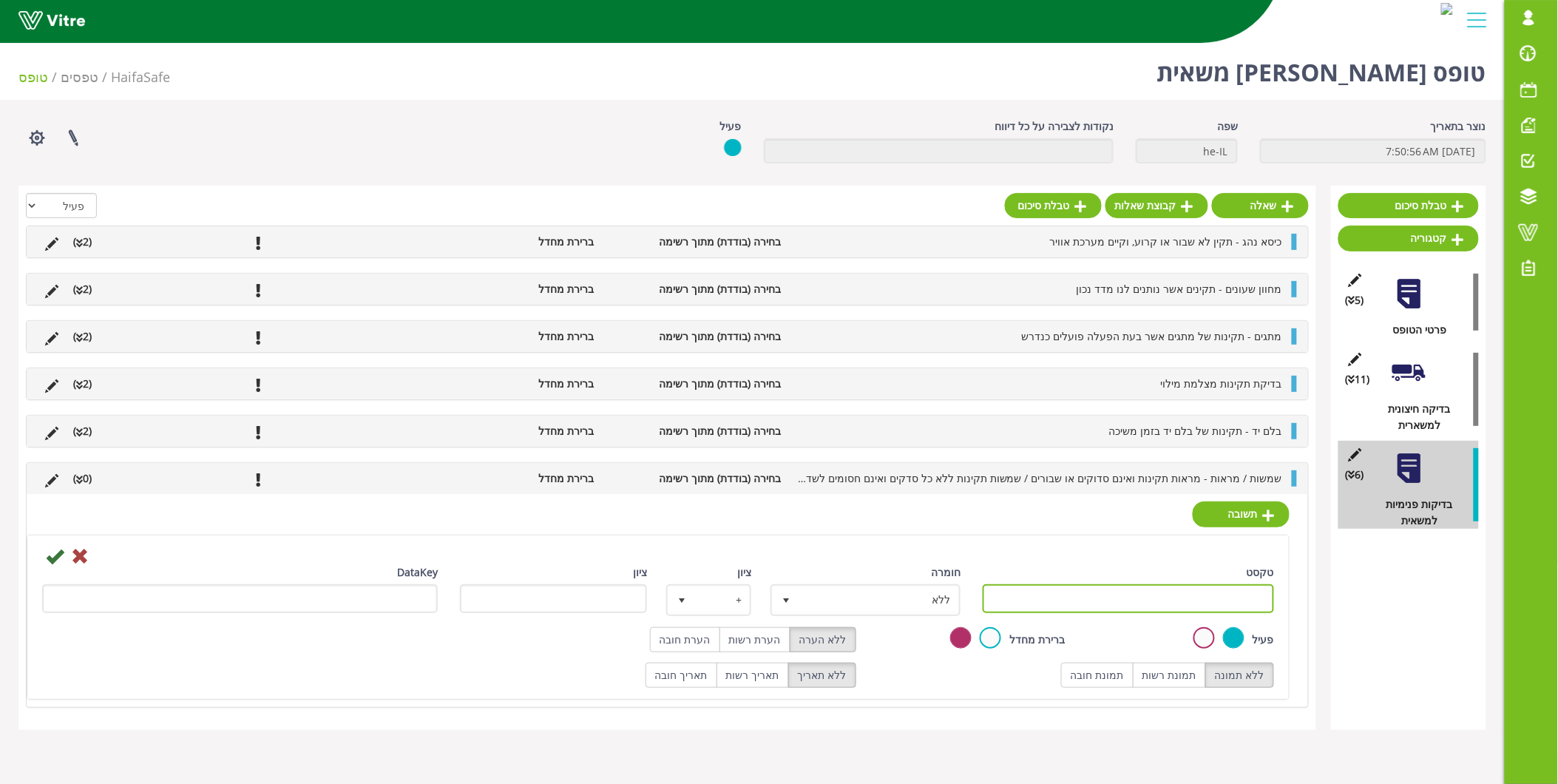
click at [1152, 596] on input "טקסט" at bounding box center [1128, 598] width 291 height 29
type input "תקין"
click at [56, 558] on icon at bounding box center [54, 556] width 18 height 18
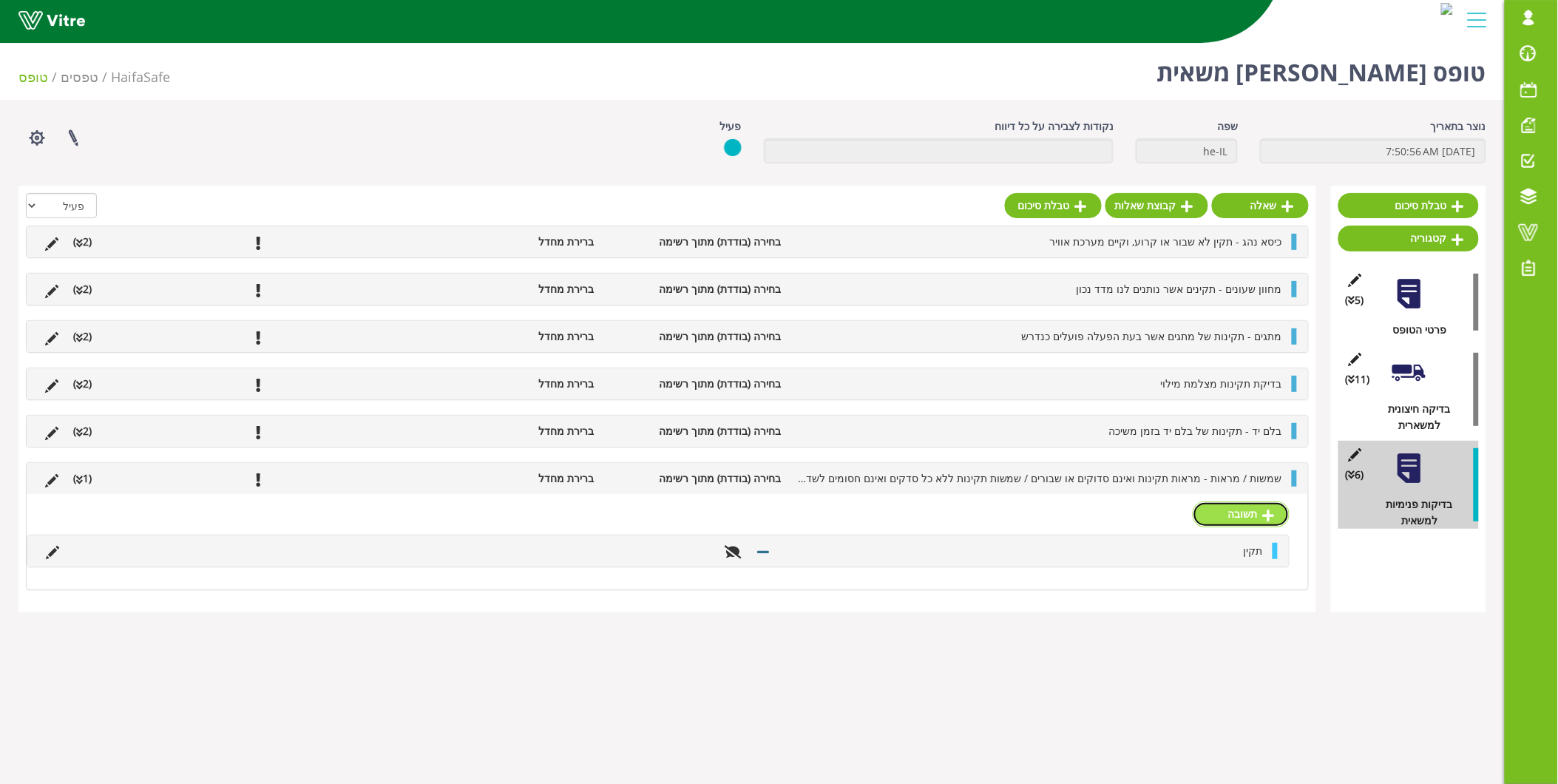
click at [1244, 514] on link "תשובה" at bounding box center [1241, 514] width 97 height 25
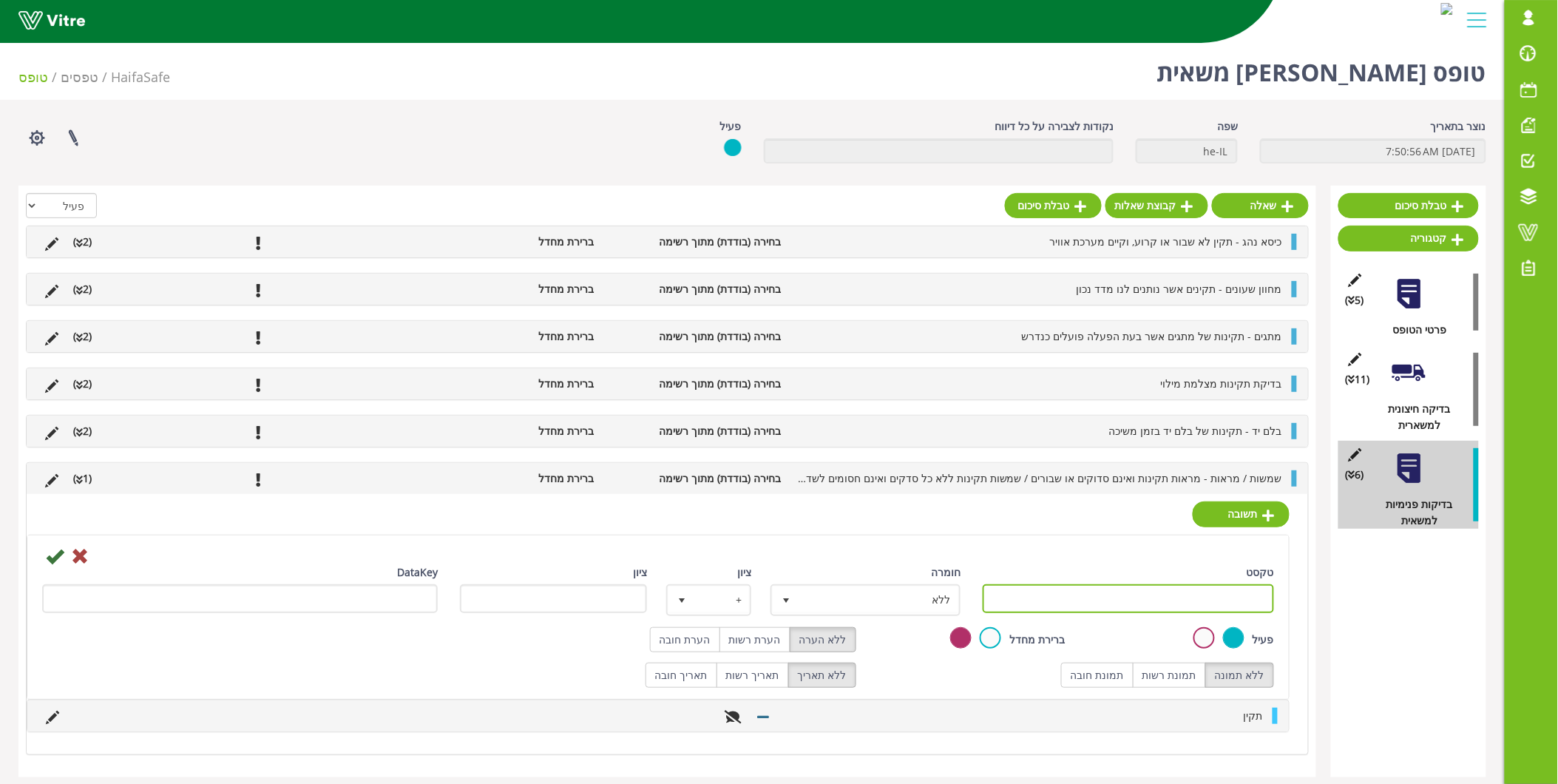
click at [1202, 592] on input "טקסט" at bounding box center [1128, 598] width 291 height 29
type input "תקין"
click at [59, 550] on icon at bounding box center [54, 556] width 18 height 18
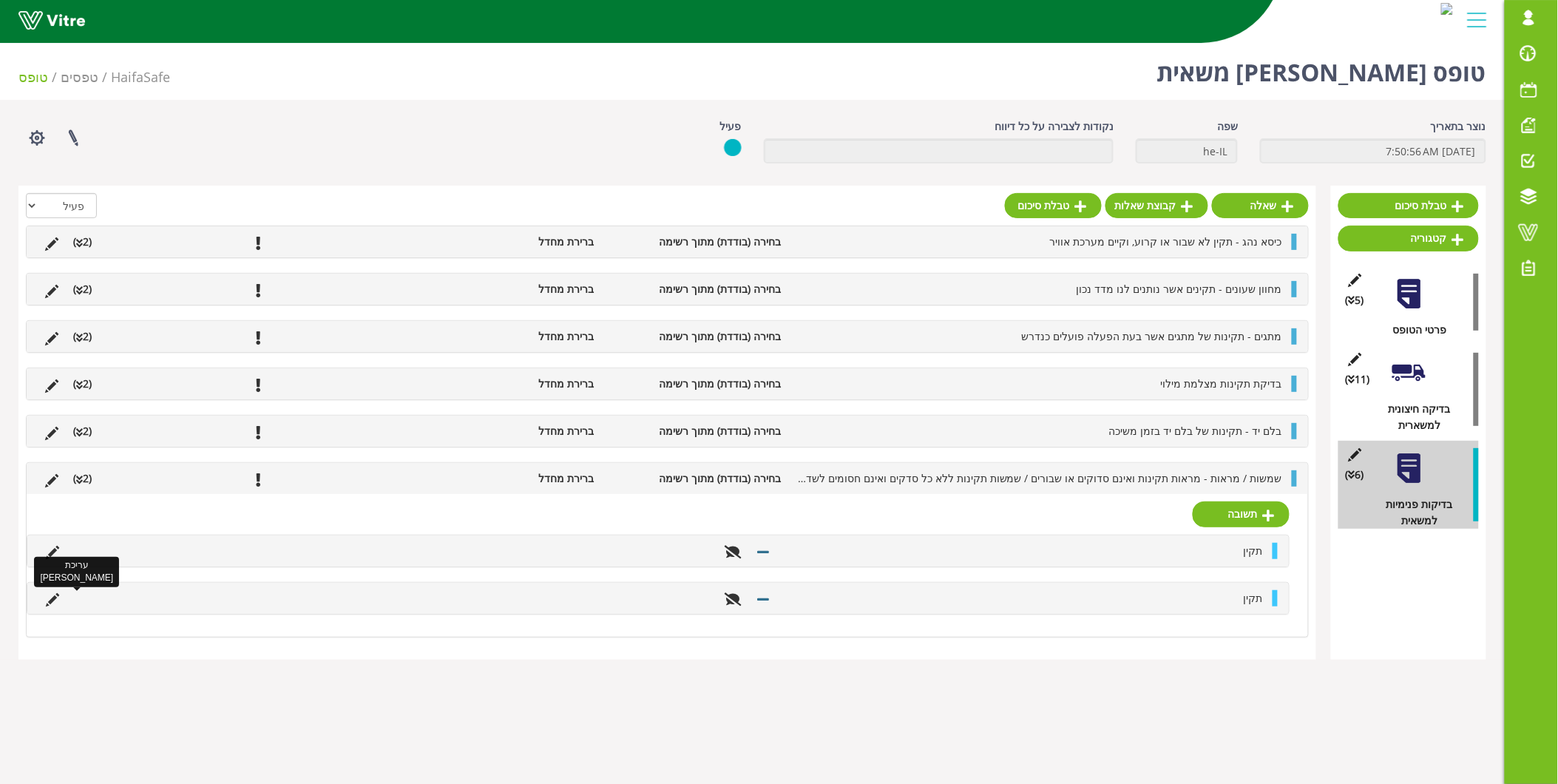
click at [51, 600] on icon at bounding box center [52, 600] width 14 height 14
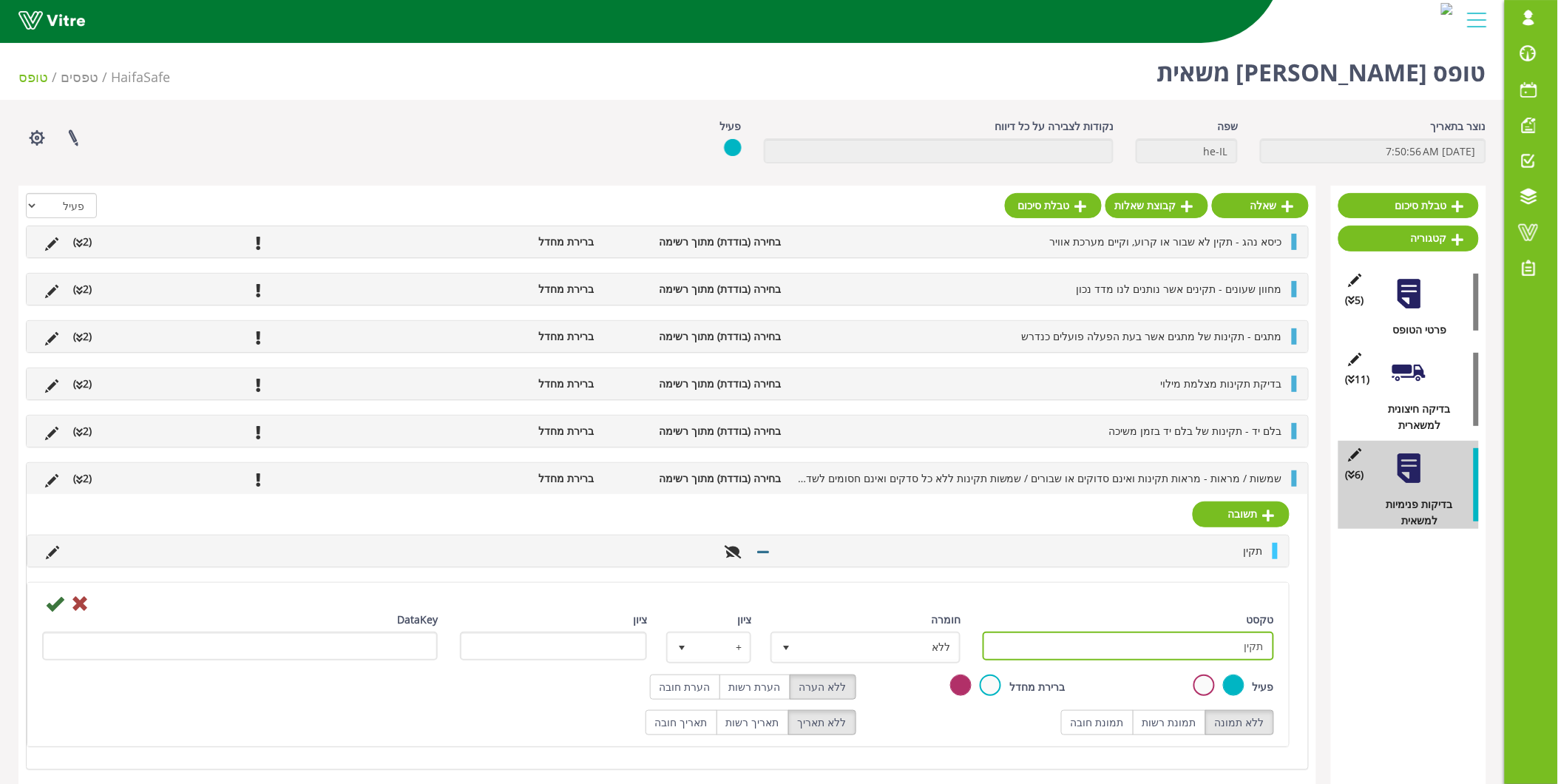
click at [1104, 636] on input "תקין" at bounding box center [1128, 645] width 291 height 29
click at [1267, 647] on input "תקין" at bounding box center [1128, 645] width 291 height 29
type input "לא תקין"
click at [700, 696] on label "הערת חובה" at bounding box center [684, 687] width 70 height 25
radio input "true"
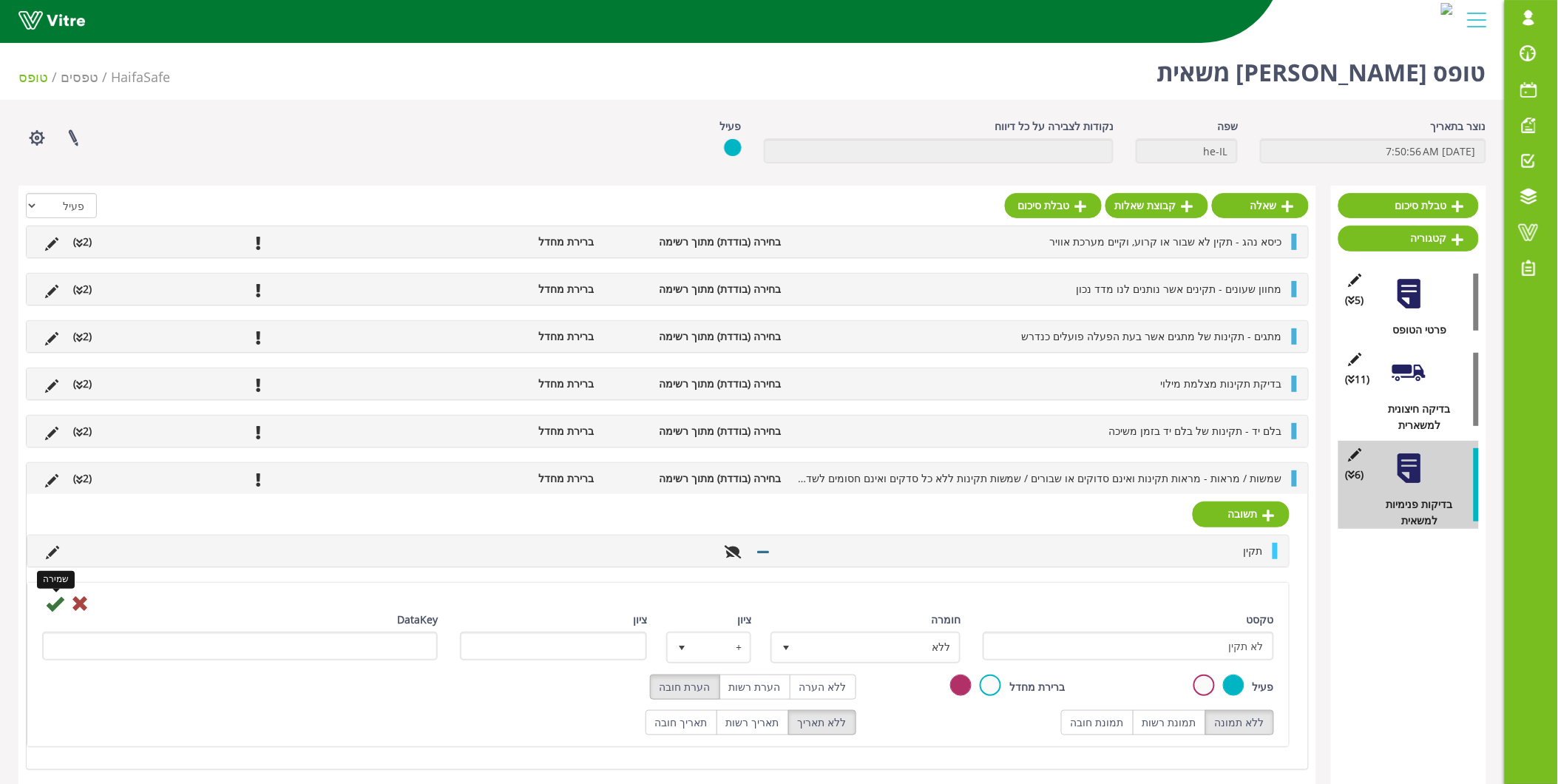
click at [52, 607] on icon at bounding box center [54, 603] width 18 height 18
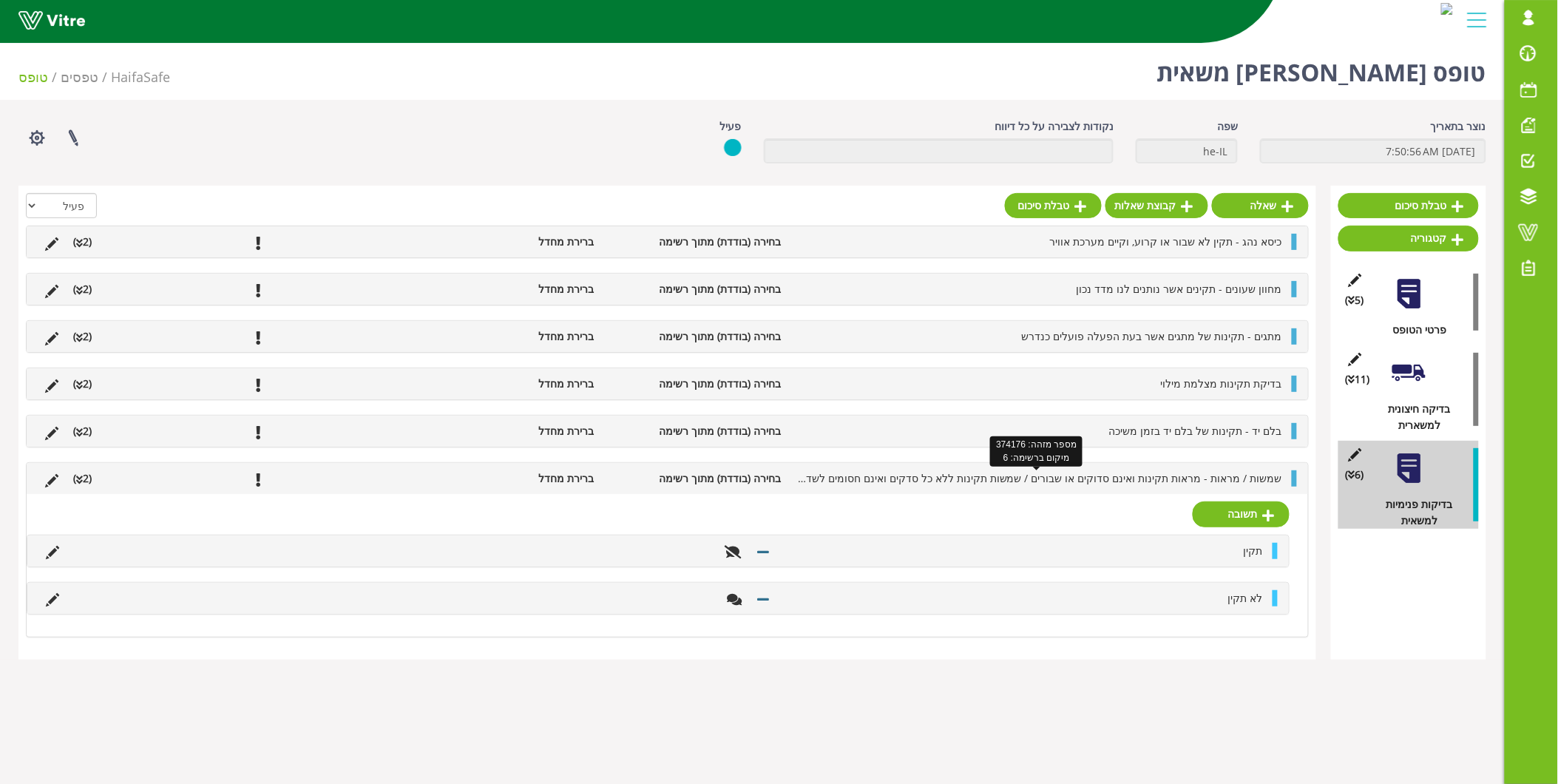
click at [964, 478] on span "שמשות / מראות - מראות תקינות ואינם סדוקים או שבורים / שמשות תקינות ללא כל סדקים…" at bounding box center [1010, 478] width 545 height 14
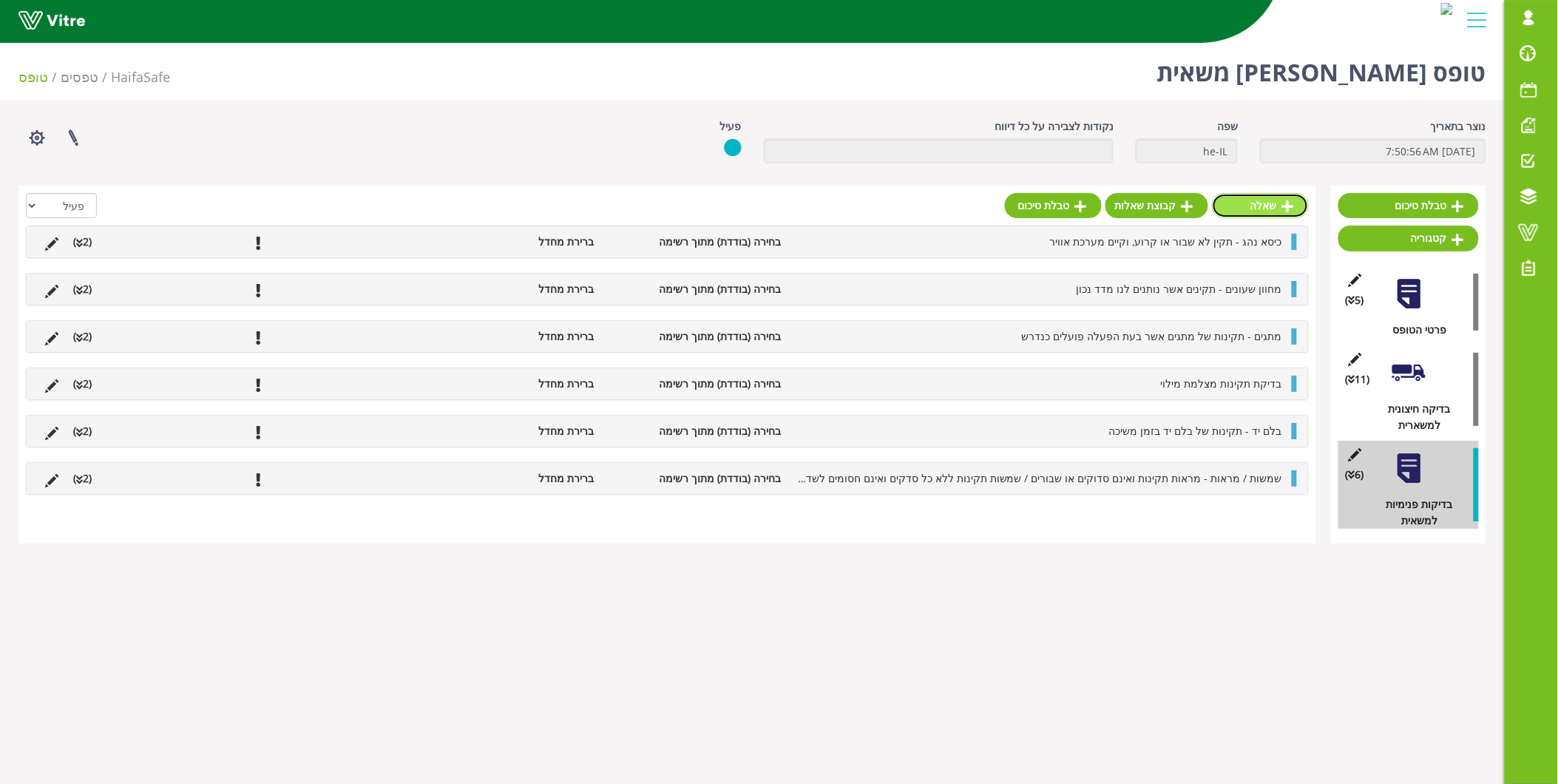
click at [1274, 210] on link "שאלה" at bounding box center [1261, 205] width 97 height 25
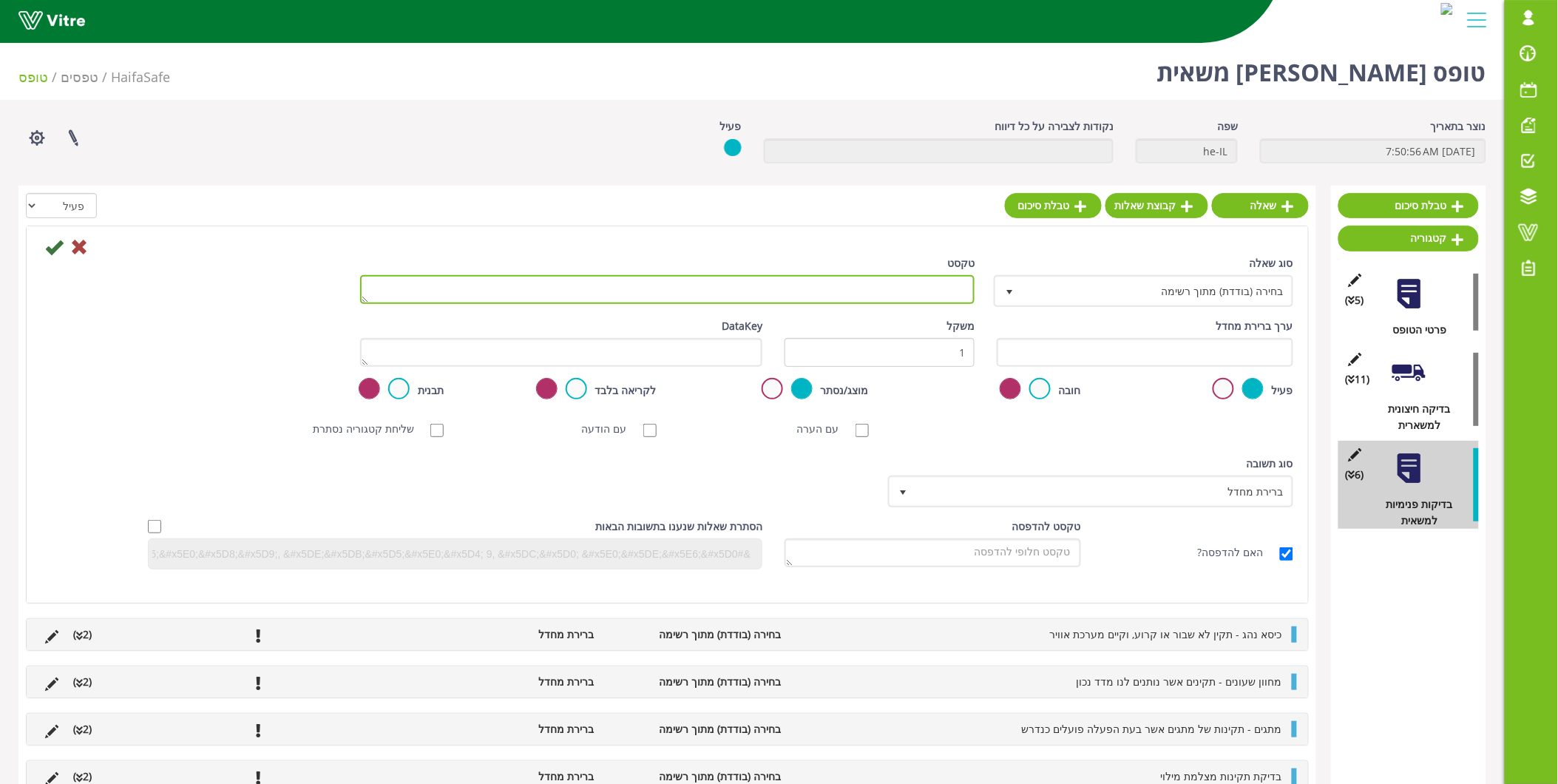
click at [838, 294] on textarea "טקסט" at bounding box center [667, 290] width 615 height 29
paste textarea "מזגן - מזגן תקין חובה"
type textarea "מזגן - מזגן תקין חובה"
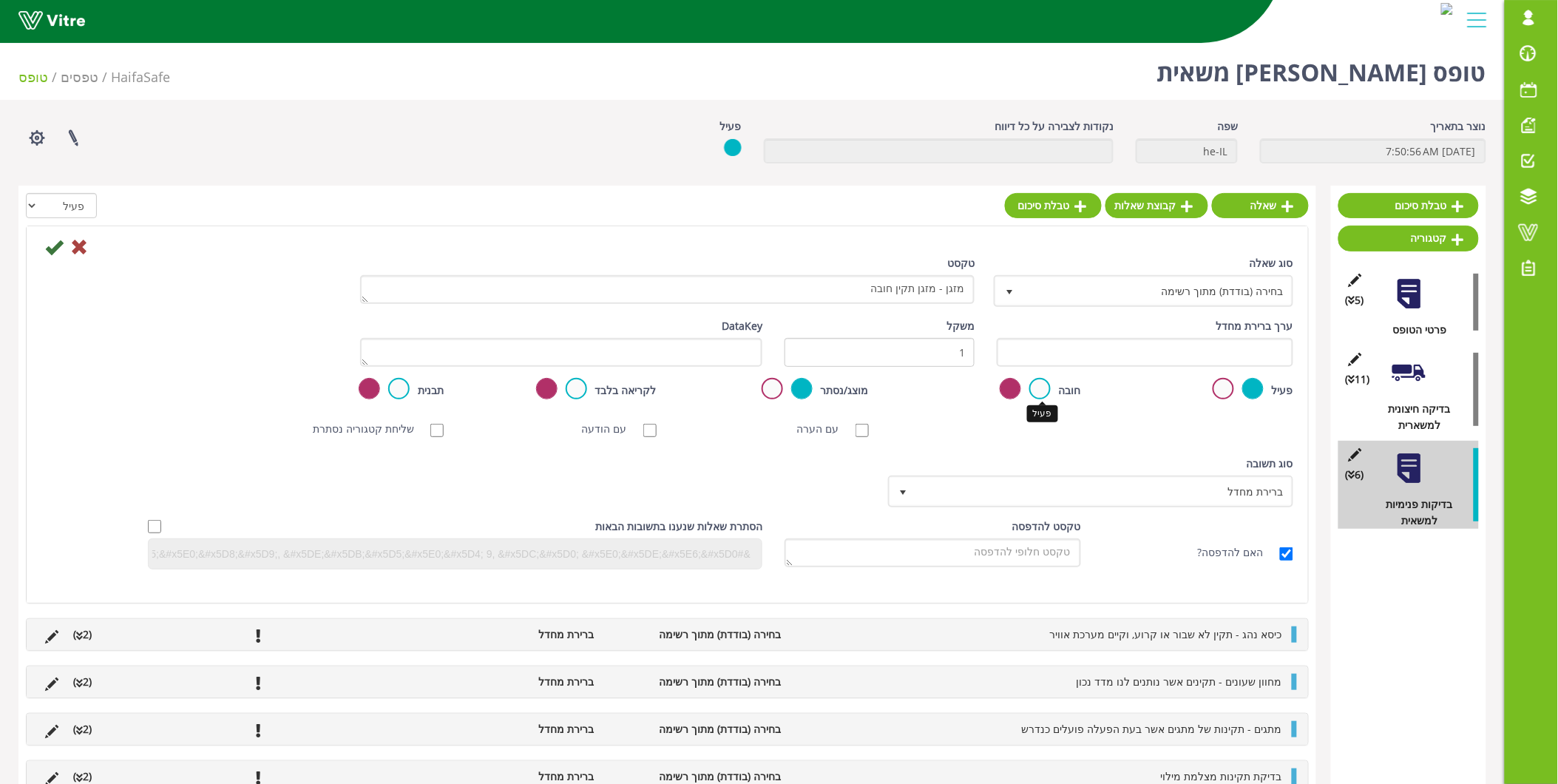
click at [1036, 388] on label at bounding box center [1039, 388] width 21 height 21
click at [0, 0] on input "radio" at bounding box center [0, 0] width 0 height 0
click at [57, 246] on icon at bounding box center [53, 247] width 18 height 18
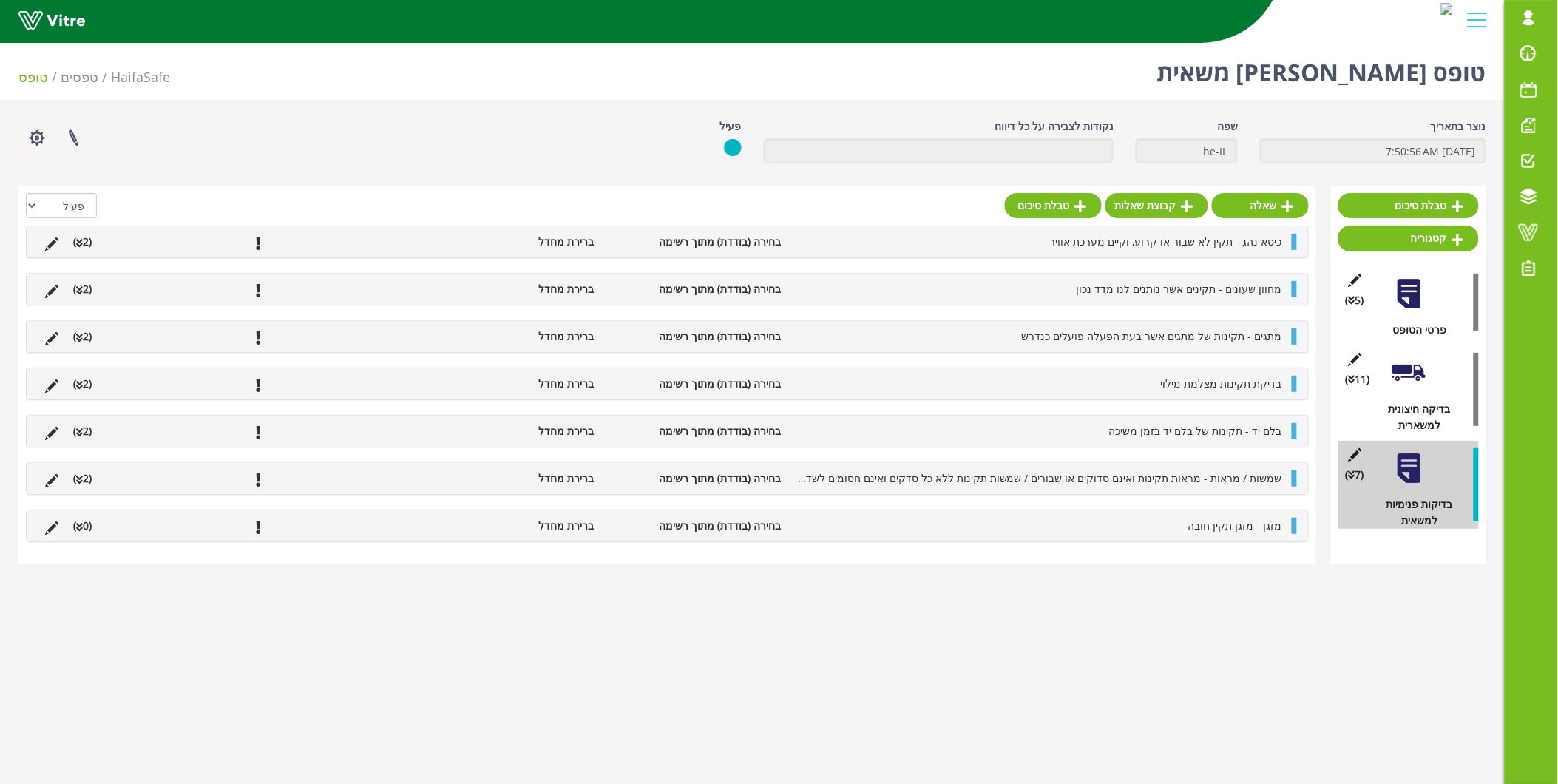
click at [1199, 534] on li "מזגן - מזגן תקין חובה" at bounding box center [1039, 525] width 501 height 16
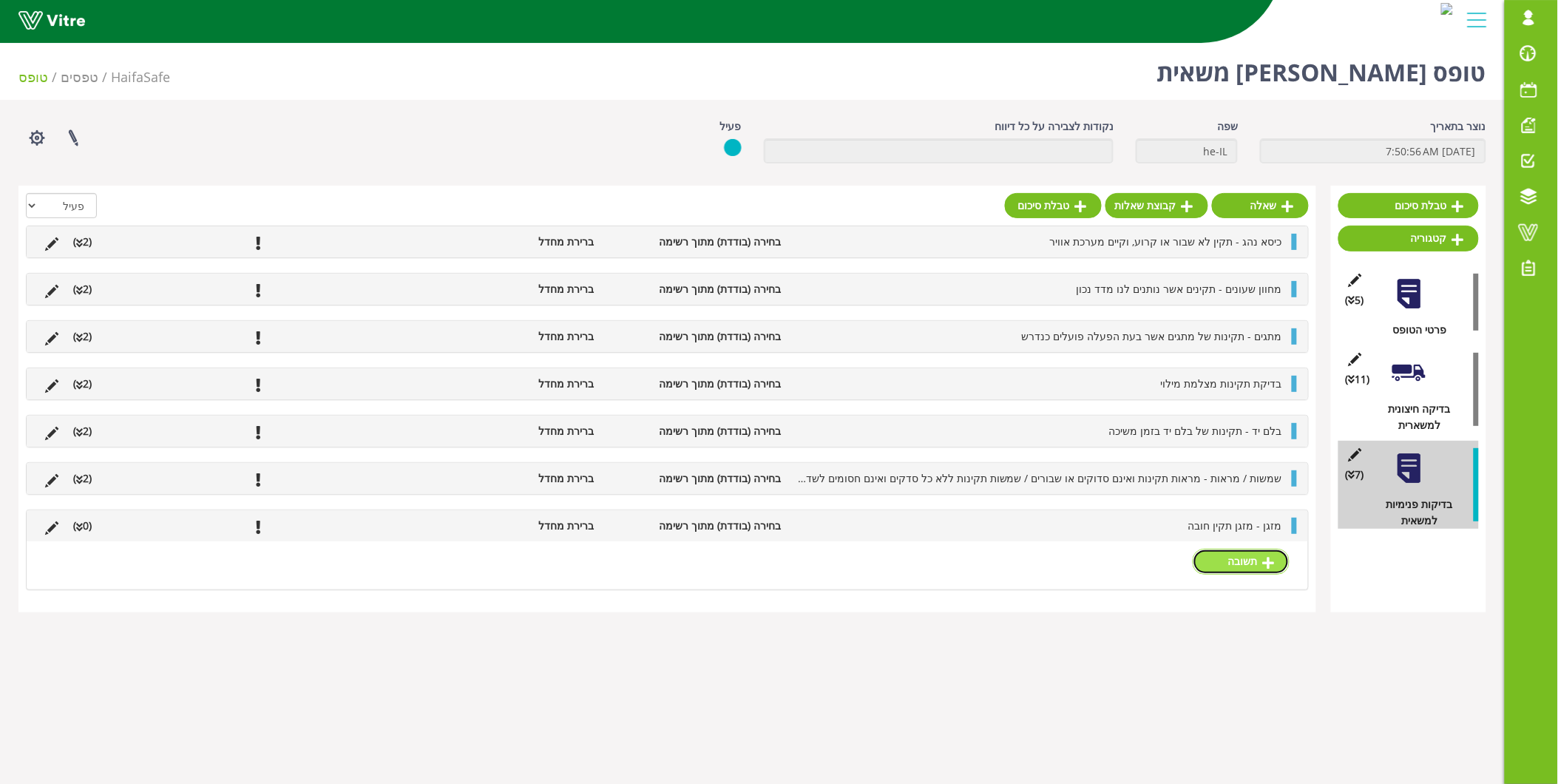
click at [1250, 566] on link "תשובה" at bounding box center [1241, 561] width 97 height 25
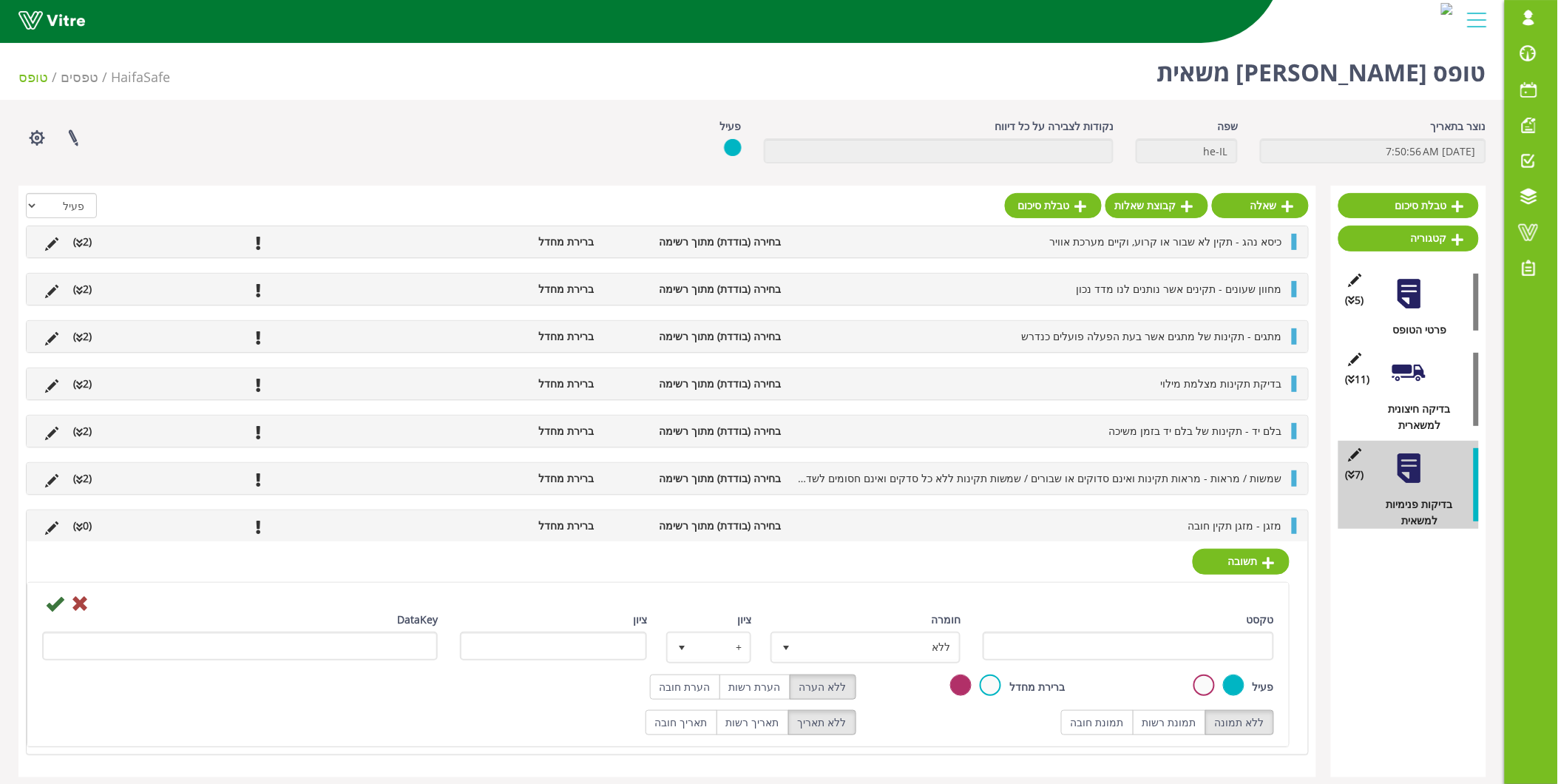
click at [1167, 630] on div "טקסט" at bounding box center [1128, 636] width 291 height 49
click at [1166, 631] on div "טקסט" at bounding box center [1128, 636] width 291 height 49
drag, startPoint x: 1166, startPoint y: 631, endPoint x: 1165, endPoint y: 641, distance: 10.0
click at [1165, 641] on input "טקסט" at bounding box center [1128, 645] width 291 height 29
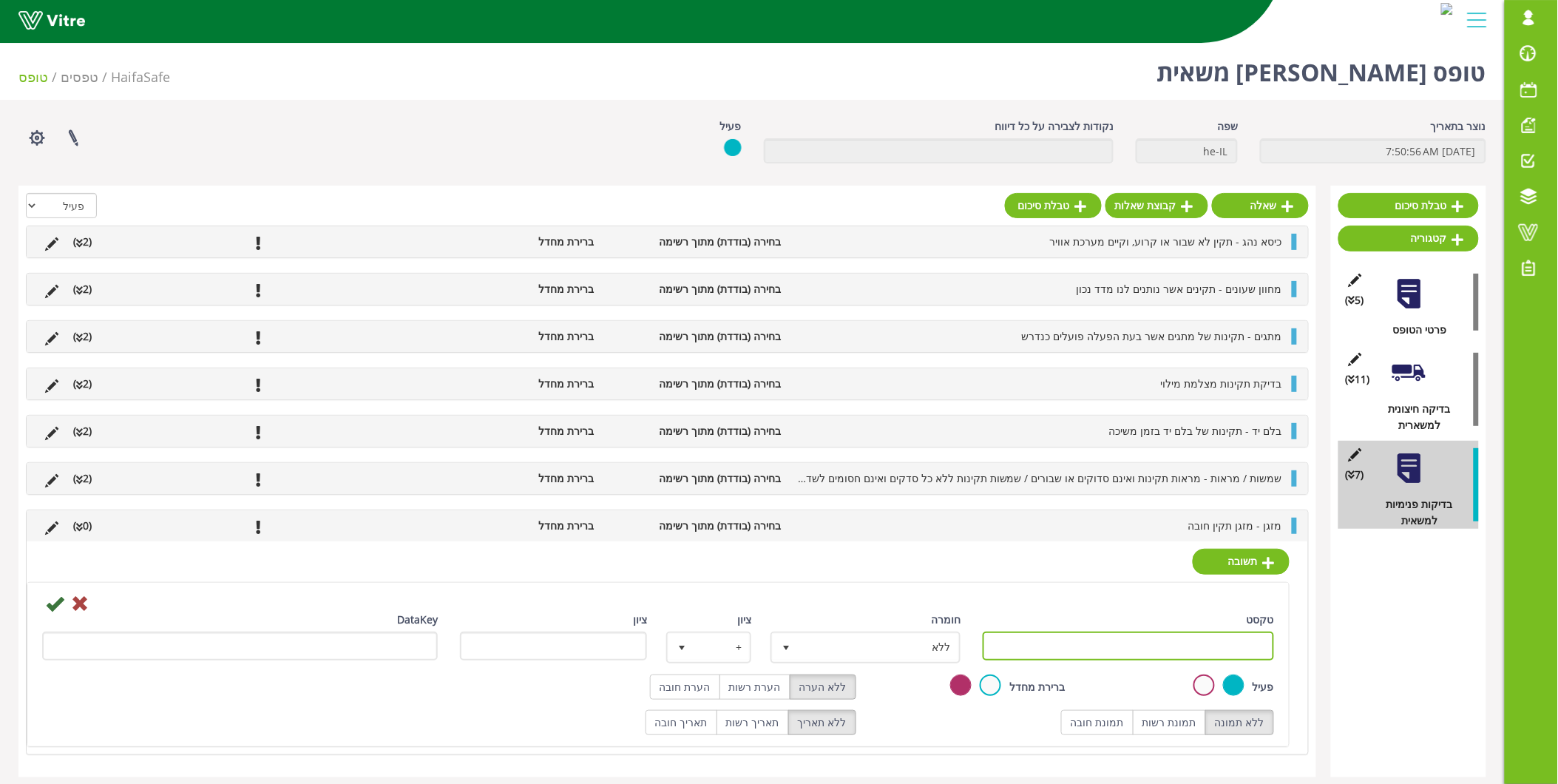
type input "תקין"
click at [52, 596] on icon at bounding box center [54, 603] width 18 height 18
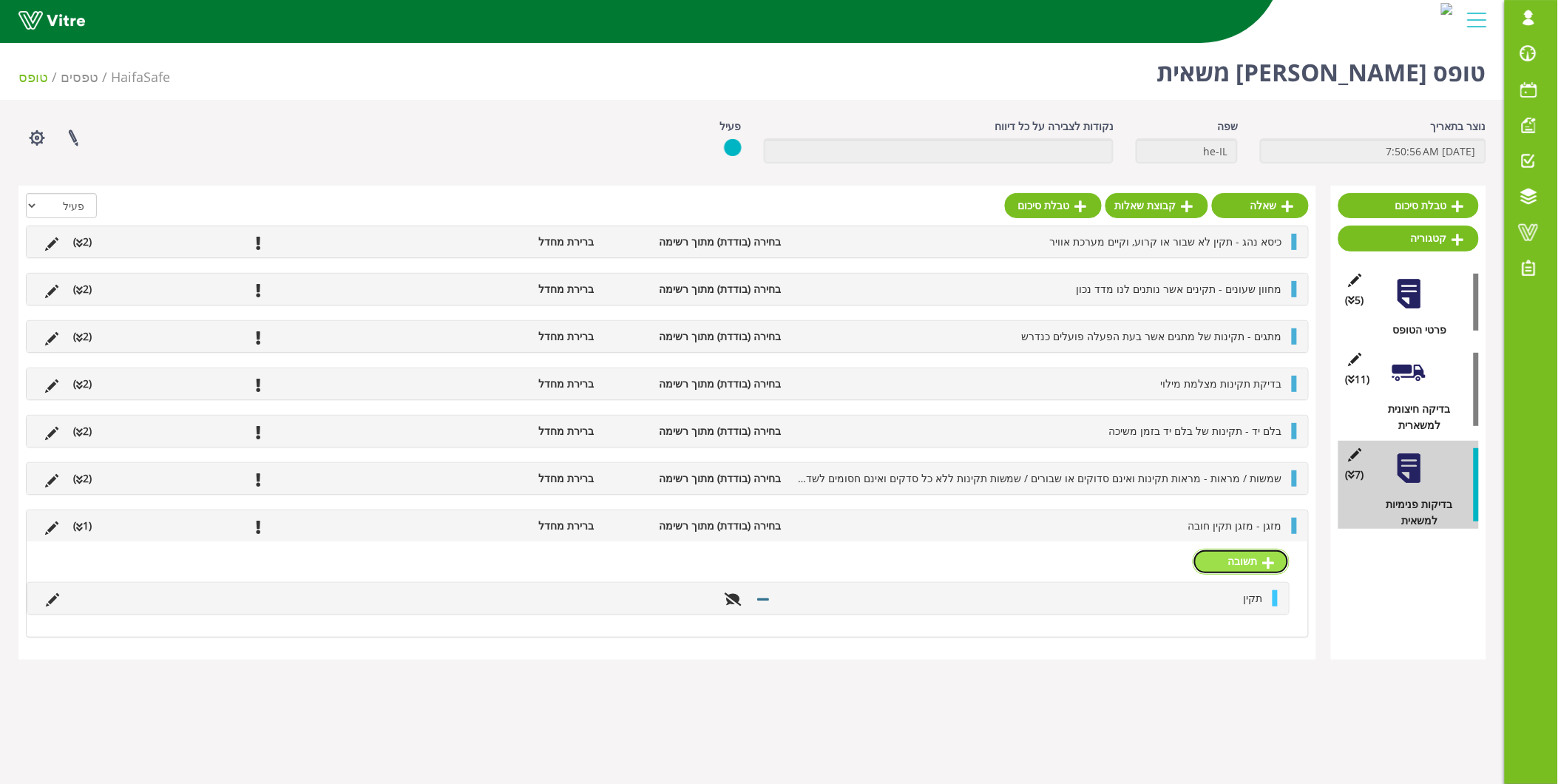
click at [1260, 569] on link "תשובה" at bounding box center [1241, 561] width 97 height 25
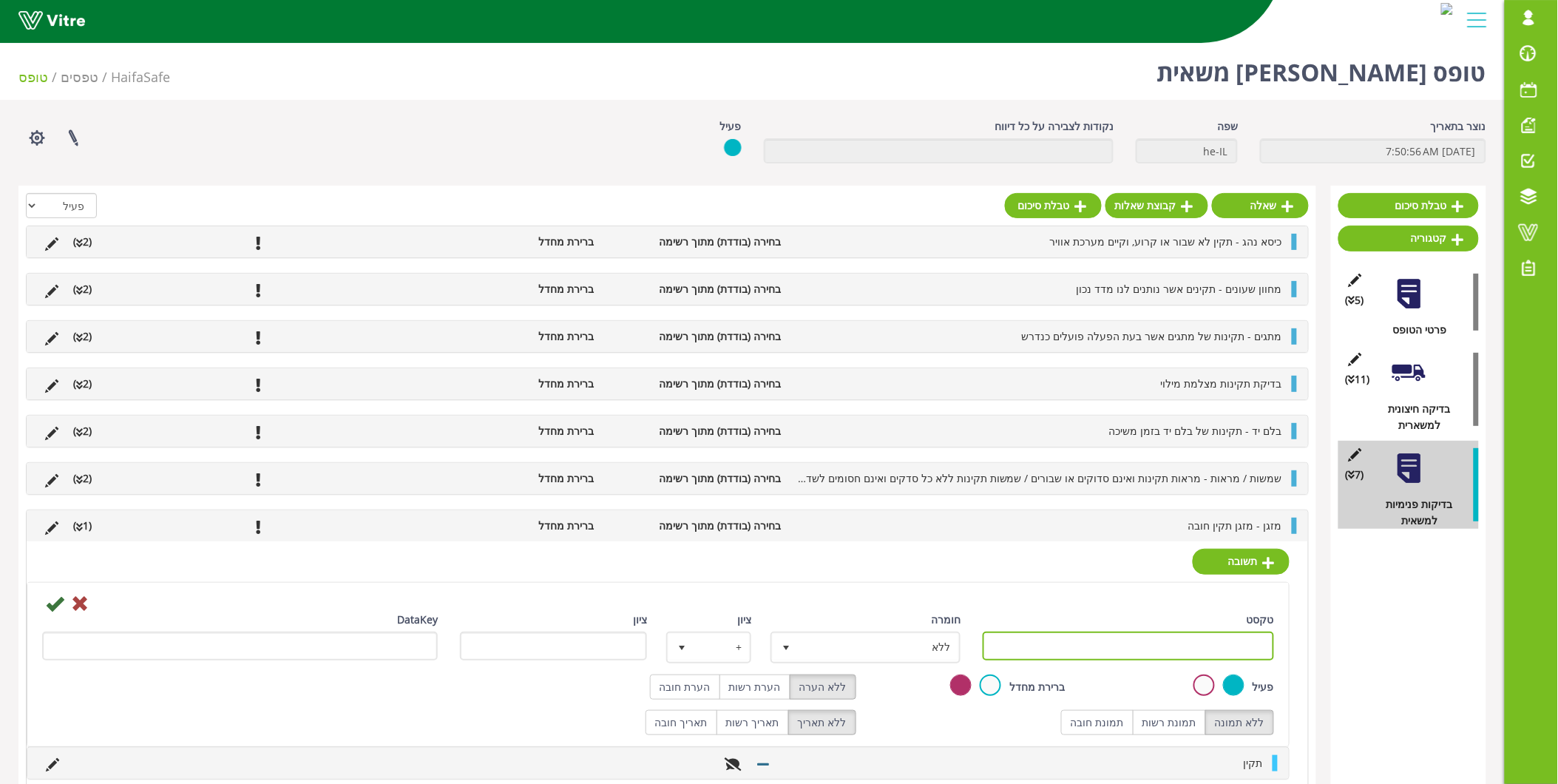
click at [1210, 634] on input "טקסט" at bounding box center [1128, 645] width 291 height 29
type input "לא תקין"
click at [684, 689] on label "הערת חובה" at bounding box center [684, 687] width 70 height 25
radio input "true"
click at [50, 604] on icon at bounding box center [54, 603] width 18 height 18
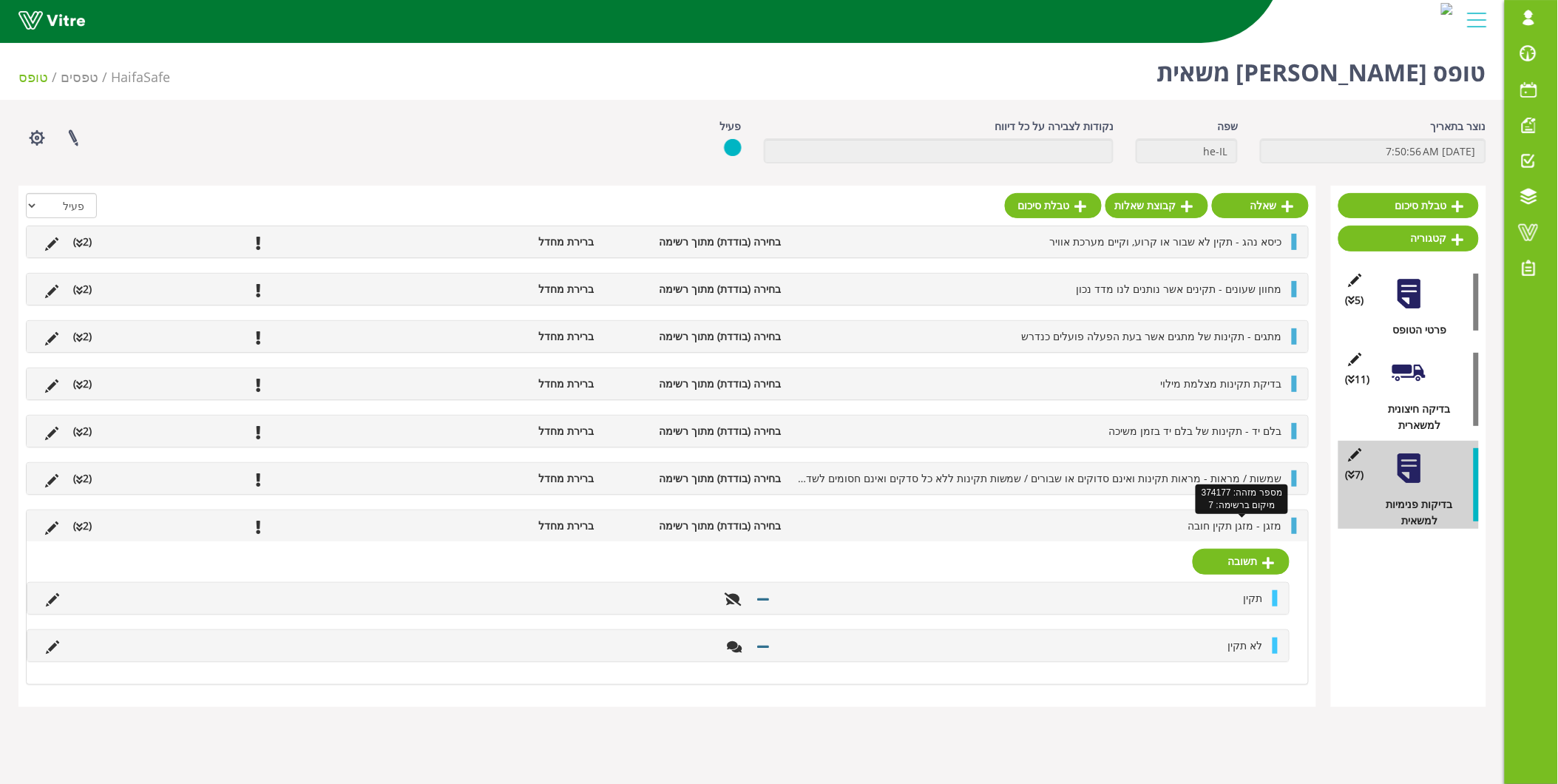
click at [1226, 522] on span "מזגן - מזגן תקין חובה" at bounding box center [1235, 525] width 94 height 14
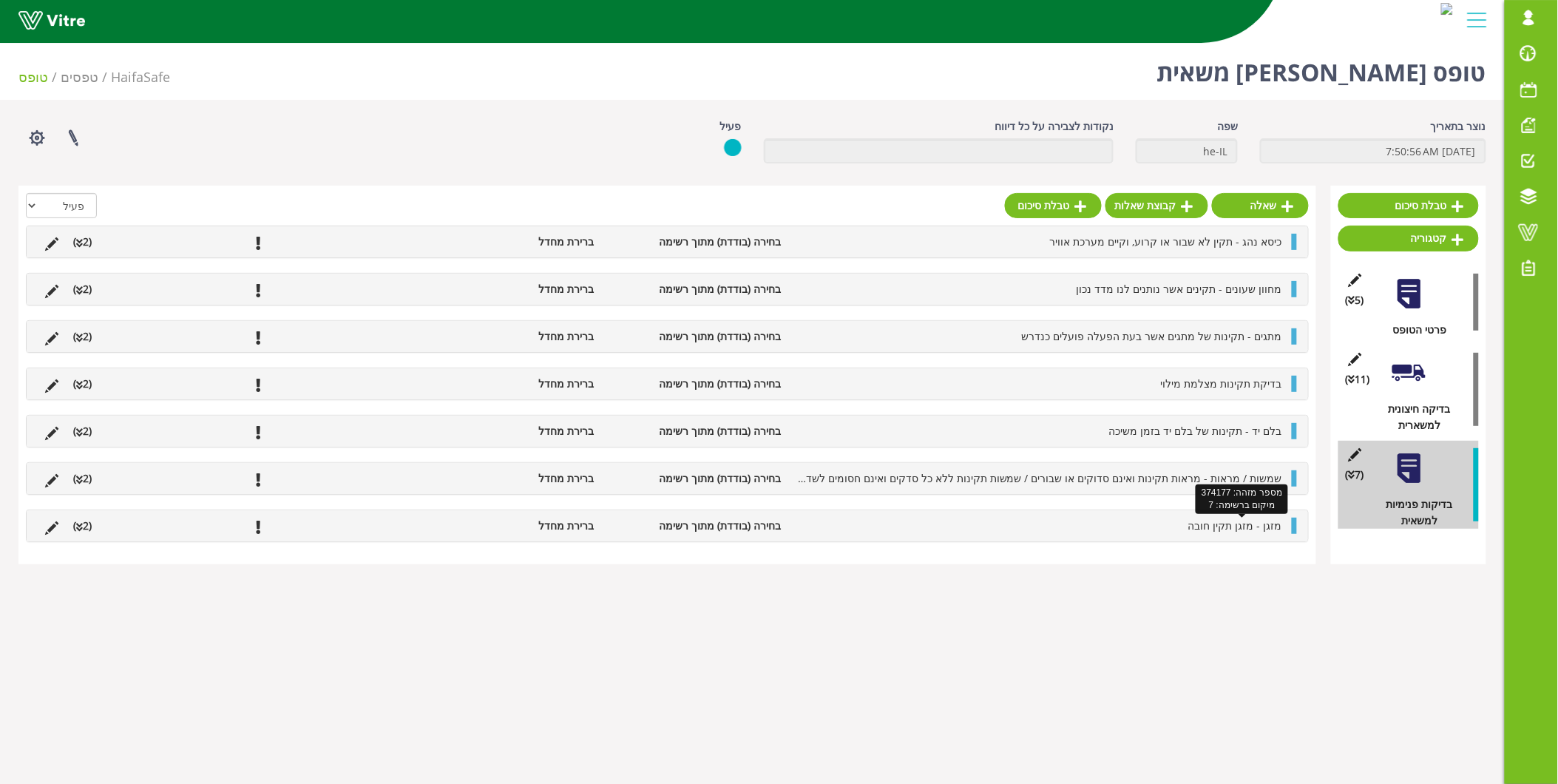
click at [1226, 522] on span "מזגן - מזגן תקין חובה" at bounding box center [1235, 525] width 94 height 14
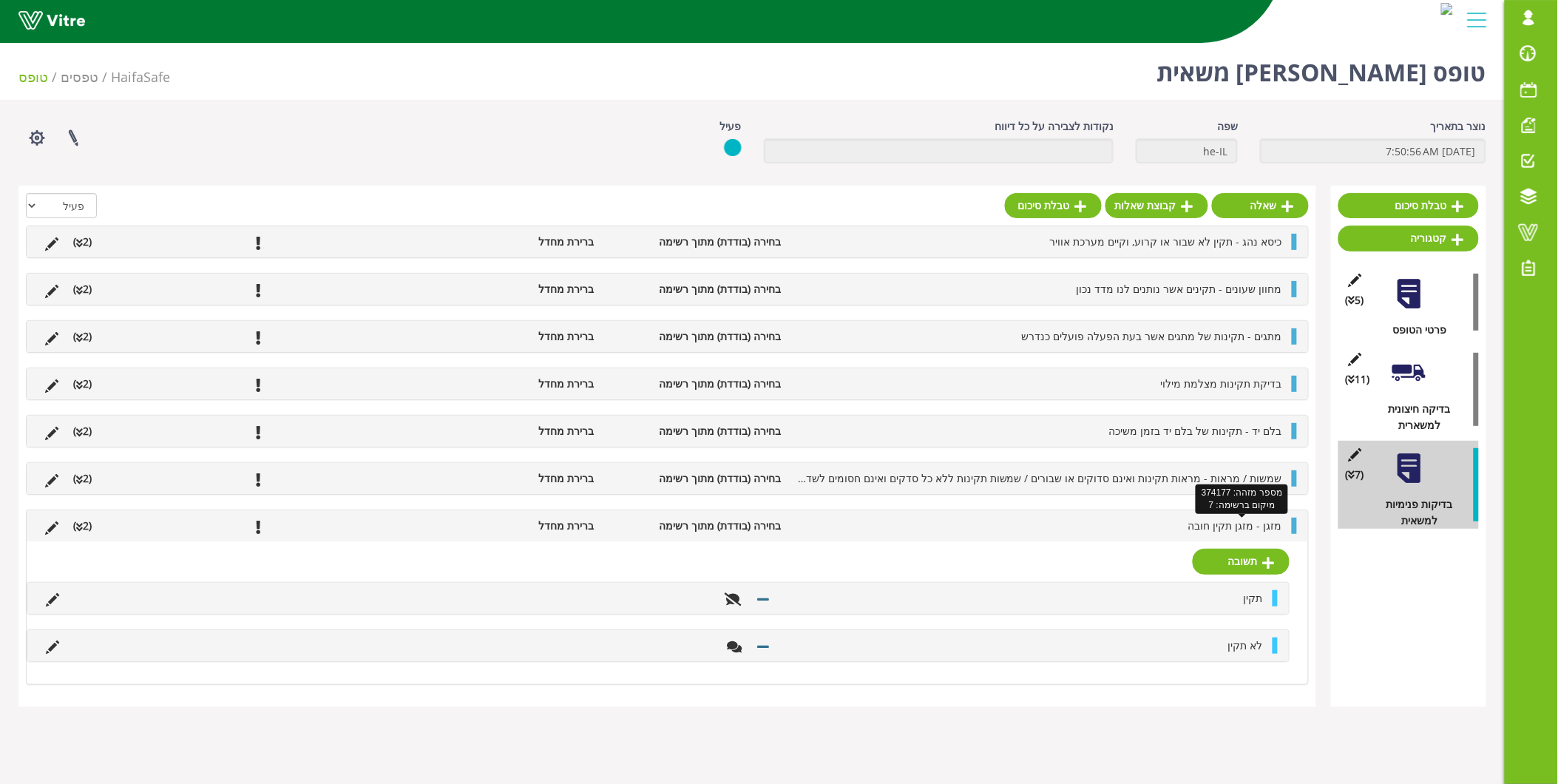
click at [1250, 529] on span "מזגן - מזגן תקין חובה" at bounding box center [1235, 525] width 94 height 14
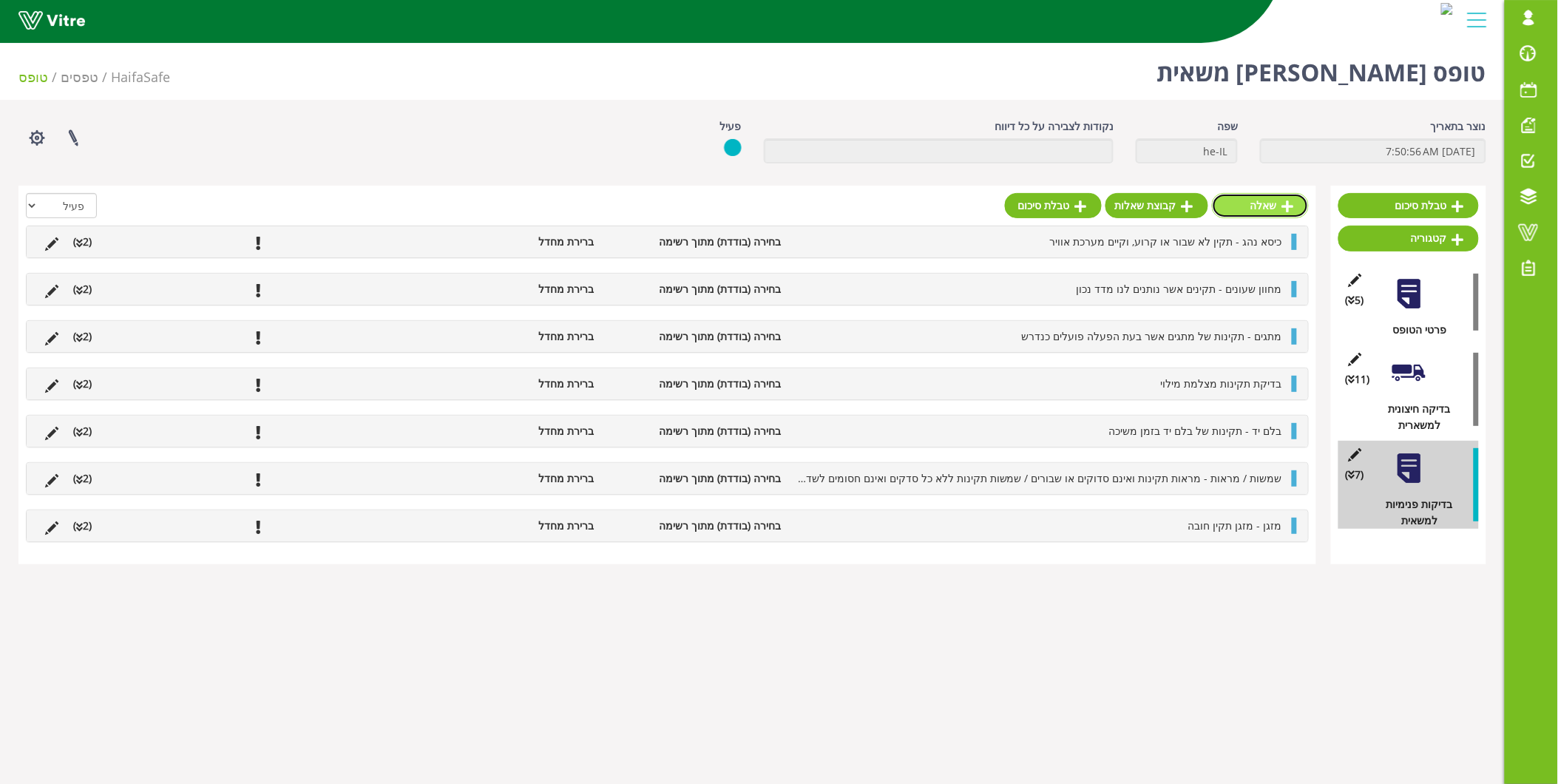
click at [1269, 204] on link "שאלה" at bounding box center [1261, 205] width 97 height 25
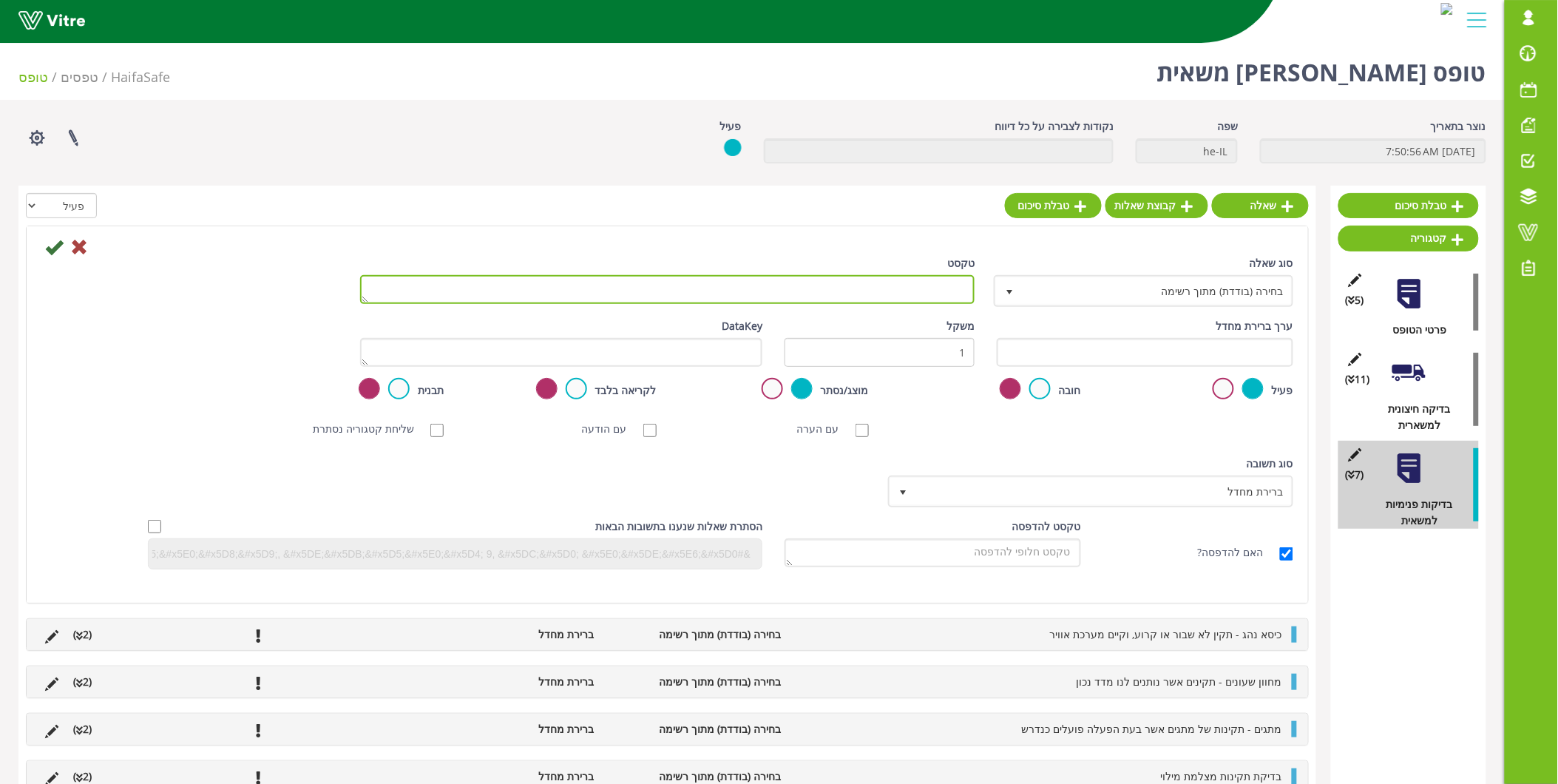
click at [826, 299] on textarea "טקסט" at bounding box center [667, 290] width 615 height 29
paste textarea "צופר - בדיקת צופר חובה לטובת . 12 קשר עם הסביבה"
click at [965, 296] on textarea "צופר - בדיקת צופר חובה לטובת . 12 קשר עם הסביבה" at bounding box center [667, 290] width 615 height 29
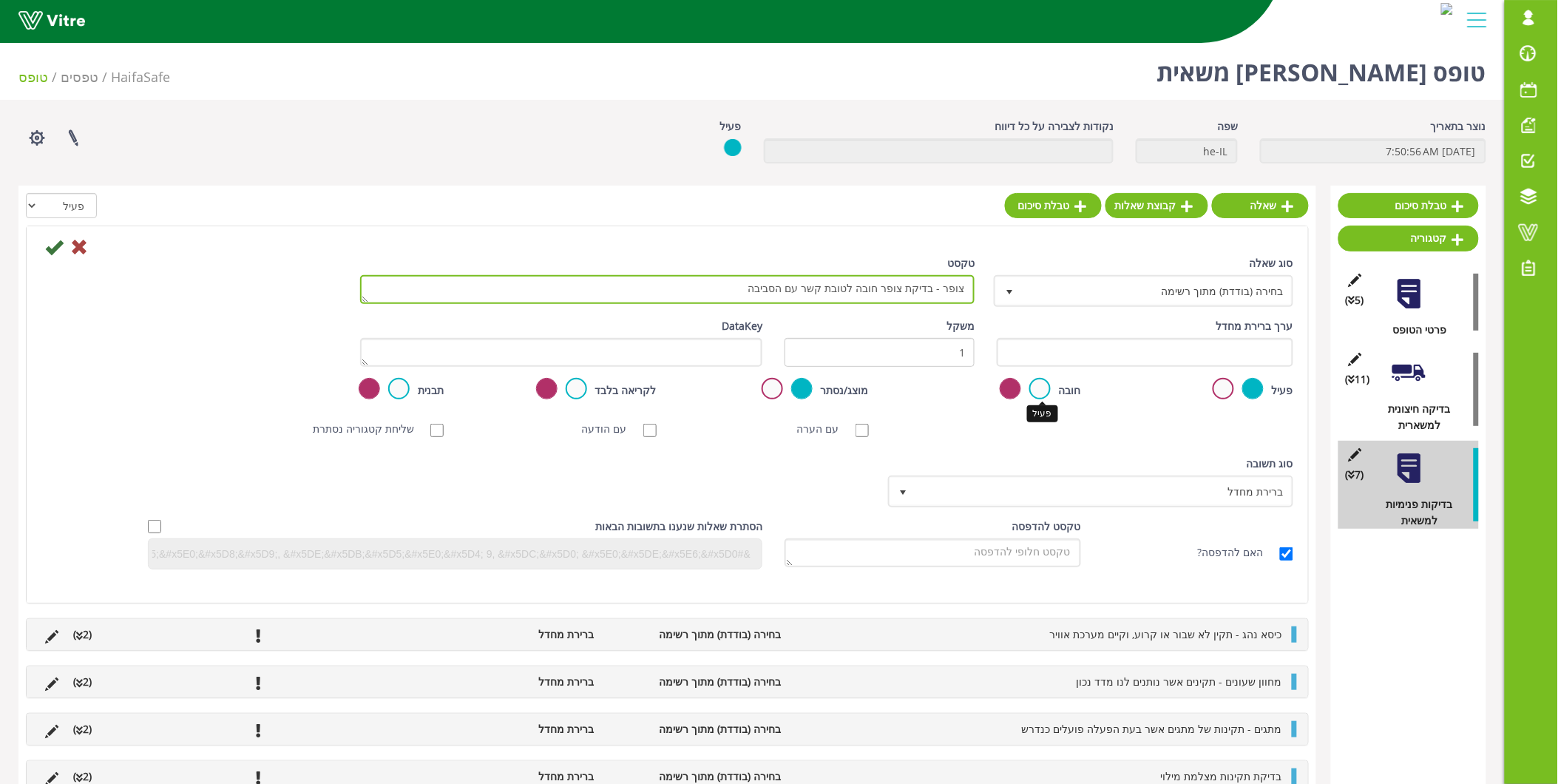
type textarea "צופר - בדיקת צופר חובה לטובת קשר עם הסביבה"
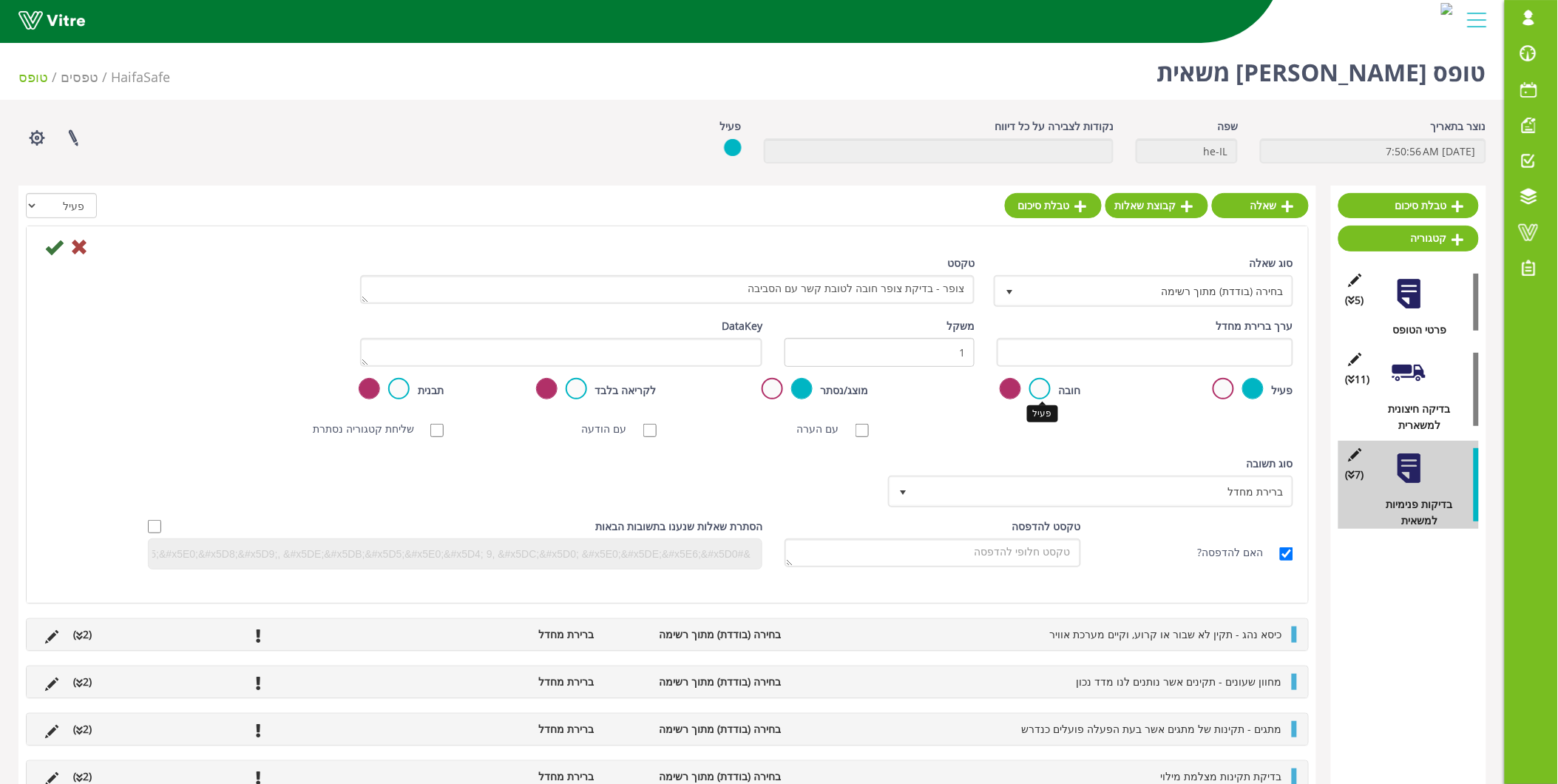
click at [1044, 389] on label at bounding box center [1039, 388] width 21 height 21
click at [0, 0] on input "radio" at bounding box center [0, 0] width 0 height 0
click at [54, 245] on icon at bounding box center [53, 247] width 18 height 18
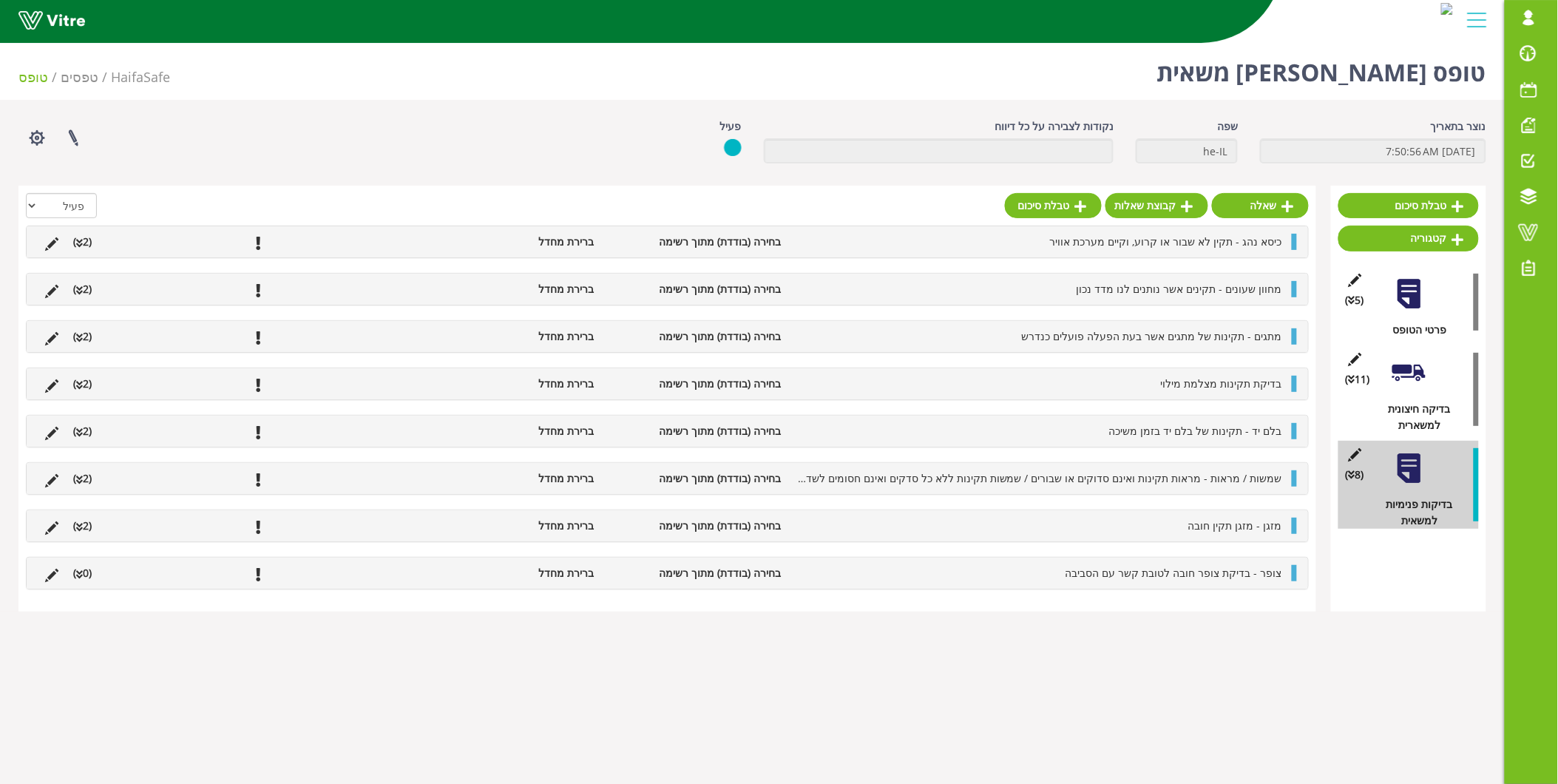
click at [1035, 566] on li "צופר - בדיקת צופר חובה לטובת קשר עם הסביבה" at bounding box center [1039, 573] width 501 height 16
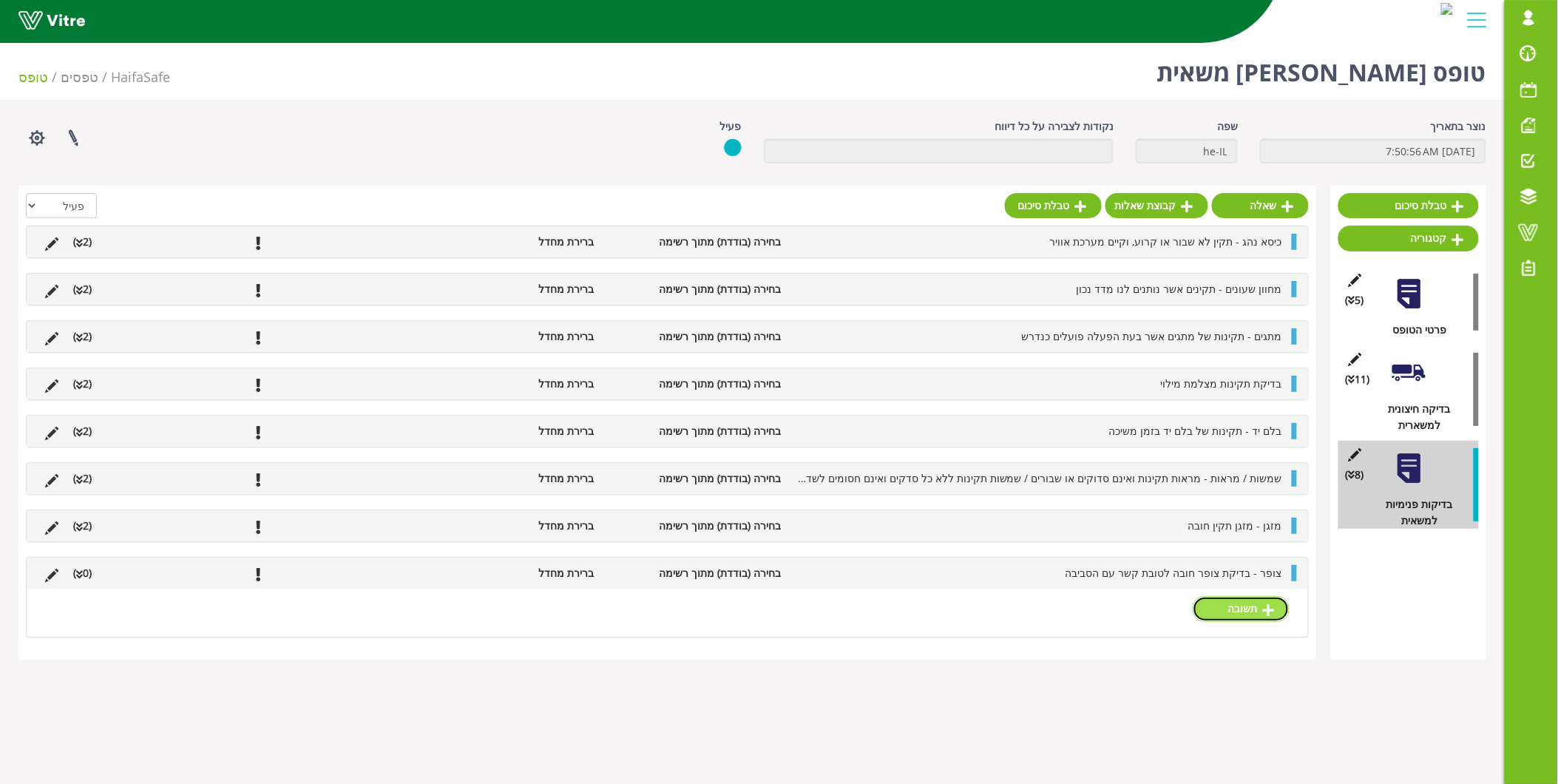
click at [1239, 615] on link "תשובה" at bounding box center [1241, 608] width 97 height 25
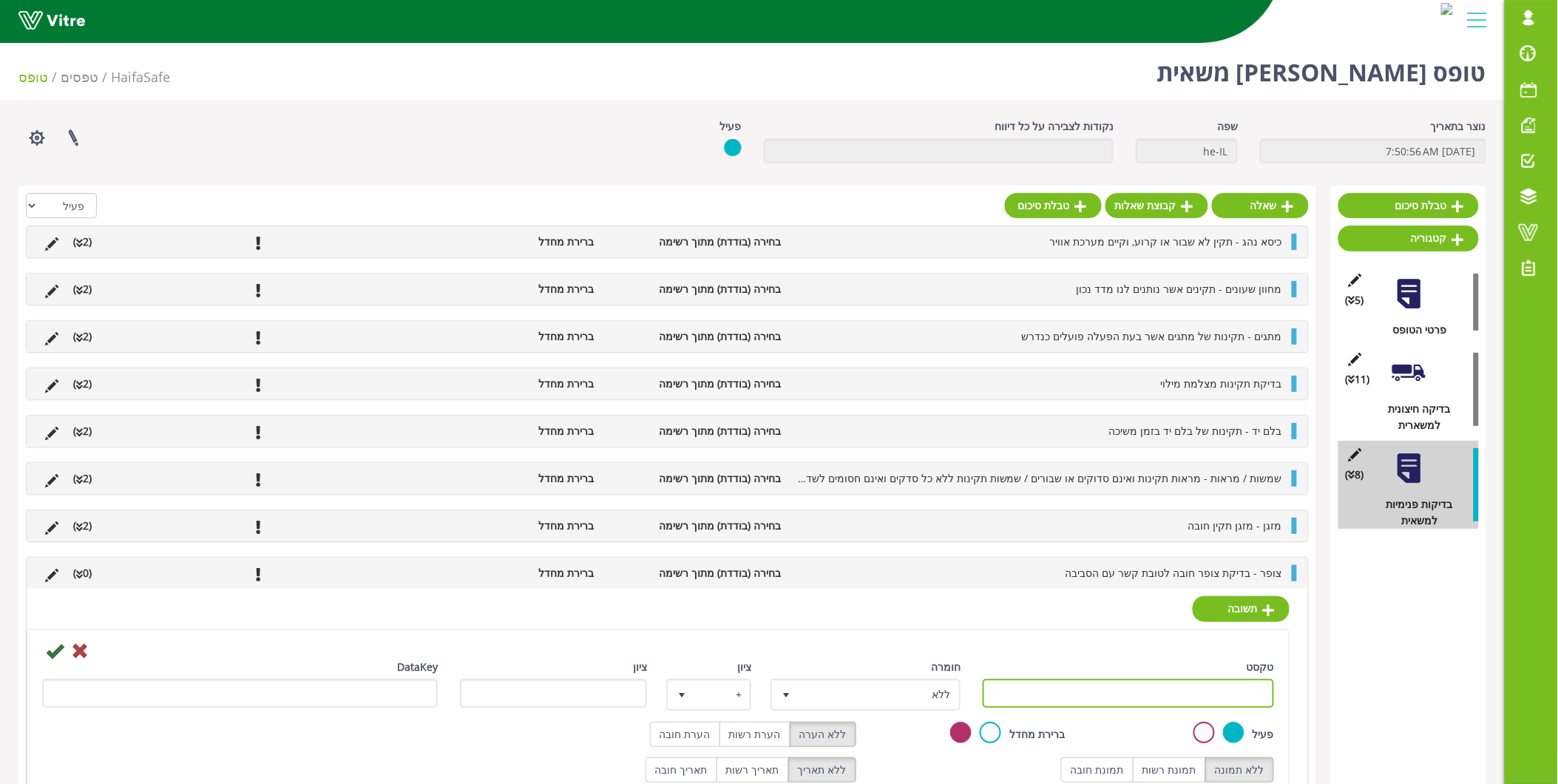
click at [1236, 705] on input "טקסט" at bounding box center [1128, 693] width 291 height 29
type input "תקין"
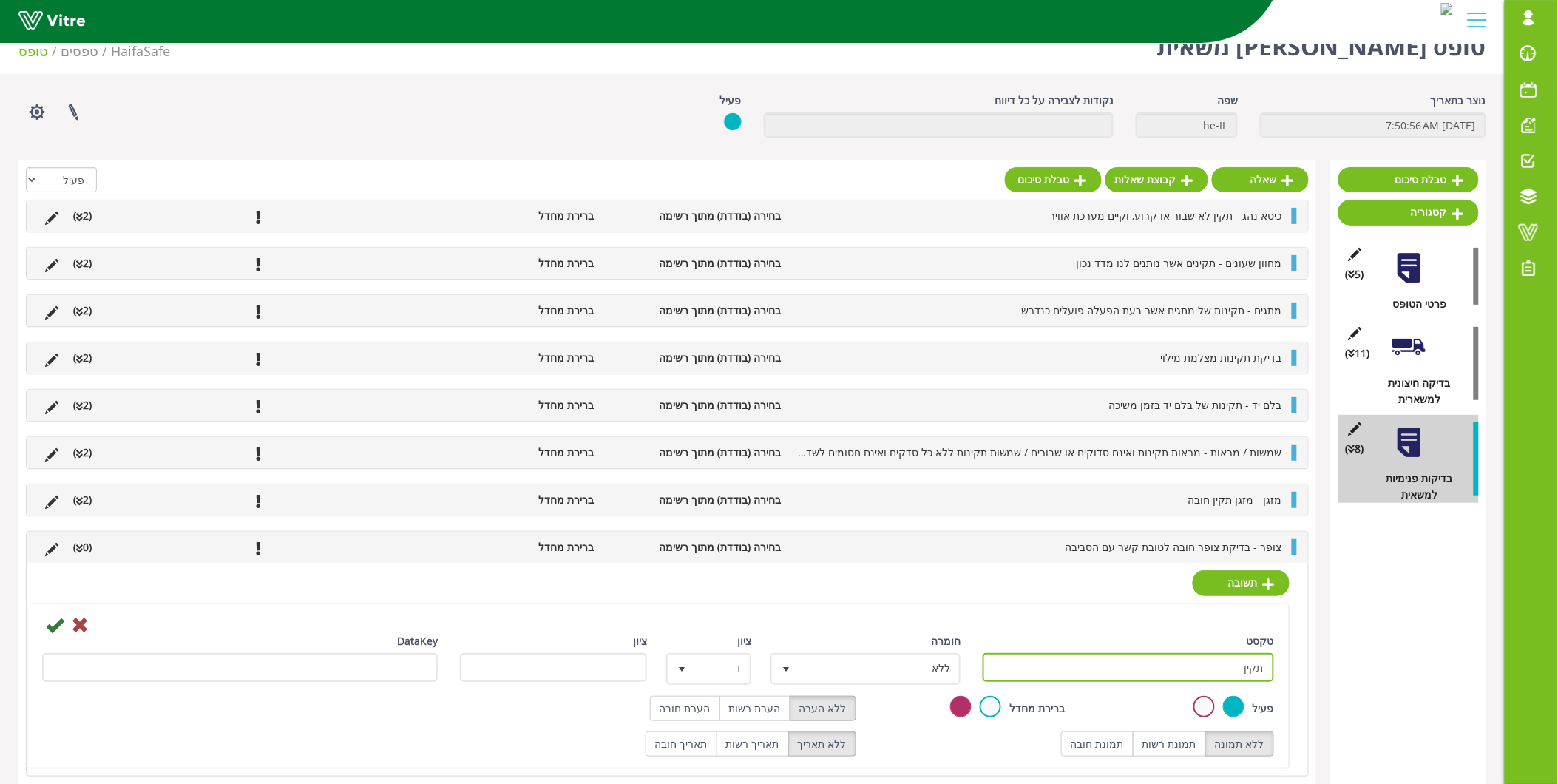
scroll to position [40, 0]
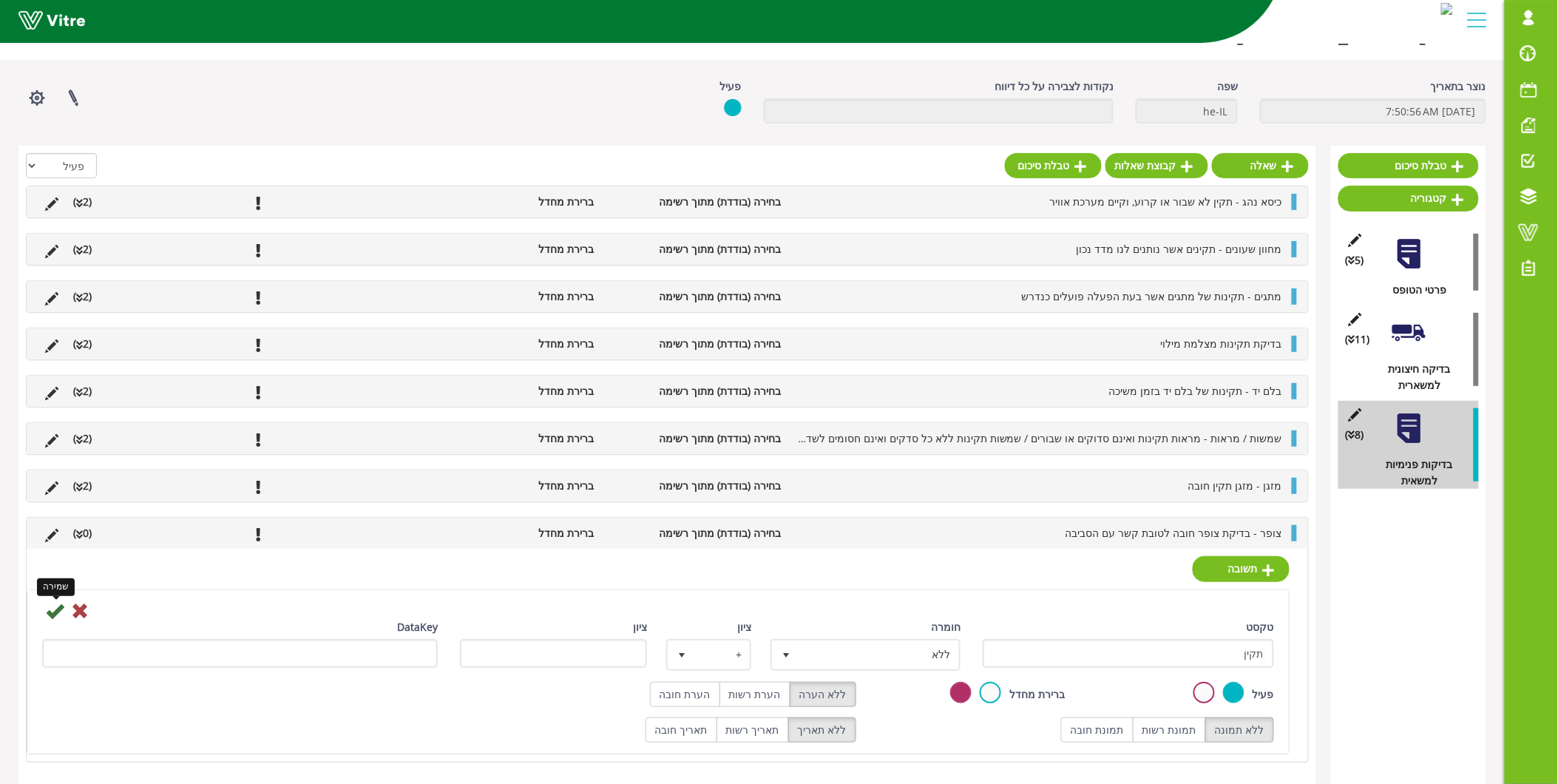
click at [55, 610] on icon at bounding box center [54, 610] width 18 height 18
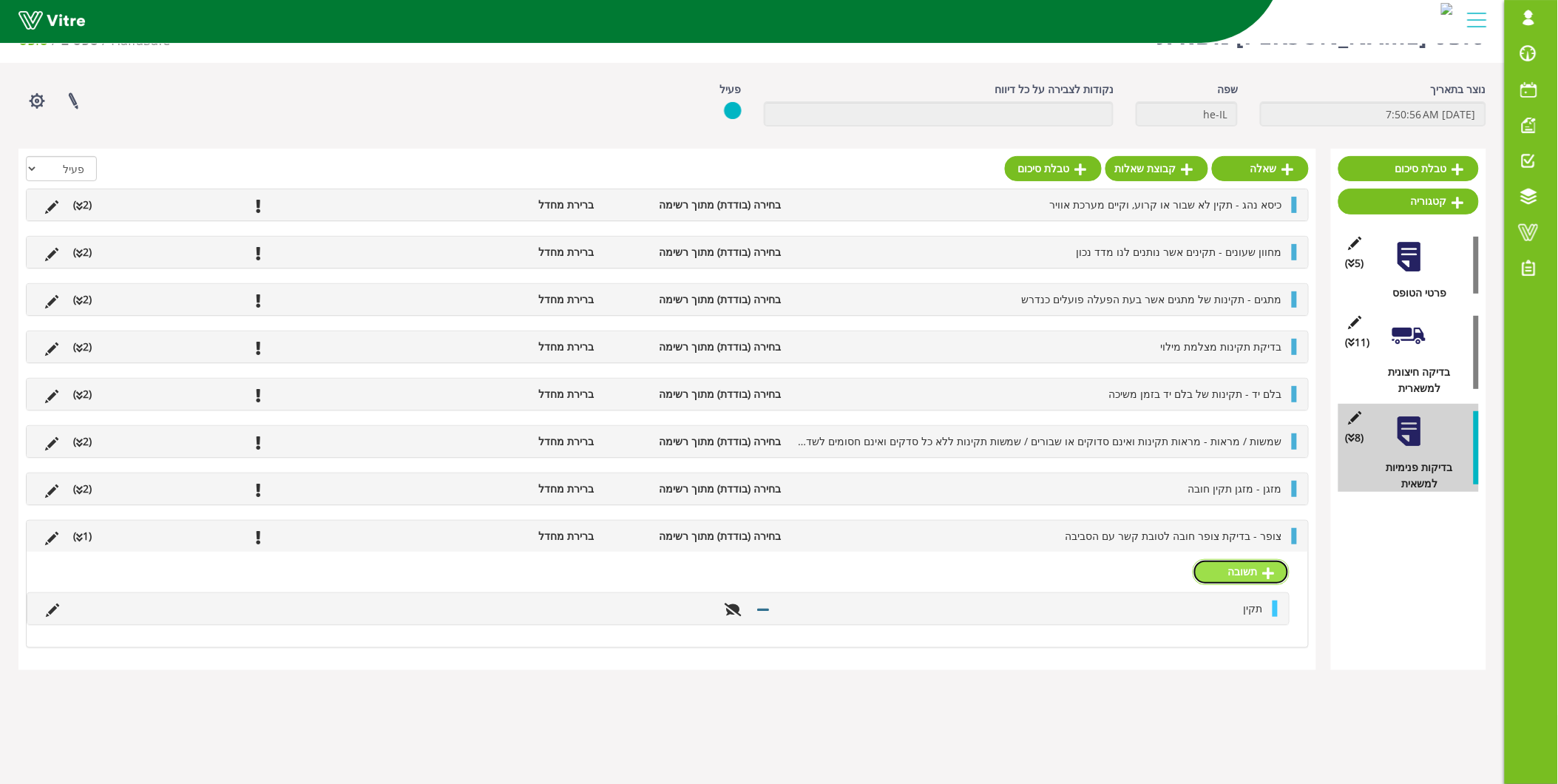
click at [1274, 573] on icon at bounding box center [1269, 573] width 12 height 14
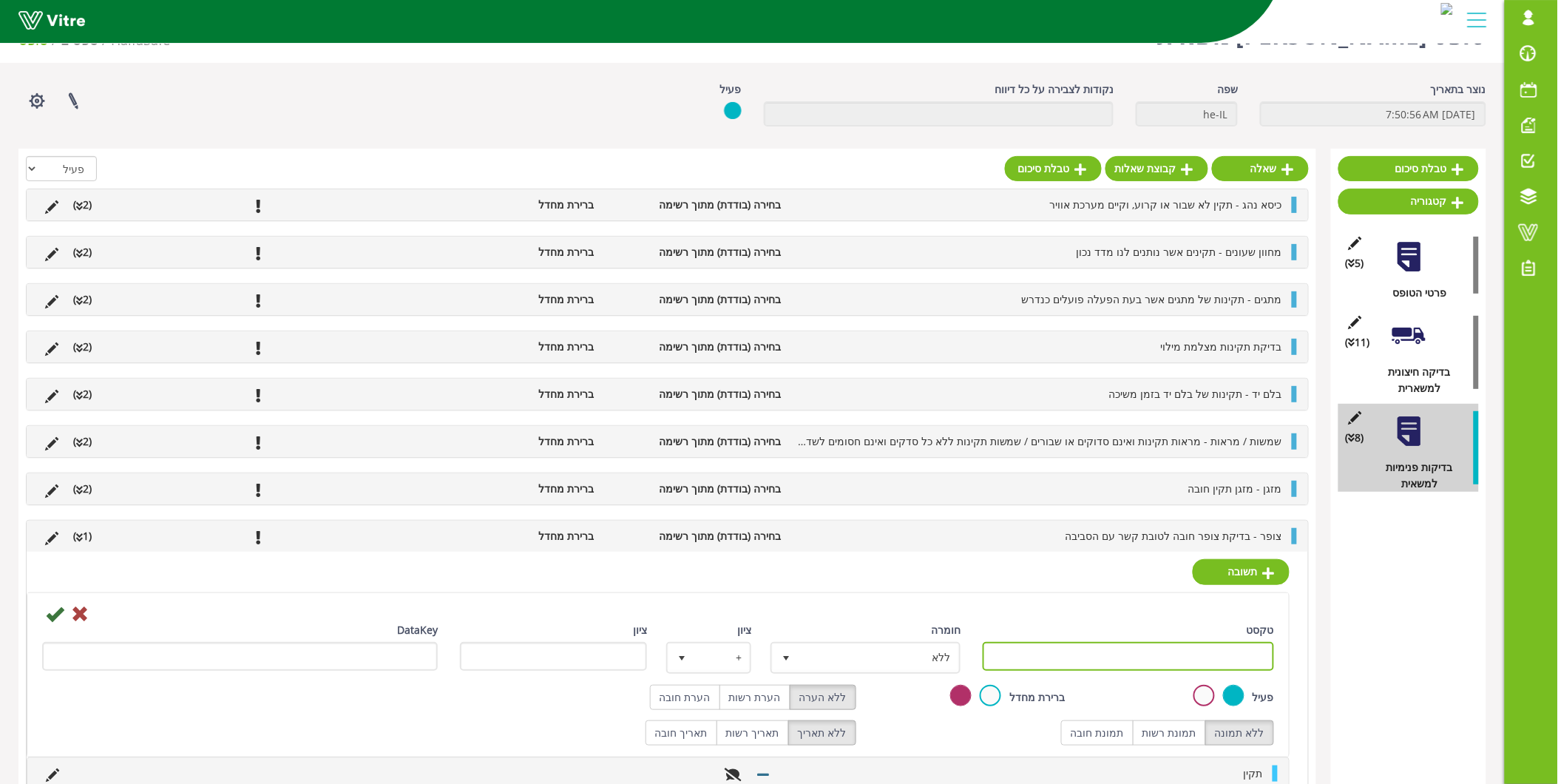
click at [1239, 651] on input "טקסט" at bounding box center [1128, 656] width 291 height 29
type input "לא תקין"
click at [710, 690] on label "הערת חובה" at bounding box center [684, 697] width 70 height 25
radio input "true"
click at [56, 618] on icon at bounding box center [54, 613] width 18 height 18
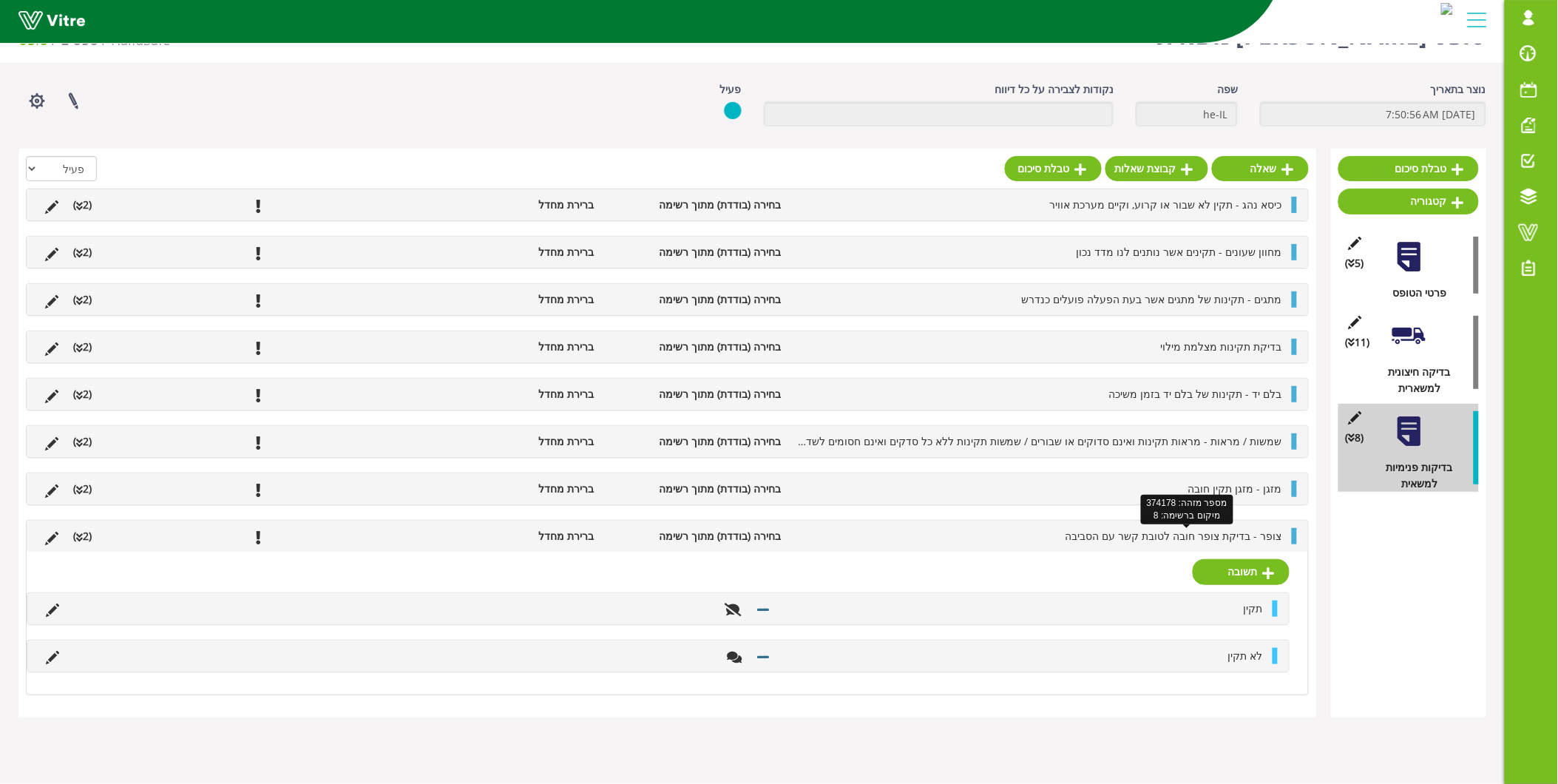
click at [1211, 542] on span "צופר - בדיקת צופר חובה לטובת קשר עם הסביבה" at bounding box center [1174, 536] width 216 height 14
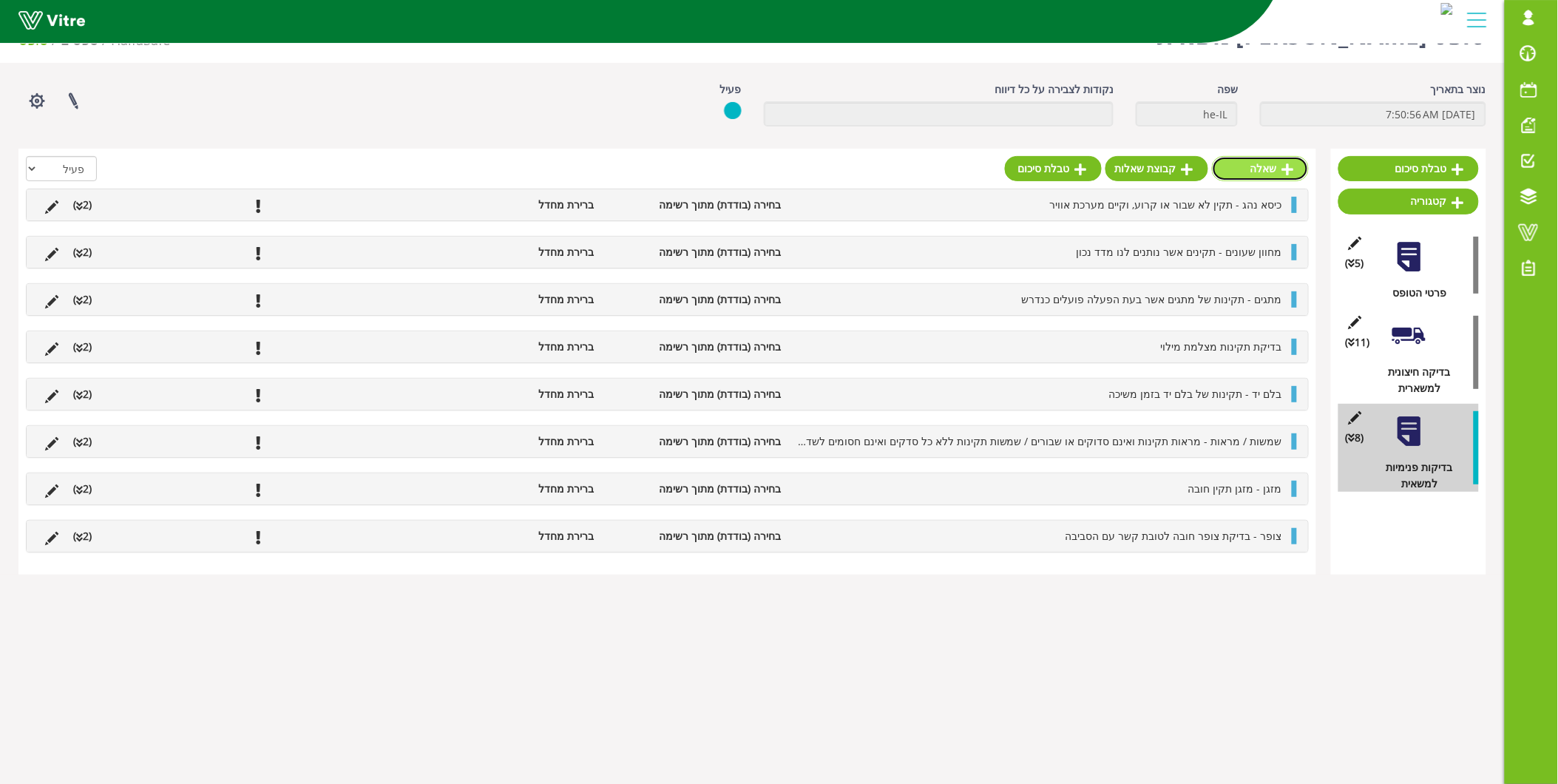
click at [1276, 172] on link "שאלה" at bounding box center [1261, 169] width 97 height 25
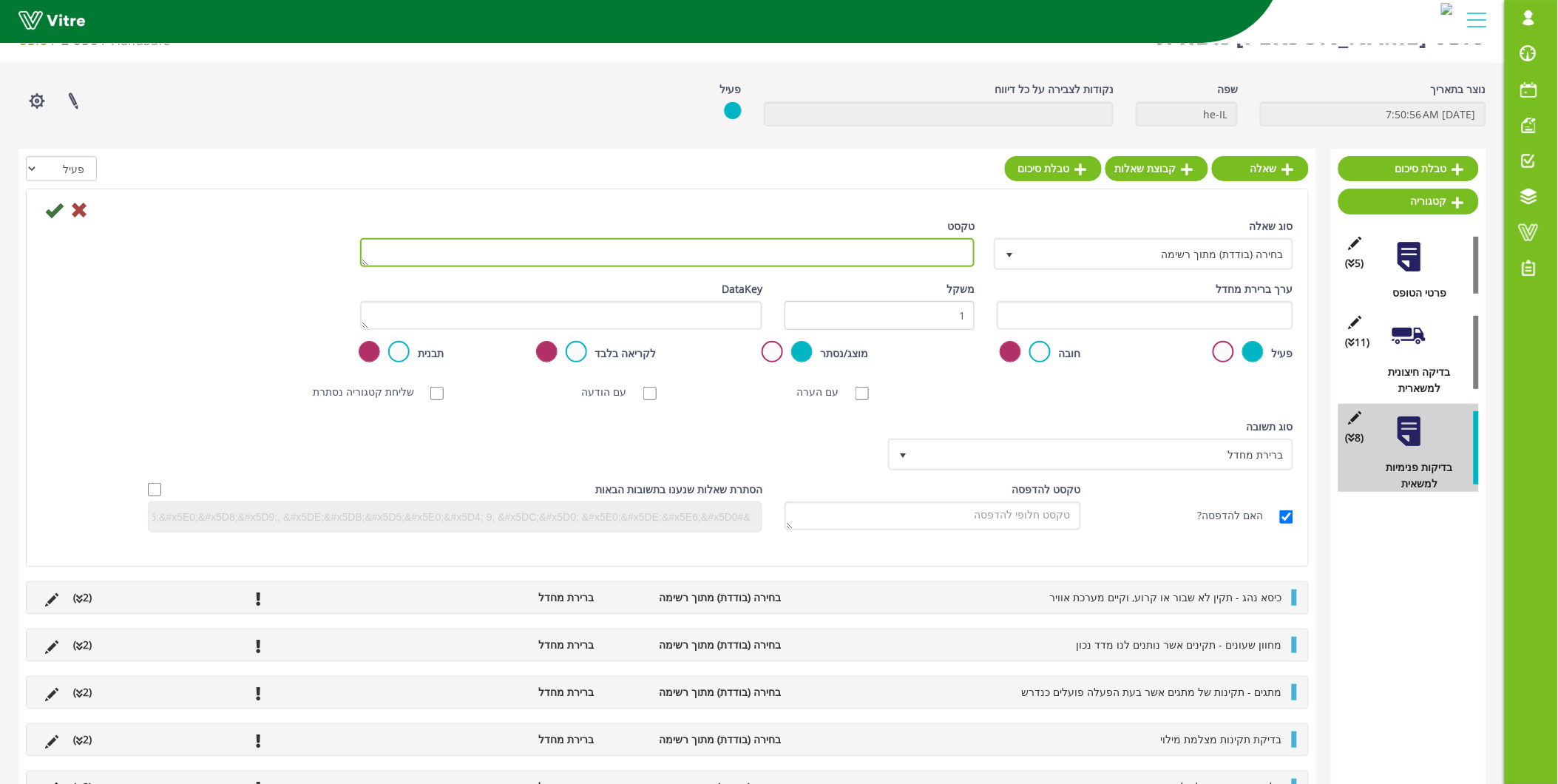
click at [928, 259] on textarea "טקסט" at bounding box center [667, 253] width 615 height 29
paste textarea "ניקיון בתא הנהג - חובה לשמור על . 13 הניקון בפנים של המשנע מכולות"
click at [964, 252] on textarea "ניקיון בתא הנהג - חובה לשמור על . 13 הניקון בפנים של המשנע מכולות" at bounding box center [667, 253] width 615 height 29
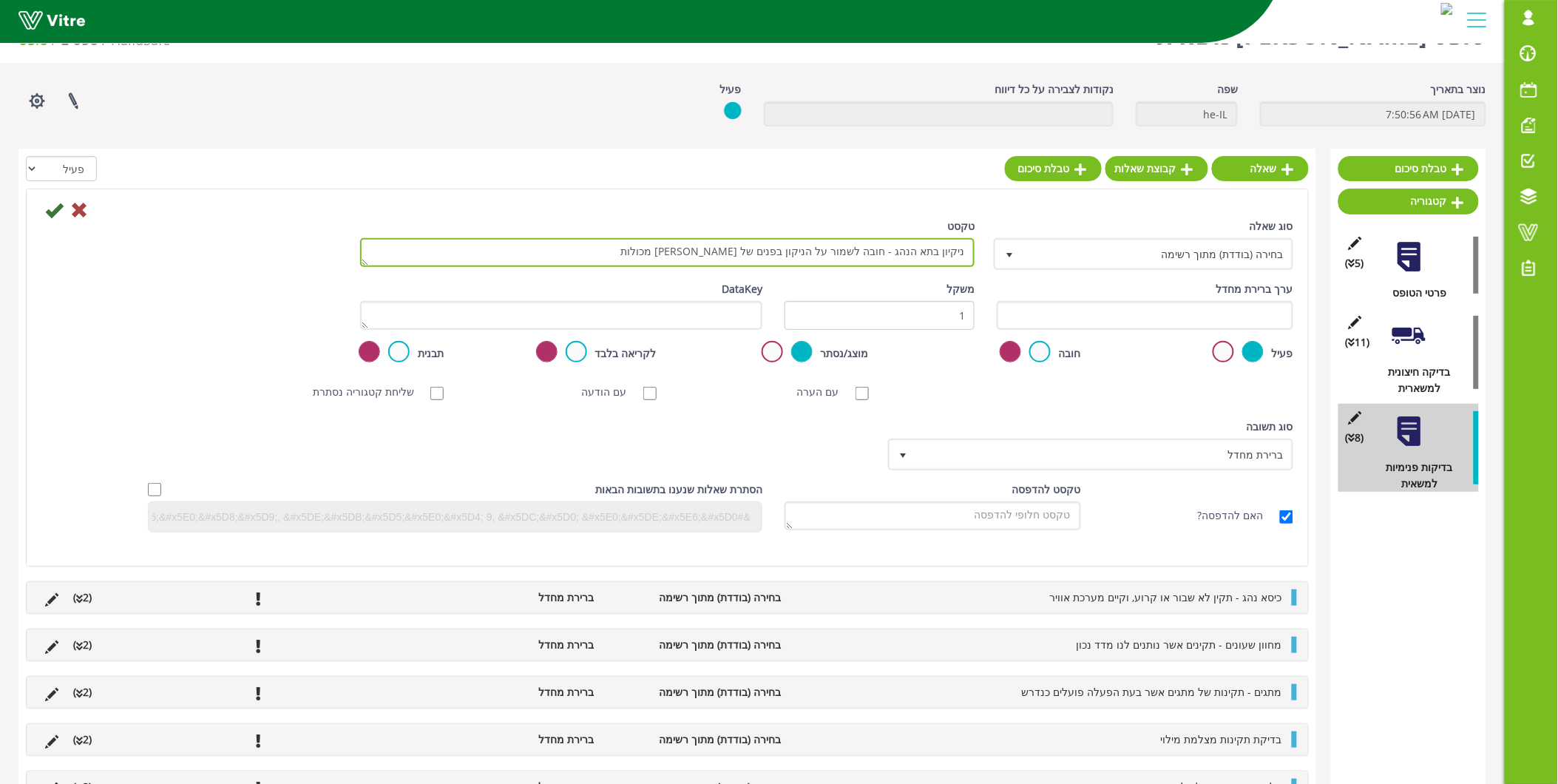
drag, startPoint x: 700, startPoint y: 250, endPoint x: 753, endPoint y: 247, distance: 53.1
click at [753, 247] on textarea "ניקיון בתא הנהג - חובה לשמור על הניקון בפנים של המשנע מכולות" at bounding box center [667, 253] width 615 height 29
drag, startPoint x: 803, startPoint y: 252, endPoint x: 678, endPoint y: 246, distance: 125.1
click at [678, 246] on textarea "ניקיון בתא הנהג - חובה לשמור על הניקון בפנים של המשנע מכולות" at bounding box center [667, 253] width 615 height 29
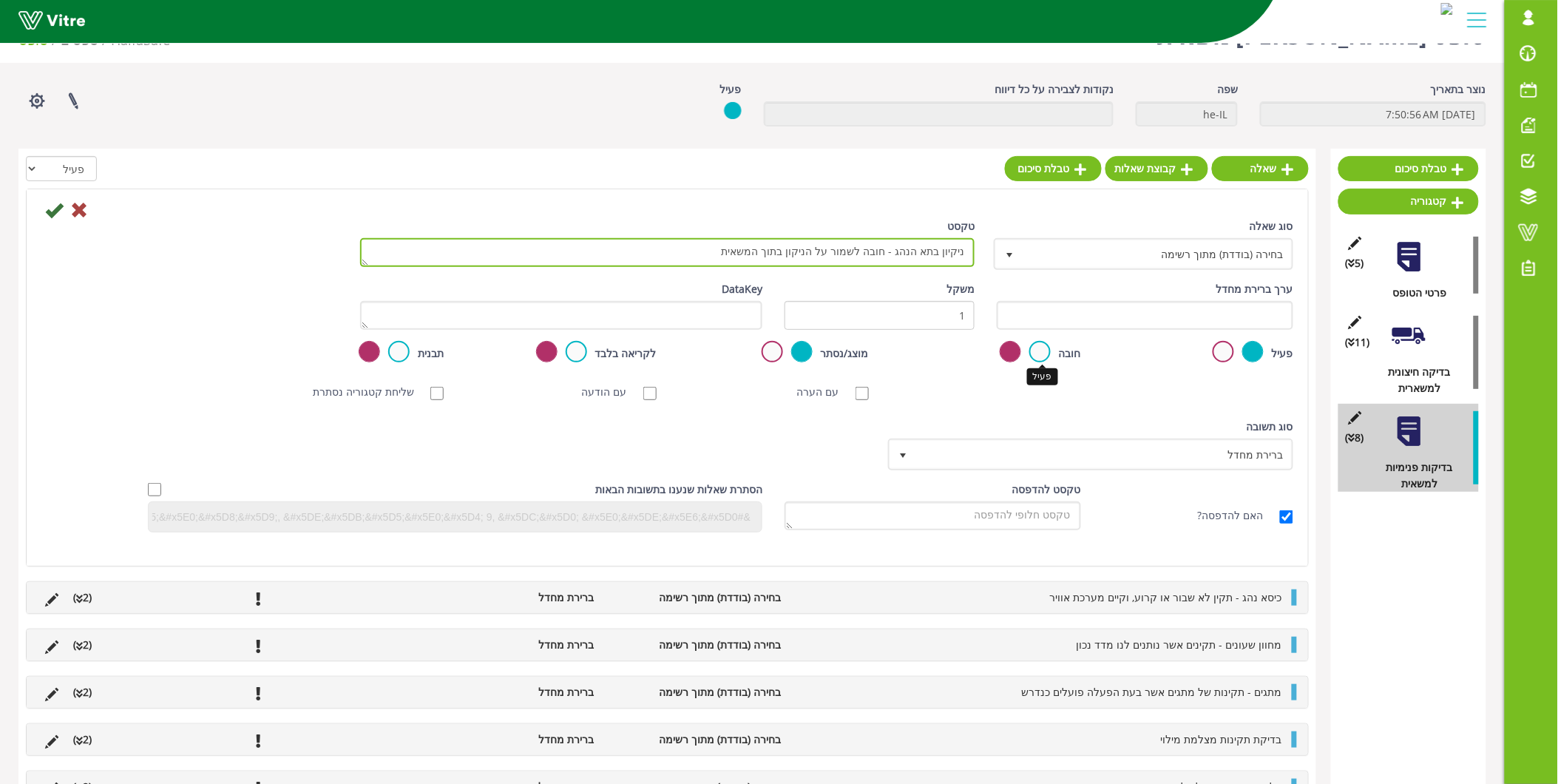
type textarea "ניקיון בתא הנהג - חובה לשמור על הניקון בתוך המשאית"
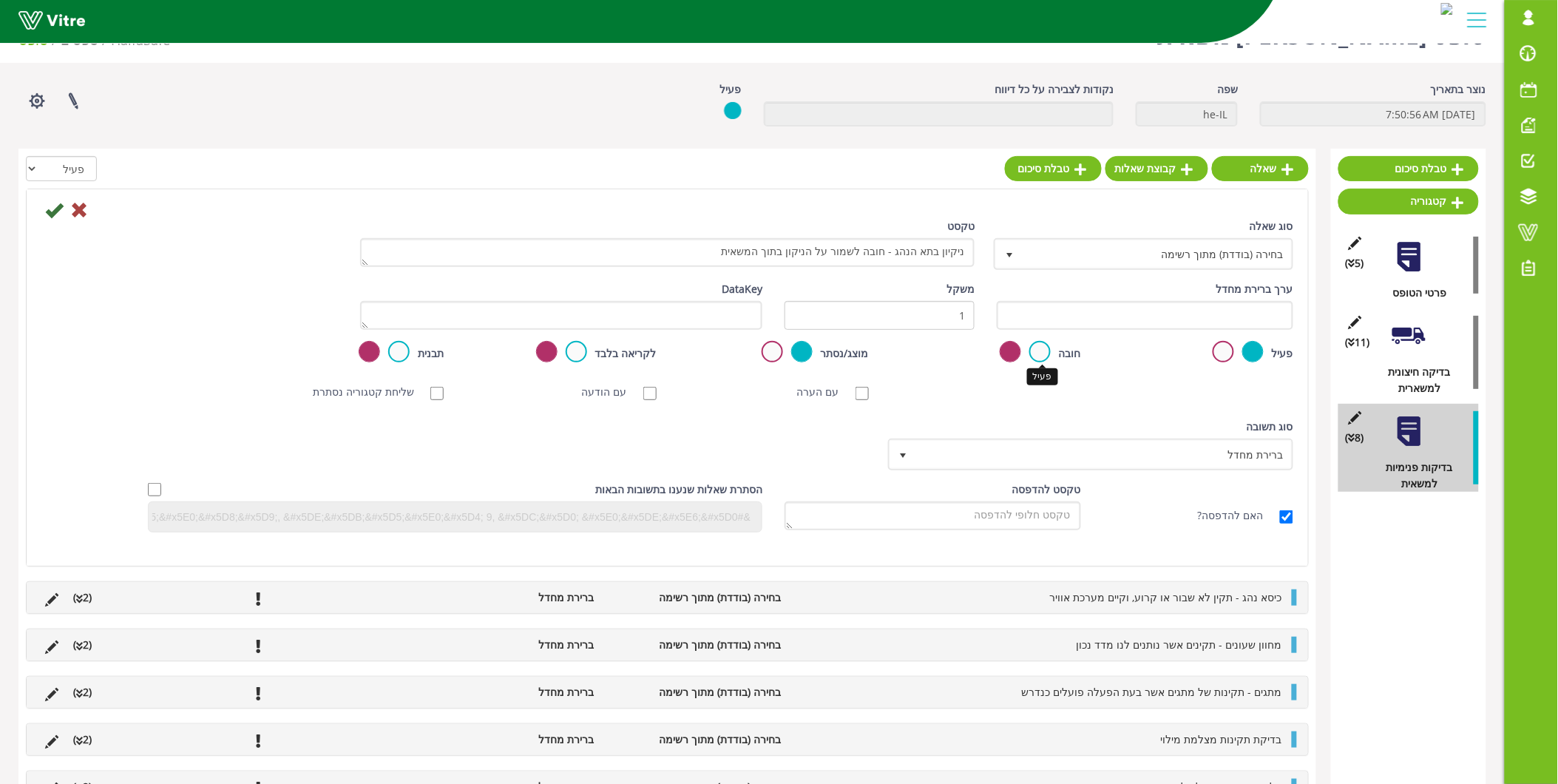
click at [1046, 348] on label at bounding box center [1039, 351] width 21 height 21
click at [0, 0] on input "radio" at bounding box center [0, 0] width 0 height 0
click at [59, 208] on icon at bounding box center [53, 210] width 18 height 18
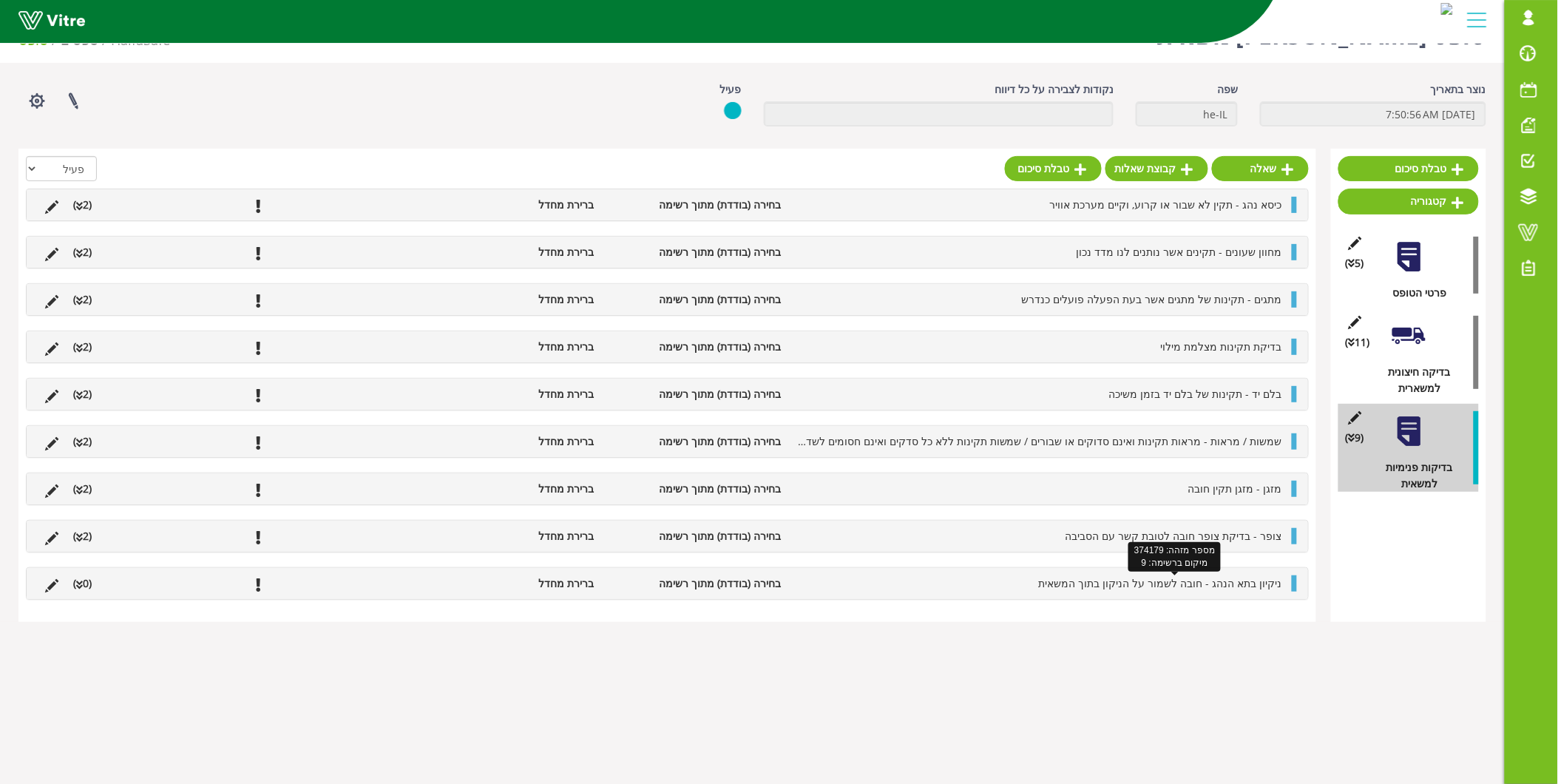
click at [1257, 580] on span "ניקיון בתא הנהג - חובה לשמור על הניקון בתוך המשאית" at bounding box center [1161, 583] width 243 height 14
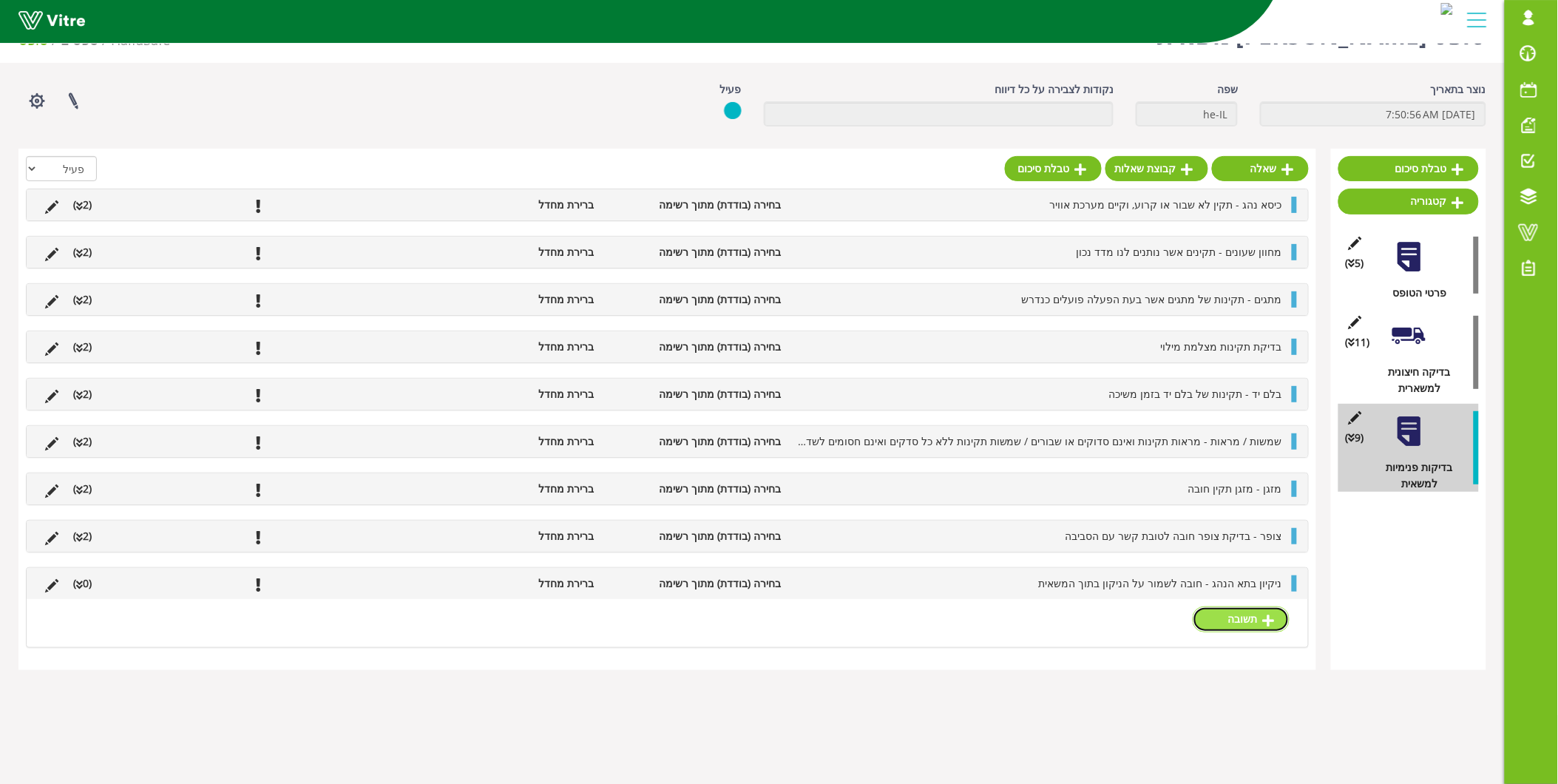
click at [1270, 618] on icon at bounding box center [1269, 620] width 12 height 14
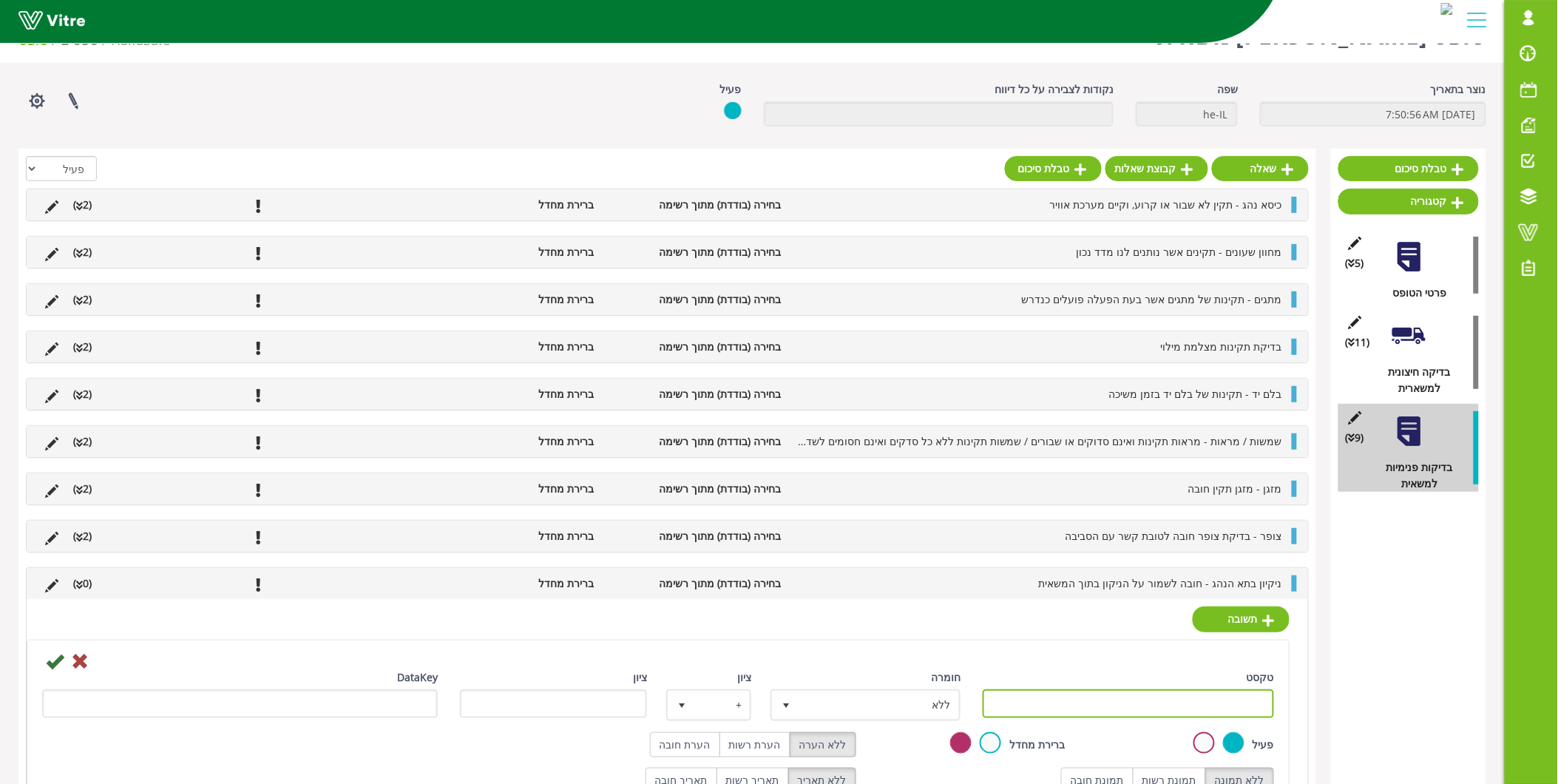
click at [1221, 697] on input "טקסט" at bounding box center [1128, 704] width 291 height 29
type input "תקין"
click at [60, 655] on icon at bounding box center [54, 661] width 18 height 18
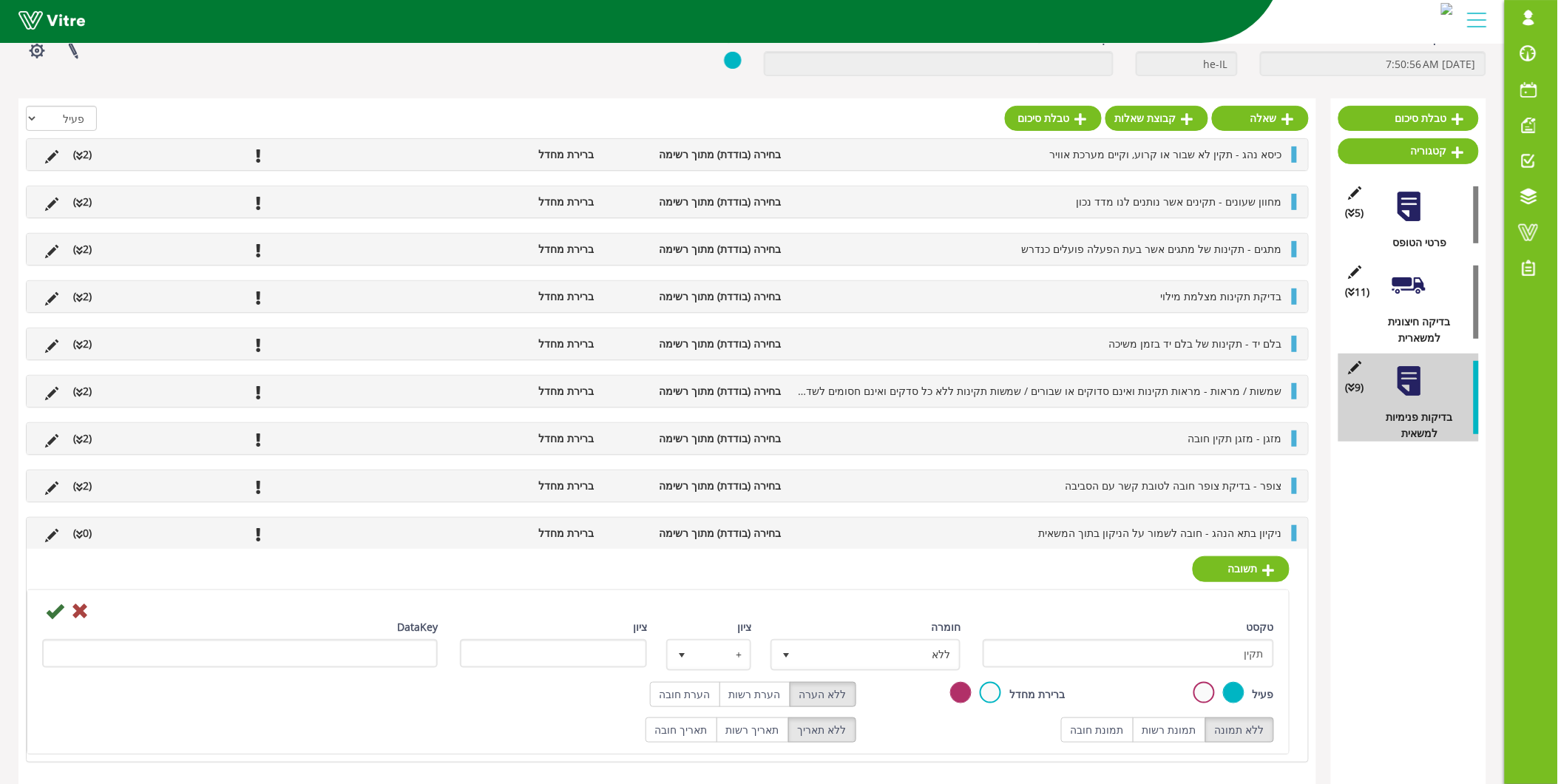
scroll to position [37, 0]
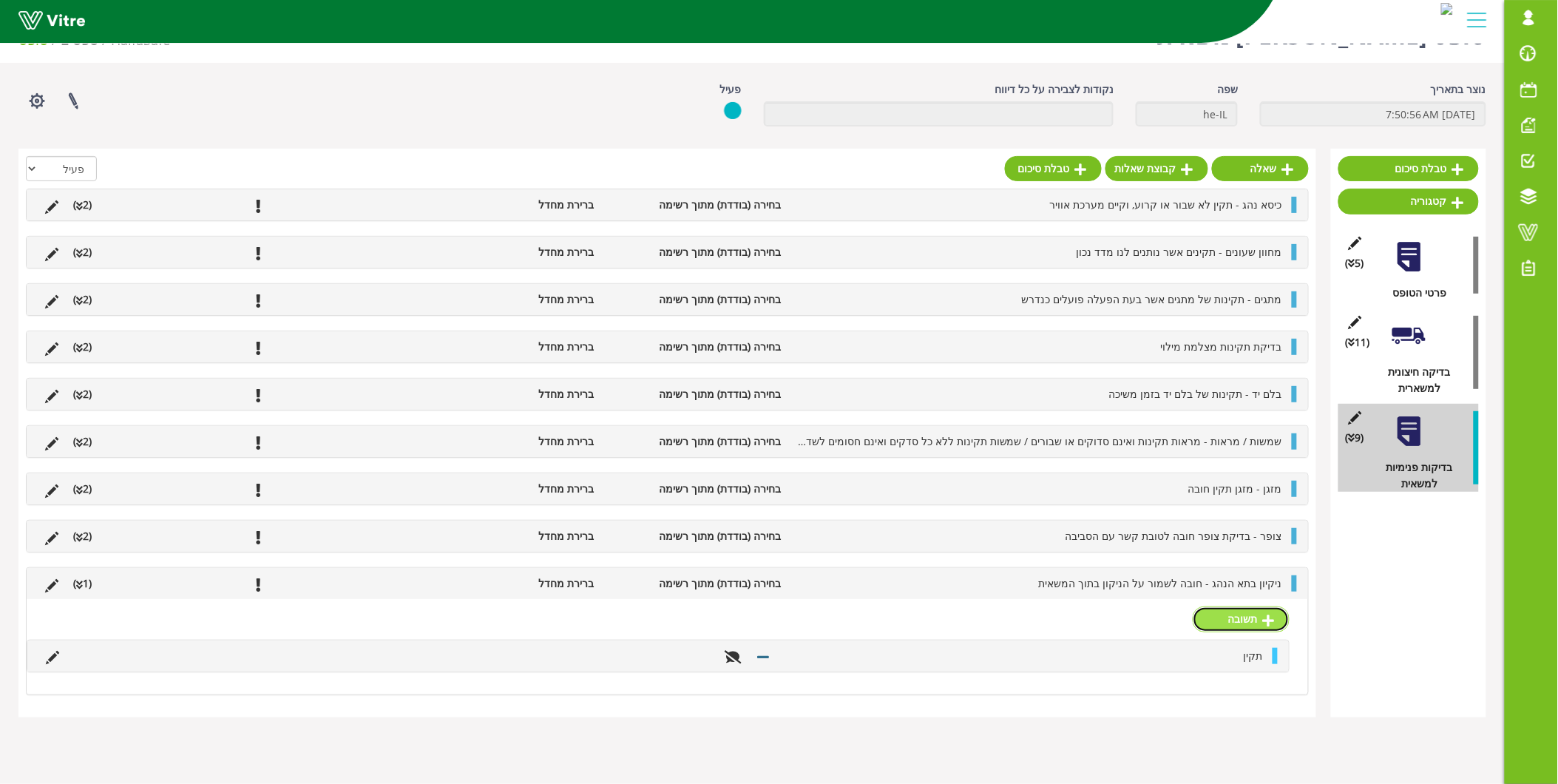
click at [1225, 622] on link "תשובה" at bounding box center [1241, 619] width 97 height 25
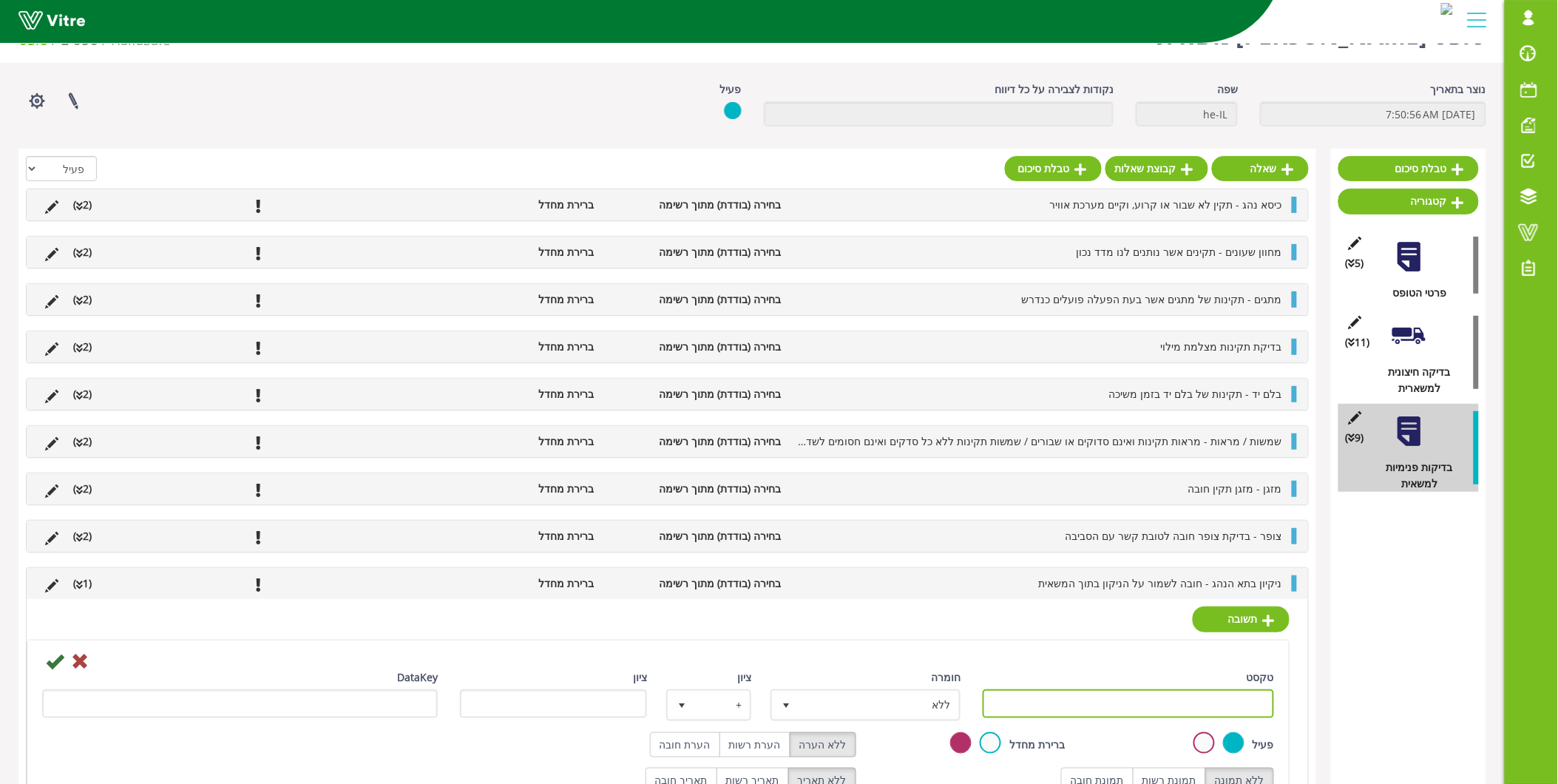
click at [1165, 713] on input "טקסט" at bounding box center [1128, 704] width 291 height 29
type input "לא תקין"
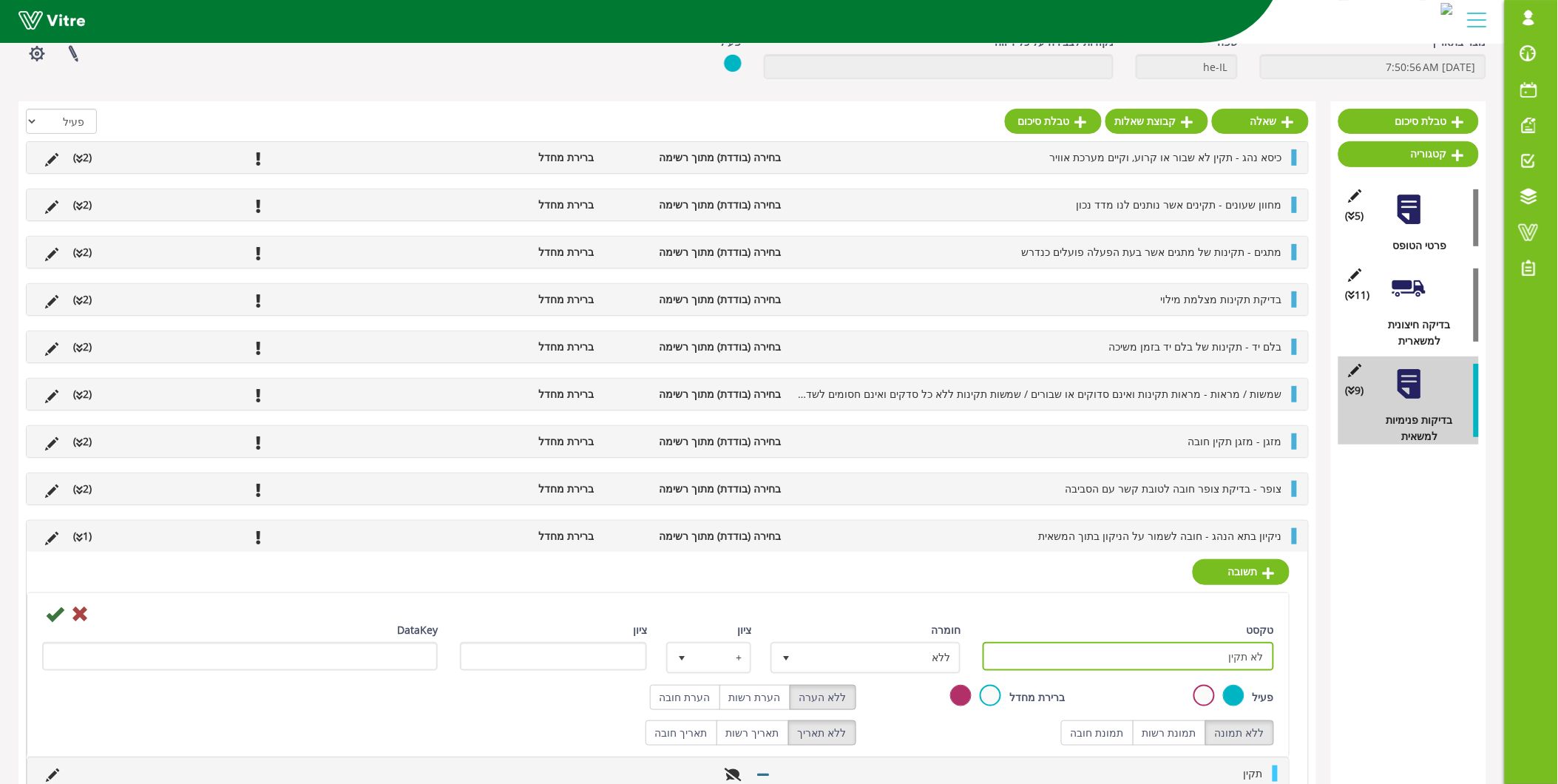
scroll to position [135, 0]
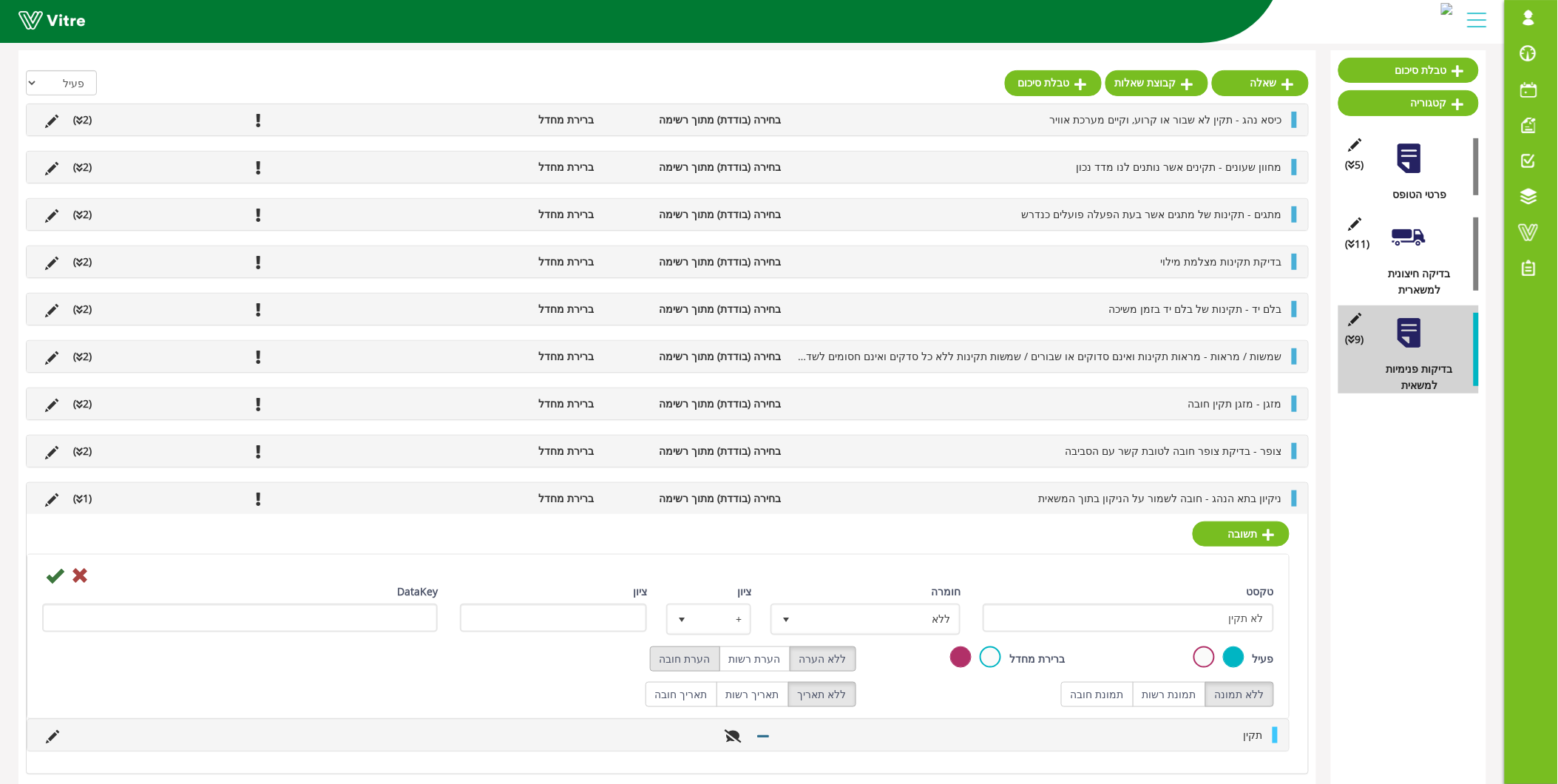
click at [677, 658] on label "הערת חובה" at bounding box center [684, 659] width 70 height 25
radio input "true"
click at [57, 579] on icon at bounding box center [54, 574] width 18 height 18
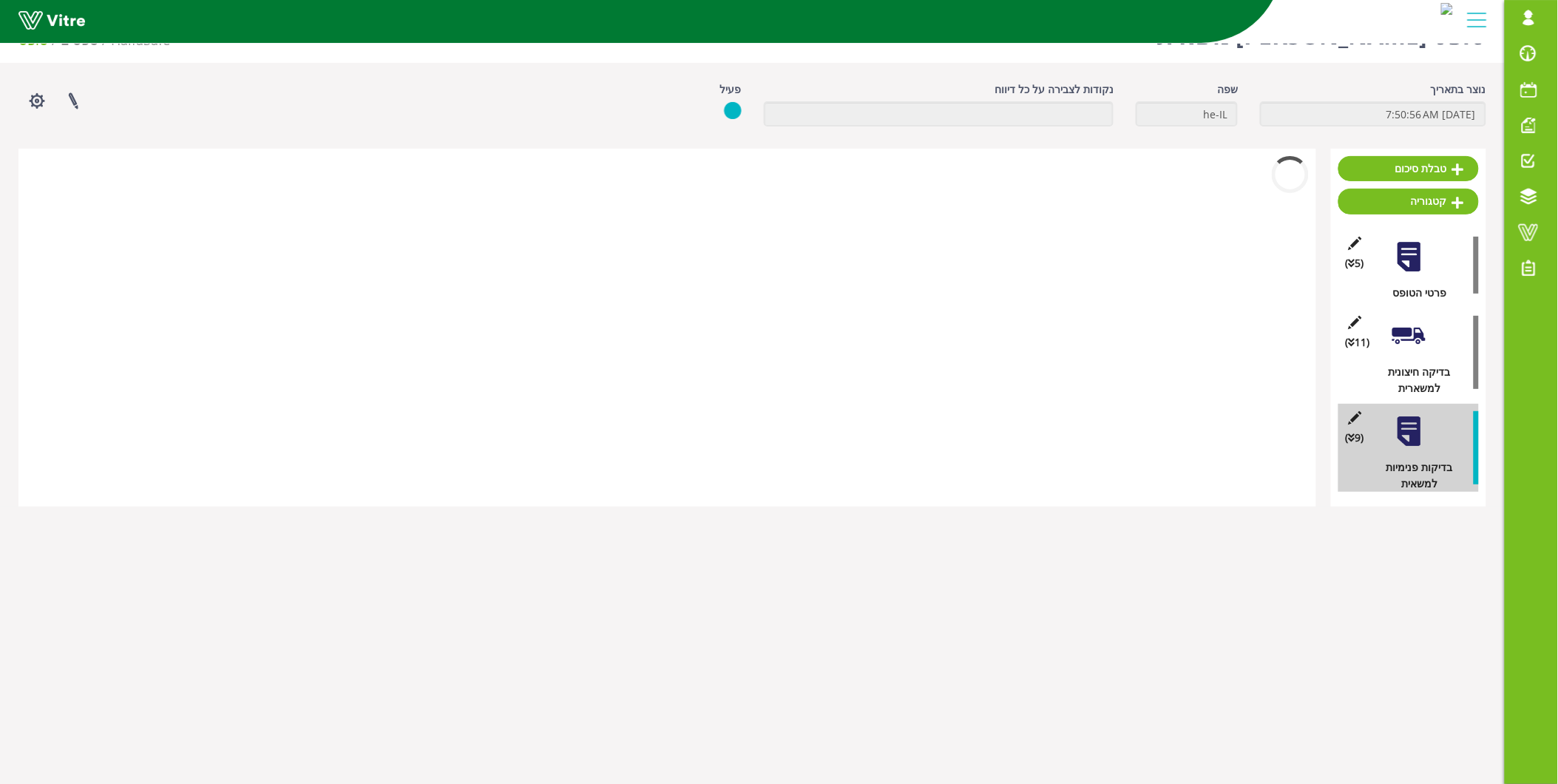
scroll to position [37, 0]
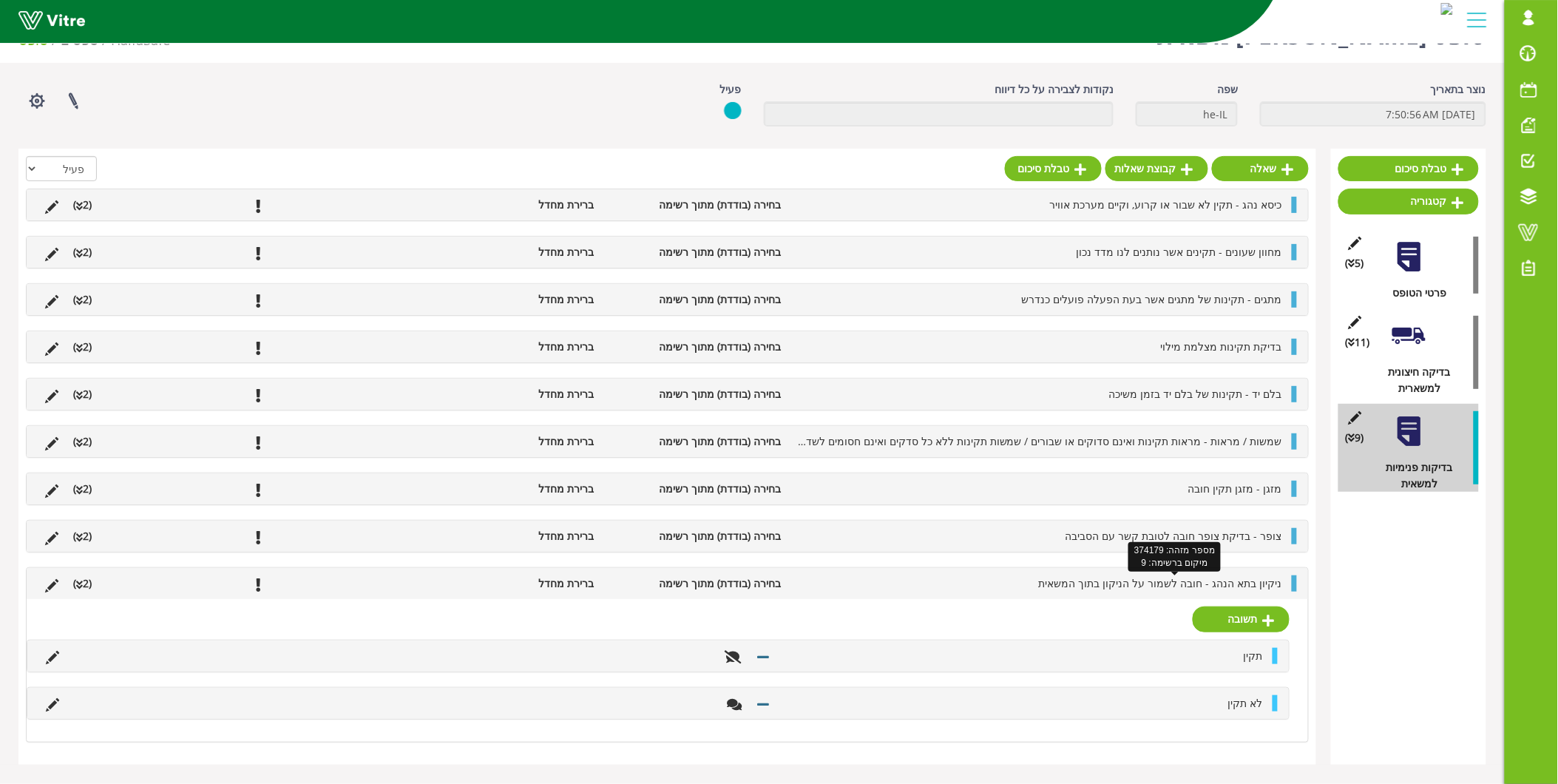
click at [1203, 587] on span "ניקיון בתא הנהג - חובה לשמור על הניקון בתוך המשאית" at bounding box center [1161, 583] width 243 height 14
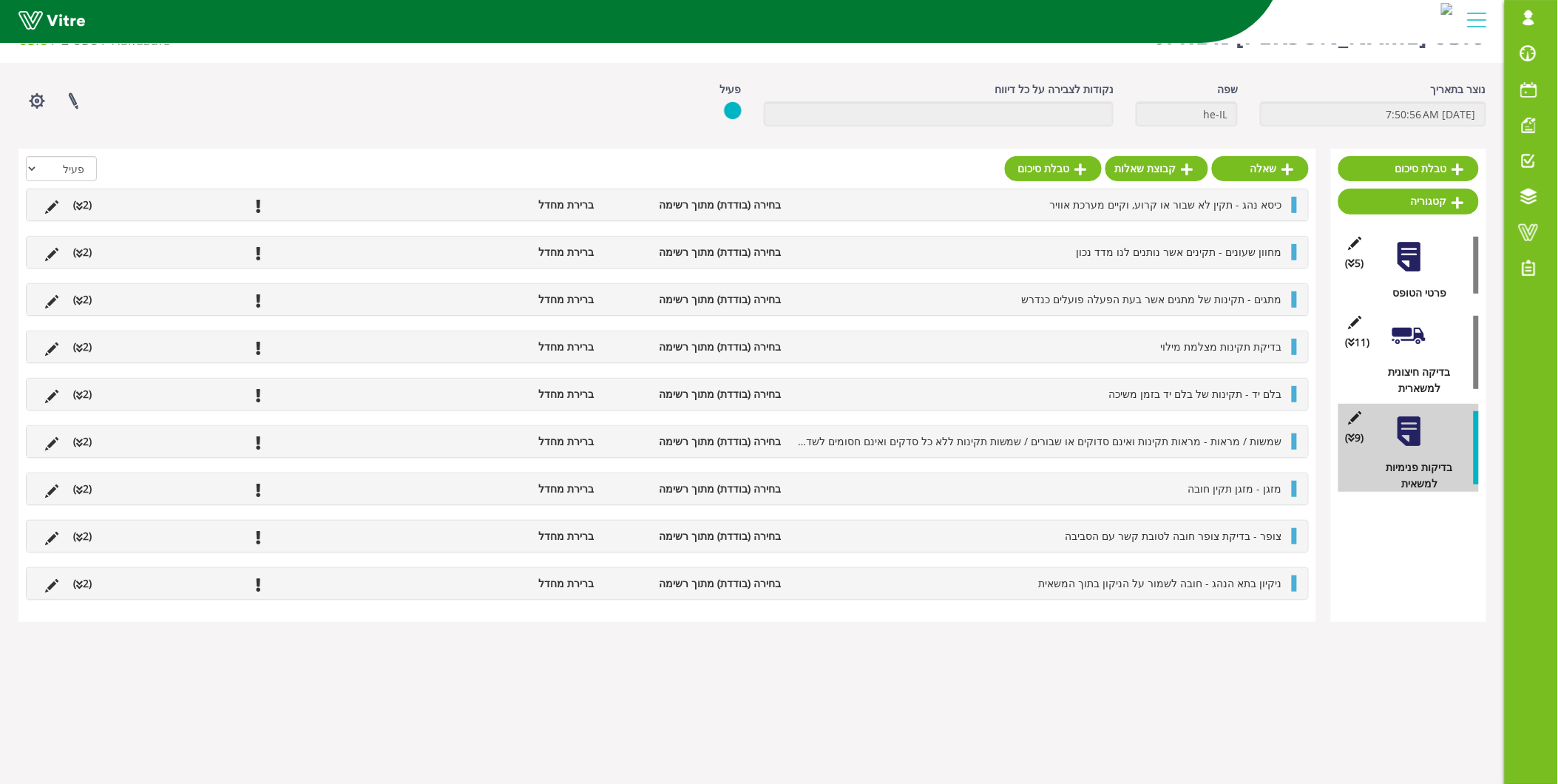
click at [43, 586] on li "עריכת שאלה" at bounding box center [52, 583] width 28 height 16
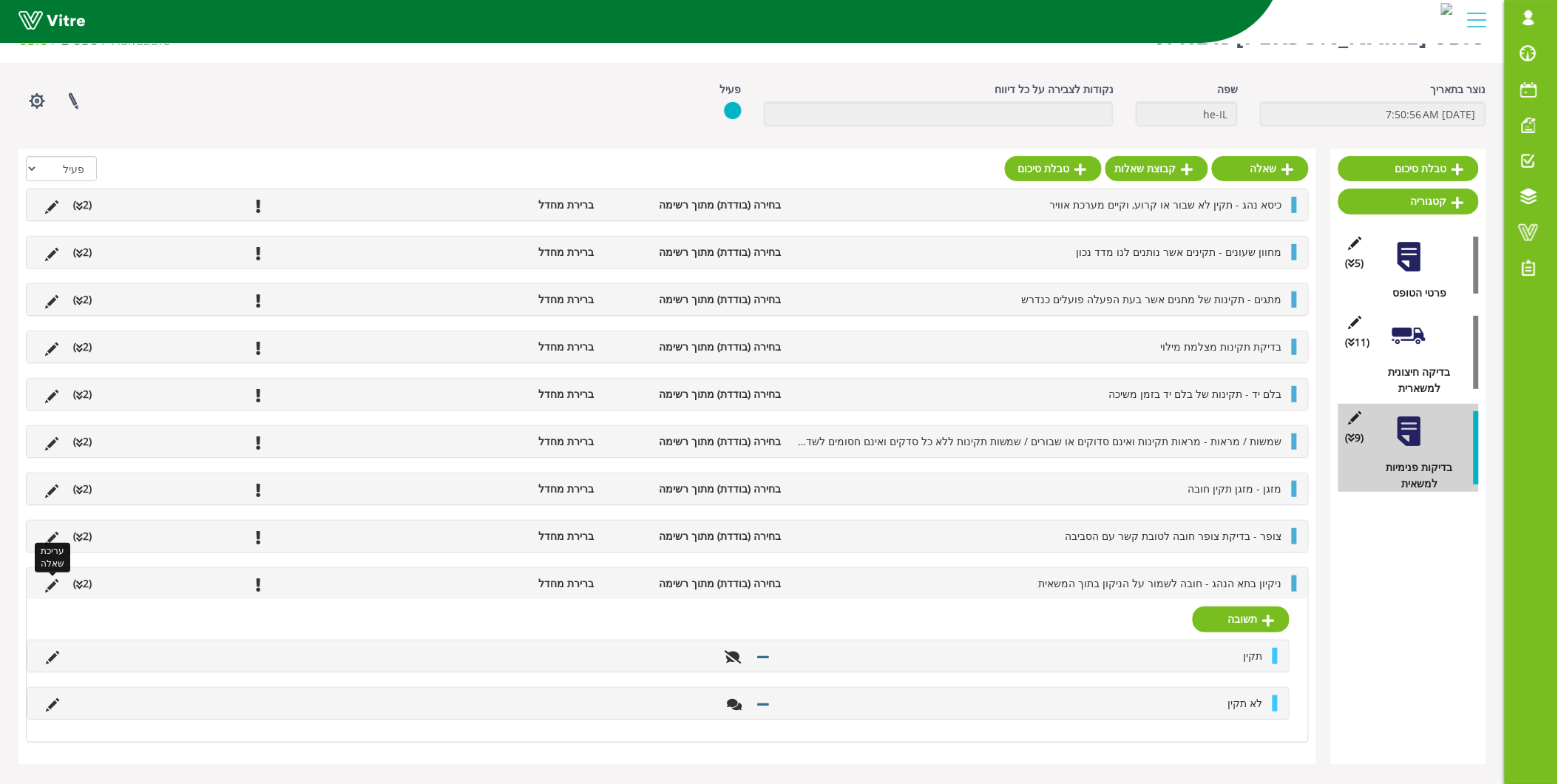
click at [49, 586] on icon at bounding box center [52, 585] width 14 height 14
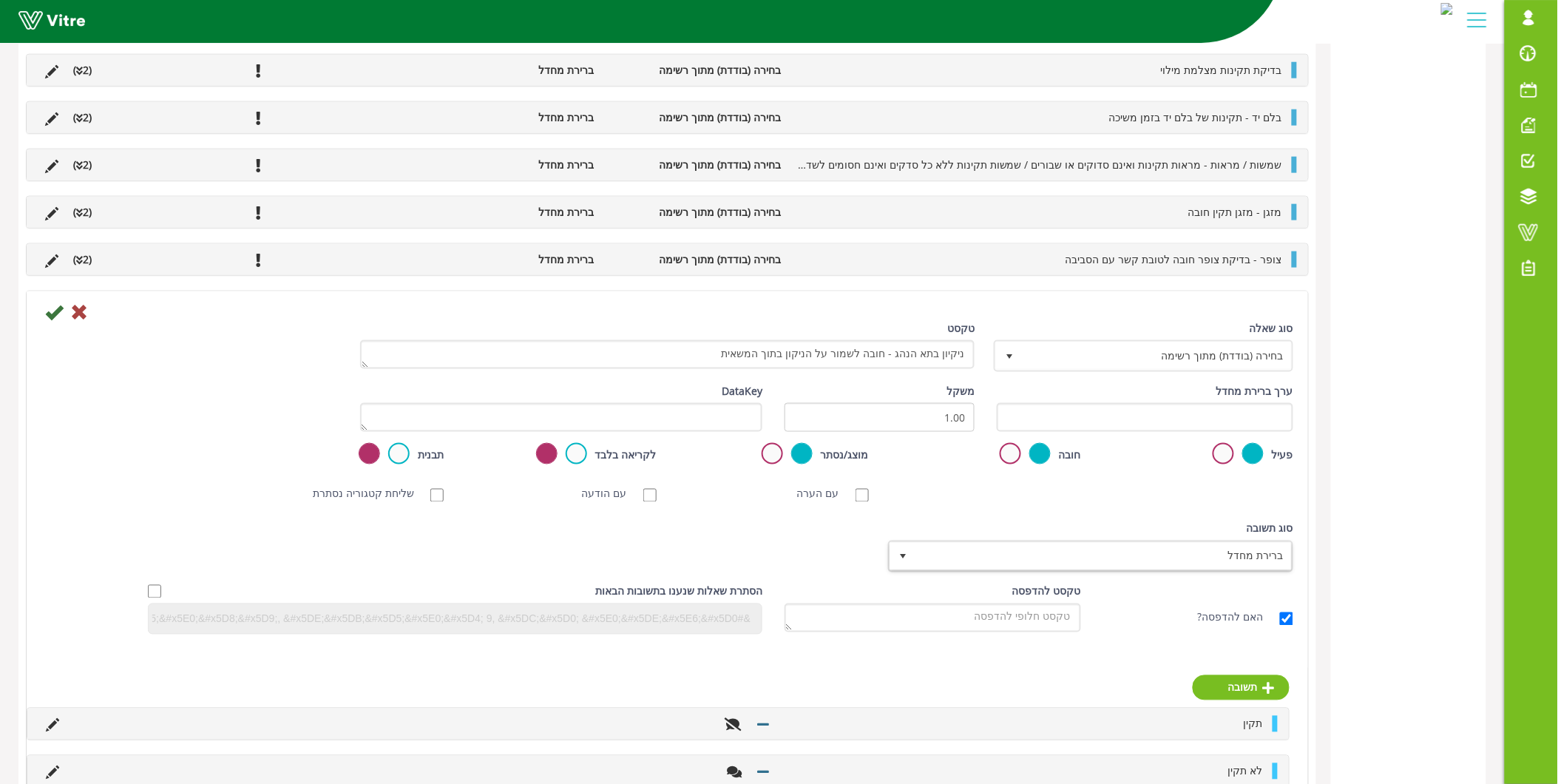
scroll to position [604, 0]
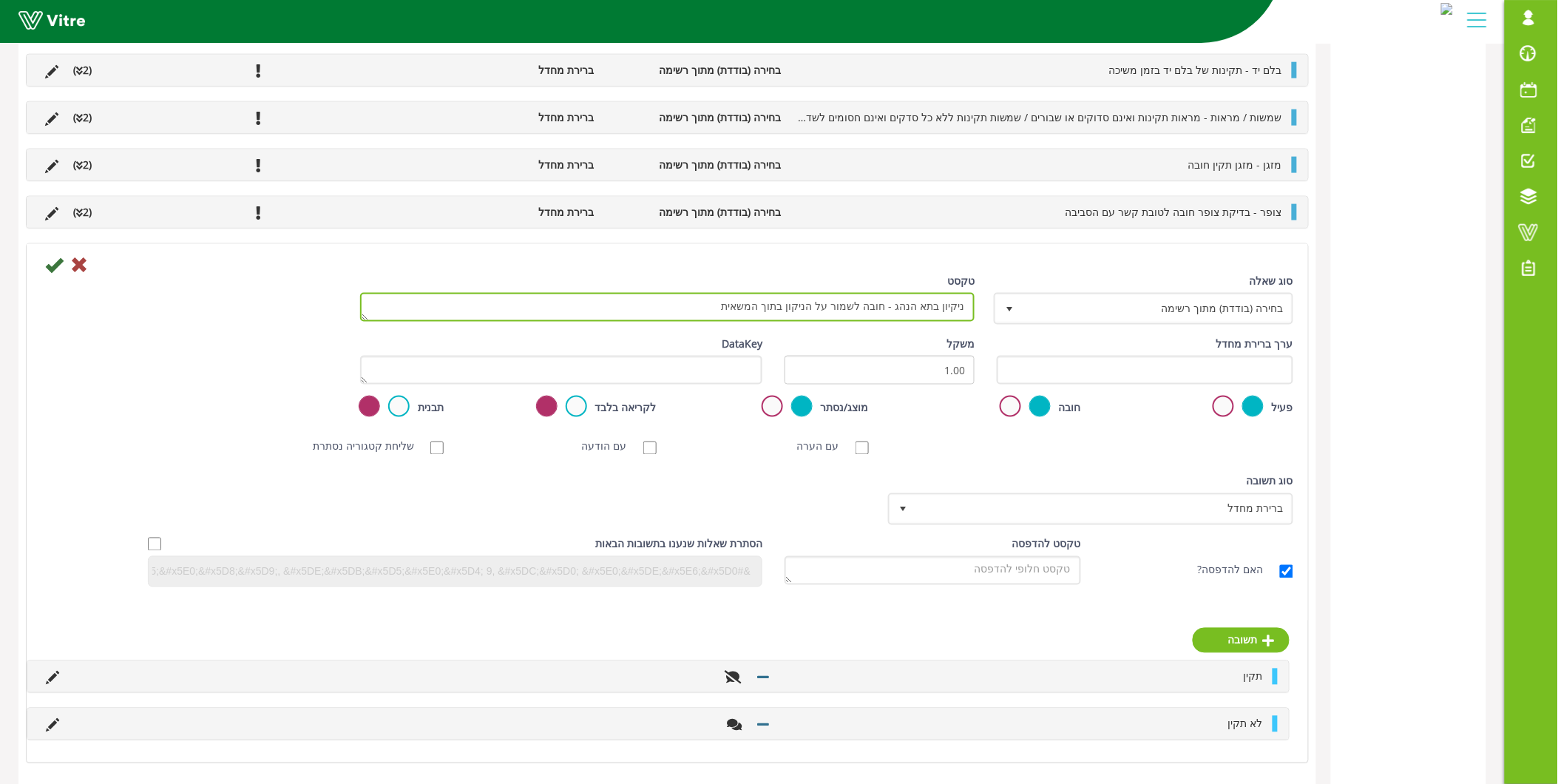
click at [964, 309] on textarea "ניקיון בתא הנהג - חובה לשמור על הניקון בתוך המשאית" at bounding box center [667, 308] width 615 height 29
type textarea "המצאות מטף תקני וניקיון בתא הנהג - חובה לשמור על הניקון בתוך המשאית"
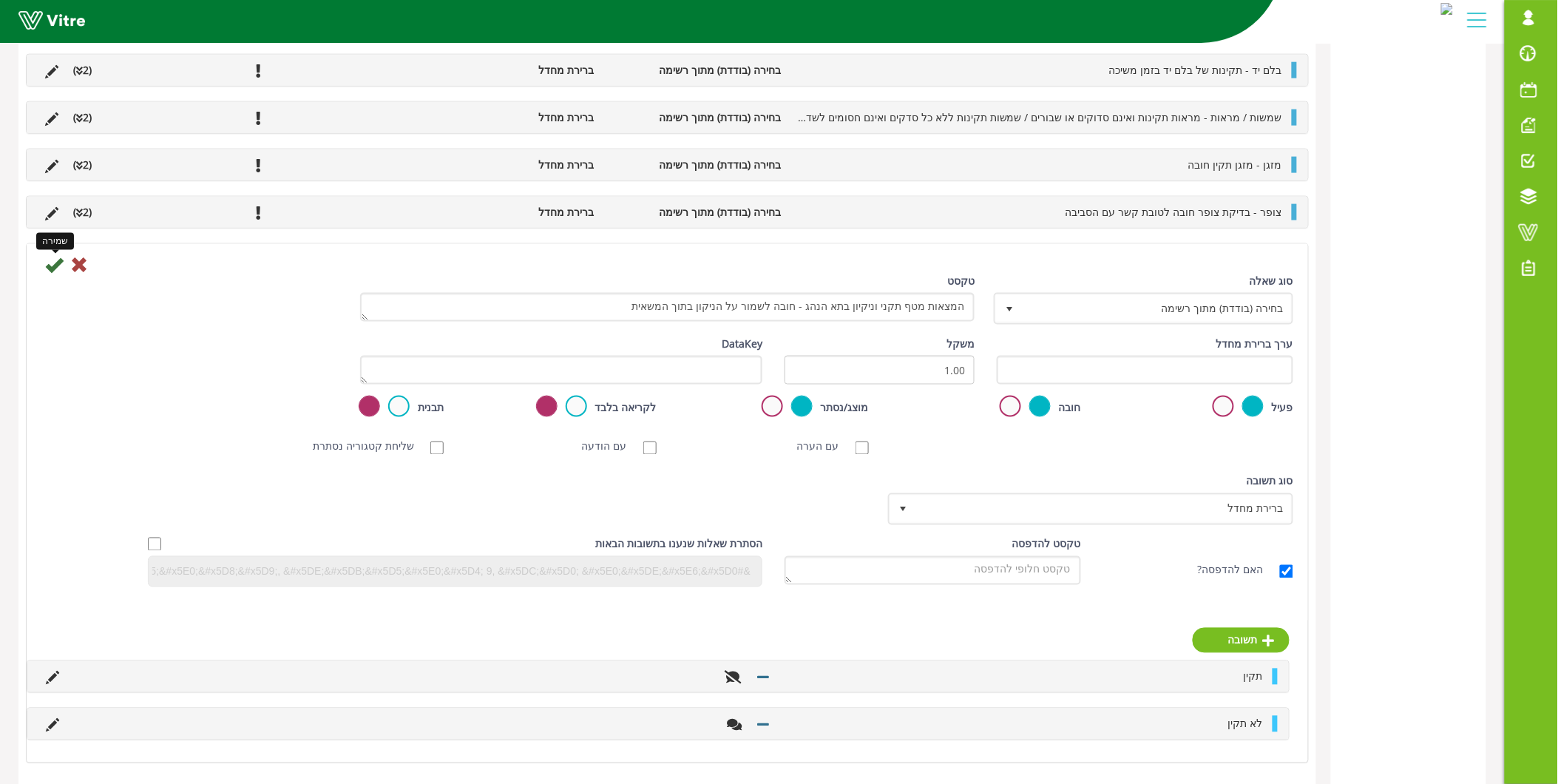
click at [52, 268] on icon at bounding box center [53, 264] width 18 height 18
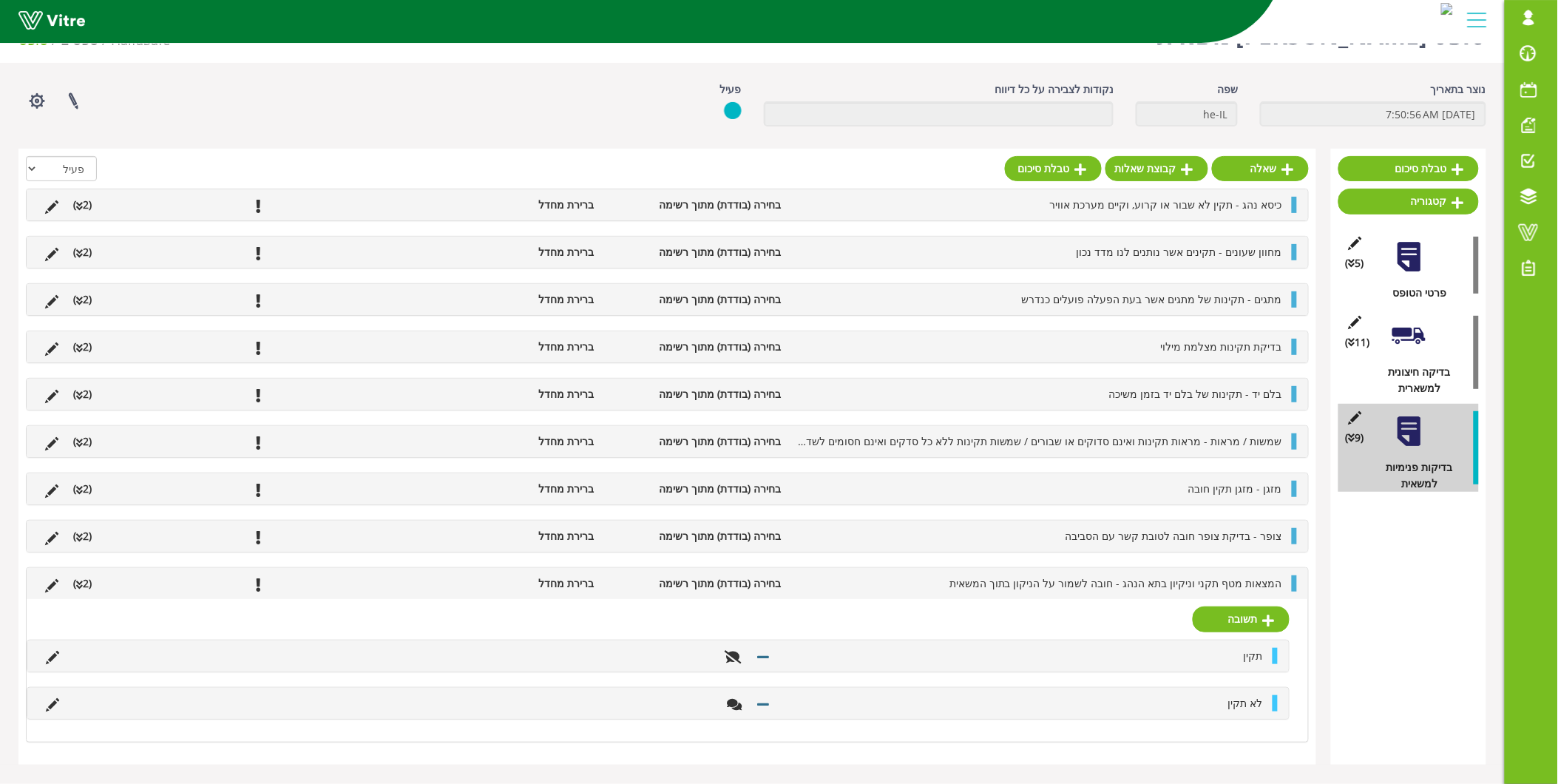
click at [1200, 591] on li "המצאות מטף תקני וניקיון בתא הנהג - חובה לשמור על הניקון בתוך המשאית" at bounding box center [1039, 583] width 501 height 16
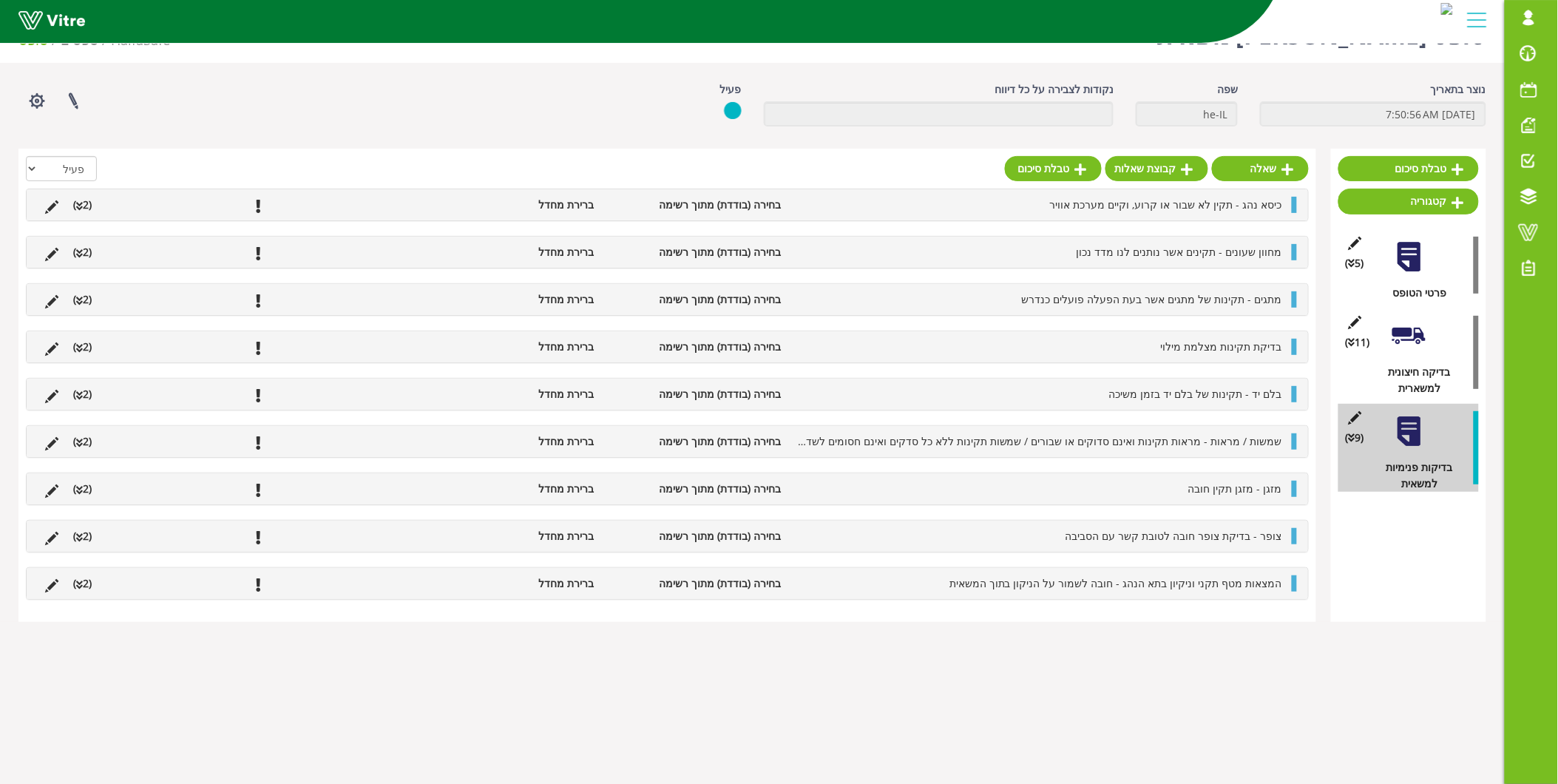
click at [1428, 501] on div "טבלת סיכום קטגוריה (5 ) פרטי הטופס (11 ) בדיקה חיצונית למשארית (9 ) בדיקות פנימ…" at bounding box center [1408, 385] width 155 height 473
click at [1446, 204] on link "קטגוריה" at bounding box center [1408, 201] width 140 height 25
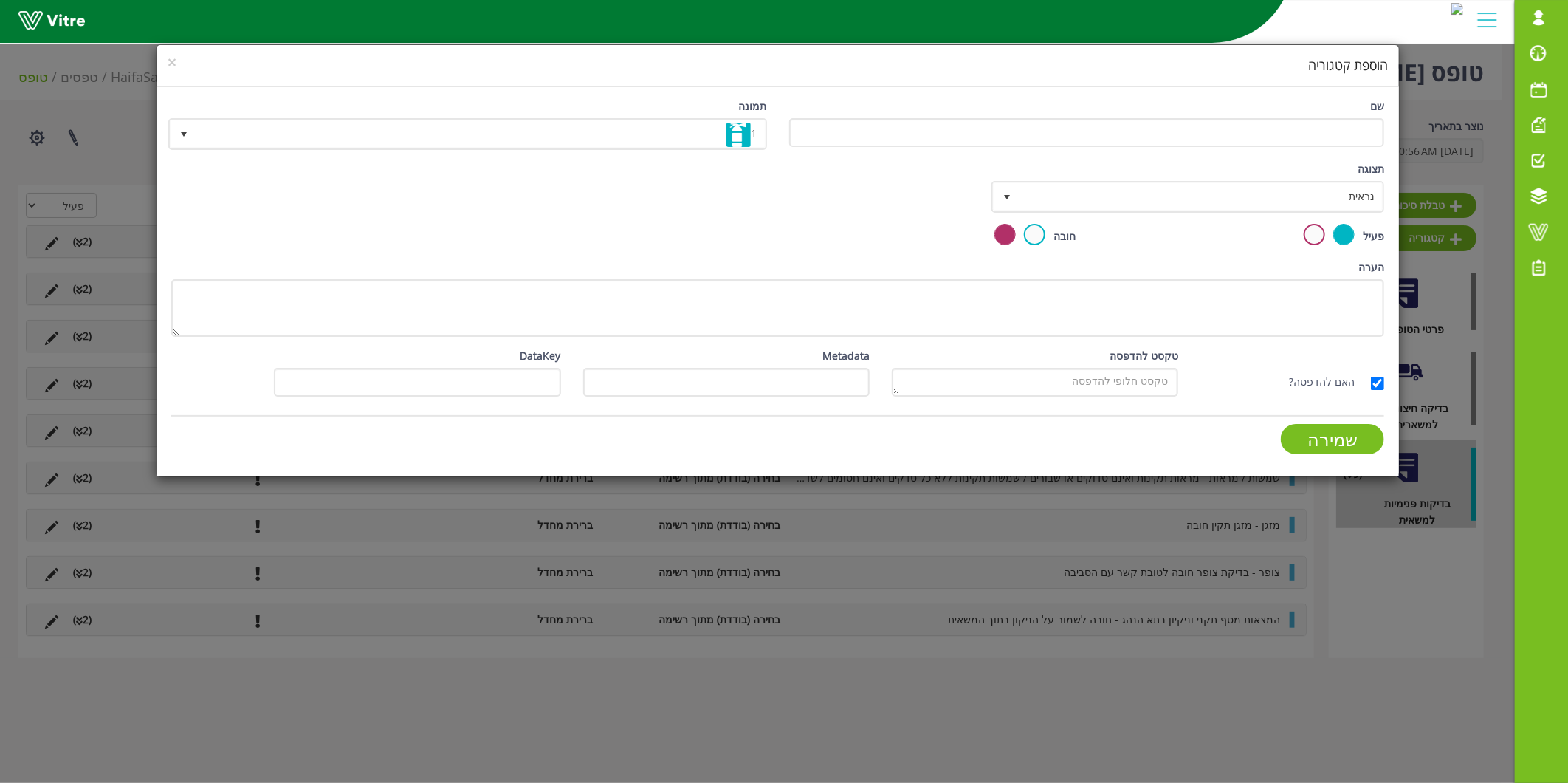
click at [983, 104] on div "שם" at bounding box center [1087, 122] width 595 height 49
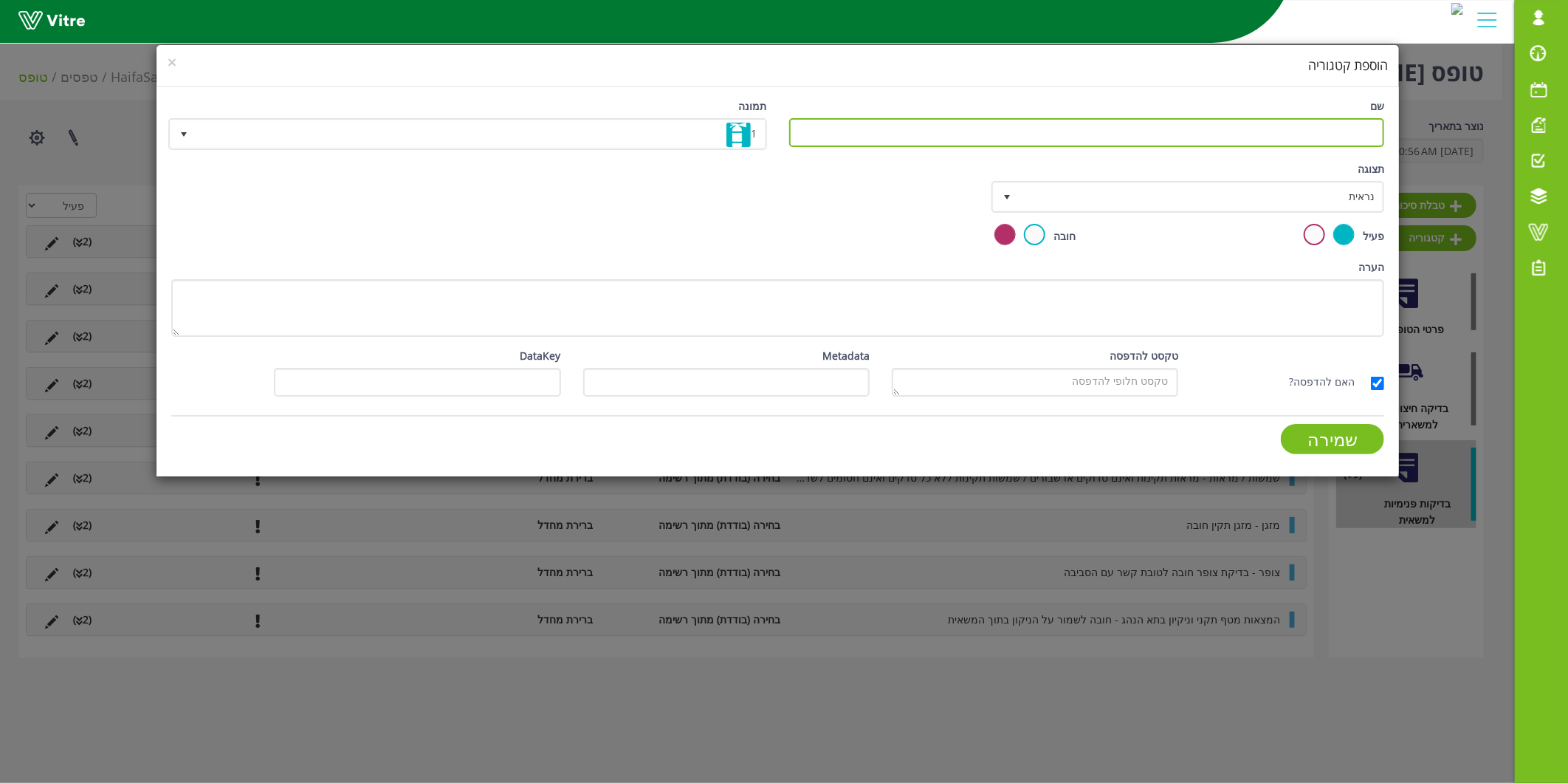
click at [1012, 123] on input "שם" at bounding box center [1087, 132] width 595 height 29
type input "ס"
type input "ב"
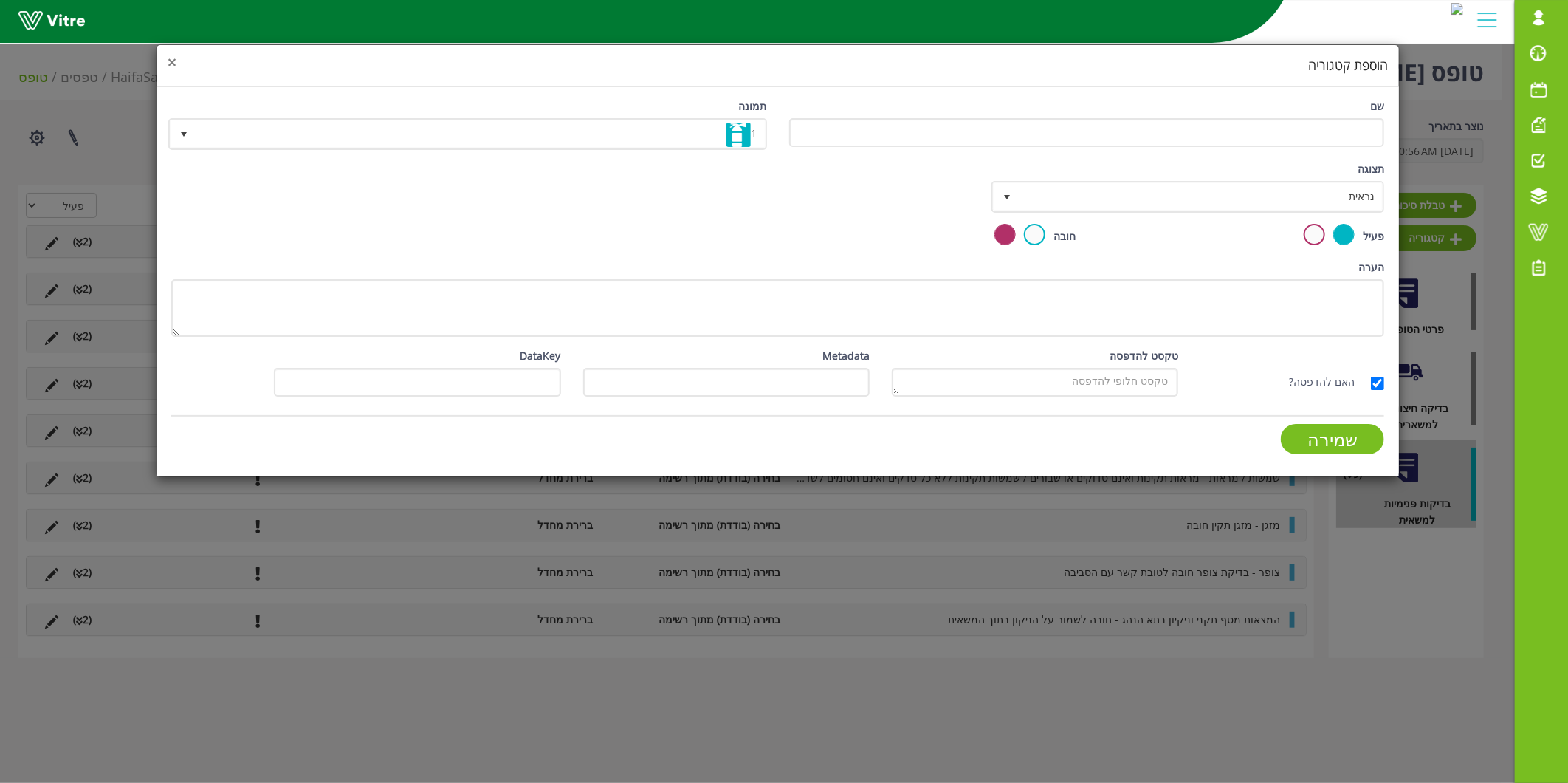
click at [174, 68] on span "×" at bounding box center [172, 62] width 9 height 21
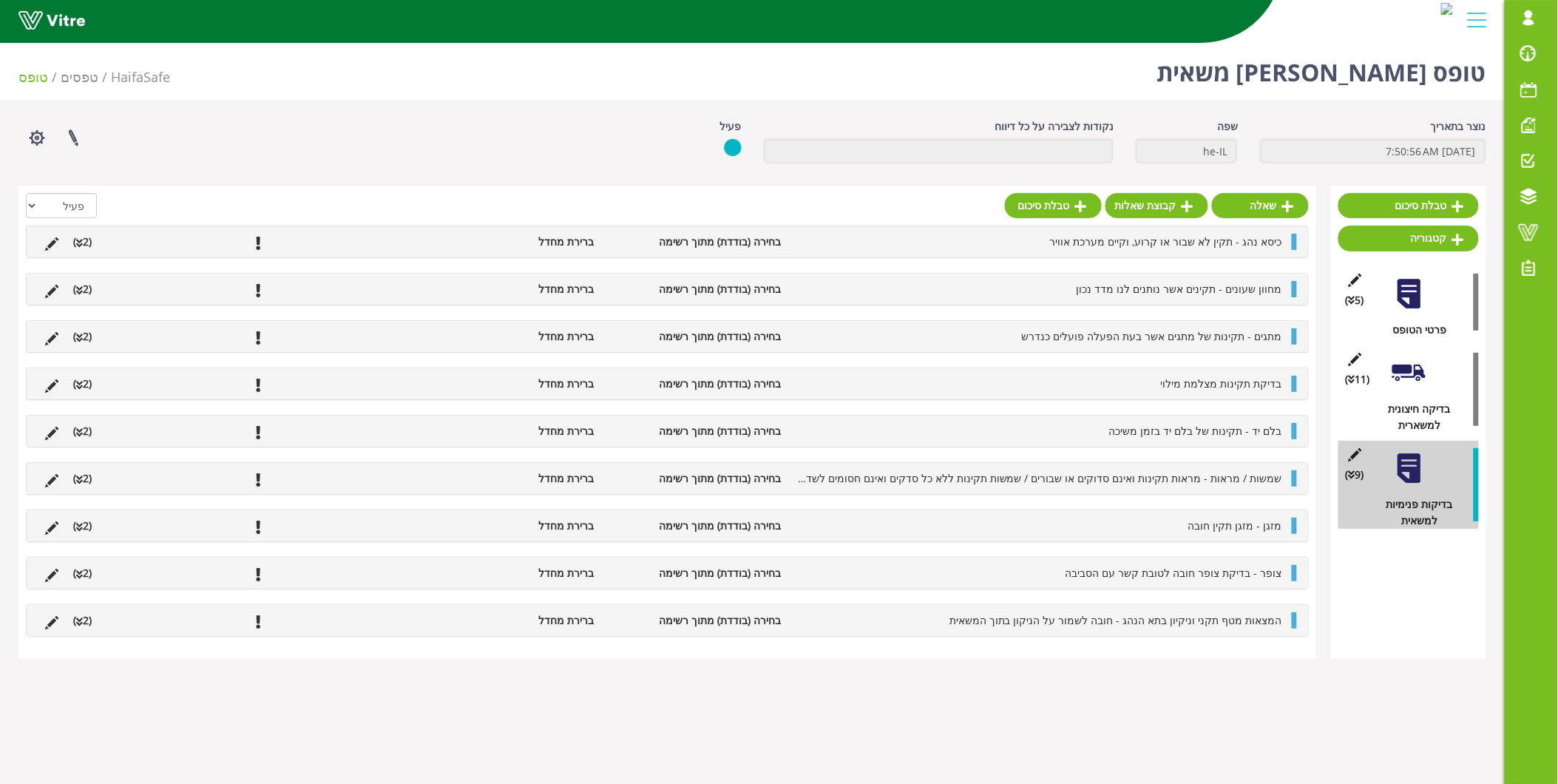
click at [1429, 557] on div "טבלת סיכום קטגוריה (5 ) פרטי הטופס (11 ) בדיקה חיצונית למשארית (9 ) בדיקות פנימ…" at bounding box center [1408, 422] width 155 height 473
click at [1427, 235] on link "קטגוריה" at bounding box center [1408, 238] width 140 height 25
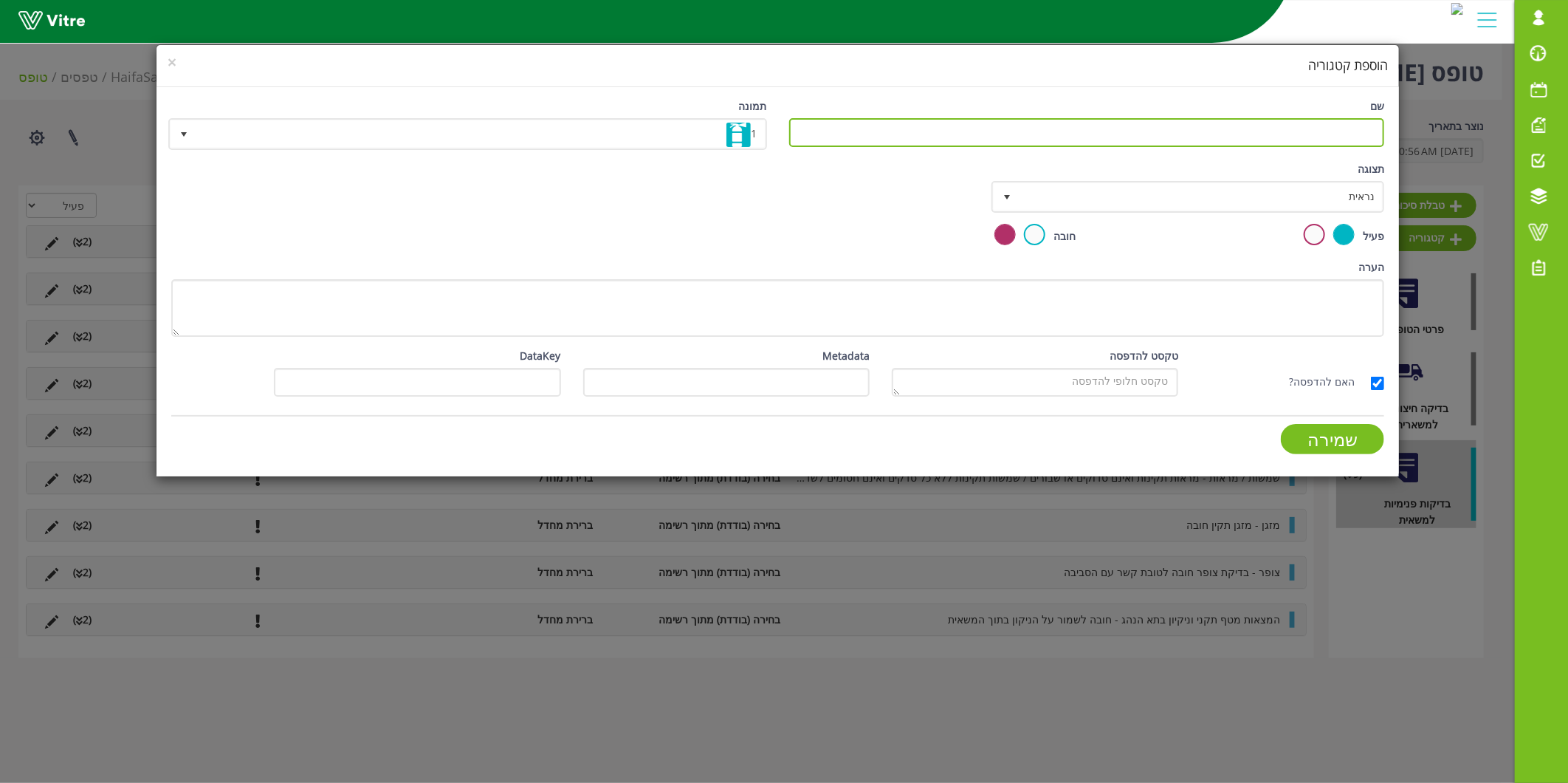
click at [1047, 127] on input "שם" at bounding box center [1087, 132] width 595 height 29
type input "הערות של נהג המשאית"
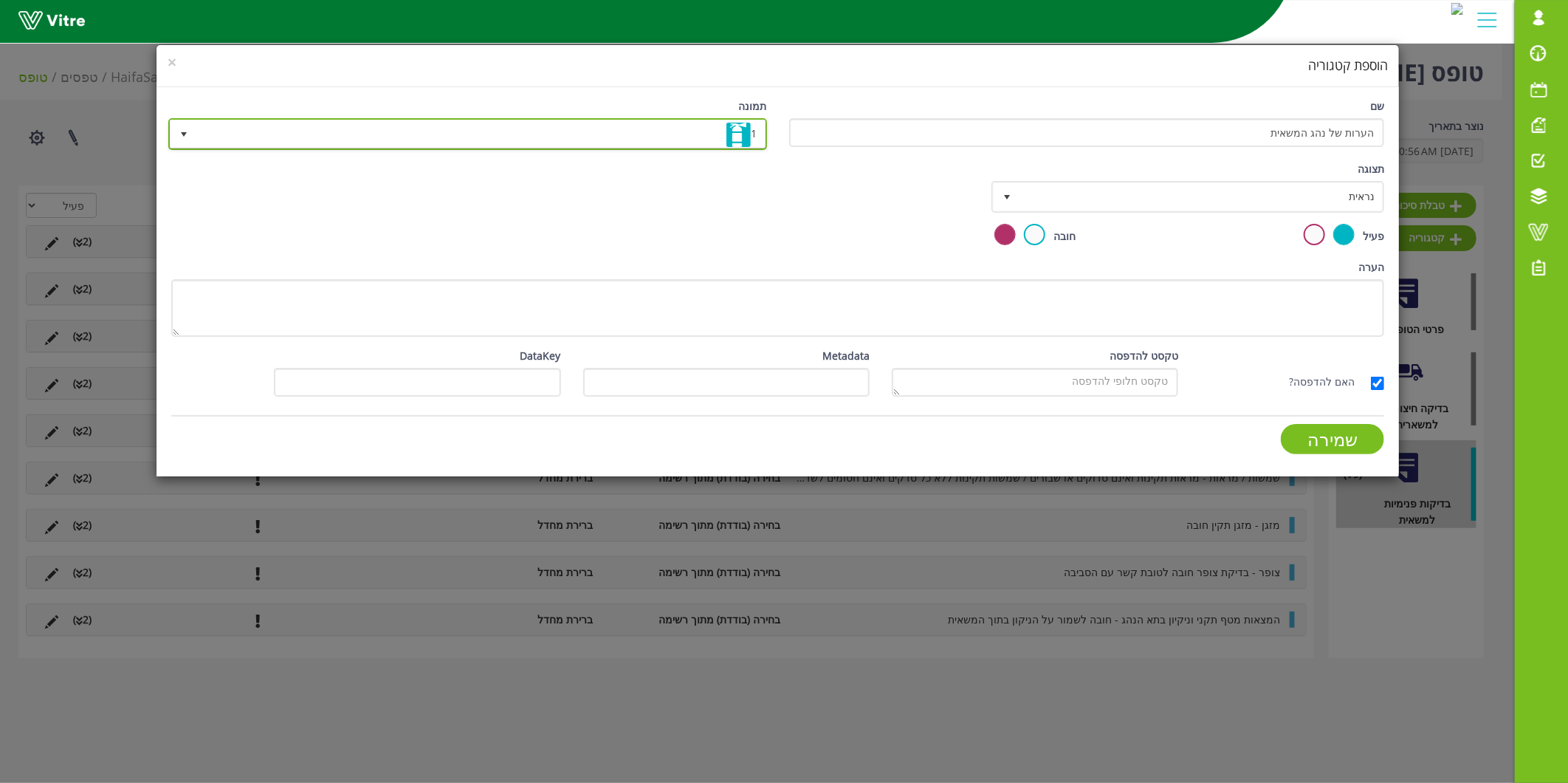
click at [648, 141] on span "1" at bounding box center [481, 134] width 569 height 27
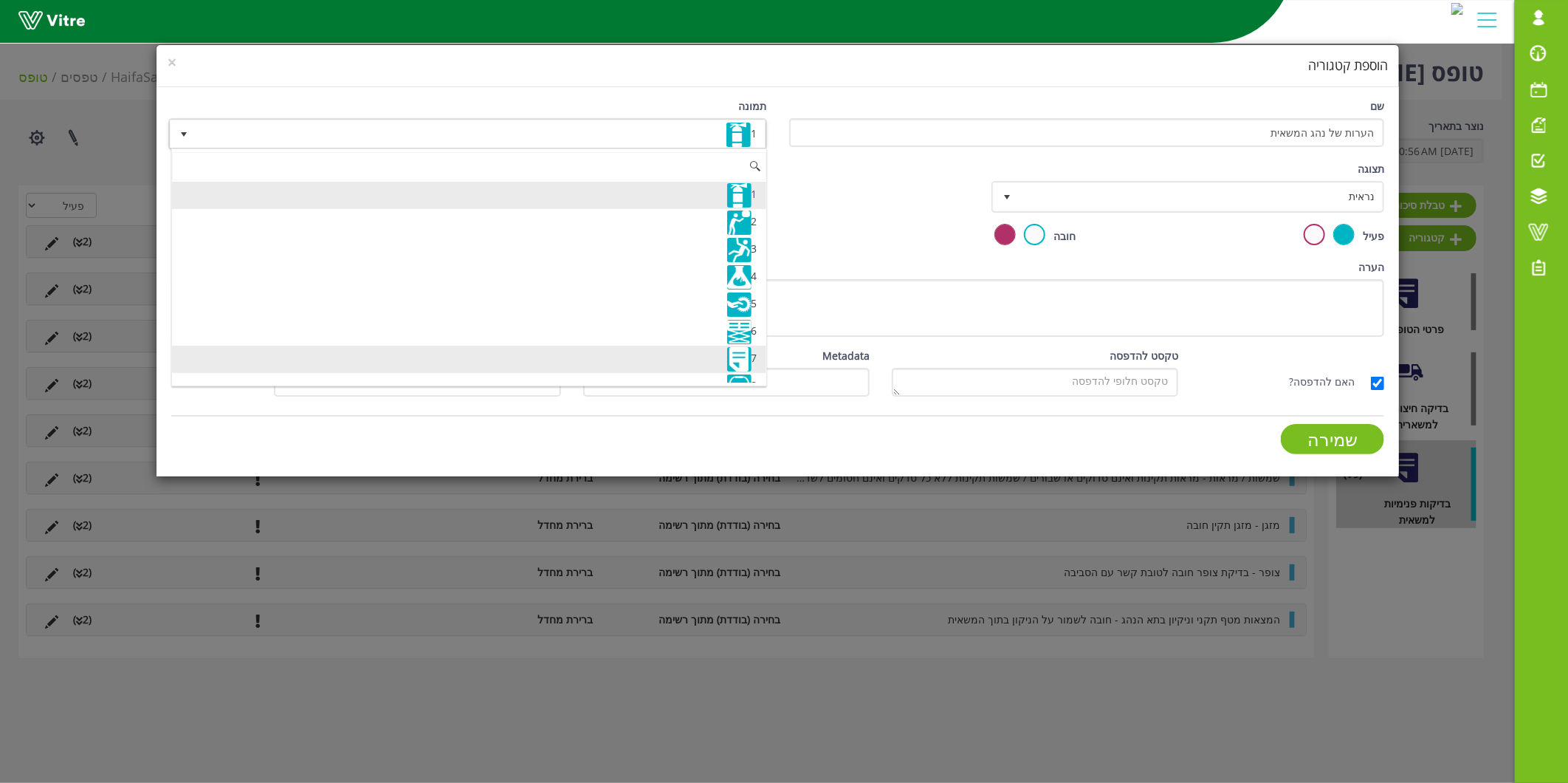
click at [633, 348] on li "7" at bounding box center [469, 359] width 595 height 27
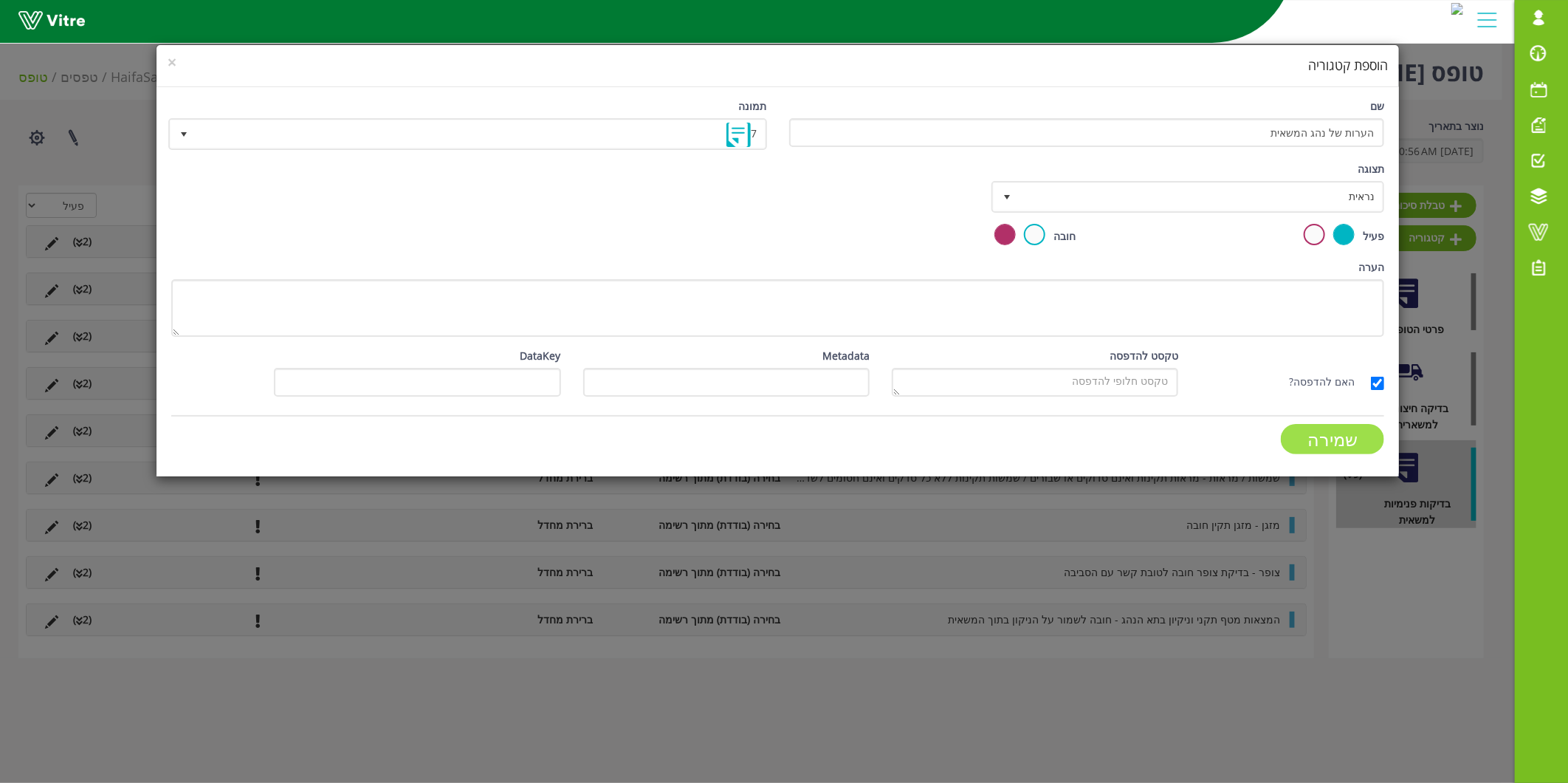
click at [1371, 439] on input "שמירה" at bounding box center [1333, 439] width 104 height 30
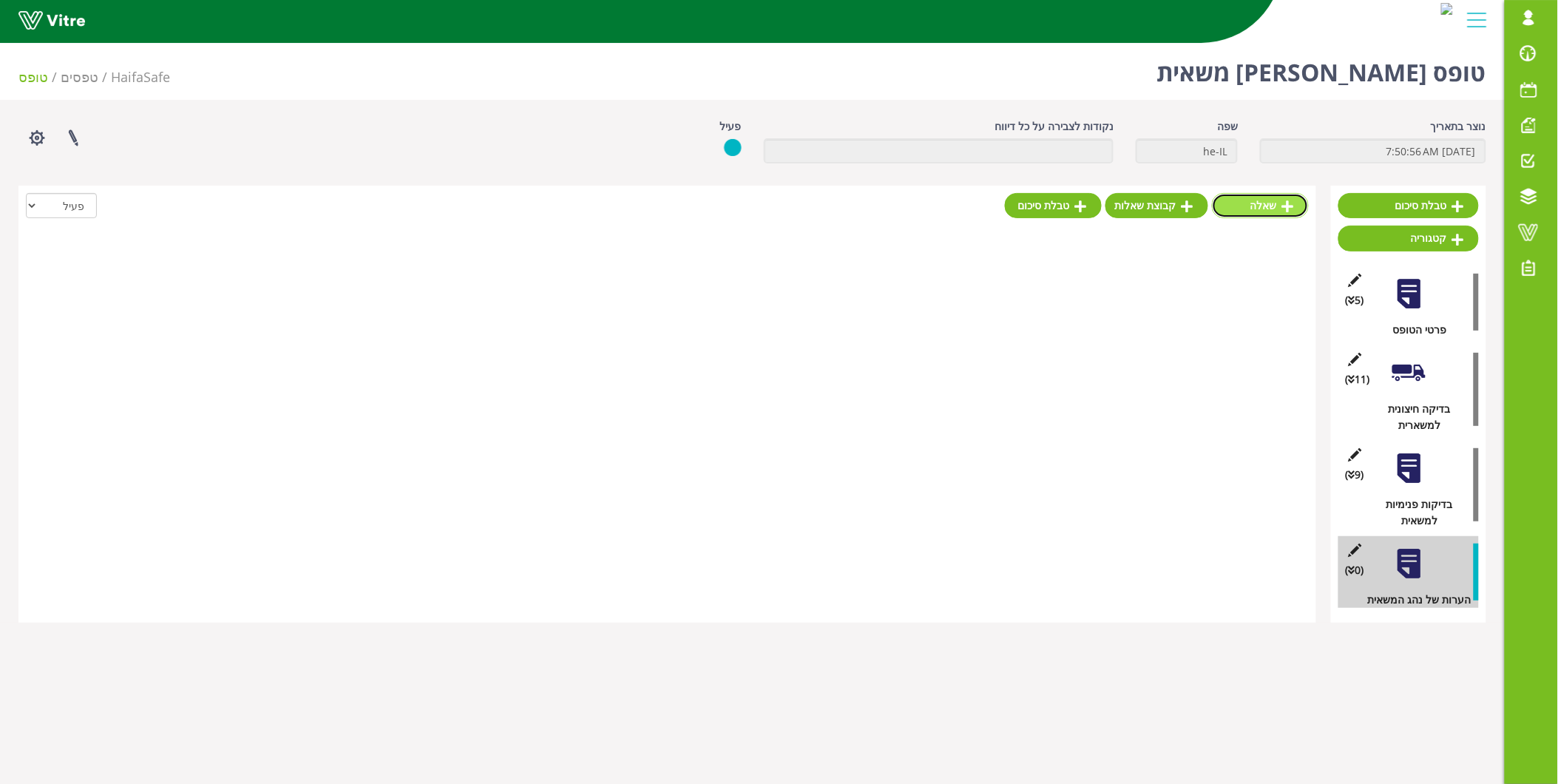
click at [1261, 208] on link "שאלה" at bounding box center [1261, 205] width 97 height 25
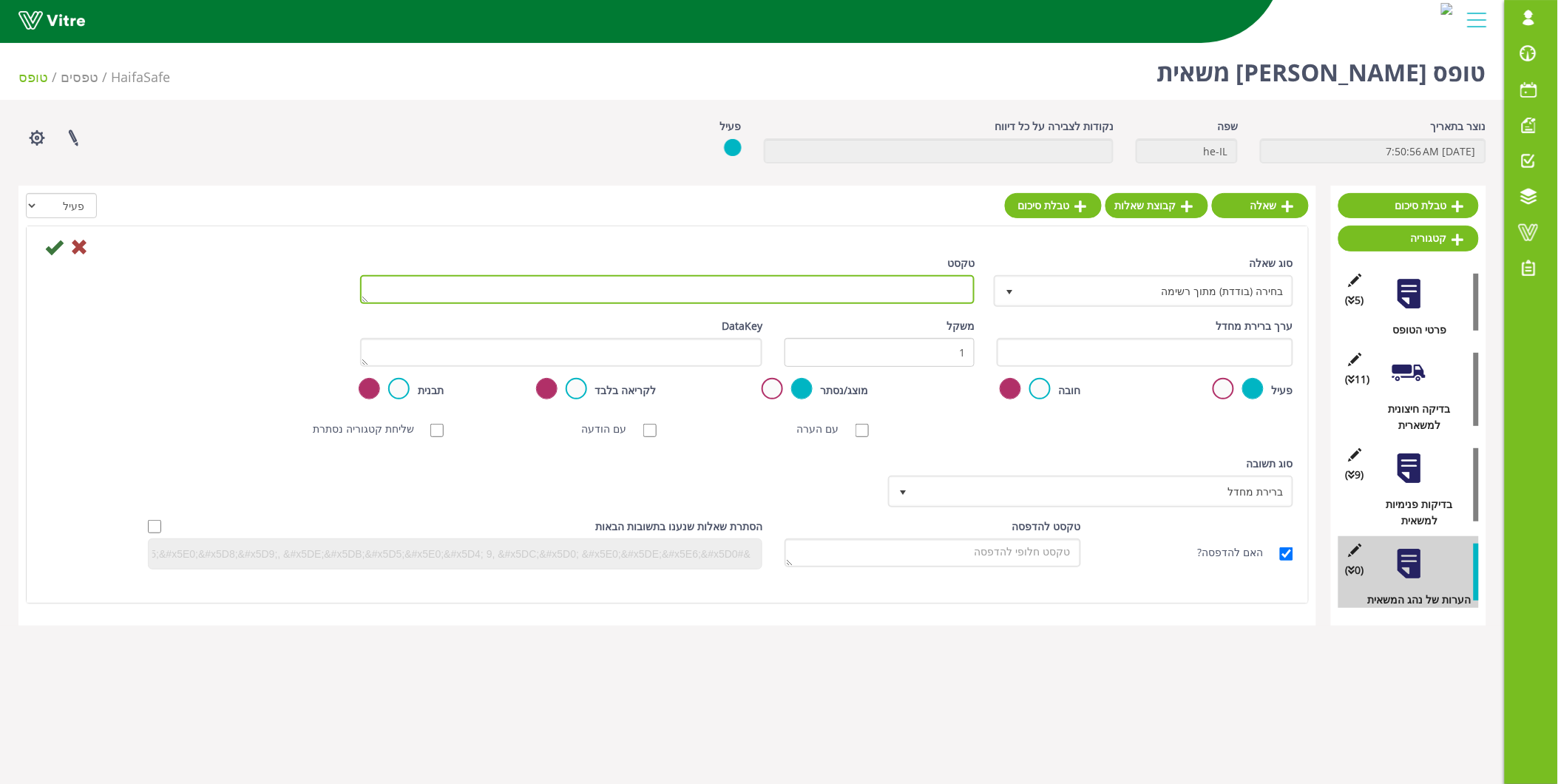
click at [899, 293] on textarea "טקסט" at bounding box center [667, 290] width 615 height 29
type textarea "ב"
type textarea "צ"
type textarea "ציין האם יש הערות נוספות"
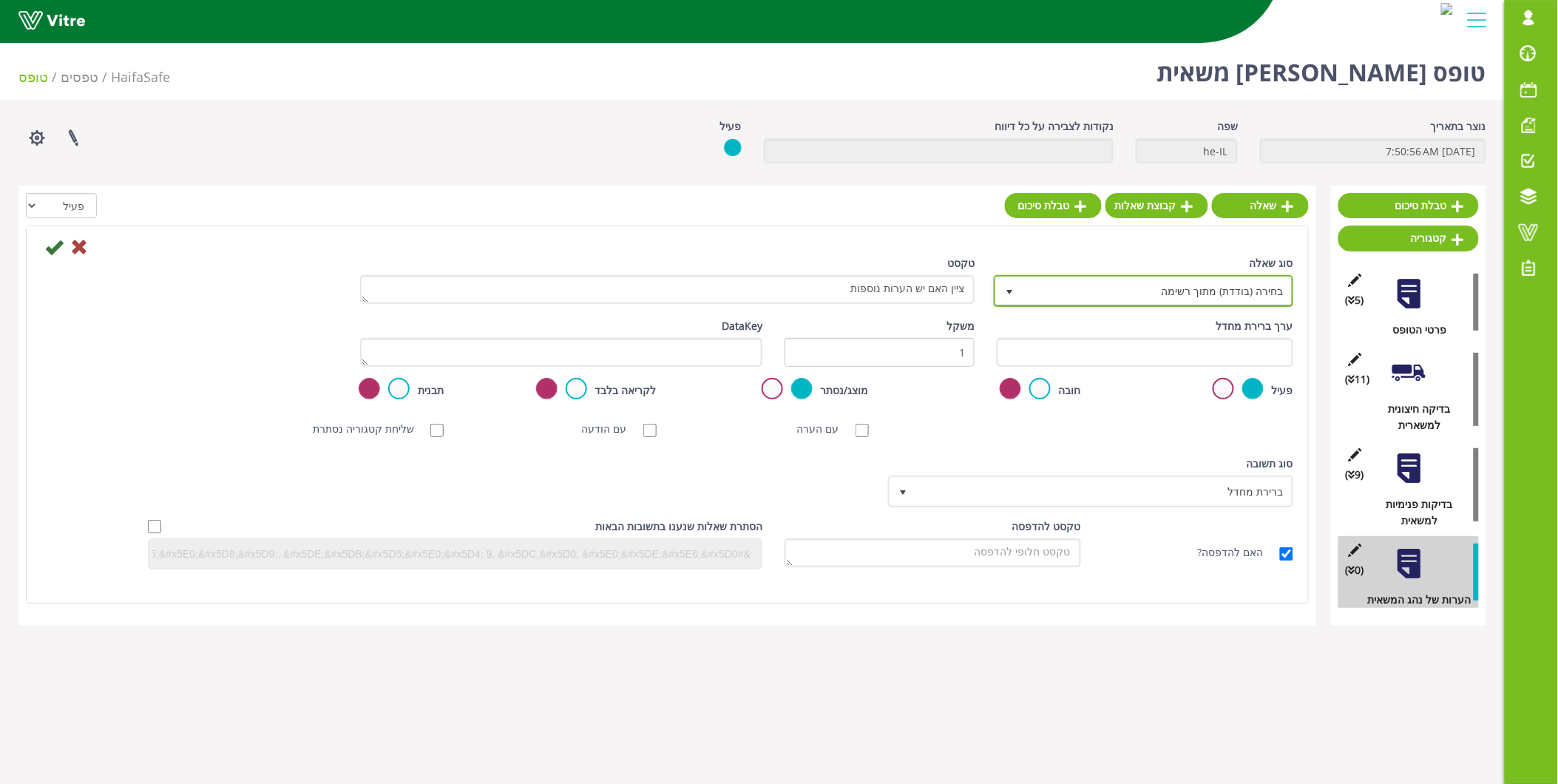
click at [1083, 281] on span "בחירה (בודדת) מתוך רשימה" at bounding box center [1157, 291] width 270 height 27
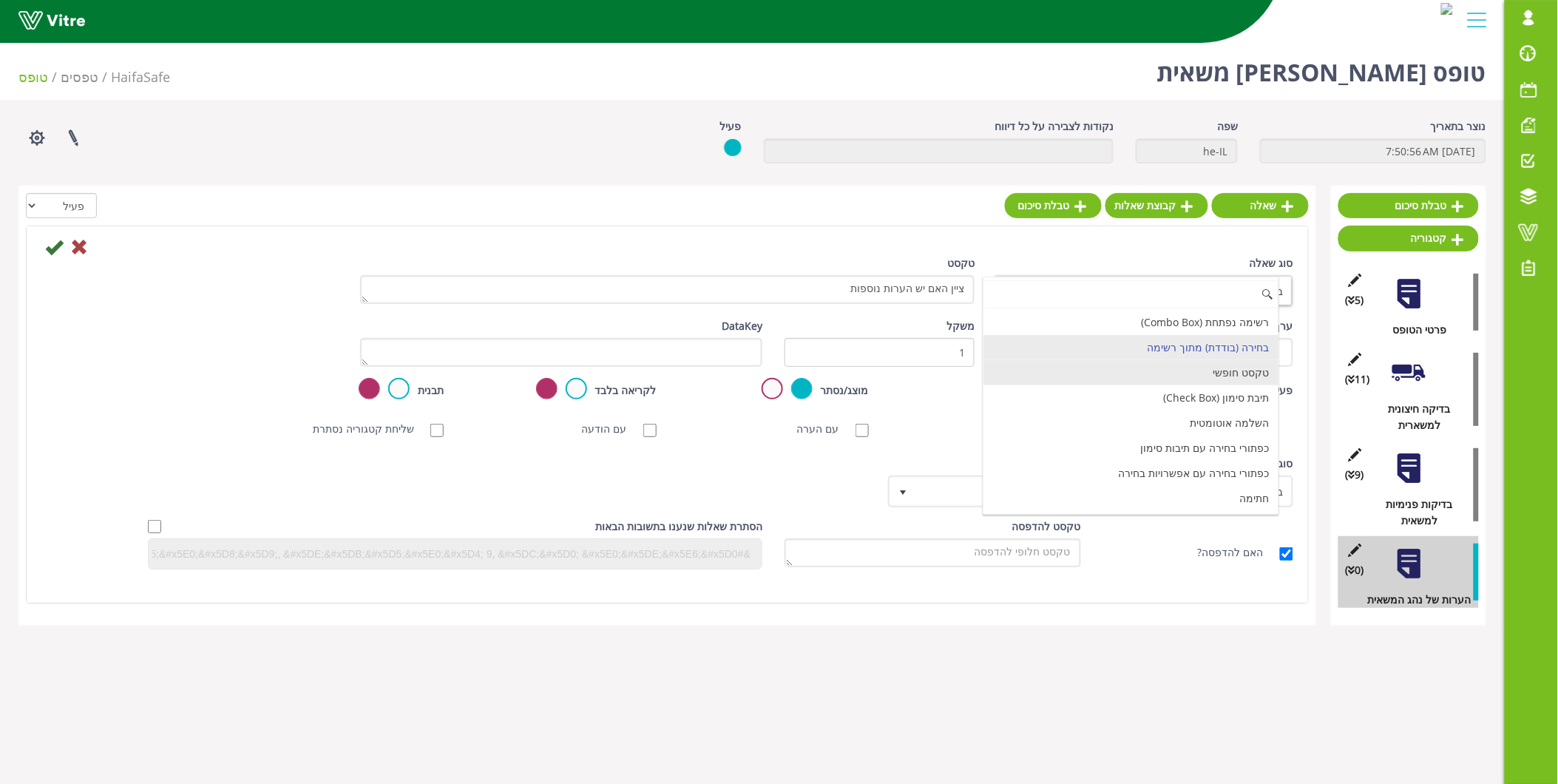
click at [1212, 375] on li "טקסט חופשי" at bounding box center [1130, 373] width 295 height 25
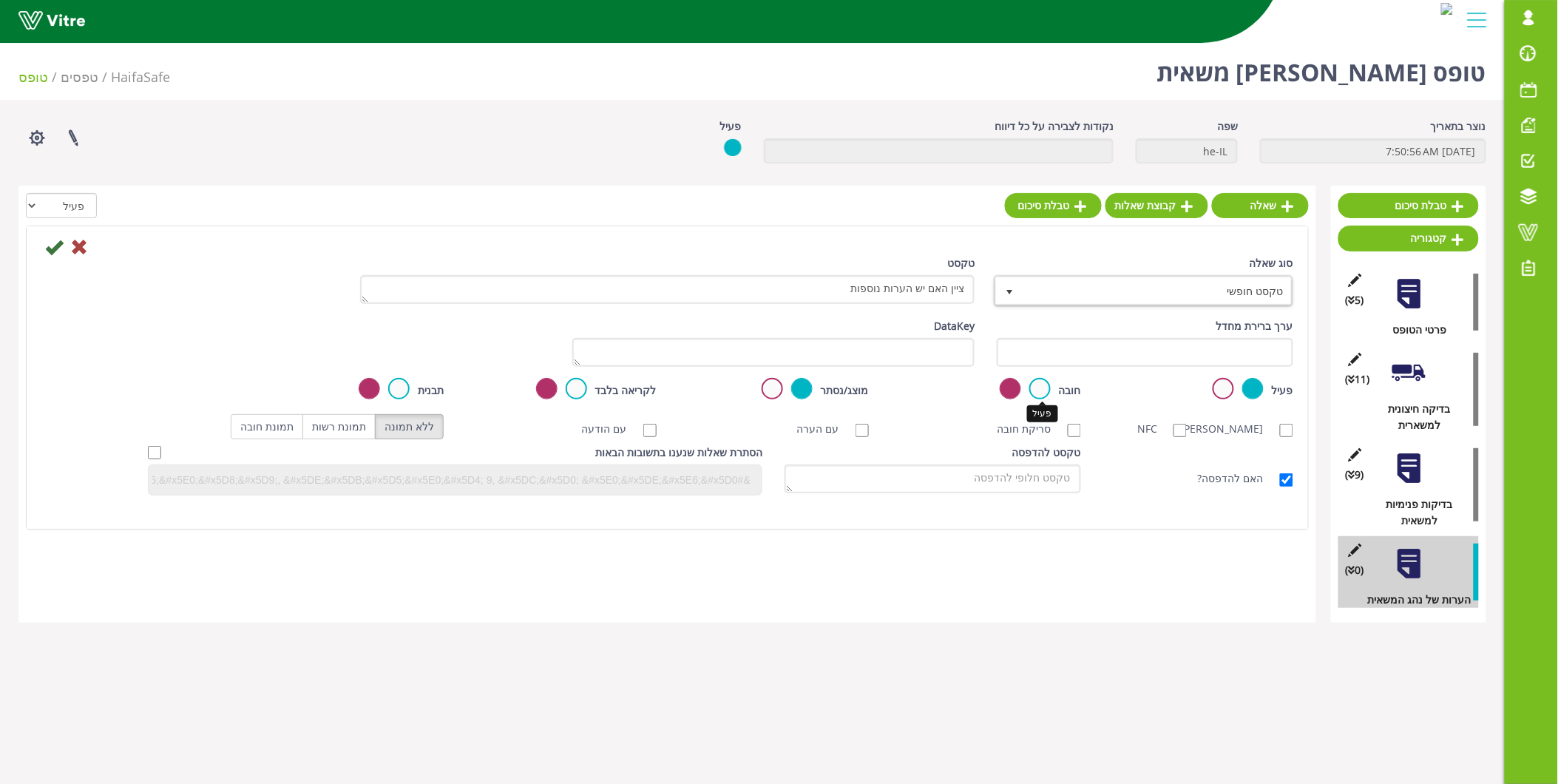
click at [1038, 383] on label at bounding box center [1039, 388] width 21 height 21
click at [0, 0] on input "radio" at bounding box center [0, 0] width 0 height 0
click at [57, 247] on icon at bounding box center [53, 247] width 18 height 18
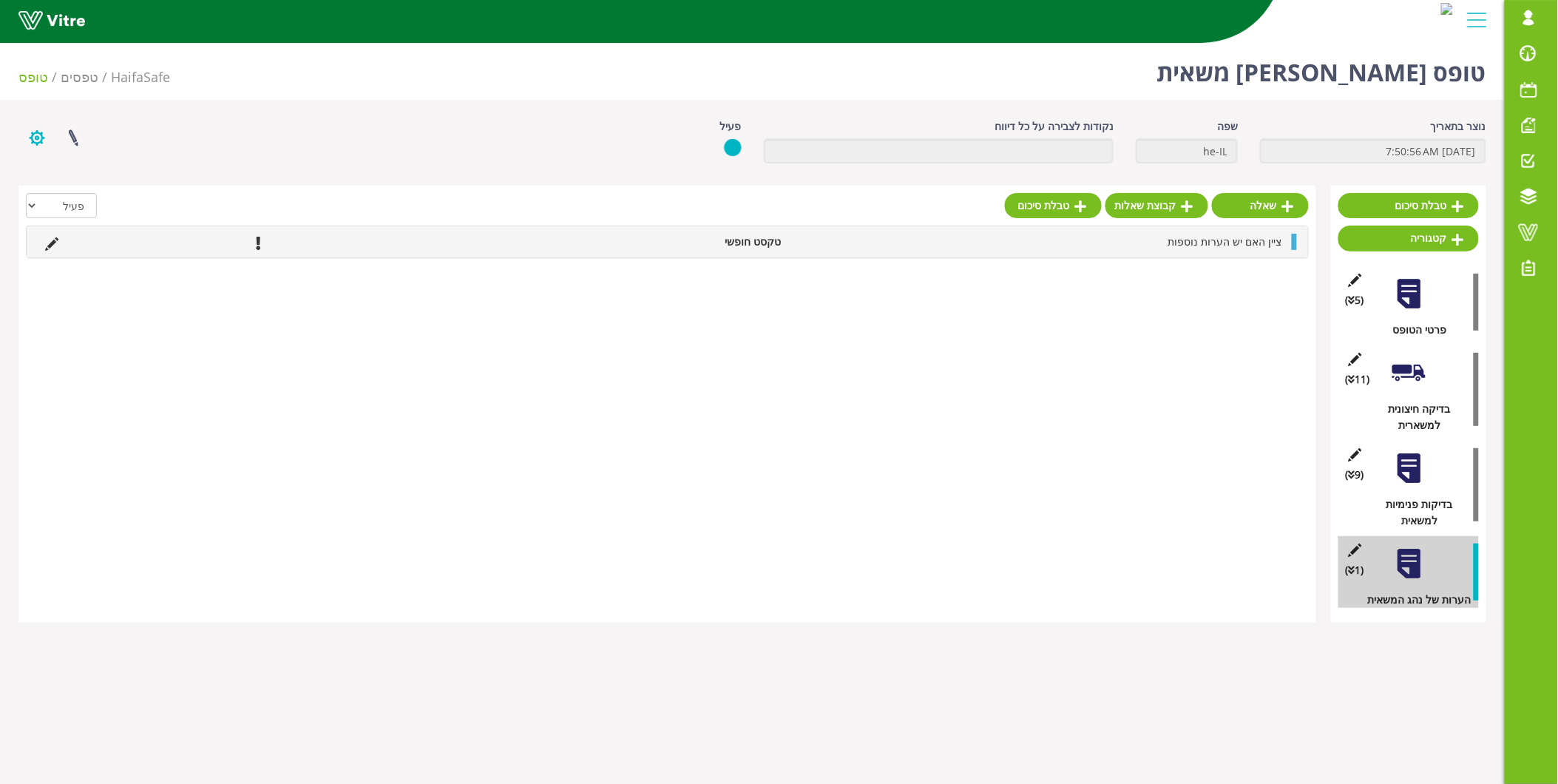
click at [35, 137] on button "button" at bounding box center [37, 138] width 37 height 39
click at [646, 481] on div "שאלה קבוצת שאלות טבלת סיכום הכל פעיל לא פעיל ציין האם יש הערות נוספות טקסט חופשי" at bounding box center [667, 404] width 1298 height 437
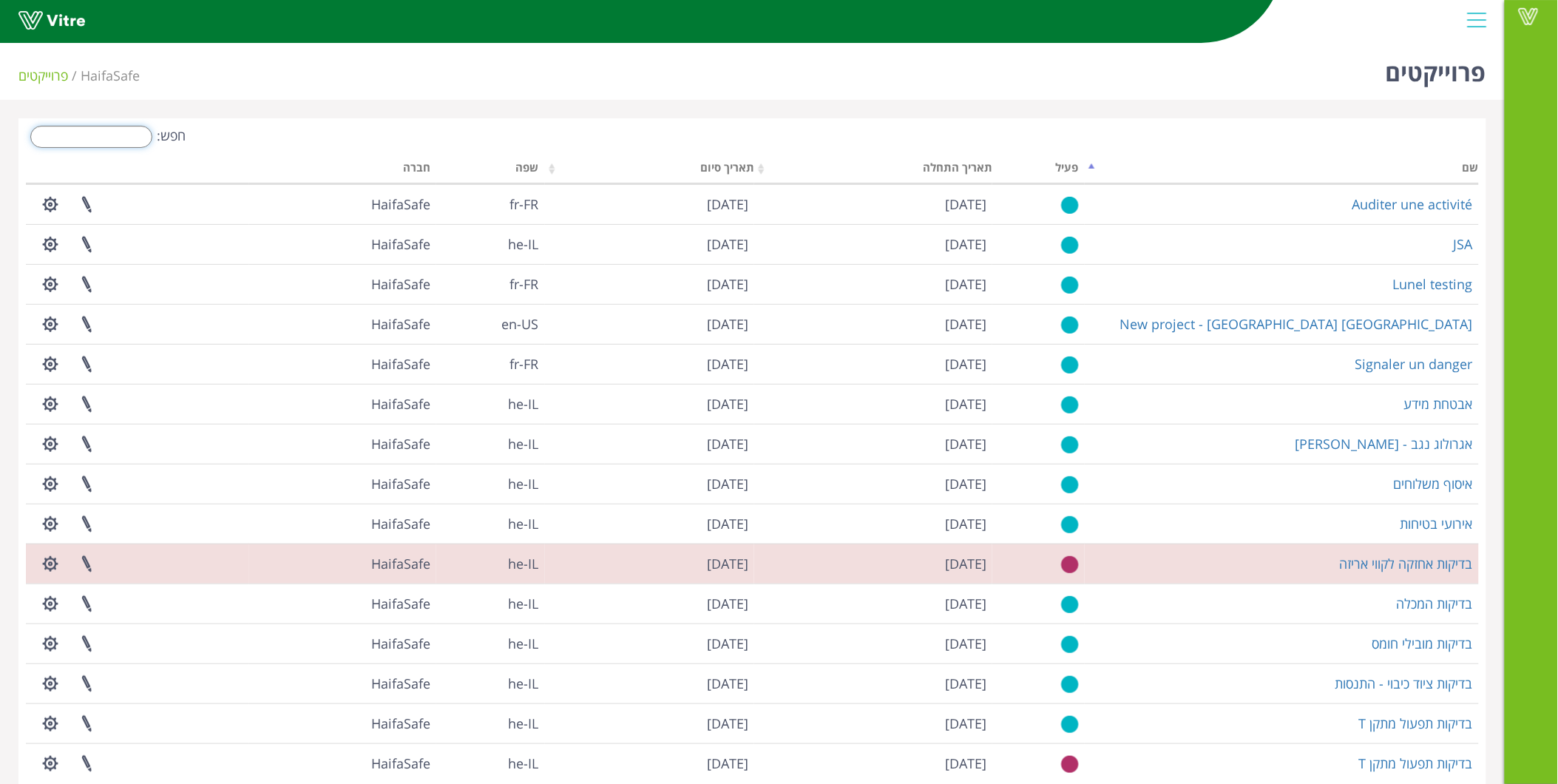
click at [133, 142] on input "חפש:" at bounding box center [91, 137] width 122 height 22
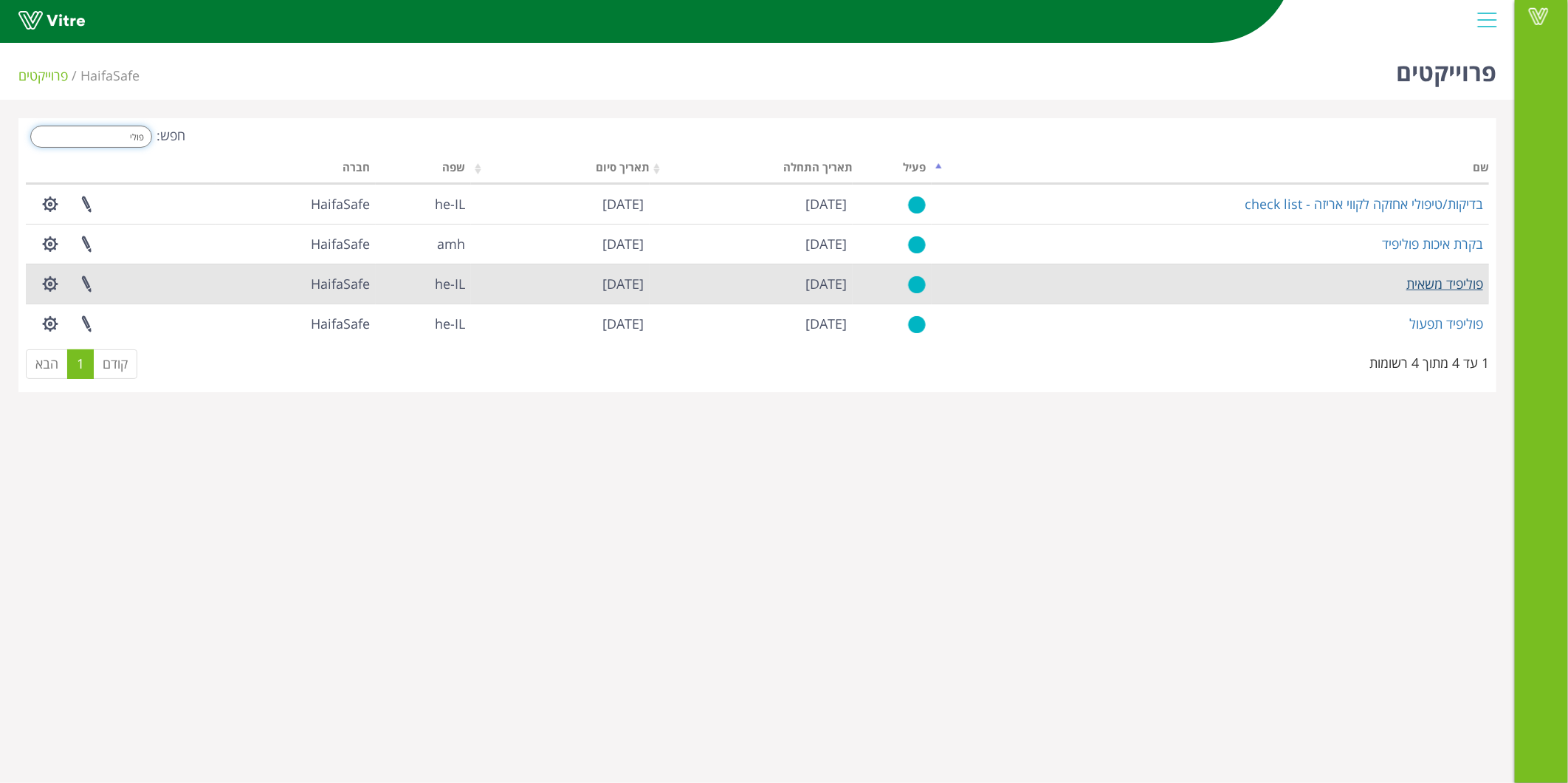
type input "פולי"
click at [1446, 279] on link "פוליפיד משאית" at bounding box center [1444, 284] width 77 height 18
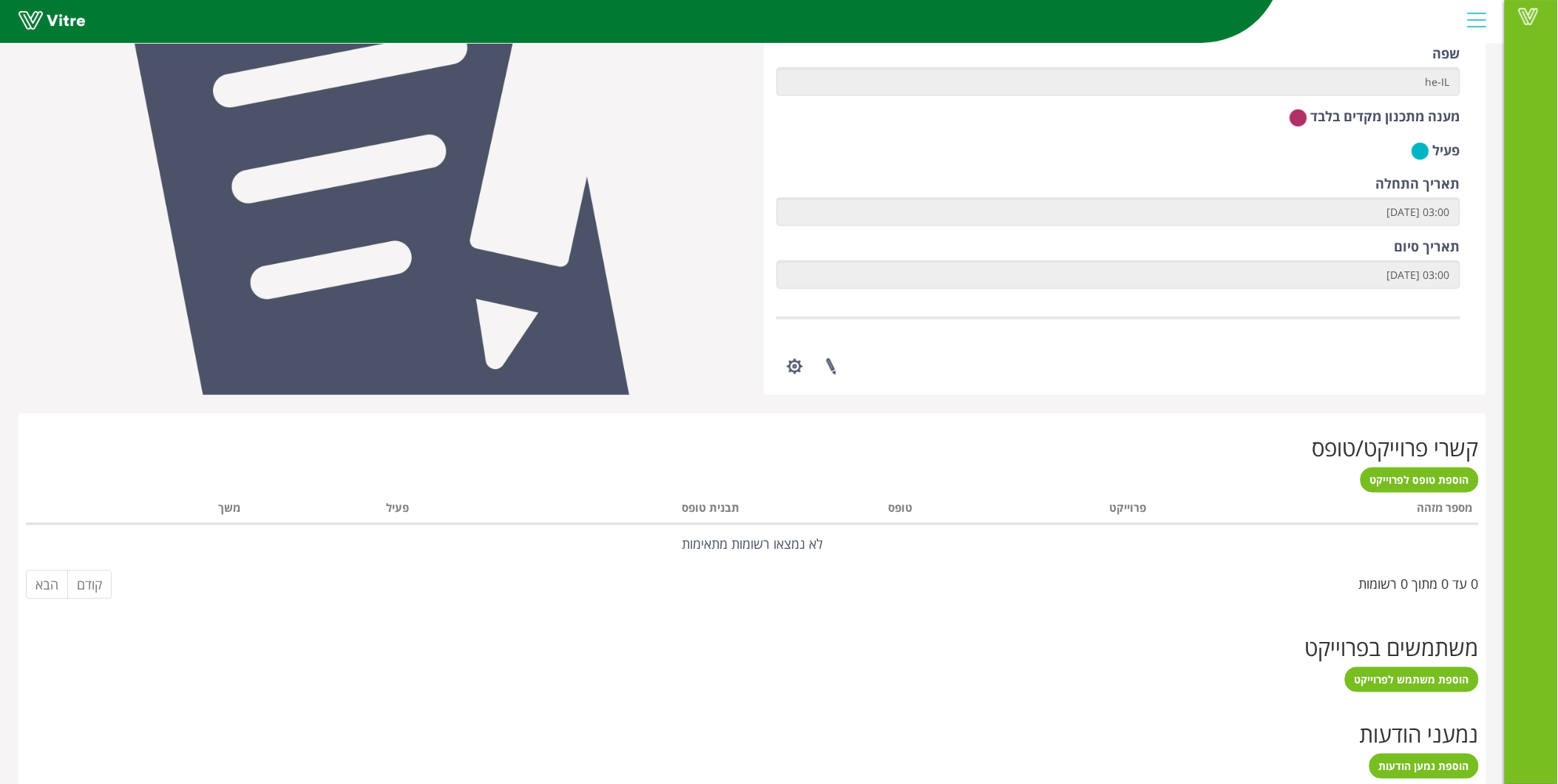
scroll to position [246, 0]
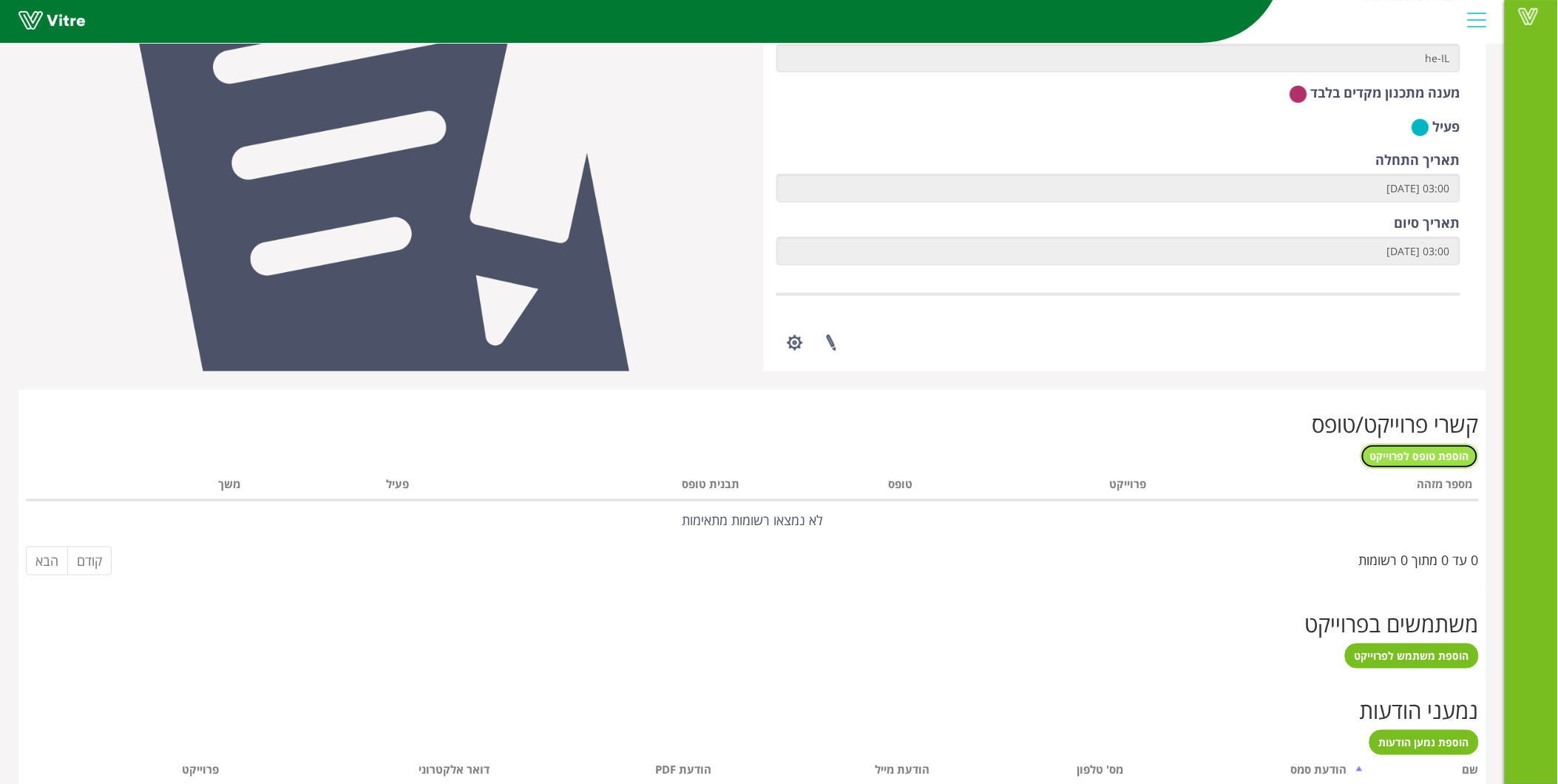
click at [1425, 455] on span "הוספת טופס לפרוייקט" at bounding box center [1419, 455] width 99 height 14
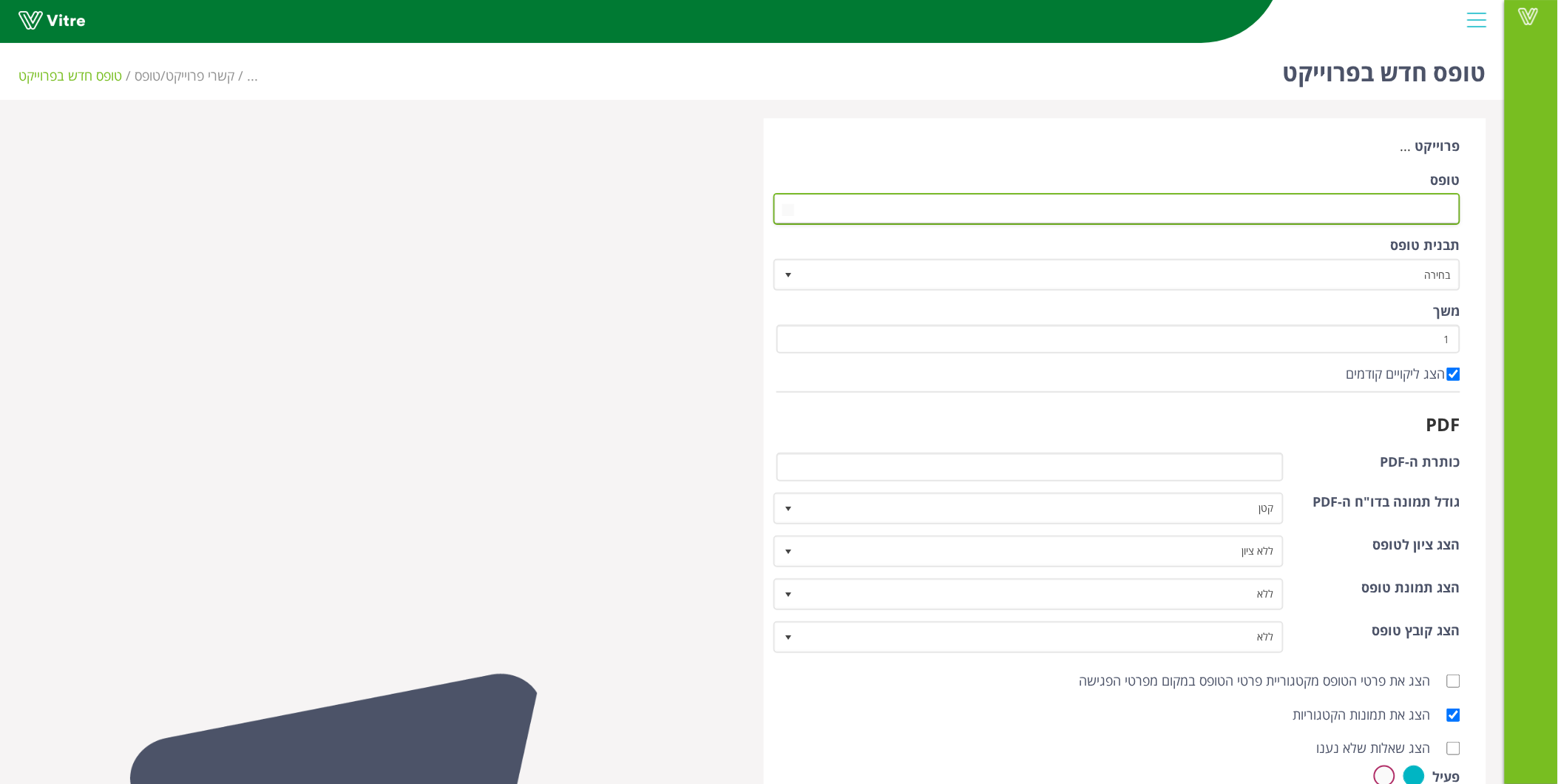
click at [1235, 204] on span at bounding box center [1130, 209] width 658 height 27
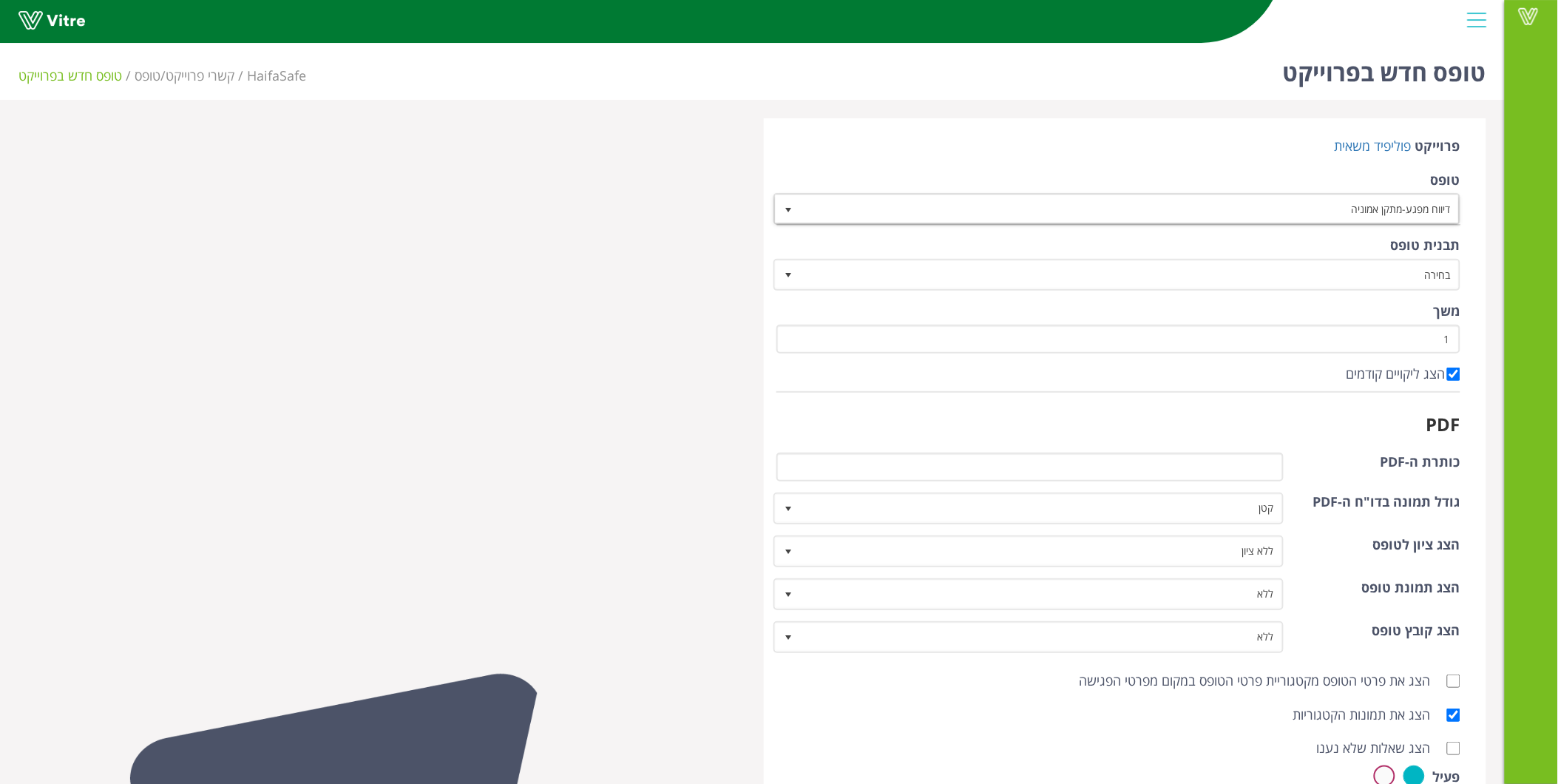
scroll to position [82, 0]
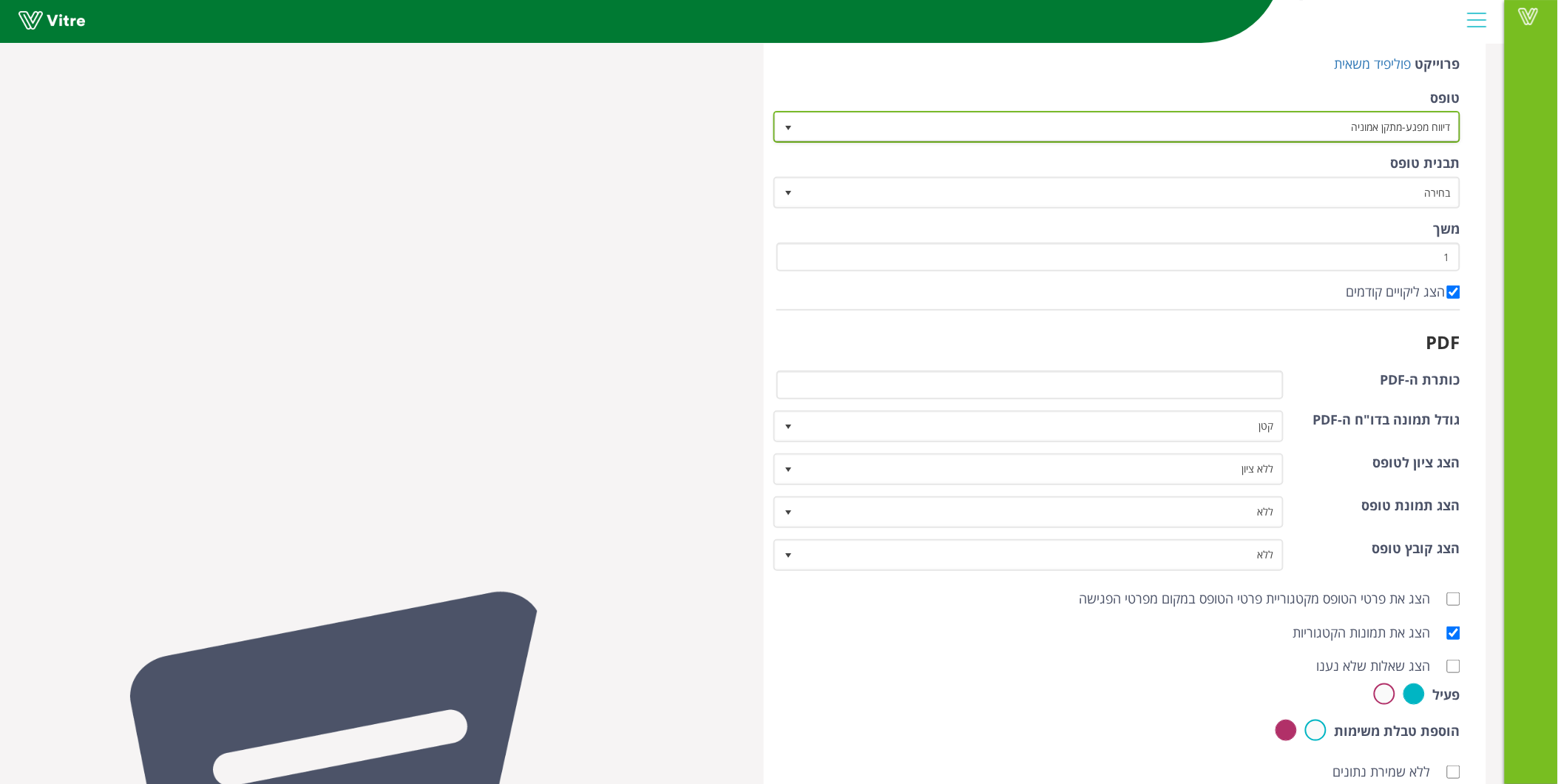
click at [1327, 126] on span "דיווח מפגע-מתקן אמוניה" at bounding box center [1130, 127] width 658 height 27
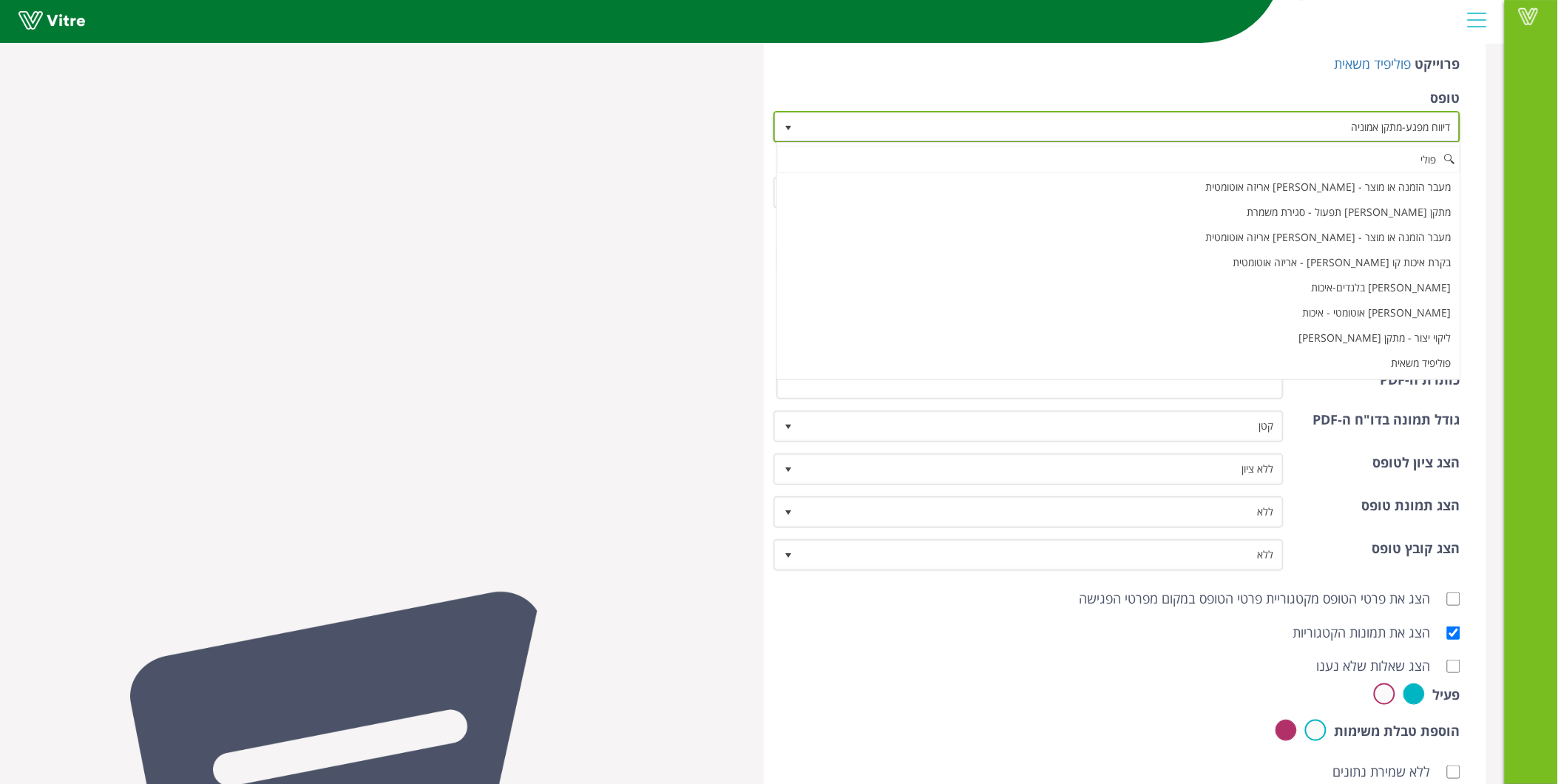
scroll to position [0, 0]
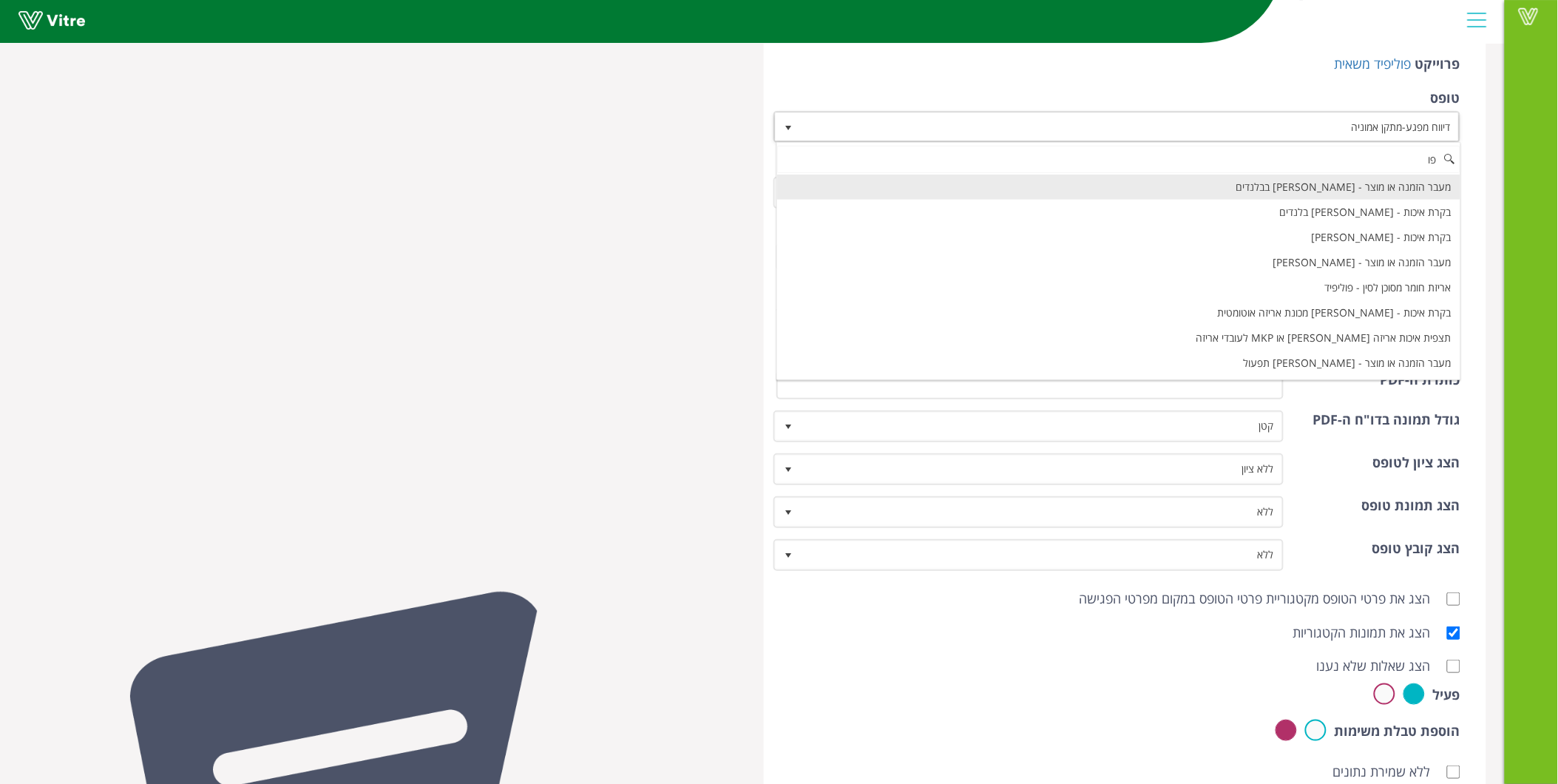
type input "פ"
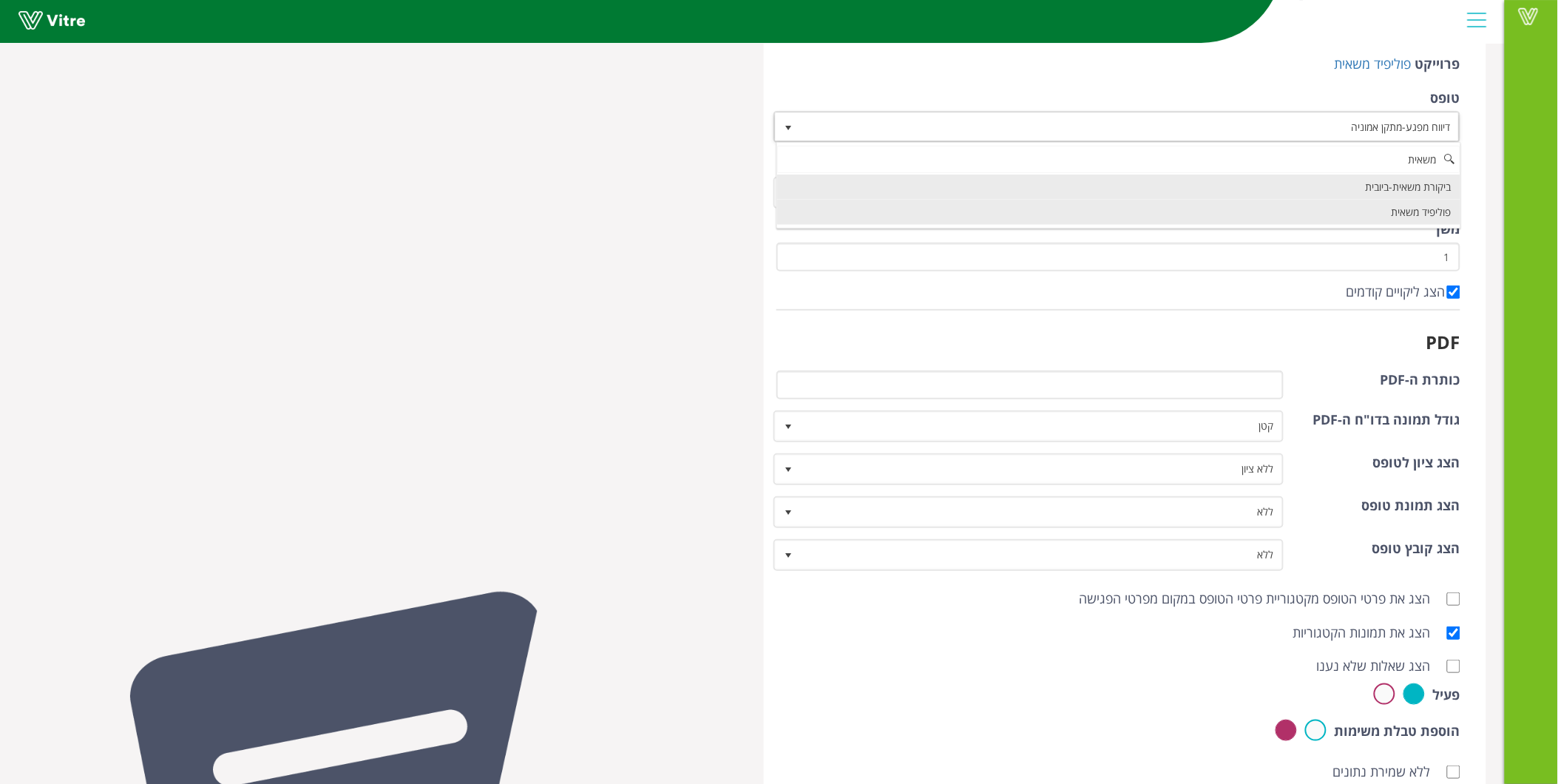
click at [1398, 212] on li "פוליפיד משאית" at bounding box center [1119, 212] width 684 height 25
type input "משאית"
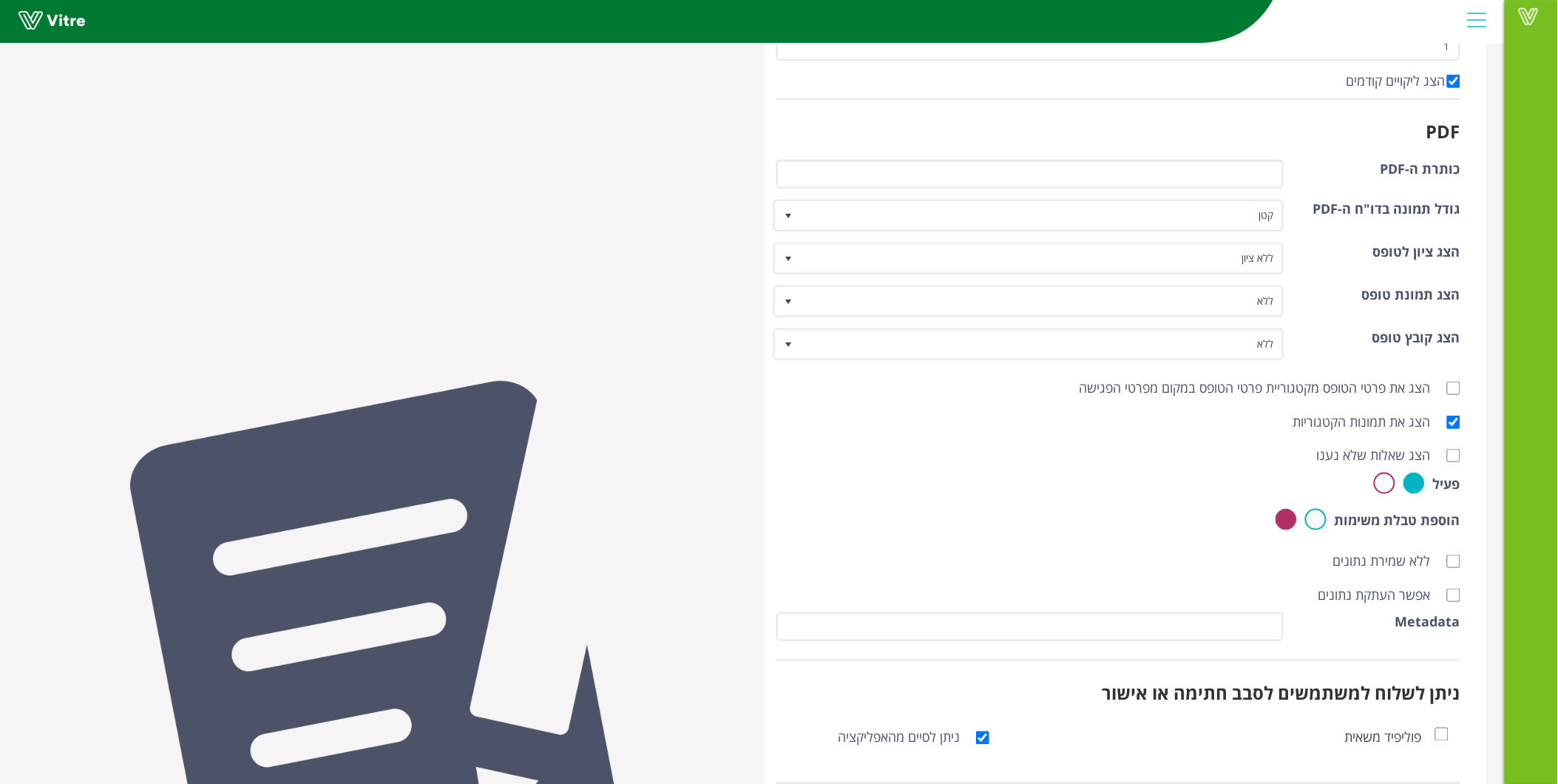
scroll to position [382, 0]
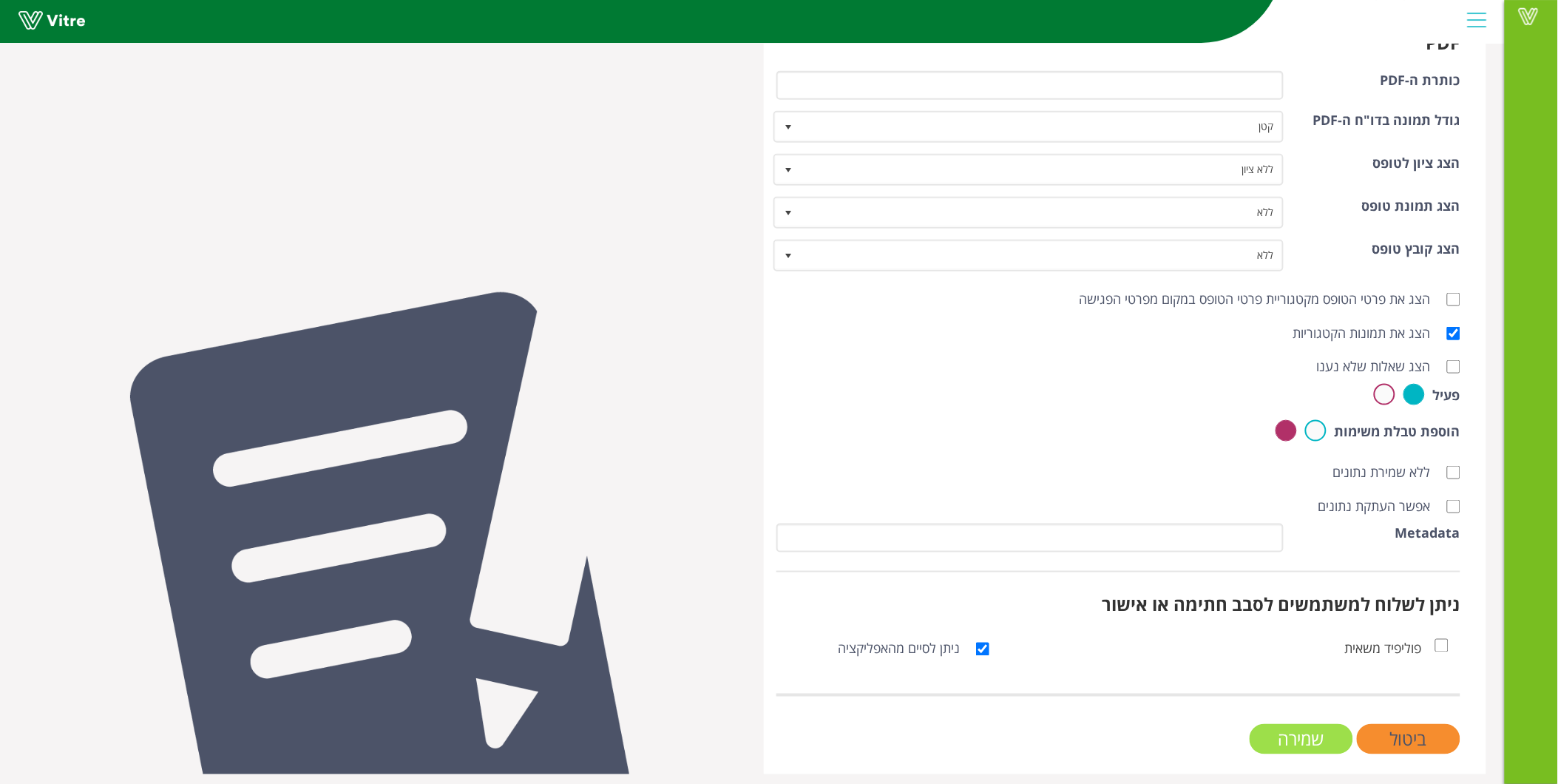
click at [1325, 735] on input "שמירה" at bounding box center [1301, 739] width 104 height 30
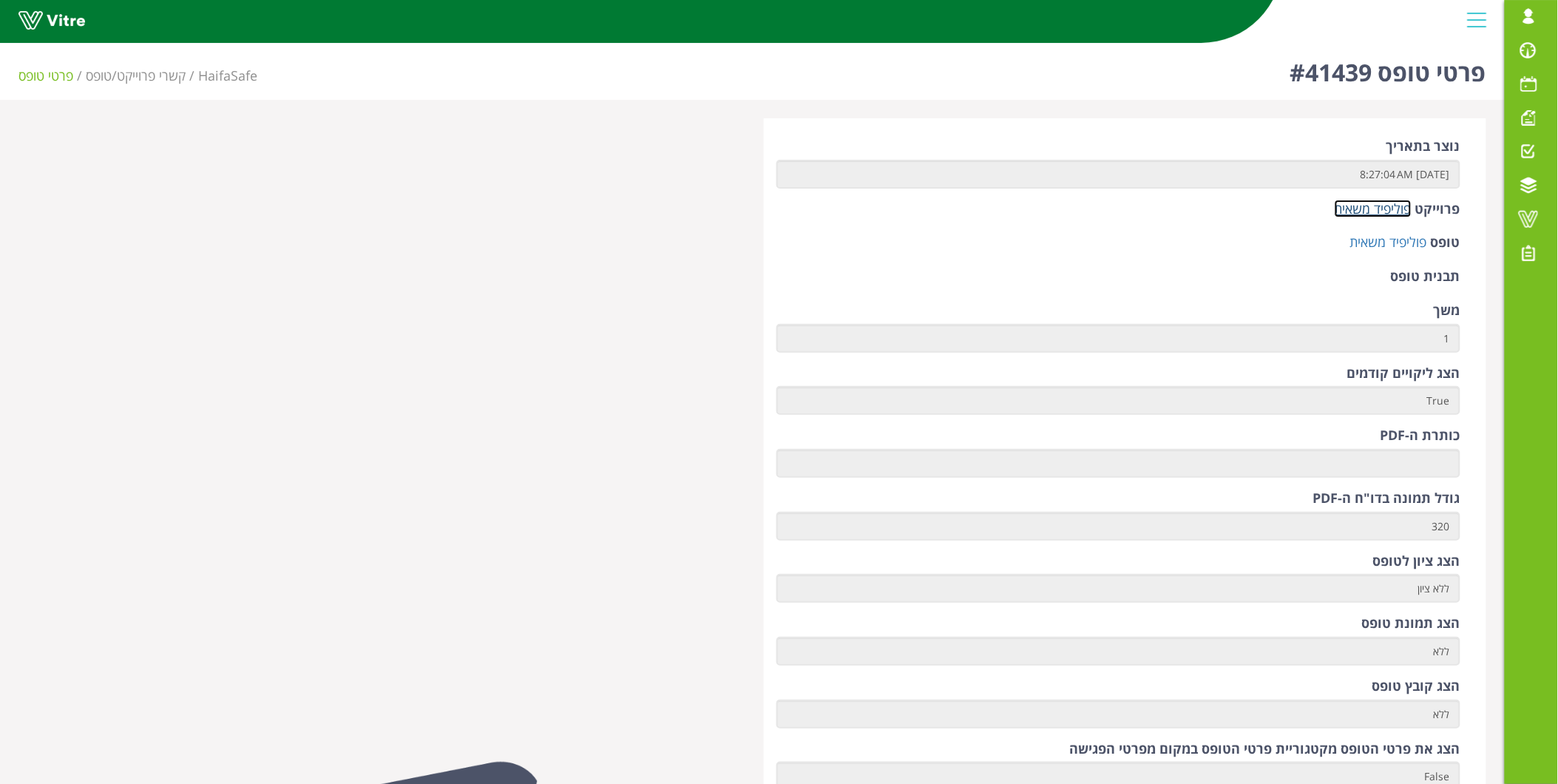
click at [1368, 210] on link "פוליפיד משאית" at bounding box center [1373, 208] width 77 height 18
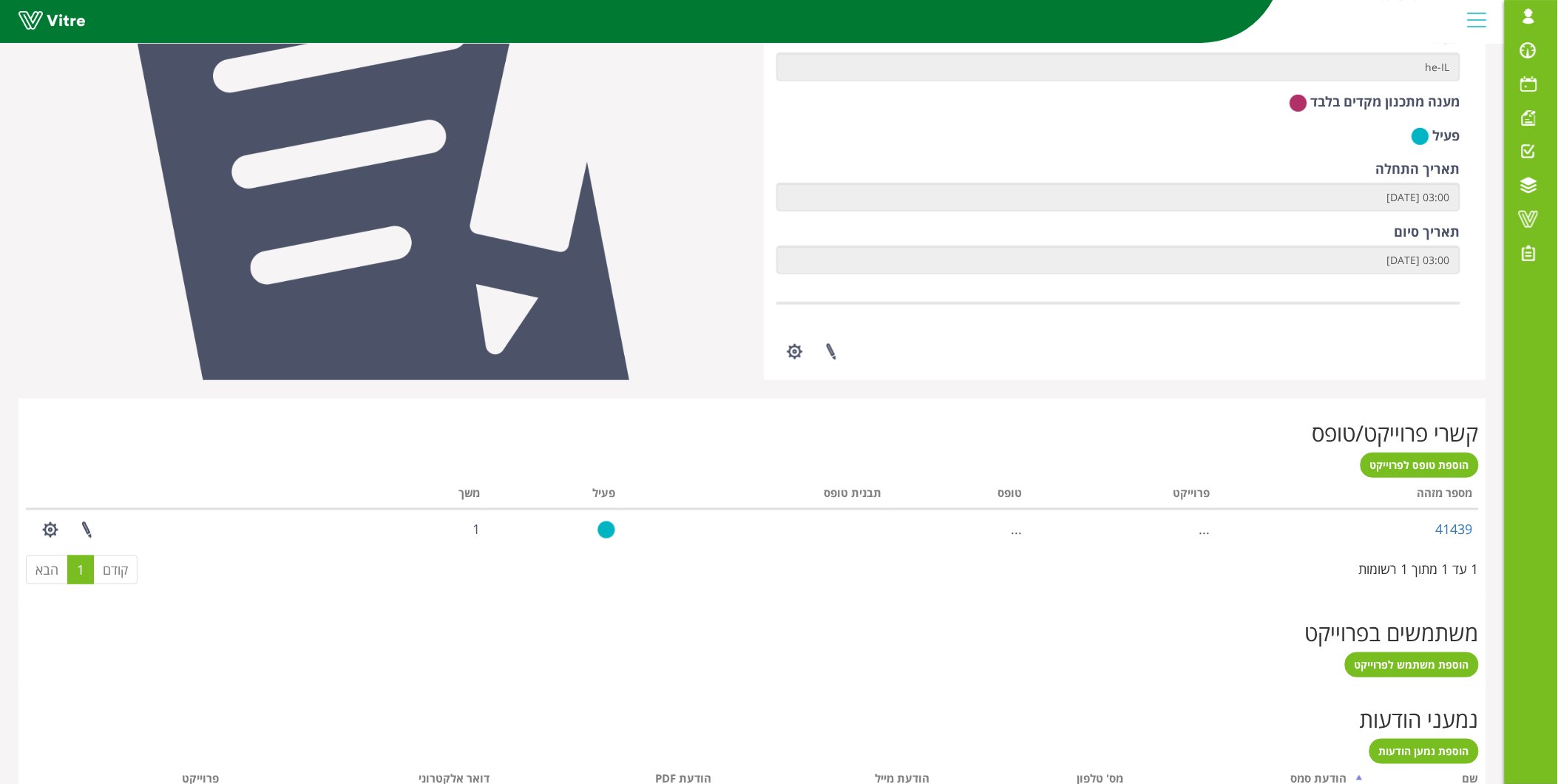
scroll to position [246, 0]
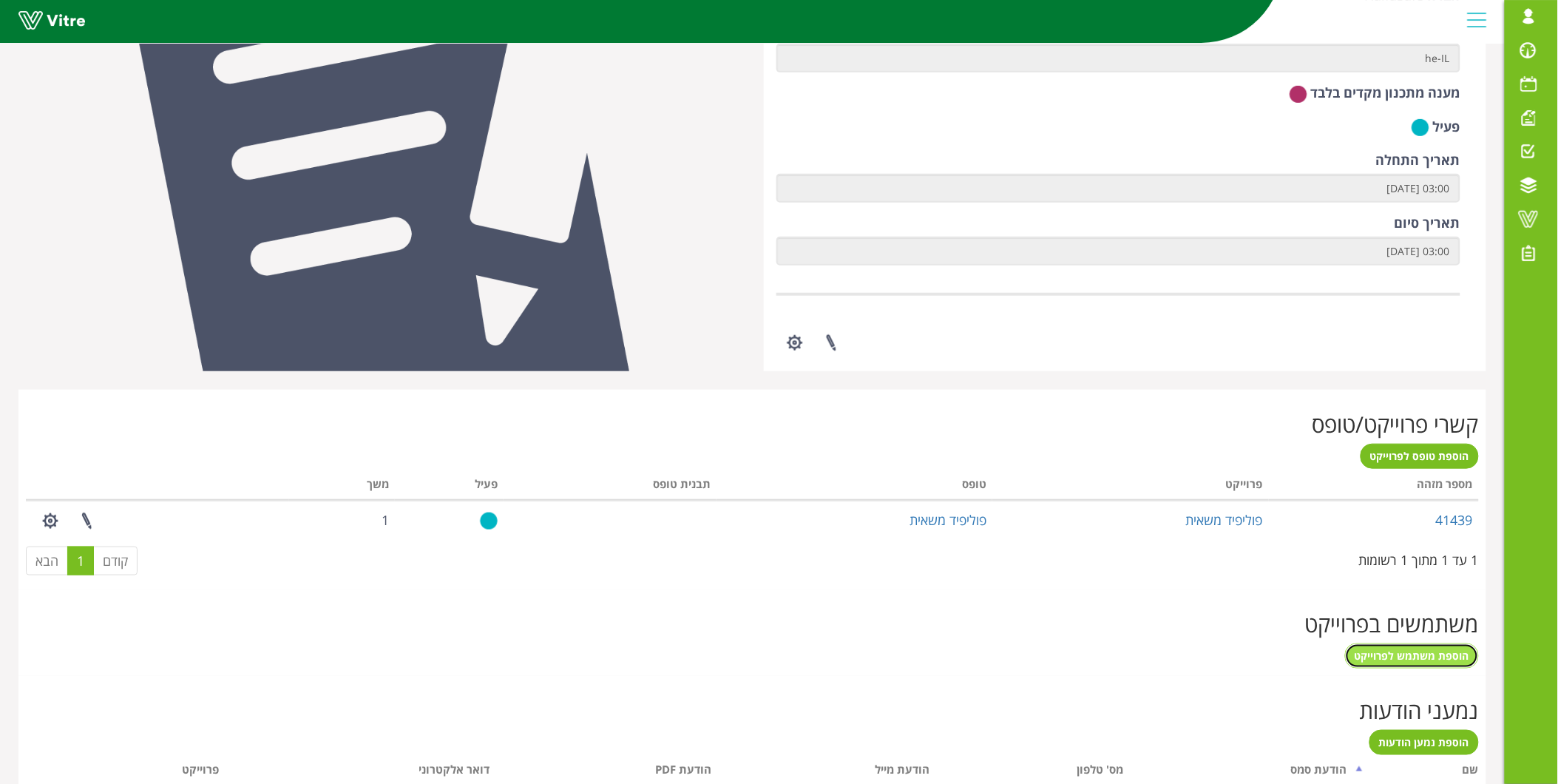
click at [1403, 656] on span "הוספת משתמש לפרוייקט" at bounding box center [1412, 656] width 115 height 14
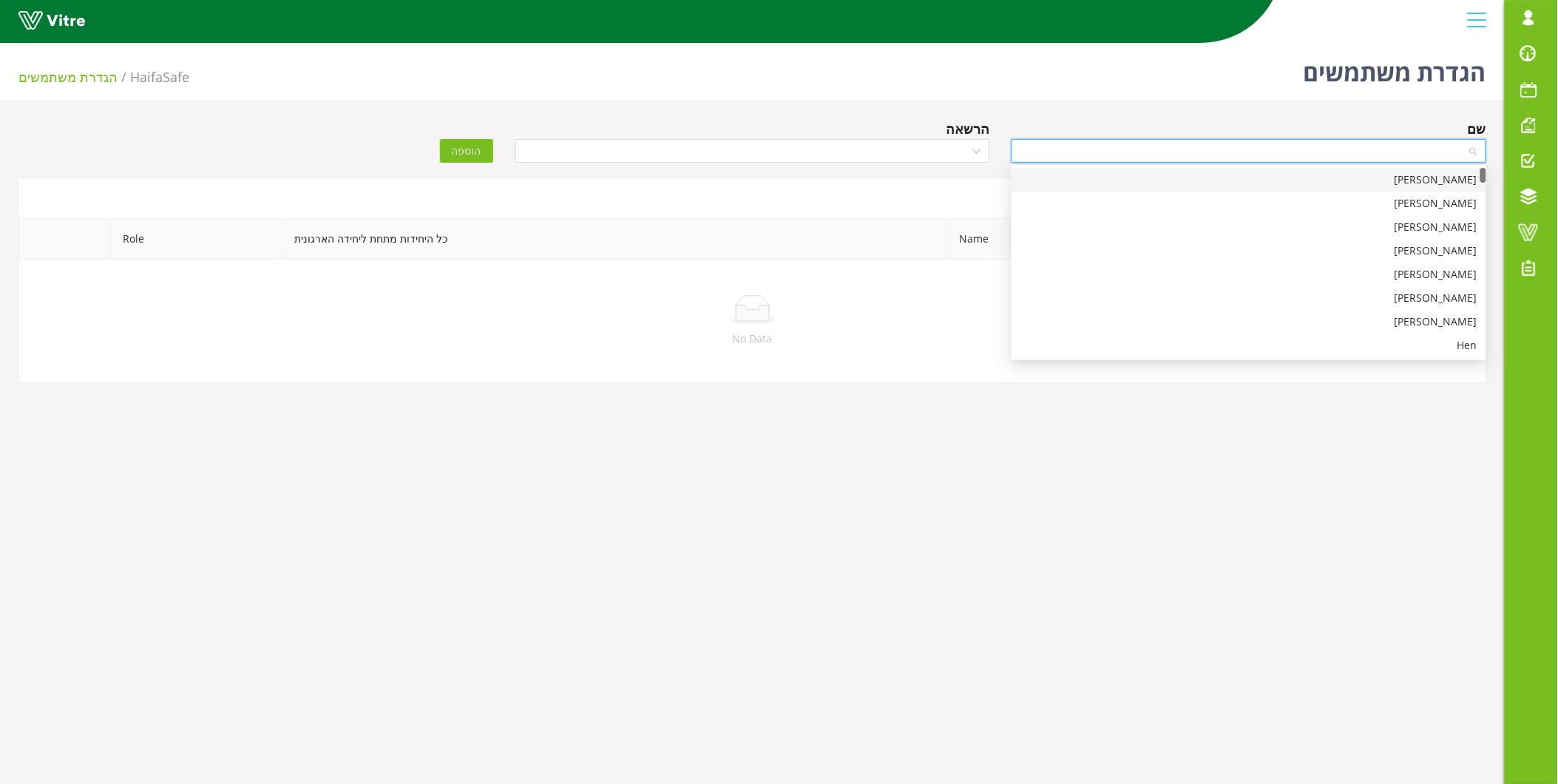
click at [1248, 158] on input "search" at bounding box center [1244, 150] width 447 height 22
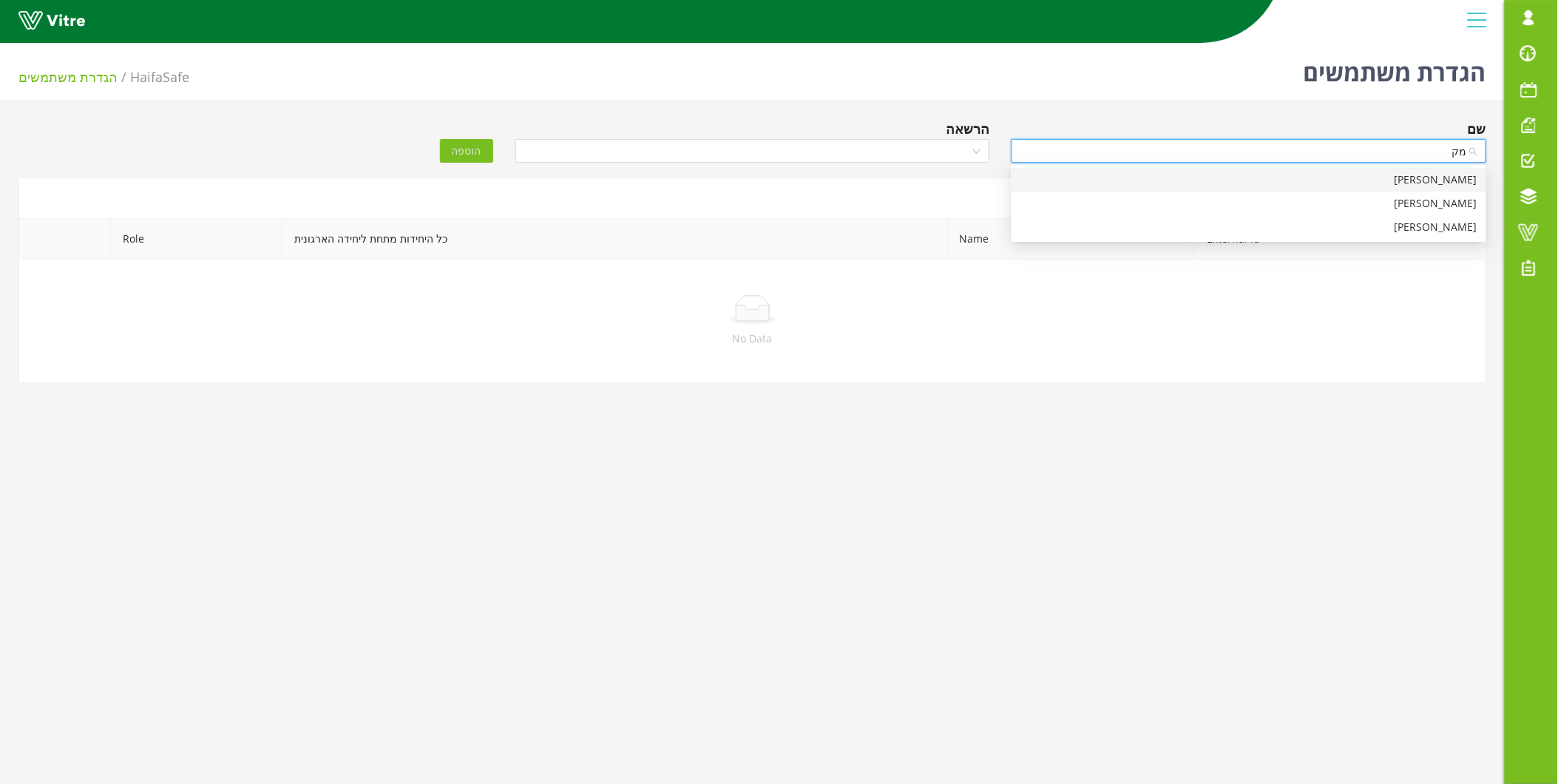
type input "מ"
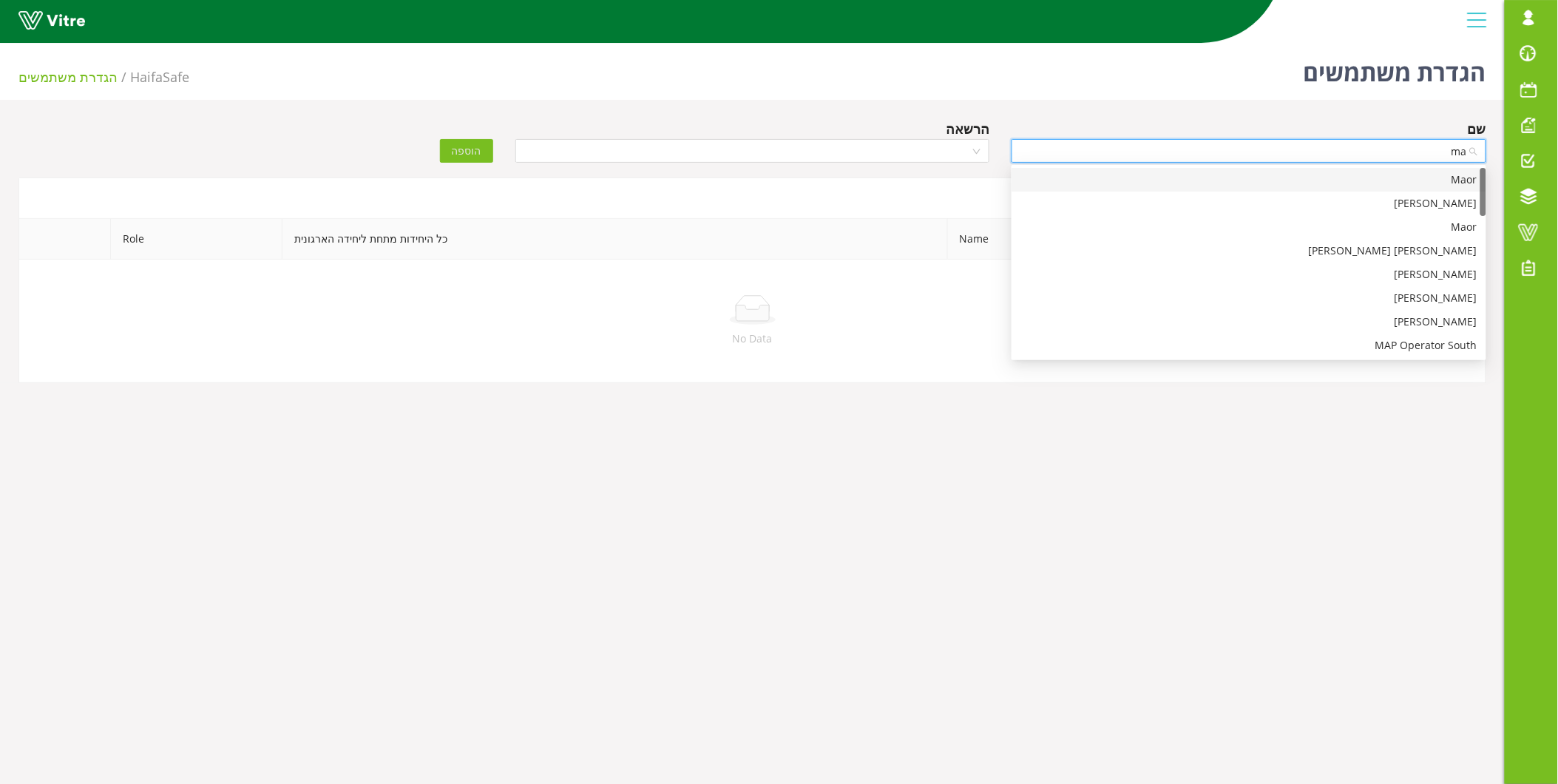
type input "max"
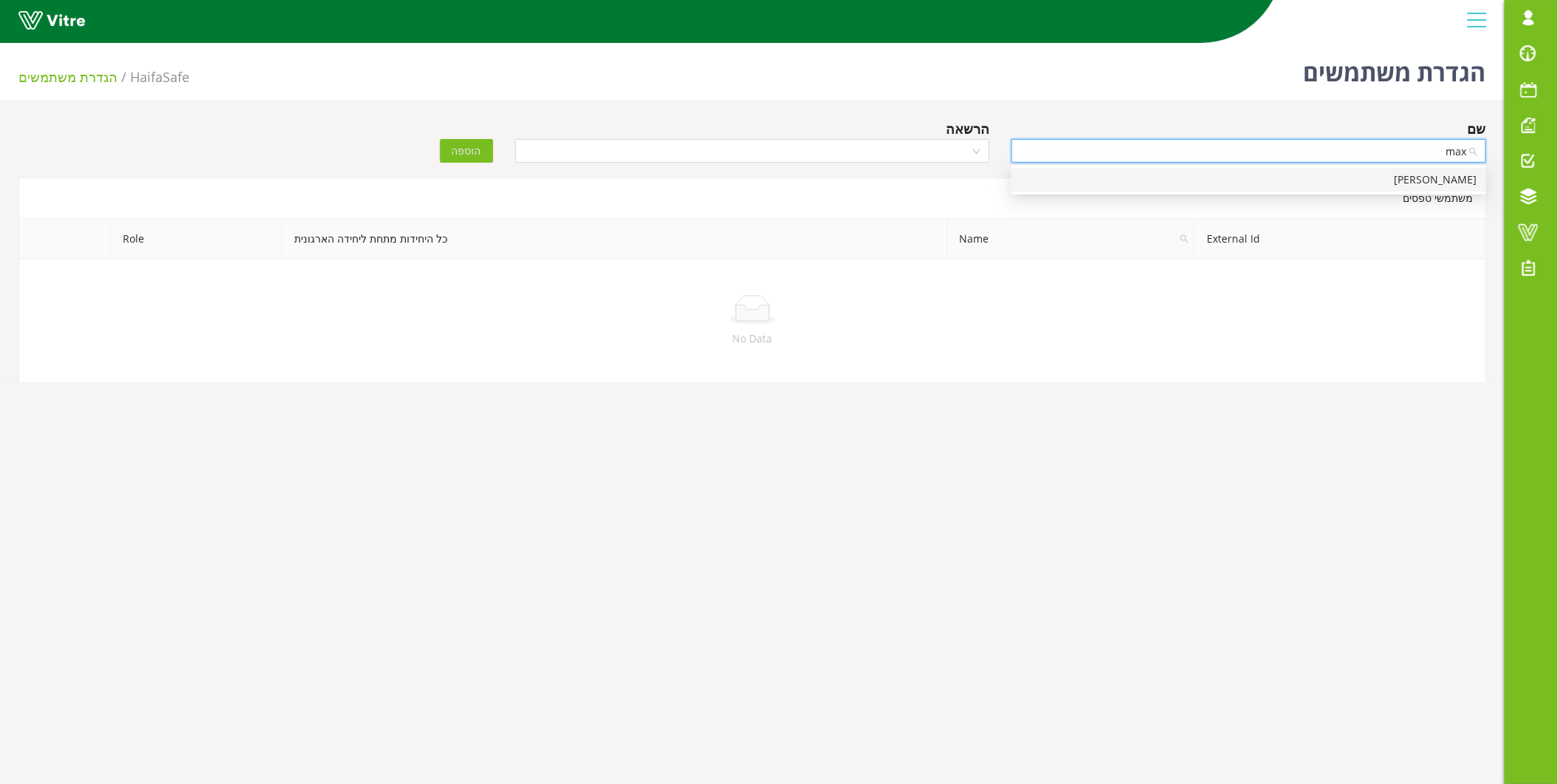
click at [1223, 181] on div "Maxim Pavlov" at bounding box center [1249, 179] width 457 height 16
click at [819, 145] on input "search" at bounding box center [748, 150] width 447 height 22
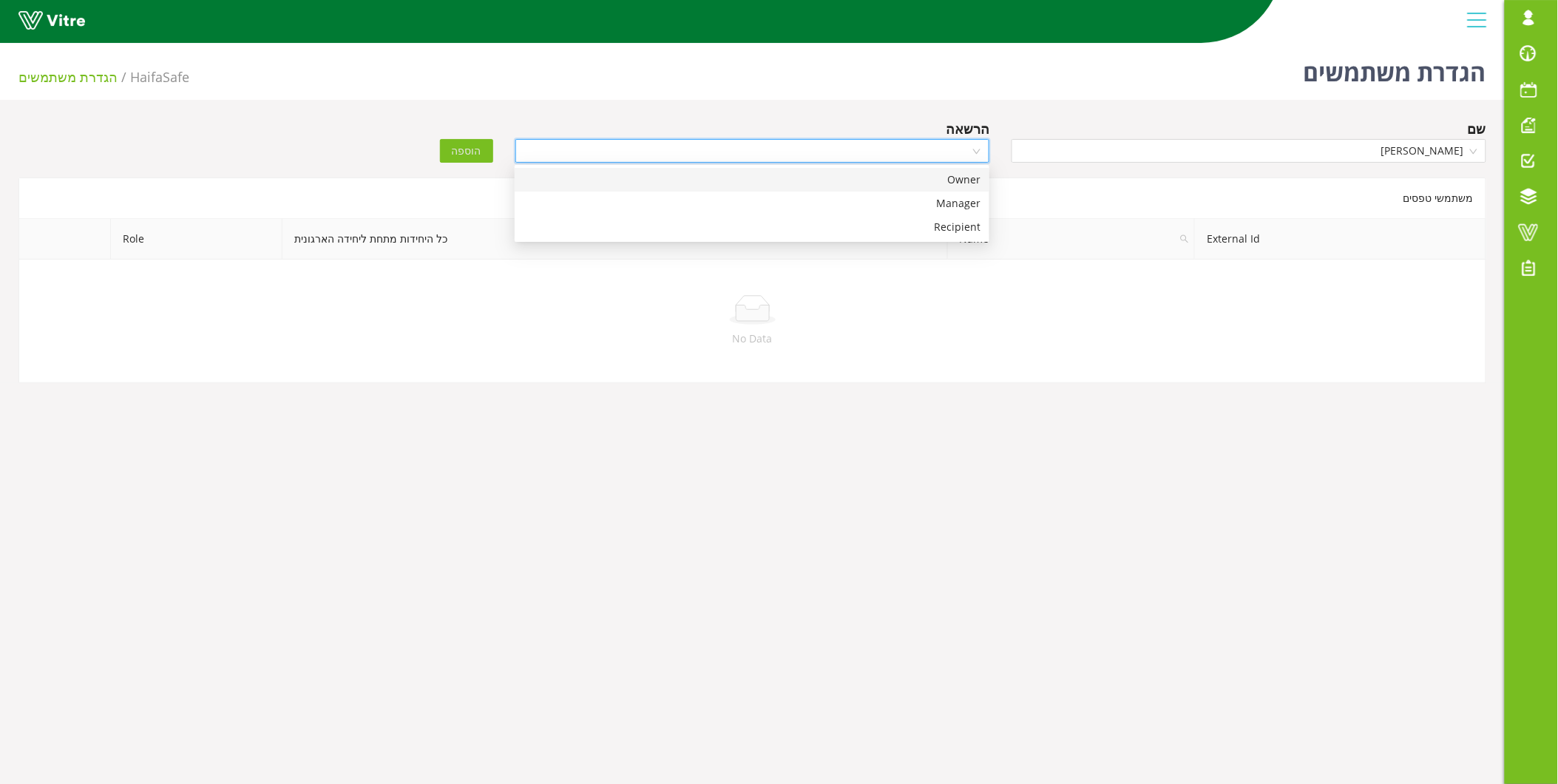
click at [877, 175] on div "Owner" at bounding box center [752, 179] width 457 height 16
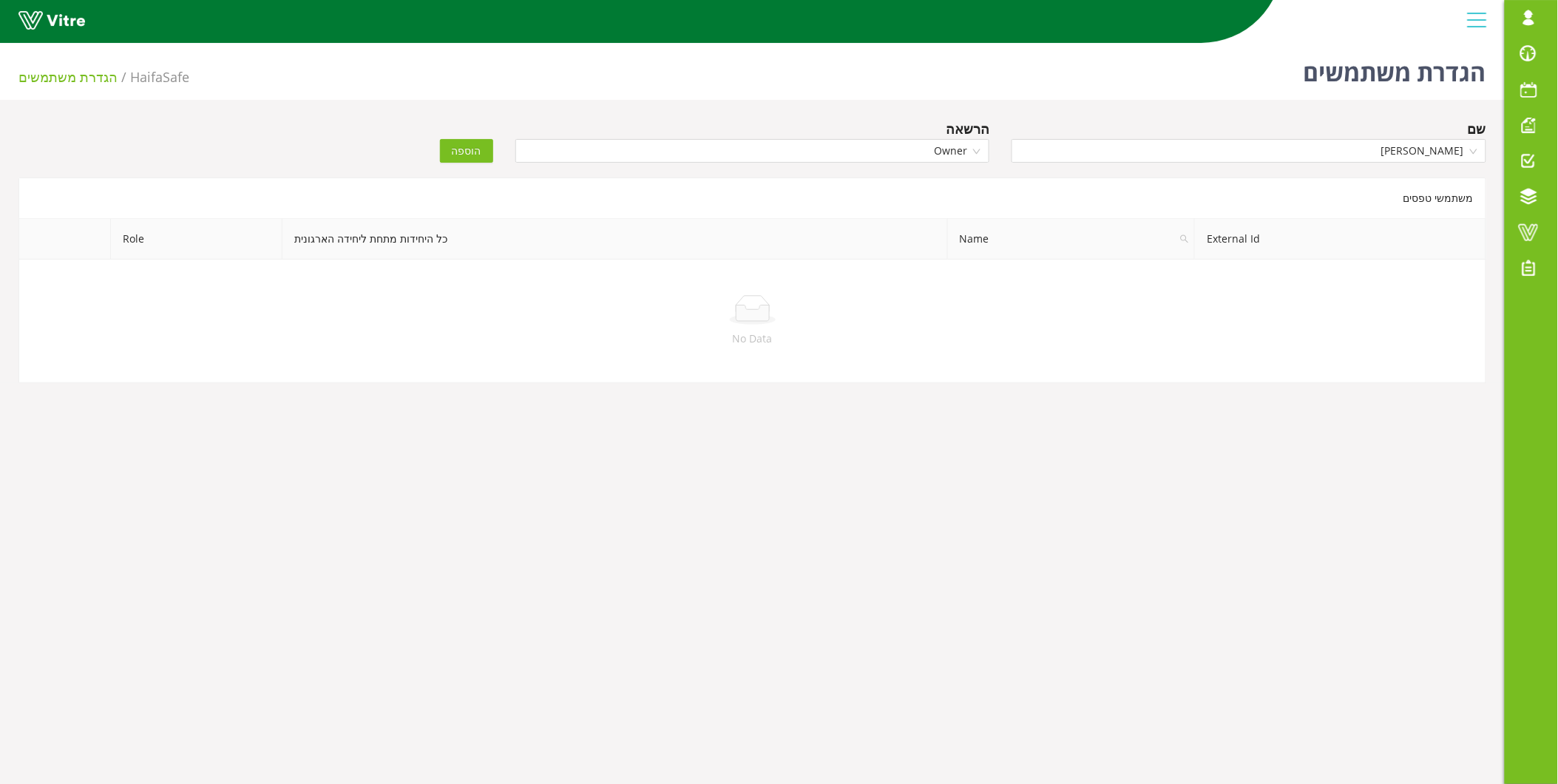
click at [466, 145] on span "הוספה" at bounding box center [466, 150] width 30 height 16
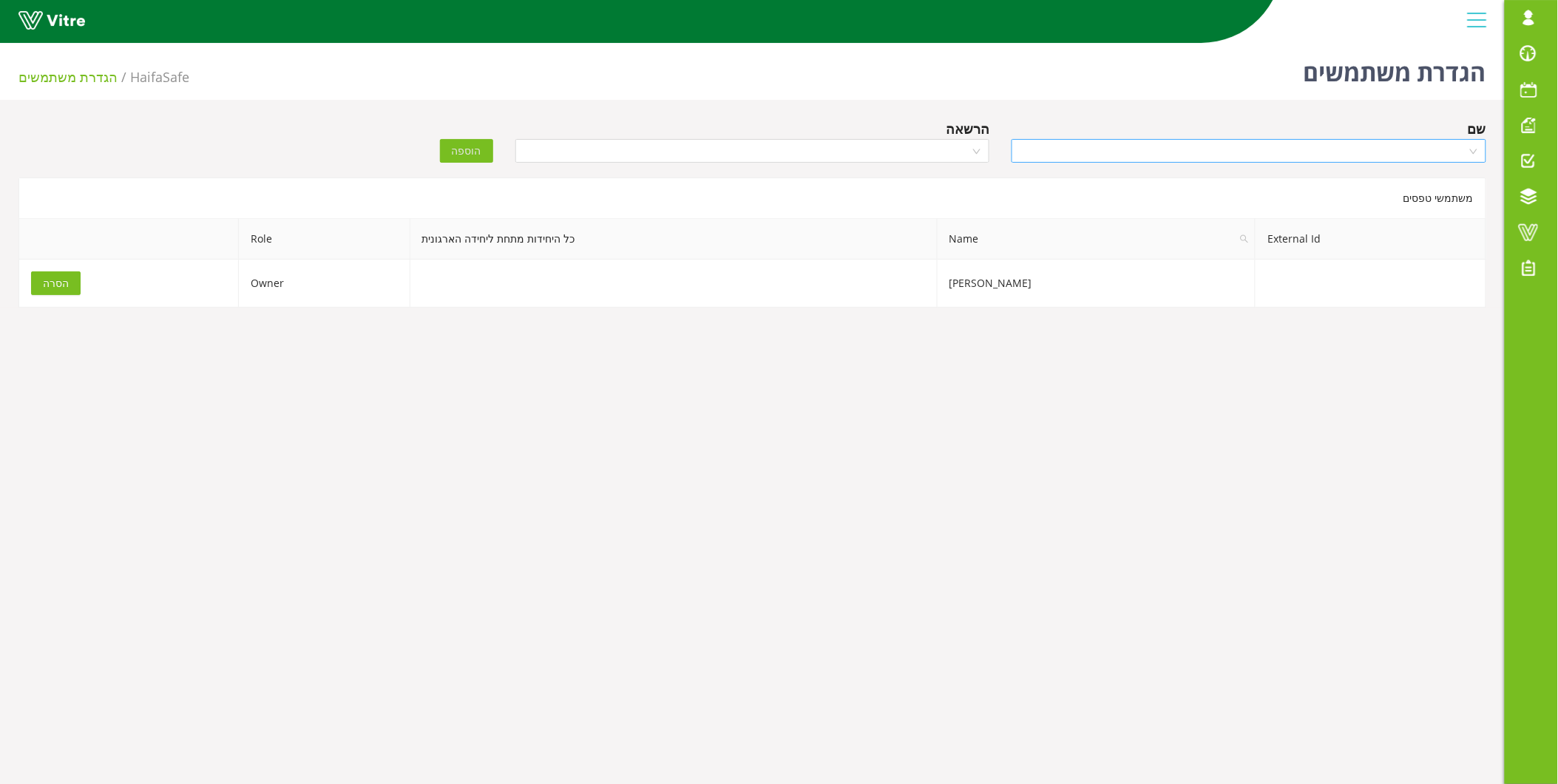
click at [1266, 153] on input "search" at bounding box center [1244, 150] width 447 height 22
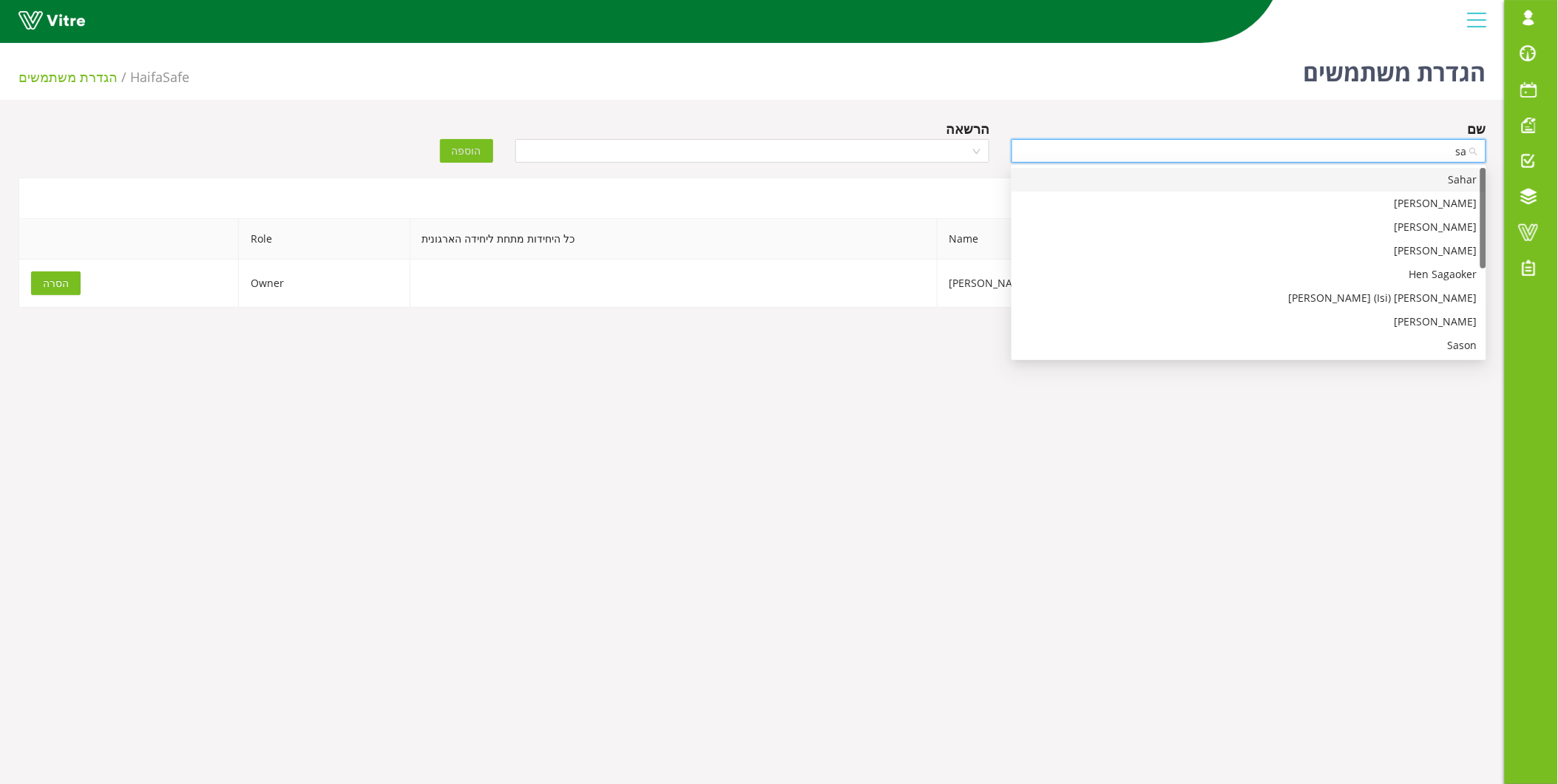
click at [1266, 153] on input "sa" at bounding box center [1244, 150] width 447 height 22
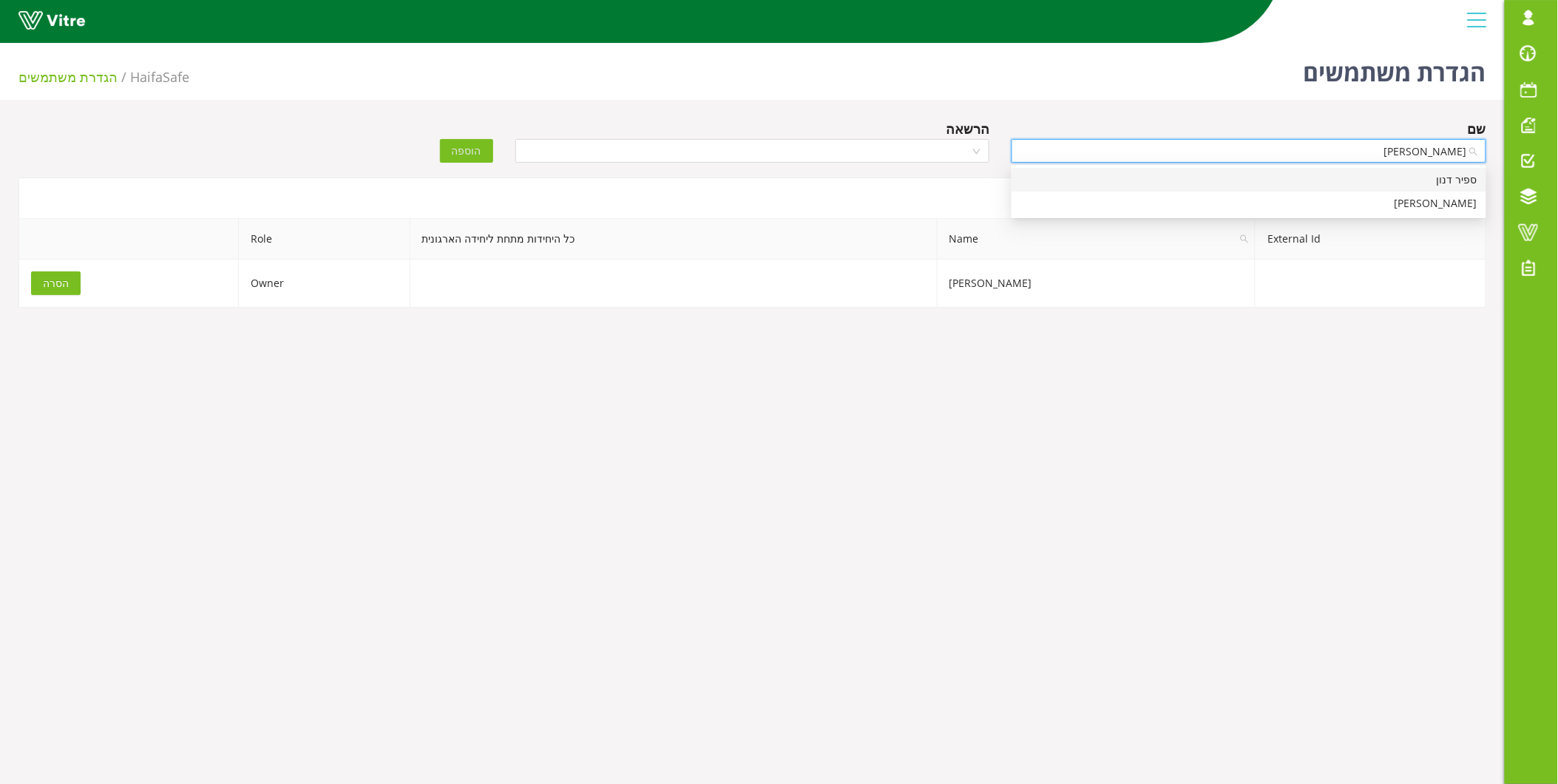
type input "ספיר"
click at [1238, 179] on div "ספיר דנון" at bounding box center [1249, 179] width 457 height 16
click at [874, 154] on input "search" at bounding box center [748, 150] width 447 height 22
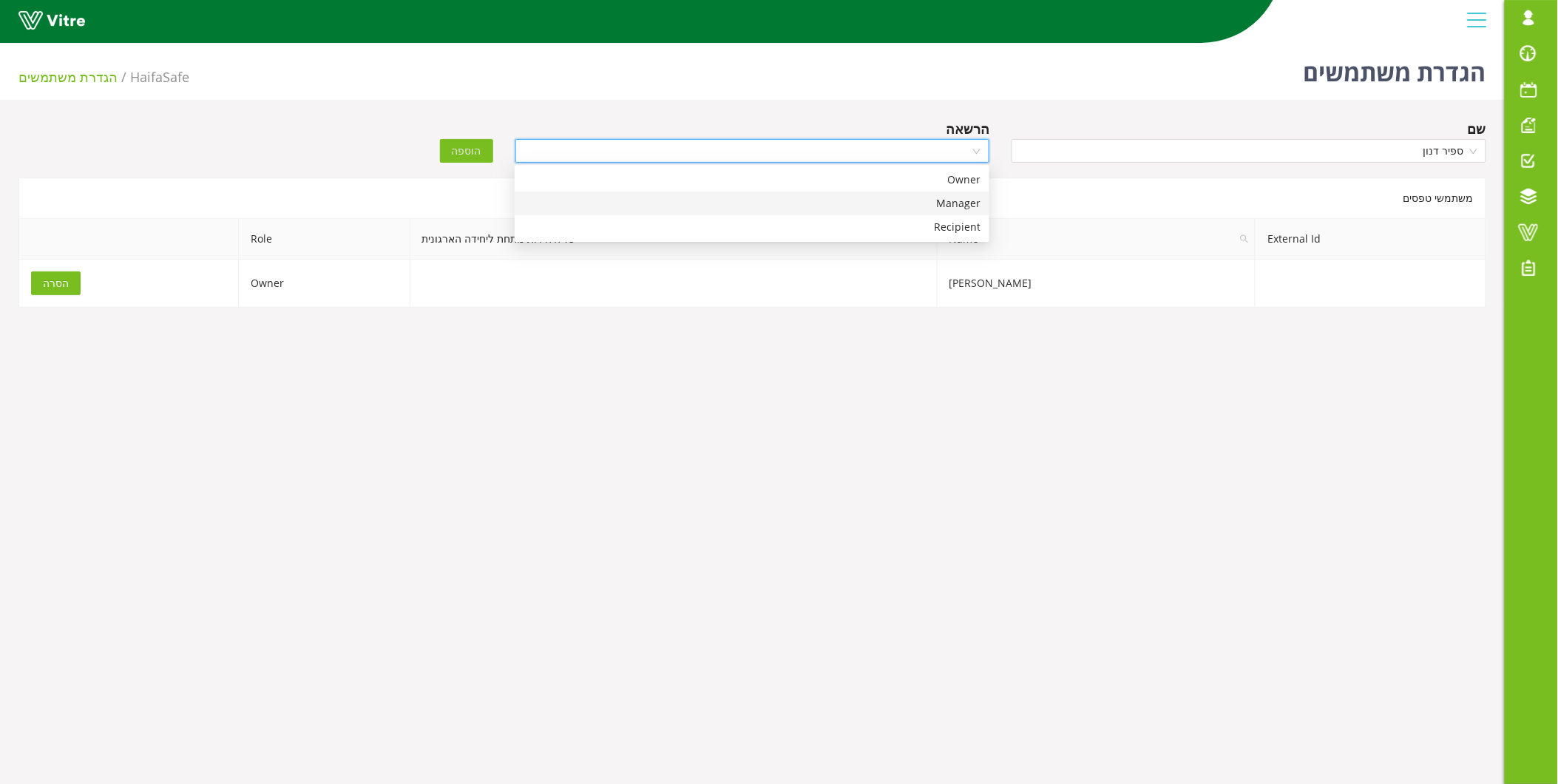
click at [910, 205] on div "Manager" at bounding box center [752, 203] width 457 height 16
click at [471, 151] on span "הוספה" at bounding box center [466, 150] width 30 height 16
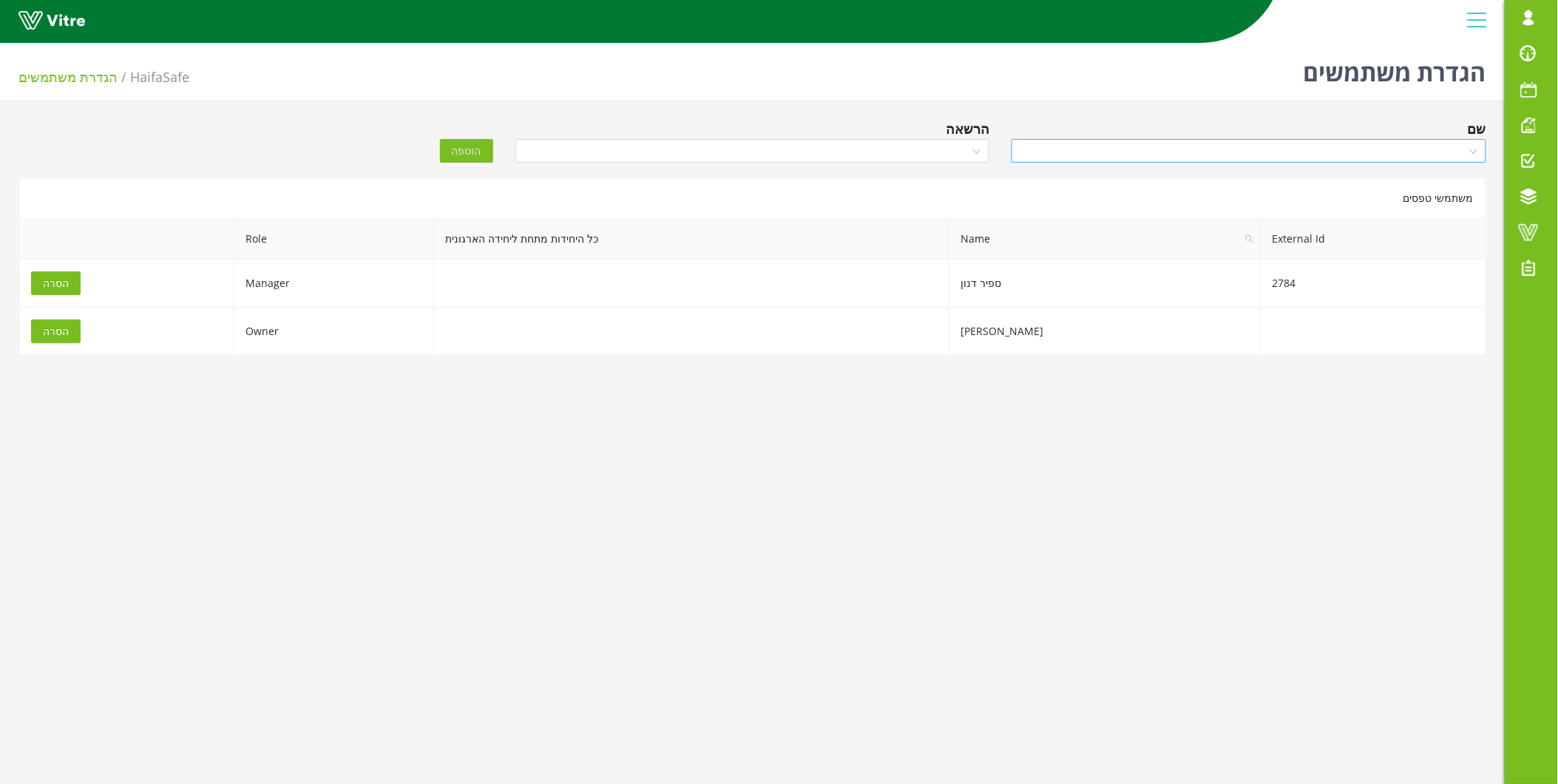
click at [1317, 144] on input "search" at bounding box center [1244, 150] width 447 height 22
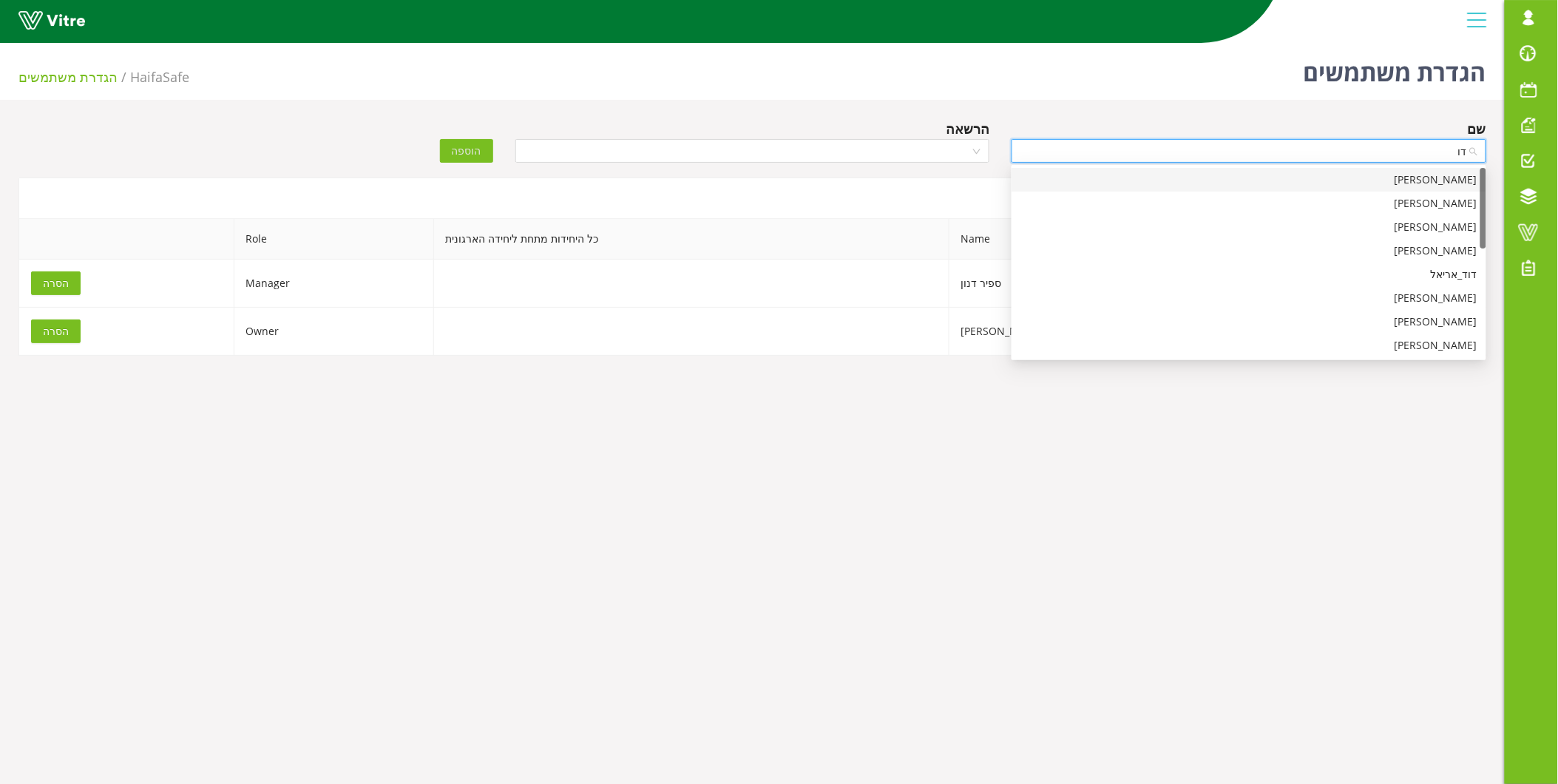
type input "ד"
type input "dor"
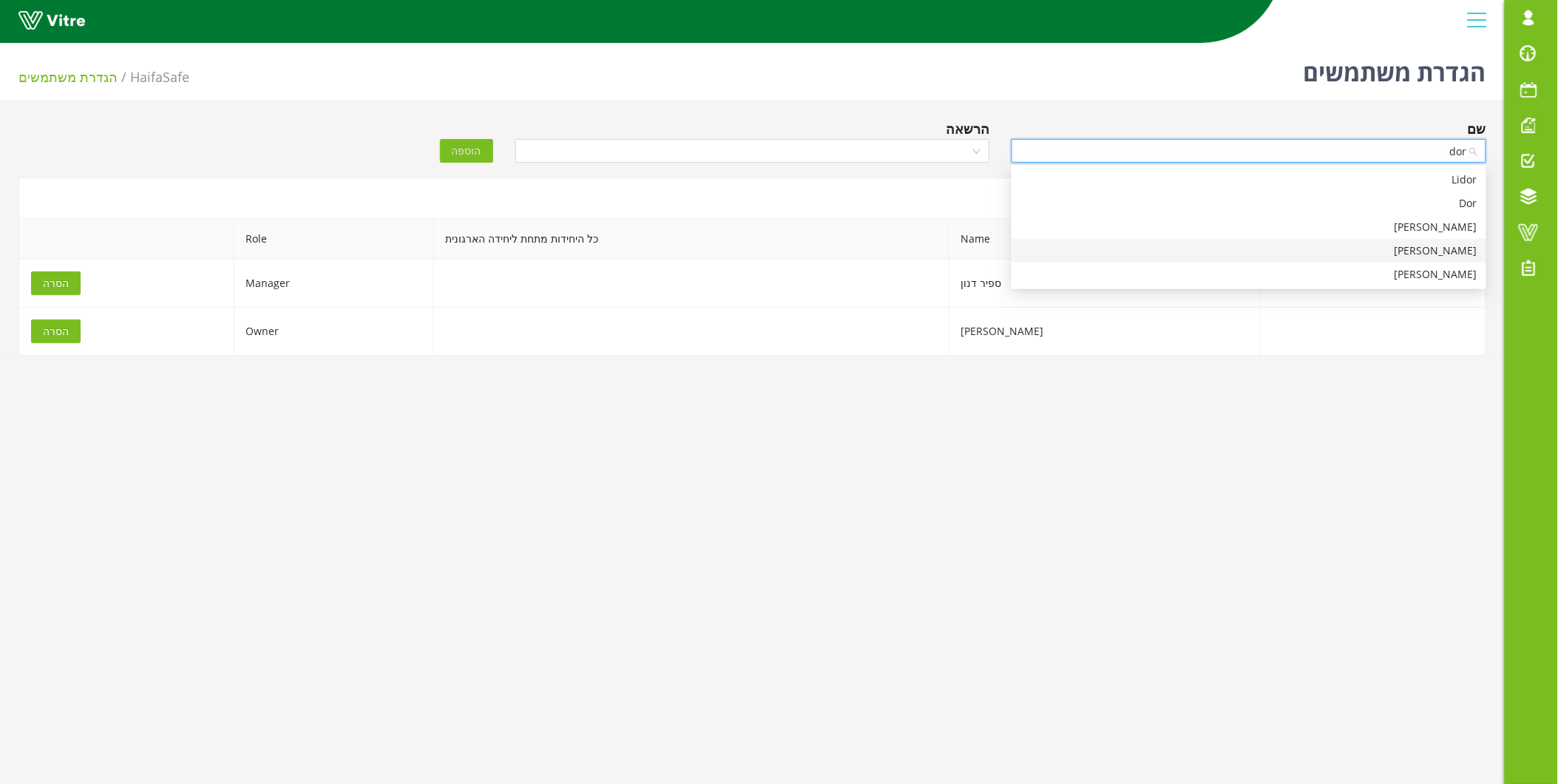
click at [1348, 248] on div "Doron stamker" at bounding box center [1249, 250] width 457 height 16
click at [701, 166] on div "הרשאה" at bounding box center [753, 144] width 497 height 52
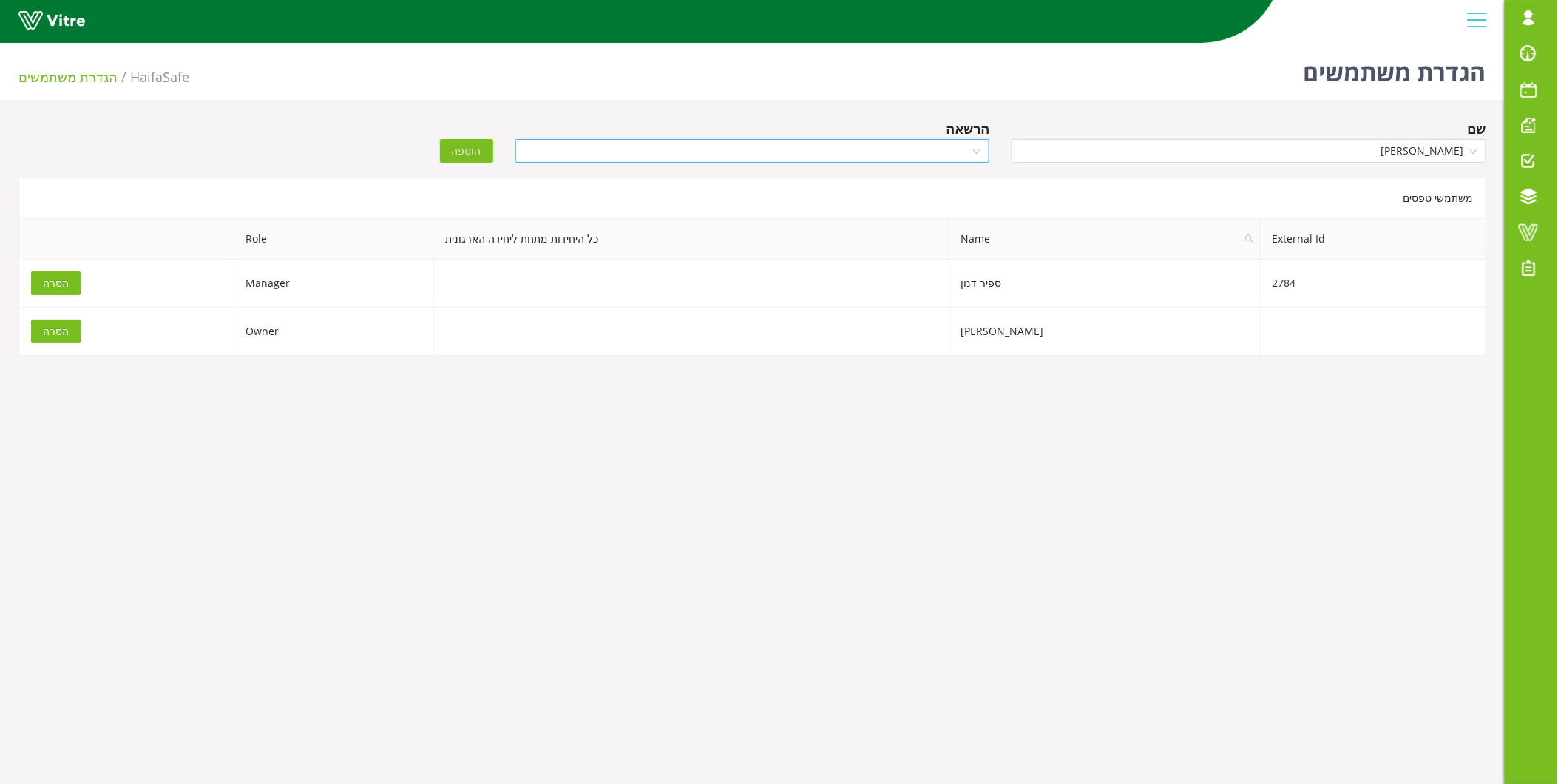
click at [714, 157] on input "search" at bounding box center [748, 150] width 447 height 22
click at [730, 172] on div "Owner" at bounding box center [752, 179] width 457 height 16
click at [484, 149] on button "הוספה" at bounding box center [466, 151] width 53 height 24
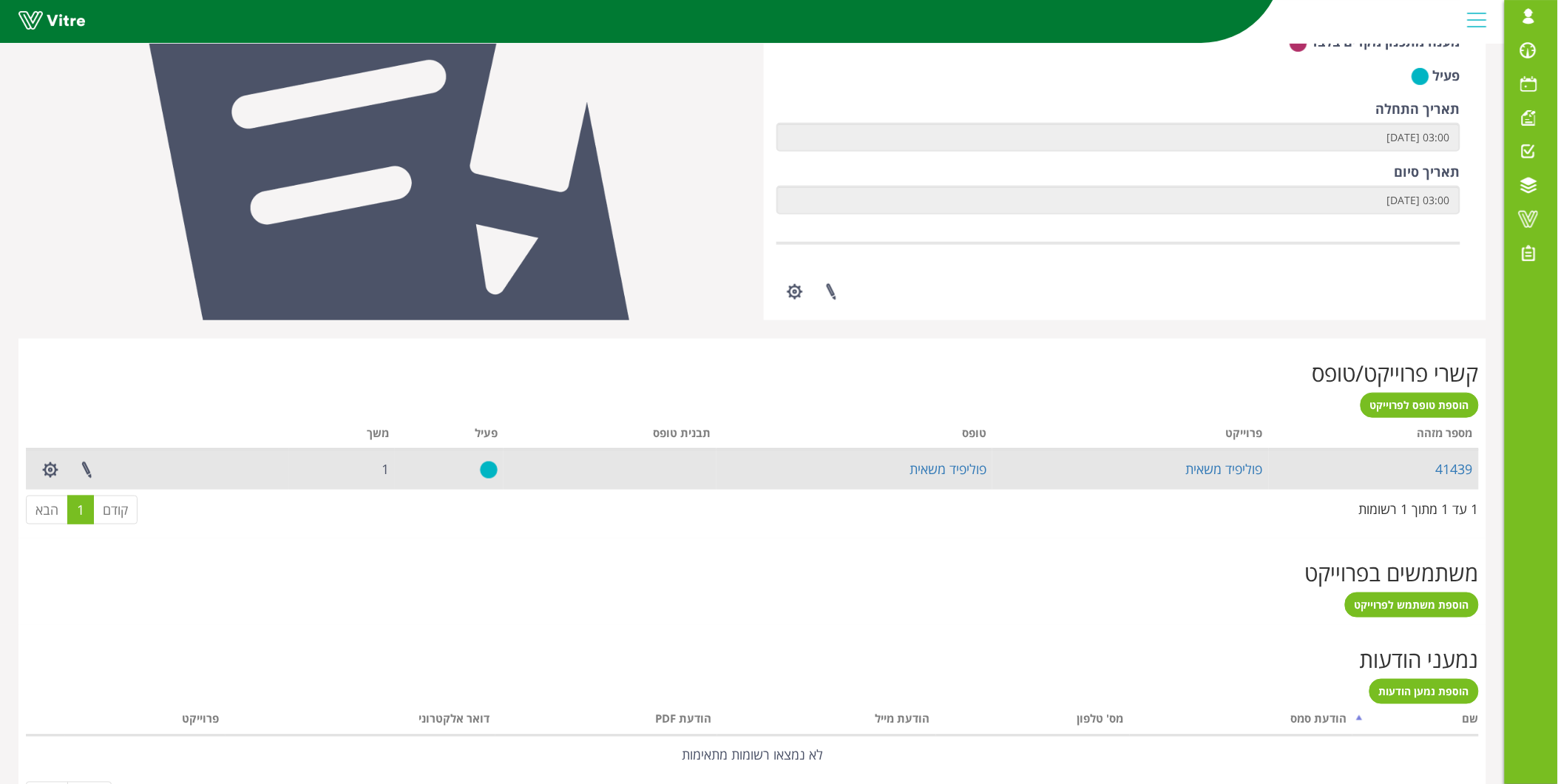
scroll to position [355, 0]
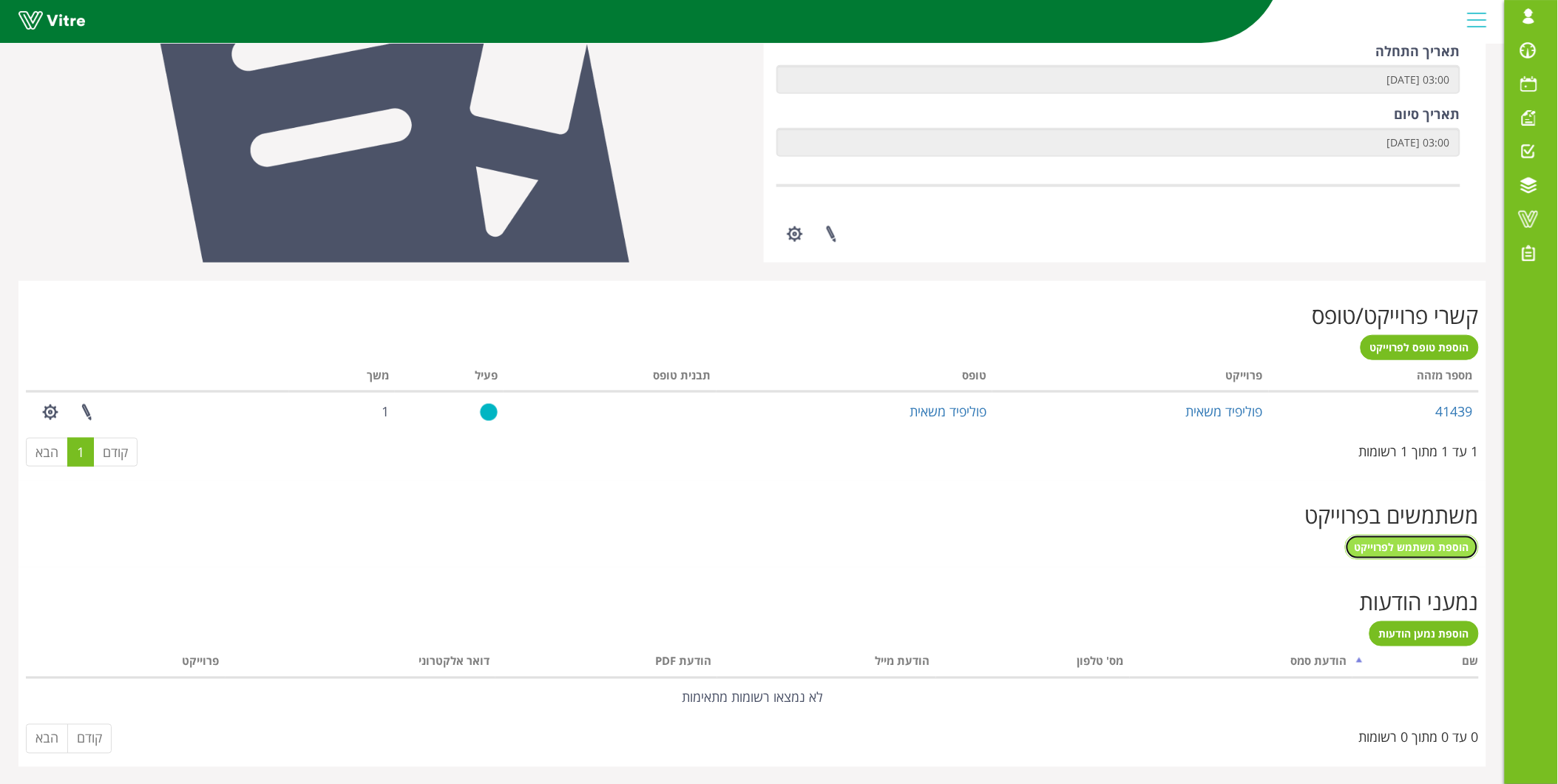
click at [1405, 542] on span "הוספת משתמש לפרוייקט" at bounding box center [1412, 547] width 115 height 14
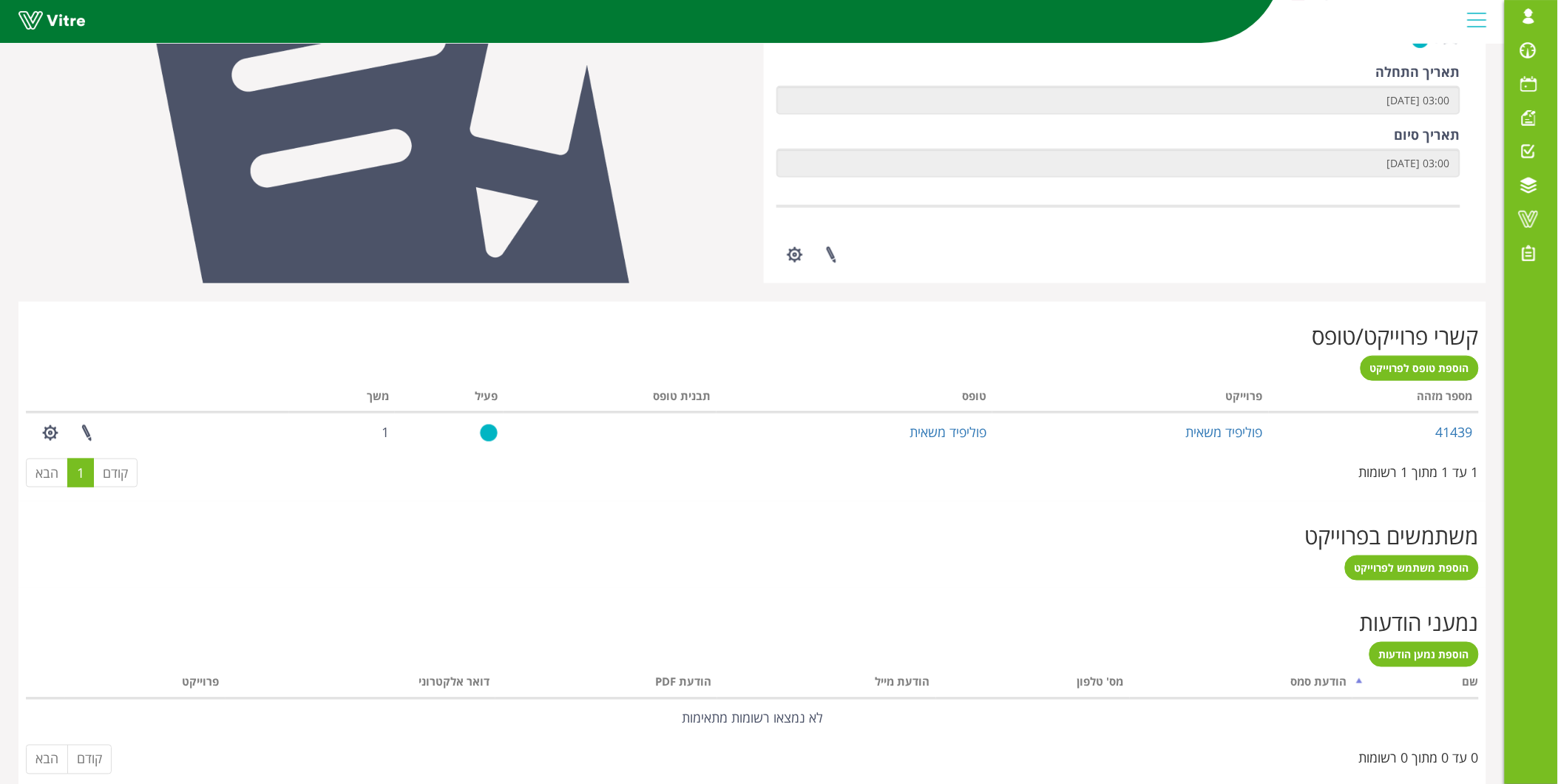
scroll to position [355, 0]
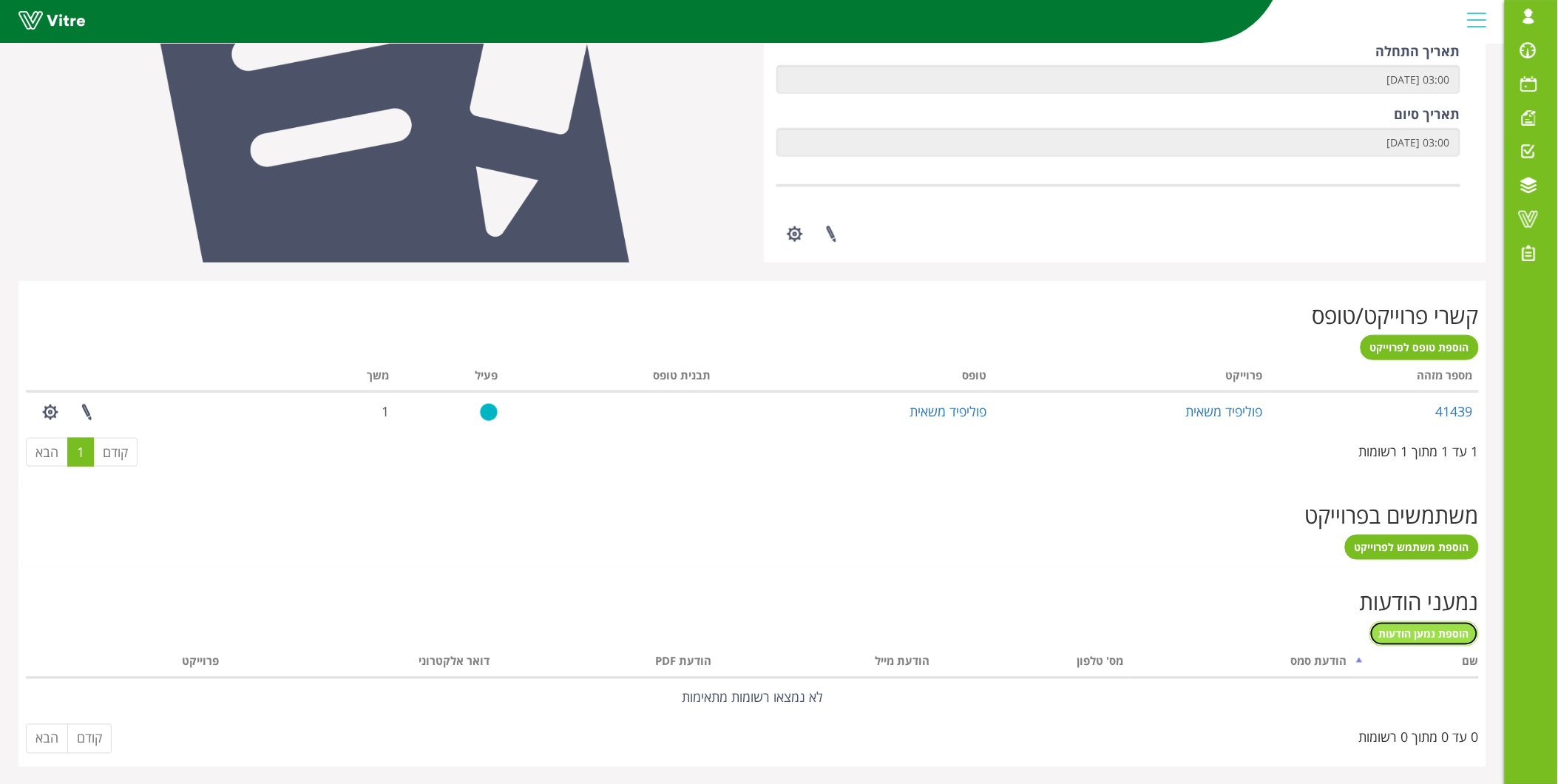
click at [1406, 631] on span "הוספת נמען הודעות" at bounding box center [1424, 633] width 90 height 14
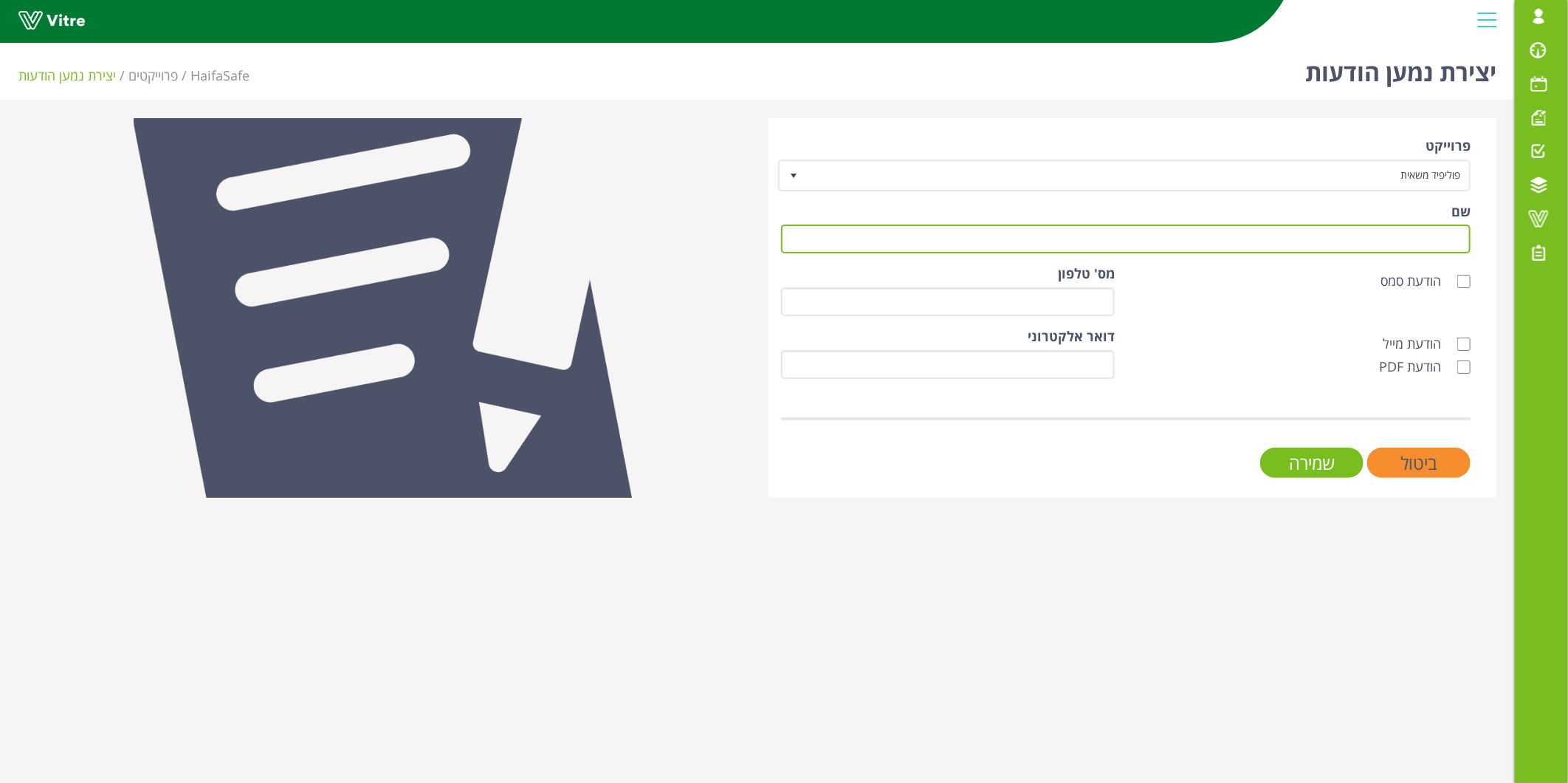
click at [1353, 236] on input "שם" at bounding box center [1125, 239] width 689 height 29
type input "x"
type input "ספיר דנון"
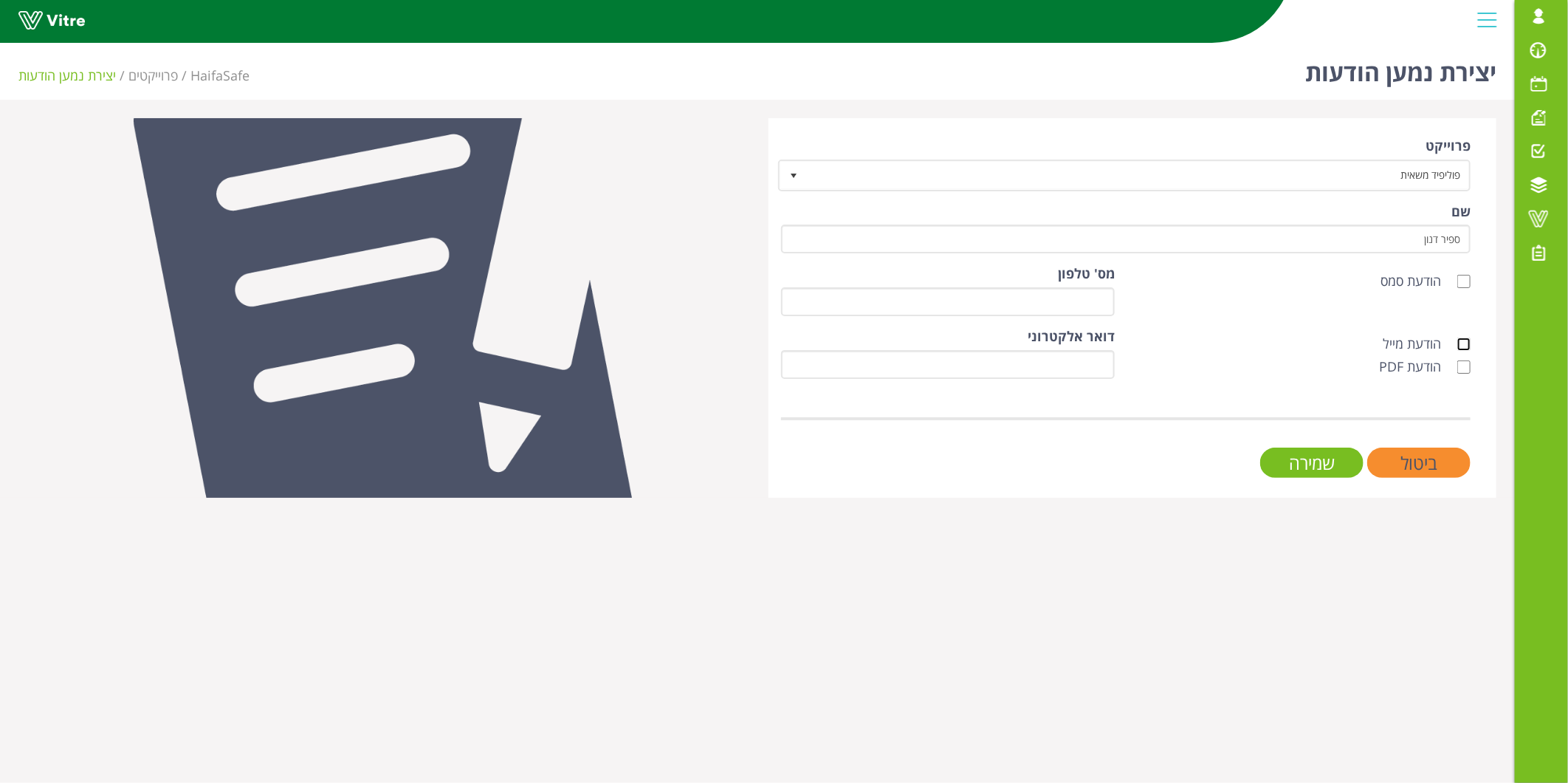
click at [1459, 342] on input "הודעת מייל" at bounding box center [1464, 344] width 13 height 14
checkbox input "true"
click at [1455, 362] on label "הודעת PDF" at bounding box center [1417, 367] width 77 height 19
click at [1458, 362] on input "הודעת PDF" at bounding box center [1464, 367] width 13 height 14
checkbox input "true"
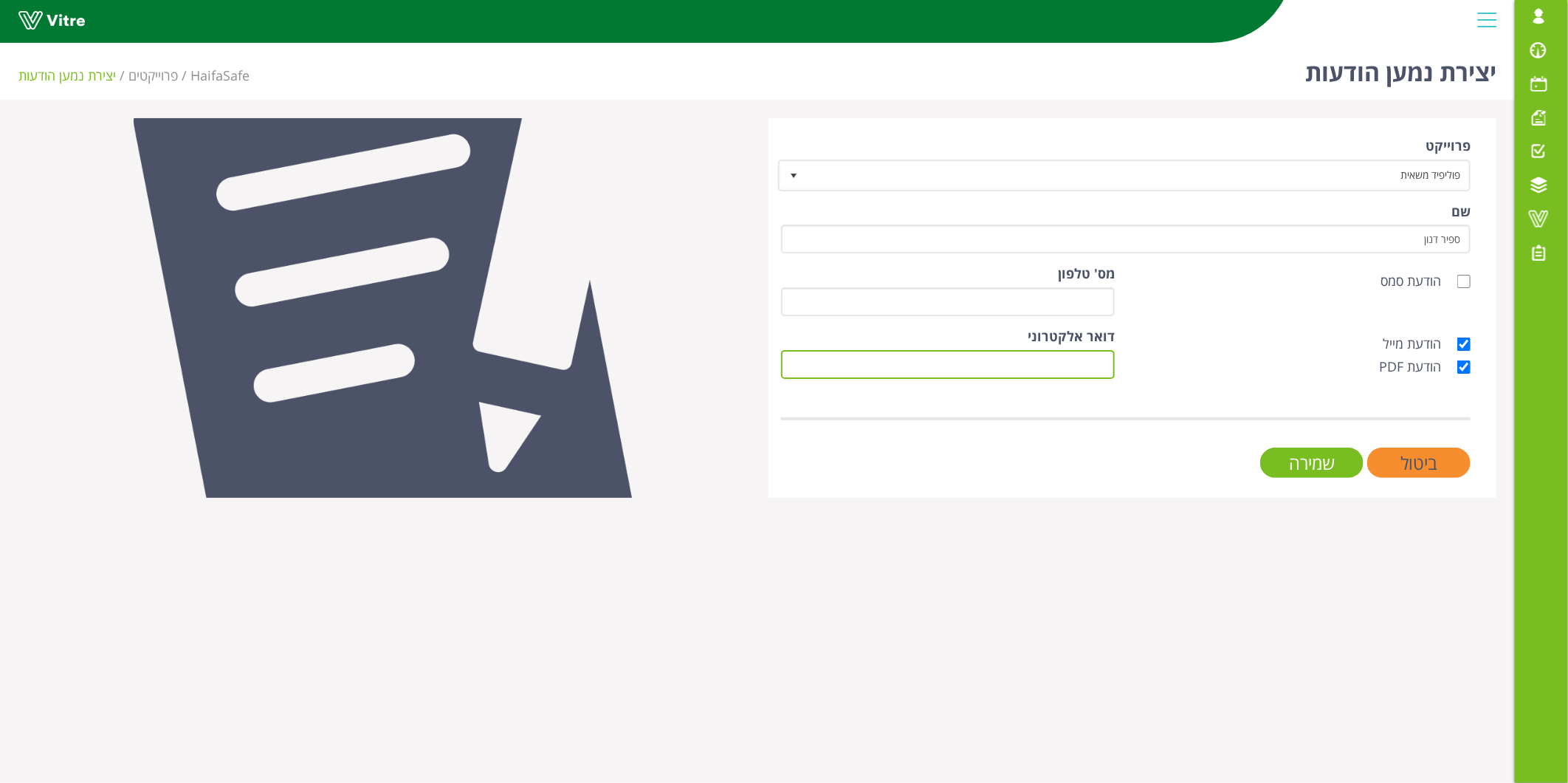
click at [1049, 359] on input "דואר אלקטרוני" at bounding box center [948, 364] width 334 height 29
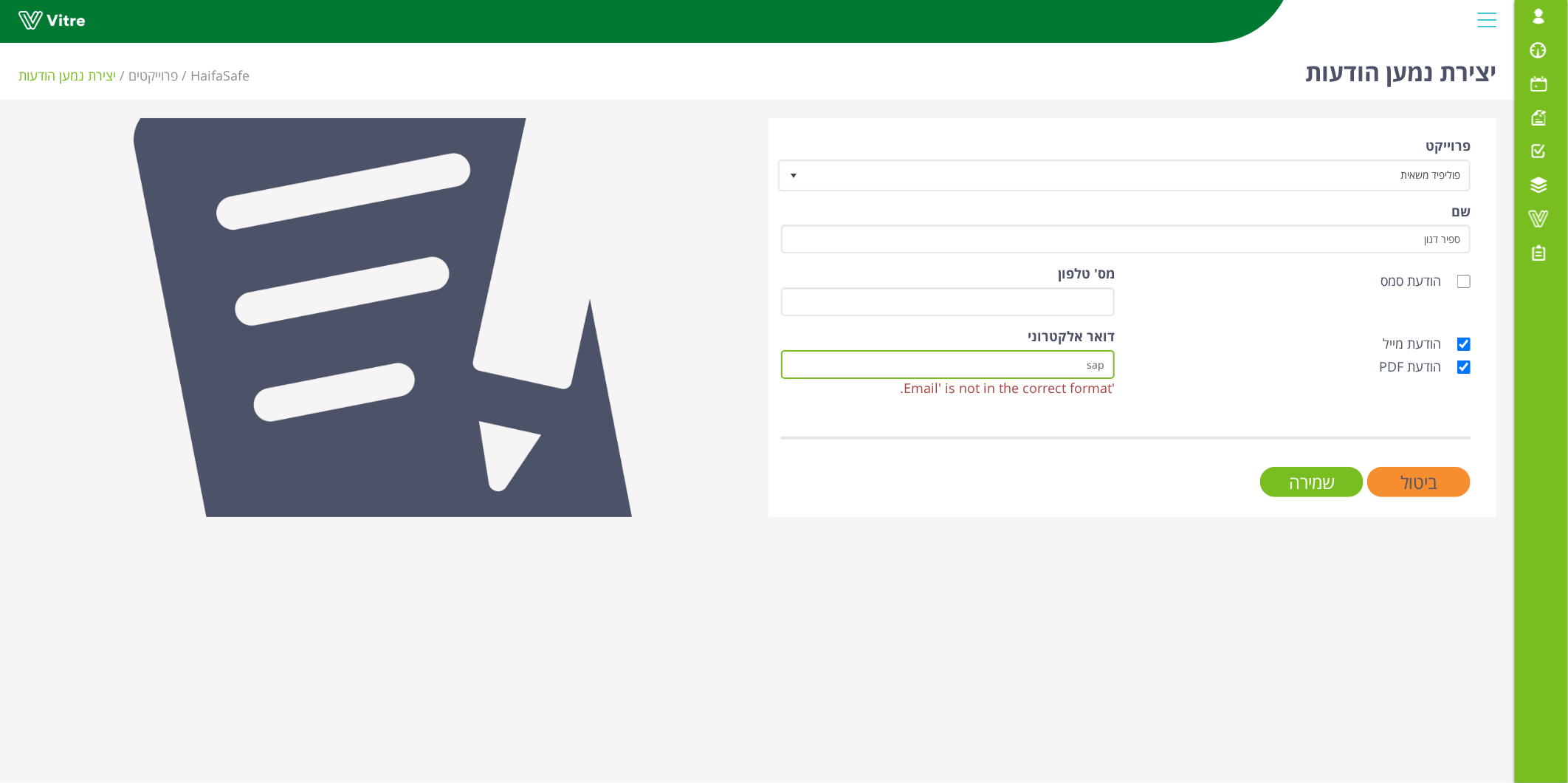
click at [1021, 370] on input "sap" at bounding box center [948, 364] width 334 height 29
click at [1030, 364] on input "sa" at bounding box center [948, 364] width 334 height 29
paste input "pir.danon@haifa-group.com"
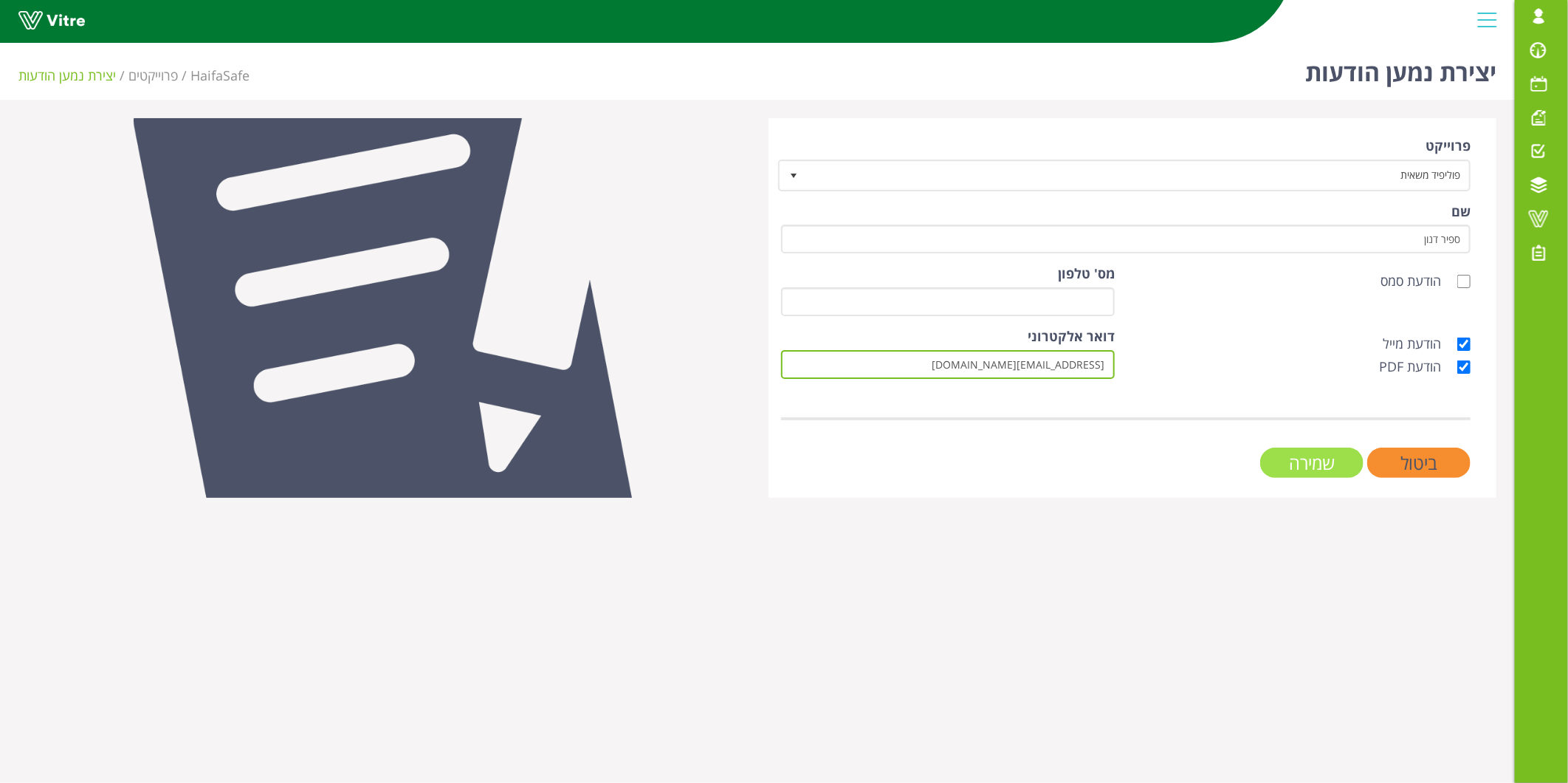
type input "sapir.danon@haifa-group.com"
click at [1341, 454] on input "שמירה" at bounding box center [1312, 462] width 104 height 30
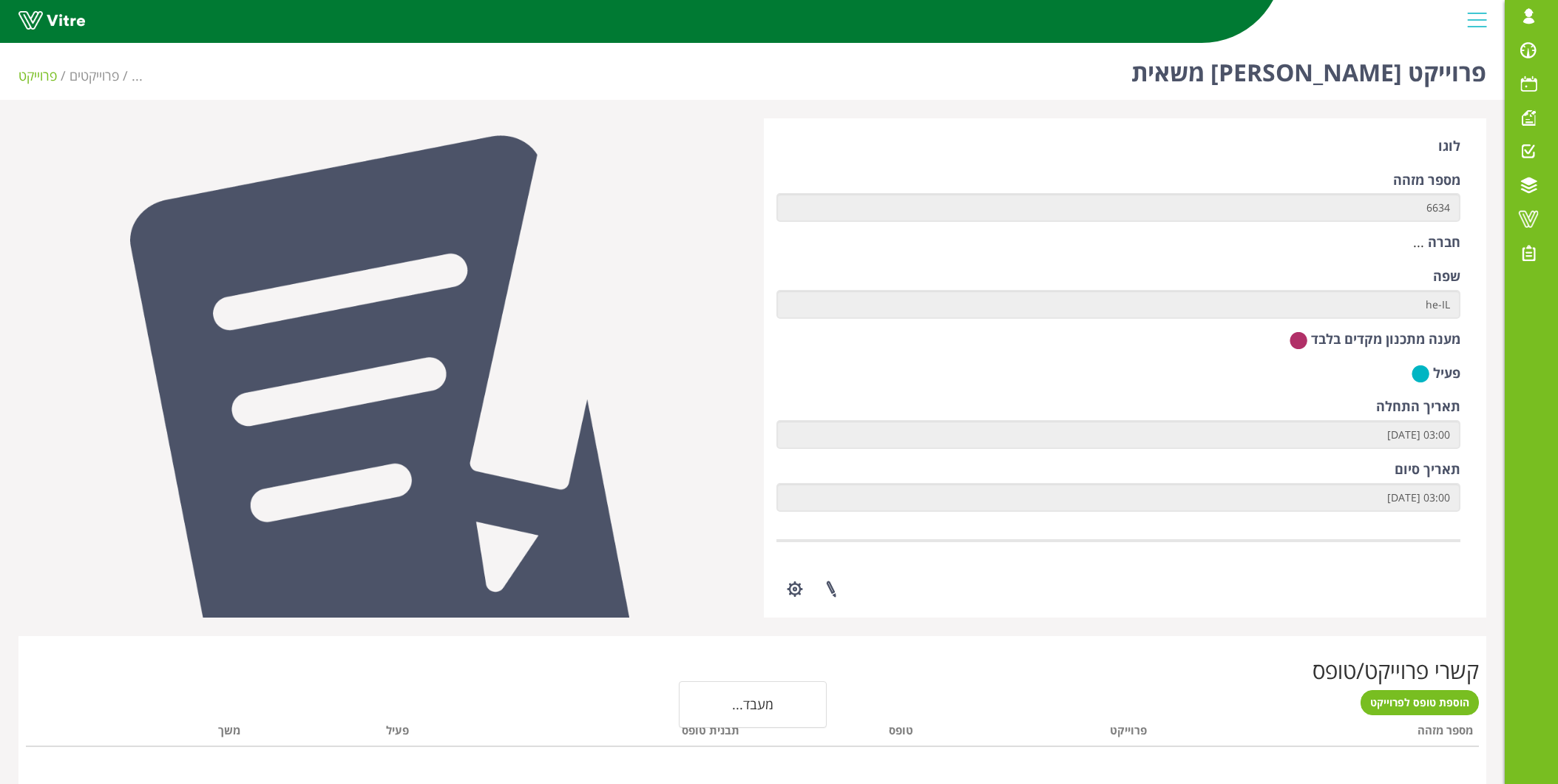
scroll to position [211, 0]
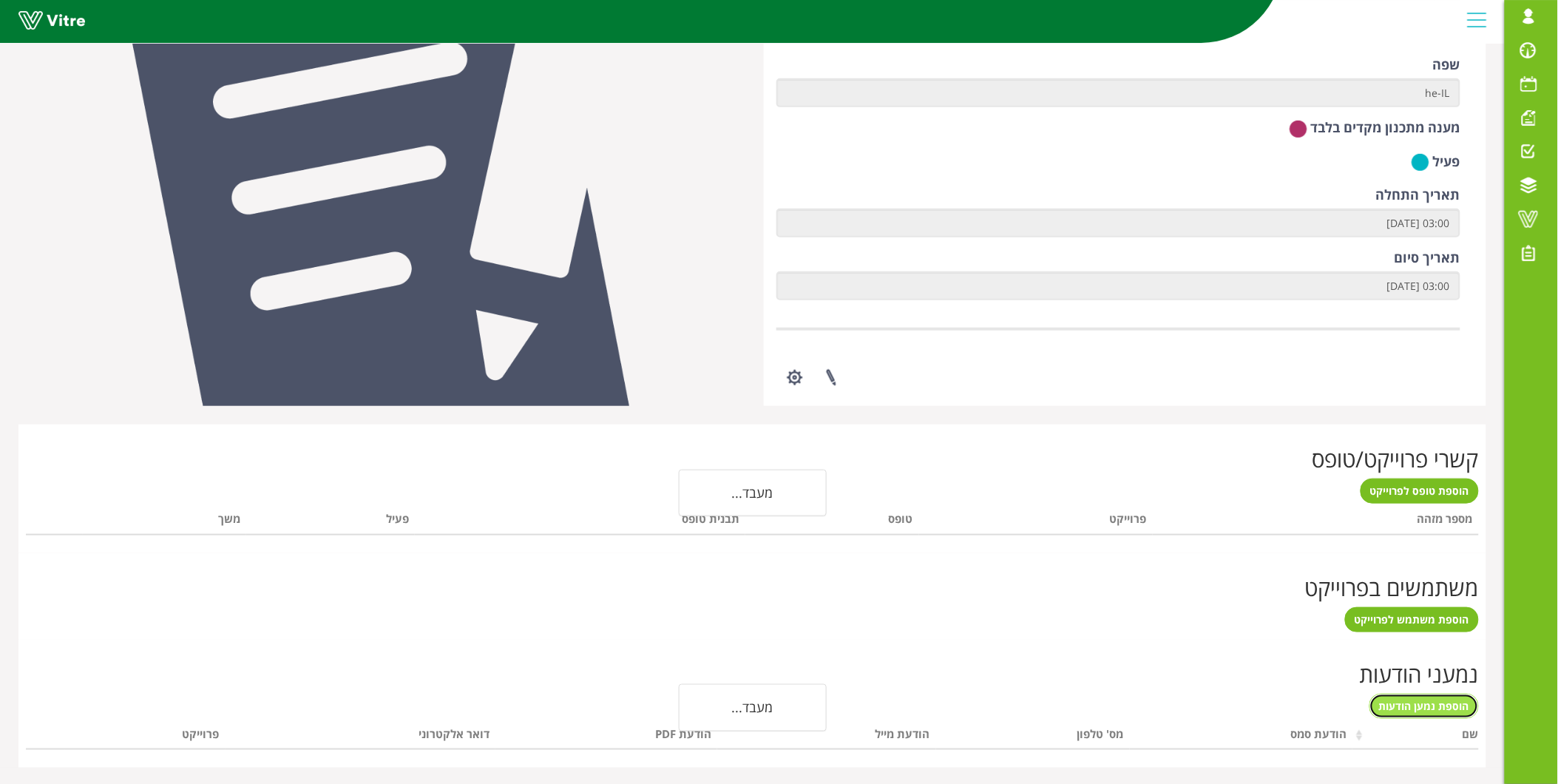
click at [1402, 700] on span "הוספת נמען הודעות" at bounding box center [1424, 705] width 90 height 14
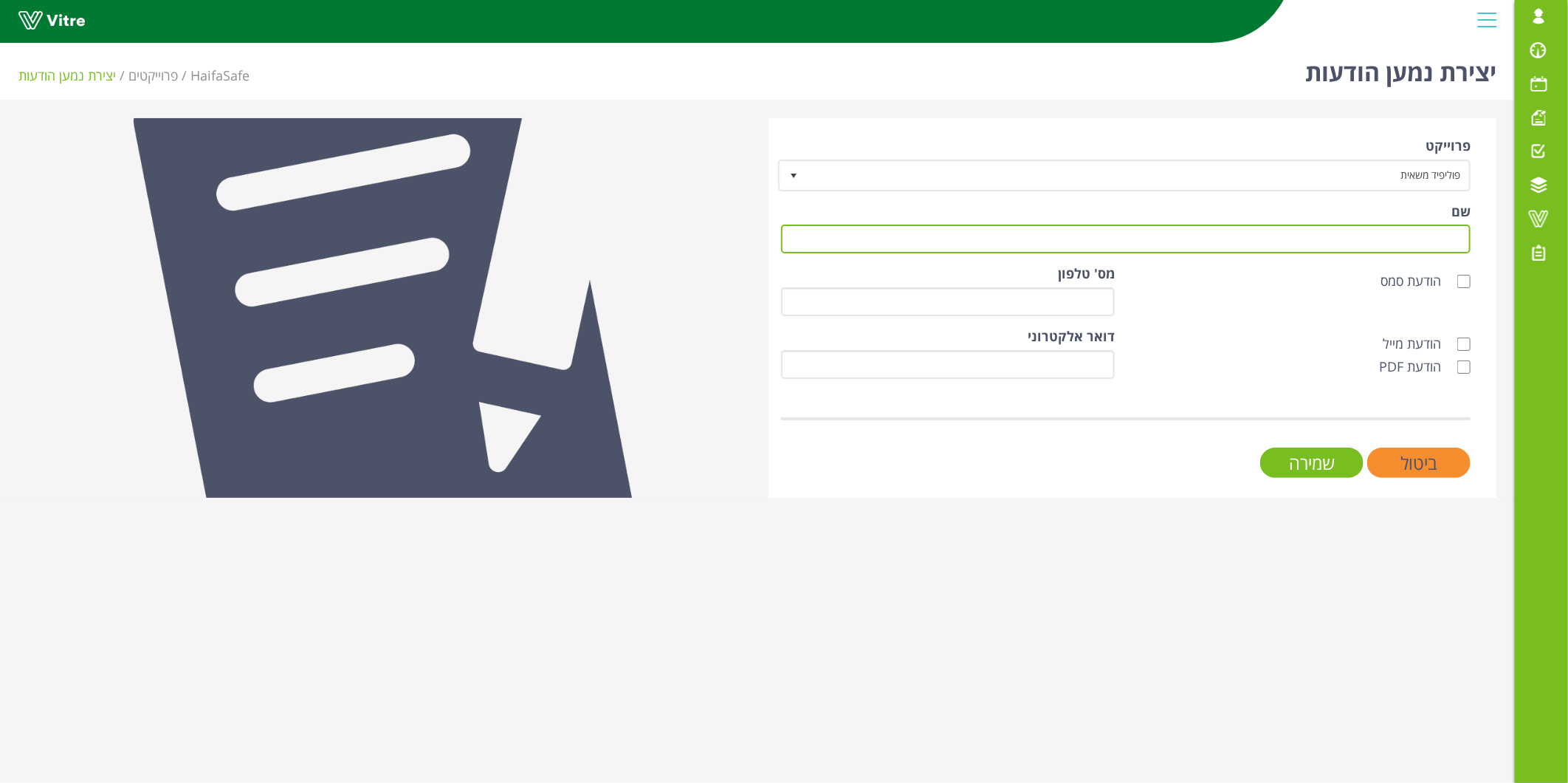
click at [1328, 239] on input "שם" at bounding box center [1125, 239] width 689 height 29
type input "n"
type input "[PERSON_NAME]"
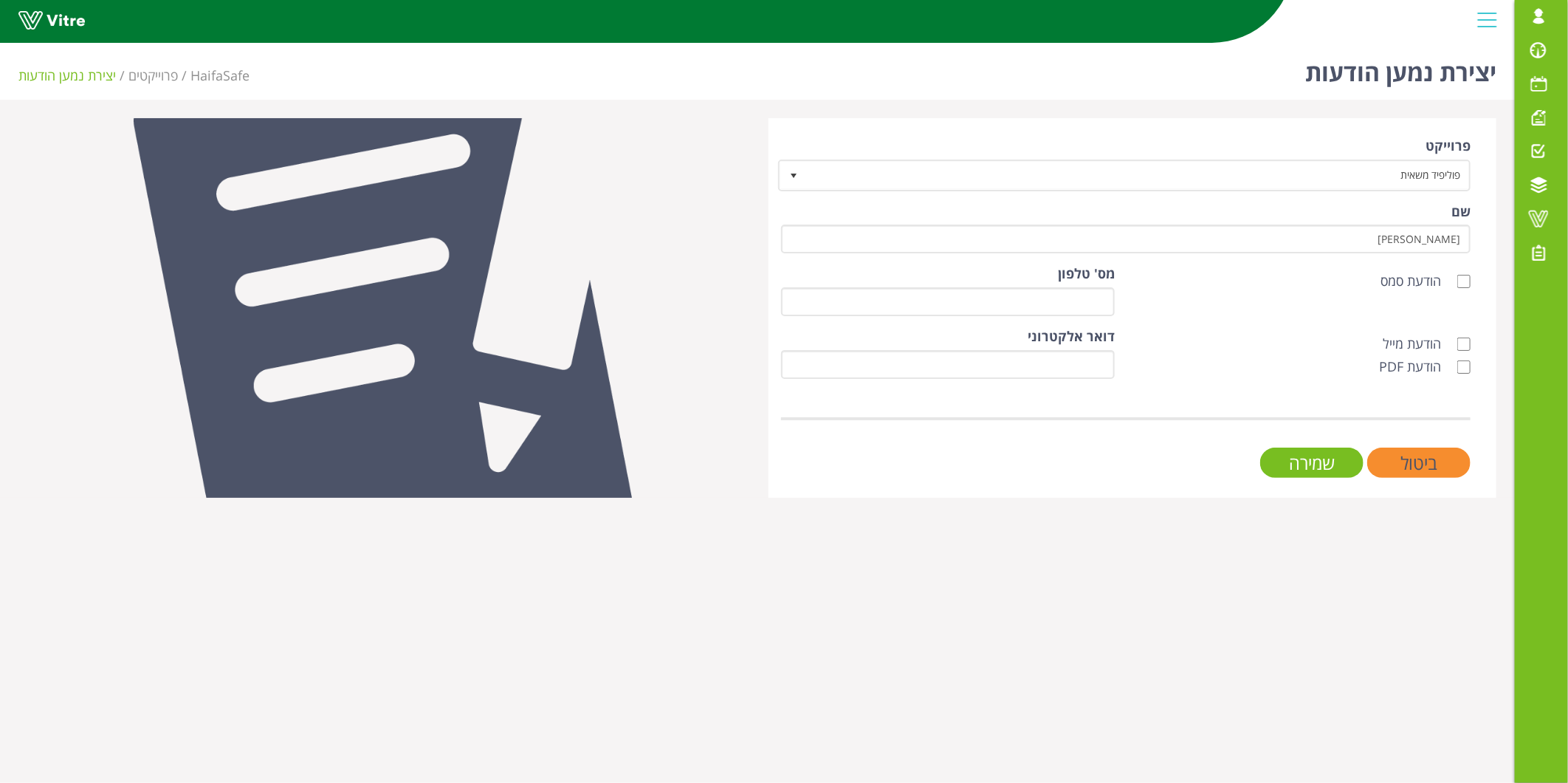
click at [1445, 343] on label "הודעת מייל" at bounding box center [1419, 343] width 73 height 19
click at [1458, 343] on input "הודעת מייל" at bounding box center [1464, 344] width 13 height 14
checkbox input "true"
click at [1441, 372] on label "הודעת PDF" at bounding box center [1417, 367] width 77 height 19
click at [1458, 372] on input "הודעת PDF" at bounding box center [1464, 367] width 13 height 14
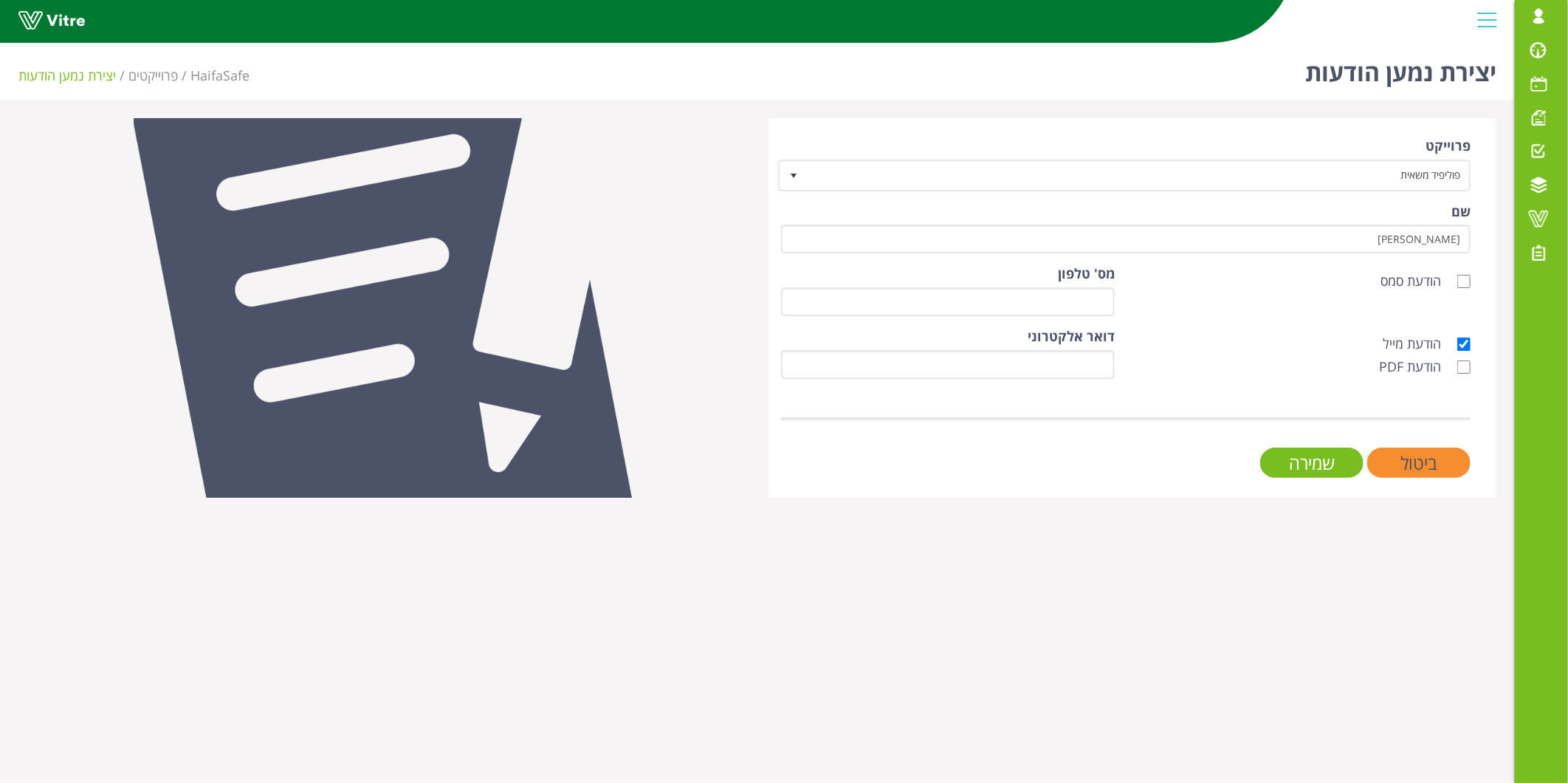
checkbox input "true"
click at [993, 365] on input "דואר אלקטרוני" at bounding box center [948, 364] width 334 height 29
click at [1006, 354] on input "דואר אלקטרוני" at bounding box center [948, 364] width 334 height 29
paste input "[EMAIL_ADDRESS][DOMAIN_NAME]"
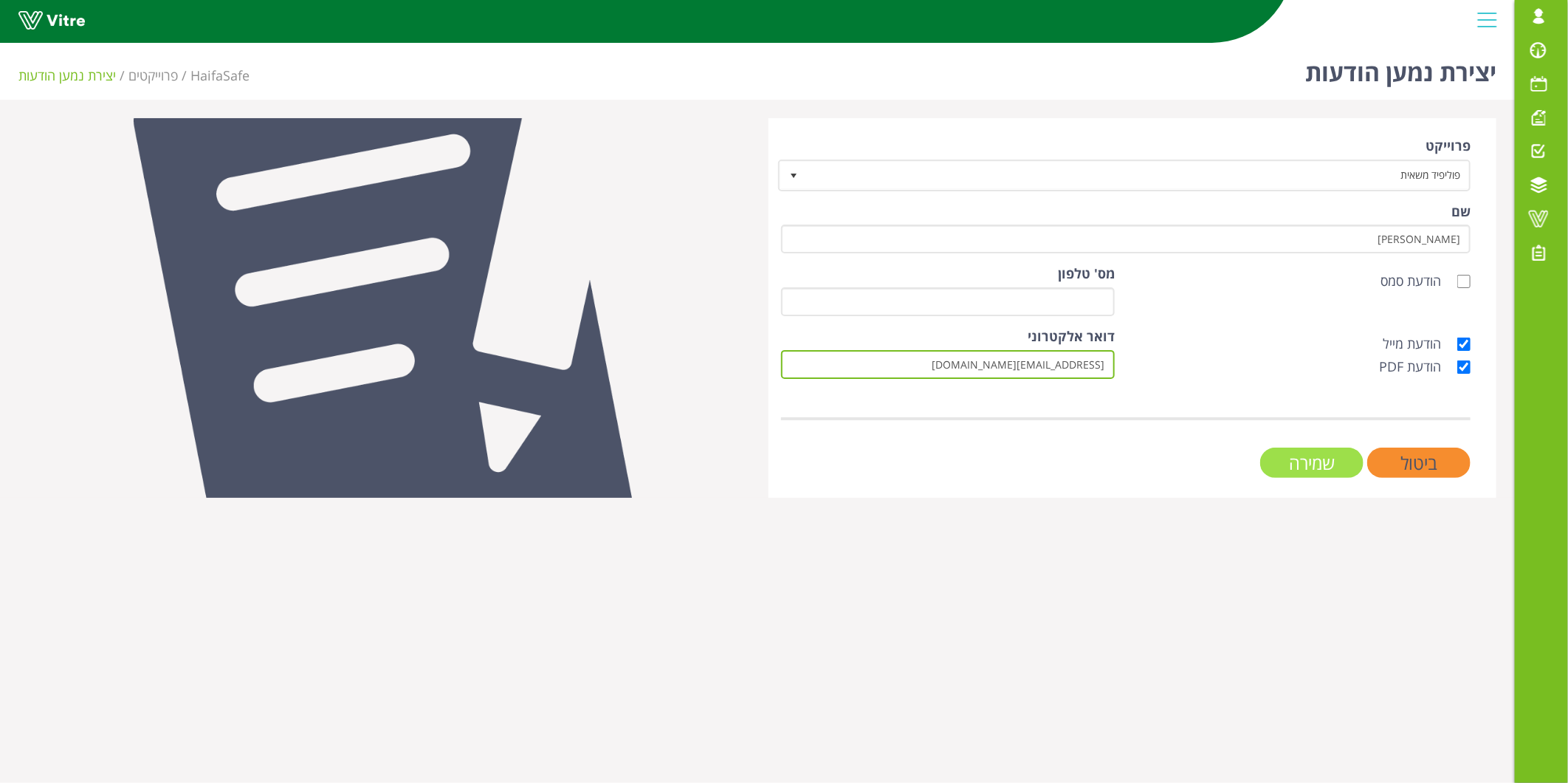
type input "[EMAIL_ADDRESS][DOMAIN_NAME]"
click at [1309, 455] on input "שמירה" at bounding box center [1312, 462] width 104 height 30
click at [1324, 464] on input "שמירה" at bounding box center [1312, 462] width 104 height 30
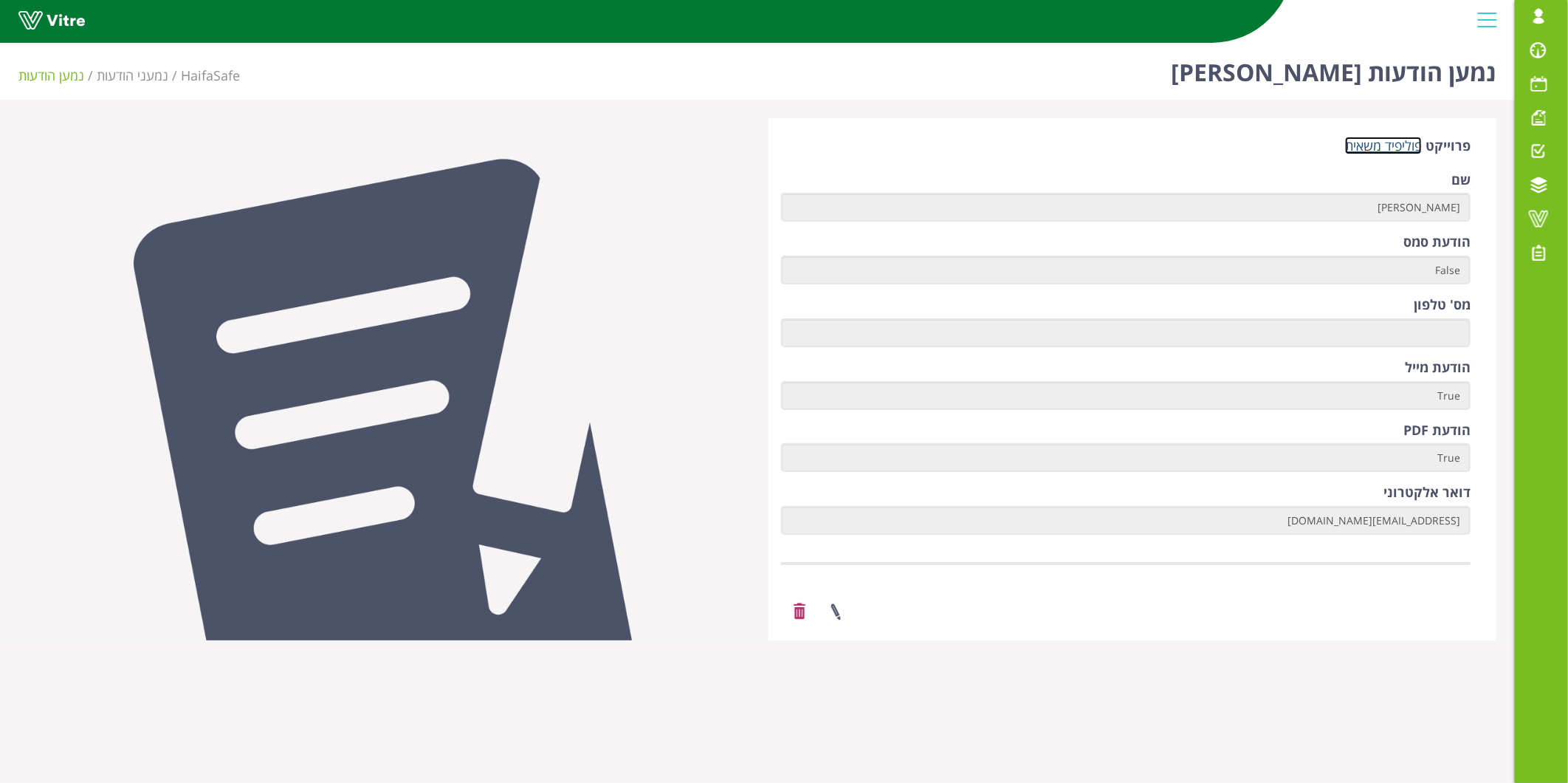
click at [1376, 143] on link "פוליפיד משאית" at bounding box center [1383, 145] width 77 height 18
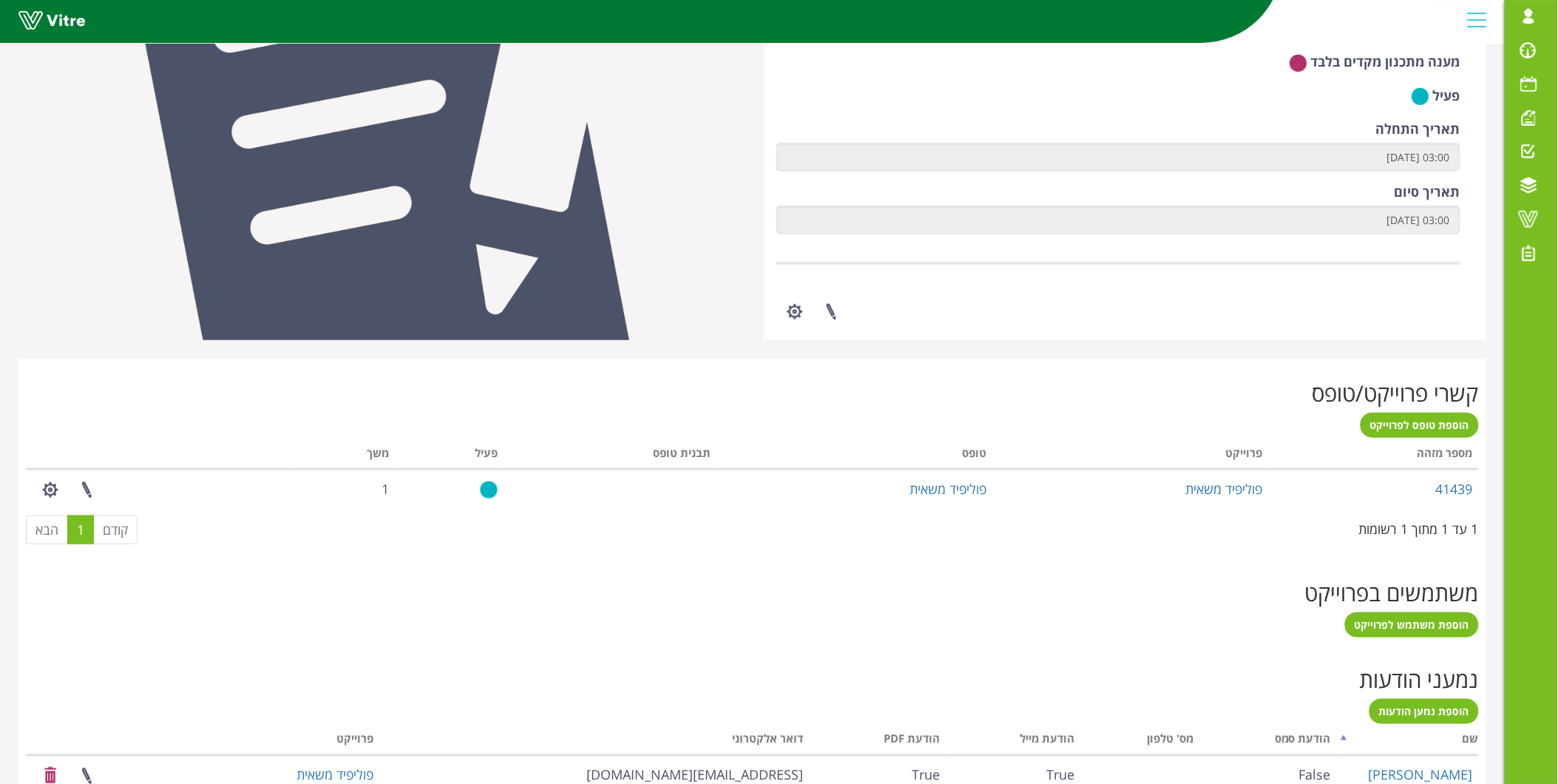
scroll to position [434, 0]
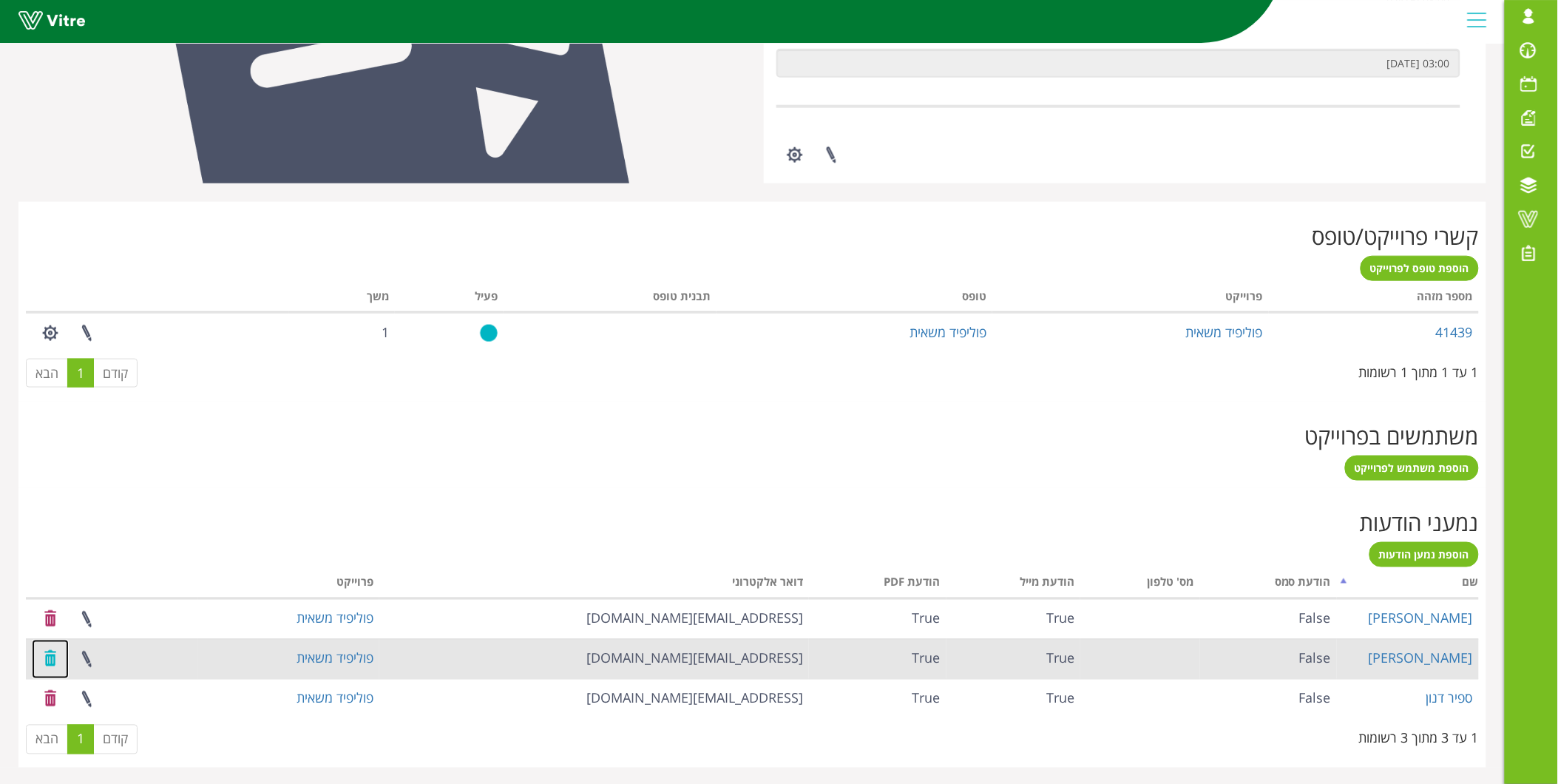
click at [56, 661] on link at bounding box center [51, 659] width 37 height 39
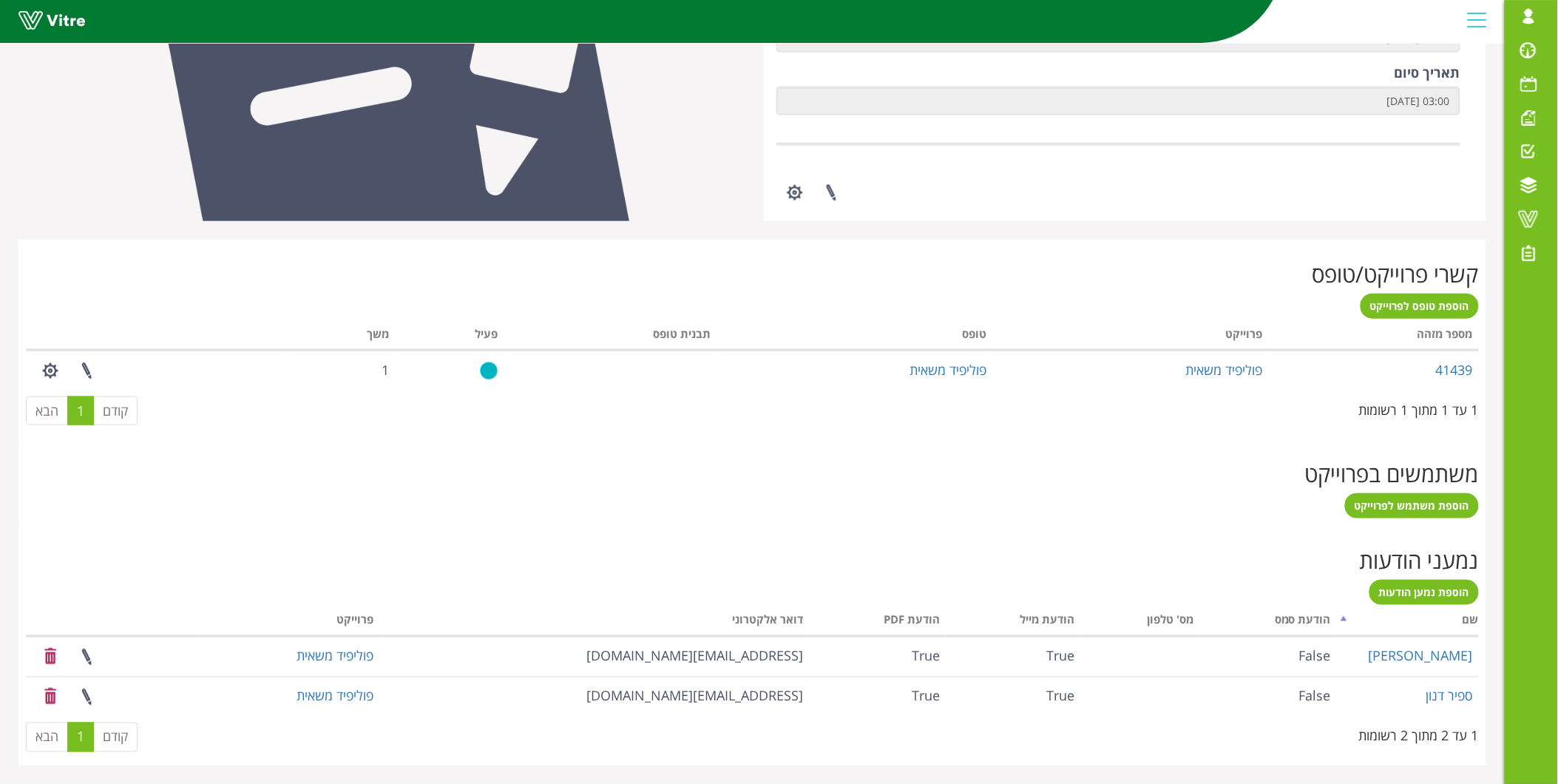
scroll to position [395, 0]
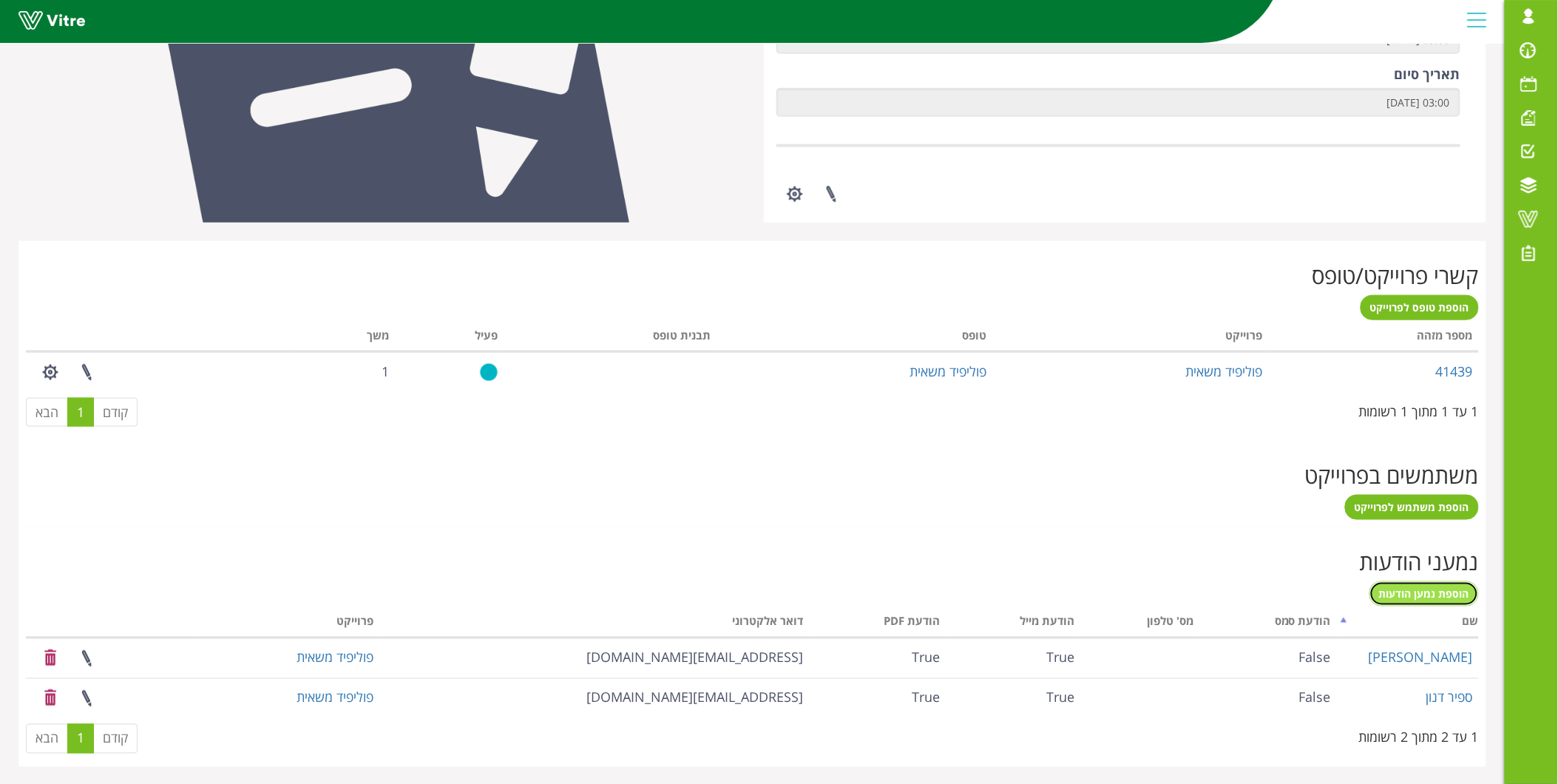
click at [1451, 586] on span "הוספת נמען הודעות" at bounding box center [1424, 593] width 90 height 14
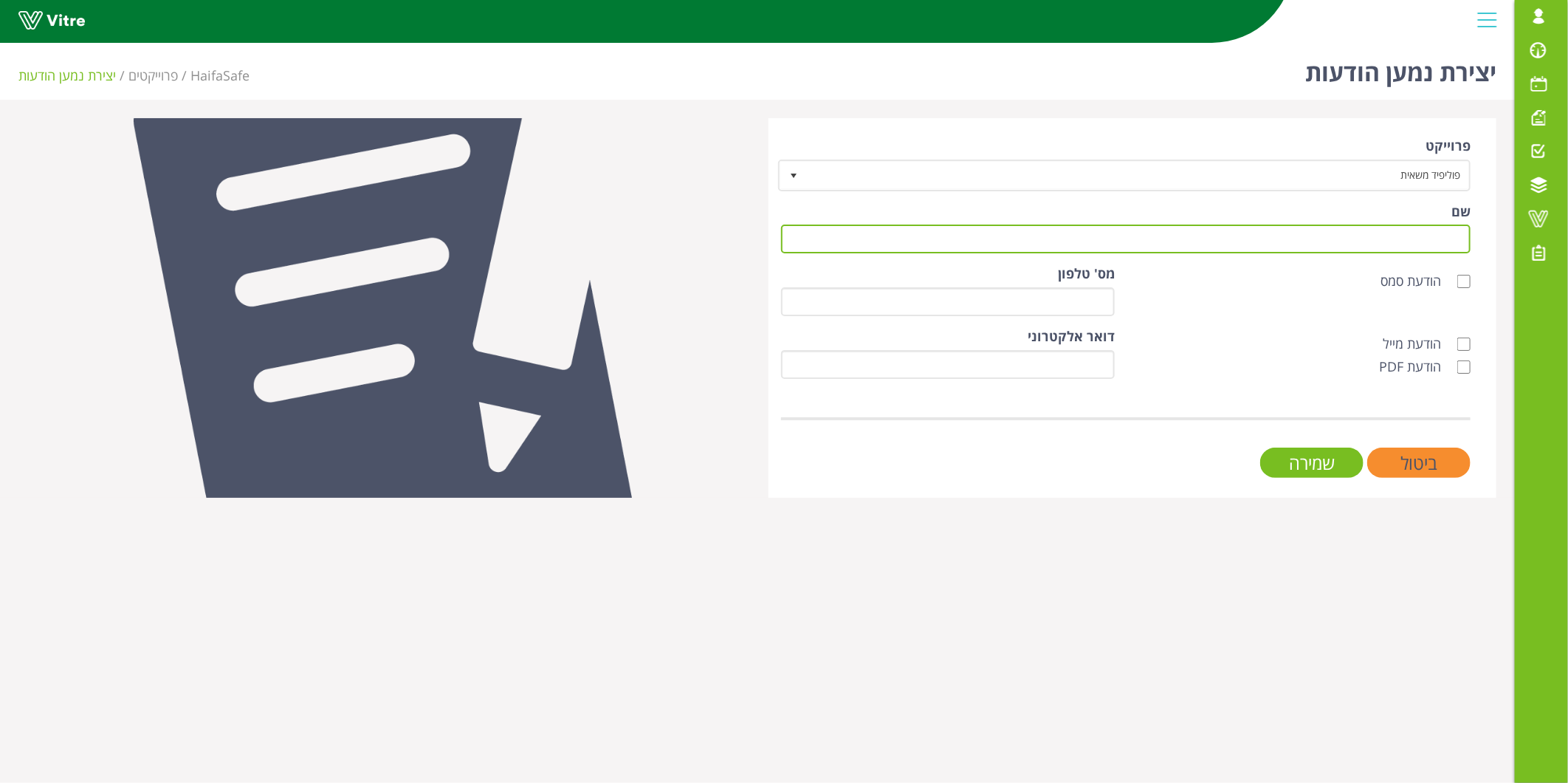
click at [1314, 246] on input "שם" at bounding box center [1125, 239] width 689 height 29
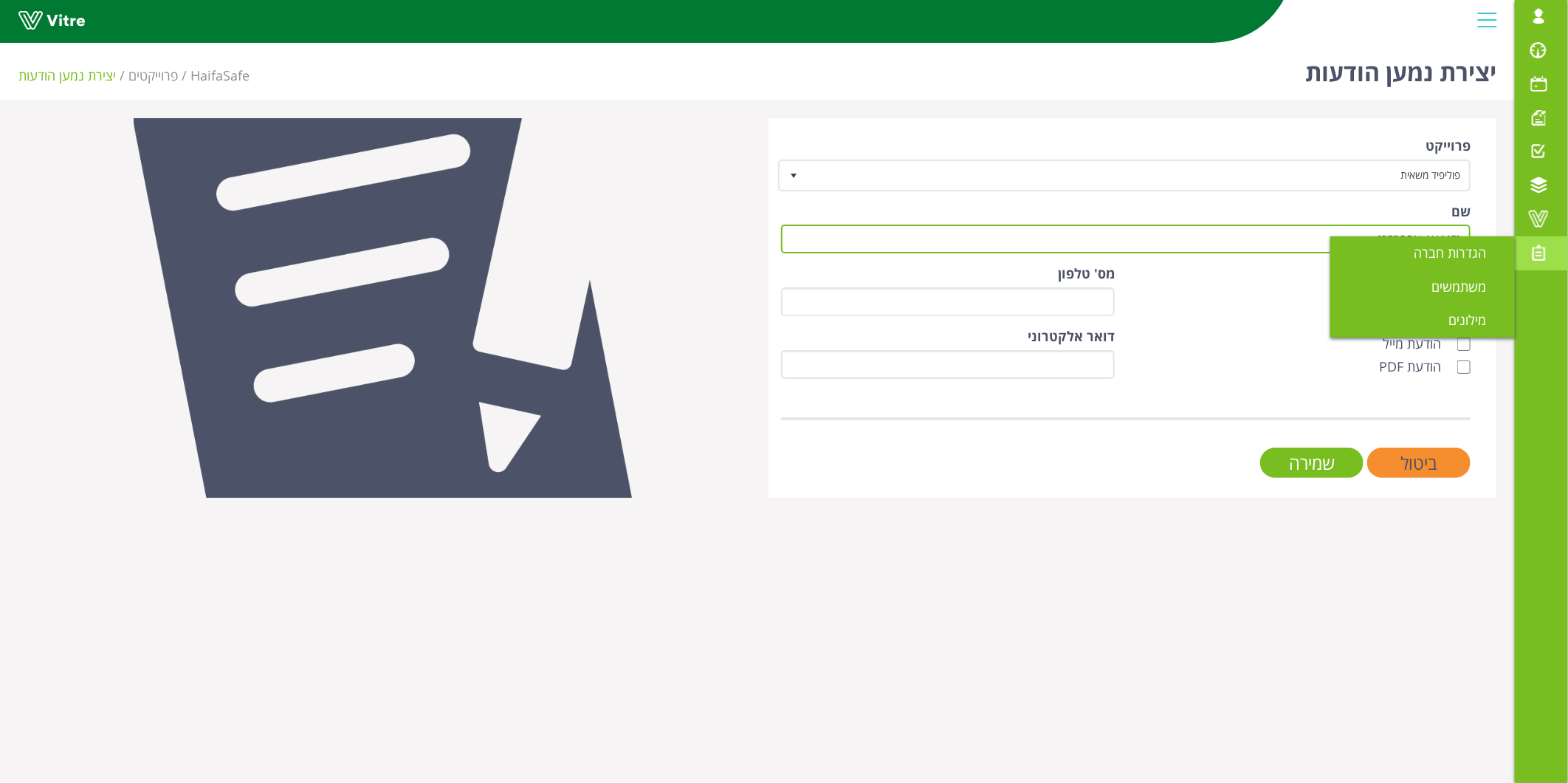
type input "[PERSON_NAME]"
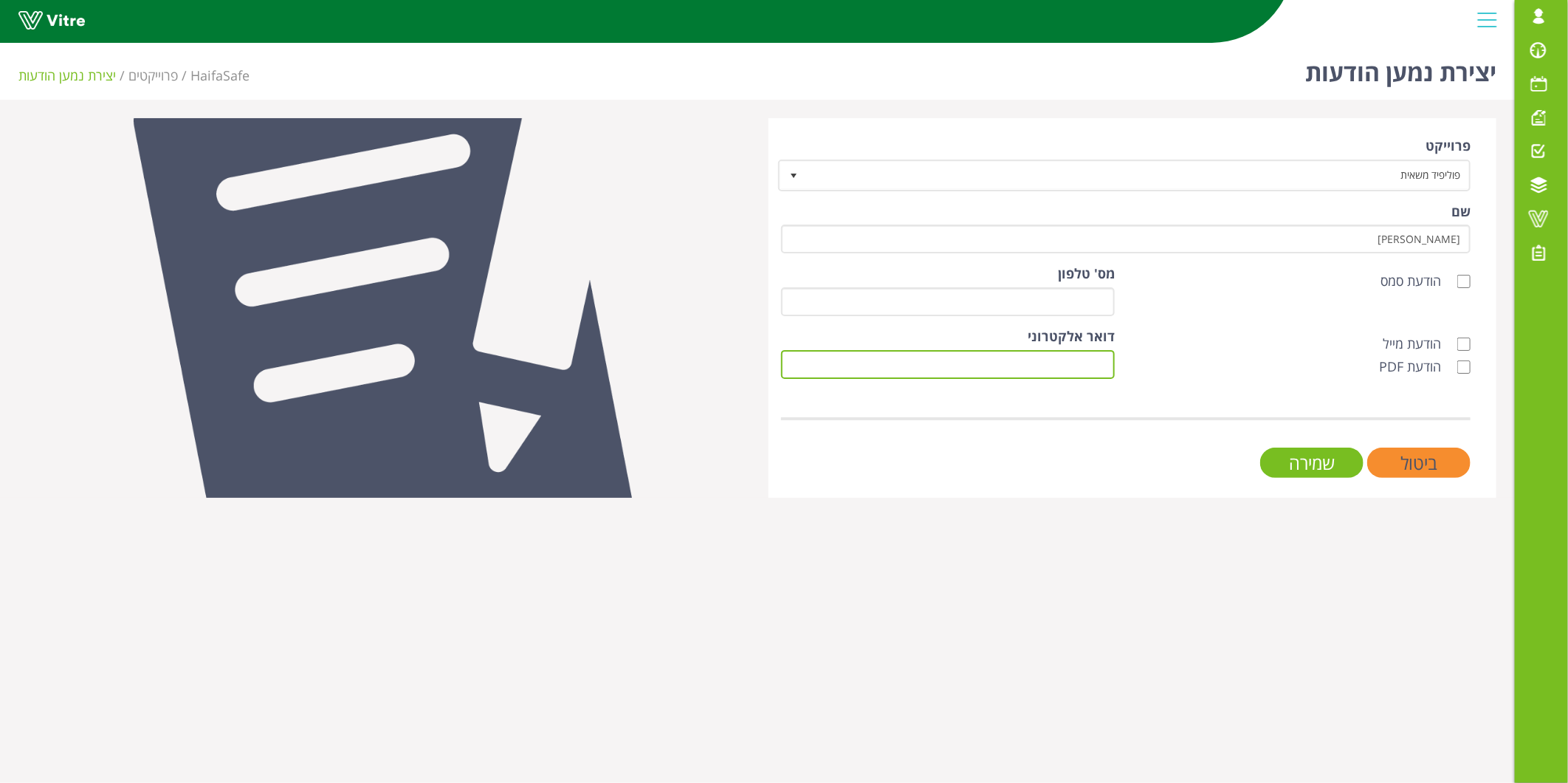
click at [961, 370] on input "דואר אלקטרוני" at bounding box center [948, 364] width 334 height 29
paste input "[EMAIL_ADDRESS][DOMAIN_NAME]"
type input "[EMAIL_ADDRESS][DOMAIN_NAME]"
click at [1455, 337] on label "הודעת מייל" at bounding box center [1419, 343] width 73 height 19
click at [1458, 338] on input "הודעת מייל" at bounding box center [1464, 344] width 13 height 14
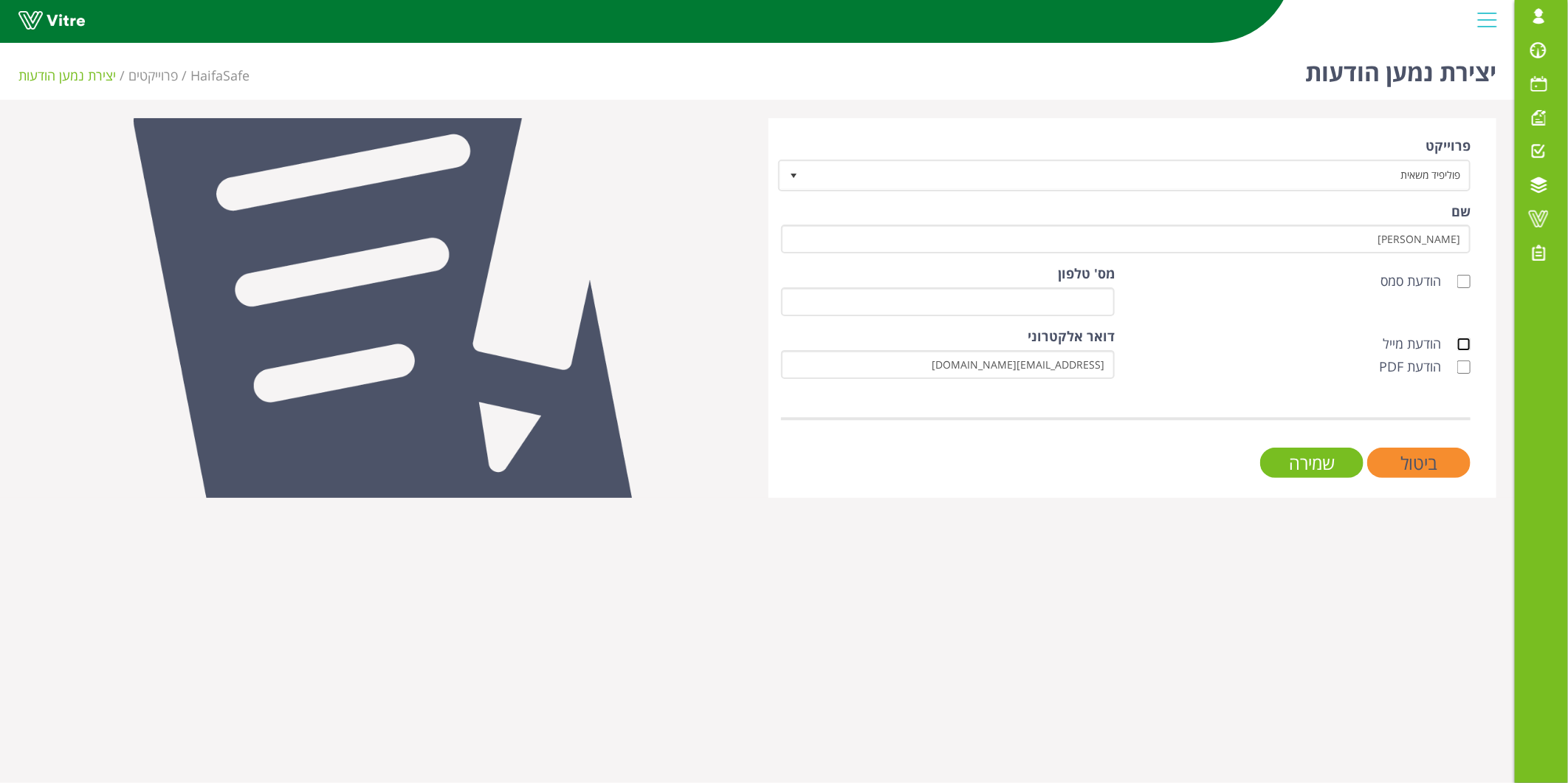
checkbox input "true"
click at [1452, 359] on label "הודעת PDF" at bounding box center [1417, 367] width 77 height 19
click at [1458, 360] on input "הודעת PDF" at bounding box center [1464, 367] width 13 height 14
checkbox input "true"
click at [1326, 467] on input "שמירה" at bounding box center [1312, 462] width 104 height 30
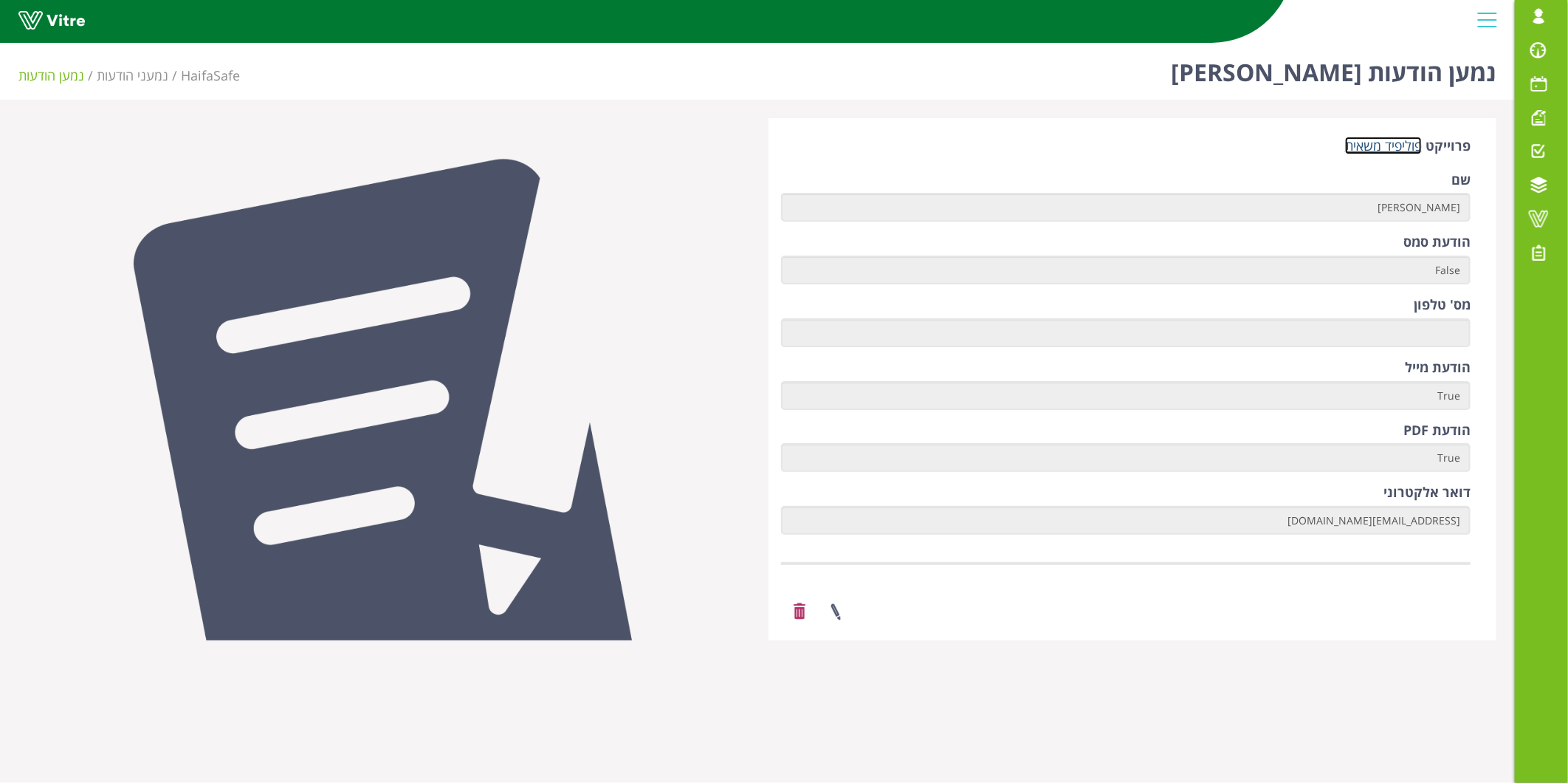
click at [1370, 141] on link "פוליפיד משאית" at bounding box center [1383, 145] width 77 height 18
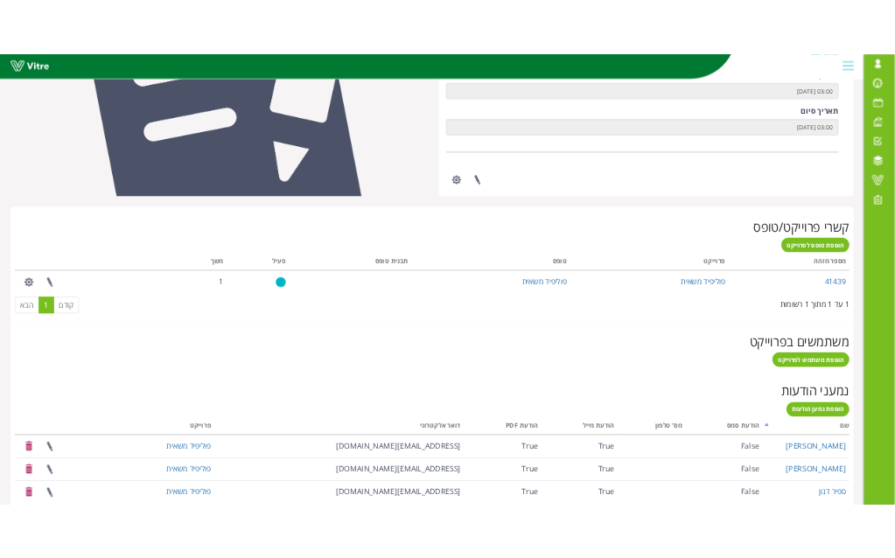
scroll to position [514, 0]
